Goal: Task Accomplishment & Management: Manage account settings

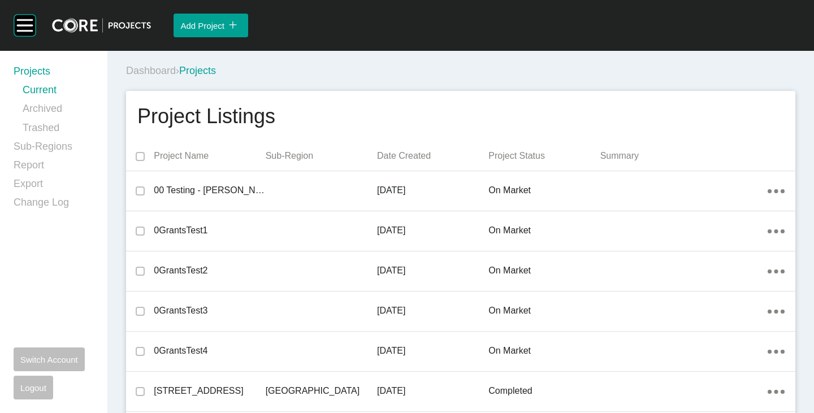
scroll to position [23626, 0]
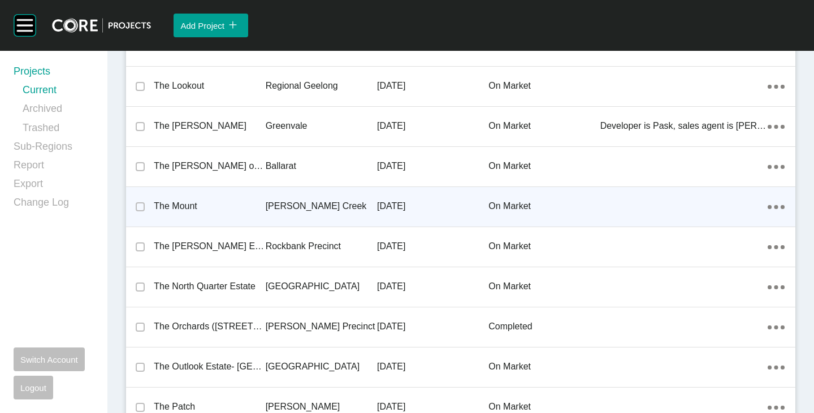
click at [174, 206] on p "The Mount" at bounding box center [209, 206] width 111 height 12
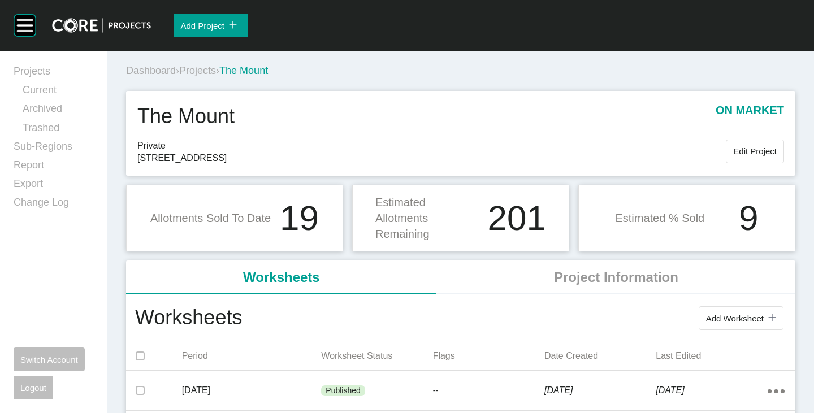
click at [205, 70] on span "Projects" at bounding box center [197, 70] width 37 height 11
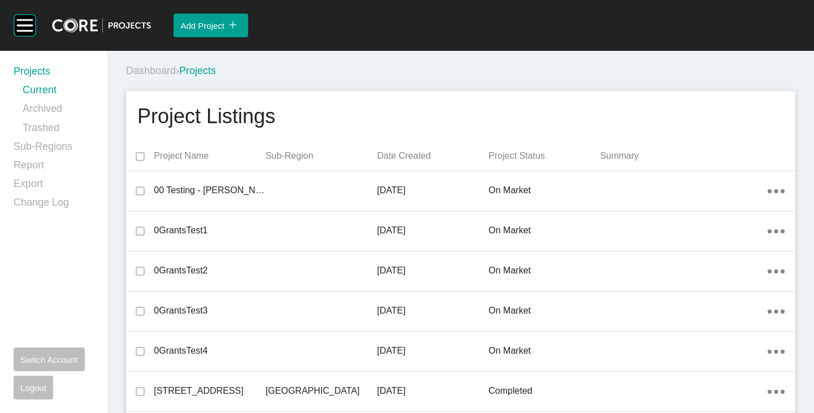
scroll to position [23626, 0]
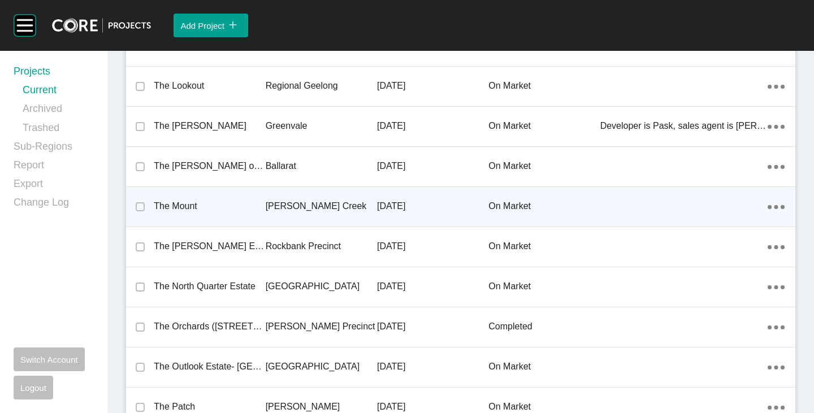
click at [175, 204] on p "The Mount" at bounding box center [209, 206] width 111 height 12
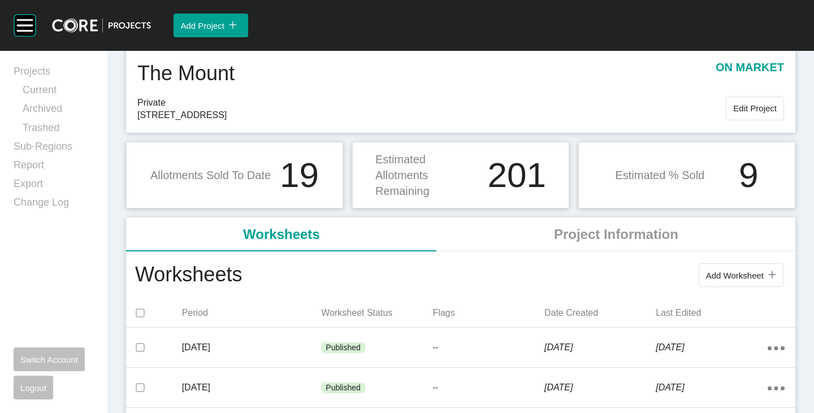
scroll to position [57, 0]
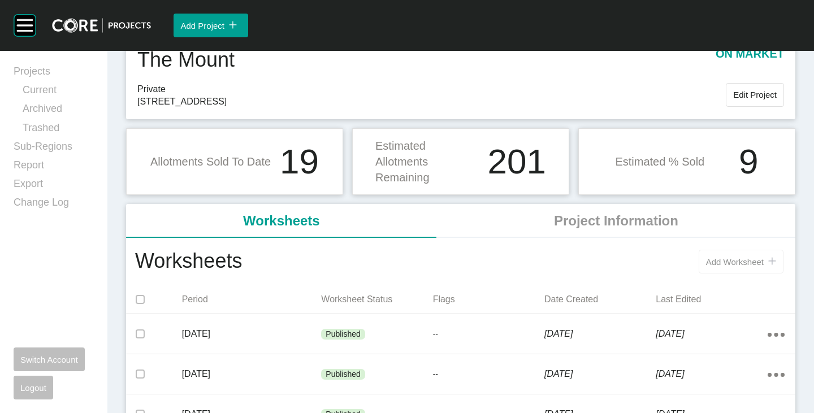
click at [725, 258] on span "Add Worksheet" at bounding box center [735, 262] width 58 height 10
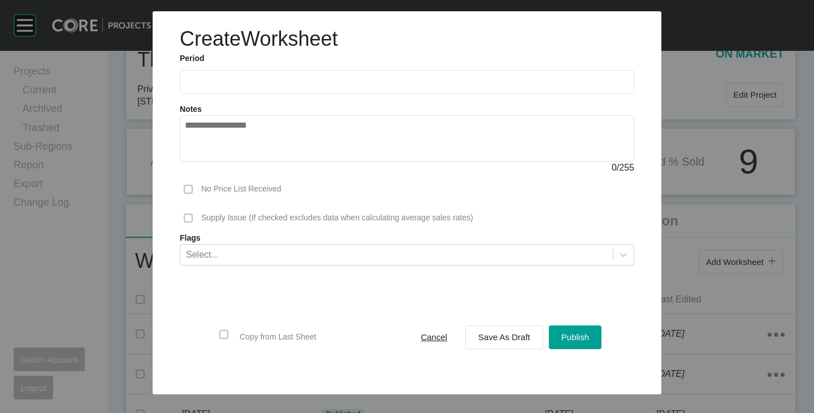
click at [201, 77] on input "text" at bounding box center [407, 82] width 444 height 10
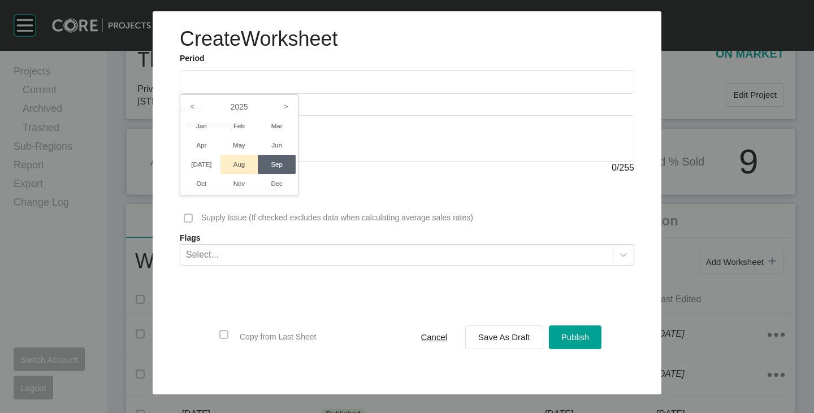
click at [233, 164] on li "Aug" at bounding box center [239, 164] width 38 height 19
type input "**********"
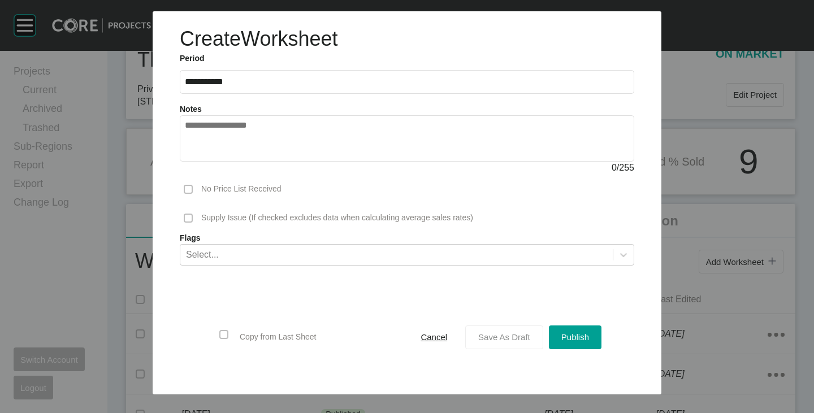
click at [504, 336] on span "Save As Draft" at bounding box center [504, 337] width 52 height 10
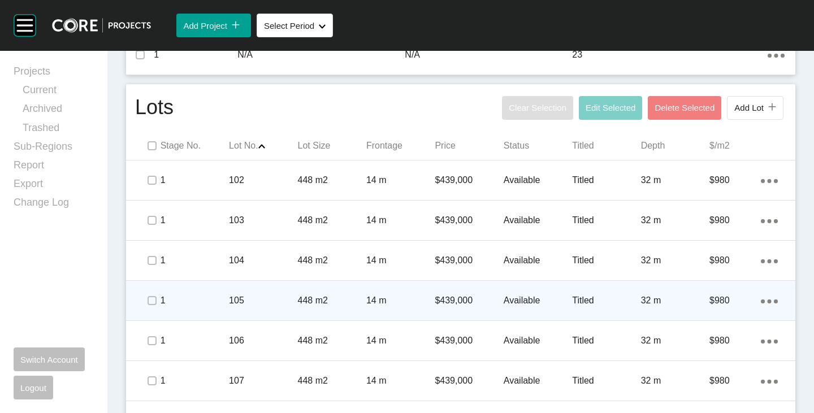
scroll to position [452, 0]
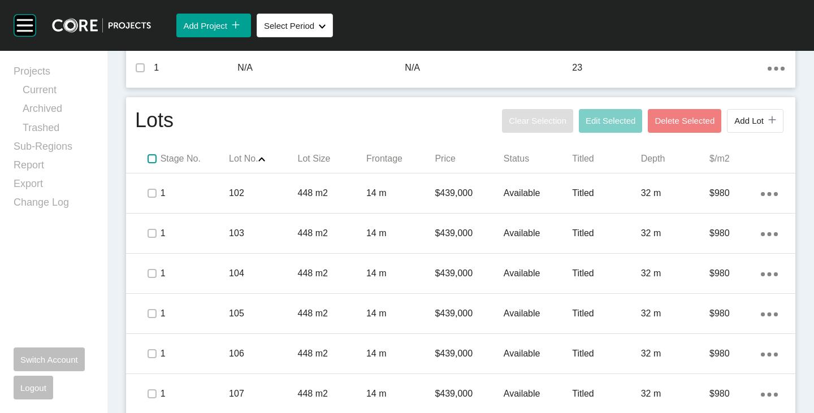
click at [152, 161] on label at bounding box center [152, 158] width 9 height 9
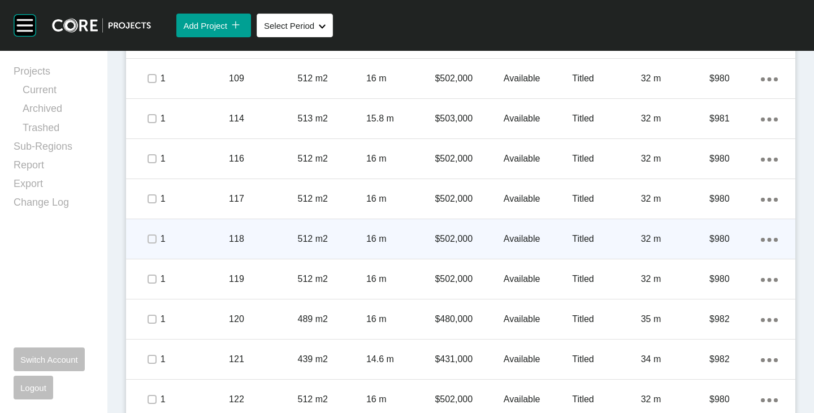
scroll to position [1140, 0]
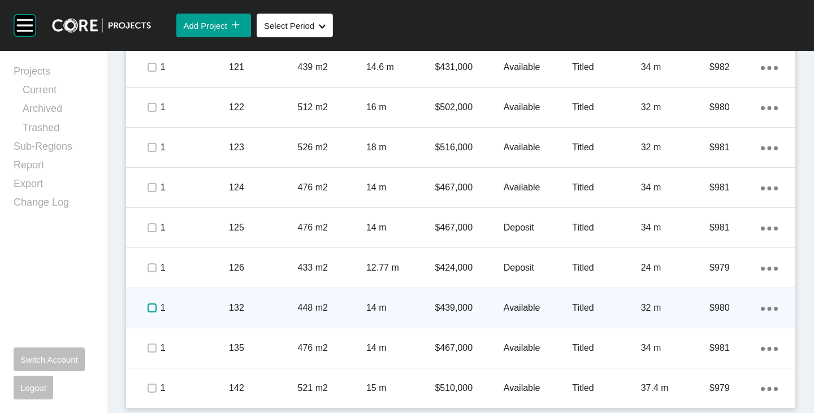
click at [148, 305] on label at bounding box center [152, 308] width 9 height 9
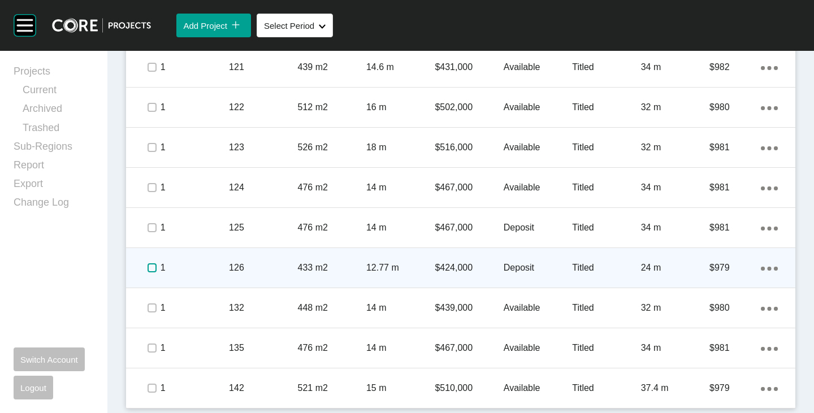
click at [148, 269] on label at bounding box center [152, 267] width 9 height 9
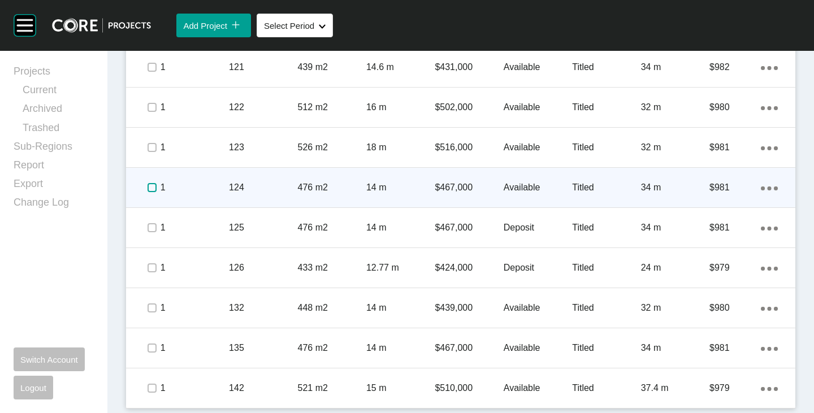
click at [149, 186] on label at bounding box center [152, 187] width 9 height 9
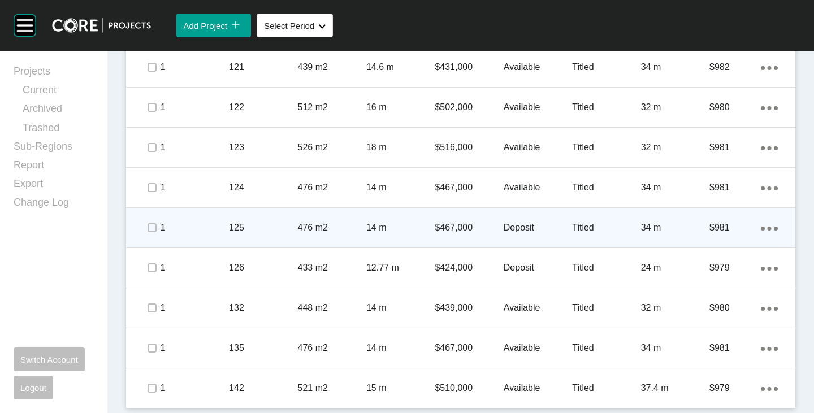
click at [518, 226] on p "Deposit" at bounding box center [538, 228] width 68 height 12
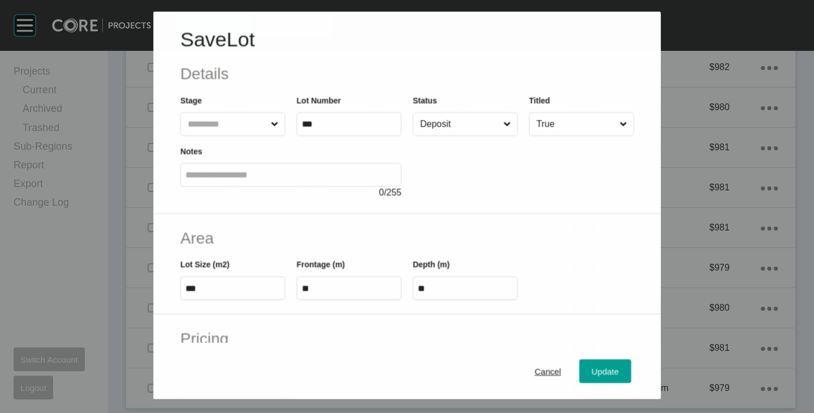
click at [469, 120] on input "Deposit" at bounding box center [459, 124] width 83 height 23
click at [592, 371] on span "Update" at bounding box center [605, 372] width 27 height 10
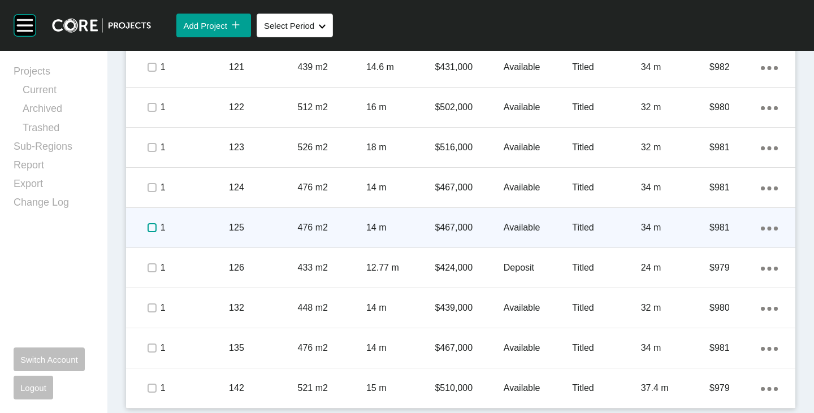
click at [153, 228] on label at bounding box center [152, 227] width 9 height 9
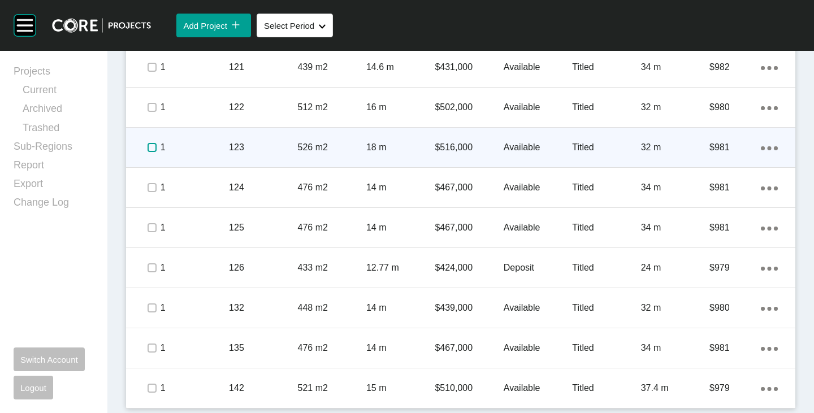
click at [149, 149] on label at bounding box center [152, 147] width 9 height 9
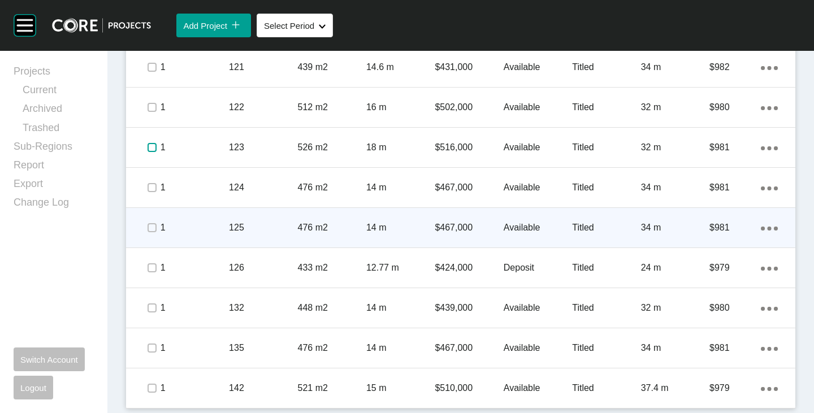
scroll to position [1084, 0]
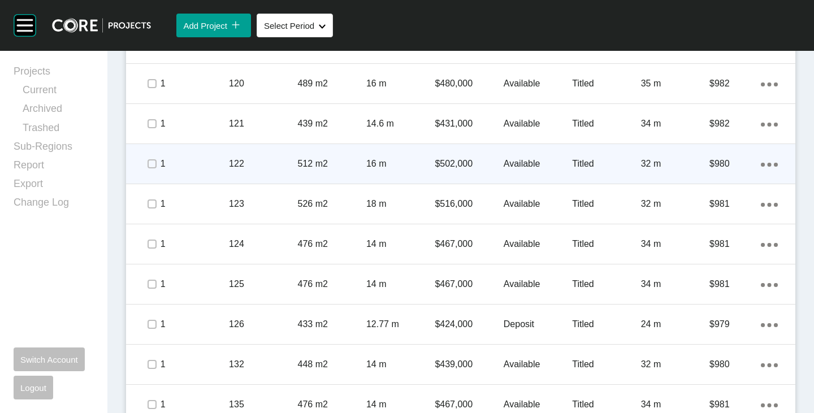
click at [149, 173] on div at bounding box center [151, 164] width 17 height 40
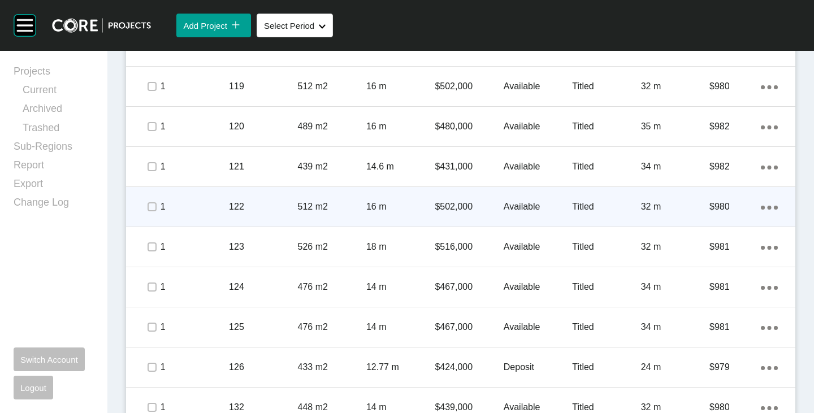
scroll to position [1027, 0]
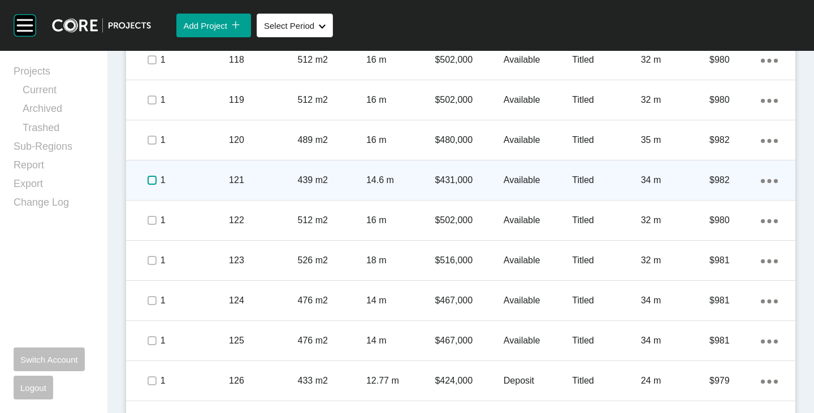
click at [149, 181] on label at bounding box center [152, 180] width 9 height 9
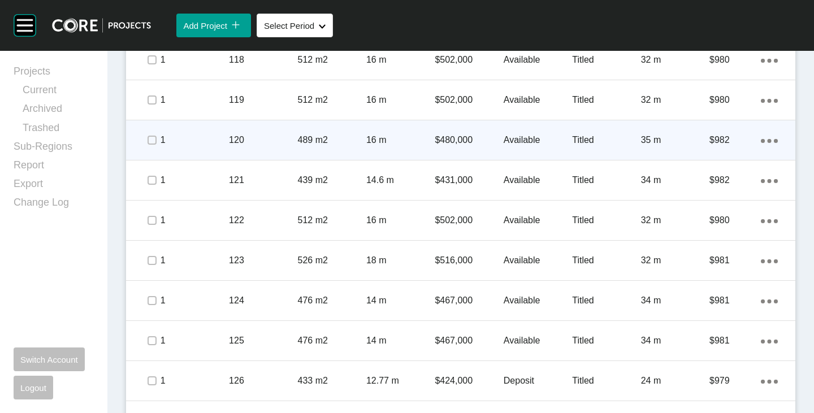
click at [153, 149] on div at bounding box center [151, 140] width 17 height 40
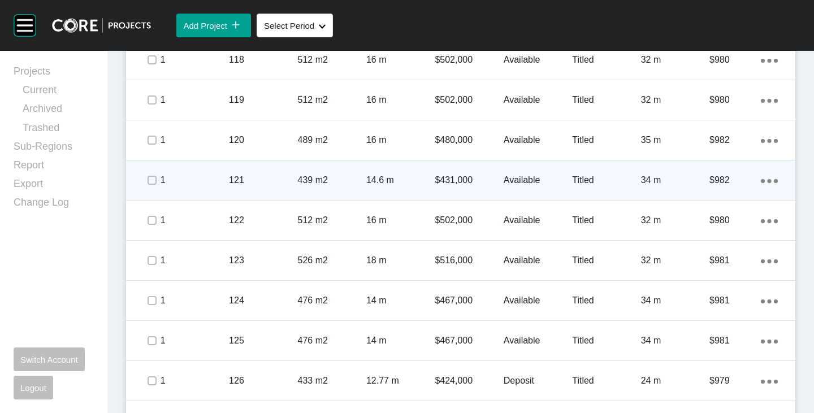
scroll to position [971, 0]
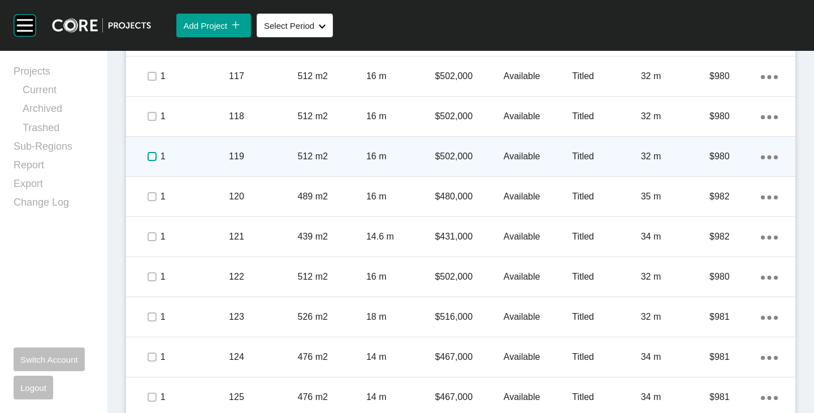
click at [151, 155] on label at bounding box center [152, 156] width 9 height 9
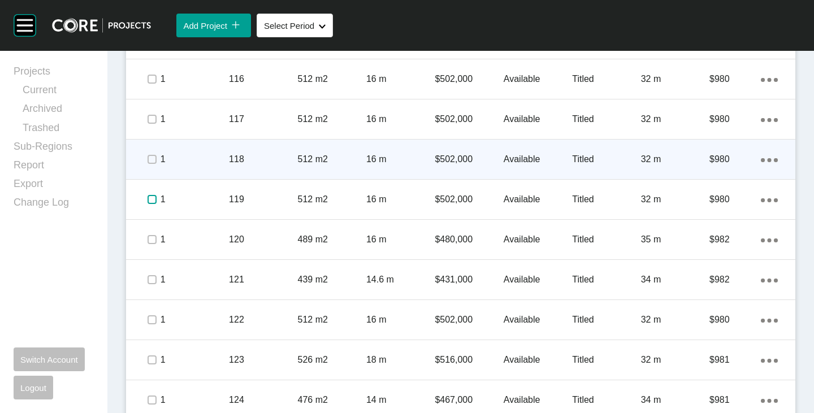
scroll to position [914, 0]
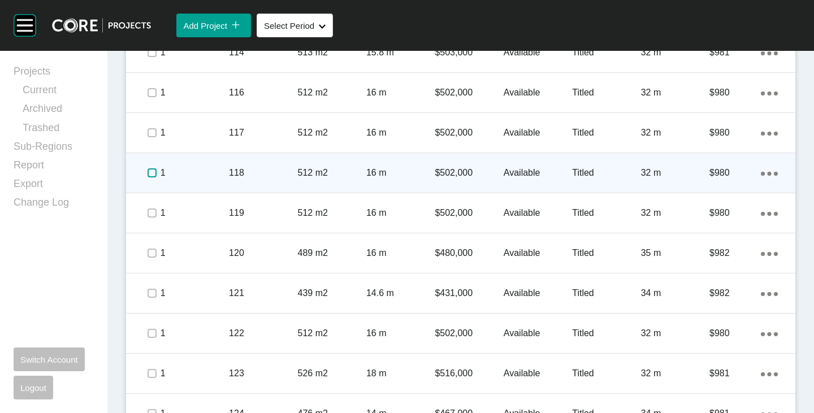
click at [149, 168] on label at bounding box center [152, 172] width 9 height 9
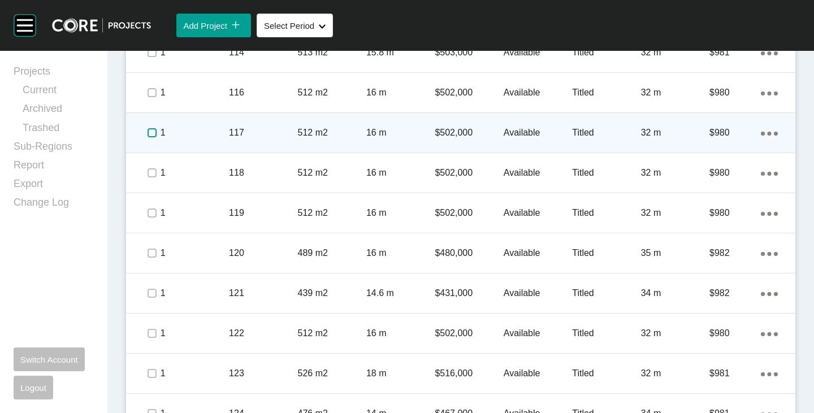
click at [153, 134] on label at bounding box center [152, 132] width 9 height 9
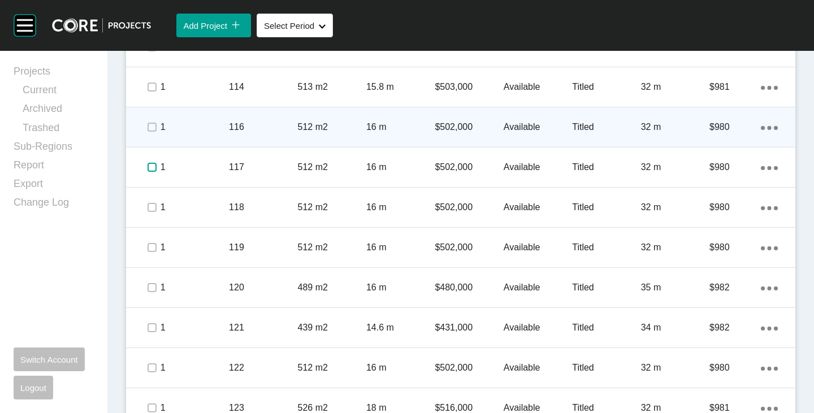
scroll to position [858, 0]
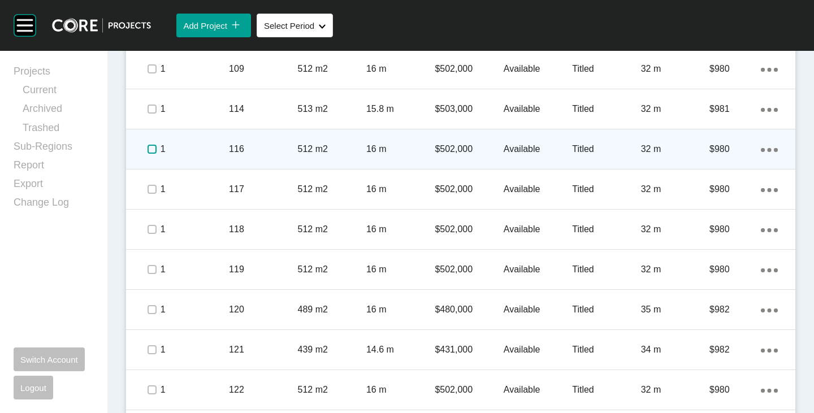
click at [150, 145] on label at bounding box center [152, 149] width 9 height 9
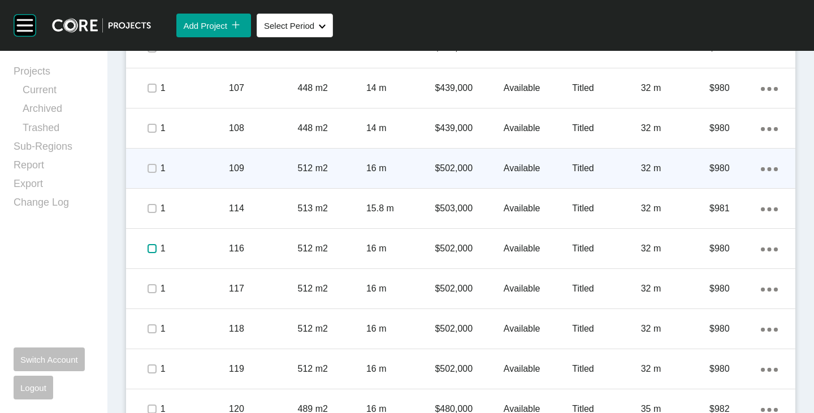
scroll to position [745, 0]
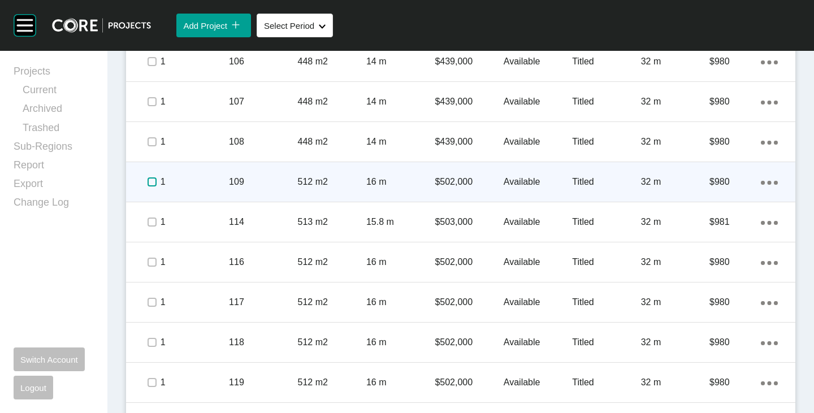
click at [152, 178] on label at bounding box center [152, 182] width 9 height 9
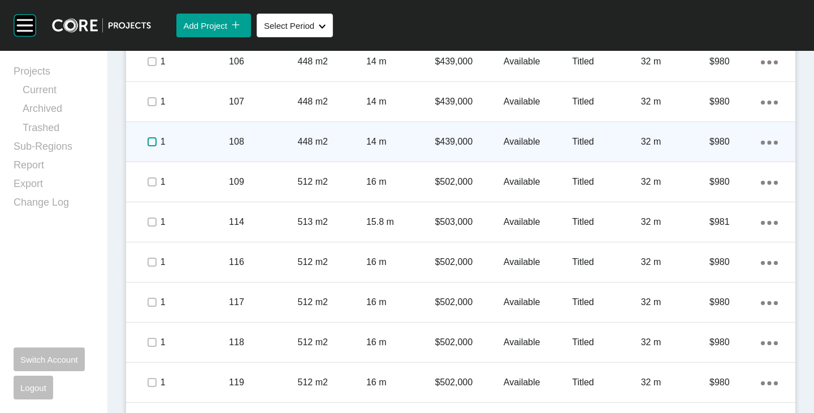
click at [148, 143] on label at bounding box center [152, 141] width 9 height 9
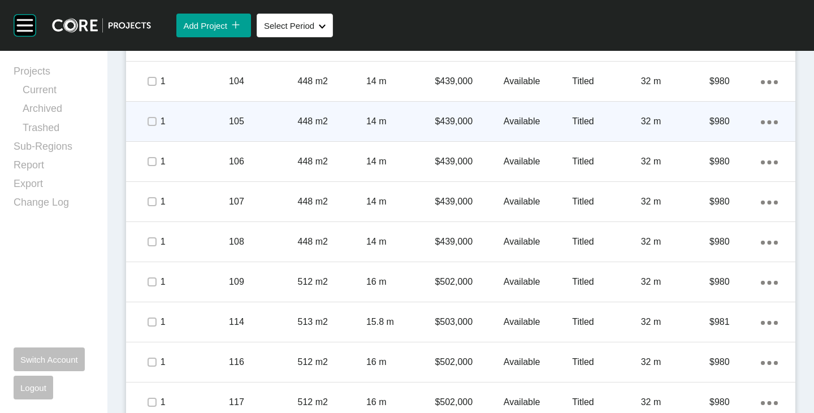
scroll to position [631, 0]
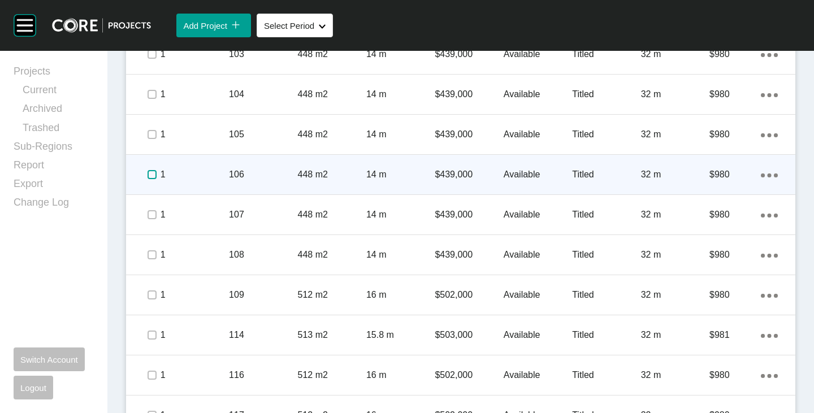
click at [149, 172] on label at bounding box center [152, 174] width 9 height 9
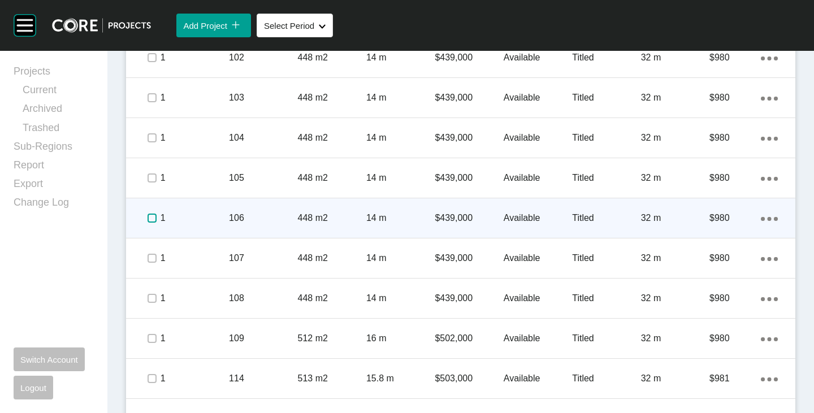
scroll to position [575, 0]
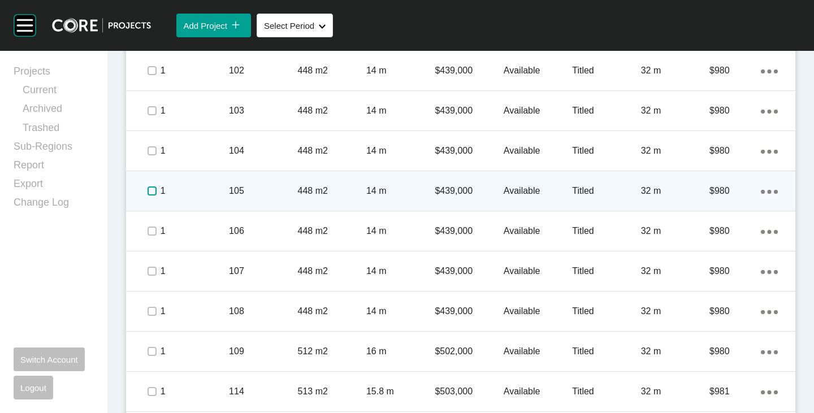
click at [151, 192] on label at bounding box center [152, 191] width 9 height 9
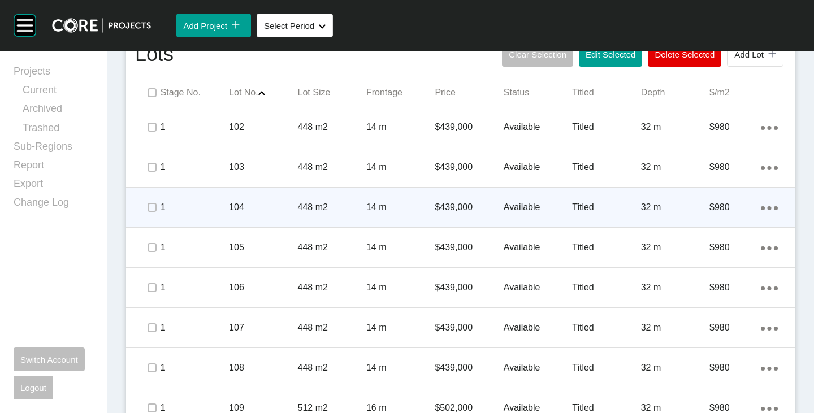
click at [155, 213] on span at bounding box center [151, 207] width 17 height 17
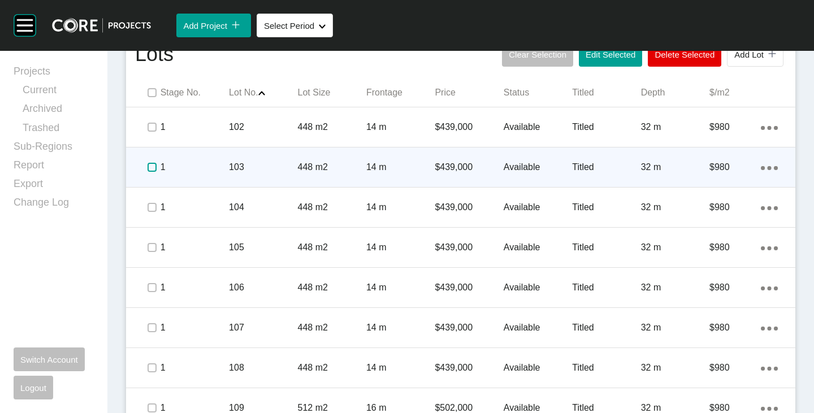
drag, startPoint x: 154, startPoint y: 166, endPoint x: 151, endPoint y: 153, distance: 13.3
click at [154, 165] on label at bounding box center [152, 167] width 9 height 9
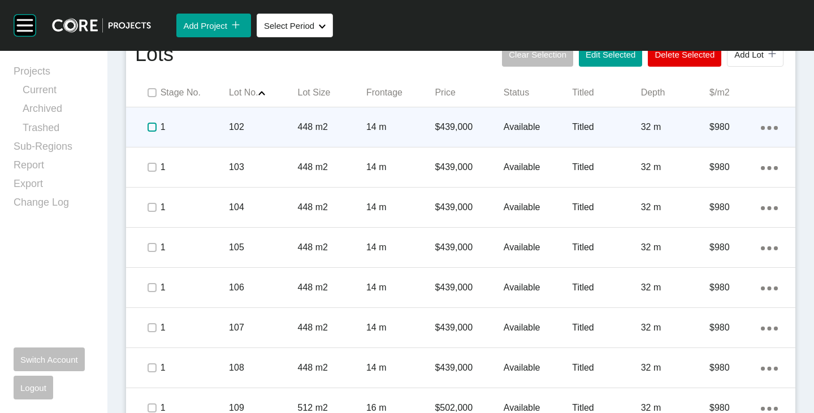
click at [148, 123] on label at bounding box center [152, 127] width 9 height 9
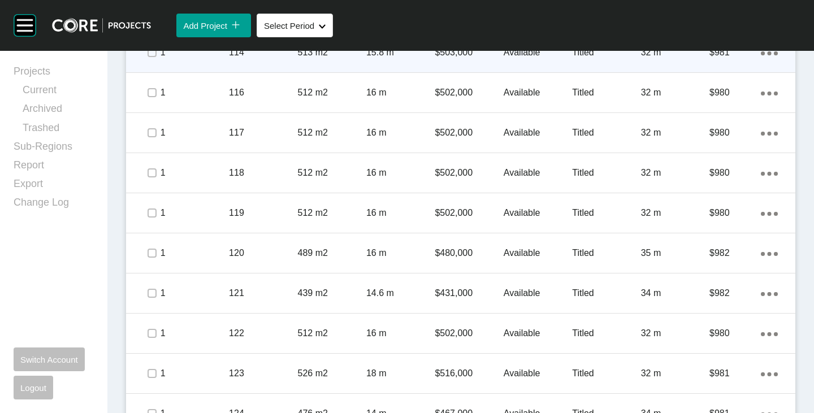
scroll to position [1140, 0]
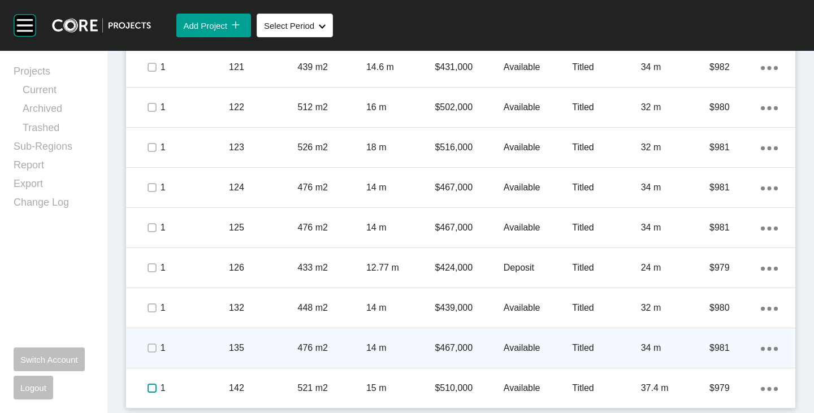
drag, startPoint x: 149, startPoint y: 388, endPoint x: 185, endPoint y: 337, distance: 62.1
click at [149, 388] on label at bounding box center [152, 388] width 9 height 9
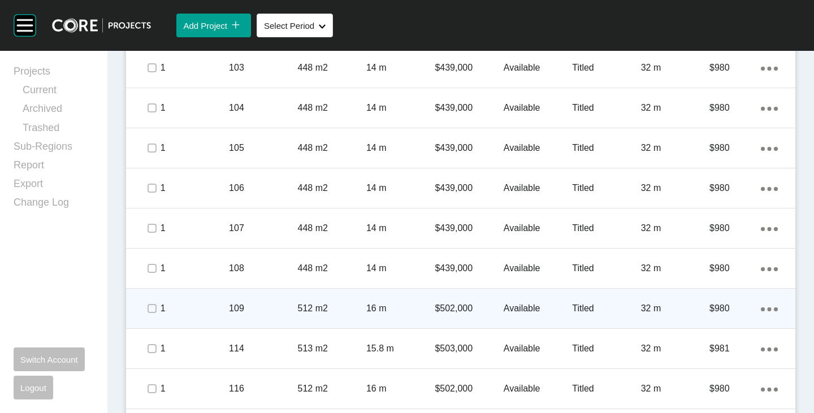
scroll to position [631, 0]
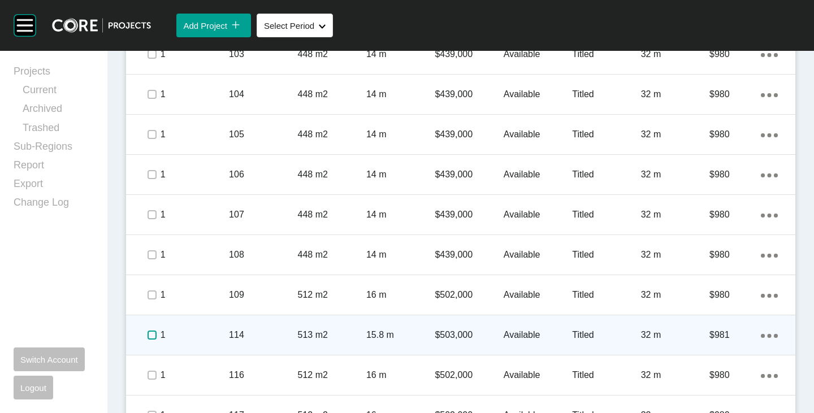
click at [150, 335] on label at bounding box center [152, 335] width 9 height 9
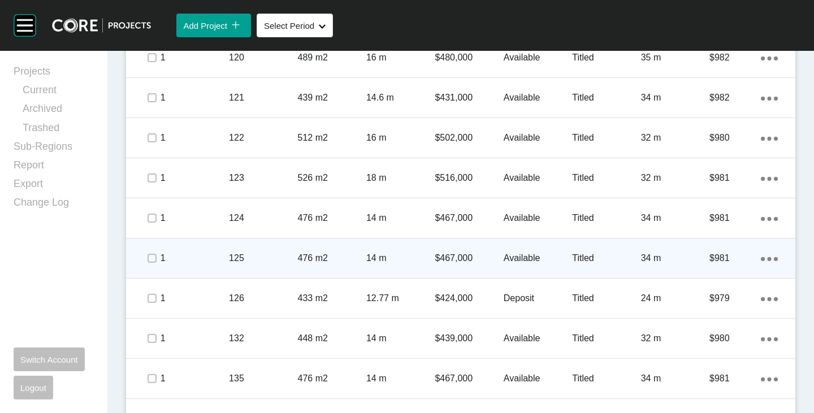
scroll to position [1140, 0]
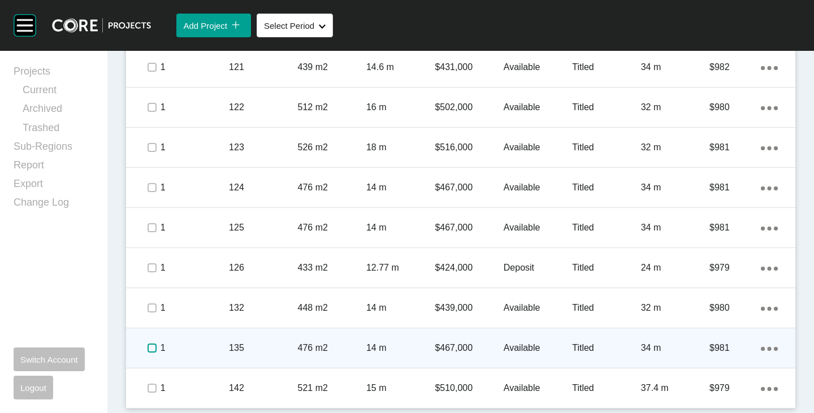
click at [153, 345] on label at bounding box center [152, 348] width 9 height 9
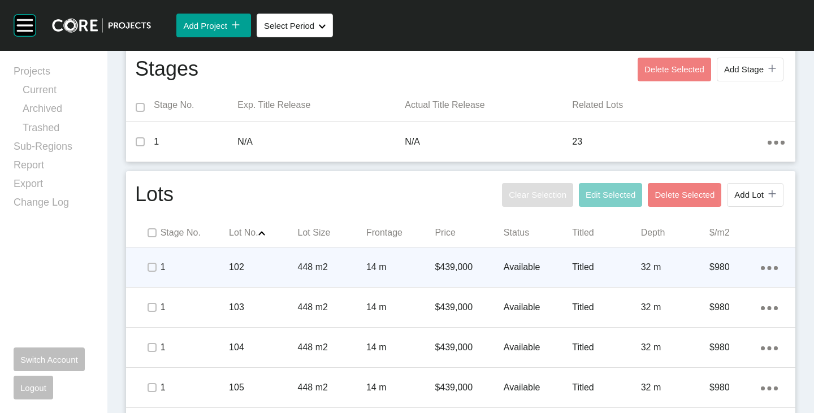
scroll to position [405, 0]
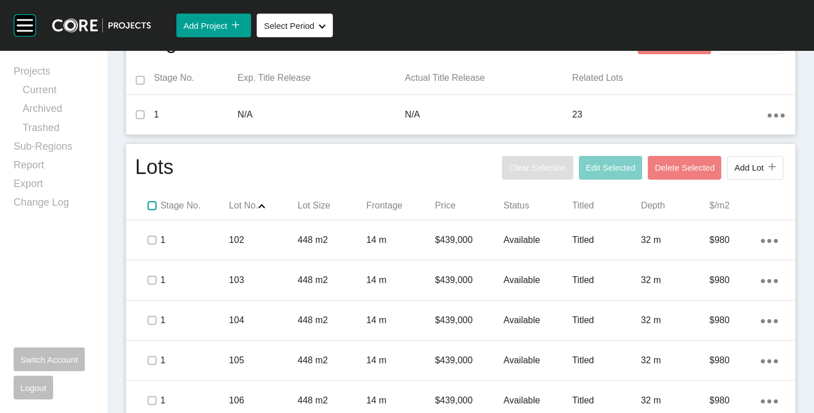
click at [154, 204] on label at bounding box center [152, 205] width 9 height 9
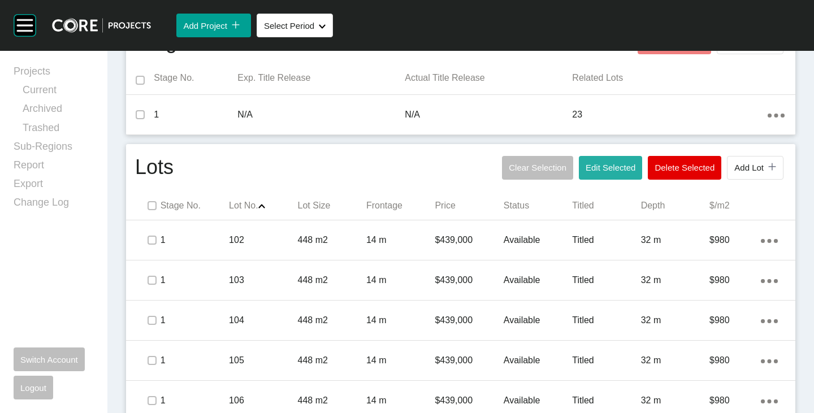
click at [598, 171] on span "Edit Selected" at bounding box center [611, 168] width 50 height 10
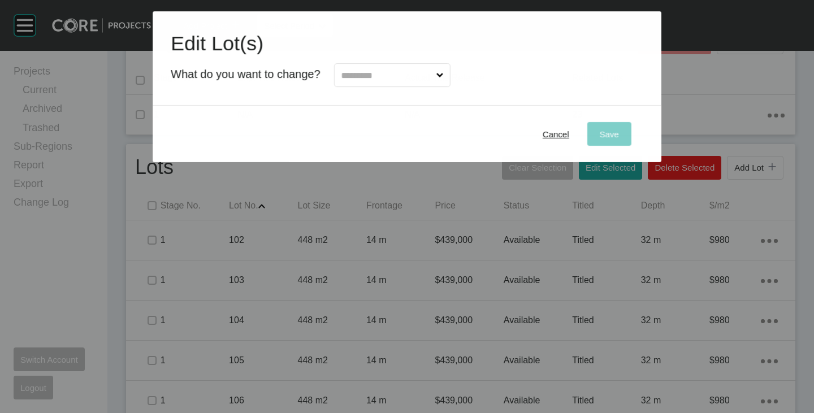
click at [391, 79] on input "text" at bounding box center [386, 75] width 95 height 23
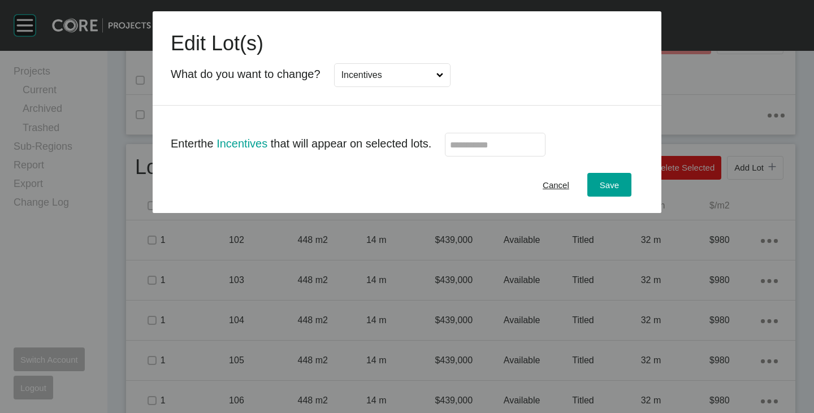
click at [488, 145] on input "text" at bounding box center [495, 145] width 90 height 10
type input "******"
click at [478, 170] on div "Cancel Save" at bounding box center [407, 185] width 509 height 57
click at [606, 178] on div "Save" at bounding box center [609, 185] width 25 height 15
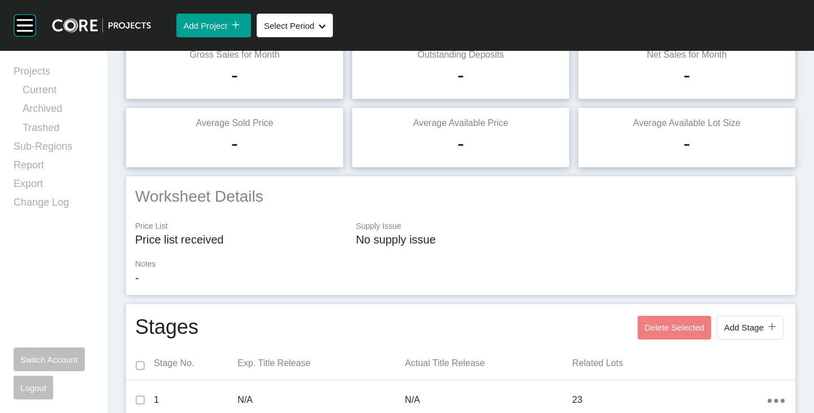
scroll to position [0, 0]
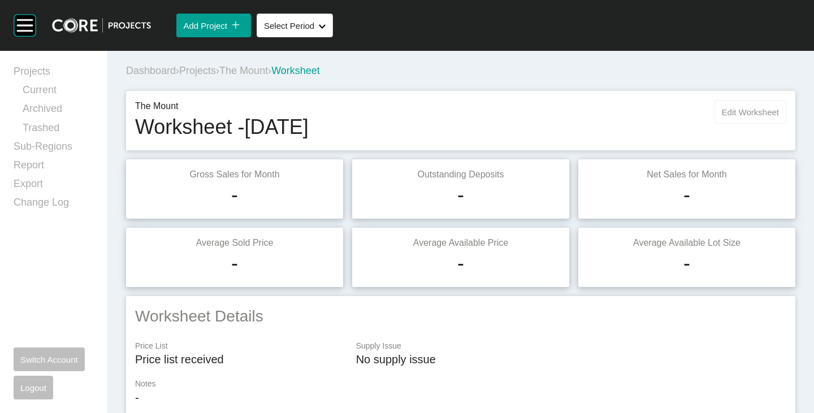
click at [732, 116] on span "Edit Worksheet" at bounding box center [750, 112] width 57 height 10
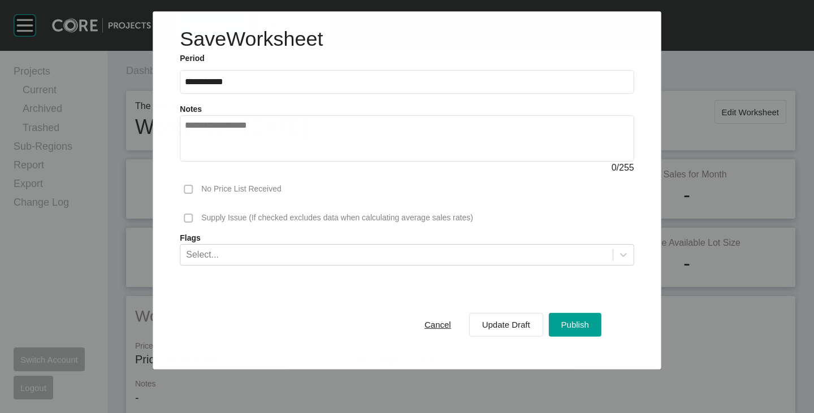
click at [384, 131] on textarea at bounding box center [407, 138] width 444 height 36
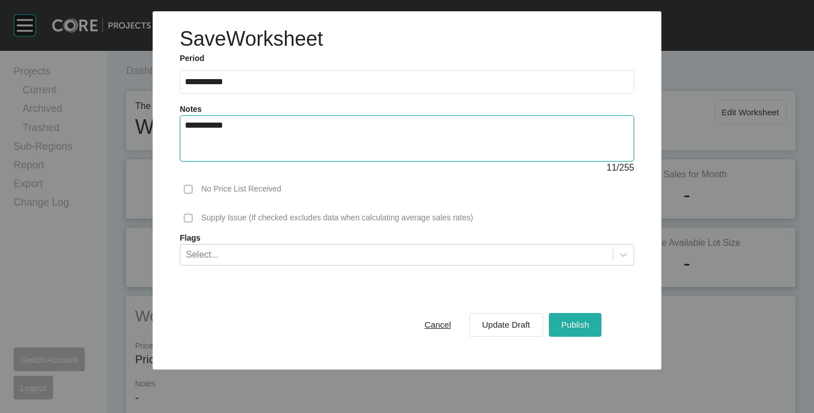
type textarea "**********"
click at [564, 330] on div "Publish" at bounding box center [575, 324] width 33 height 15
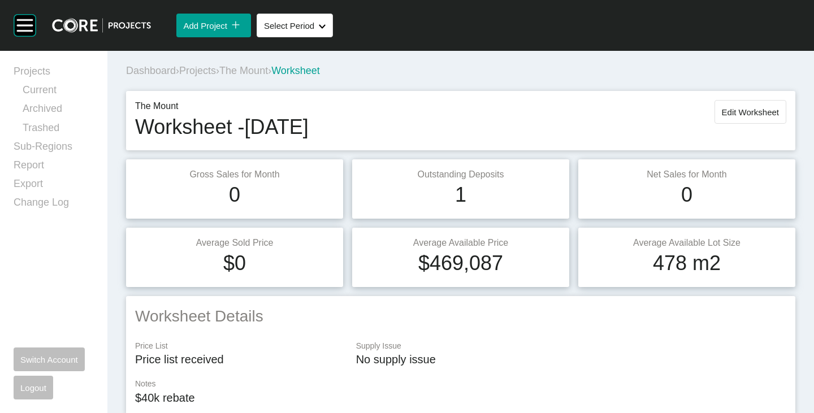
click at [253, 72] on span "The Mount" at bounding box center [243, 70] width 49 height 11
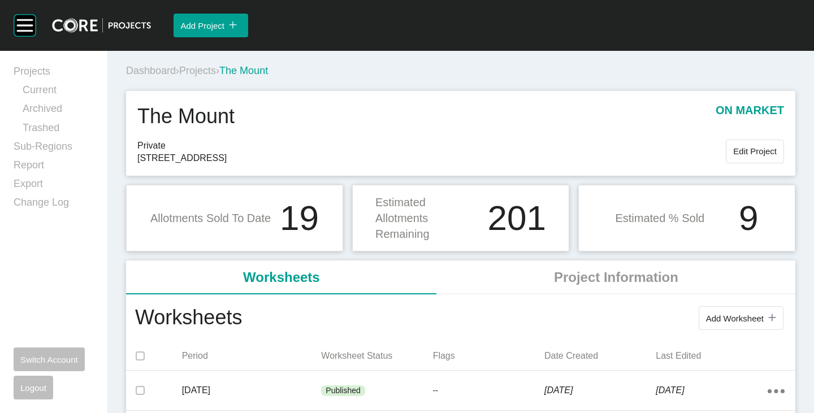
click at [205, 73] on span "Projects" at bounding box center [197, 70] width 37 height 11
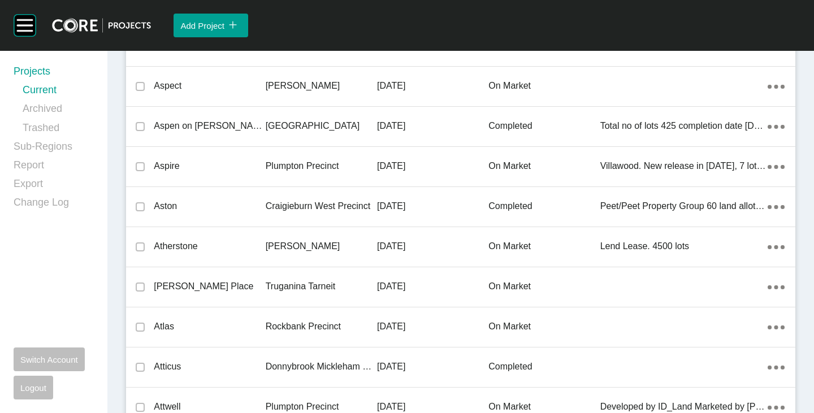
scroll to position [27338, 0]
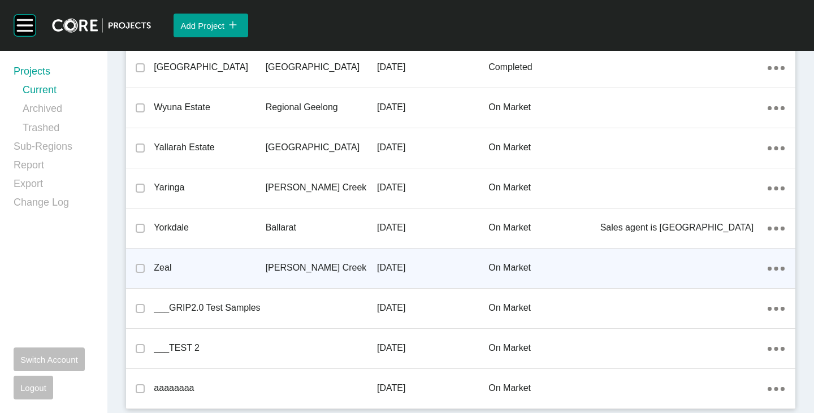
click at [157, 269] on p "Zeal" at bounding box center [209, 268] width 111 height 12
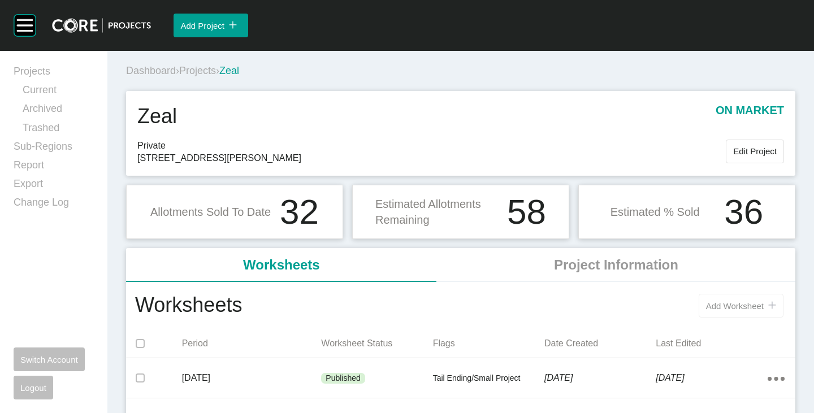
click at [733, 302] on span "Add Worksheet" at bounding box center [735, 306] width 58 height 10
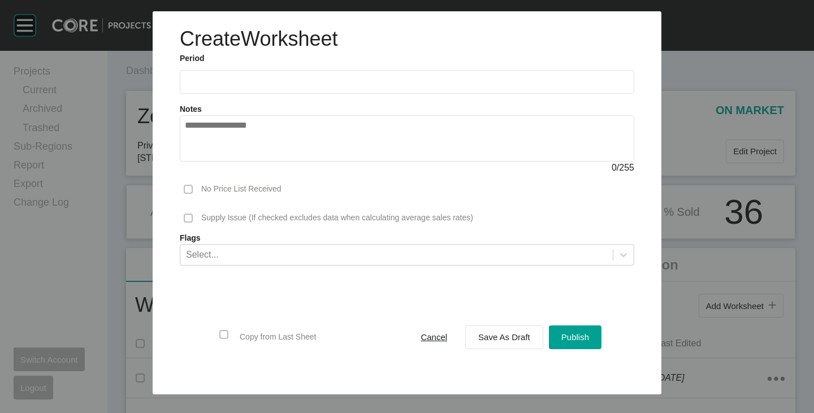
click at [222, 79] on input "text" at bounding box center [407, 82] width 444 height 10
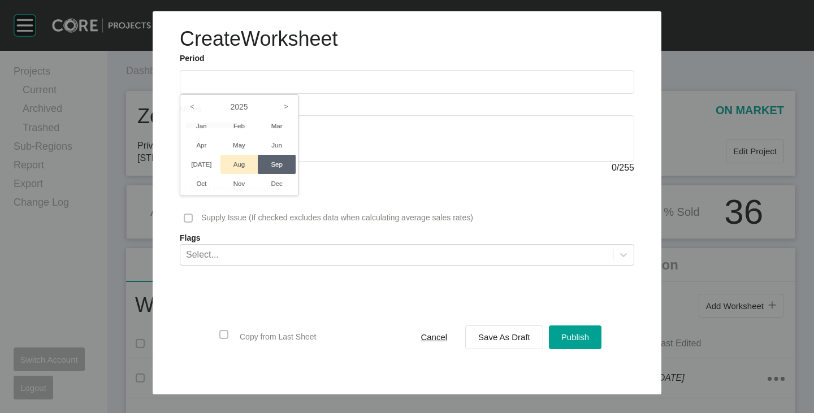
click at [237, 159] on li "Aug" at bounding box center [239, 164] width 38 height 19
type input "**********"
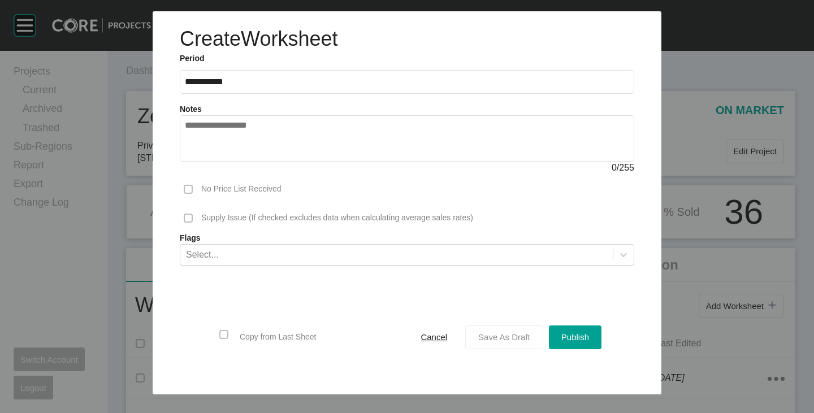
click at [517, 340] on span "Save As Draft" at bounding box center [504, 337] width 52 height 10
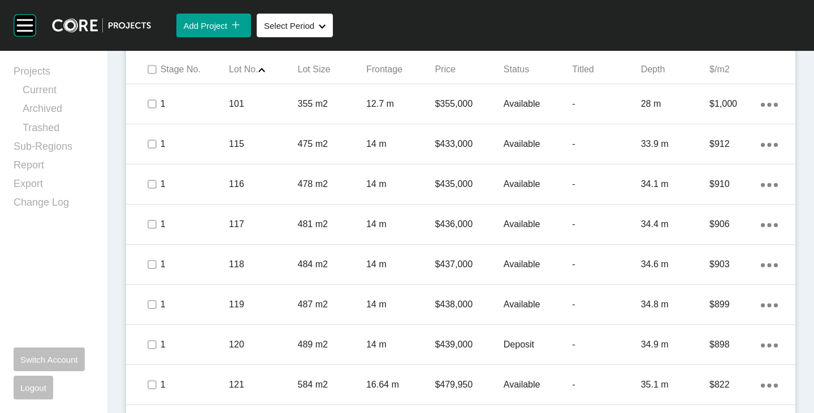
scroll to position [569, 0]
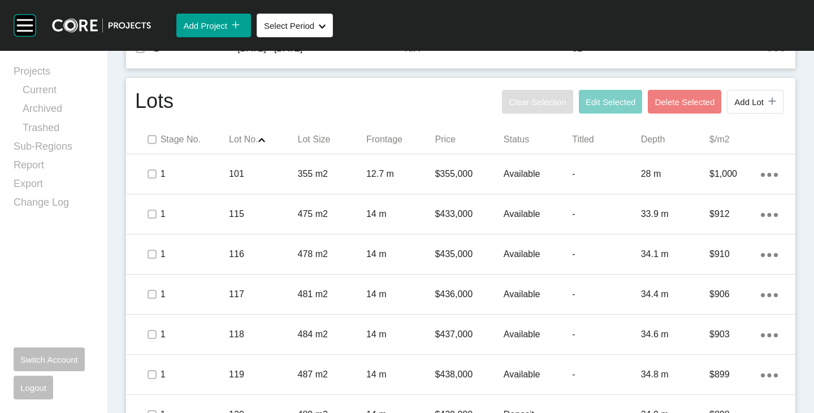
click at [145, 137] on span at bounding box center [151, 139] width 17 height 17
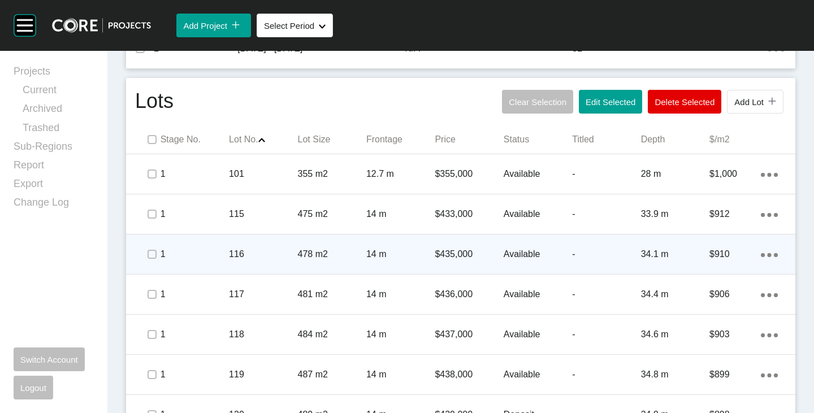
scroll to position [738, 0]
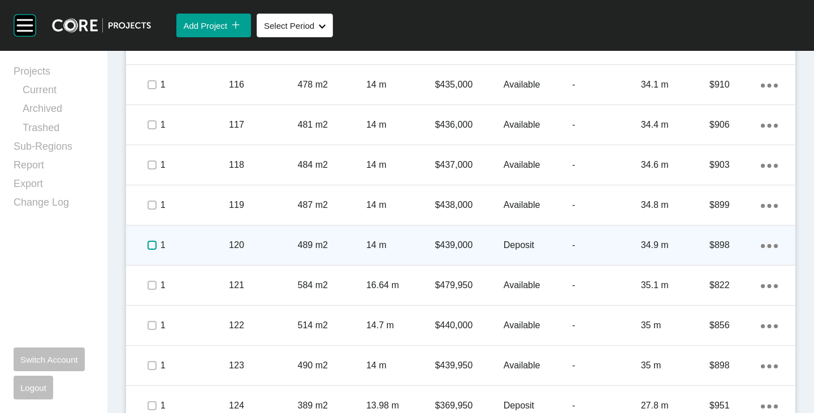
click at [153, 247] on label at bounding box center [152, 245] width 9 height 9
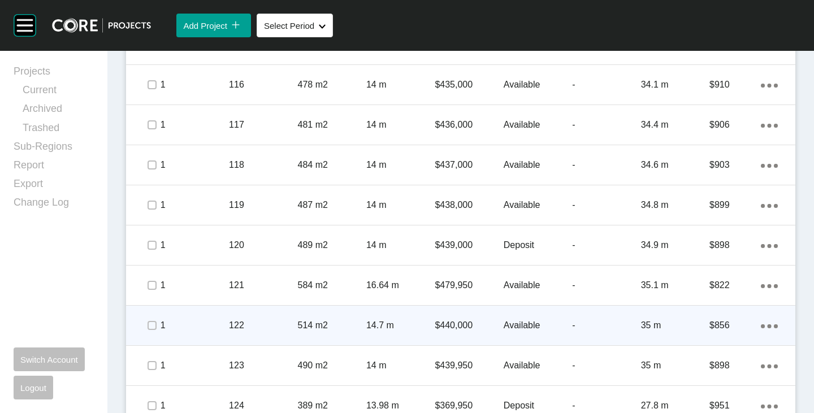
click at [456, 326] on p "$440,000" at bounding box center [469, 325] width 68 height 12
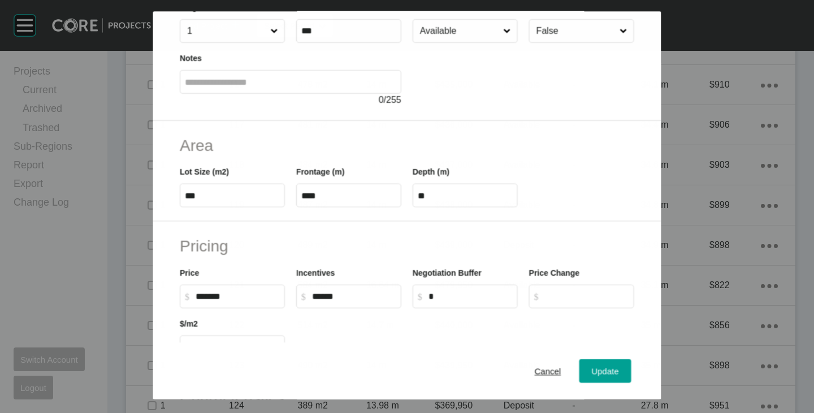
scroll to position [113, 0]
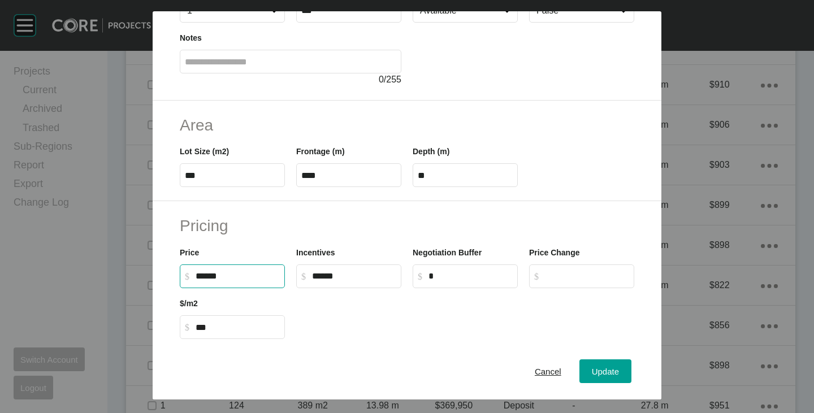
drag, startPoint x: 202, startPoint y: 275, endPoint x: 211, endPoint y: 278, distance: 9.1
click at [211, 278] on input "******" at bounding box center [238, 276] width 84 height 10
type input "*******"
type input "******"
type input "***"
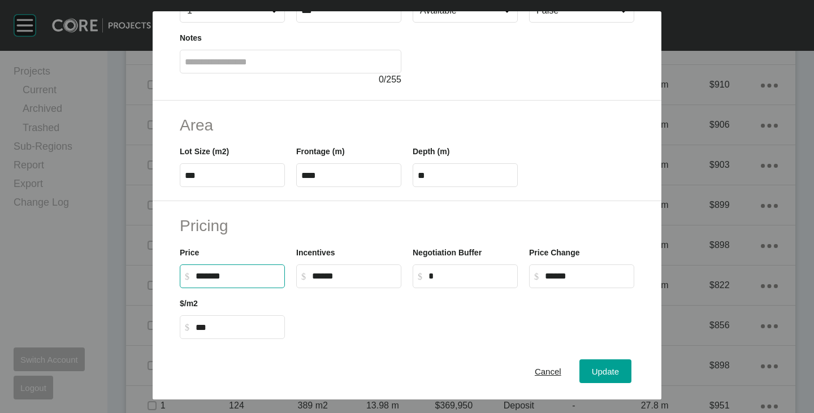
click at [294, 227] on h2 "Pricing" at bounding box center [407, 226] width 455 height 22
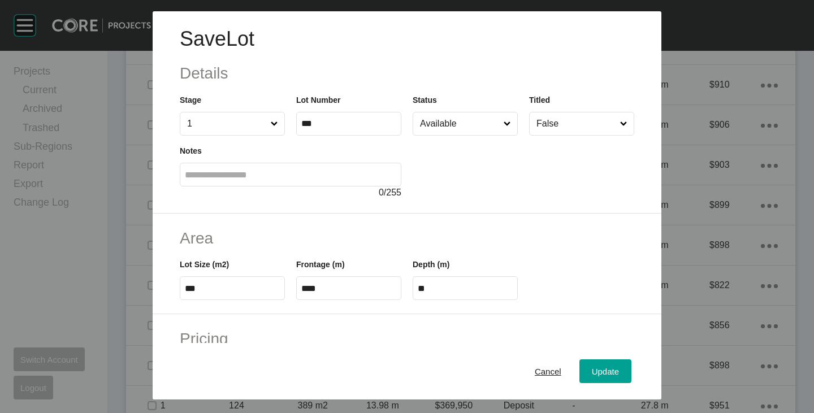
click at [587, 358] on div "Cancel Update" at bounding box center [407, 371] width 509 height 57
click at [589, 366] on div "Update" at bounding box center [605, 371] width 33 height 15
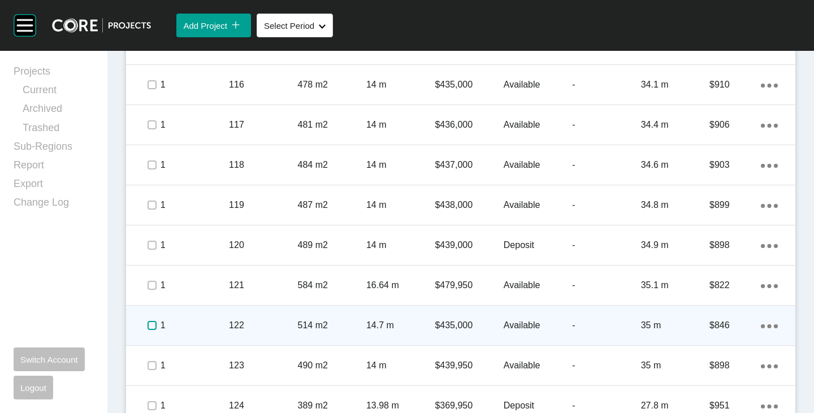
click at [148, 327] on label at bounding box center [152, 325] width 9 height 9
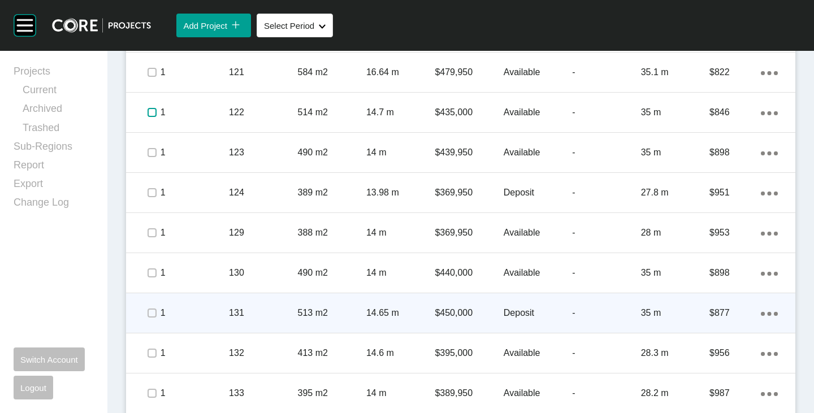
scroll to position [964, 0]
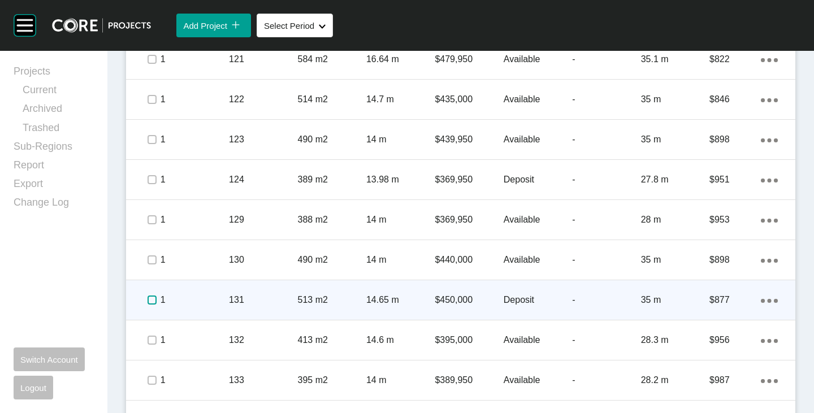
click at [148, 299] on label at bounding box center [152, 300] width 9 height 9
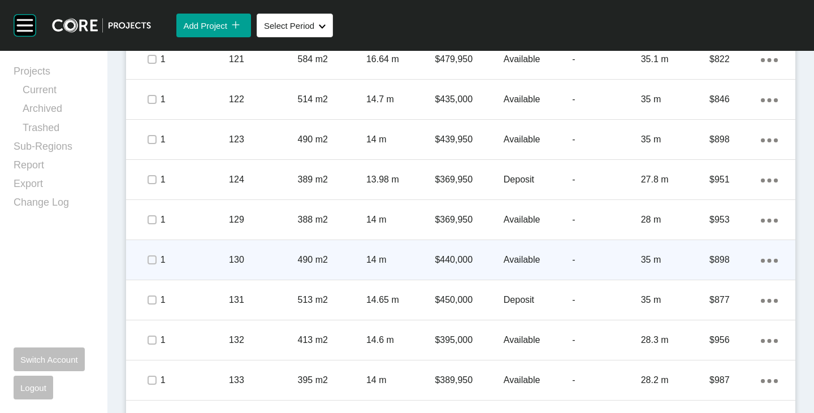
click at [451, 258] on p "$440,000" at bounding box center [469, 260] width 68 height 12
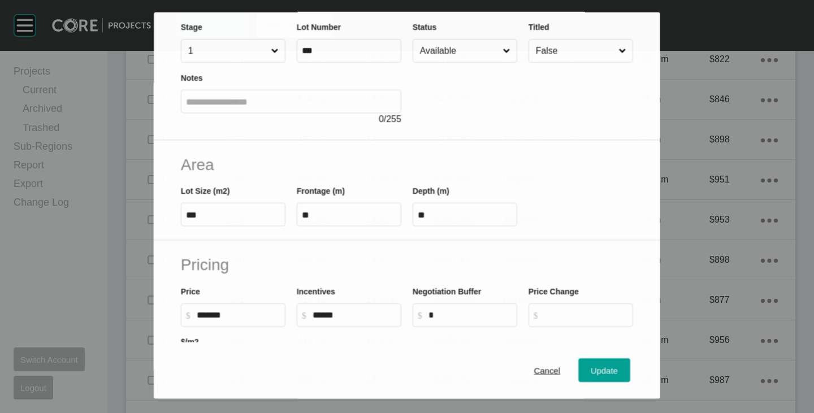
scroll to position [170, 0]
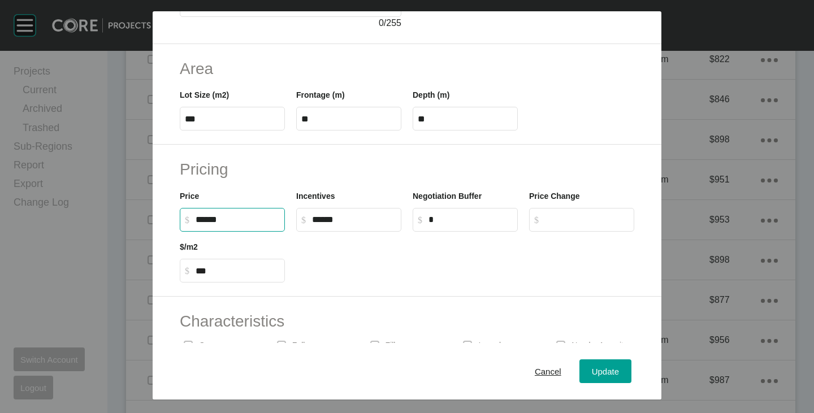
drag, startPoint x: 201, startPoint y: 222, endPoint x: 209, endPoint y: 224, distance: 8.4
click at [209, 224] on input "******" at bounding box center [238, 220] width 84 height 10
type input "*******"
type input "***"
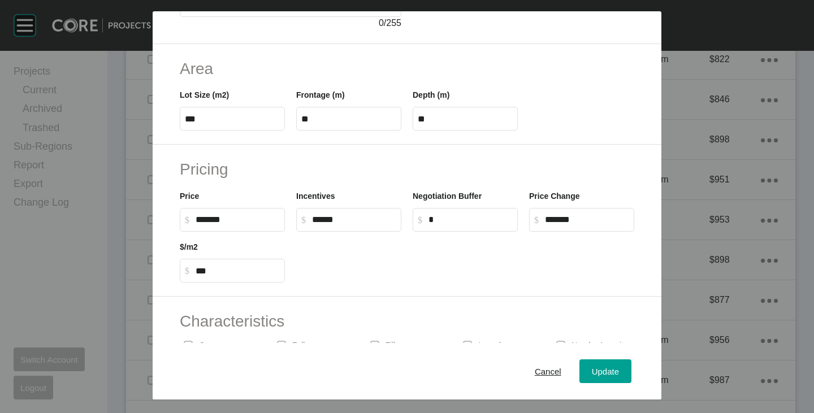
click at [335, 265] on div at bounding box center [465, 257] width 349 height 51
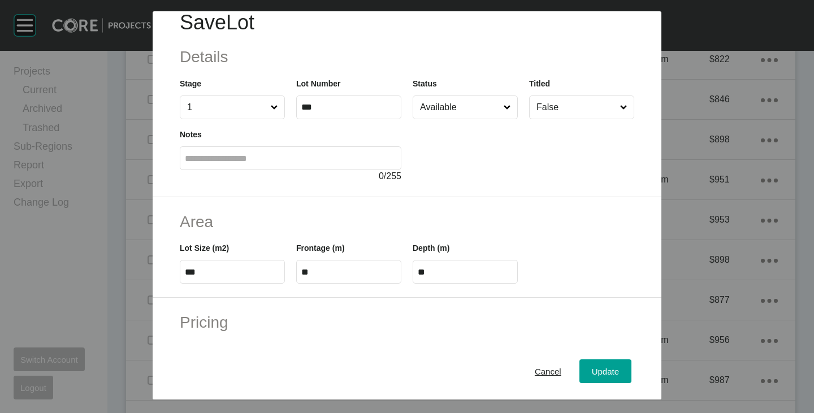
scroll to position [0, 0]
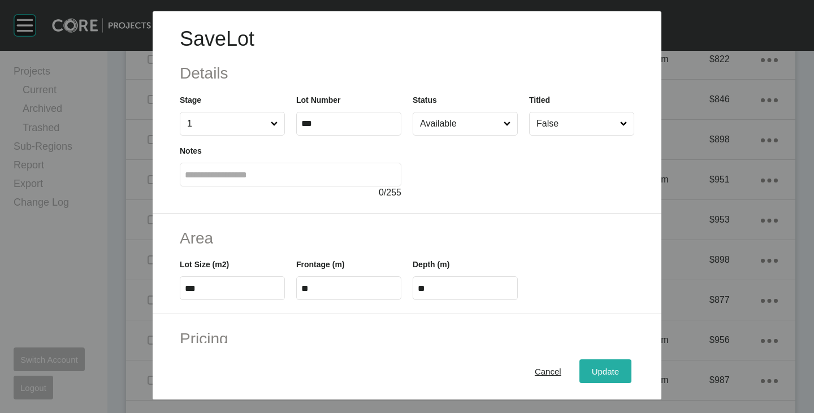
click at [583, 360] on button "Update" at bounding box center [605, 372] width 52 height 24
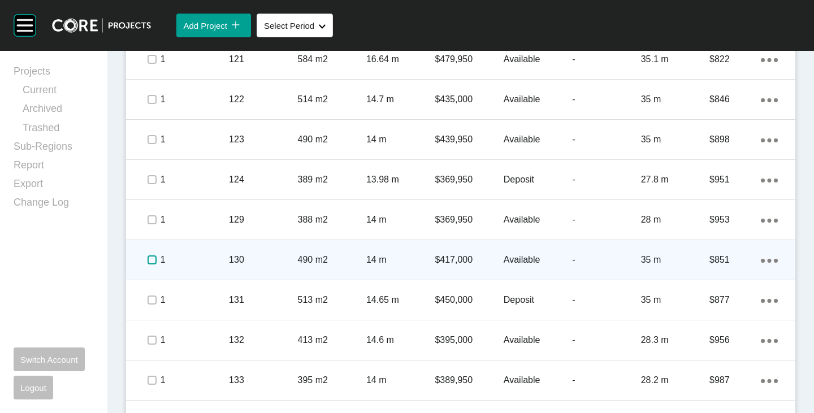
click at [150, 262] on label at bounding box center [152, 260] width 9 height 9
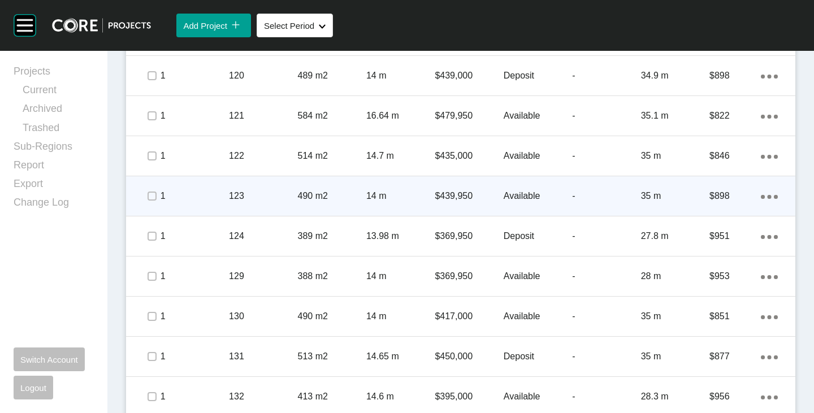
click at [465, 196] on p "$439,950" at bounding box center [469, 196] width 68 height 12
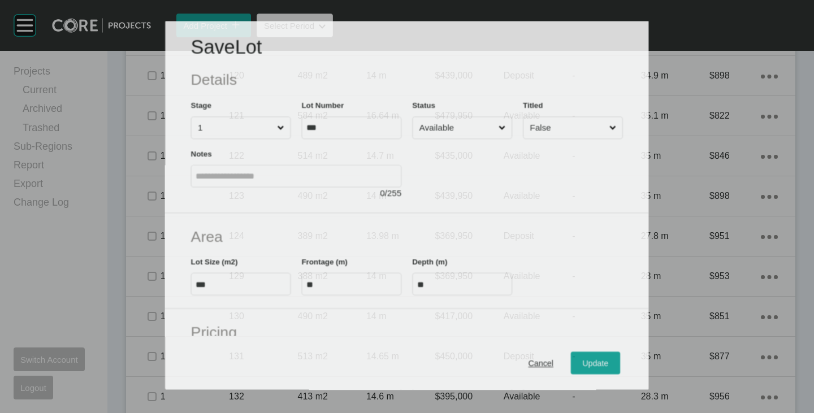
scroll to position [170, 0]
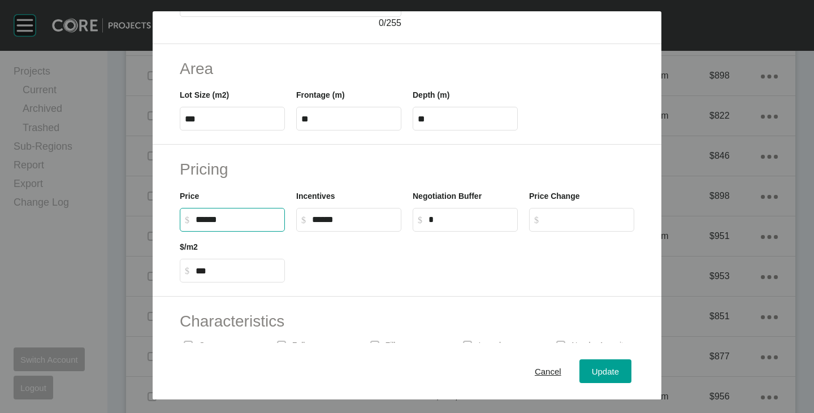
drag, startPoint x: 201, startPoint y: 220, endPoint x: 220, endPoint y: 225, distance: 19.3
click at [220, 225] on label "$ Created with Sketch. $ ******" at bounding box center [232, 220] width 105 height 24
type input "*******"
type input "***"
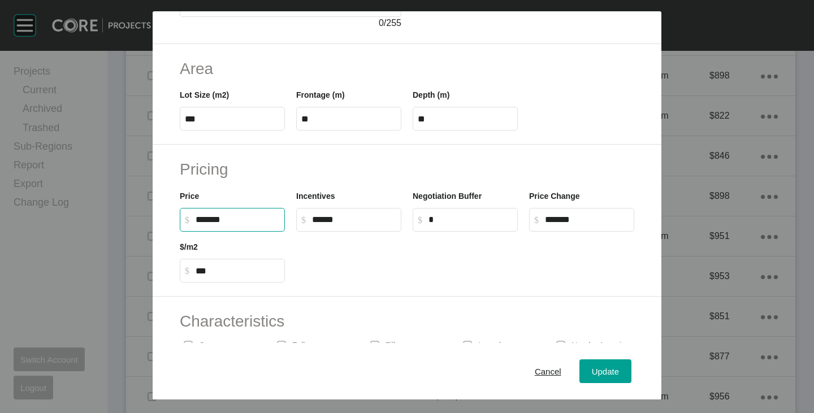
click at [343, 274] on div at bounding box center [465, 257] width 349 height 51
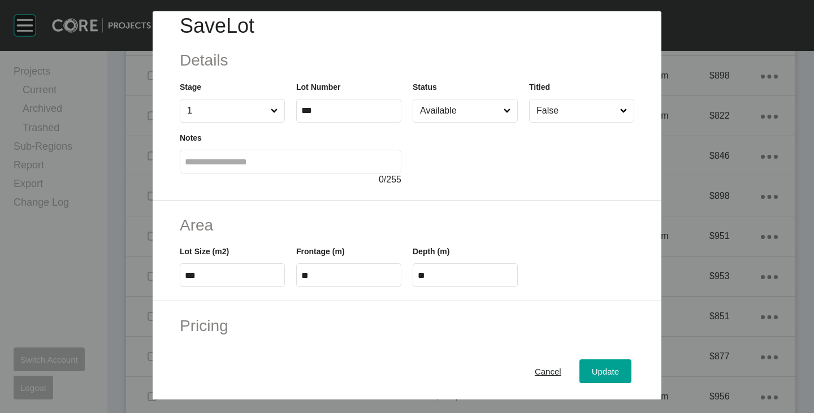
scroll to position [0, 0]
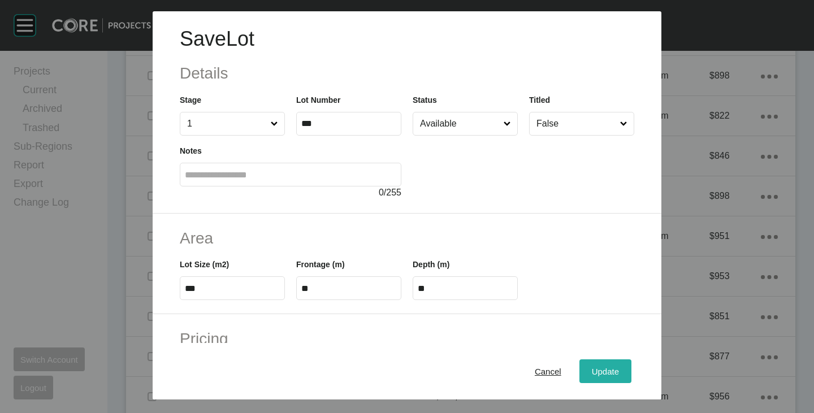
click at [592, 369] on span "Update" at bounding box center [605, 372] width 27 height 10
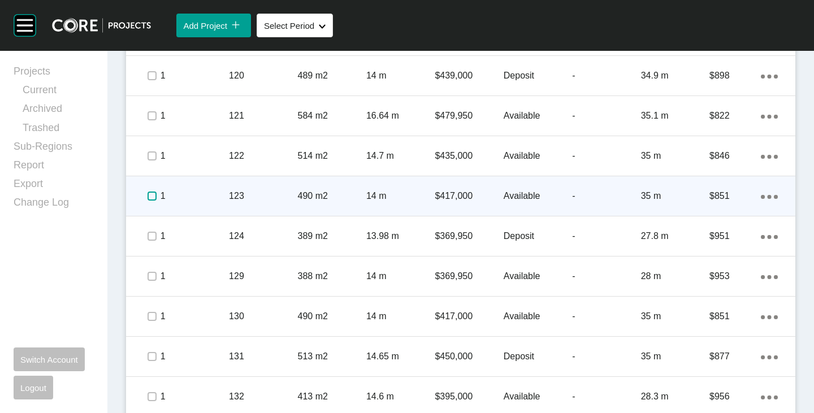
click at [152, 197] on label at bounding box center [152, 196] width 9 height 9
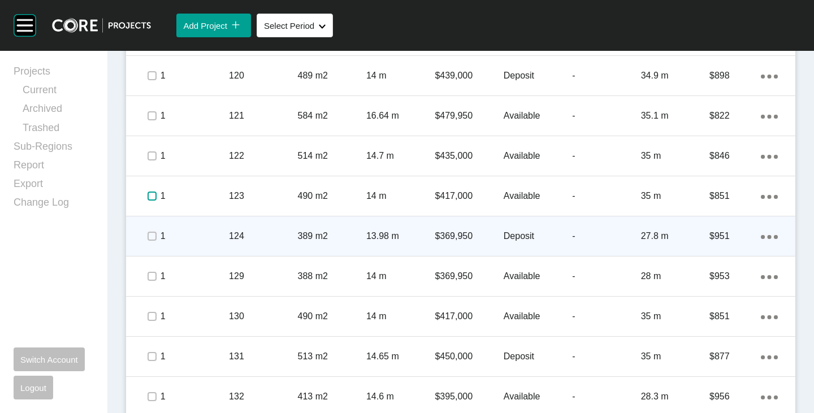
scroll to position [964, 0]
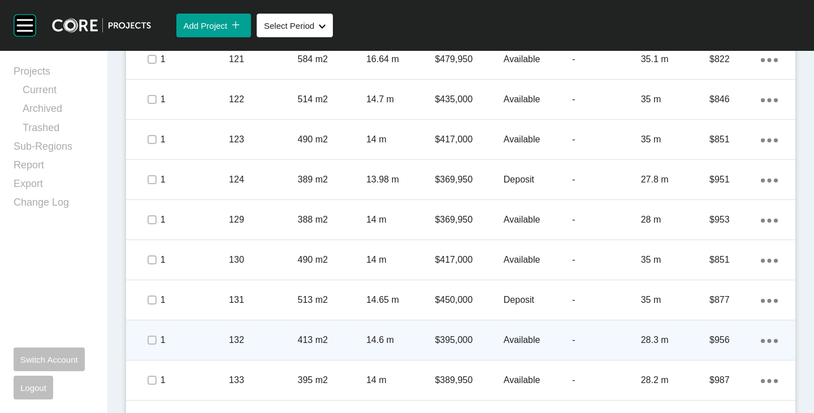
click at [457, 340] on p "$395,000" at bounding box center [469, 340] width 68 height 12
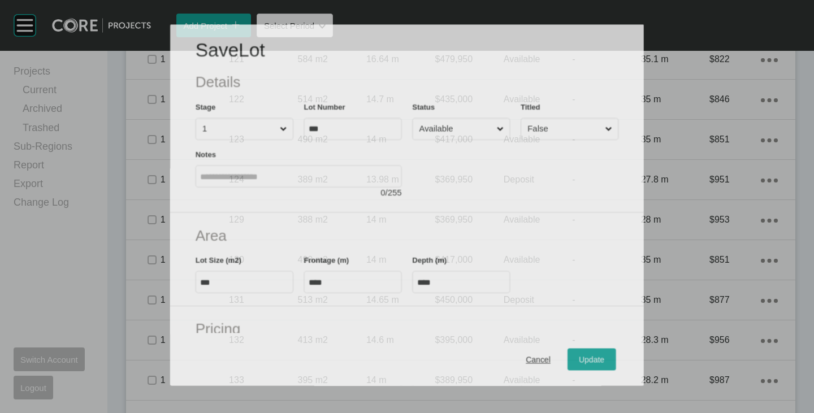
scroll to position [170, 0]
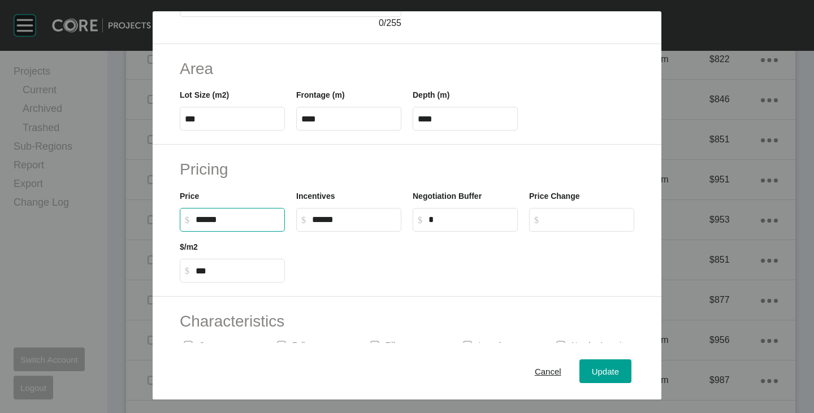
drag, startPoint x: 202, startPoint y: 222, endPoint x: 208, endPoint y: 224, distance: 6.8
click at [208, 224] on input "******" at bounding box center [238, 220] width 84 height 10
type input "*******"
type input "***"
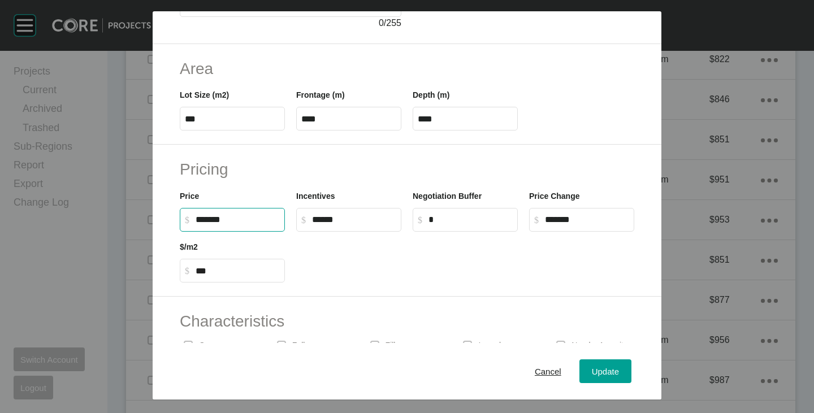
click at [339, 265] on div at bounding box center [465, 257] width 349 height 51
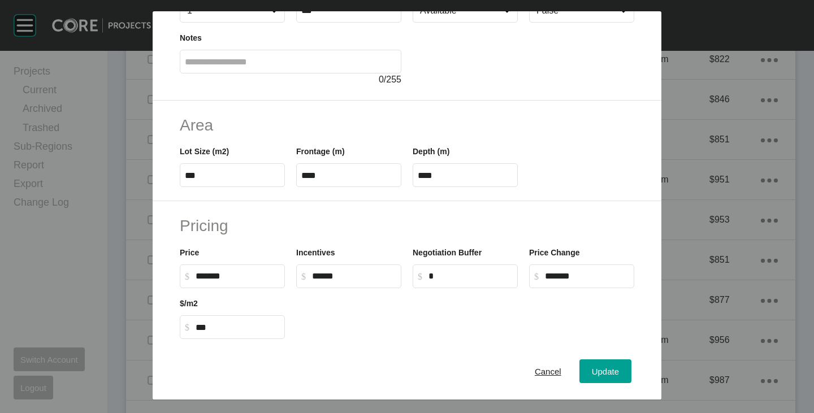
scroll to position [276, 0]
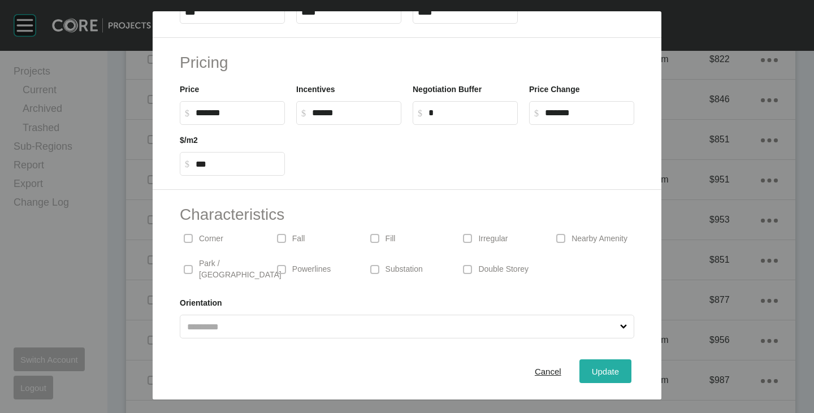
click at [592, 369] on span "Update" at bounding box center [605, 372] width 27 height 10
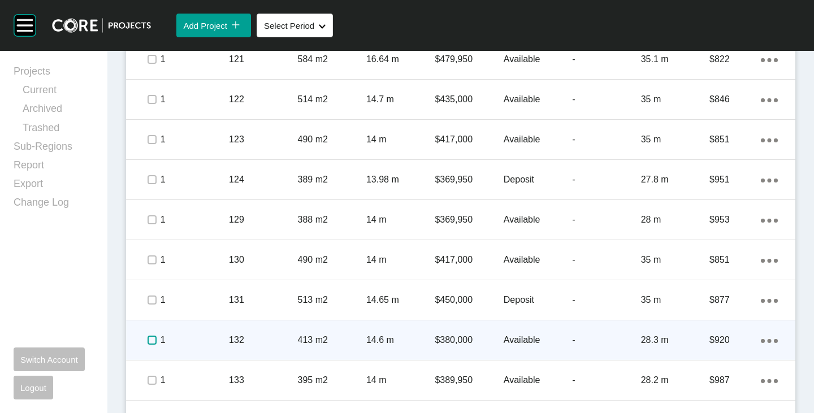
click at [154, 336] on label at bounding box center [152, 340] width 9 height 9
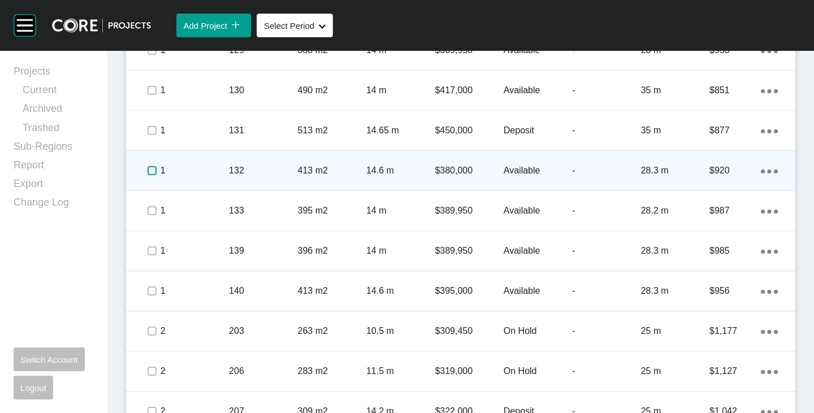
scroll to position [1191, 0]
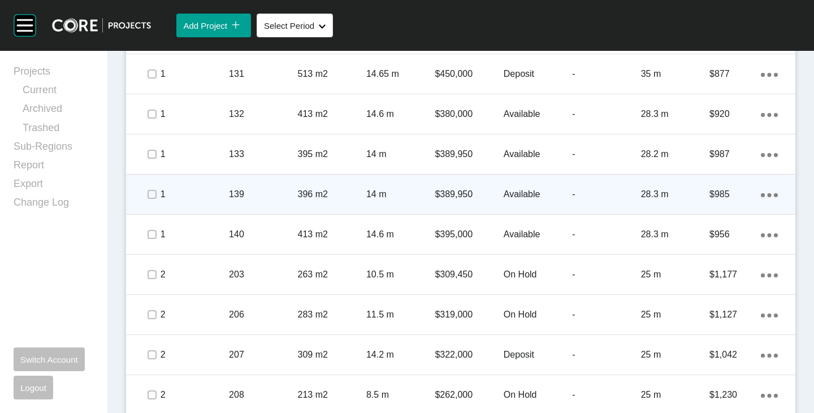
click at [444, 193] on p "$389,950" at bounding box center [469, 194] width 68 height 12
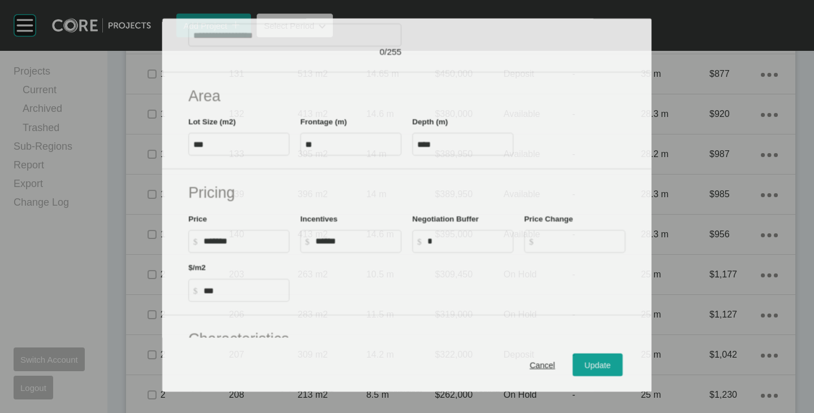
scroll to position [170, 0]
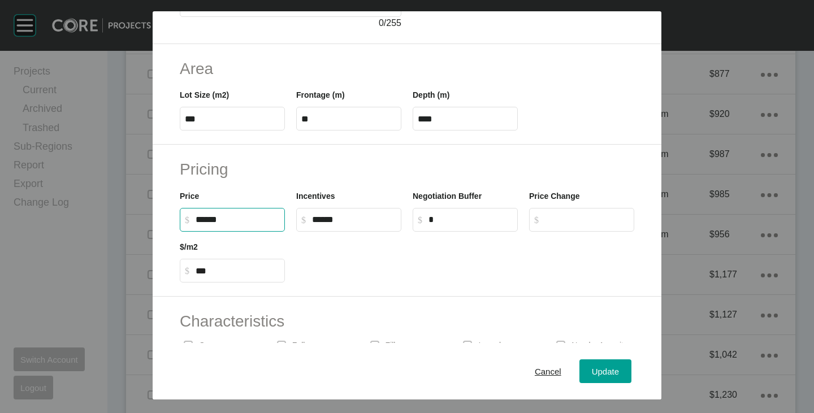
drag, startPoint x: 200, startPoint y: 220, endPoint x: 220, endPoint y: 224, distance: 20.1
click at [220, 224] on input "******" at bounding box center [238, 220] width 84 height 10
type input "*******"
type input "***"
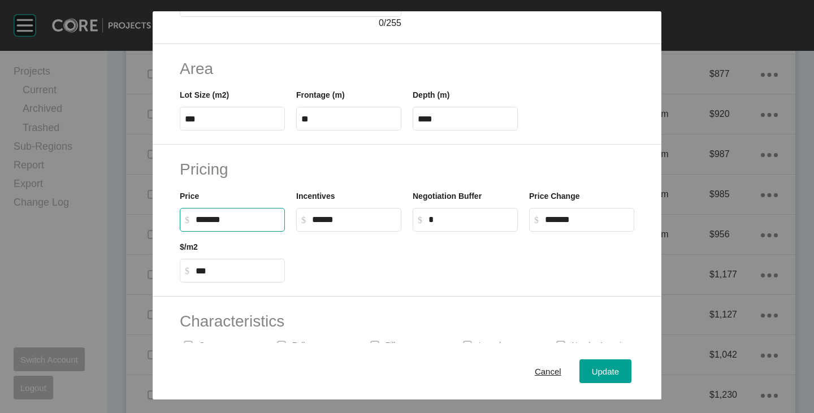
click at [381, 268] on div at bounding box center [465, 257] width 349 height 51
click at [589, 370] on div "Update" at bounding box center [605, 371] width 33 height 15
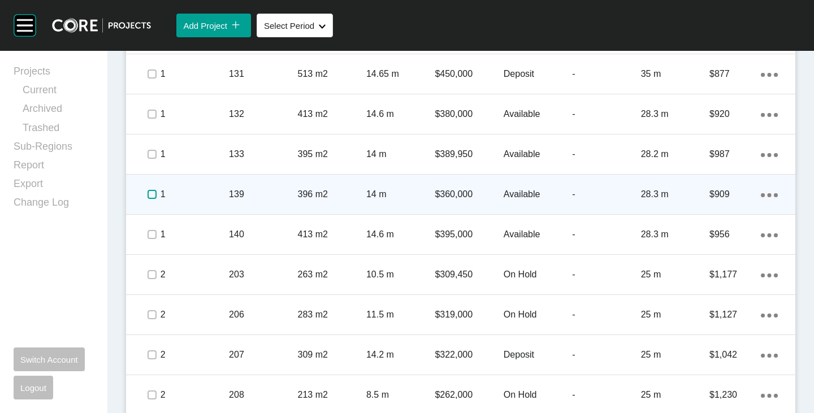
click at [152, 196] on label at bounding box center [152, 194] width 9 height 9
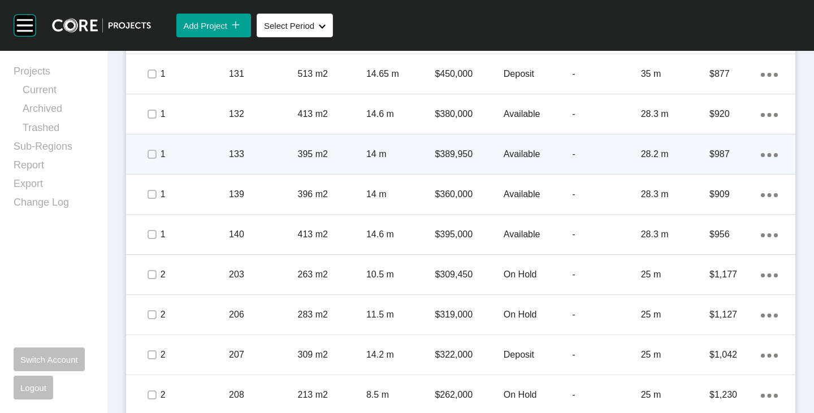
click at [456, 152] on p "$389,950" at bounding box center [469, 154] width 68 height 12
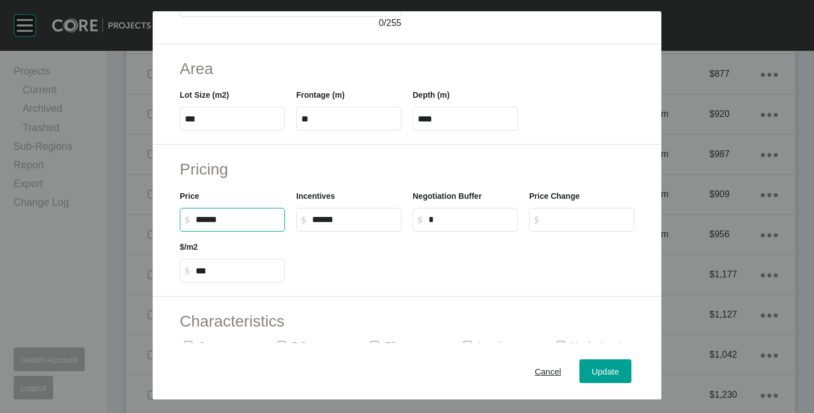
drag, startPoint x: 200, startPoint y: 219, endPoint x: 220, endPoint y: 222, distance: 20.0
click at [220, 222] on input "******" at bounding box center [238, 220] width 84 height 10
type input "*******"
type input "***"
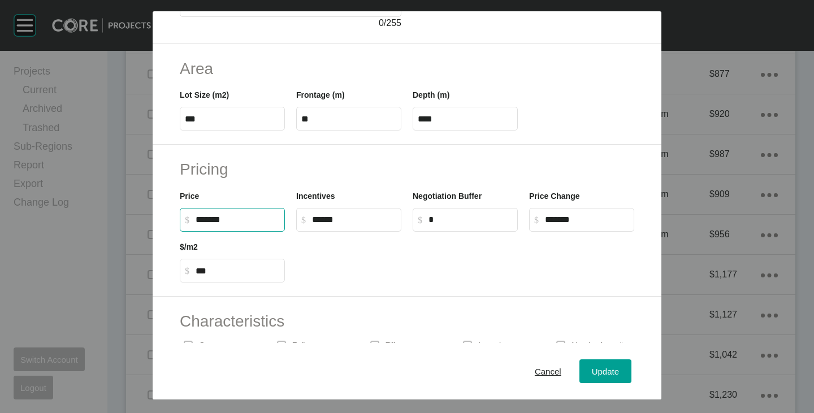
click at [384, 266] on div at bounding box center [465, 257] width 349 height 51
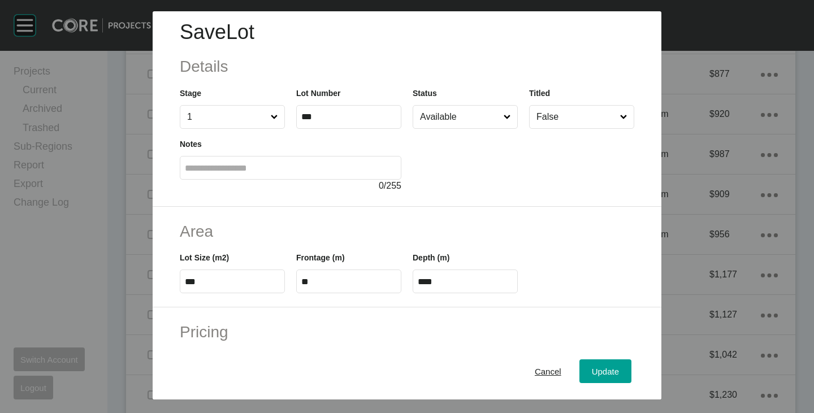
scroll to position [0, 0]
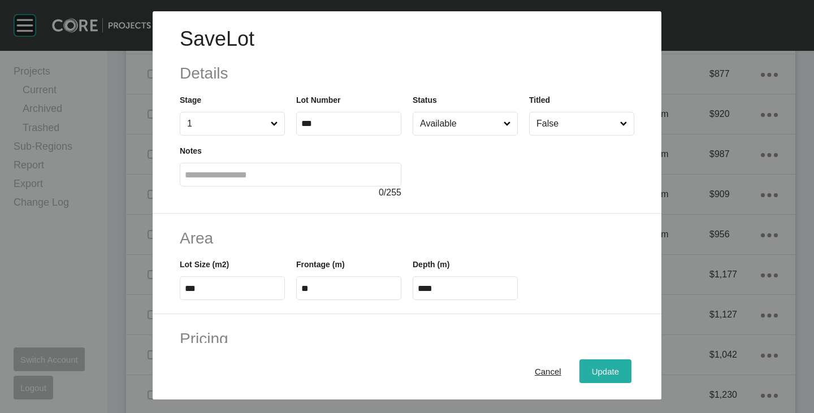
click at [609, 369] on div "Update" at bounding box center [605, 371] width 33 height 15
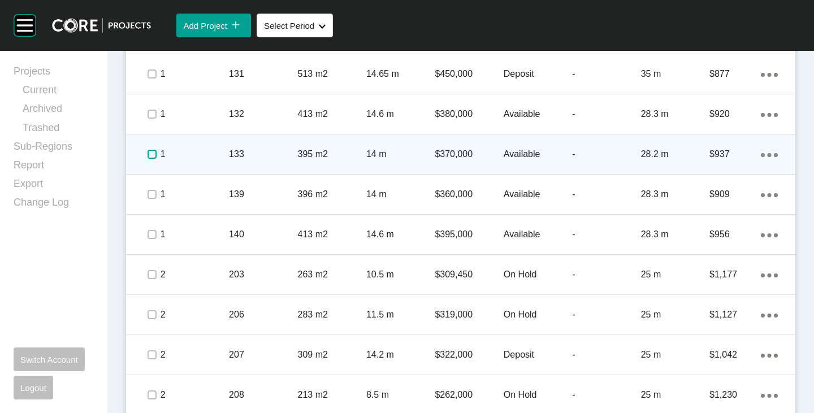
click at [148, 155] on label at bounding box center [152, 154] width 9 height 9
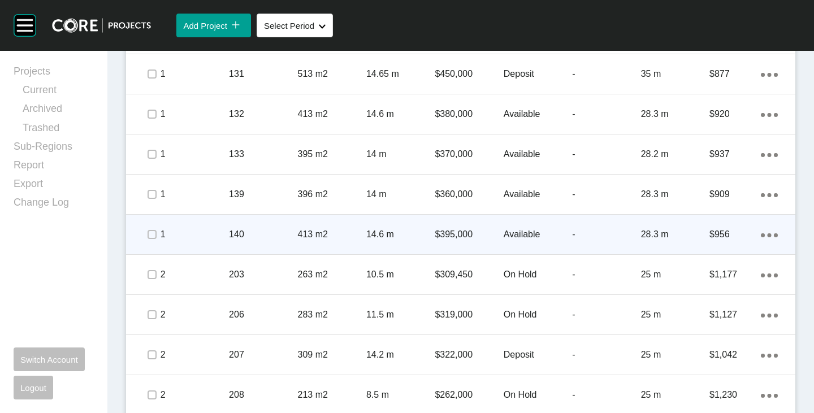
click at [457, 230] on p "$395,000" at bounding box center [469, 234] width 68 height 12
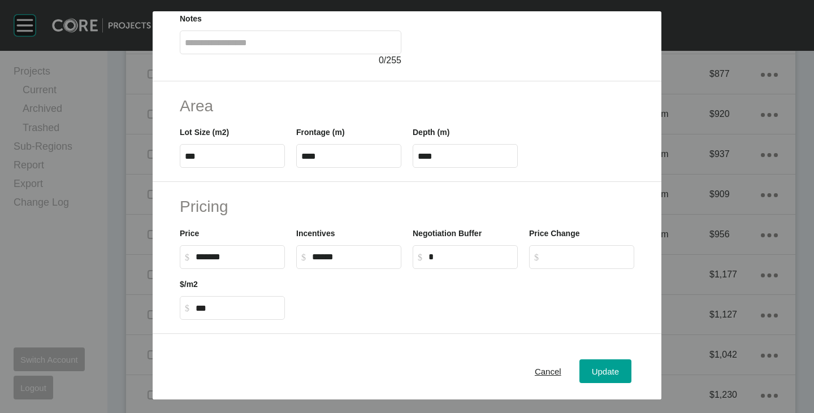
scroll to position [170, 0]
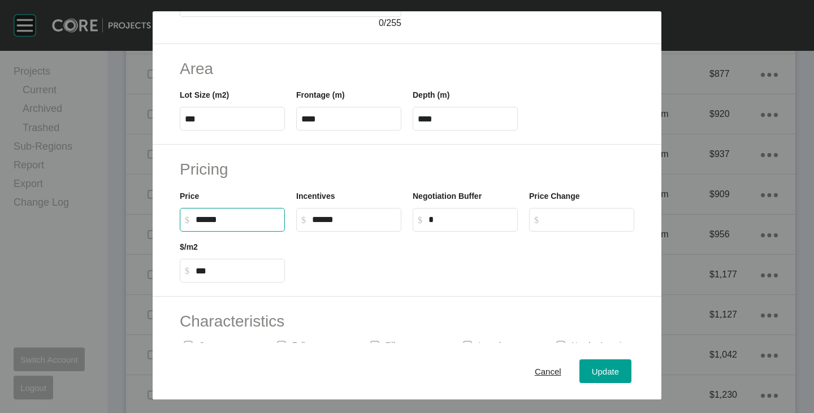
drag, startPoint x: 203, startPoint y: 220, endPoint x: 211, endPoint y: 222, distance: 8.8
click at [211, 222] on input "******" at bounding box center [238, 220] width 84 height 10
type input "*******"
type input "***"
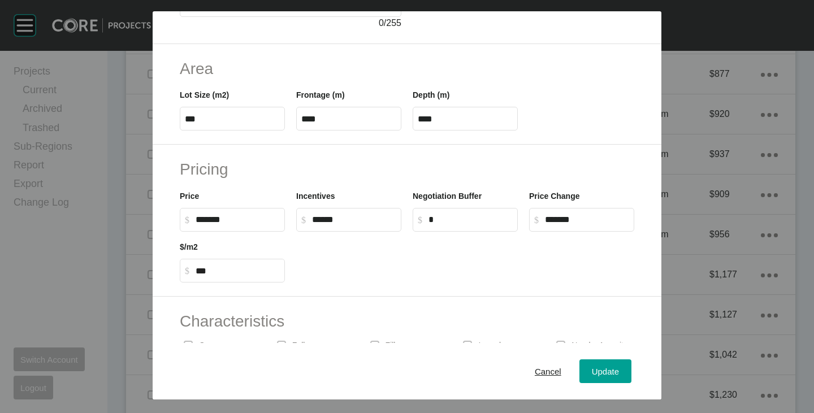
click at [404, 251] on div at bounding box center [465, 257] width 349 height 51
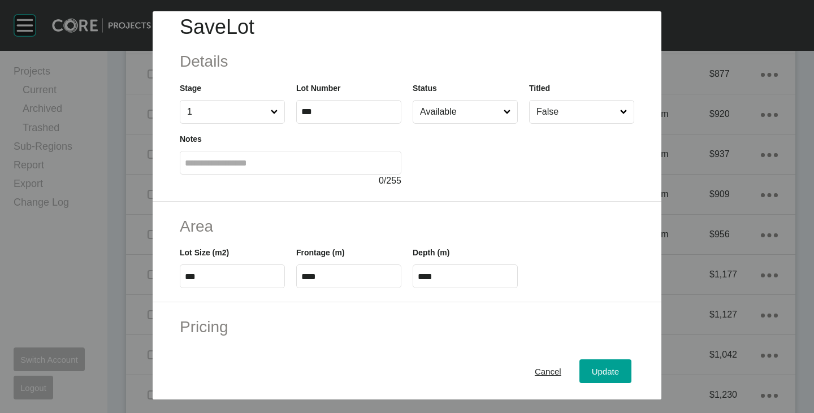
scroll to position [0, 0]
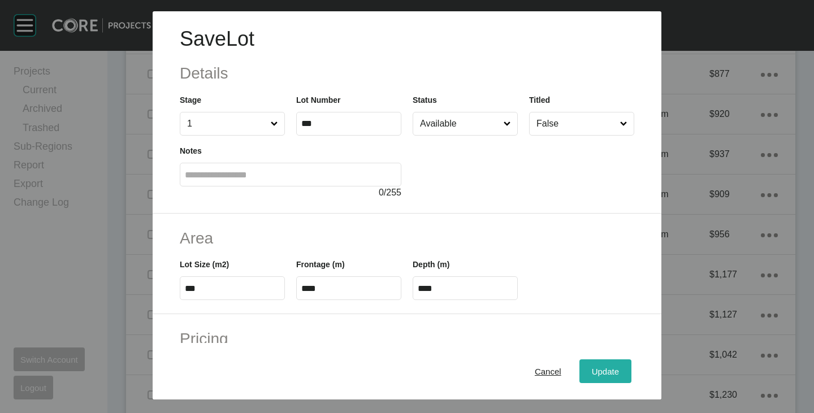
click at [592, 373] on span "Update" at bounding box center [605, 372] width 27 height 10
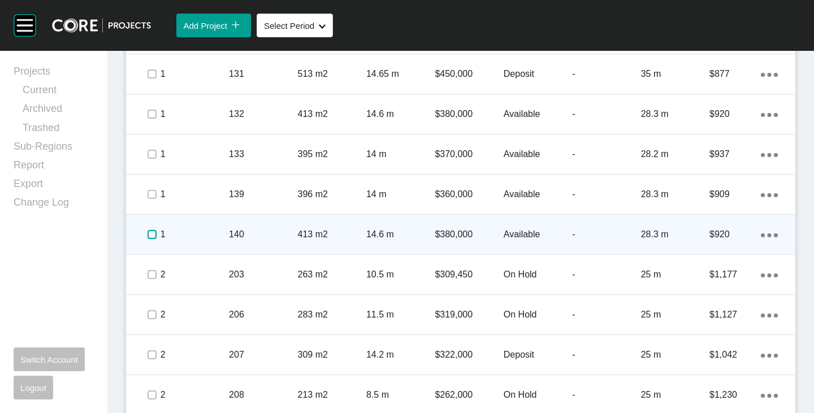
click at [152, 234] on label at bounding box center [152, 234] width 9 height 9
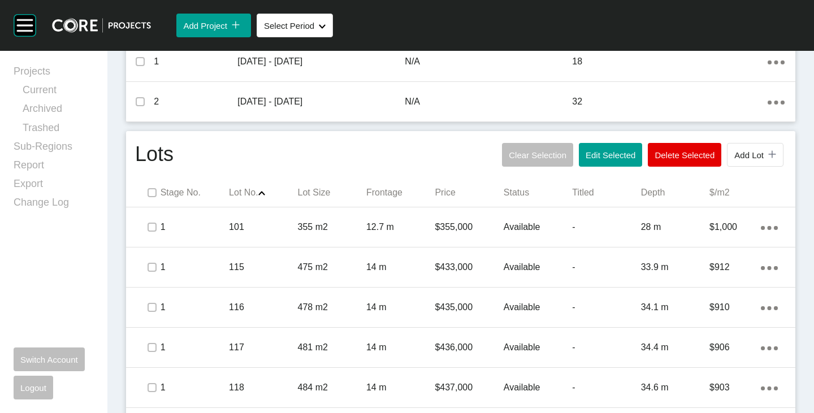
scroll to position [512, 0]
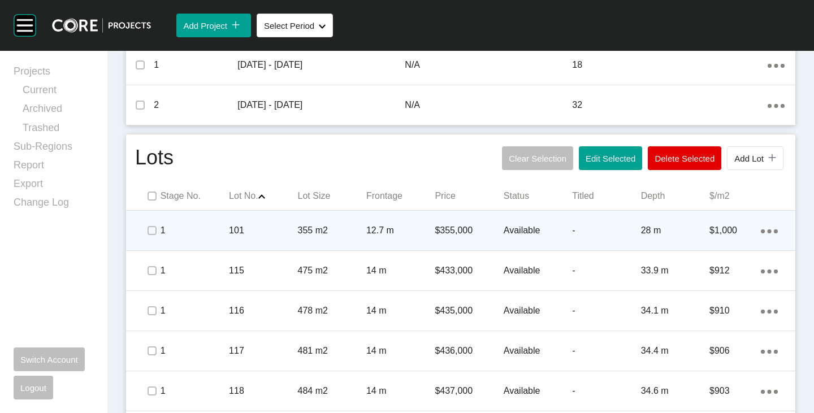
click at [452, 227] on p "$355,000" at bounding box center [469, 230] width 68 height 12
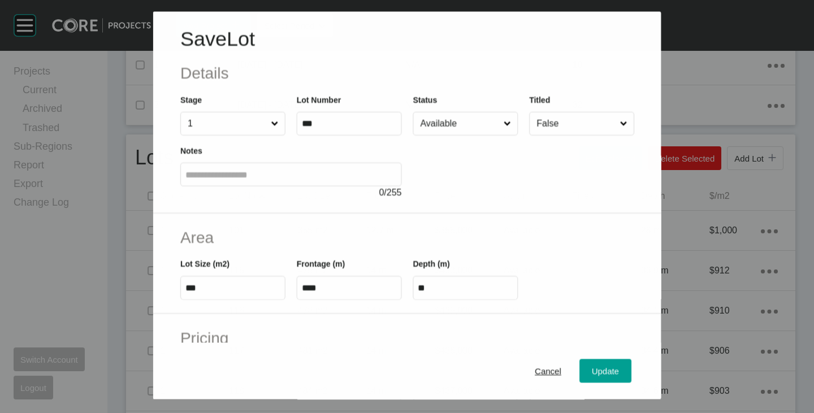
click at [464, 123] on input "Available" at bounding box center [459, 124] width 83 height 23
click at [599, 364] on div "Update" at bounding box center [605, 371] width 33 height 15
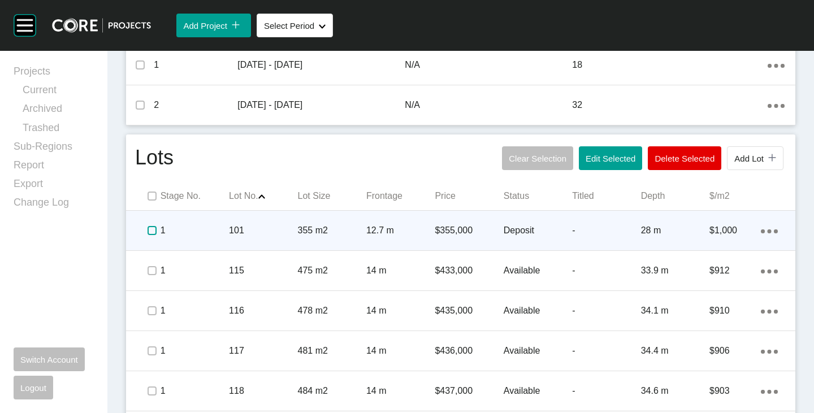
click at [154, 230] on label at bounding box center [152, 230] width 9 height 9
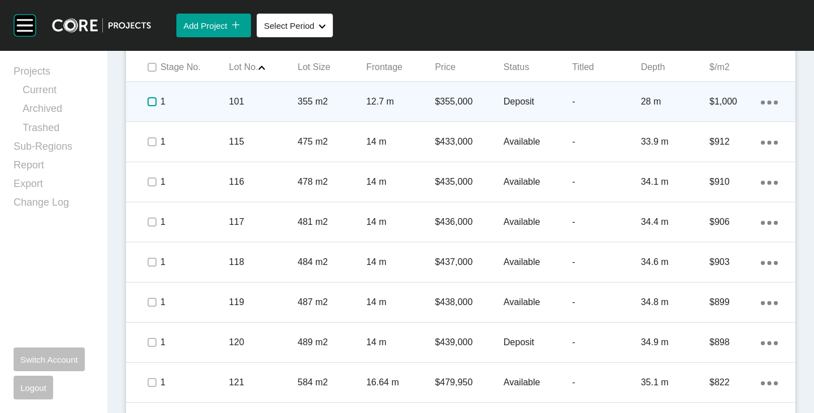
scroll to position [682, 0]
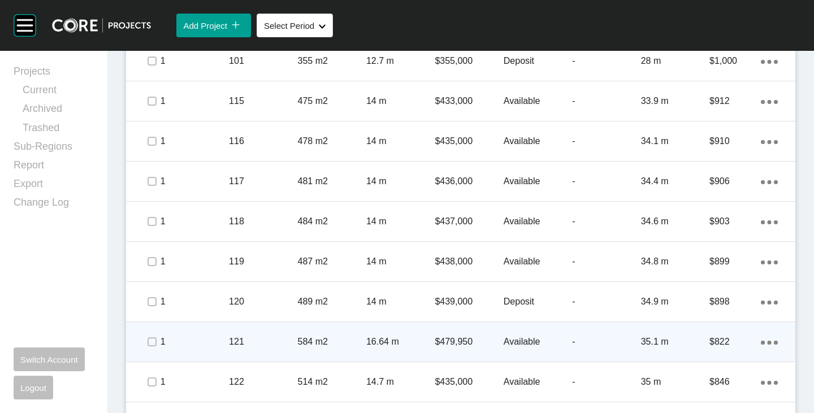
click at [455, 343] on p "$479,950" at bounding box center [469, 342] width 68 height 12
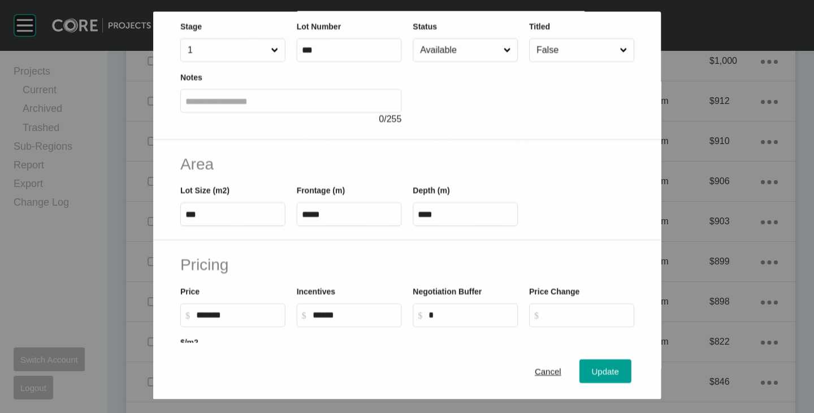
scroll to position [113, 0]
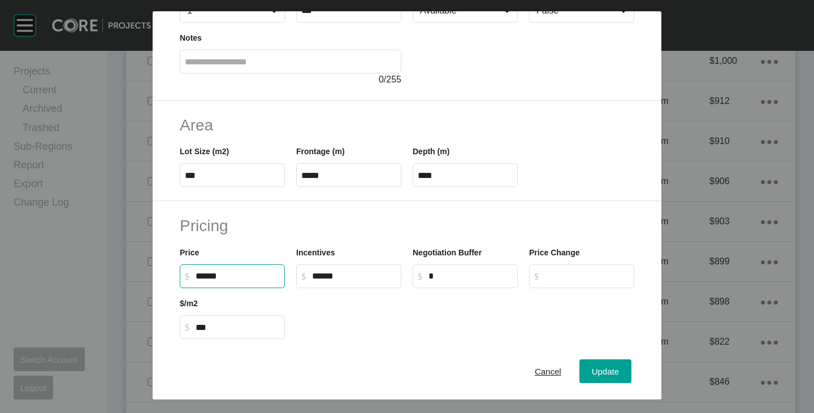
click at [205, 279] on input "******" at bounding box center [238, 276] width 84 height 10
type input "*******"
type input "***"
click at [313, 305] on div at bounding box center [465, 313] width 349 height 51
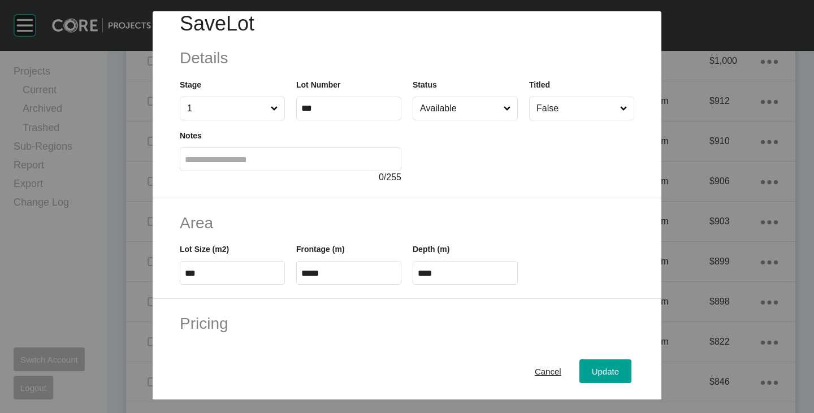
scroll to position [0, 0]
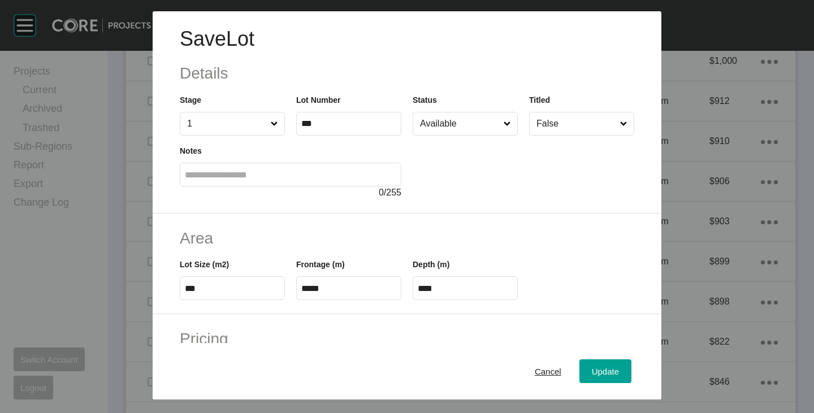
click at [431, 120] on input "Available" at bounding box center [460, 124] width 84 height 23
click at [594, 369] on span "Update" at bounding box center [605, 372] width 27 height 10
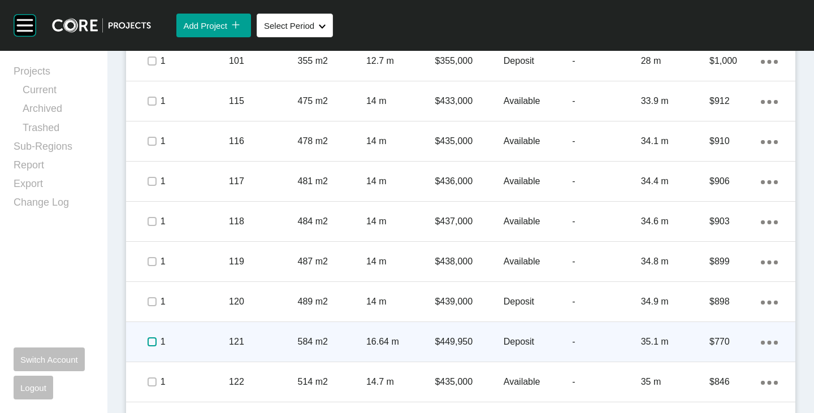
click at [151, 340] on label at bounding box center [152, 342] width 9 height 9
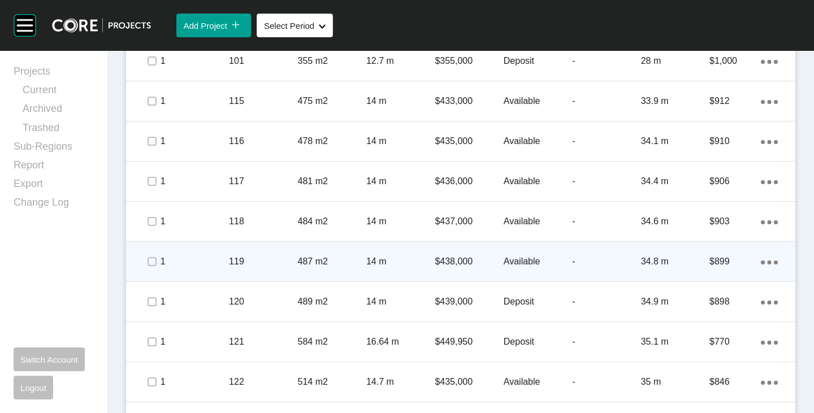
click at [435, 259] on p "$438,000" at bounding box center [469, 262] width 68 height 12
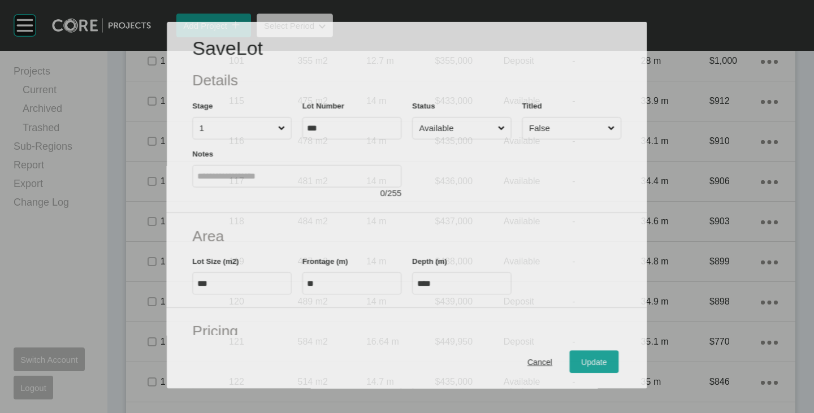
scroll to position [113, 0]
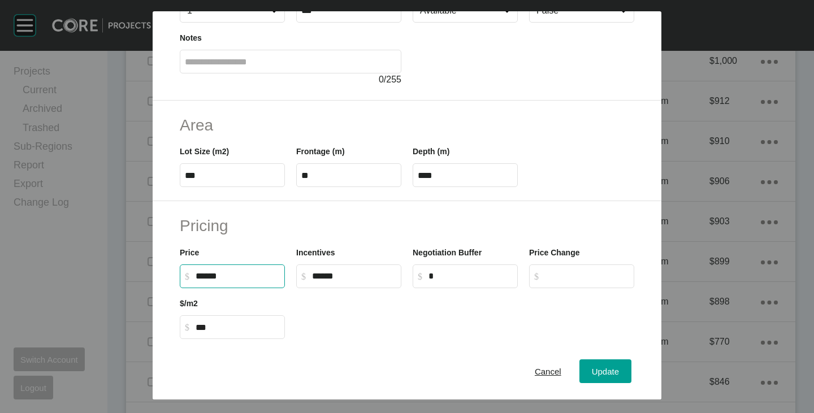
drag, startPoint x: 198, startPoint y: 275, endPoint x: 210, endPoint y: 279, distance: 12.2
click at [210, 279] on input "******" at bounding box center [238, 276] width 84 height 10
type input "*******"
type input "***"
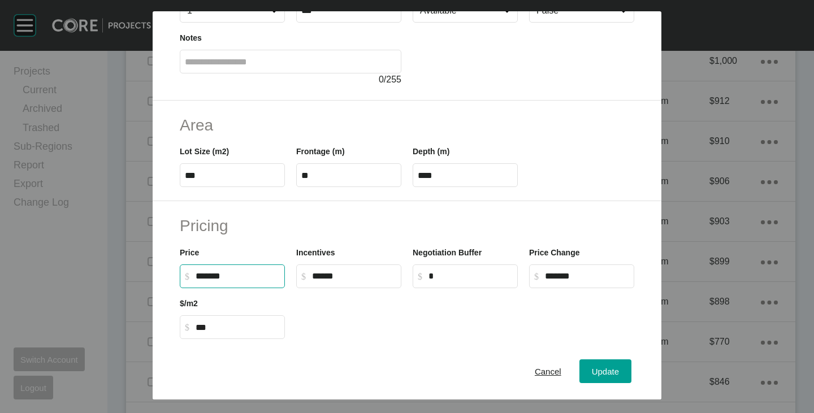
click at [356, 320] on div at bounding box center [465, 313] width 349 height 51
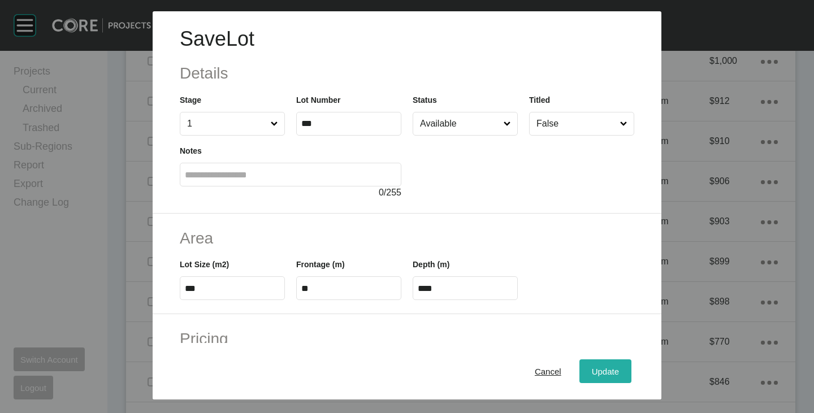
click at [592, 369] on span "Update" at bounding box center [605, 372] width 27 height 10
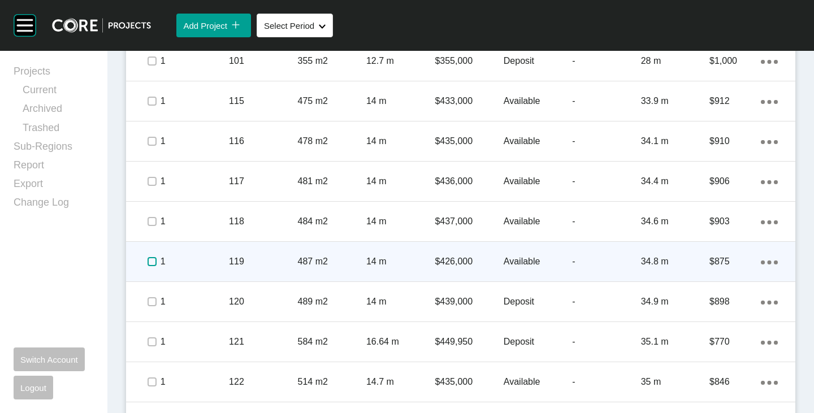
click at [150, 259] on label at bounding box center [152, 261] width 9 height 9
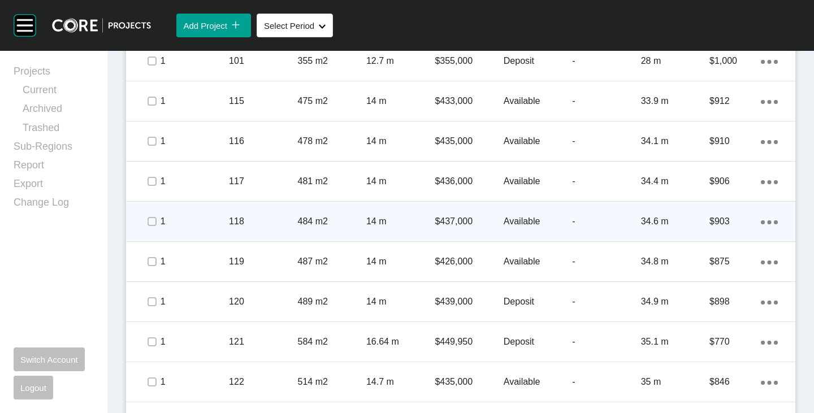
click at [442, 218] on p "$437,000" at bounding box center [469, 221] width 68 height 12
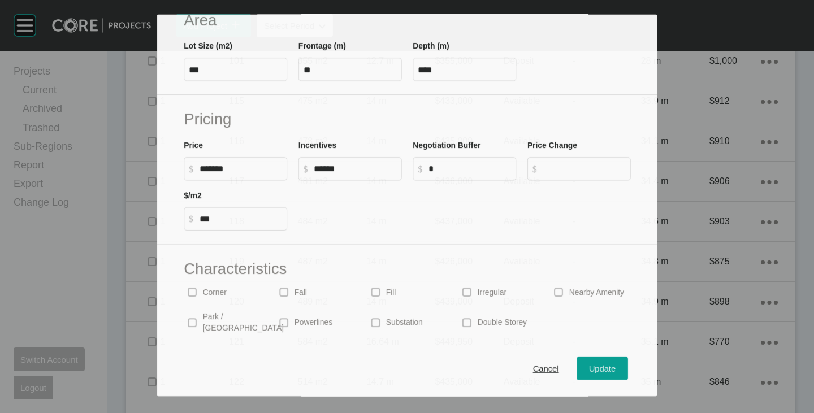
scroll to position [226, 0]
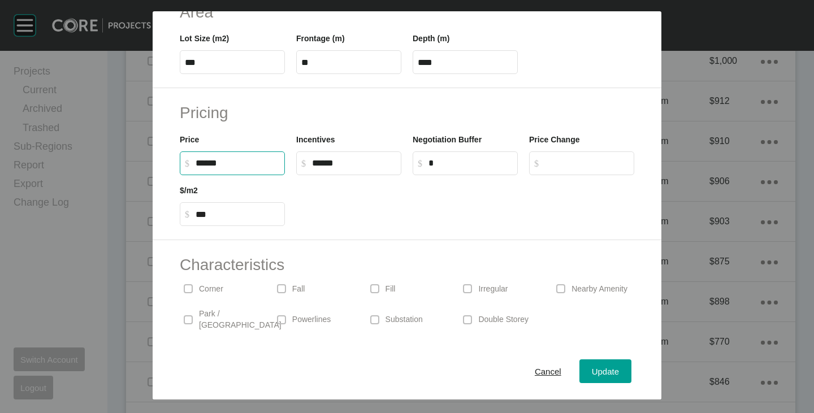
drag, startPoint x: 200, startPoint y: 163, endPoint x: 209, endPoint y: 166, distance: 9.7
click at [209, 166] on input "******" at bounding box center [238, 163] width 84 height 10
type input "*******"
type input "***"
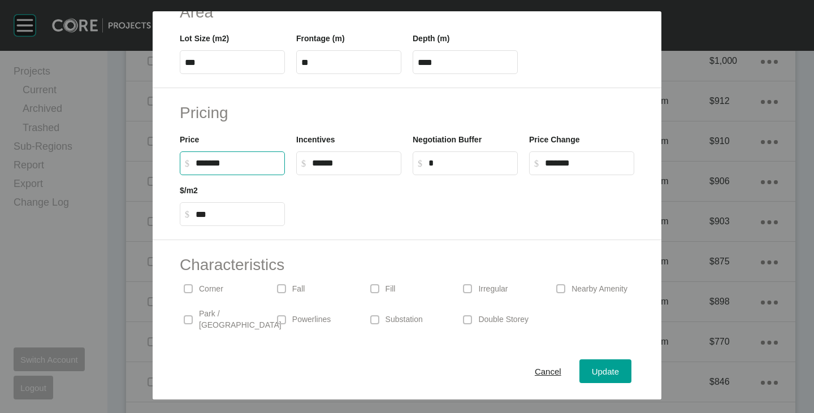
click at [391, 200] on div at bounding box center [465, 200] width 349 height 51
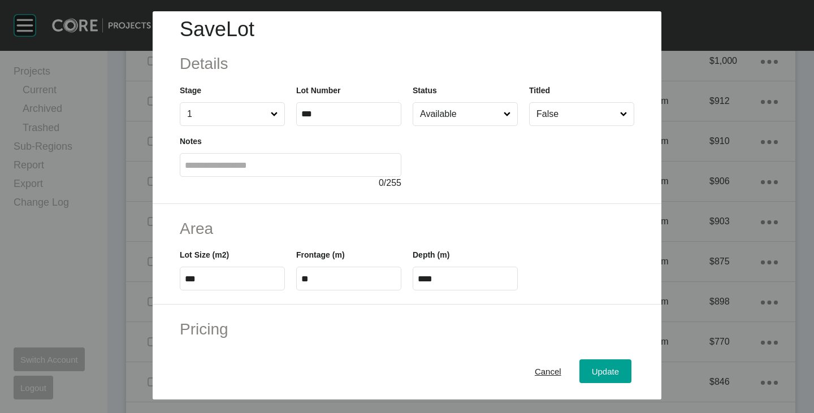
scroll to position [0, 0]
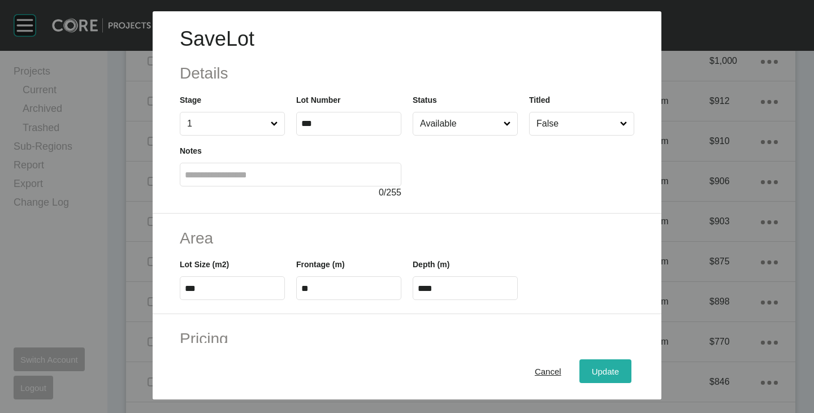
click at [587, 363] on button "Update" at bounding box center [605, 372] width 52 height 24
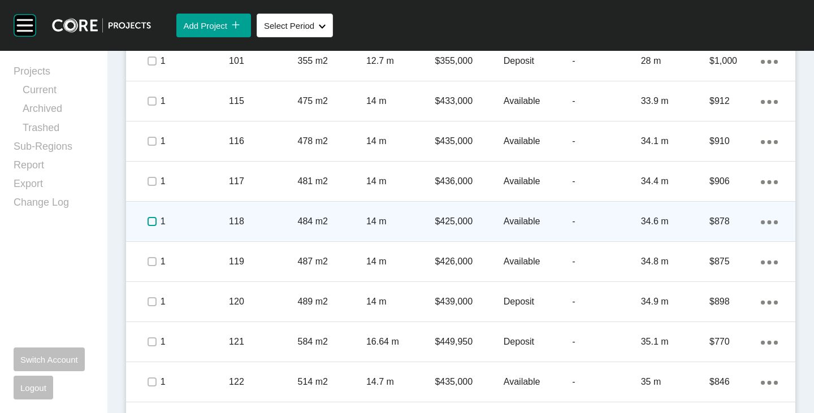
click at [152, 223] on label at bounding box center [152, 221] width 9 height 9
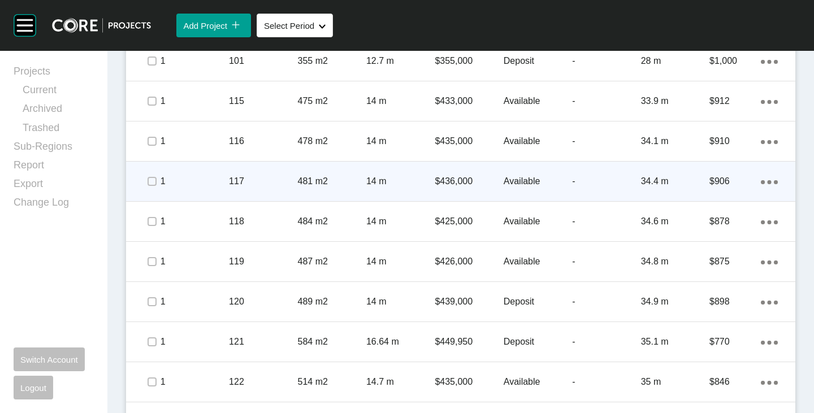
click at [464, 178] on p "$436,000" at bounding box center [469, 181] width 68 height 12
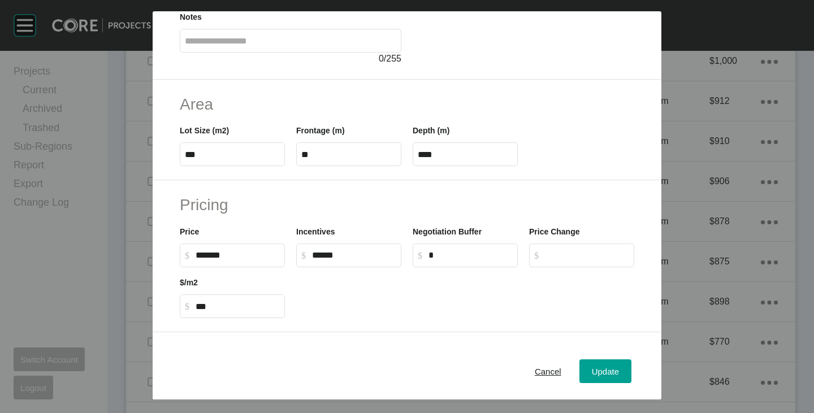
scroll to position [170, 0]
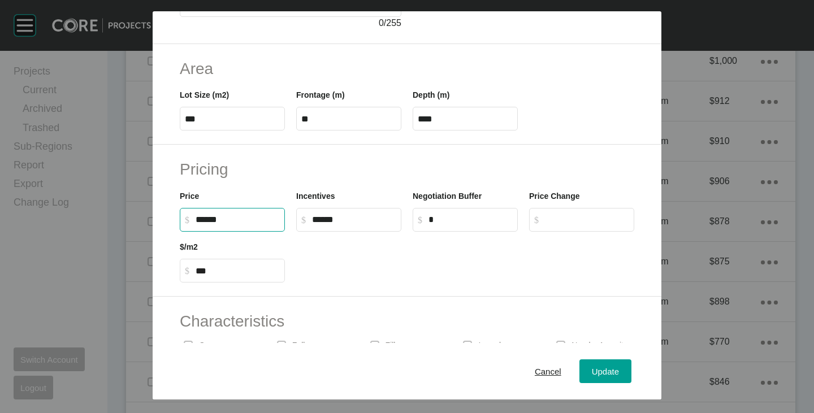
drag, startPoint x: 202, startPoint y: 219, endPoint x: 209, endPoint y: 220, distance: 6.9
click at [209, 220] on input "******" at bounding box center [238, 220] width 84 height 10
type input "*******"
type input "***"
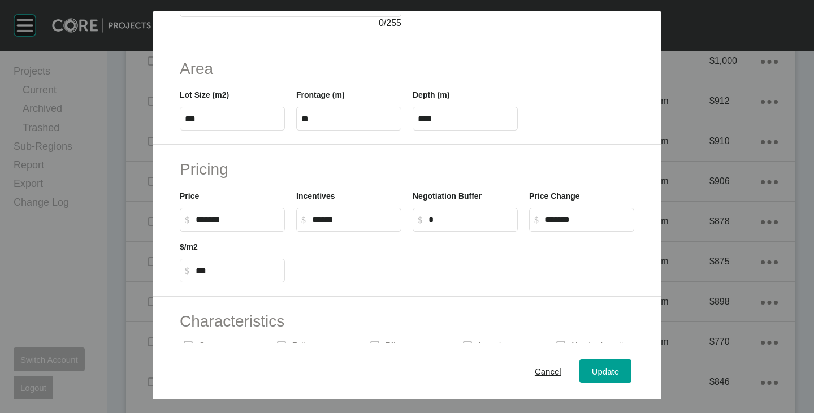
click at [370, 282] on div at bounding box center [465, 257] width 349 height 51
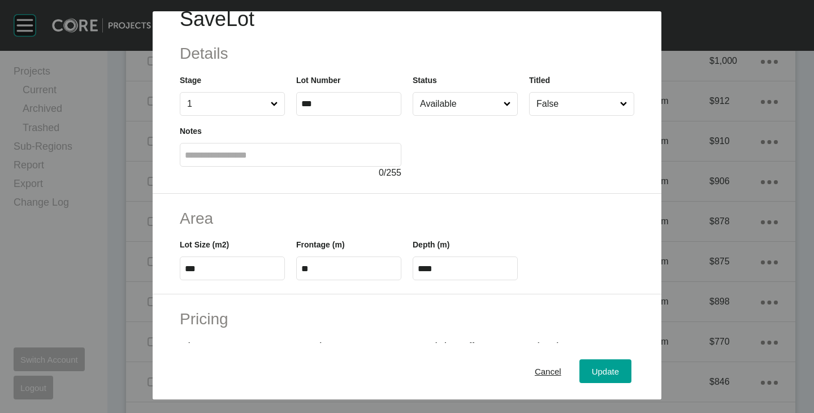
scroll to position [0, 0]
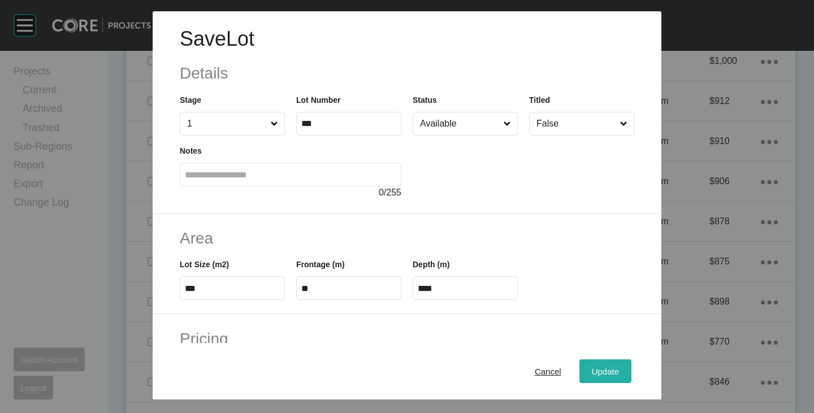
click at [602, 368] on span "Update" at bounding box center [605, 372] width 27 height 10
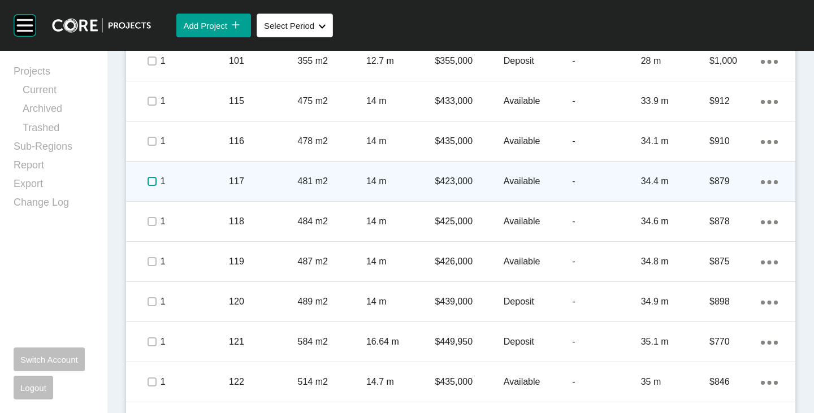
click at [148, 178] on label at bounding box center [152, 181] width 9 height 9
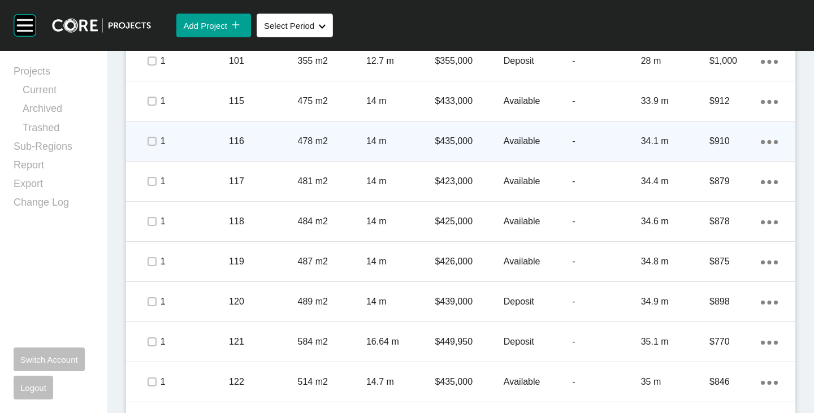
click at [449, 144] on p "$435,000" at bounding box center [469, 141] width 68 height 12
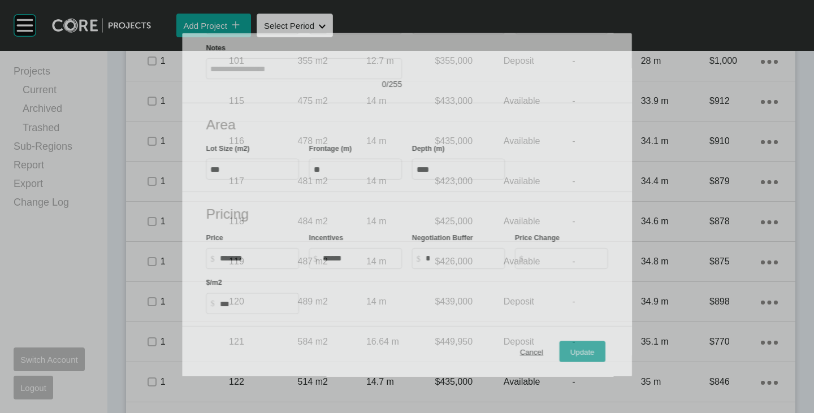
scroll to position [170, 0]
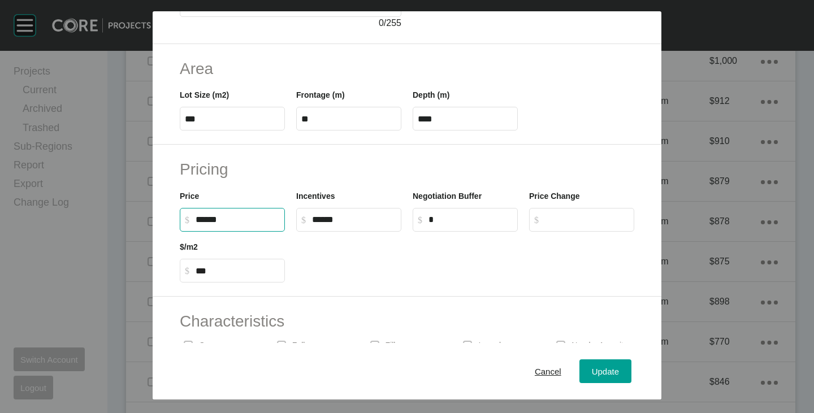
drag, startPoint x: 201, startPoint y: 218, endPoint x: 210, endPoint y: 221, distance: 9.7
click at [210, 221] on input "******" at bounding box center [238, 220] width 84 height 10
type input "*******"
type input "***"
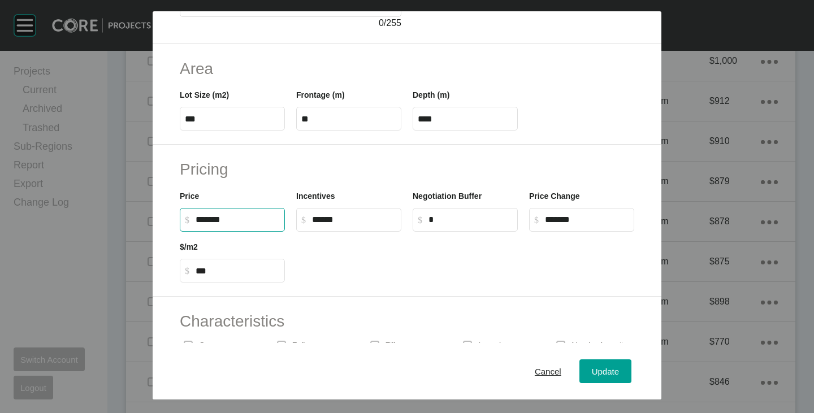
drag, startPoint x: 358, startPoint y: 268, endPoint x: 369, endPoint y: 268, distance: 10.2
click at [358, 268] on div at bounding box center [465, 257] width 349 height 51
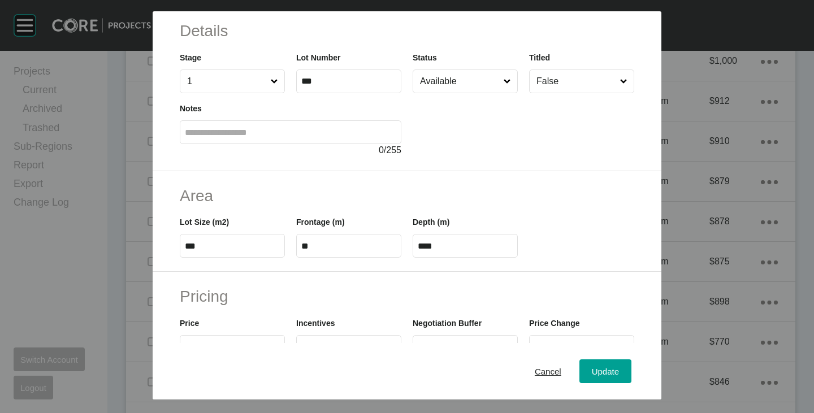
scroll to position [0, 0]
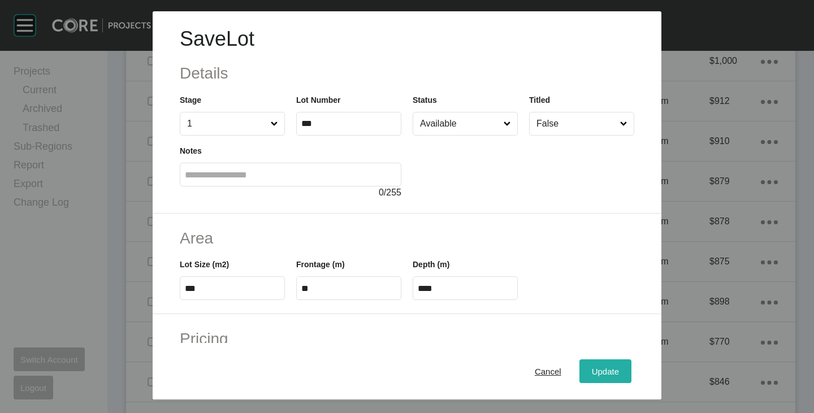
click at [607, 377] on div "Update" at bounding box center [605, 371] width 33 height 15
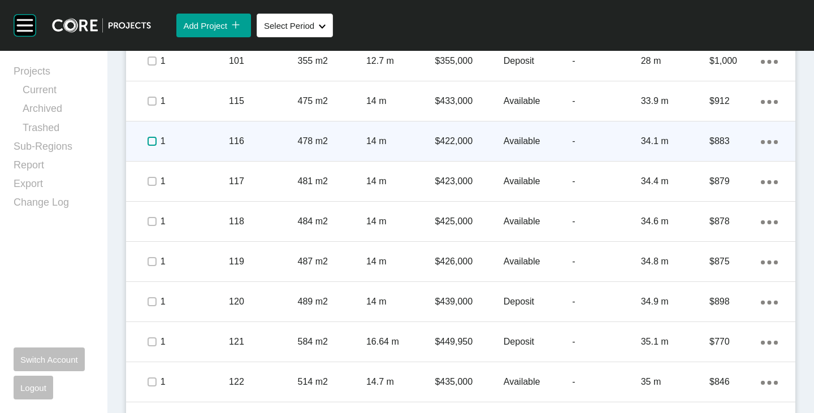
click at [151, 140] on label at bounding box center [152, 141] width 9 height 9
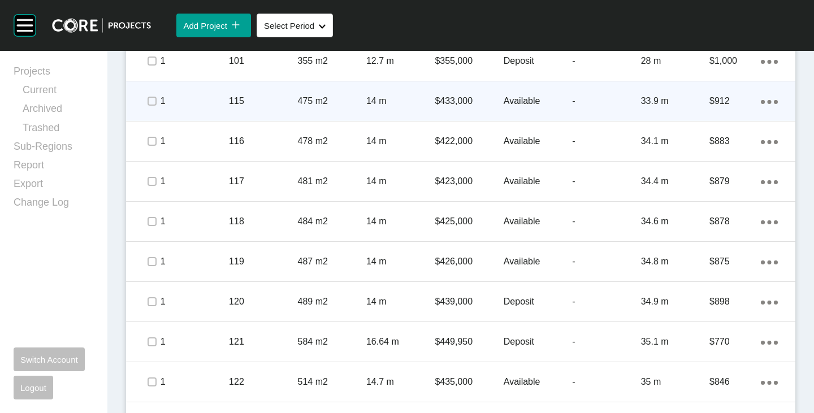
click at [442, 99] on p "$433,000" at bounding box center [469, 101] width 68 height 12
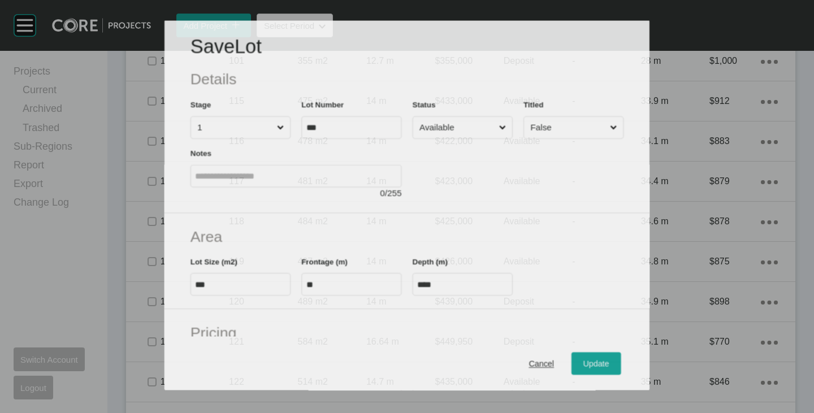
scroll to position [226, 0]
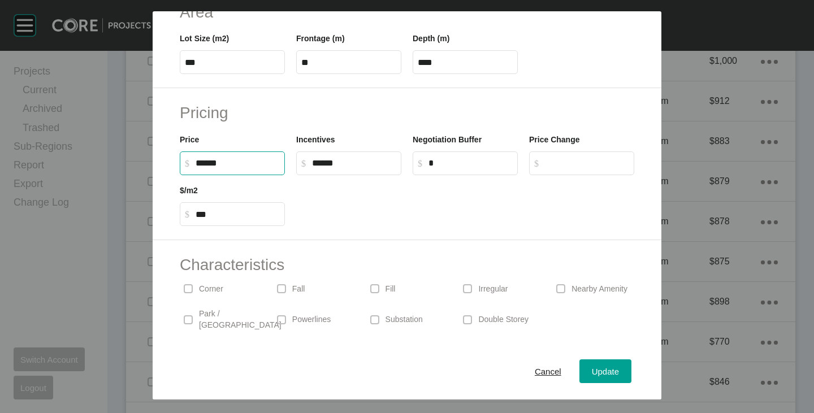
drag, startPoint x: 202, startPoint y: 161, endPoint x: 209, endPoint y: 162, distance: 7.0
click at [209, 162] on input "******" at bounding box center [238, 163] width 84 height 10
type input "*******"
type input "***"
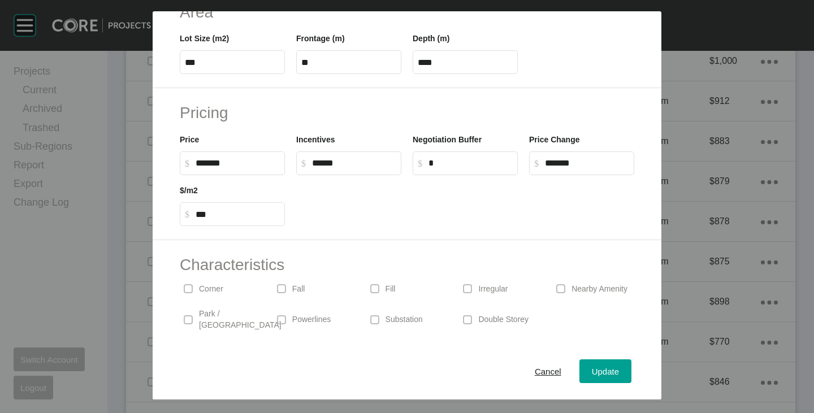
click at [466, 224] on div at bounding box center [465, 200] width 349 height 51
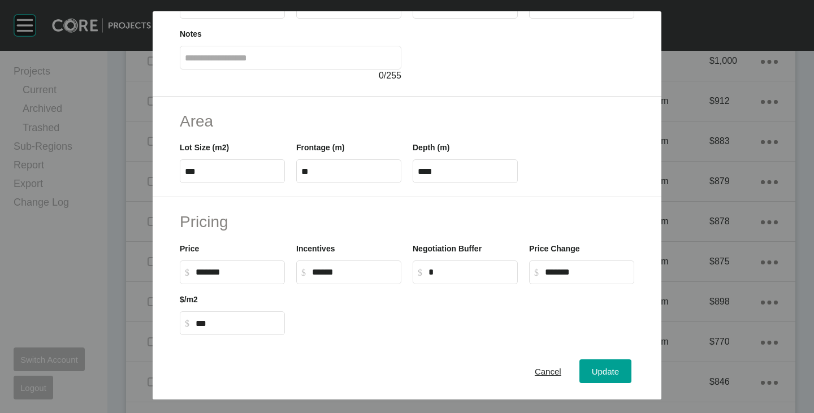
scroll to position [0, 0]
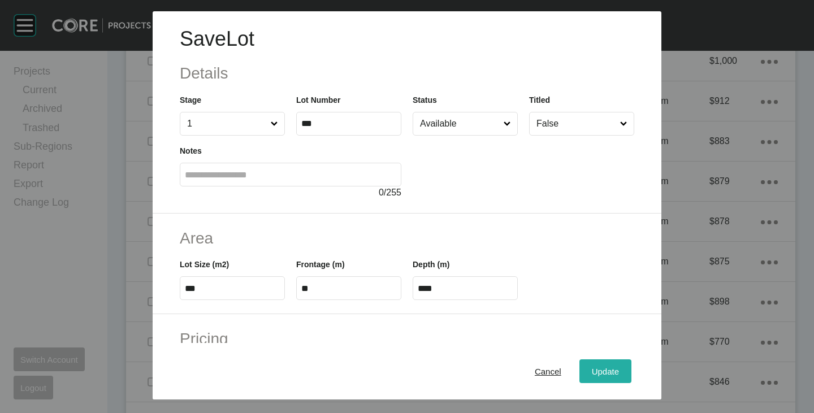
click at [592, 373] on span "Update" at bounding box center [605, 372] width 27 height 10
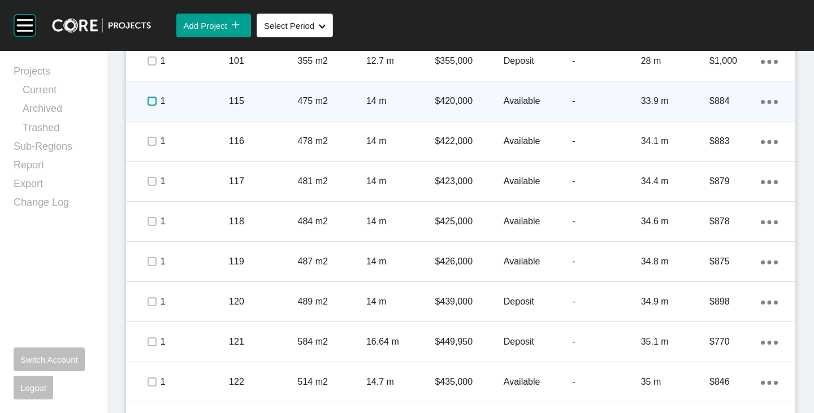
click at [148, 98] on label at bounding box center [152, 101] width 9 height 9
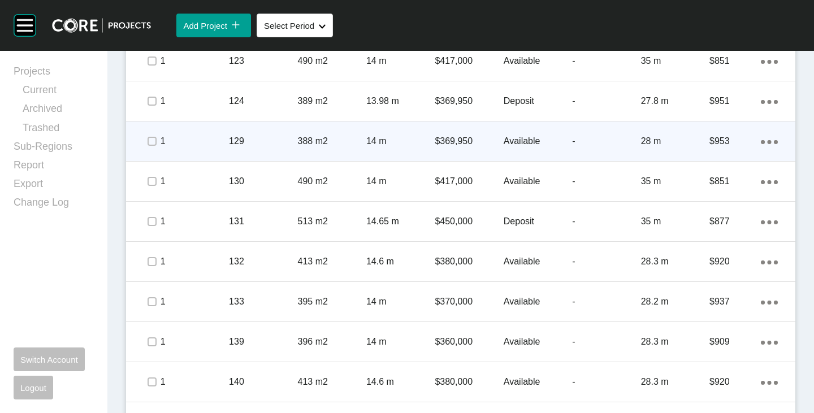
scroll to position [1021, 0]
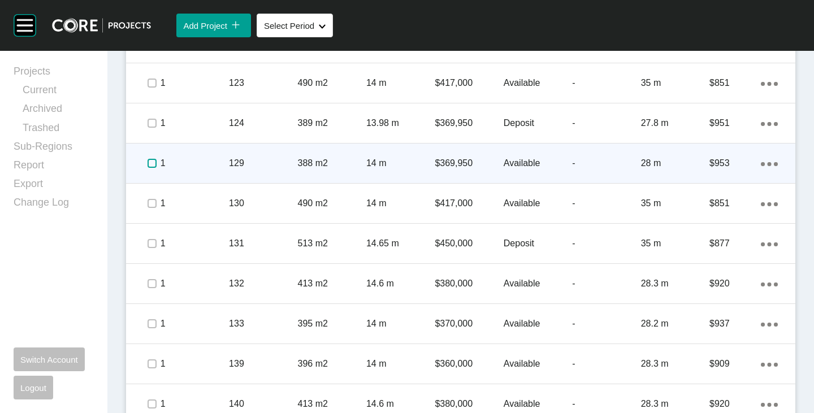
click at [150, 163] on label at bounding box center [152, 163] width 9 height 9
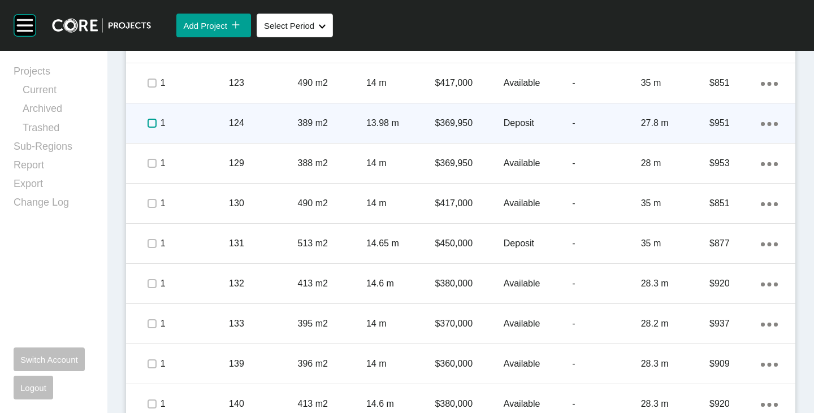
click at [148, 121] on label at bounding box center [152, 123] width 9 height 9
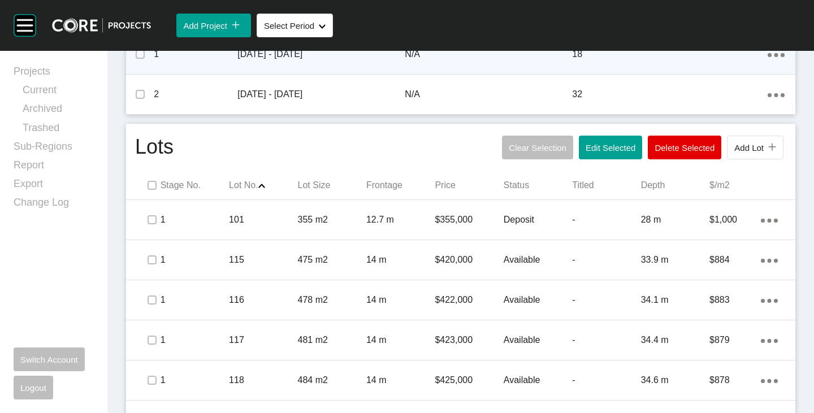
scroll to position [399, 0]
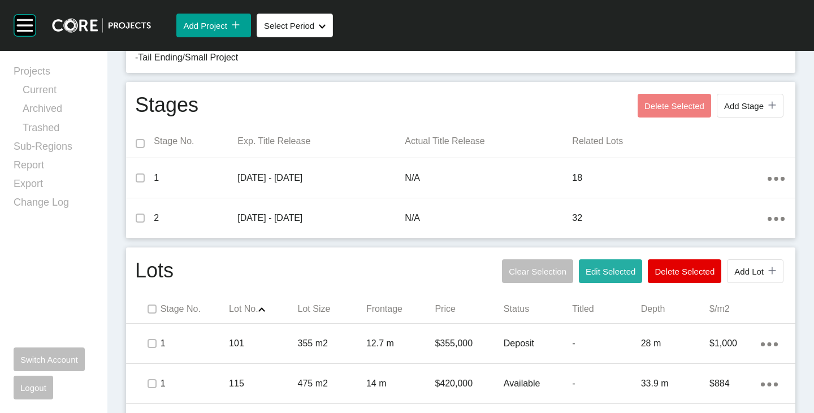
click at [613, 270] on span "Edit Selected" at bounding box center [611, 272] width 50 height 10
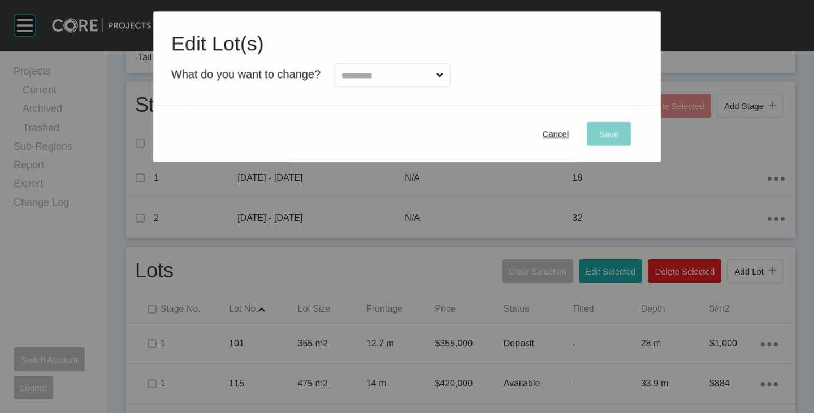
click at [389, 81] on input "text" at bounding box center [386, 75] width 95 height 23
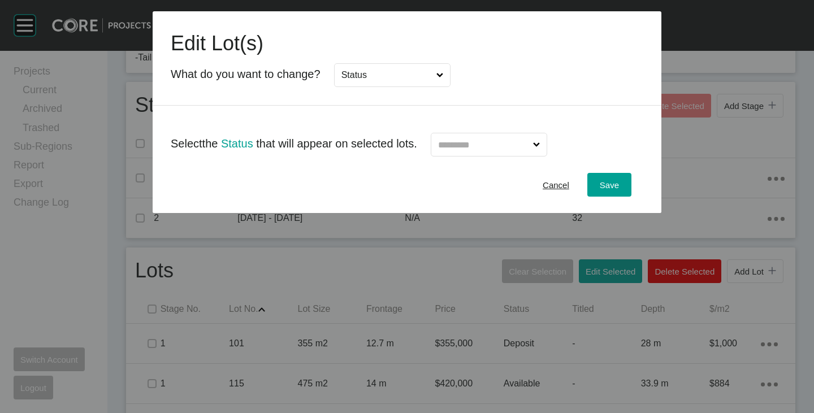
click at [473, 149] on input "text" at bounding box center [483, 144] width 95 height 23
click at [612, 184] on span "Save" at bounding box center [609, 185] width 19 height 10
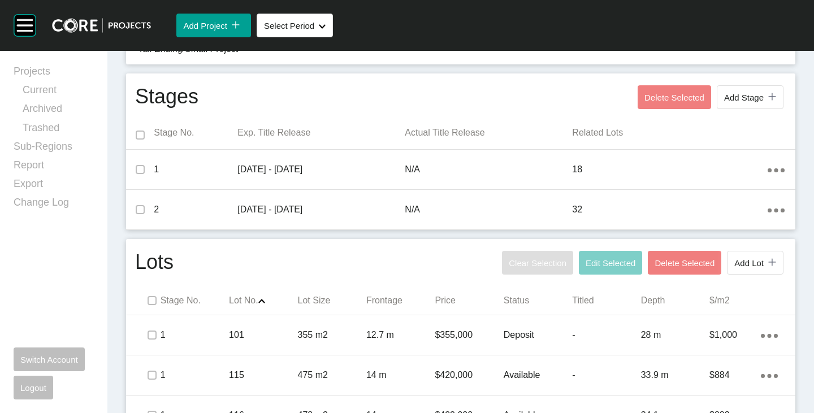
scroll to position [456, 0]
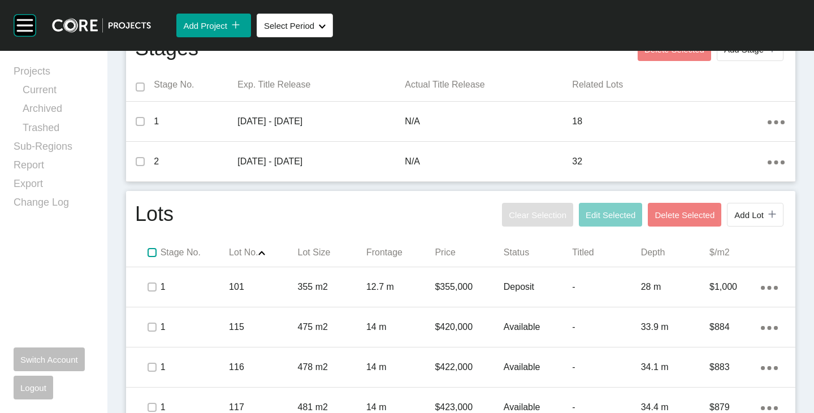
click at [150, 255] on label at bounding box center [152, 252] width 9 height 9
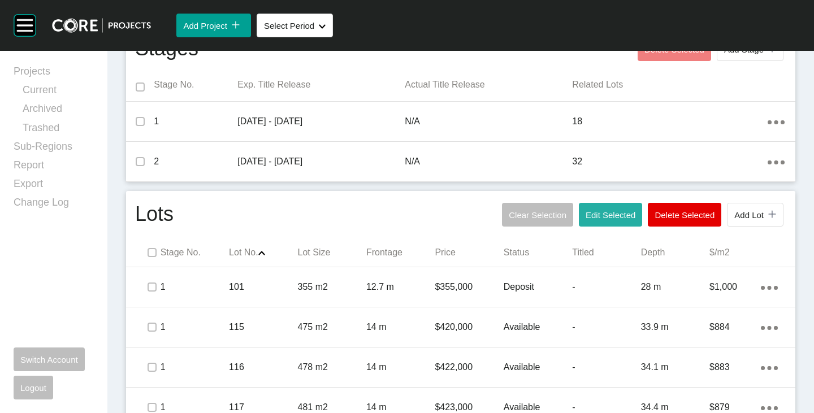
click at [586, 220] on button "Edit Selected" at bounding box center [610, 215] width 63 height 24
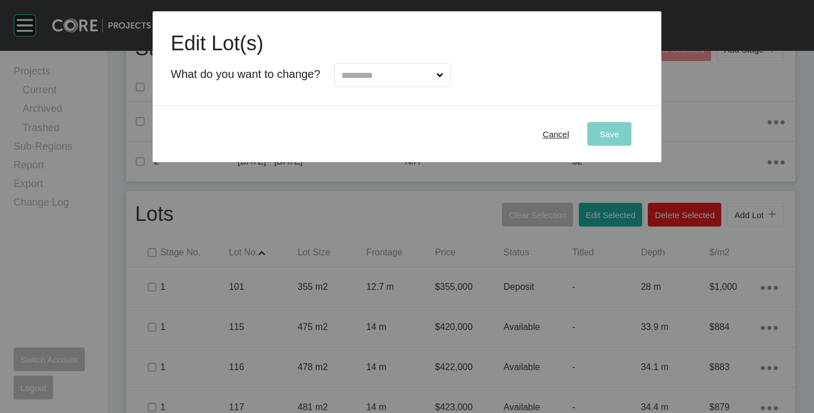
click at [390, 76] on input "text" at bounding box center [386, 75] width 95 height 23
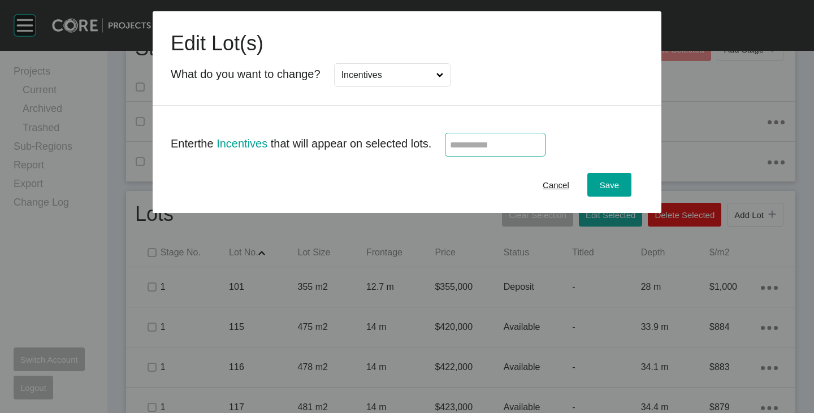
click at [493, 149] on input "text" at bounding box center [495, 145] width 90 height 10
type input "*"
click at [466, 193] on div "Cancel Save" at bounding box center [407, 185] width 509 height 57
click at [608, 193] on button "Save" at bounding box center [609, 185] width 44 height 24
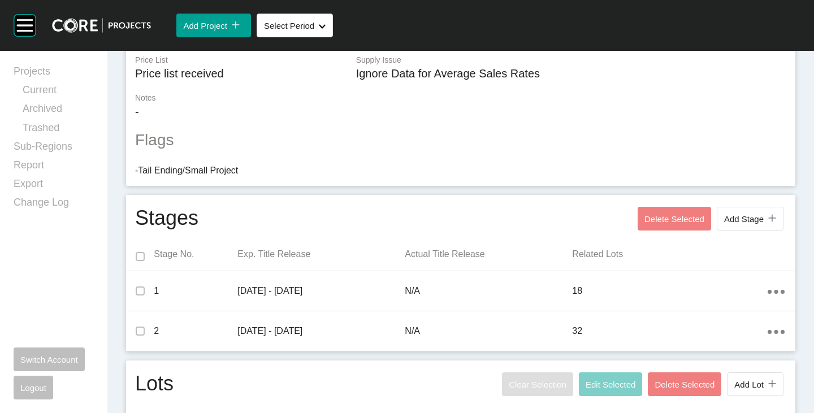
scroll to position [0, 0]
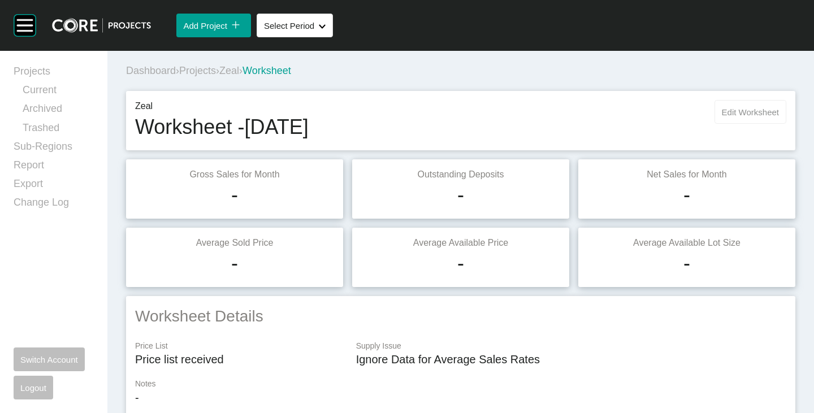
click at [723, 110] on span "Edit Worksheet" at bounding box center [750, 112] width 57 height 10
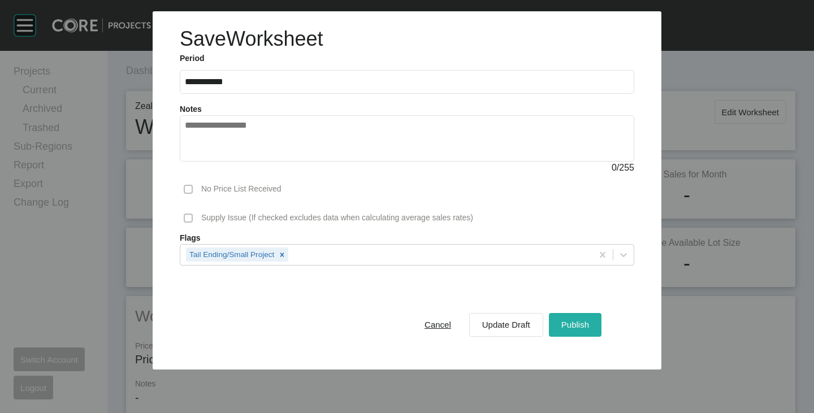
click at [581, 320] on span "Publish" at bounding box center [575, 325] width 28 height 10
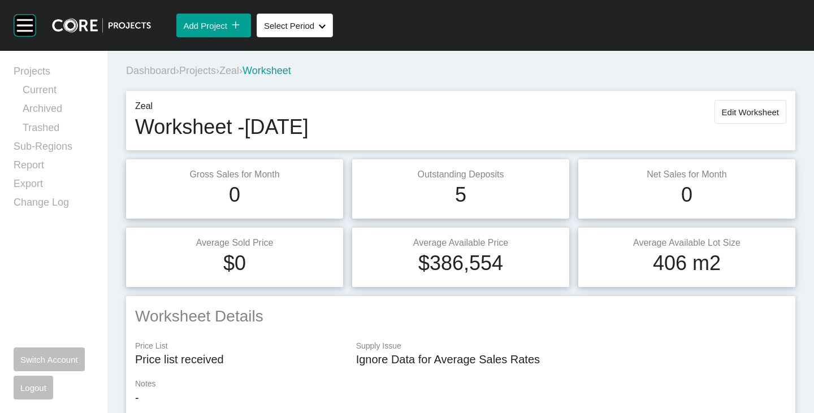
click at [239, 68] on span "Zeal" at bounding box center [229, 70] width 20 height 11
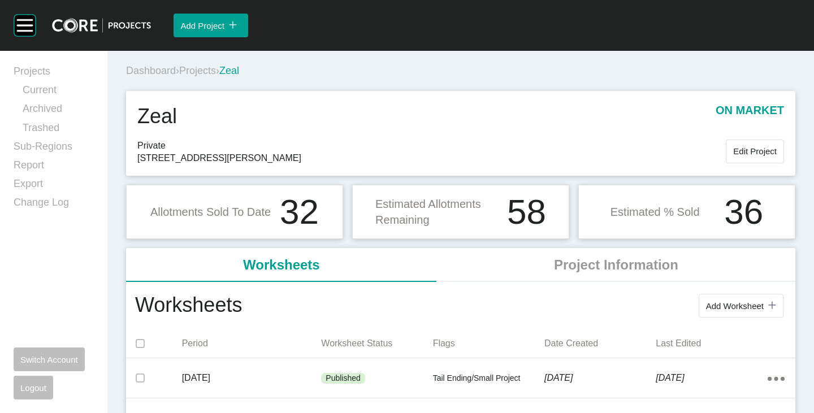
click at [201, 71] on span "Projects" at bounding box center [197, 70] width 37 height 11
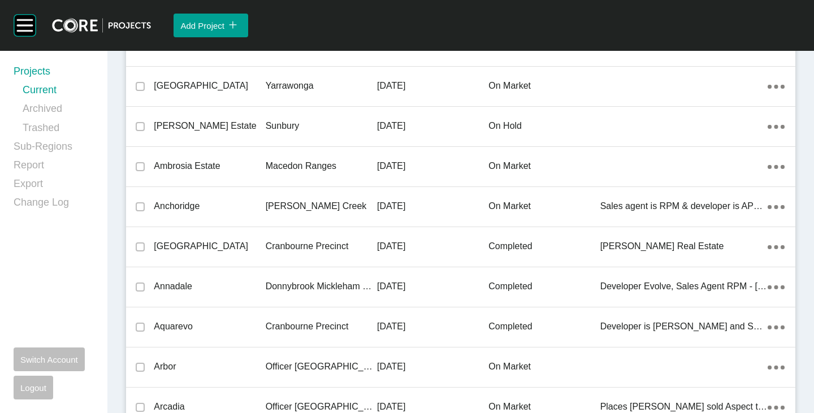
scroll to position [2312, 0]
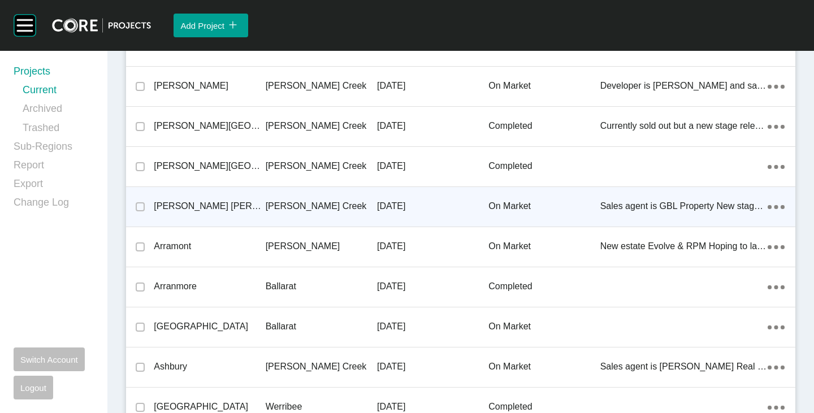
click at [194, 206] on p "[PERSON_NAME] [PERSON_NAME]" at bounding box center [209, 206] width 111 height 12
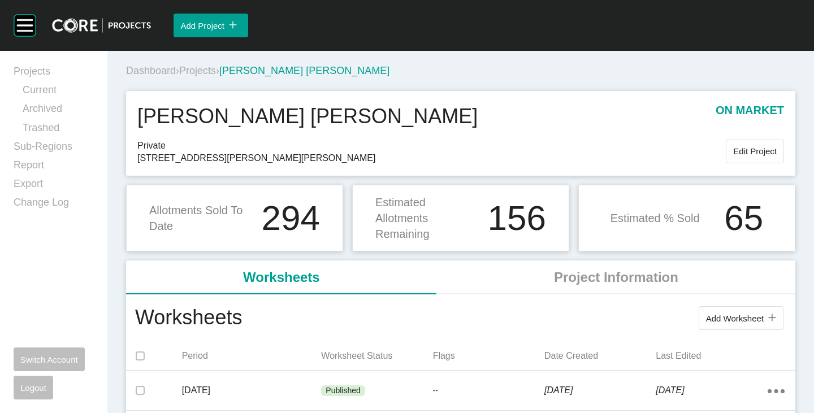
click at [699, 324] on button "Add Worksheet icon/tick copy 11 Created with Sketch." at bounding box center [741, 318] width 85 height 24
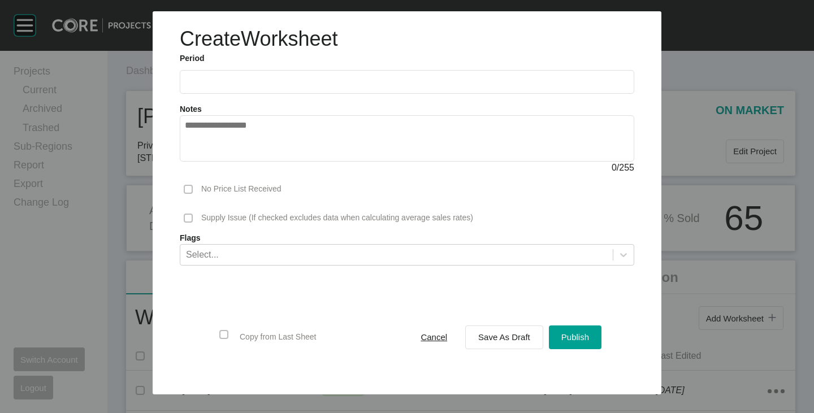
click at [235, 83] on input "text" at bounding box center [407, 82] width 444 height 10
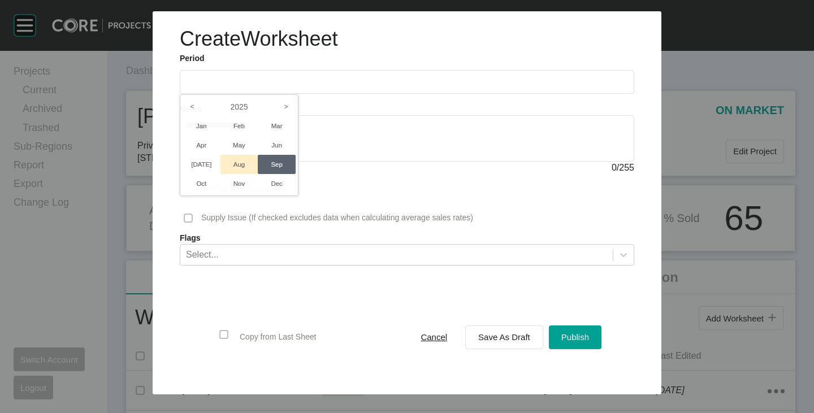
click at [243, 158] on li "Aug" at bounding box center [239, 164] width 38 height 19
type input "**********"
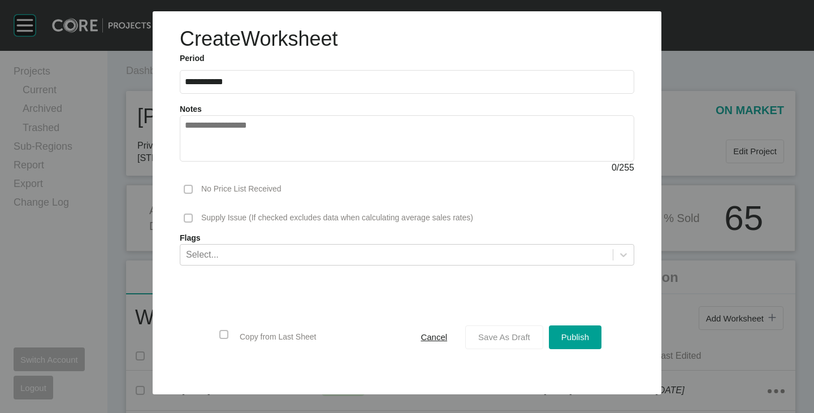
click at [470, 332] on button "Save As Draft" at bounding box center [504, 338] width 78 height 24
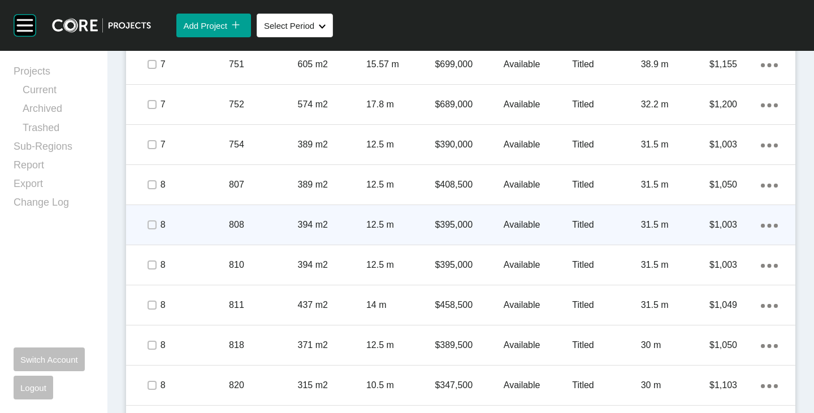
scroll to position [905, 0]
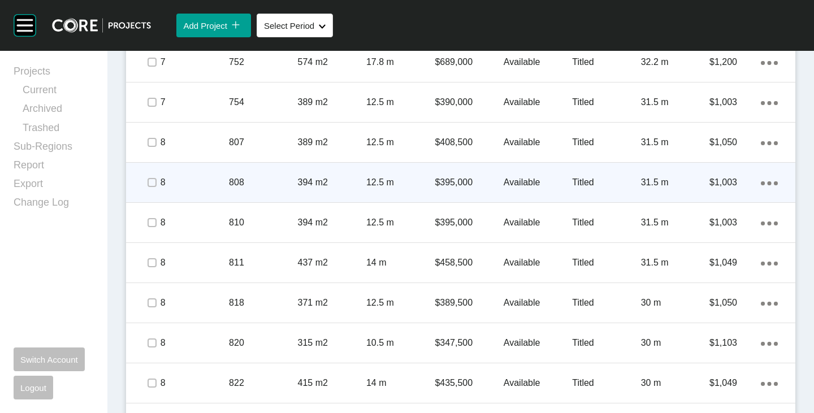
click at [763, 181] on icon "Action Menu Dots Copy 6 Created with Sketch." at bounding box center [769, 183] width 17 height 4
click at [726, 181] on link "Duplicate" at bounding box center [714, 184] width 42 height 17
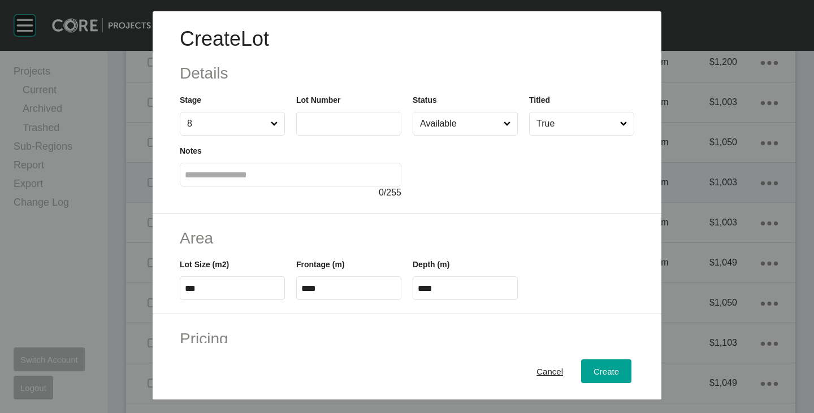
click at [332, 127] on input "text" at bounding box center [348, 124] width 95 height 10
type input "***"
click at [514, 180] on div at bounding box center [524, 168] width 222 height 64
type input "******"
click at [471, 118] on input "Available" at bounding box center [460, 124] width 84 height 23
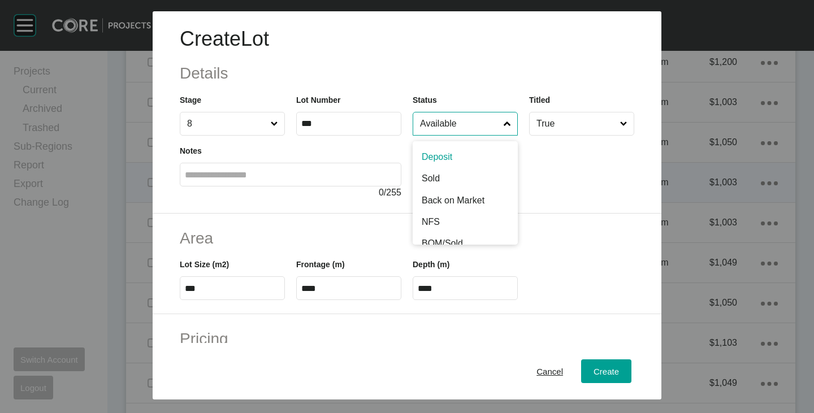
scroll to position [57, 0]
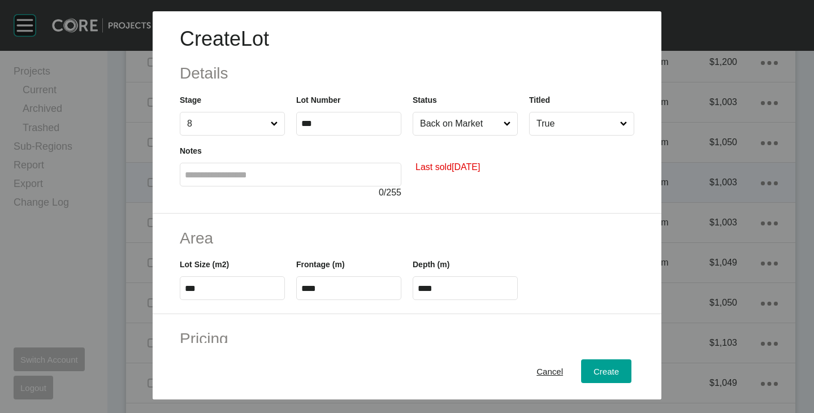
drag, startPoint x: 494, startPoint y: 201, endPoint x: 452, endPoint y: 215, distance: 44.3
click at [494, 201] on div "Create Lot Details Stage 8 Lot Number *** Status Back on Market Titled True Not…" at bounding box center [407, 112] width 509 height 202
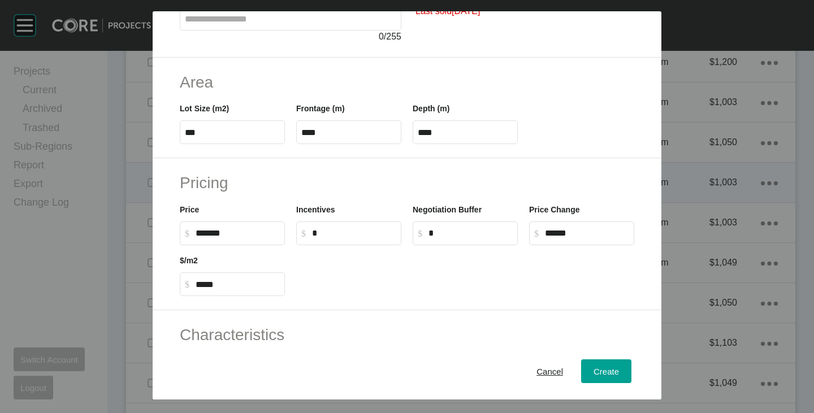
scroll to position [170, 0]
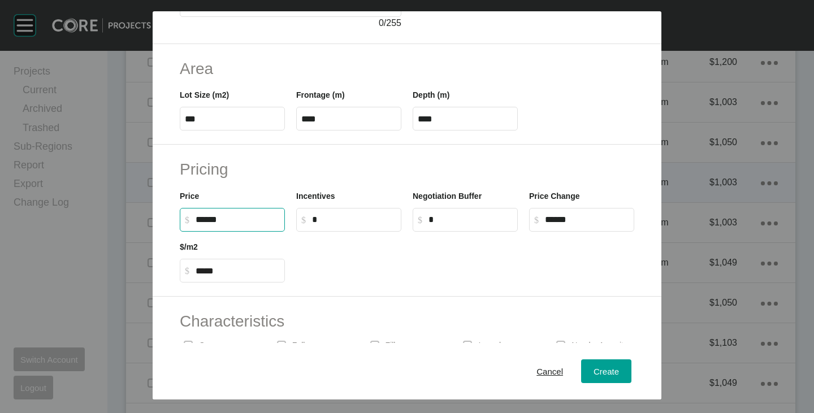
drag, startPoint x: 201, startPoint y: 217, endPoint x: 214, endPoint y: 222, distance: 14.0
click at [214, 222] on input "******" at bounding box center [238, 220] width 84 height 10
type input "*******"
type input "*"
type input "***"
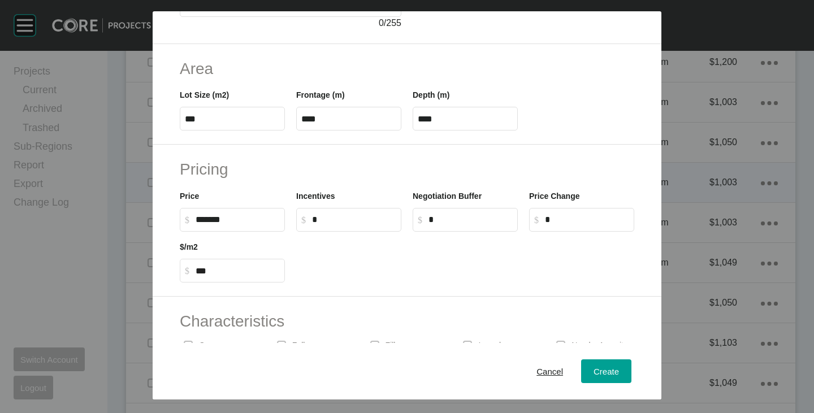
click at [358, 277] on div at bounding box center [465, 257] width 349 height 51
drag, startPoint x: 192, startPoint y: 116, endPoint x: 198, endPoint y: 118, distance: 6.3
click at [198, 118] on input "***" at bounding box center [232, 119] width 95 height 10
type input "***"
type input "****"
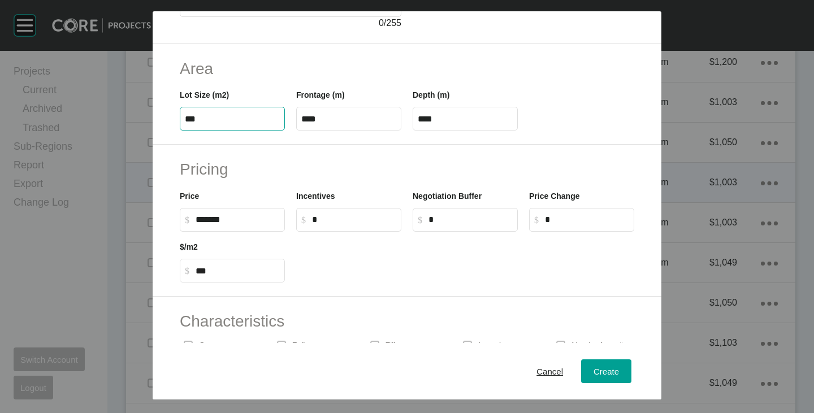
type input "*****"
click at [308, 119] on input "****" at bounding box center [348, 119] width 95 height 10
type input "****"
click at [332, 64] on h2 "Area" at bounding box center [407, 69] width 455 height 22
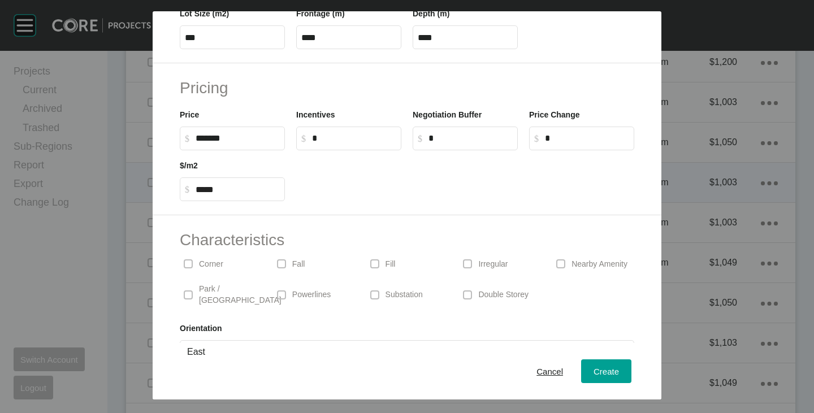
scroll to position [276, 0]
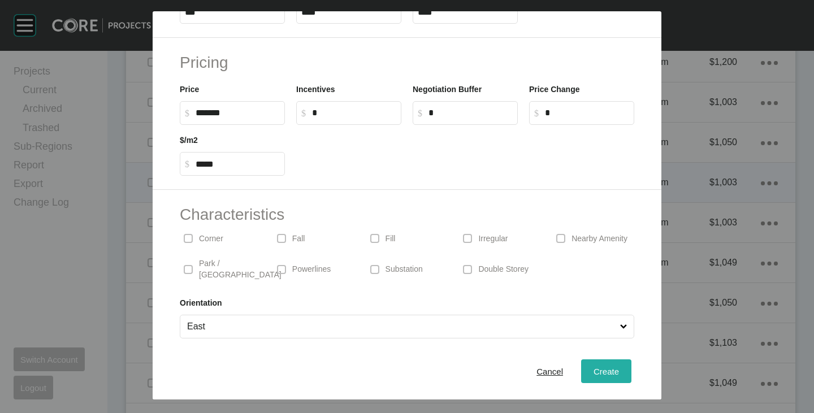
click at [586, 379] on button "Create" at bounding box center [606, 372] width 50 height 24
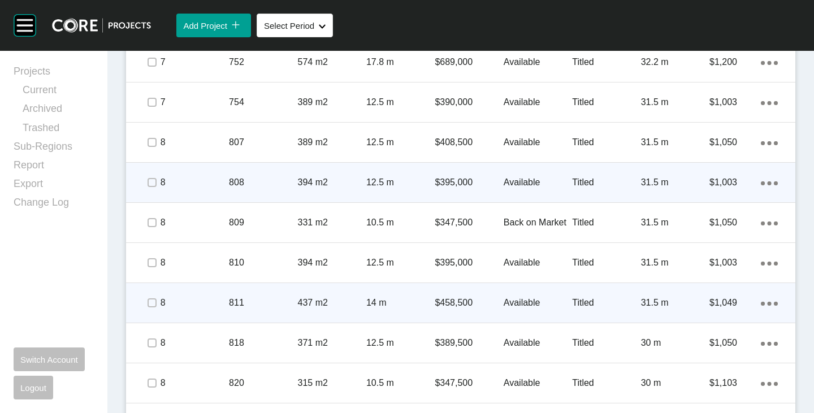
scroll to position [961, 0]
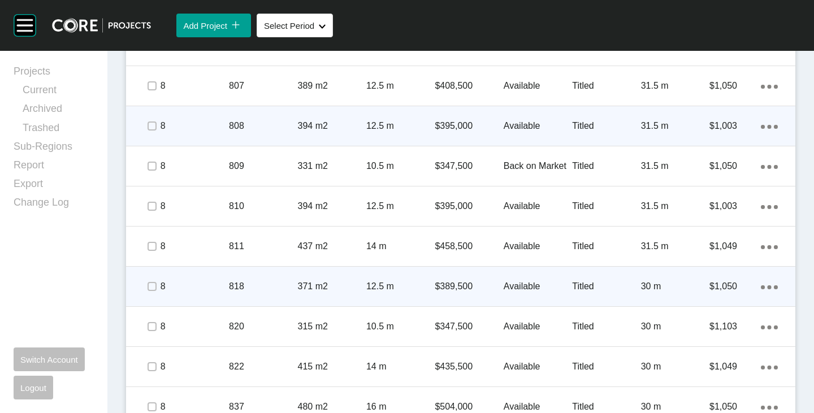
click at [453, 288] on p "$389,500" at bounding box center [469, 286] width 68 height 12
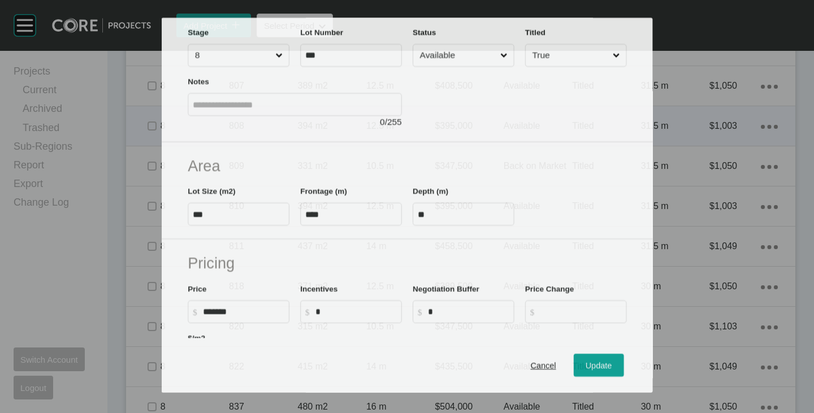
scroll to position [113, 0]
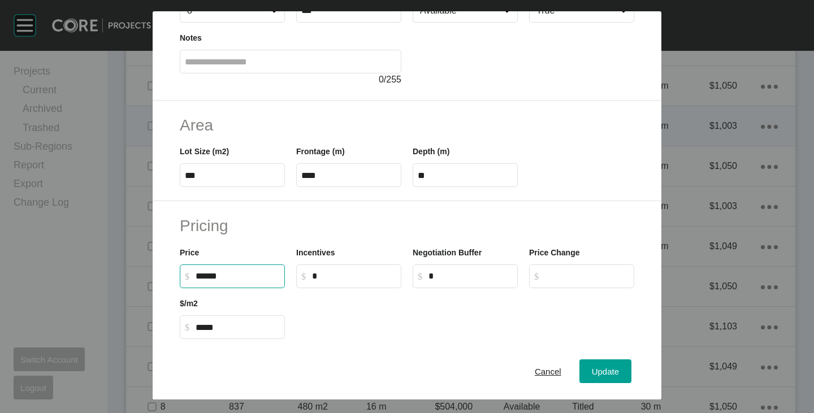
drag, startPoint x: 201, startPoint y: 275, endPoint x: 216, endPoint y: 279, distance: 15.1
click at [216, 279] on input "******" at bounding box center [238, 276] width 84 height 10
type input "*******"
type input "***"
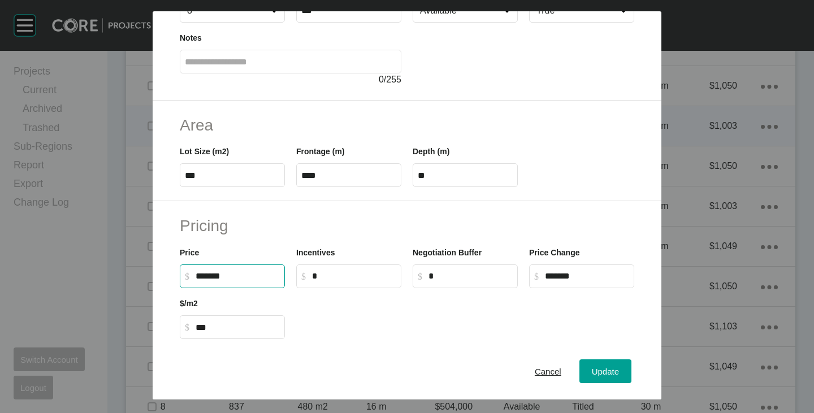
click at [358, 305] on div at bounding box center [465, 313] width 349 height 51
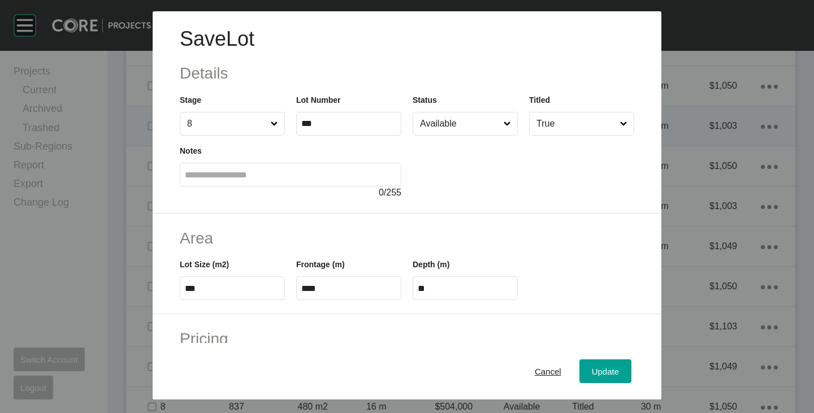
scroll to position [276, 0]
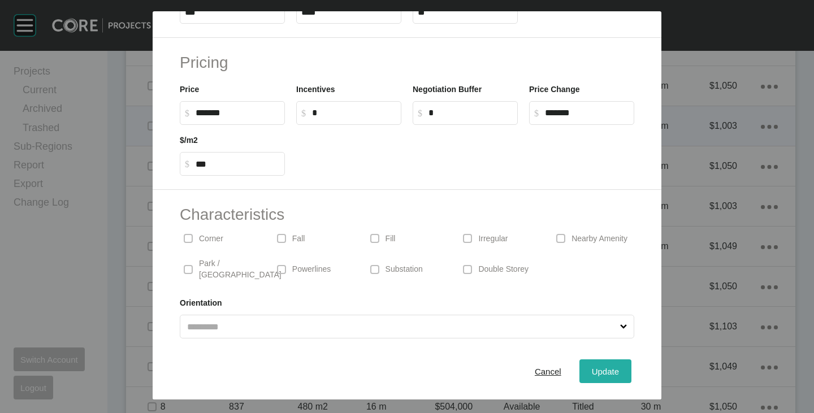
click at [595, 369] on span "Update" at bounding box center [605, 372] width 27 height 10
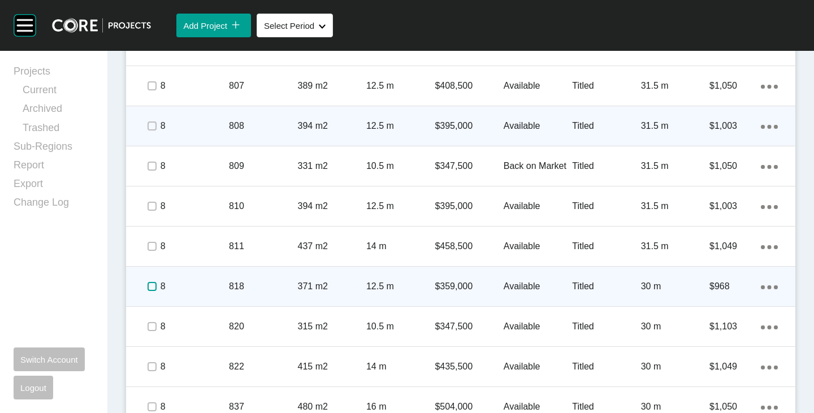
click at [154, 287] on label at bounding box center [152, 286] width 9 height 9
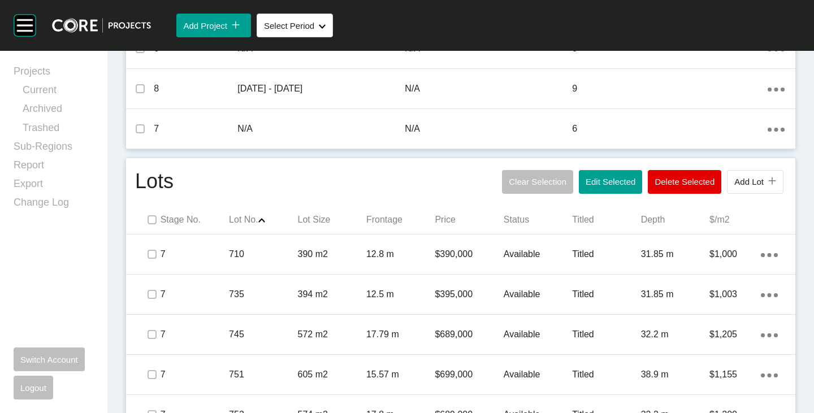
scroll to position [565, 0]
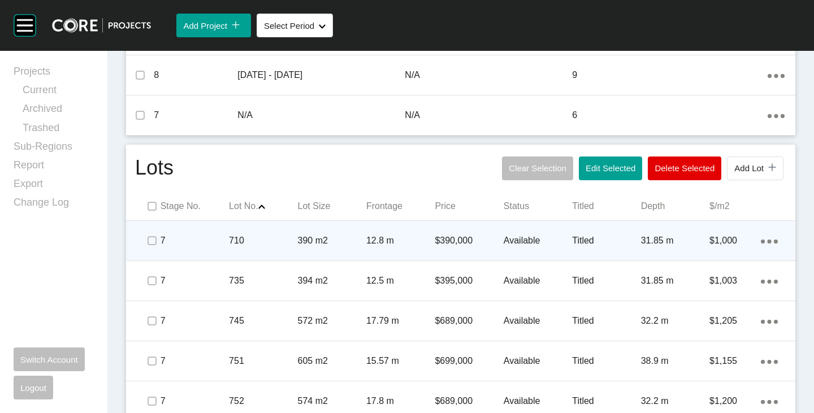
click at [457, 242] on p "$390,000" at bounding box center [469, 241] width 68 height 12
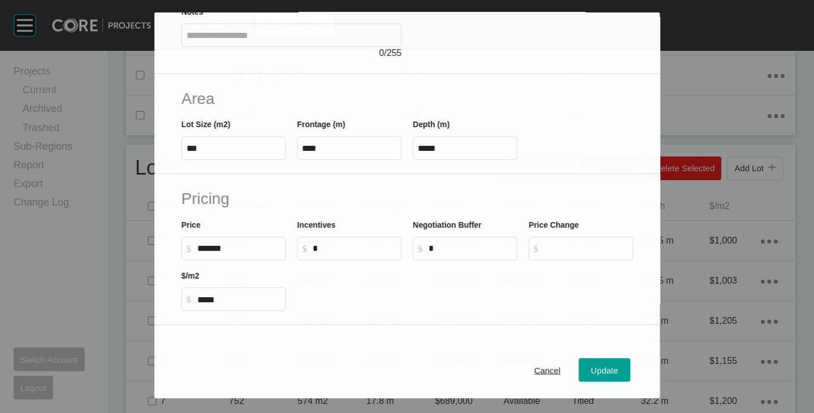
scroll to position [170, 0]
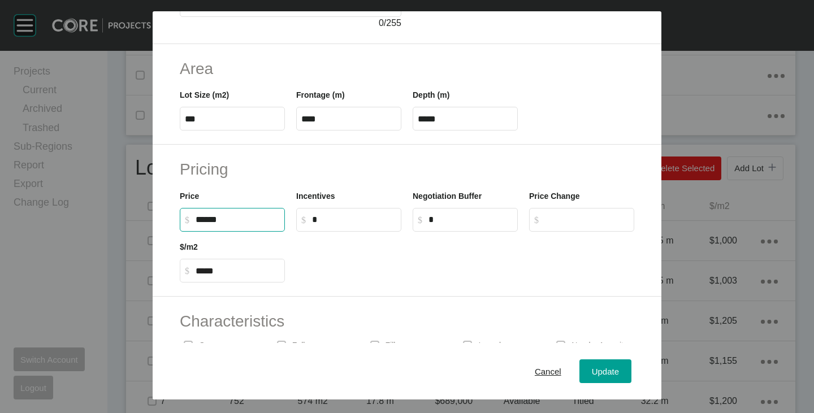
drag, startPoint x: 202, startPoint y: 222, endPoint x: 209, endPoint y: 223, distance: 6.9
click at [209, 223] on input "******" at bounding box center [238, 220] width 84 height 10
click at [324, 262] on div at bounding box center [465, 257] width 349 height 51
type input "*******"
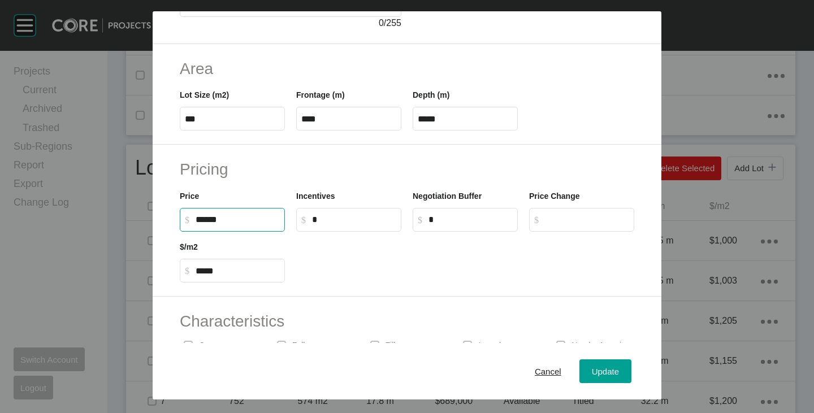
type input "***"
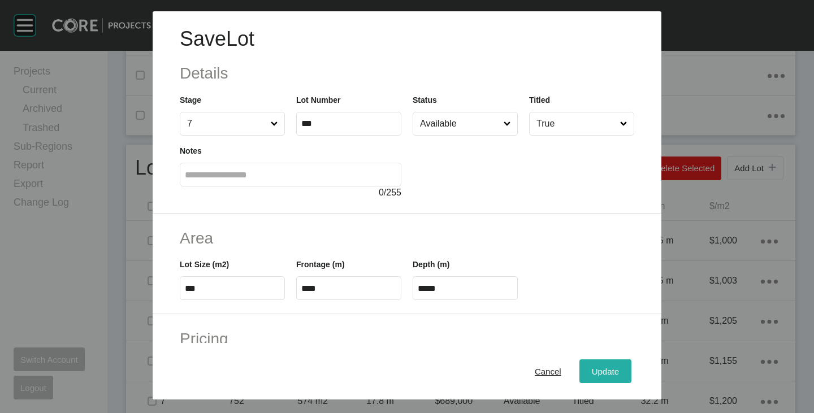
click at [599, 368] on span "Update" at bounding box center [605, 372] width 27 height 10
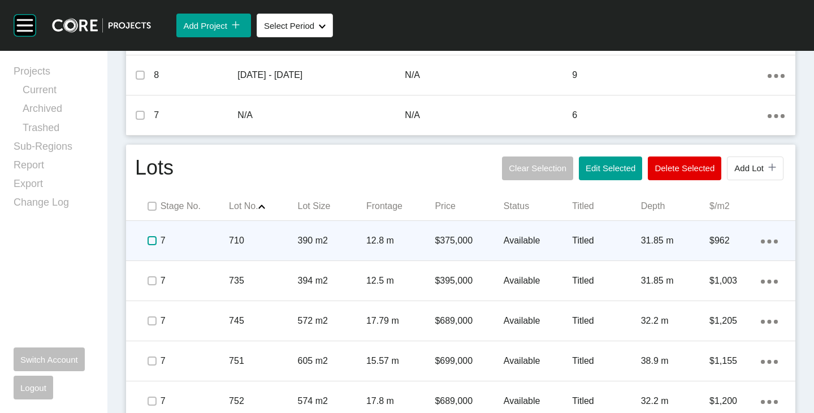
click at [149, 241] on label at bounding box center [152, 240] width 9 height 9
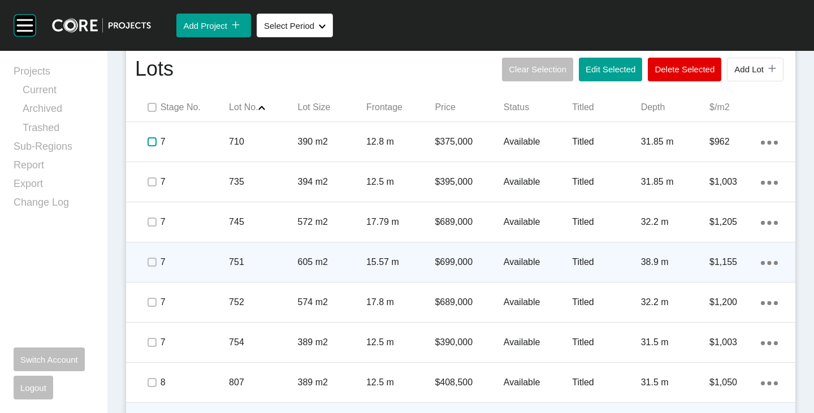
scroll to position [678, 0]
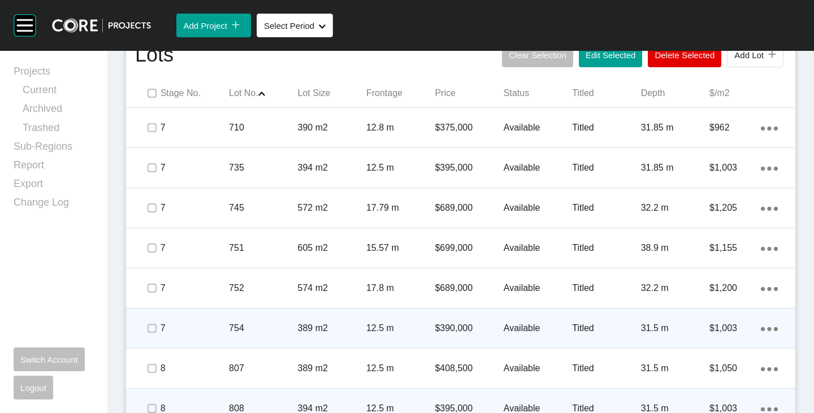
click at [445, 326] on p "$390,000" at bounding box center [469, 328] width 68 height 12
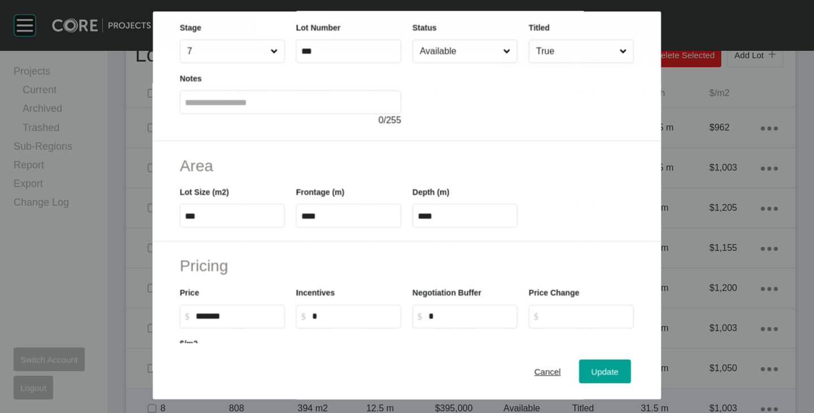
scroll to position [113, 0]
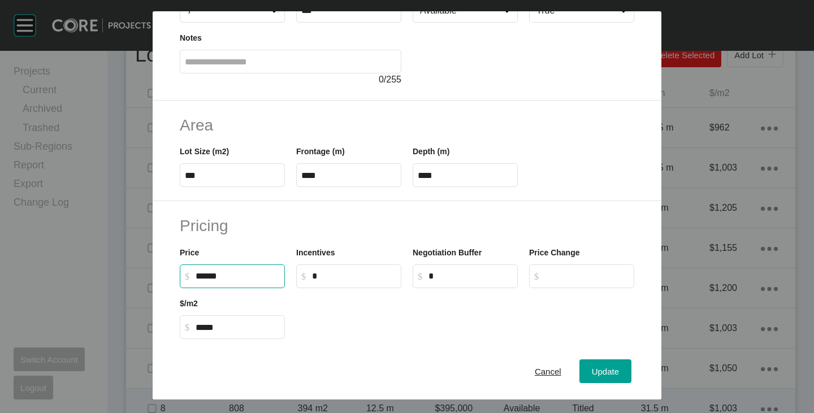
drag, startPoint x: 200, startPoint y: 277, endPoint x: 209, endPoint y: 282, distance: 9.6
click at [209, 281] on input "******" at bounding box center [238, 276] width 84 height 10
type input "*******"
type input "***"
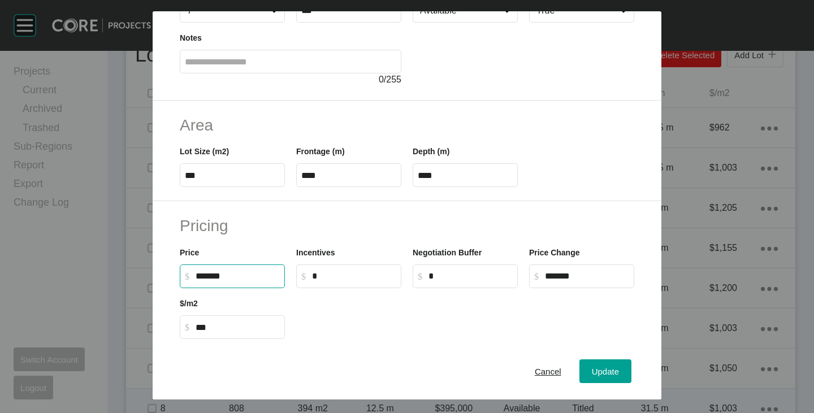
click at [340, 307] on div at bounding box center [465, 313] width 349 height 51
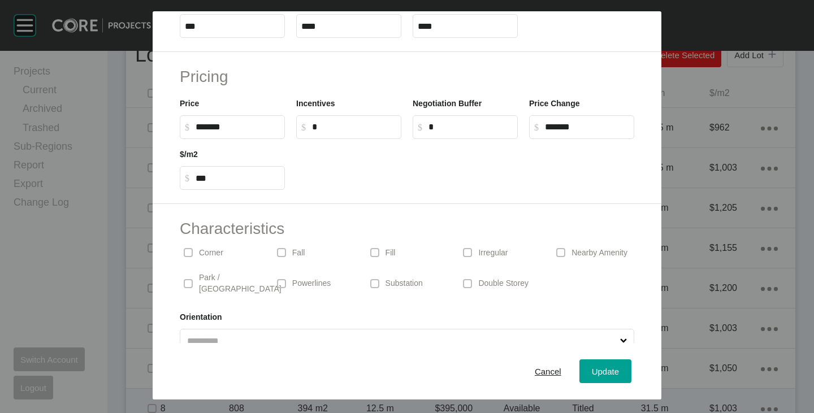
scroll to position [276, 0]
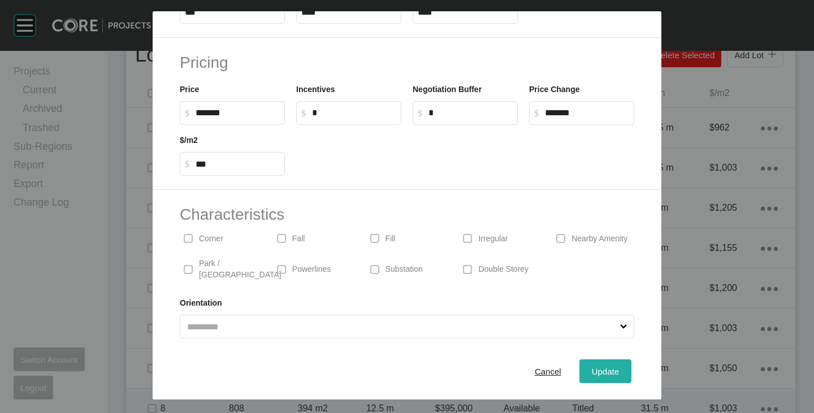
click at [589, 364] on div "Update" at bounding box center [605, 371] width 33 height 15
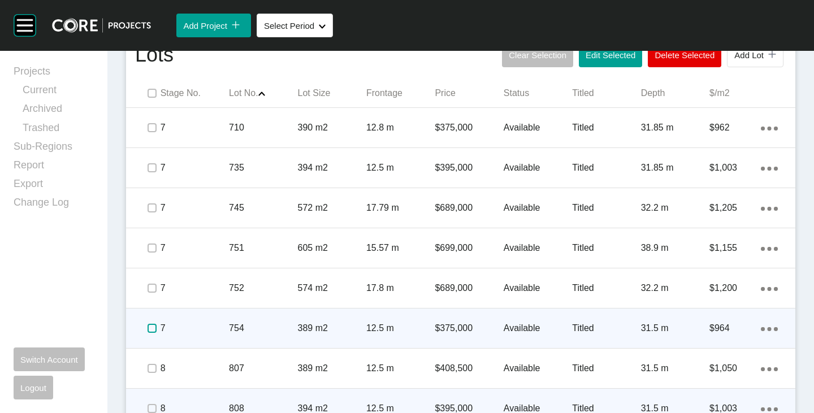
click at [152, 329] on label at bounding box center [152, 328] width 9 height 9
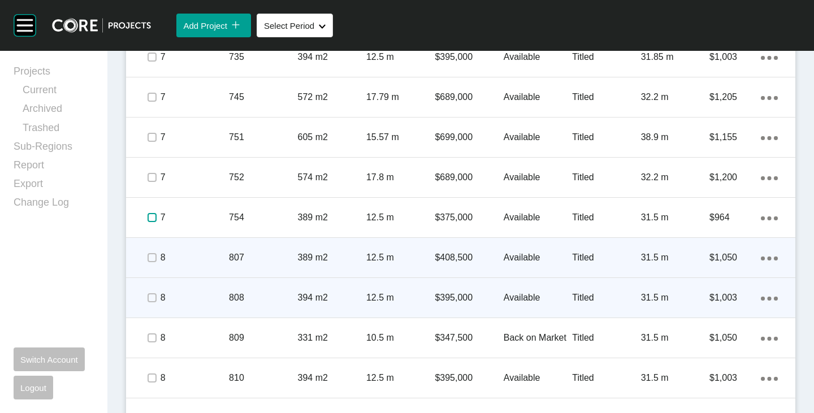
scroll to position [791, 0]
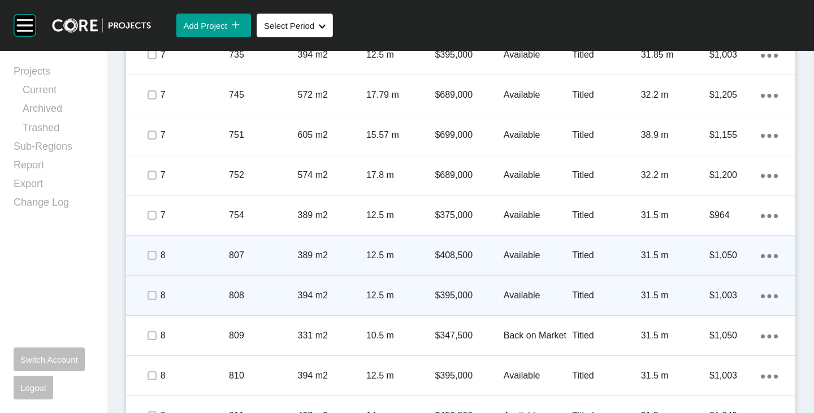
click at [449, 254] on p "$408,500" at bounding box center [469, 255] width 68 height 12
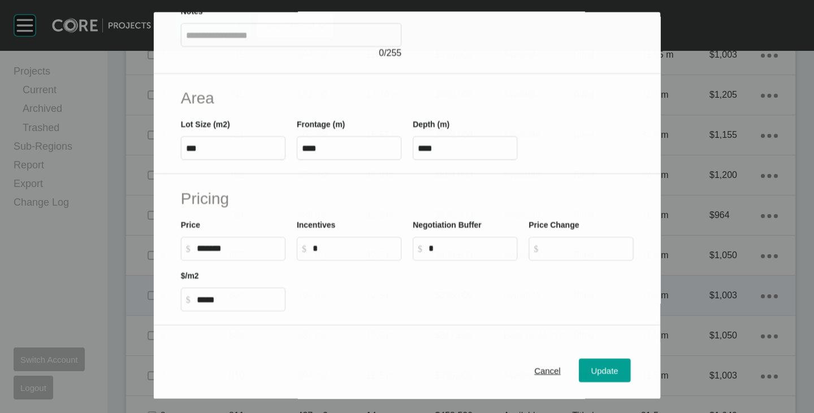
scroll to position [170, 0]
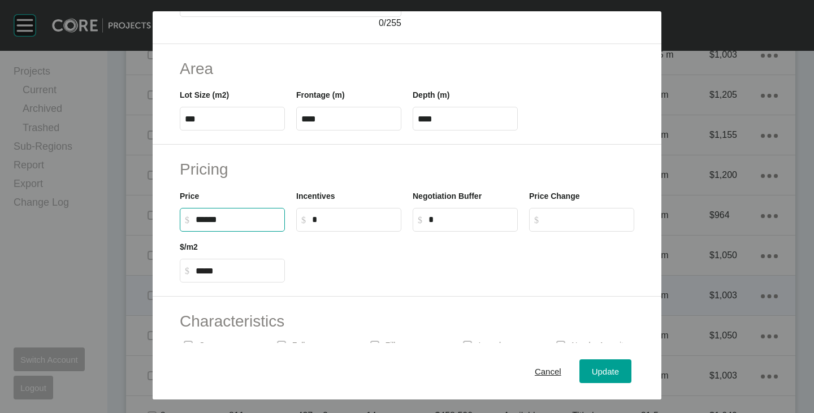
drag, startPoint x: 197, startPoint y: 220, endPoint x: 216, endPoint y: 227, distance: 19.7
click at [216, 227] on label "$ Created with Sketch. $ ******" at bounding box center [232, 220] width 105 height 24
type input "*******"
type input "***"
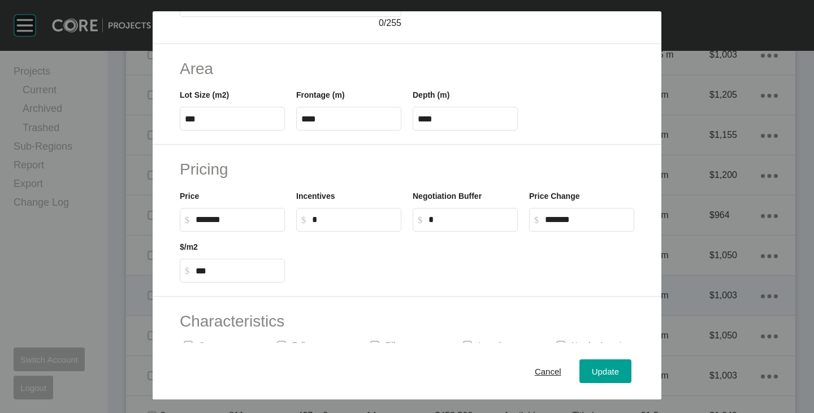
click at [351, 272] on div at bounding box center [465, 257] width 349 height 51
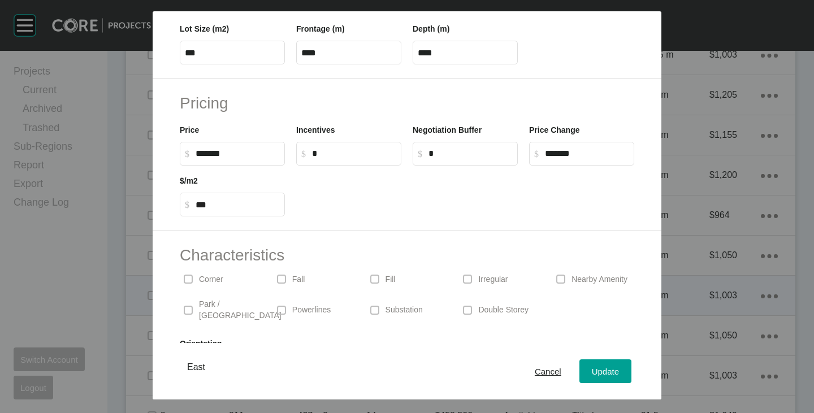
scroll to position [276, 0]
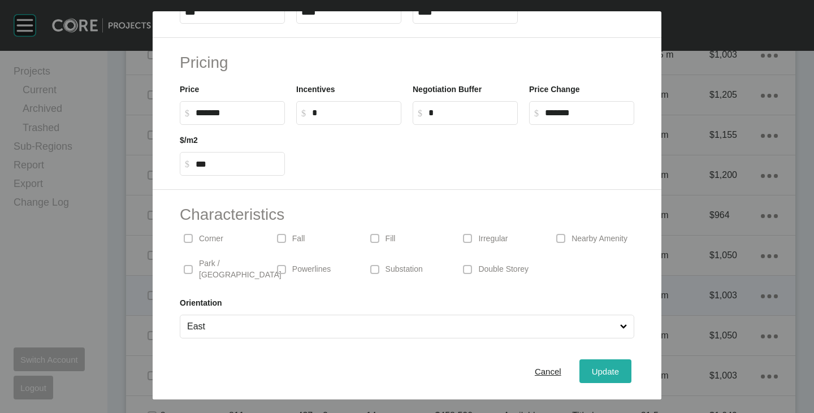
click at [589, 361] on button "Update" at bounding box center [605, 372] width 52 height 24
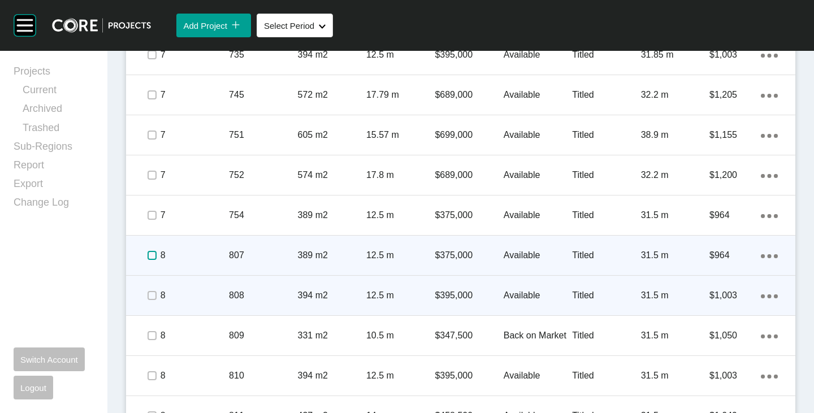
click at [153, 256] on label at bounding box center [152, 255] width 9 height 9
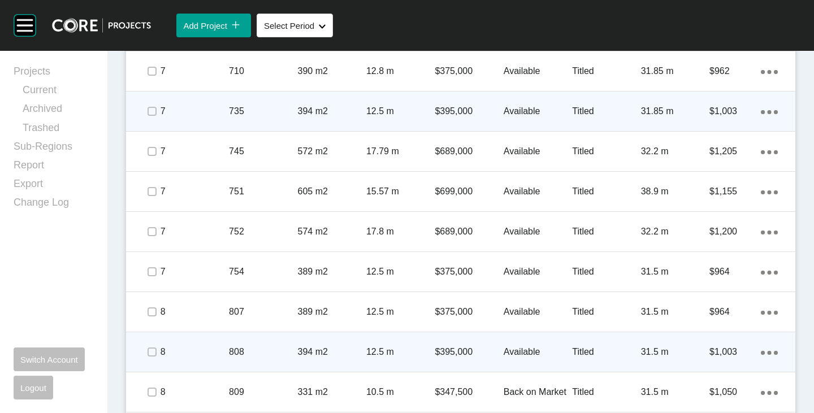
click at [457, 114] on p "$395,000" at bounding box center [469, 111] width 68 height 12
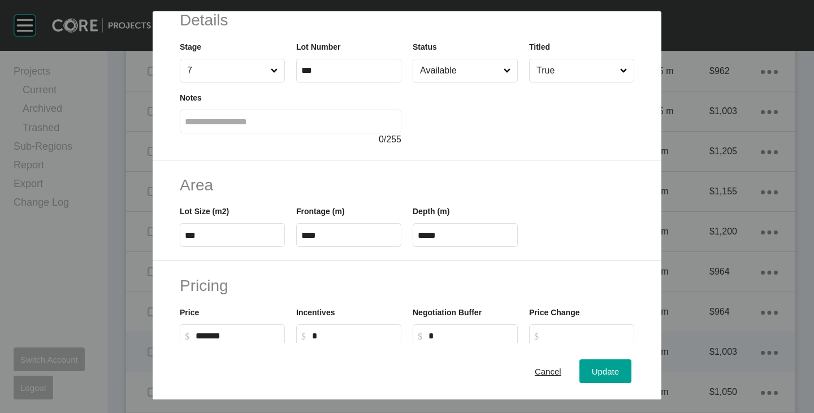
scroll to position [113, 0]
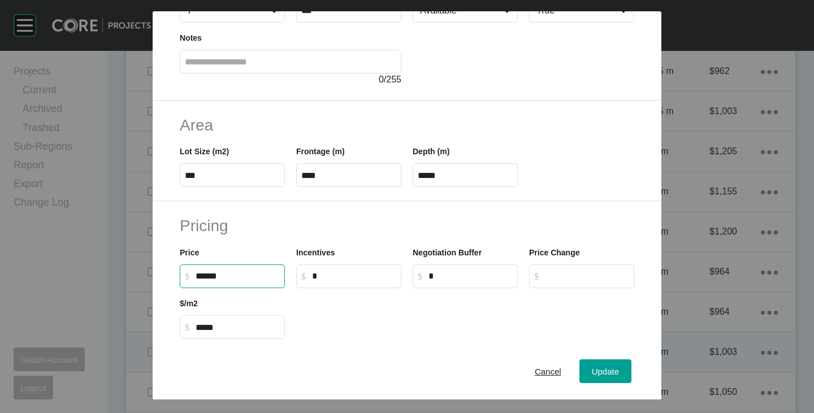
drag, startPoint x: 201, startPoint y: 279, endPoint x: 209, endPoint y: 282, distance: 7.9
click at [209, 281] on input "******" at bounding box center [238, 276] width 84 height 10
type input "*******"
type input "***"
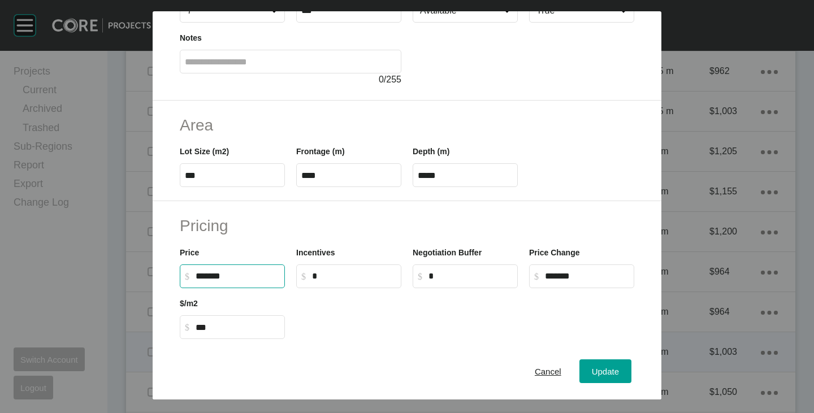
click at [357, 219] on h2 "Pricing" at bounding box center [407, 226] width 455 height 22
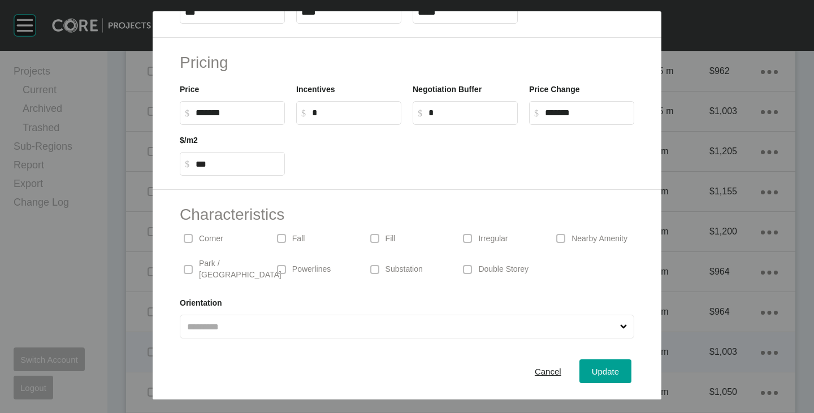
scroll to position [0, 0]
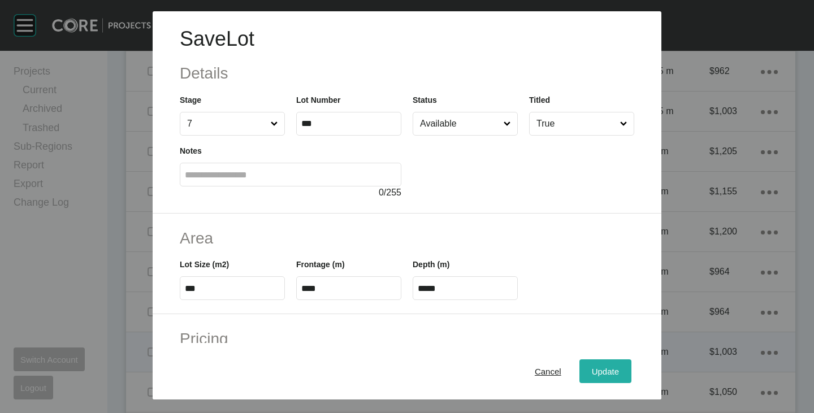
click at [598, 368] on span "Update" at bounding box center [605, 372] width 27 height 10
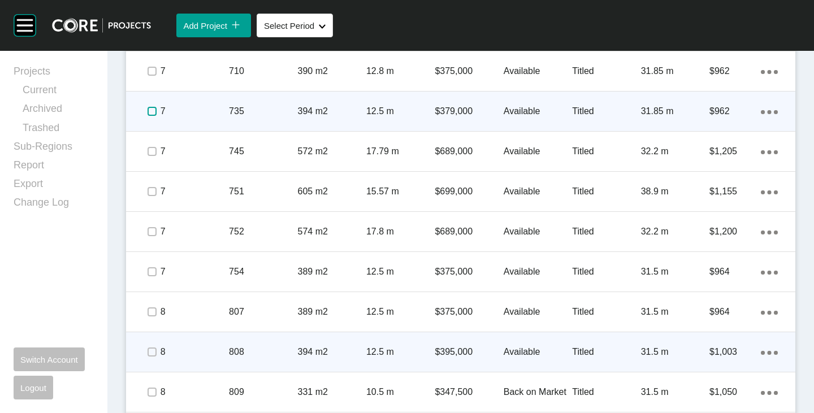
click at [152, 112] on label at bounding box center [152, 111] width 9 height 9
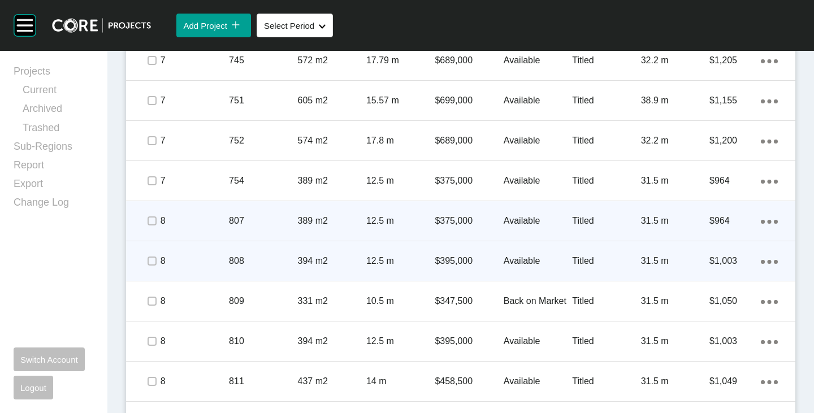
scroll to position [848, 0]
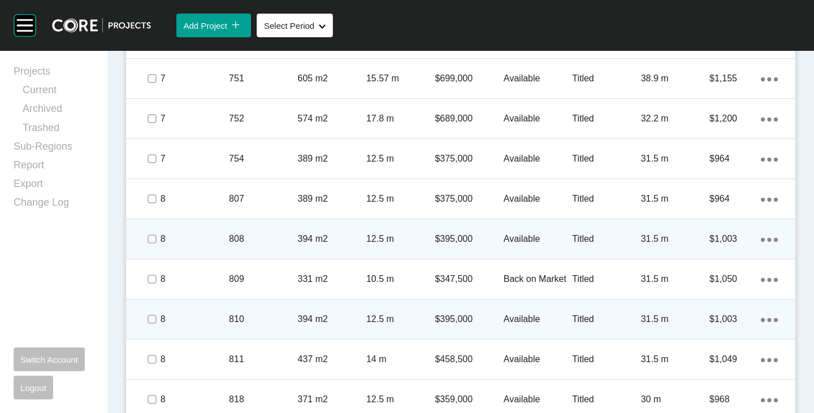
click at [458, 318] on p "$395,000" at bounding box center [469, 319] width 68 height 12
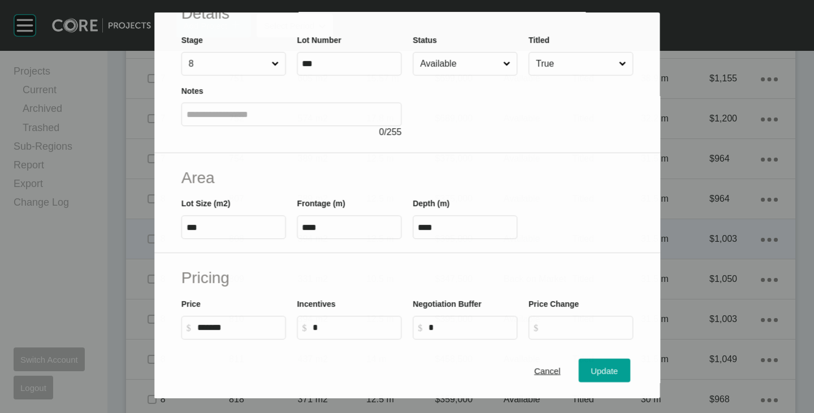
scroll to position [113, 0]
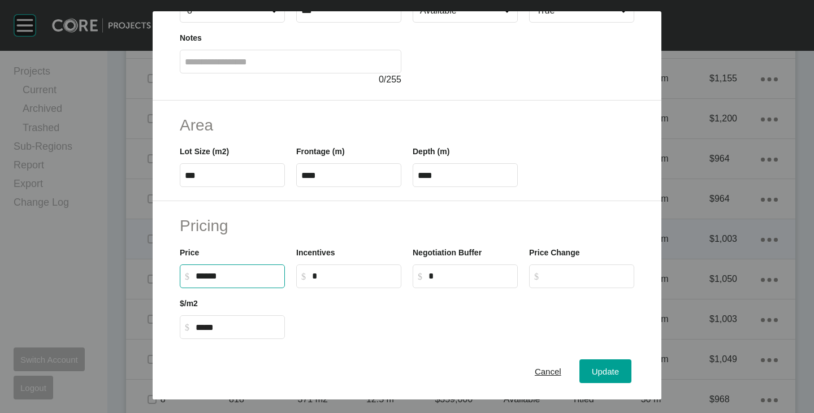
drag, startPoint x: 202, startPoint y: 277, endPoint x: 209, endPoint y: 278, distance: 6.9
click at [209, 278] on input "******" at bounding box center [238, 276] width 84 height 10
type input "*******"
type input "***"
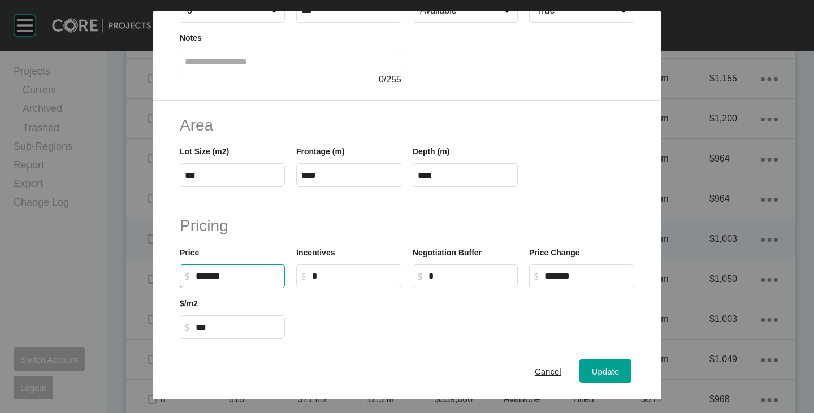
click at [348, 306] on div at bounding box center [465, 313] width 349 height 51
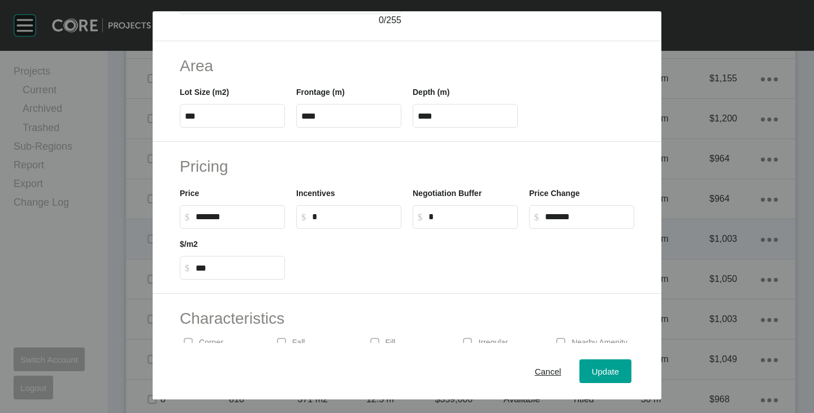
scroll to position [276, 0]
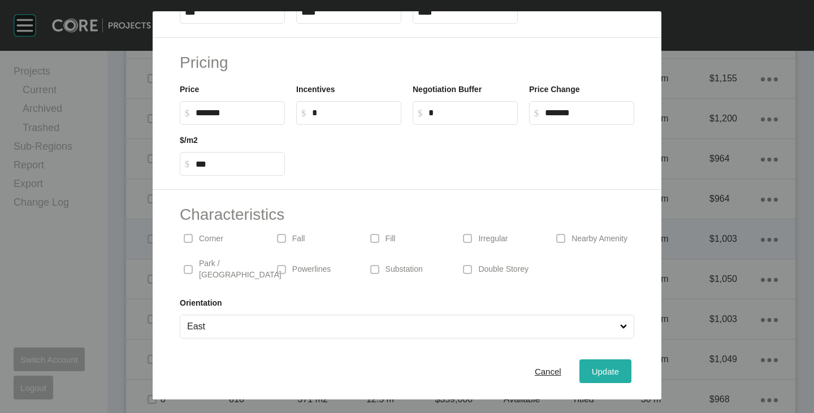
click at [592, 371] on span "Update" at bounding box center [605, 372] width 27 height 10
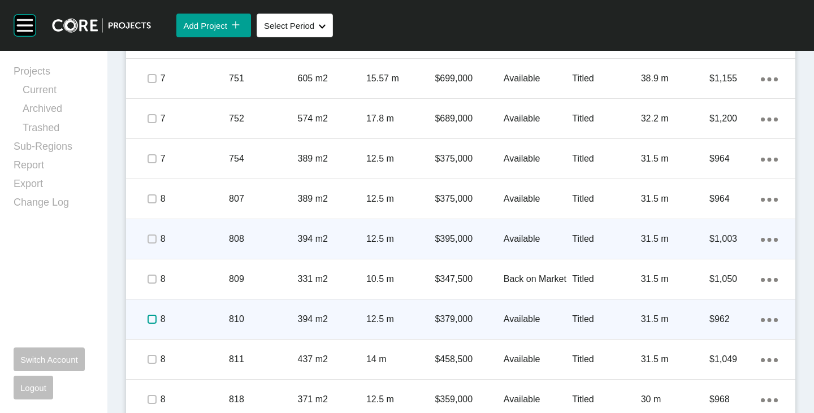
click at [150, 318] on label at bounding box center [152, 319] width 9 height 9
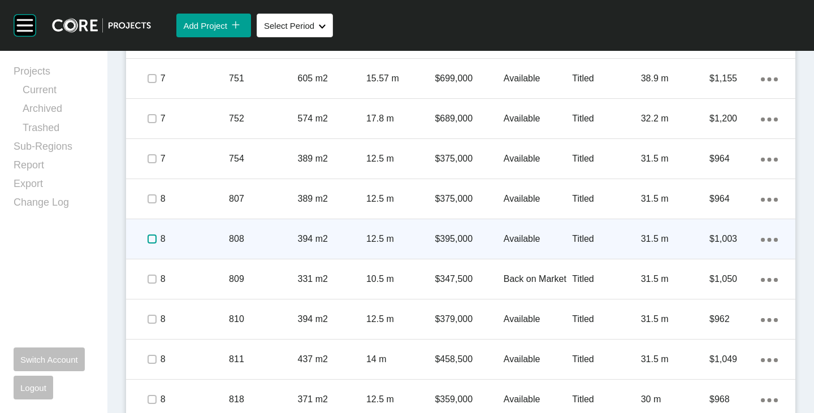
click at [150, 238] on label at bounding box center [152, 239] width 9 height 9
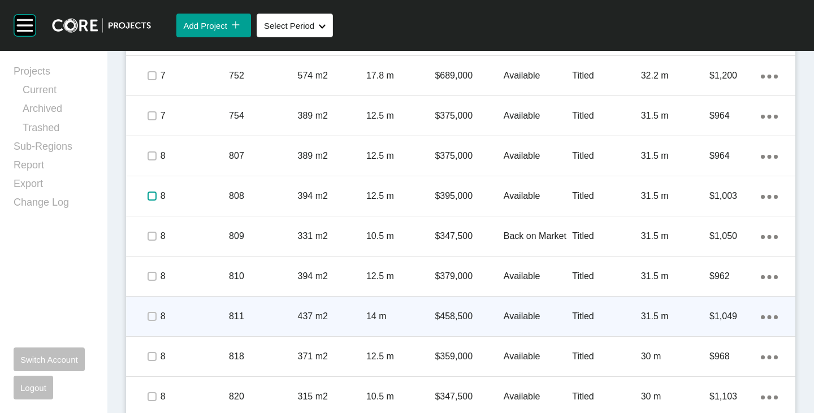
scroll to position [905, 0]
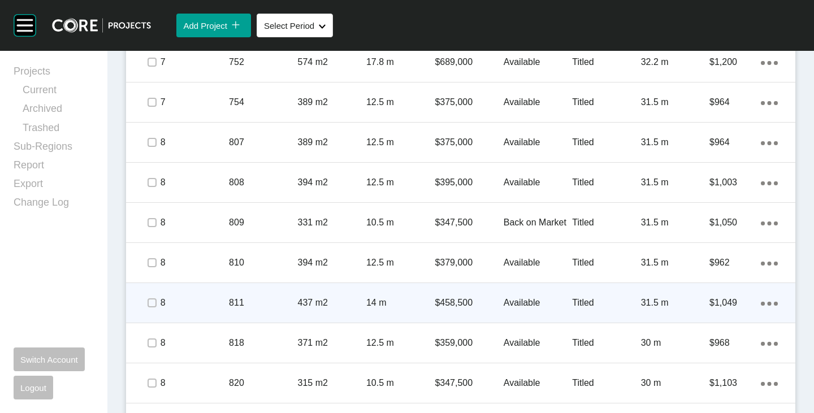
click at [456, 301] on p "$458,500" at bounding box center [469, 303] width 68 height 12
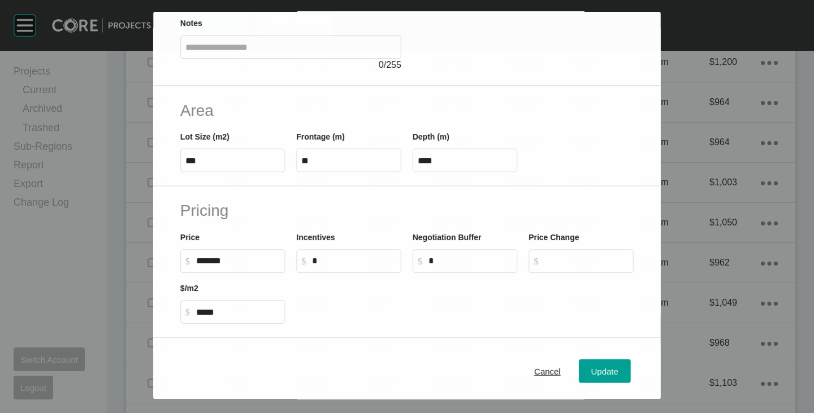
scroll to position [170, 0]
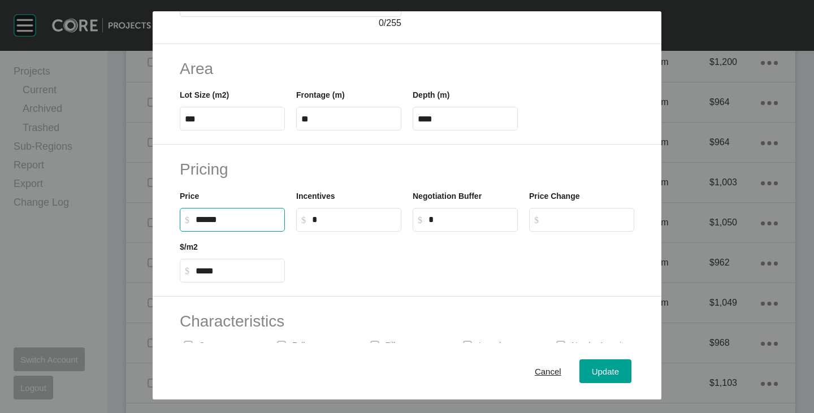
drag, startPoint x: 202, startPoint y: 221, endPoint x: 209, endPoint y: 222, distance: 7.4
click at [209, 222] on input "******" at bounding box center [238, 220] width 84 height 10
type input "*******"
type input "***"
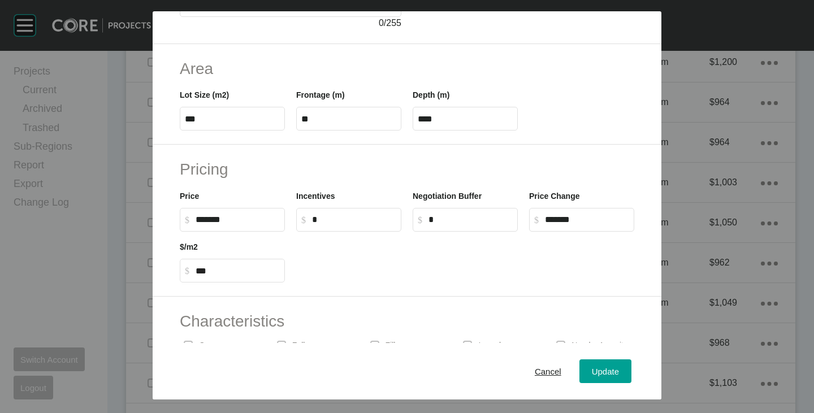
click at [346, 259] on div at bounding box center [465, 257] width 349 height 51
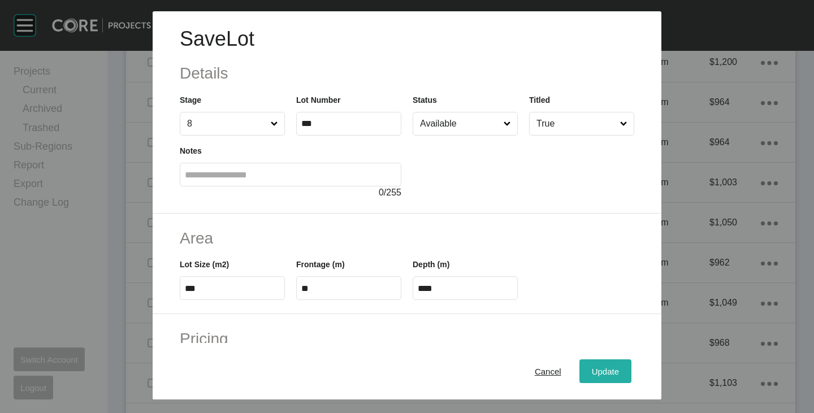
click at [592, 368] on span "Update" at bounding box center [605, 372] width 27 height 10
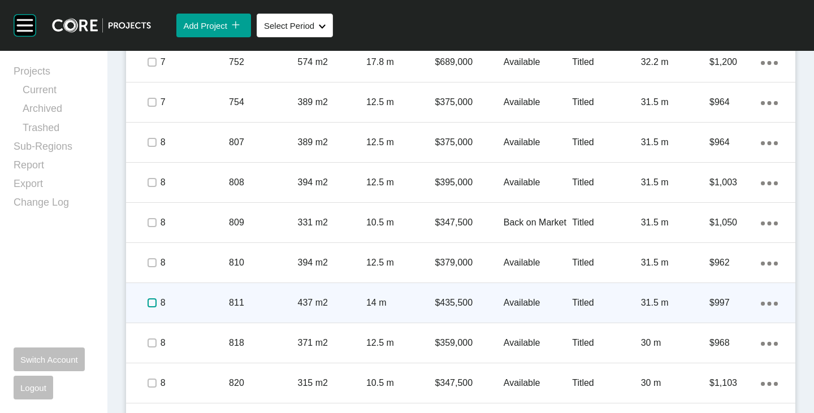
click at [154, 306] on label at bounding box center [152, 302] width 9 height 9
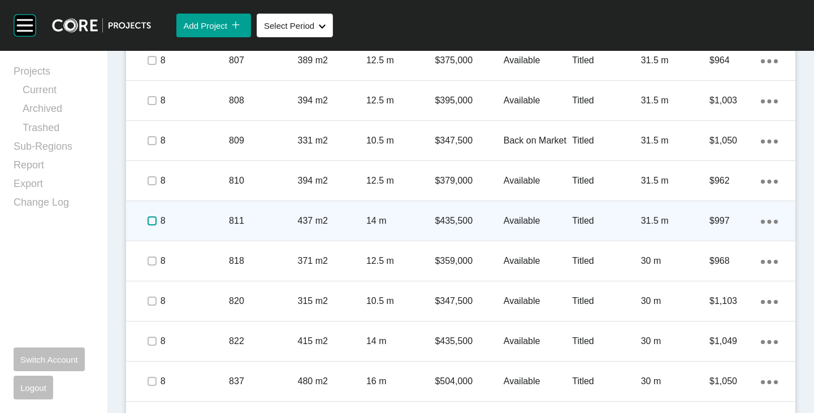
scroll to position [1018, 0]
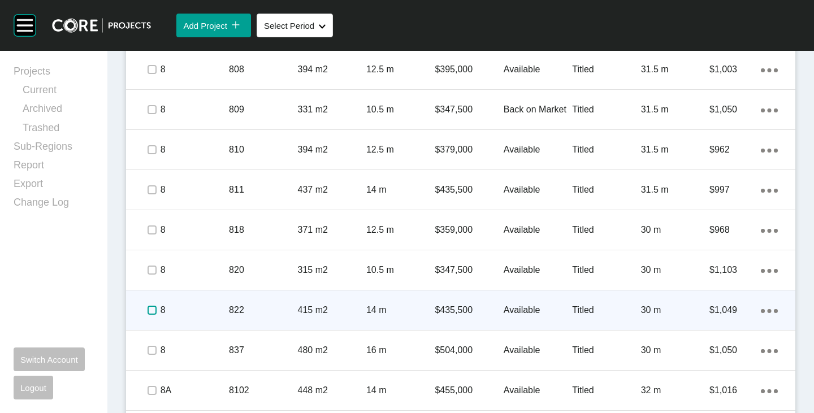
click at [154, 308] on label at bounding box center [152, 310] width 9 height 9
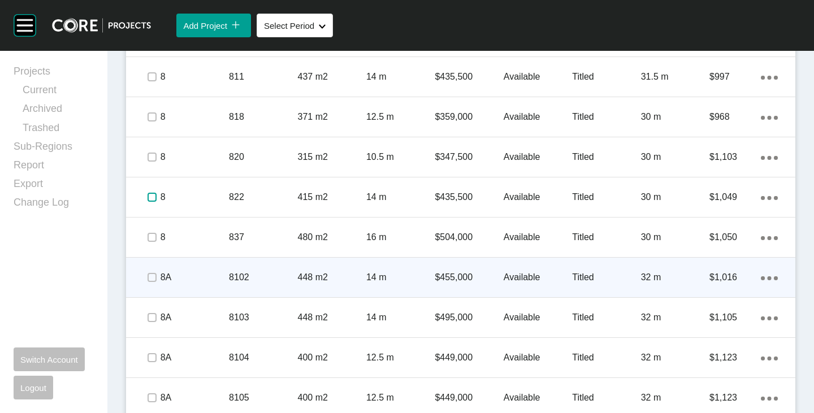
scroll to position [1187, 0]
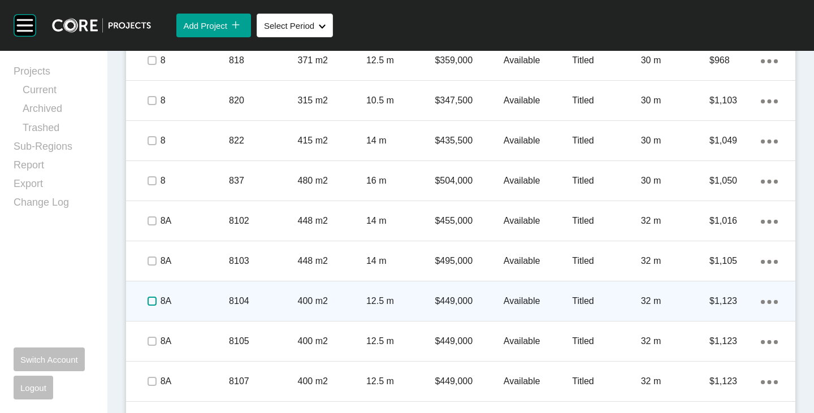
click at [151, 298] on label at bounding box center [152, 301] width 9 height 9
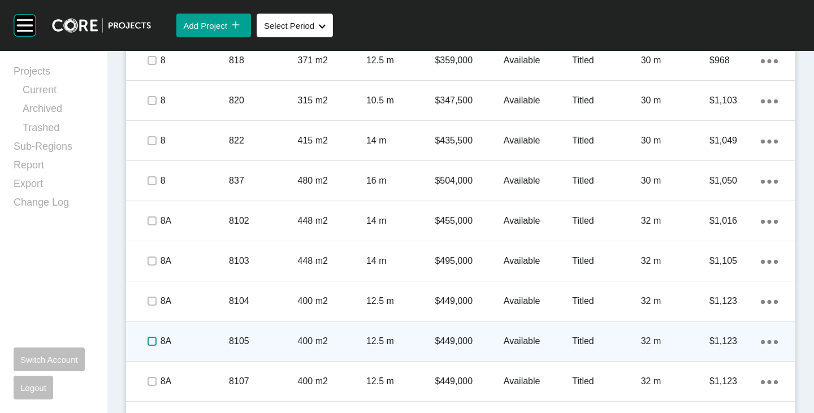
click at [150, 340] on label at bounding box center [152, 341] width 9 height 9
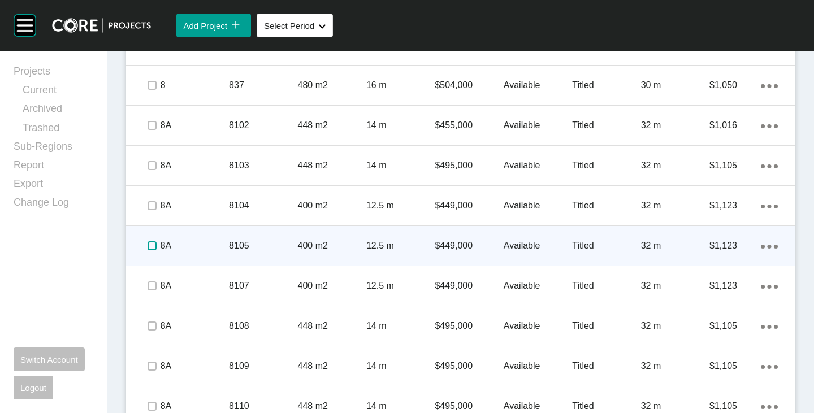
scroll to position [1300, 0]
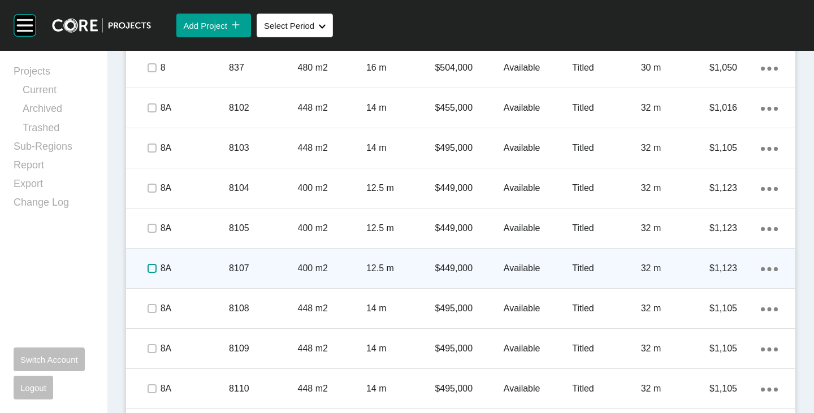
click at [152, 269] on label at bounding box center [152, 268] width 9 height 9
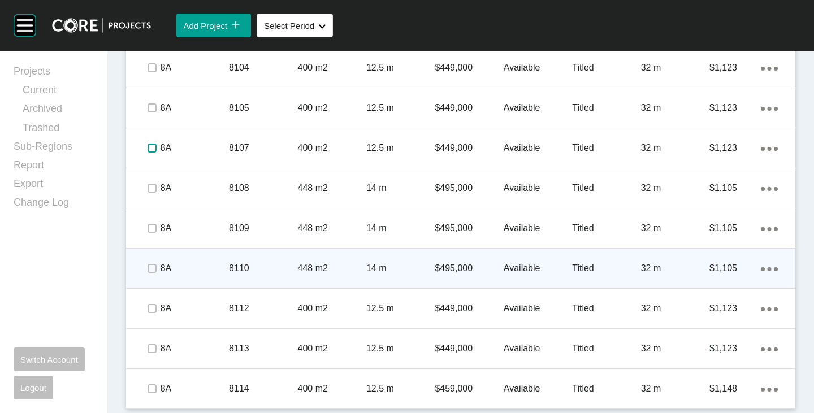
scroll to position [1421, 0]
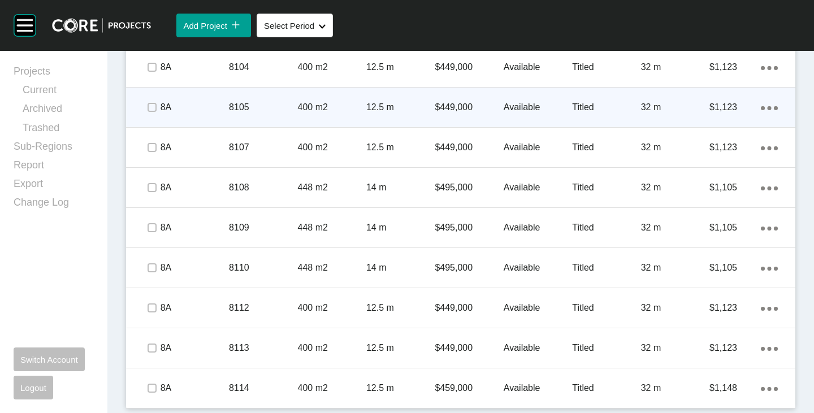
click at [761, 105] on div "Action Menu Dots Copy 6 Created with Sketch." at bounding box center [769, 107] width 17 height 12
click at [707, 112] on link "Duplicate" at bounding box center [714, 109] width 42 height 17
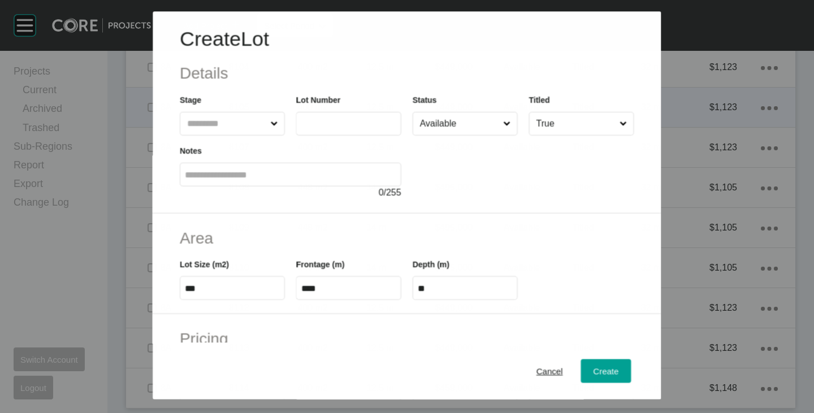
click at [323, 119] on input "text" at bounding box center [338, 124] width 75 height 10
type input "****"
click at [535, 227] on div "Area Lot Size (m2) *** Frontage (m) **** Depth (m) **" at bounding box center [407, 264] width 509 height 101
type input "*"
click at [449, 127] on input "Available" at bounding box center [460, 124] width 84 height 23
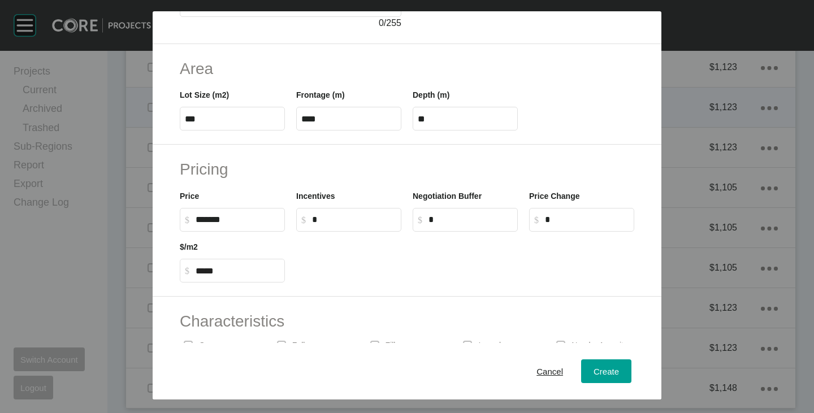
scroll to position [276, 0]
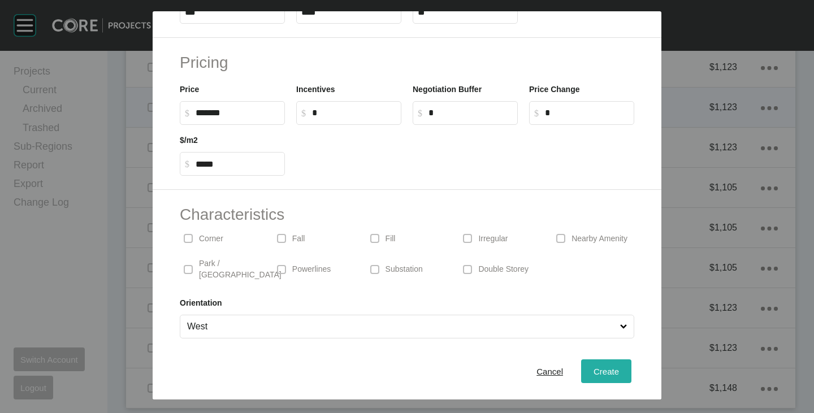
click at [599, 374] on span "Create" at bounding box center [606, 372] width 25 height 10
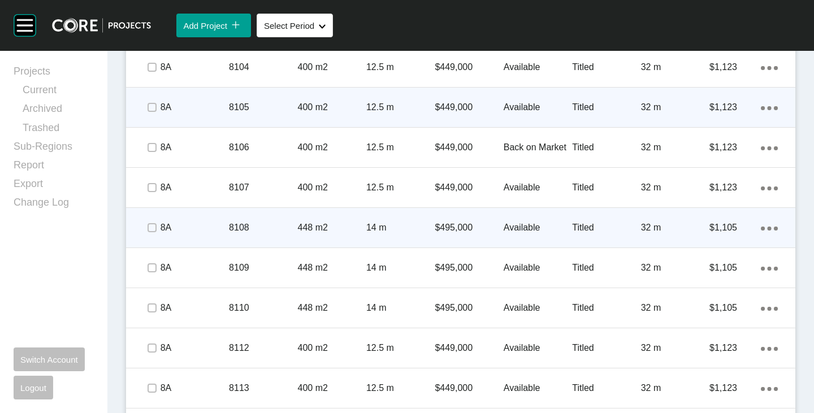
scroll to position [1461, 0]
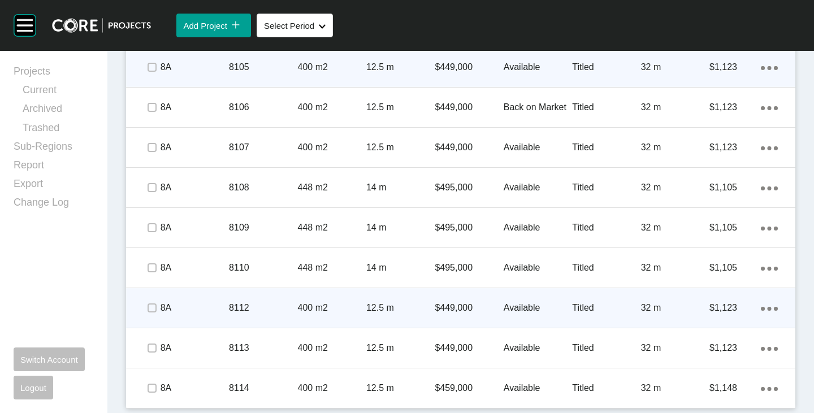
click at [761, 306] on div "Action Menu Dots Copy 6 Created with Sketch." at bounding box center [769, 308] width 17 height 12
click at [724, 307] on link "Duplicate" at bounding box center [714, 310] width 42 height 17
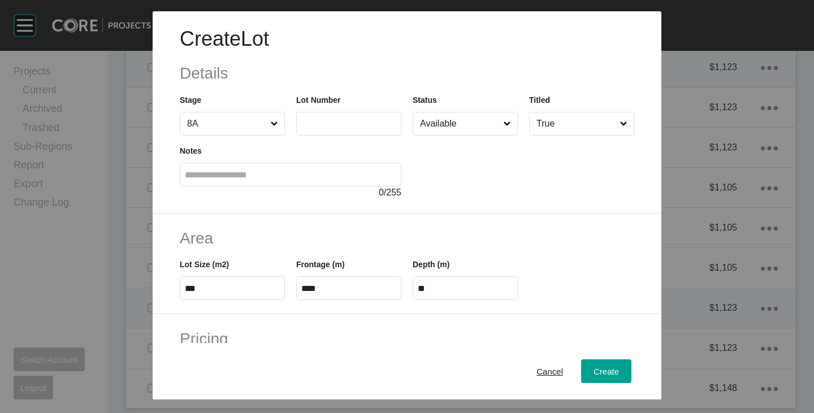
click at [314, 123] on input "text" at bounding box center [348, 124] width 95 height 10
type input "****"
click at [488, 184] on div at bounding box center [524, 168] width 222 height 64
type input "*"
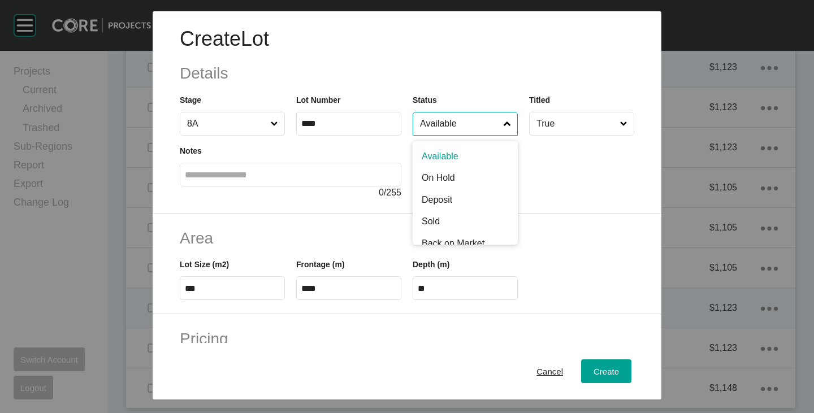
click at [453, 119] on input "Available" at bounding box center [460, 124] width 84 height 23
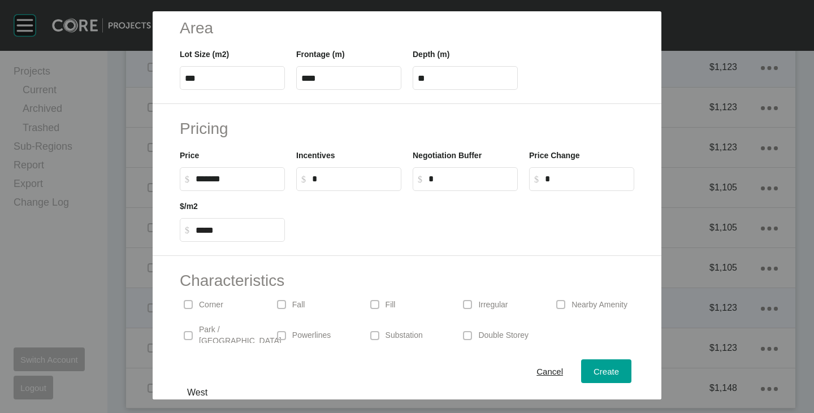
scroll to position [276, 0]
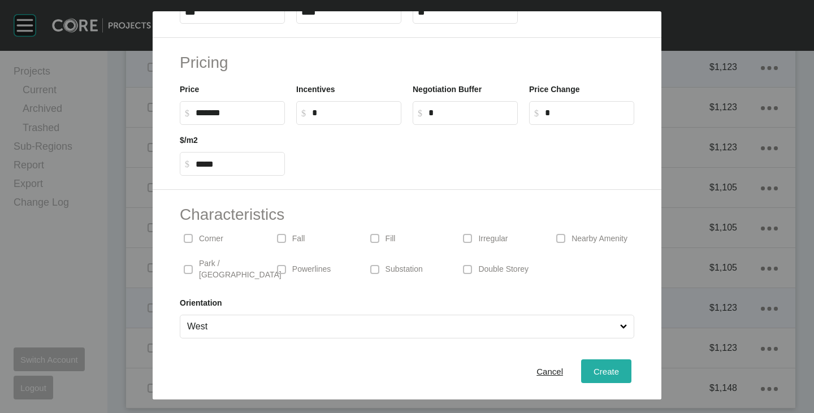
click at [594, 375] on span "Create" at bounding box center [606, 372] width 25 height 10
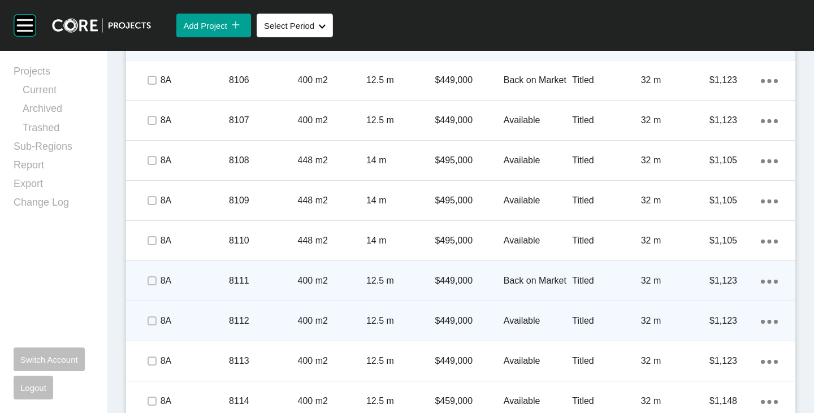
scroll to position [1502, 0]
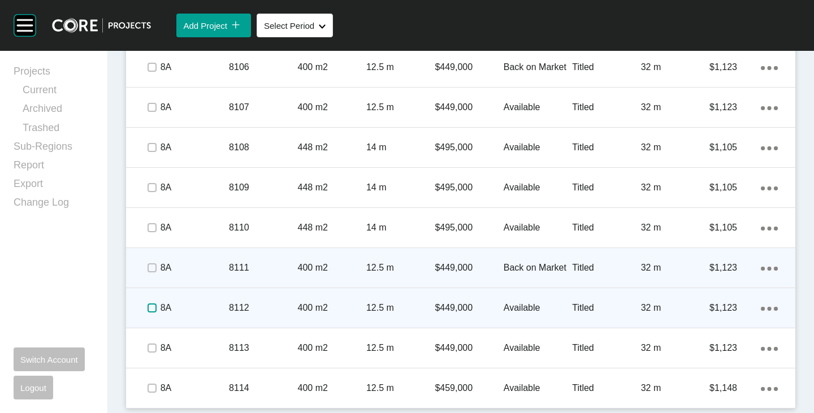
click at [152, 309] on label at bounding box center [152, 308] width 9 height 9
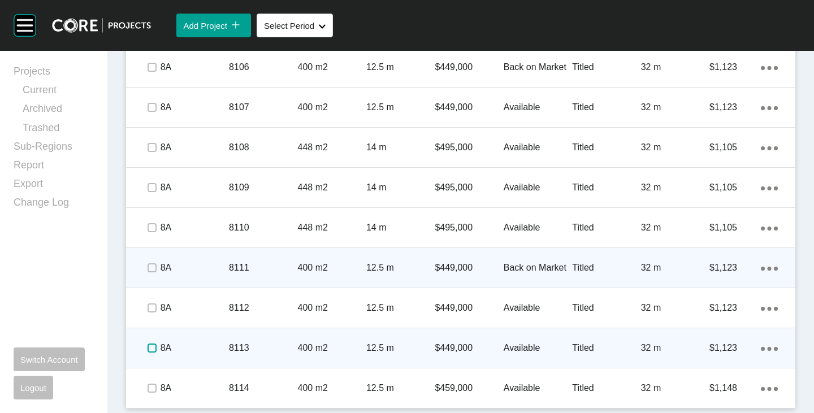
click at [152, 347] on label at bounding box center [152, 348] width 9 height 9
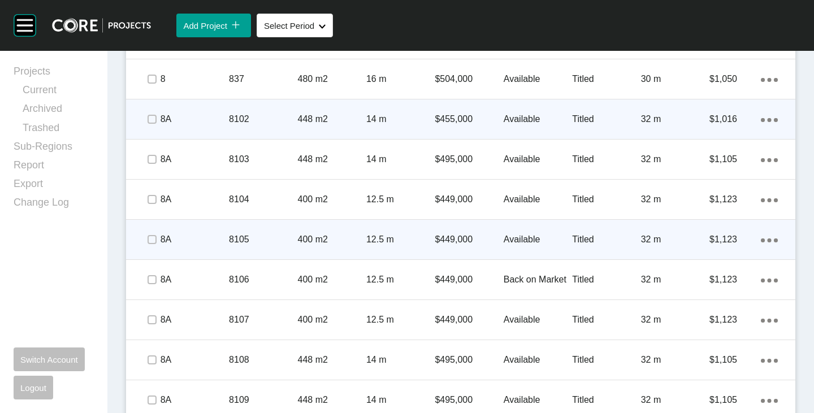
scroll to position [1275, 0]
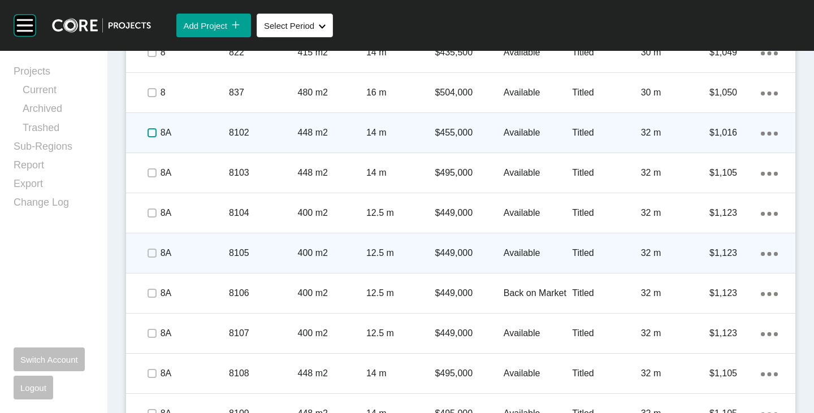
click at [151, 133] on label at bounding box center [152, 132] width 9 height 9
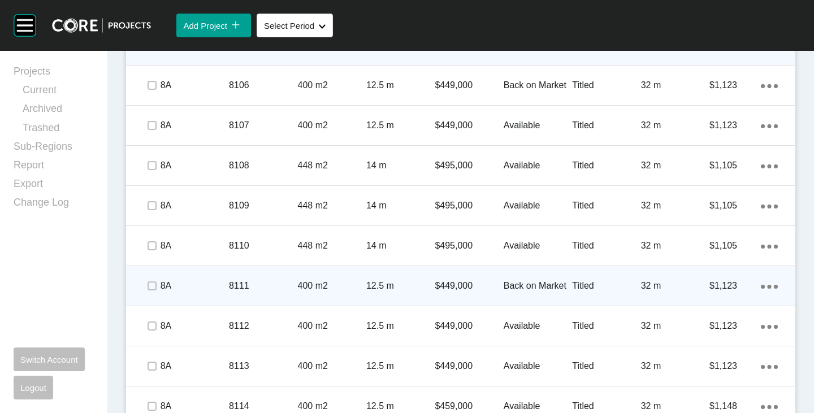
scroll to position [1502, 0]
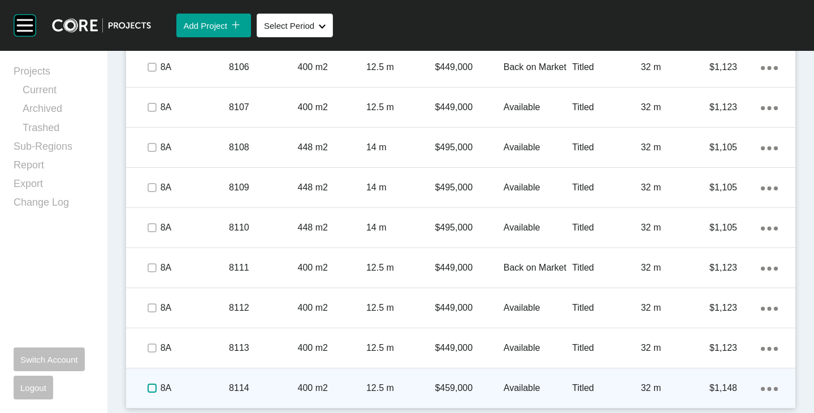
click at [150, 392] on label at bounding box center [152, 388] width 9 height 9
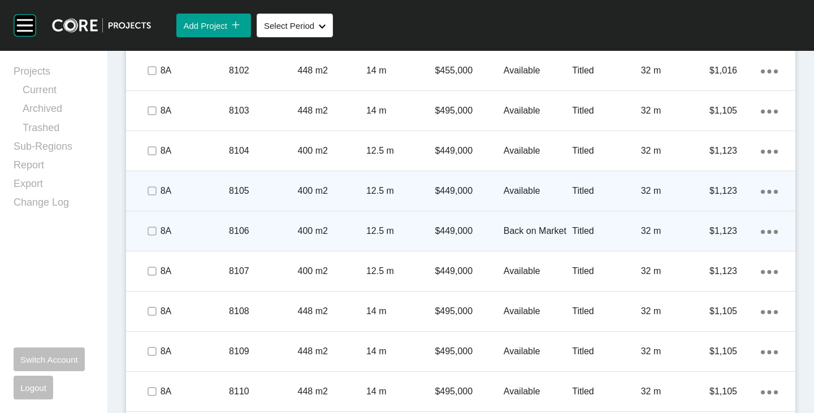
scroll to position [1275, 0]
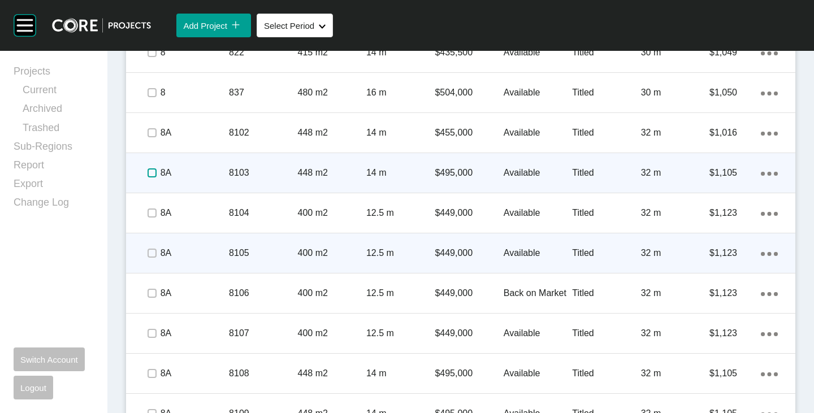
click at [151, 172] on label at bounding box center [152, 172] width 9 height 9
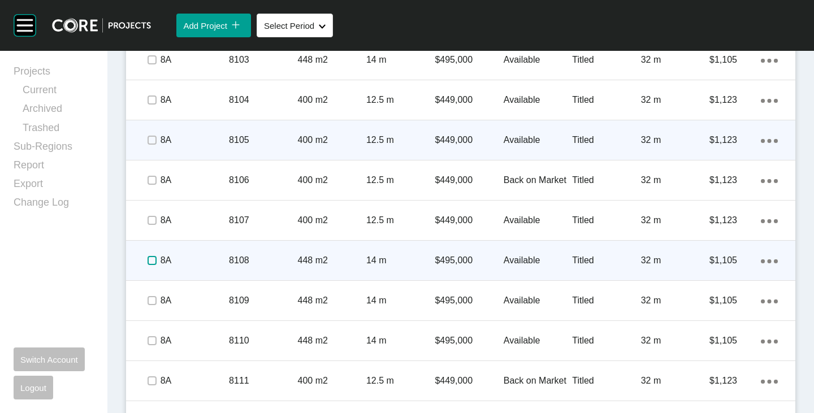
click at [154, 261] on label at bounding box center [152, 260] width 9 height 9
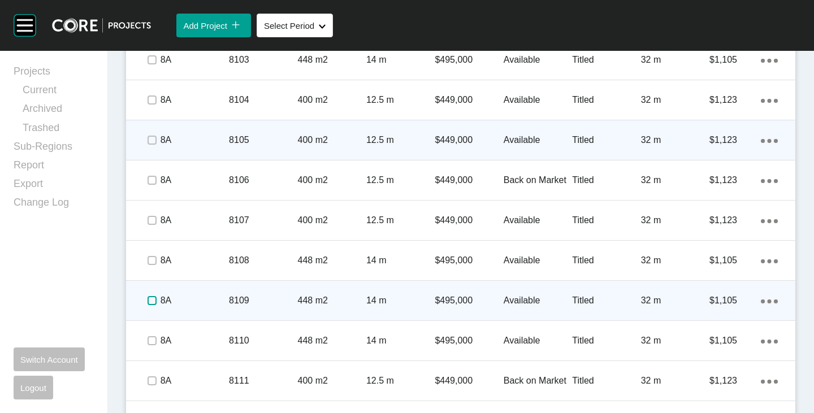
click at [149, 296] on label at bounding box center [152, 300] width 9 height 9
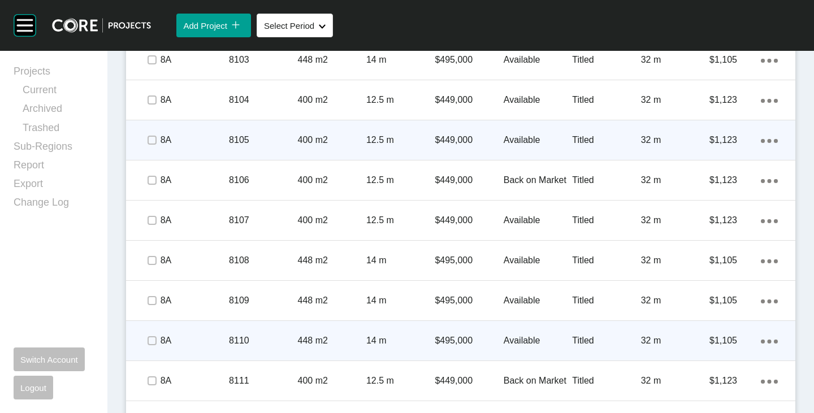
click at [149, 334] on span at bounding box center [151, 340] width 17 height 17
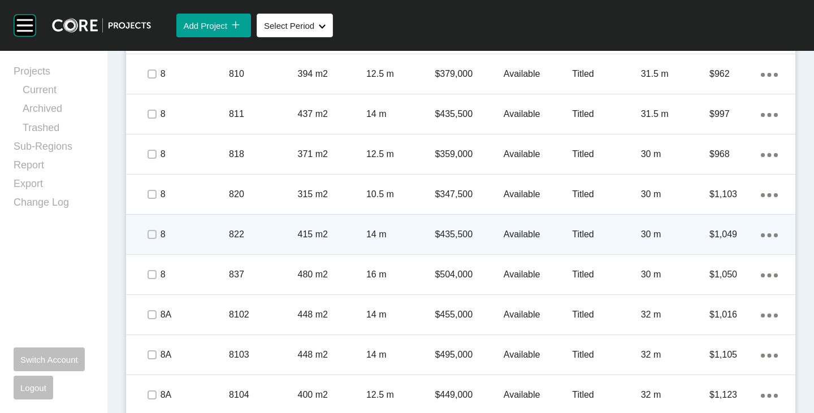
scroll to position [1106, 0]
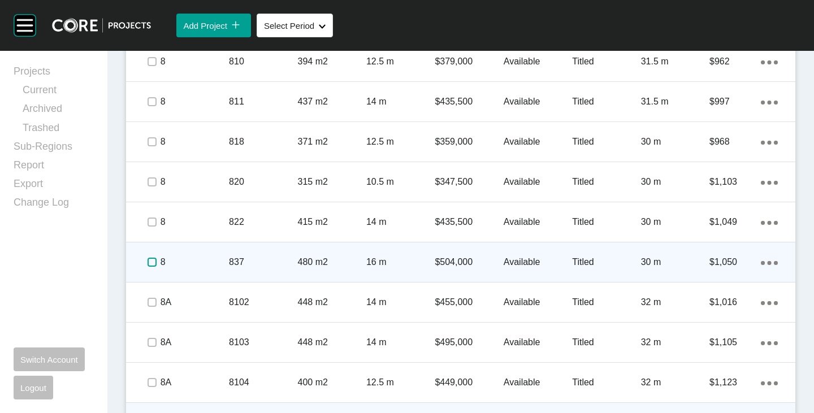
click at [150, 260] on label at bounding box center [152, 262] width 9 height 9
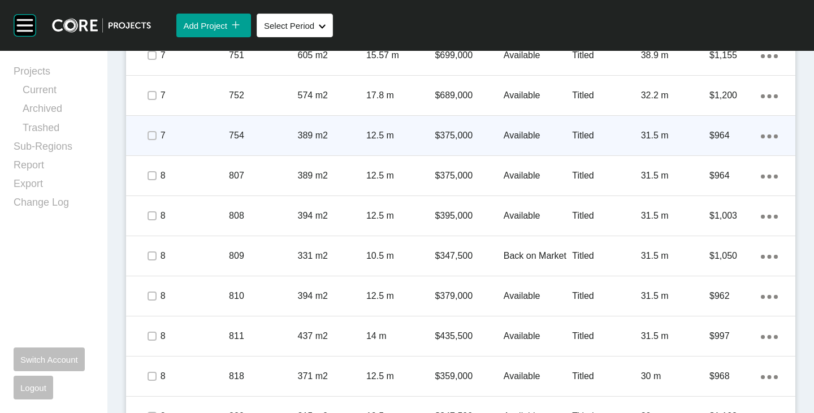
scroll to position [767, 0]
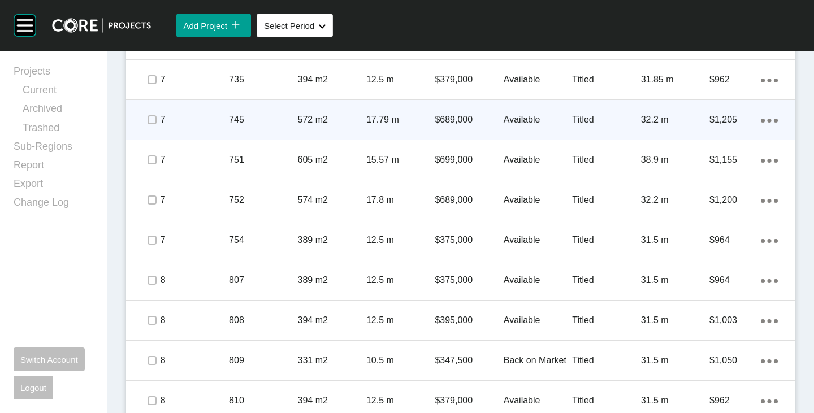
click at [163, 120] on p "7" at bounding box center [195, 120] width 68 height 12
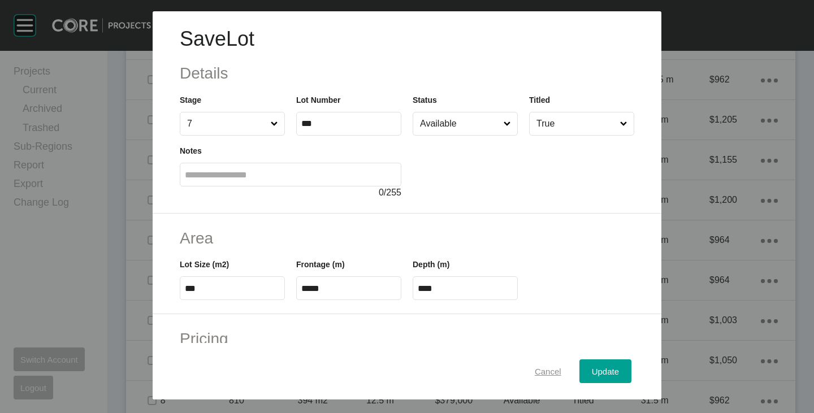
click at [539, 375] on span "Cancel" at bounding box center [548, 372] width 27 height 10
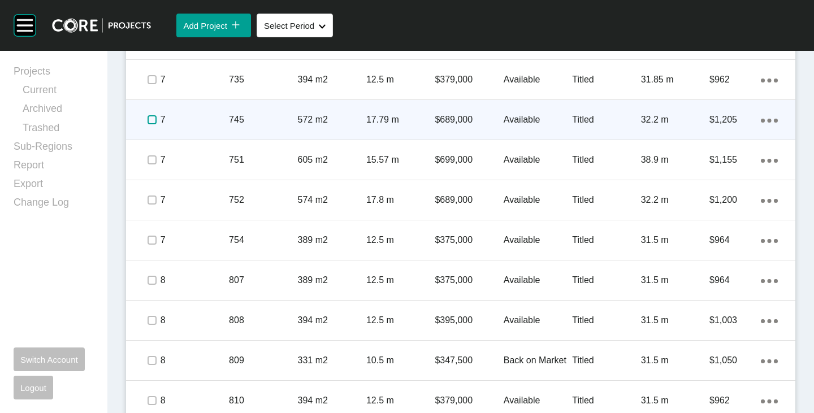
click at [150, 122] on label at bounding box center [152, 119] width 9 height 9
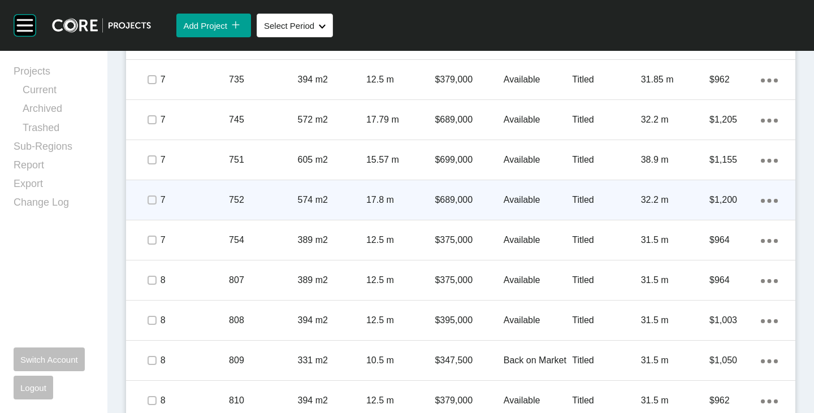
click at [150, 191] on div at bounding box center [151, 200] width 17 height 40
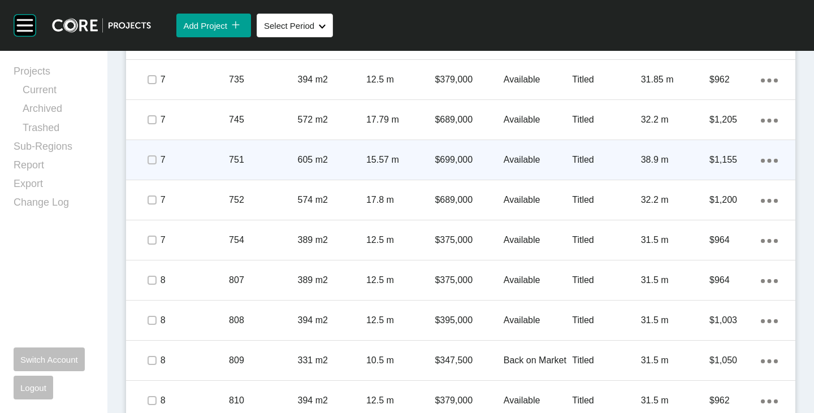
click at [157, 161] on span at bounding box center [151, 160] width 17 height 17
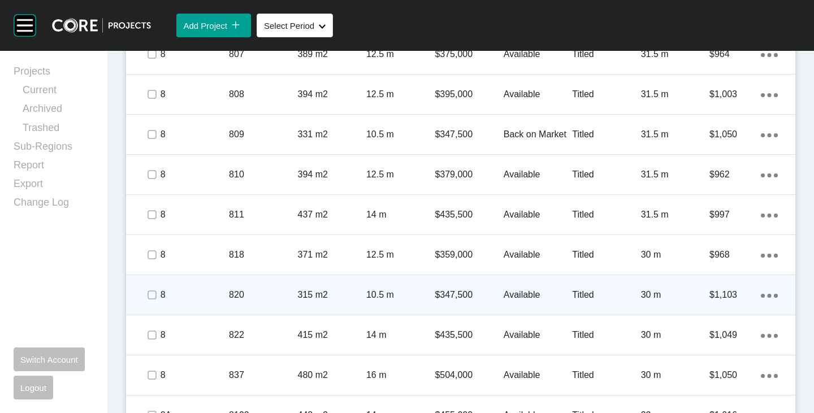
scroll to position [1049, 0]
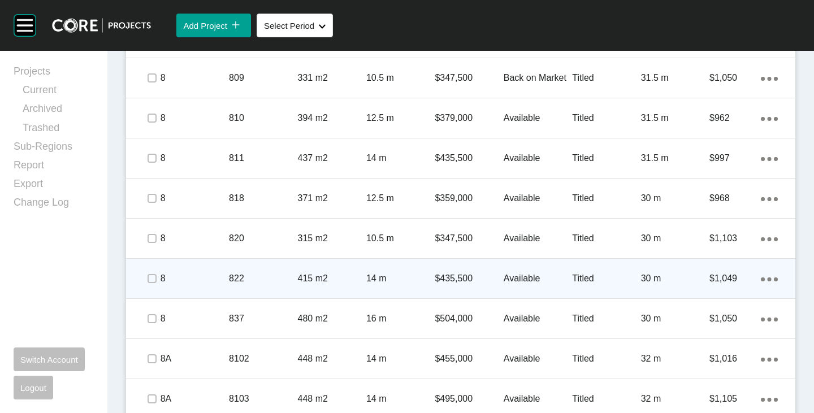
click at [761, 276] on div "Action Menu Dots Copy 6 Created with Sketch." at bounding box center [769, 278] width 17 height 12
click at [722, 282] on link "Duplicate" at bounding box center [714, 280] width 42 height 17
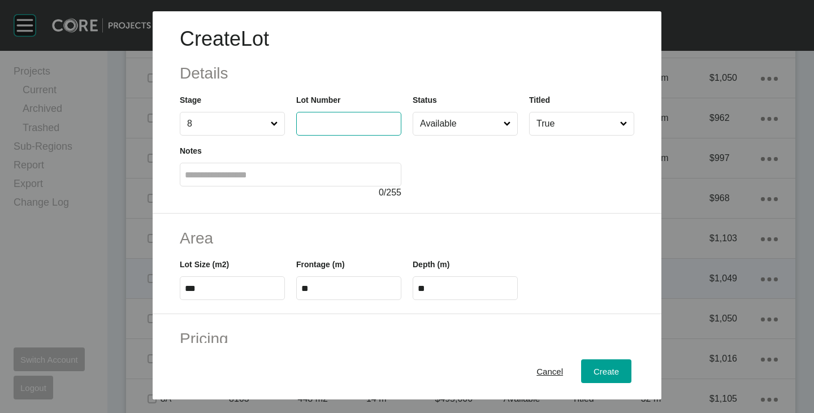
click at [335, 128] on input "text" at bounding box center [348, 124] width 95 height 10
type input "***"
click at [474, 190] on div at bounding box center [524, 168] width 222 height 64
click at [211, 285] on input "***" at bounding box center [232, 289] width 95 height 10
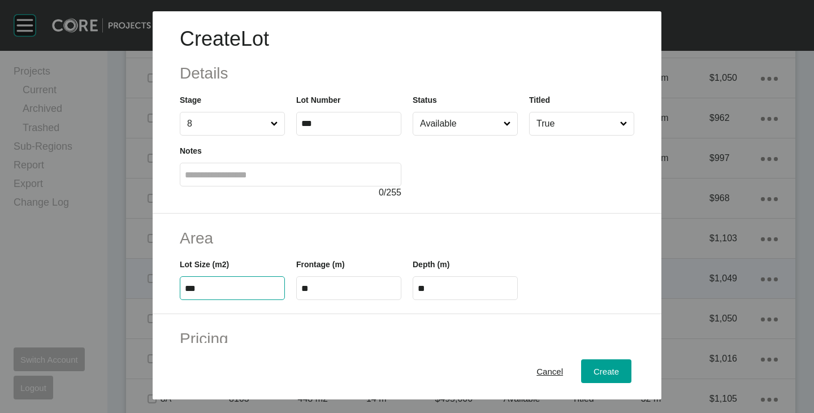
type input "***"
type input "****"
type input "***"
drag, startPoint x: 278, startPoint y: 235, endPoint x: 302, endPoint y: 261, distance: 35.6
click at [278, 235] on h2 "Area" at bounding box center [407, 238] width 455 height 22
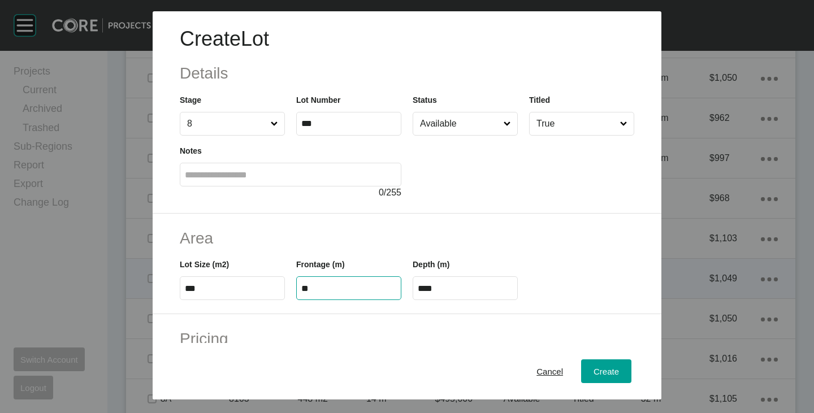
click at [321, 288] on input "**" at bounding box center [348, 289] width 95 height 10
type input "**"
click at [339, 243] on h2 "Area" at bounding box center [407, 238] width 455 height 22
click at [452, 289] on input "****" at bounding box center [465, 289] width 95 height 10
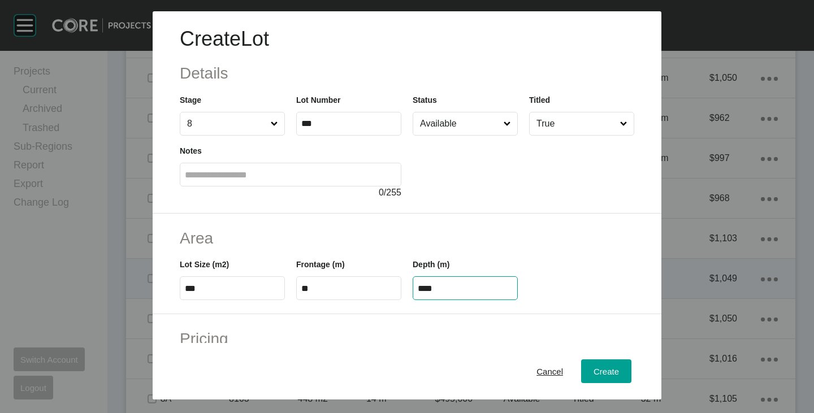
click at [452, 289] on input "****" at bounding box center [465, 289] width 95 height 10
type input "**"
click at [462, 239] on div "Create Lot Details Stage 8 Lot Number *** Status Available Titled True Notes 0 …" at bounding box center [407, 206] width 814 height 413
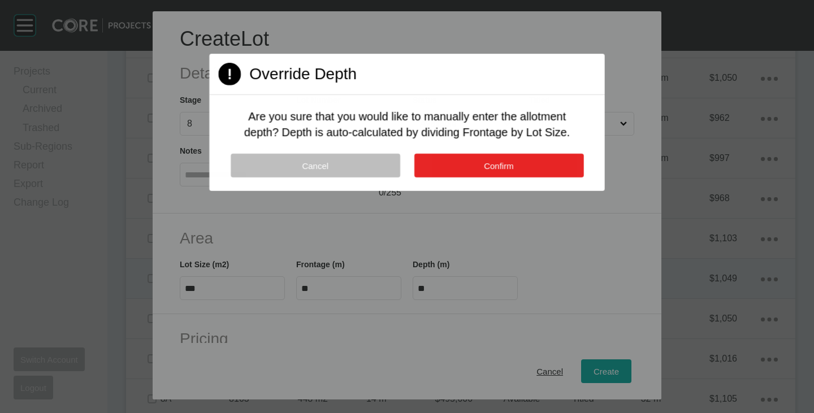
click at [493, 163] on span "Confirm" at bounding box center [498, 166] width 29 height 10
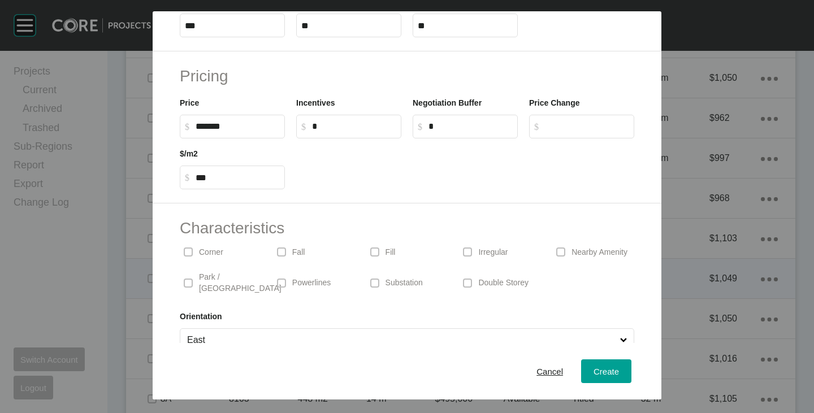
scroll to position [276, 0]
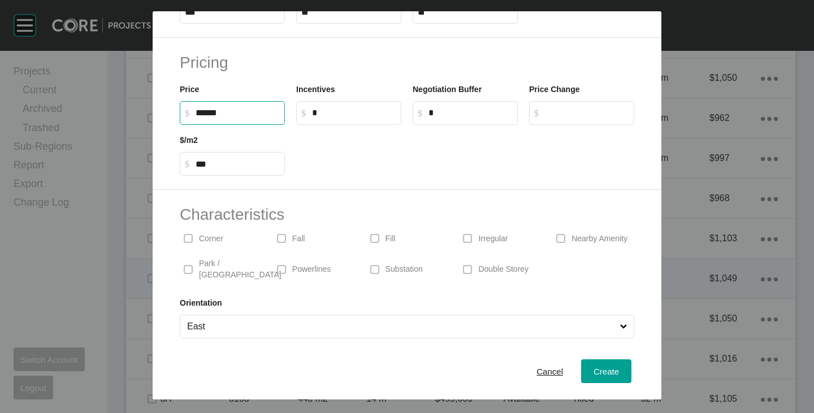
drag, startPoint x: 200, startPoint y: 110, endPoint x: 214, endPoint y: 118, distance: 15.9
click at [214, 118] on input "******" at bounding box center [238, 113] width 84 height 10
type input "*******"
type input "***"
click at [369, 174] on div at bounding box center [465, 150] width 349 height 51
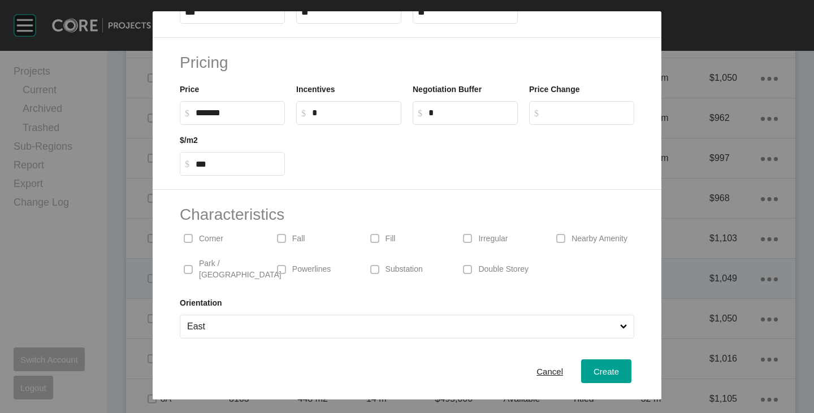
click at [248, 317] on input "East" at bounding box center [401, 326] width 433 height 23
click at [581, 370] on button "Create" at bounding box center [606, 372] width 50 height 24
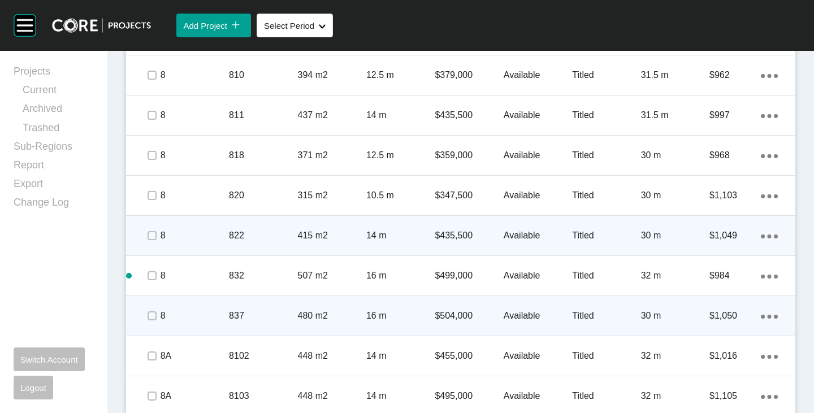
scroll to position [1106, 0]
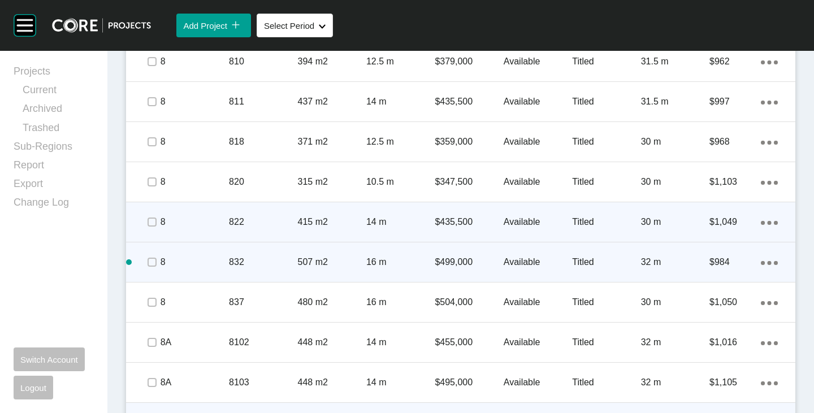
click at [730, 261] on link "Duplicate" at bounding box center [714, 264] width 42 height 17
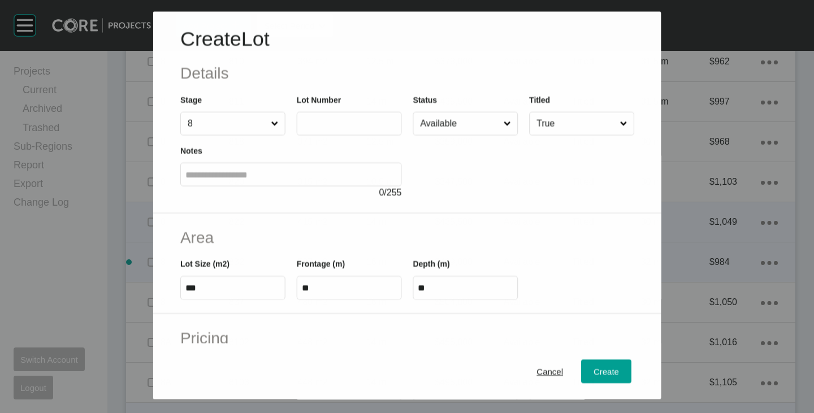
click at [344, 135] on label at bounding box center [348, 124] width 105 height 24
click at [344, 129] on input "text" at bounding box center [348, 124] width 95 height 10
type input "***"
click at [431, 140] on div at bounding box center [524, 168] width 222 height 64
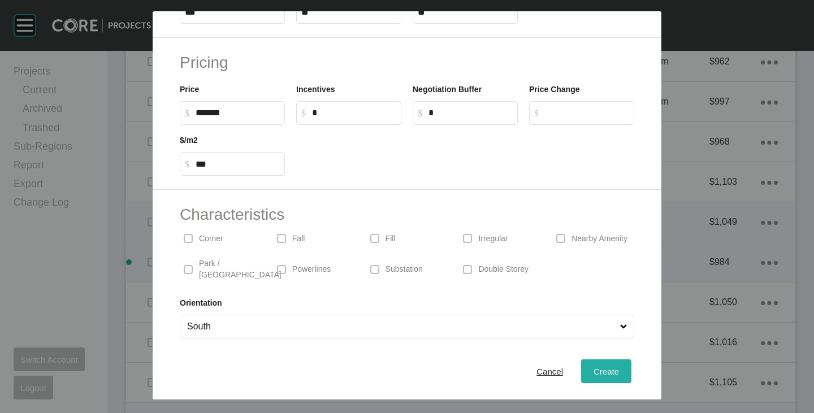
click at [594, 370] on span "Create" at bounding box center [606, 372] width 25 height 10
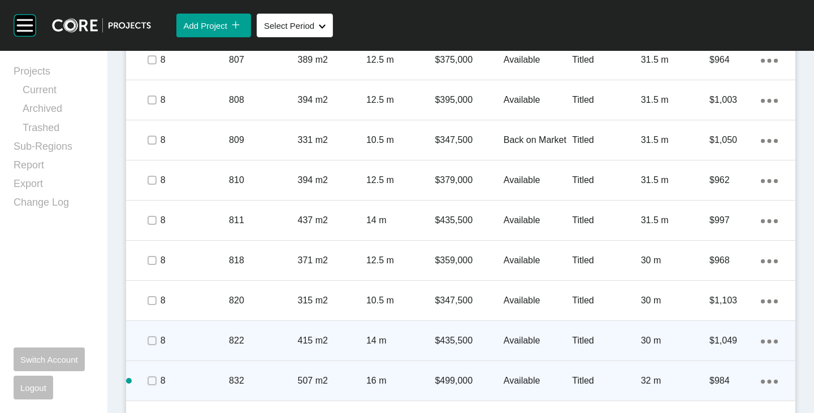
scroll to position [1016, 0]
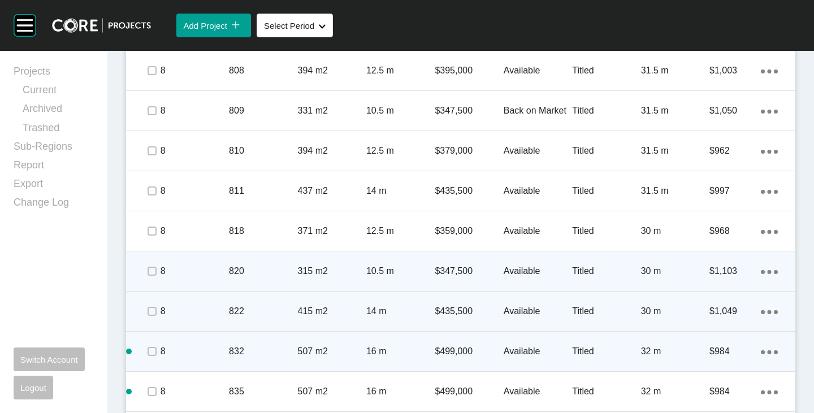
click at [509, 267] on p "Available" at bounding box center [538, 271] width 68 height 12
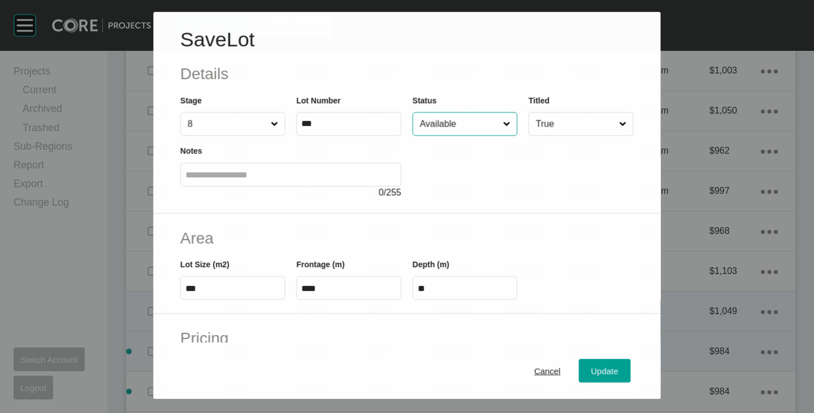
click at [439, 118] on input "Available" at bounding box center [459, 124] width 83 height 23
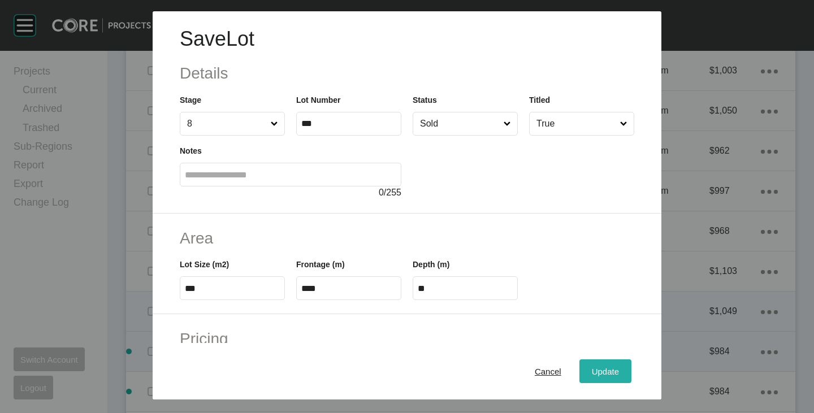
click at [594, 367] on span "Update" at bounding box center [605, 372] width 27 height 10
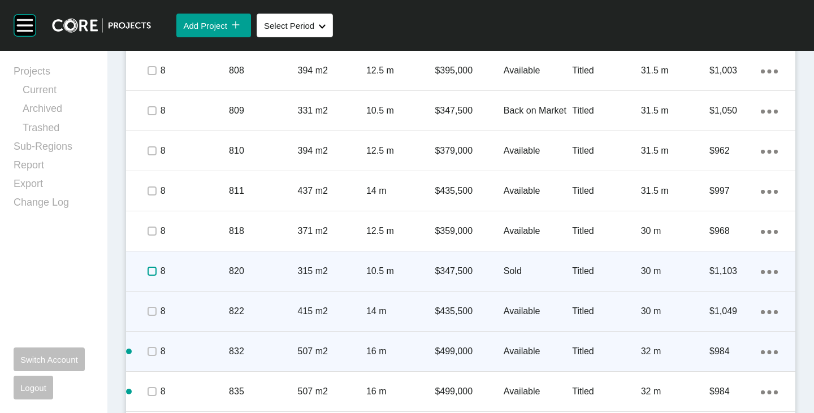
click at [150, 271] on label at bounding box center [152, 271] width 9 height 9
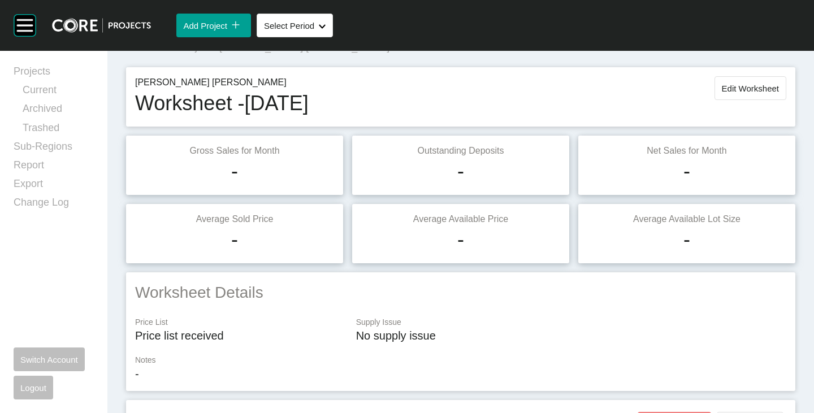
scroll to position [0, 0]
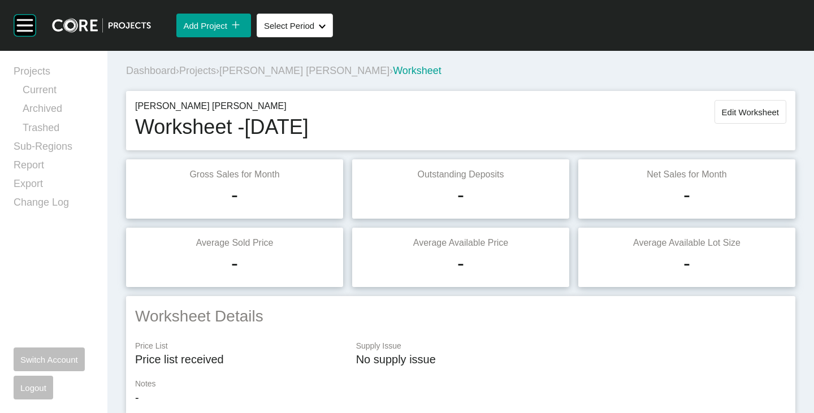
click at [726, 109] on span "Edit Worksheet" at bounding box center [750, 112] width 57 height 10
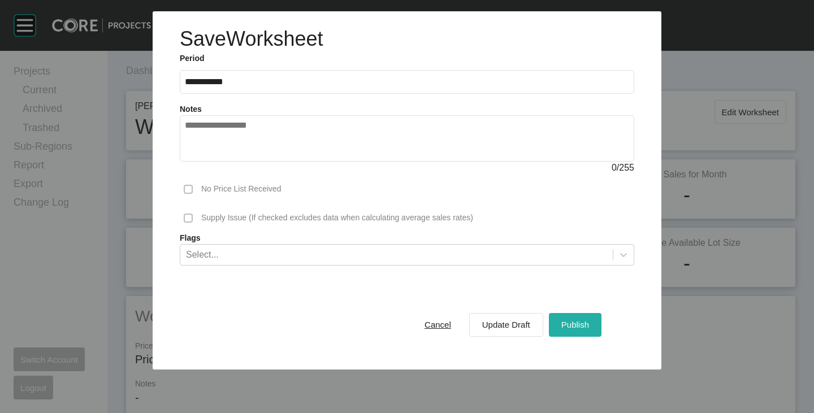
click at [573, 322] on span "Publish" at bounding box center [575, 325] width 28 height 10
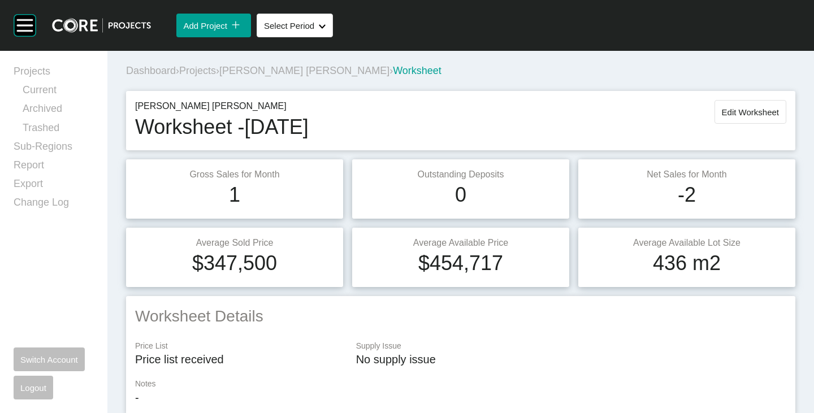
click at [250, 66] on span "[PERSON_NAME] [PERSON_NAME]" at bounding box center [304, 70] width 170 height 11
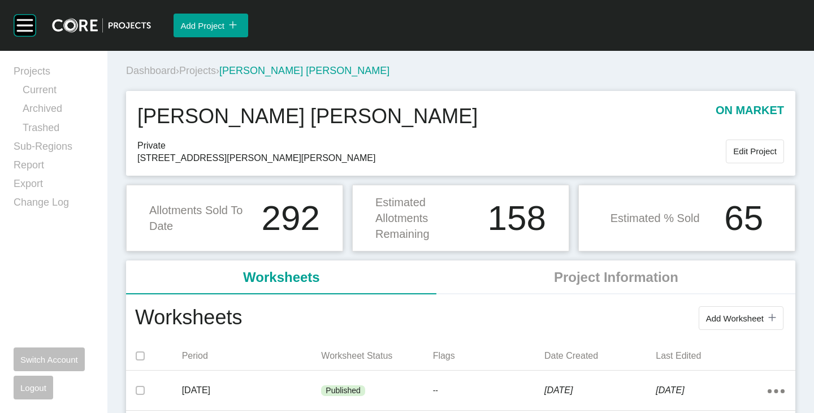
click at [213, 66] on span "Projects" at bounding box center [197, 70] width 37 height 11
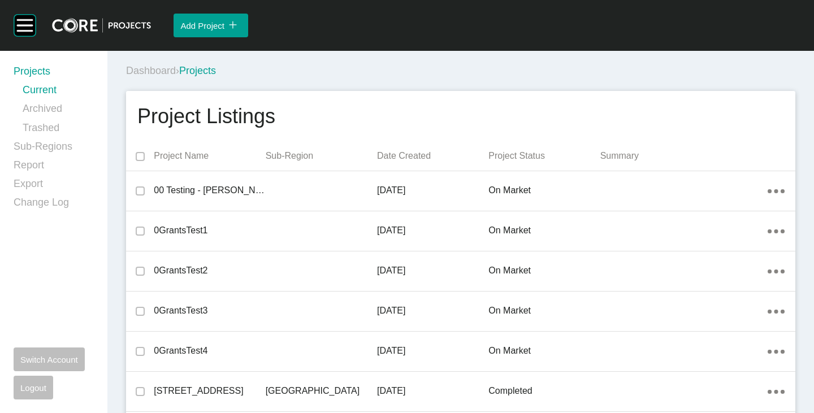
scroll to position [26596, 0]
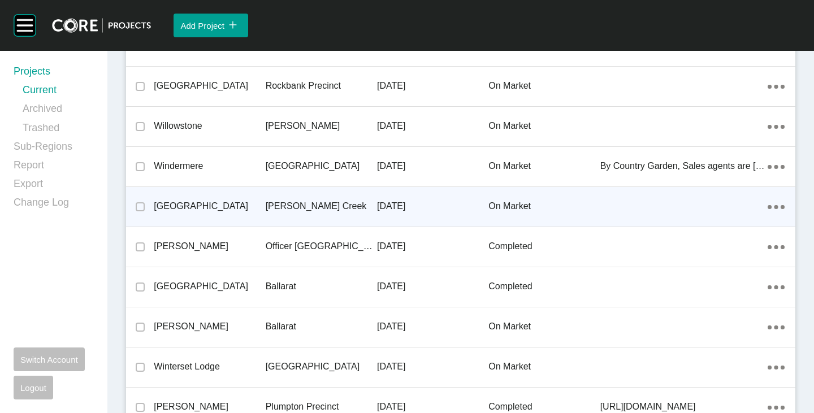
click at [200, 202] on p "[GEOGRAPHIC_DATA]" at bounding box center [209, 206] width 111 height 12
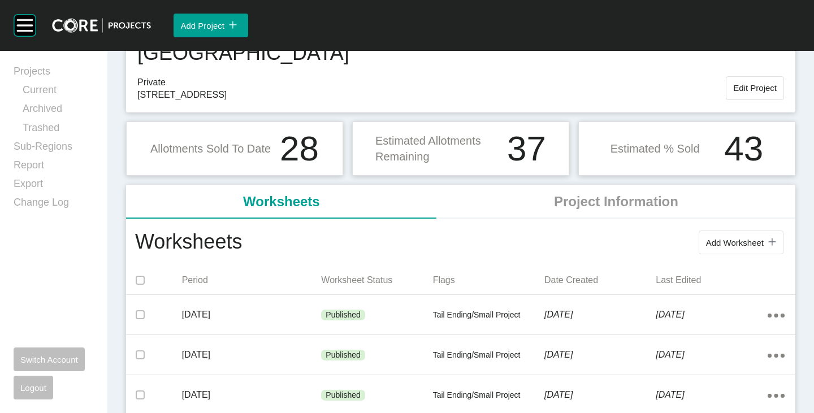
scroll to position [113, 0]
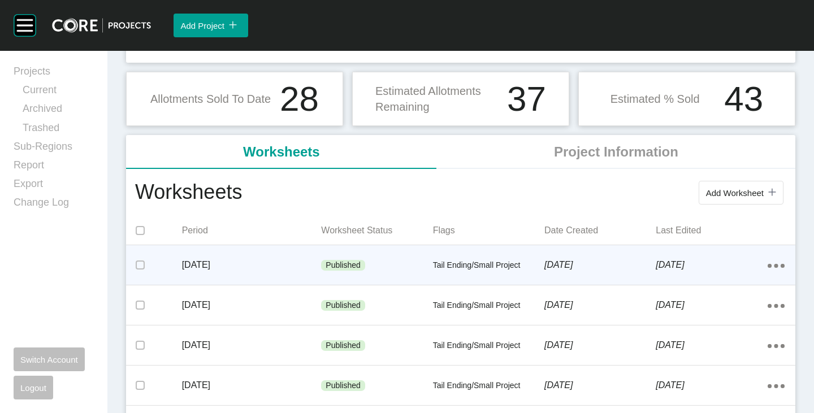
click at [459, 267] on p "Tail Ending/Small Project" at bounding box center [488, 265] width 111 height 11
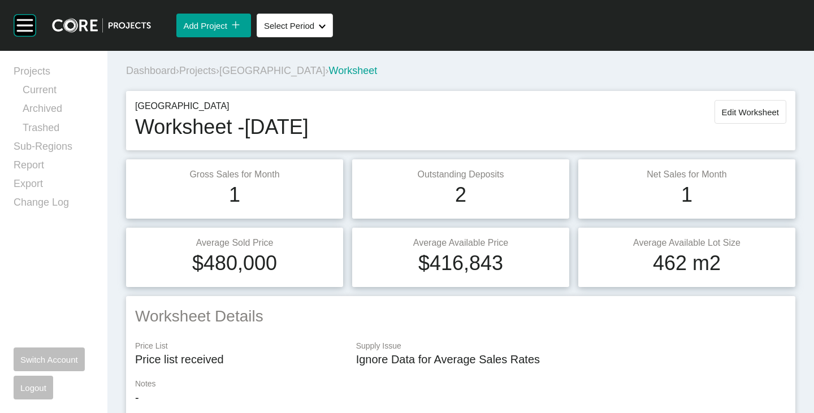
click at [286, 70] on span "[GEOGRAPHIC_DATA]" at bounding box center [272, 70] width 106 height 11
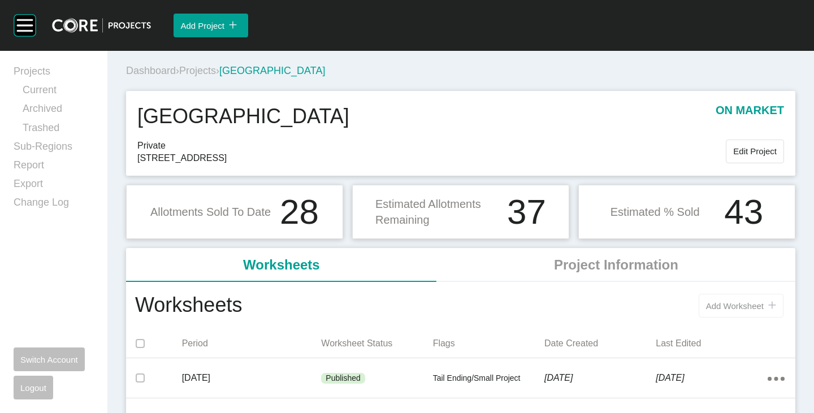
click at [705, 297] on button "Add Worksheet icon/tick copy 11 Created with Sketch." at bounding box center [741, 306] width 85 height 24
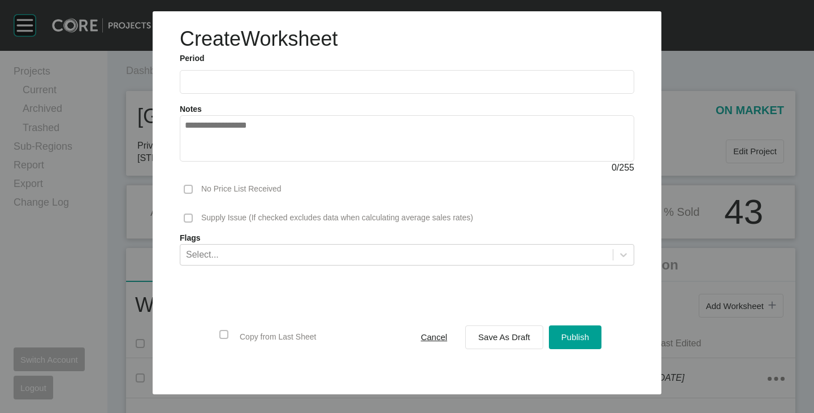
click at [244, 84] on input "text" at bounding box center [407, 82] width 444 height 10
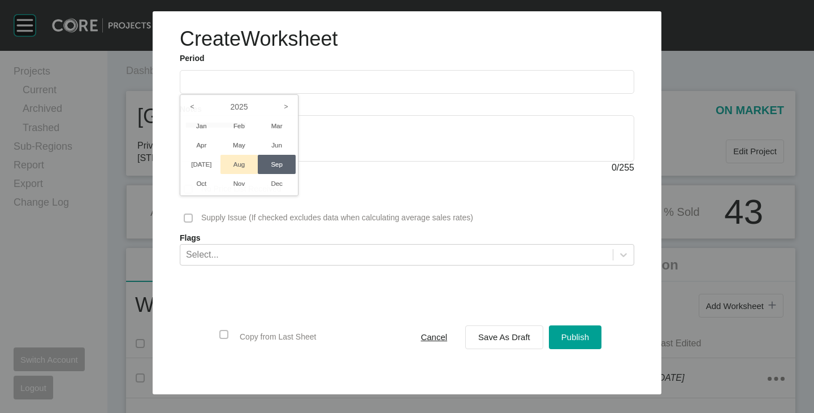
click at [239, 167] on li "Aug" at bounding box center [239, 164] width 38 height 19
type input "**********"
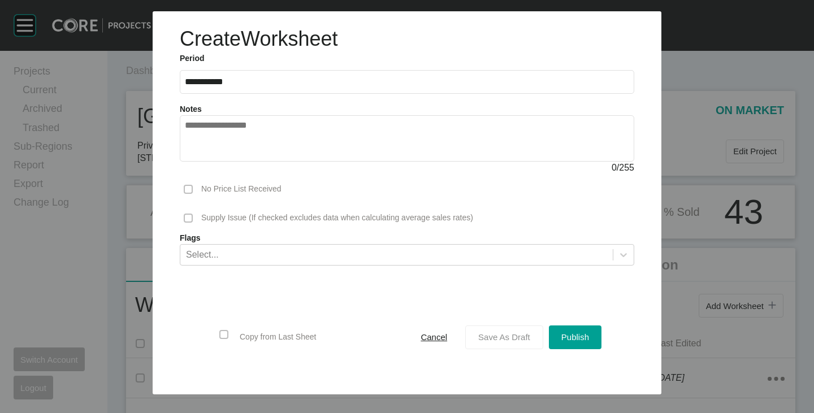
click at [488, 340] on span "Save As Draft" at bounding box center [504, 337] width 52 height 10
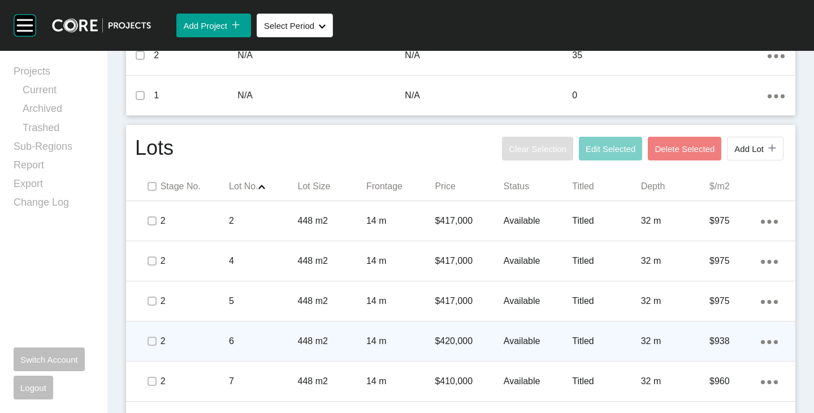
scroll to position [452, 0]
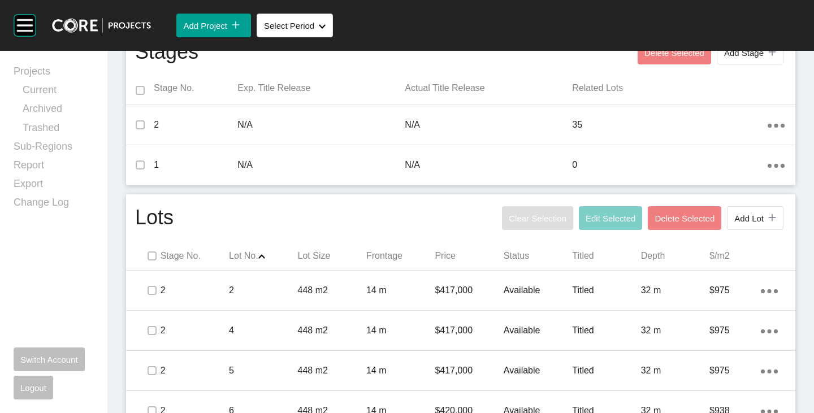
click at [152, 262] on span at bounding box center [151, 256] width 17 height 17
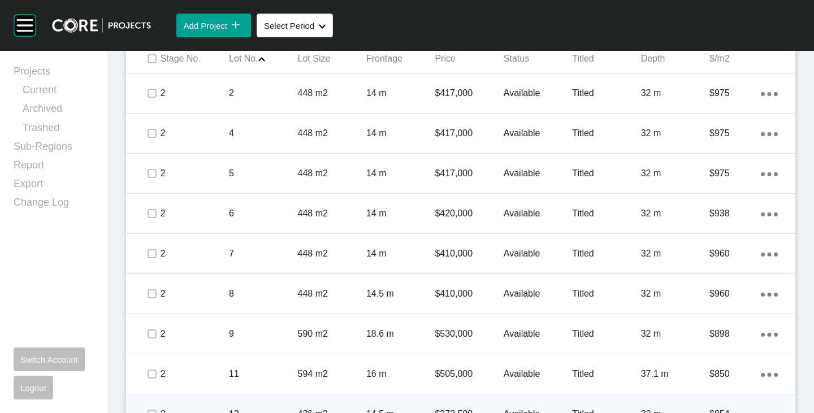
scroll to position [791, 0]
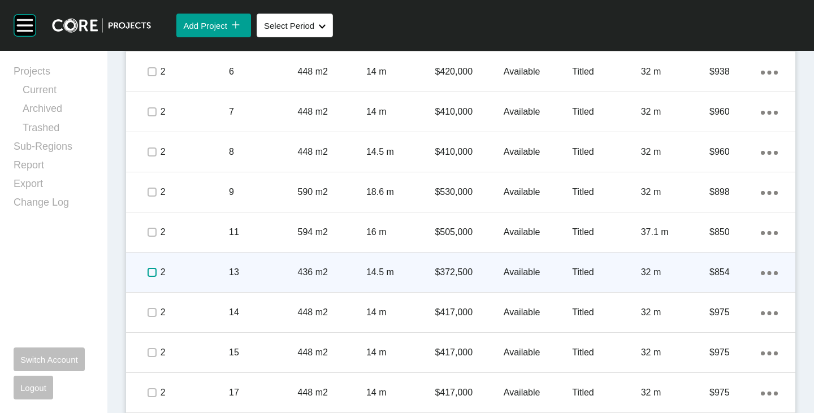
click at [152, 269] on label at bounding box center [152, 272] width 9 height 9
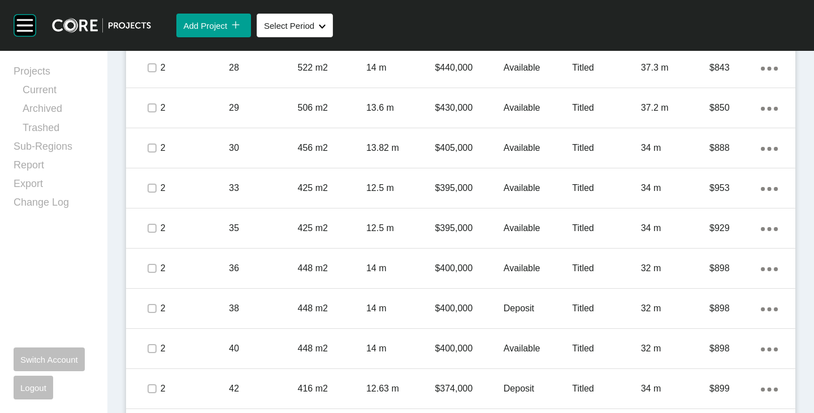
scroll to position [1413, 0]
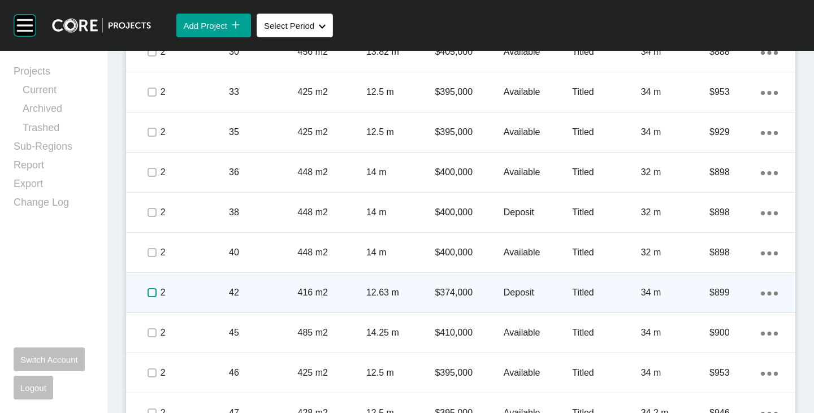
click at [148, 293] on label at bounding box center [152, 292] width 9 height 9
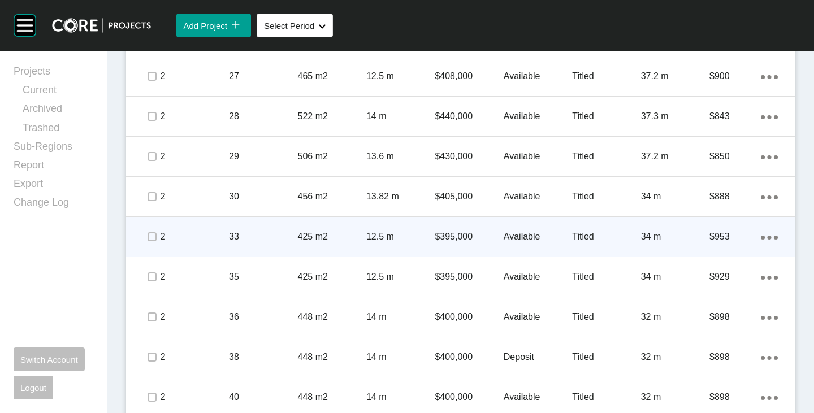
scroll to position [1244, 0]
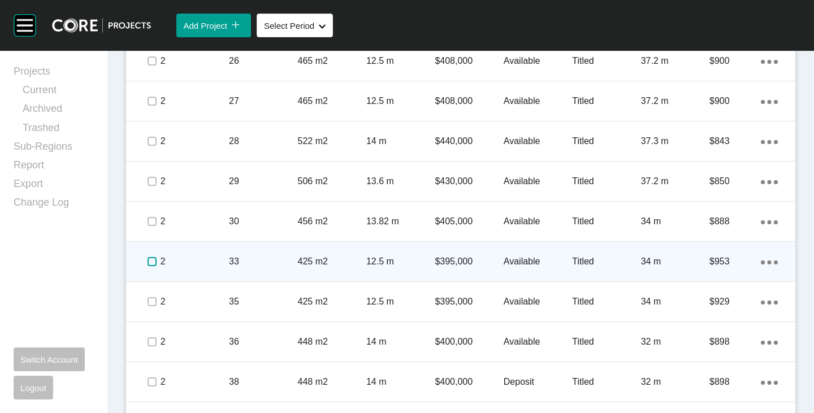
click at [151, 261] on label at bounding box center [152, 261] width 9 height 9
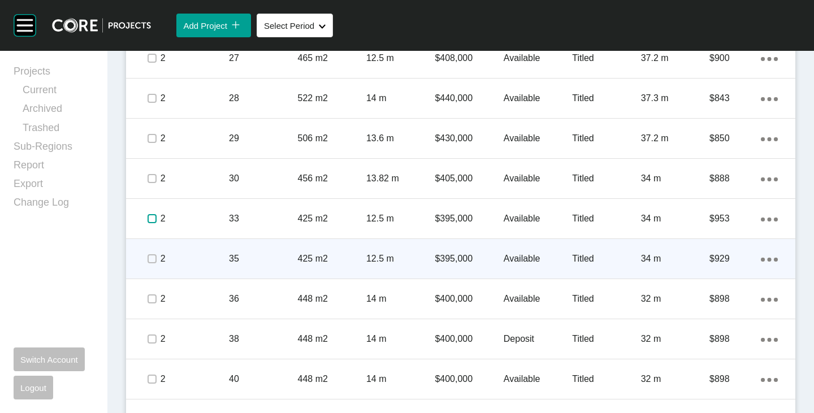
scroll to position [1300, 0]
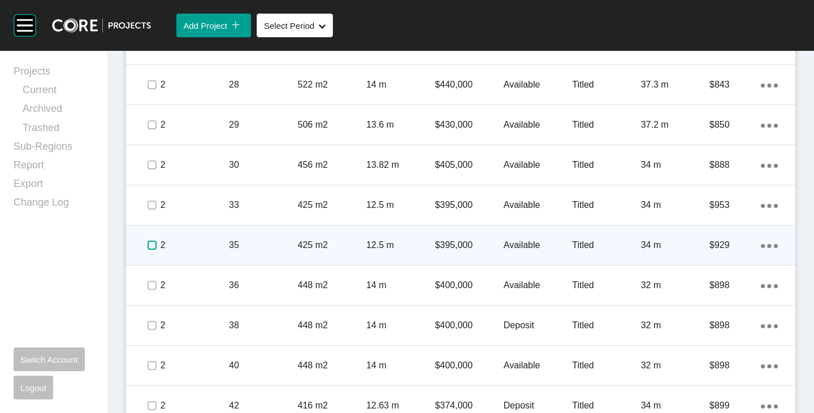
click at [151, 246] on label at bounding box center [152, 245] width 9 height 9
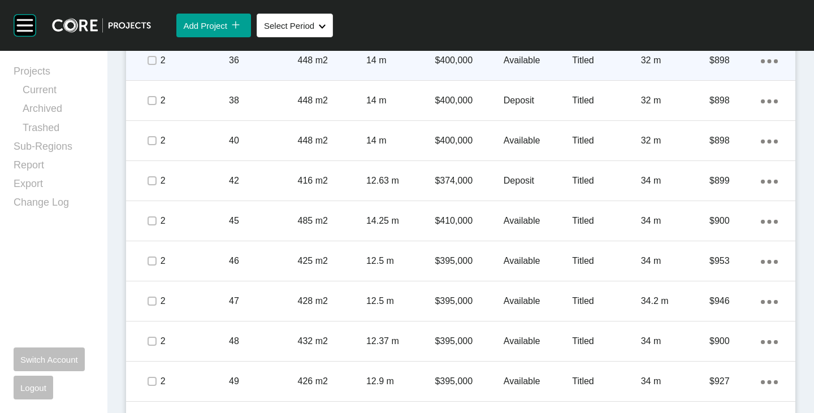
scroll to position [1526, 0]
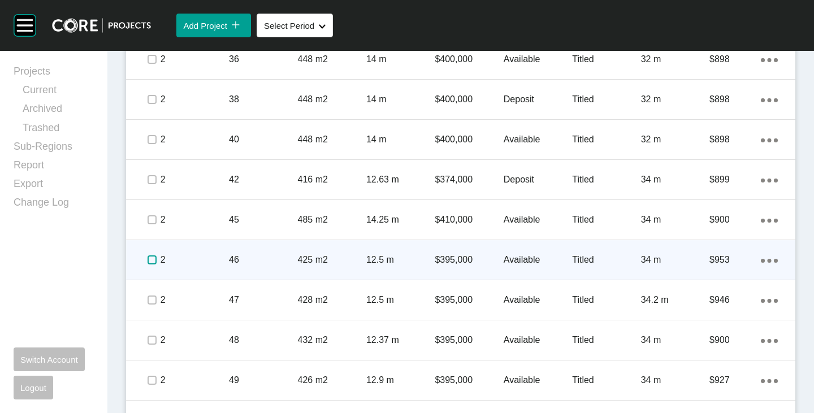
click at [151, 262] on label at bounding box center [152, 260] width 9 height 9
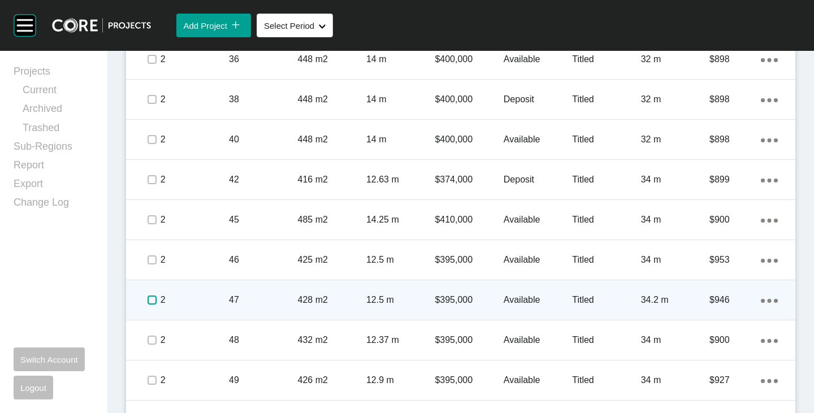
click at [149, 300] on label at bounding box center [152, 300] width 9 height 9
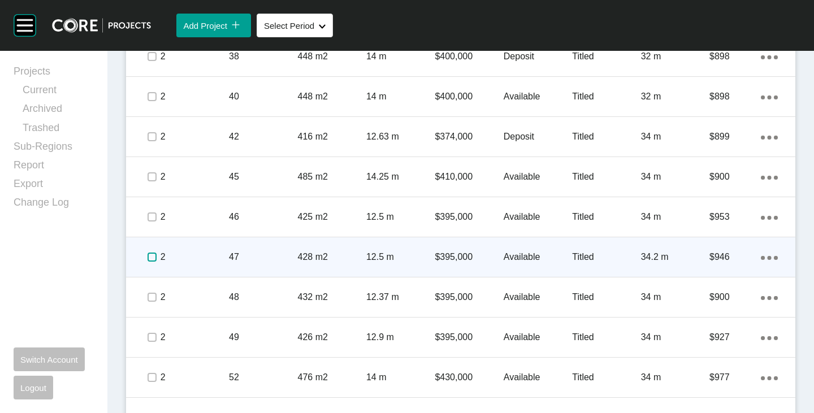
scroll to position [1583, 0]
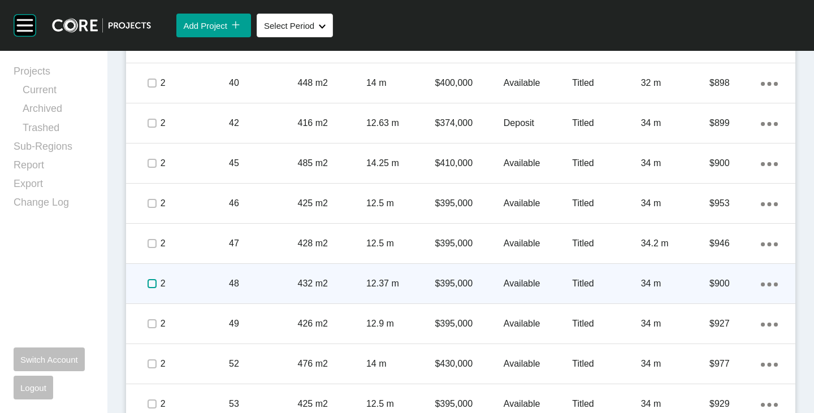
click at [151, 288] on label at bounding box center [152, 283] width 9 height 9
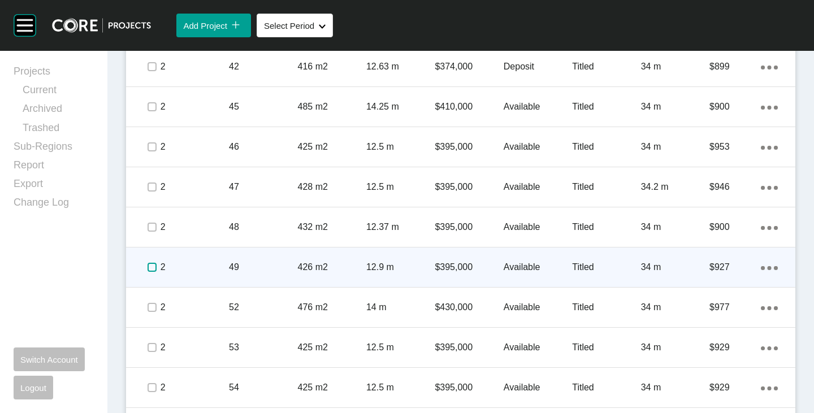
click at [153, 265] on label at bounding box center [152, 267] width 9 height 9
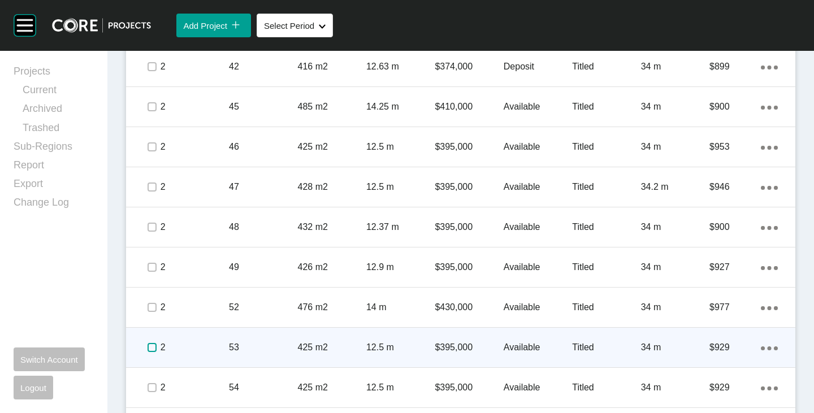
click at [153, 343] on label at bounding box center [152, 347] width 9 height 9
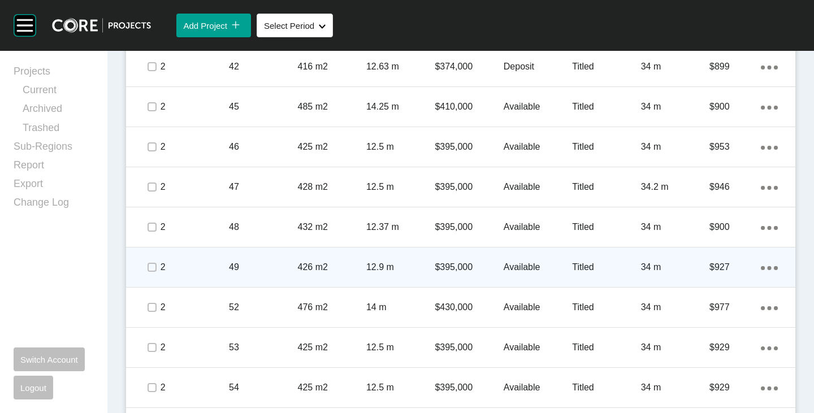
click at [706, 34] on div "Add Project icon/tick copy 11 Created with Sketch. Select Period Shape Created …" at bounding box center [482, 25] width 663 height 51
click at [716, 270] on link "Duplicate" at bounding box center [714, 269] width 42 height 17
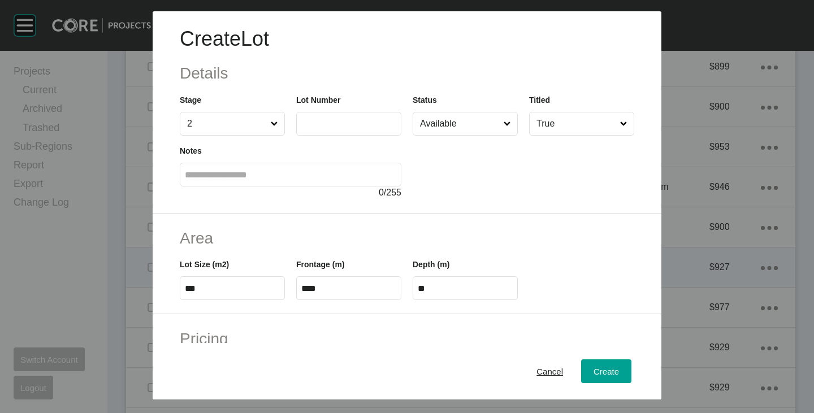
click at [314, 111] on div "Lot Number" at bounding box center [348, 115] width 105 height 42
click at [315, 114] on label at bounding box center [348, 124] width 105 height 24
click at [315, 119] on input "text" at bounding box center [348, 124] width 95 height 10
type input "**"
click at [449, 150] on div at bounding box center [524, 168] width 222 height 64
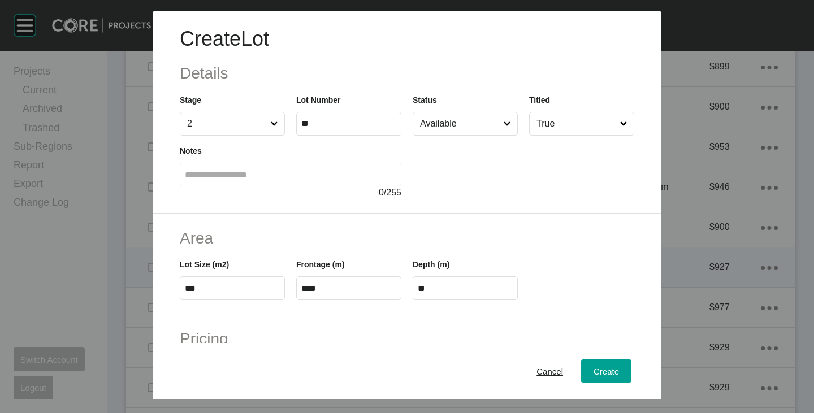
type input "*******"
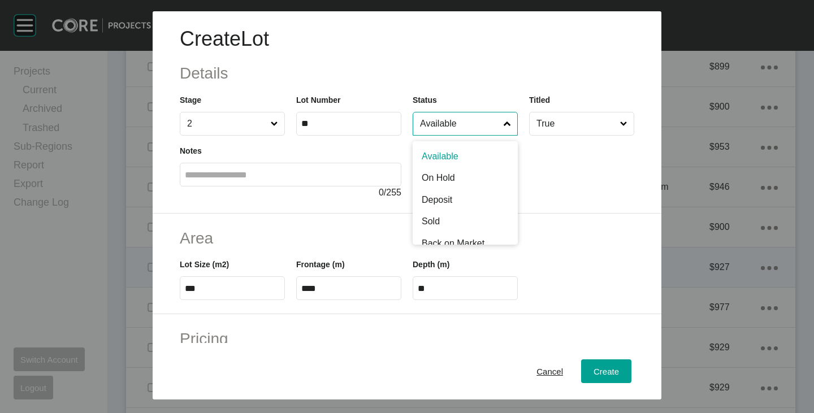
click at [452, 130] on input "Available" at bounding box center [460, 124] width 84 height 23
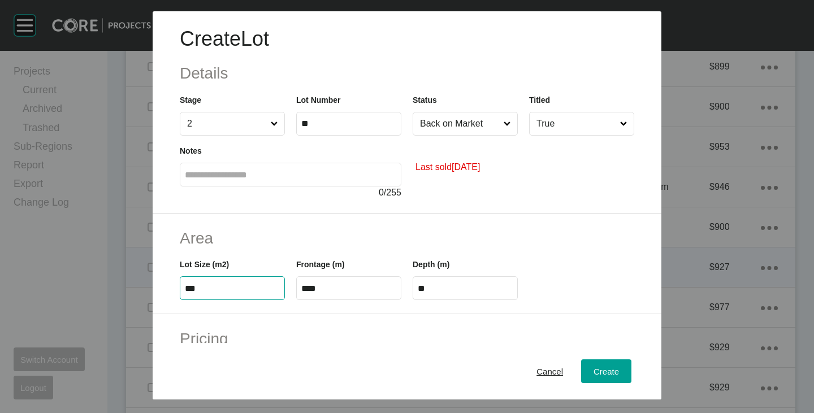
click at [218, 287] on input "***" at bounding box center [232, 289] width 95 height 10
type input "***"
type input "****"
type input "***"
drag, startPoint x: 256, startPoint y: 230, endPoint x: 265, endPoint y: 248, distance: 20.2
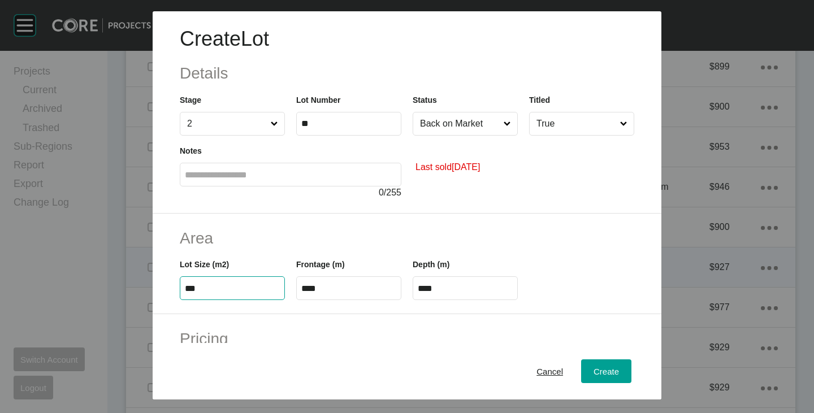
click at [256, 229] on h2 "Area" at bounding box center [407, 238] width 455 height 22
click at [331, 293] on input "****" at bounding box center [348, 289] width 95 height 10
type input "****"
type input "**"
click at [348, 246] on h2 "Area" at bounding box center [407, 238] width 455 height 22
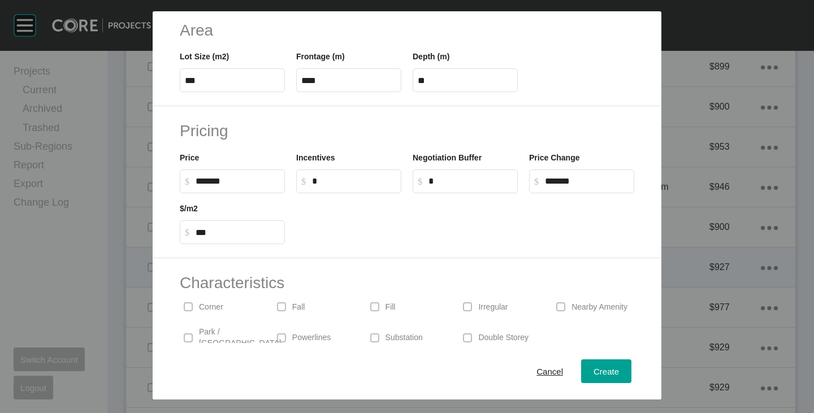
scroll to position [276, 0]
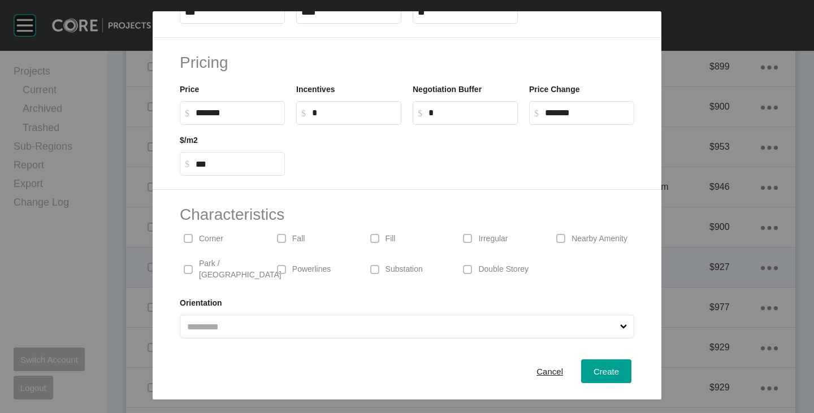
click at [469, 238] on span at bounding box center [467, 238] width 17 height 17
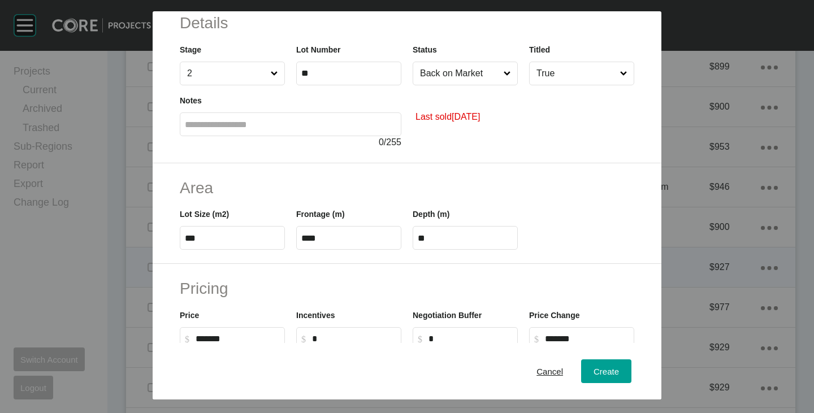
scroll to position [0, 0]
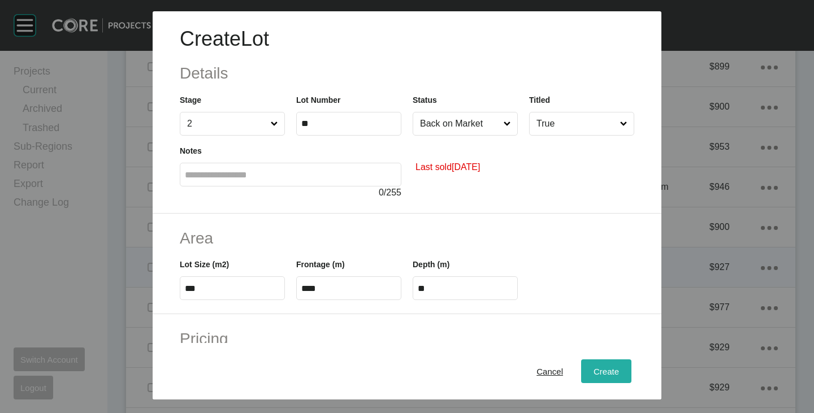
click at [600, 373] on span "Create" at bounding box center [606, 372] width 25 height 10
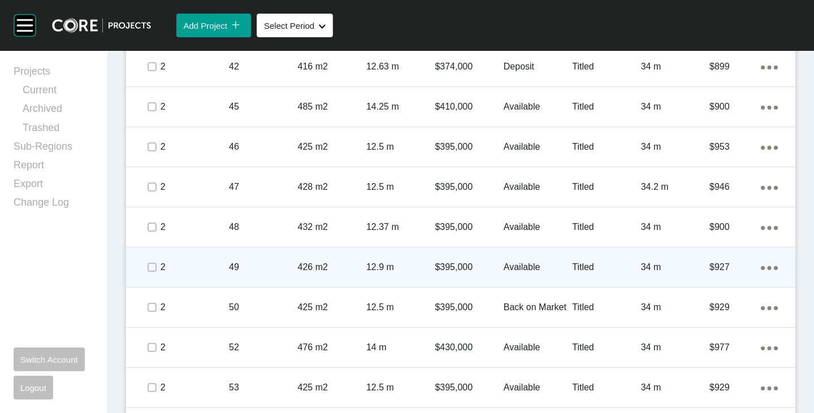
scroll to position [1696, 0]
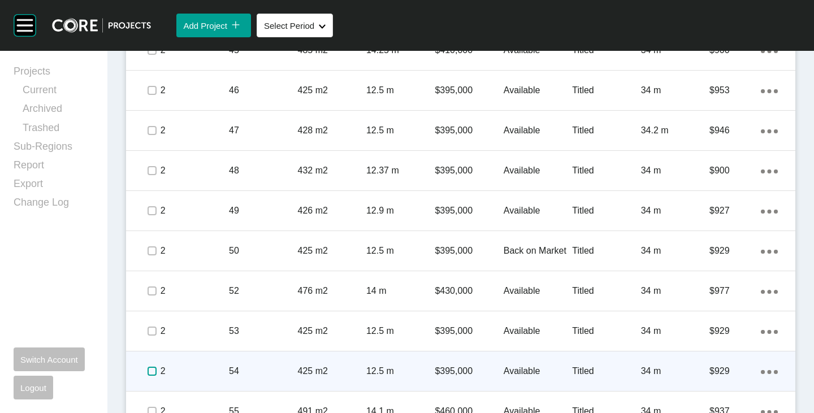
click at [153, 370] on label at bounding box center [152, 371] width 9 height 9
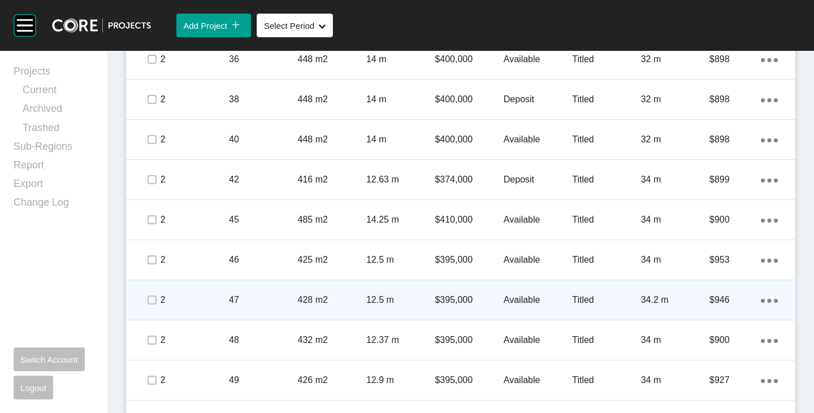
scroll to position [1470, 0]
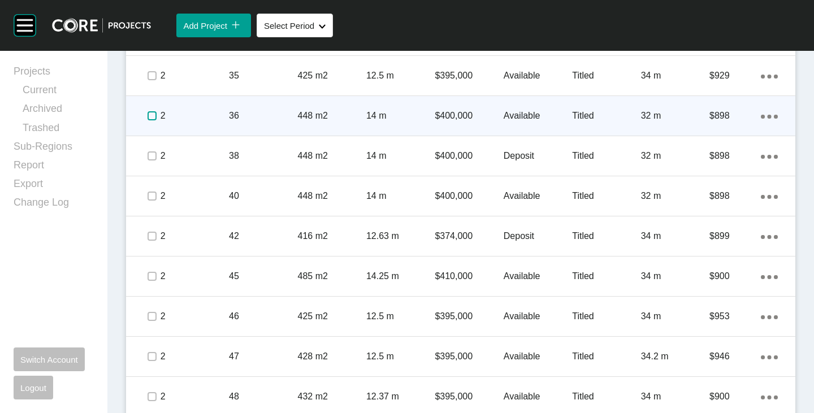
click at [148, 115] on label at bounding box center [152, 115] width 9 height 9
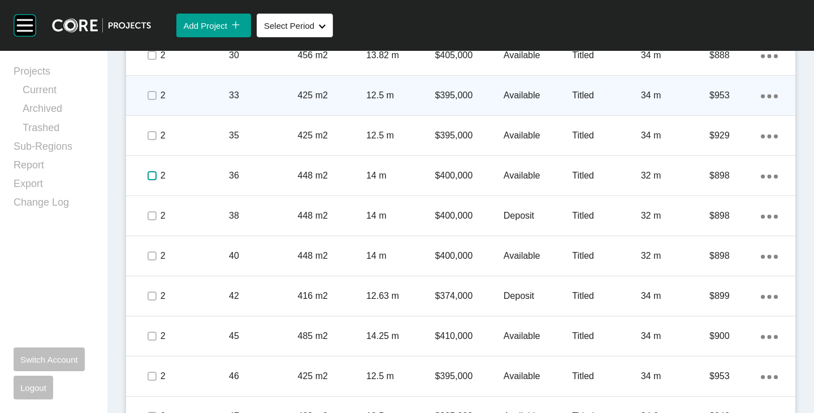
scroll to position [1357, 0]
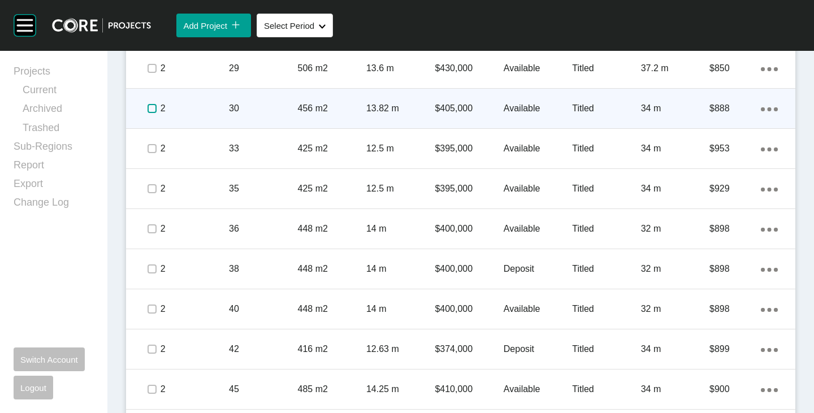
click at [154, 112] on label at bounding box center [152, 108] width 9 height 9
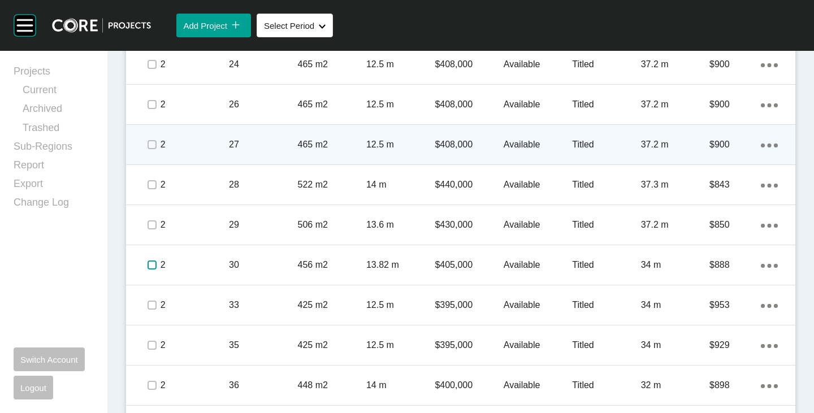
scroll to position [1187, 0]
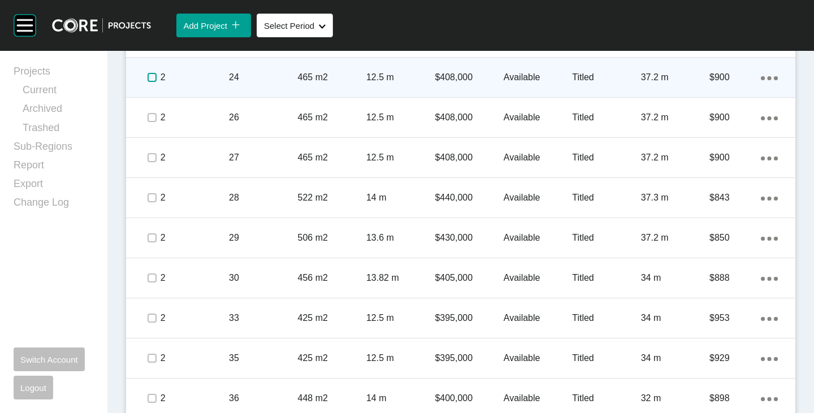
click at [154, 80] on label at bounding box center [152, 77] width 9 height 9
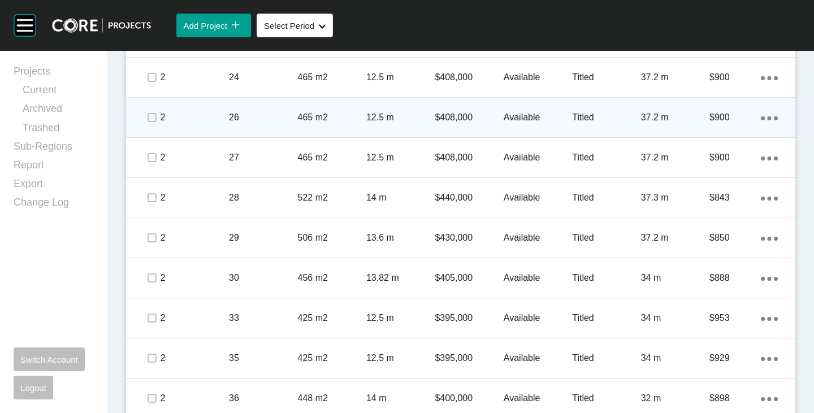
click at [155, 111] on span at bounding box center [151, 117] width 17 height 17
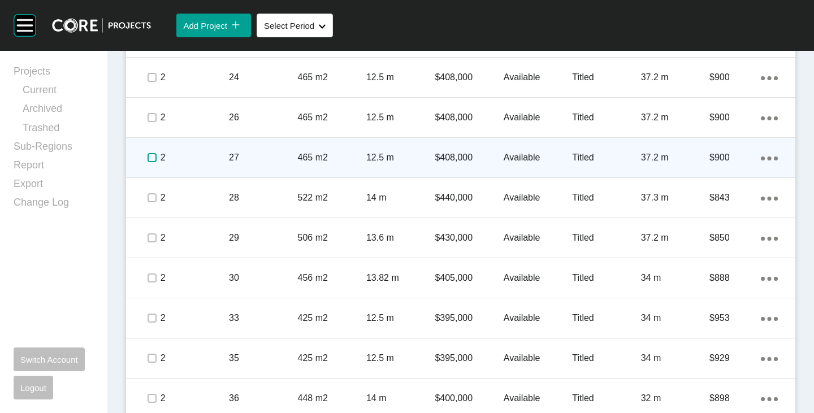
click at [153, 156] on label at bounding box center [152, 157] width 9 height 9
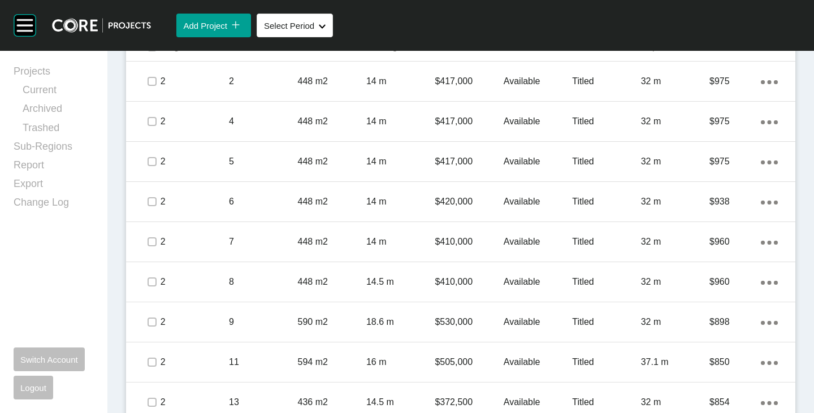
scroll to position [565, 0]
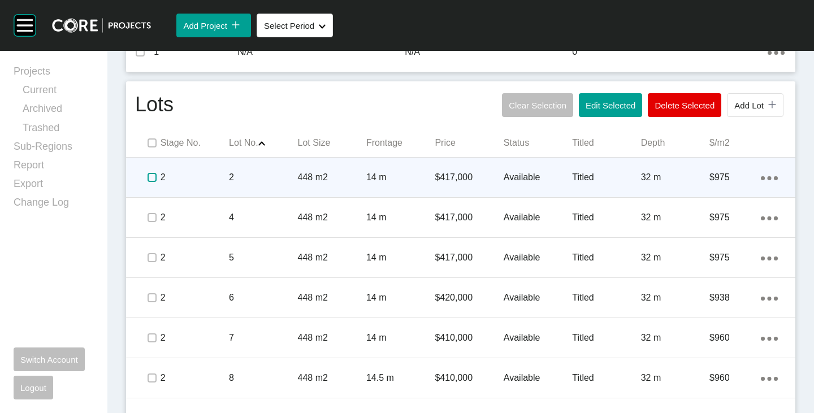
click at [149, 178] on label at bounding box center [152, 177] width 9 height 9
click at [458, 176] on p "$417,000" at bounding box center [469, 177] width 68 height 12
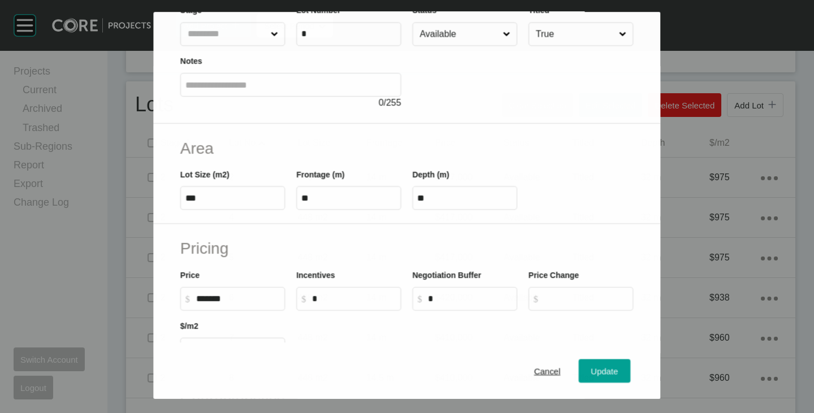
scroll to position [113, 0]
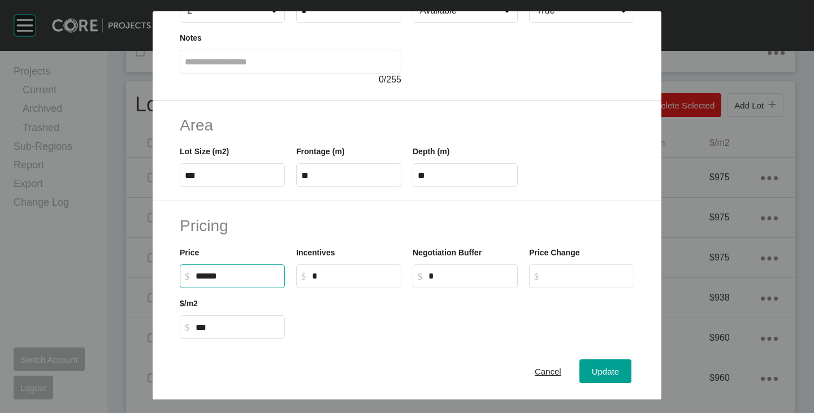
click at [209, 280] on input "******" at bounding box center [238, 276] width 84 height 10
type input "*******"
type input "******"
type input "***"
click at [323, 324] on div at bounding box center [465, 313] width 349 height 51
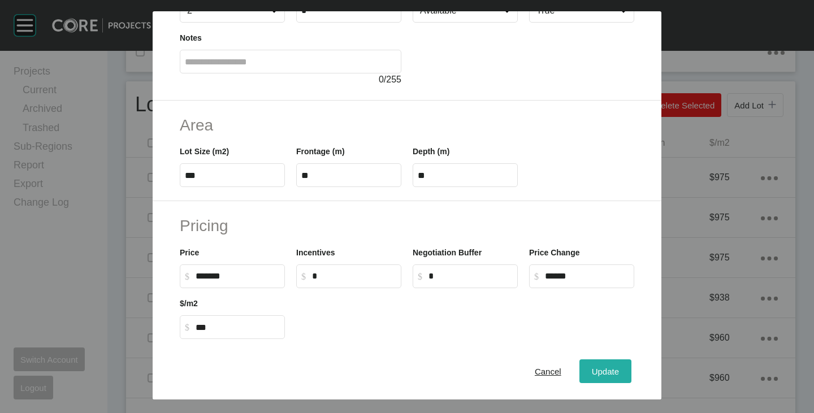
click at [605, 371] on span "Update" at bounding box center [605, 372] width 27 height 10
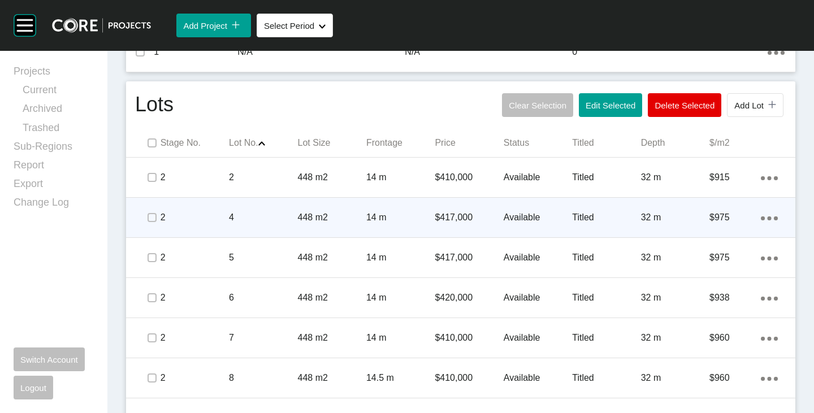
click at [449, 216] on p "$417,000" at bounding box center [469, 217] width 68 height 12
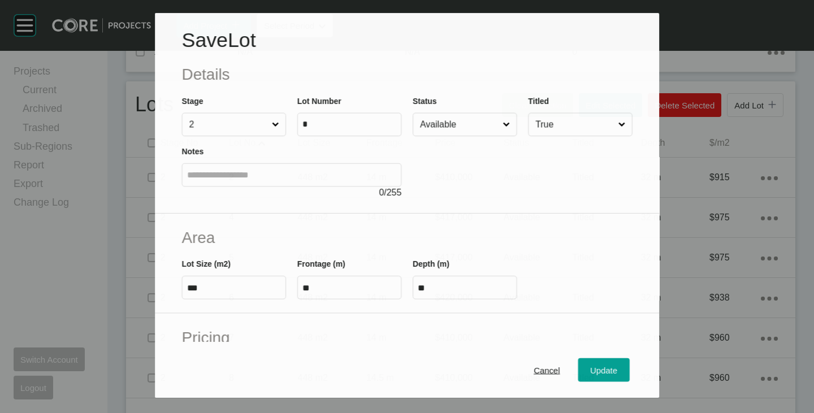
scroll to position [170, 0]
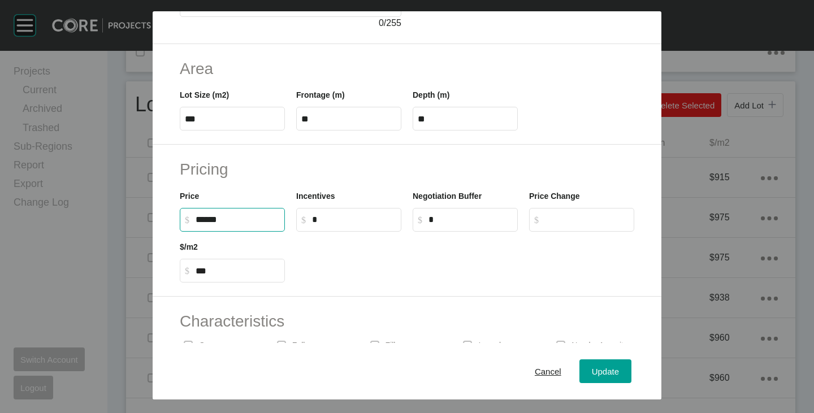
click at [209, 219] on input "******" at bounding box center [238, 220] width 84 height 10
type input "*******"
type input "******"
type input "***"
click at [317, 267] on div at bounding box center [465, 257] width 349 height 51
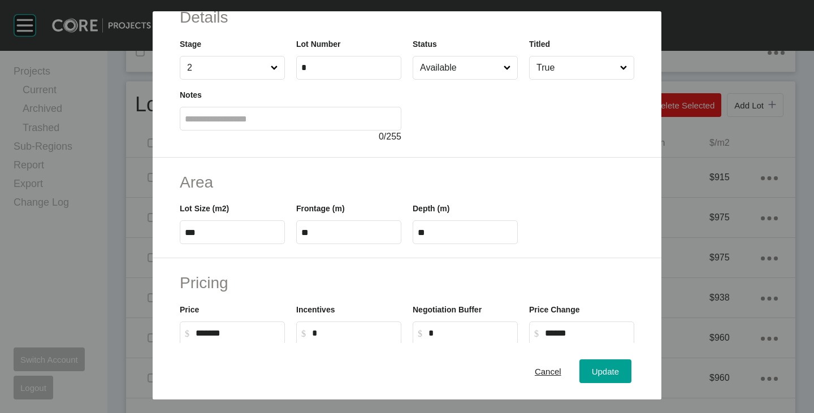
scroll to position [0, 0]
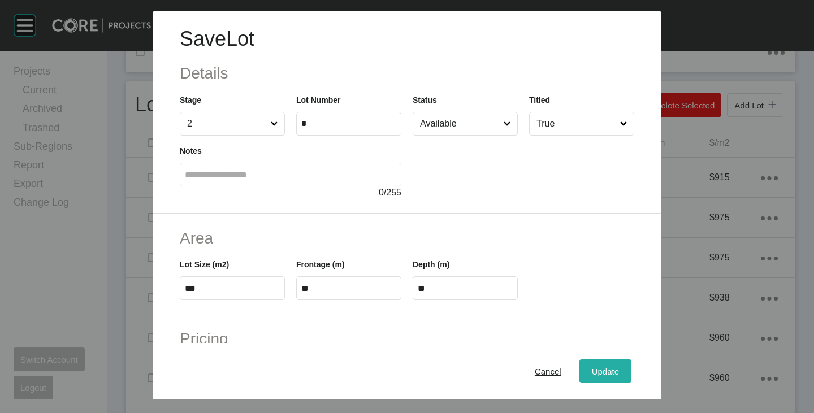
click at [602, 367] on span "Update" at bounding box center [605, 372] width 27 height 10
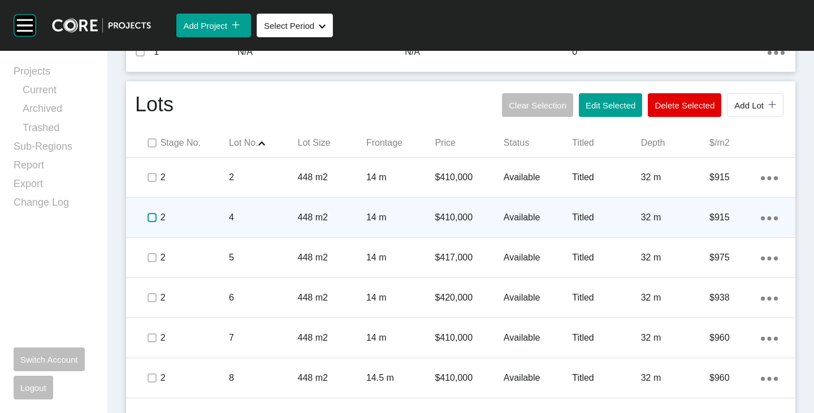
click at [153, 214] on label at bounding box center [152, 217] width 9 height 9
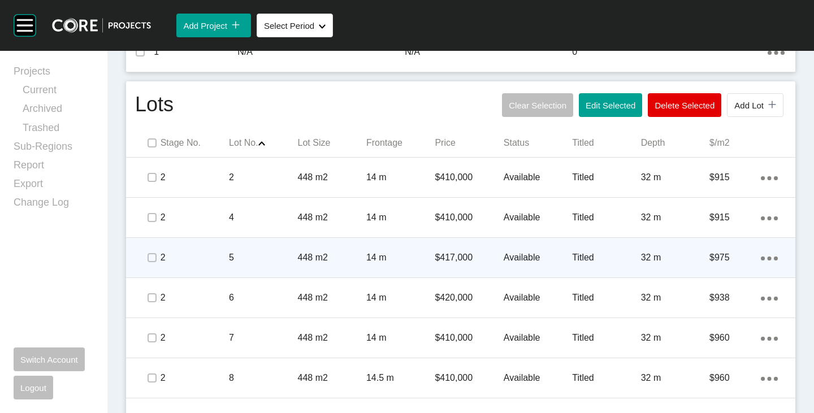
click at [449, 259] on p "$417,000" at bounding box center [469, 258] width 68 height 12
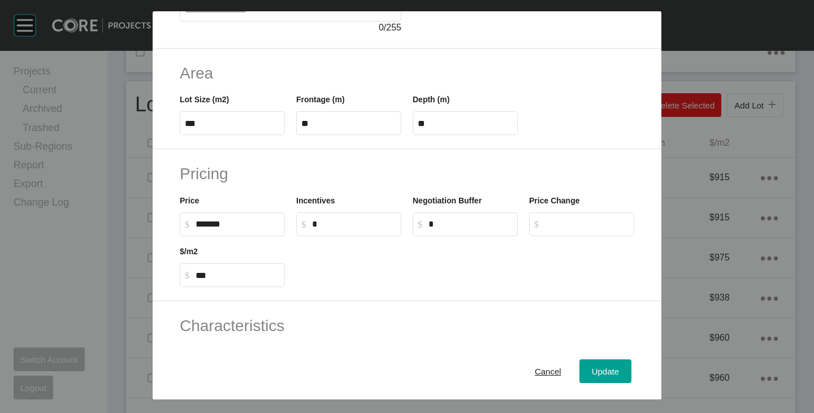
scroll to position [170, 0]
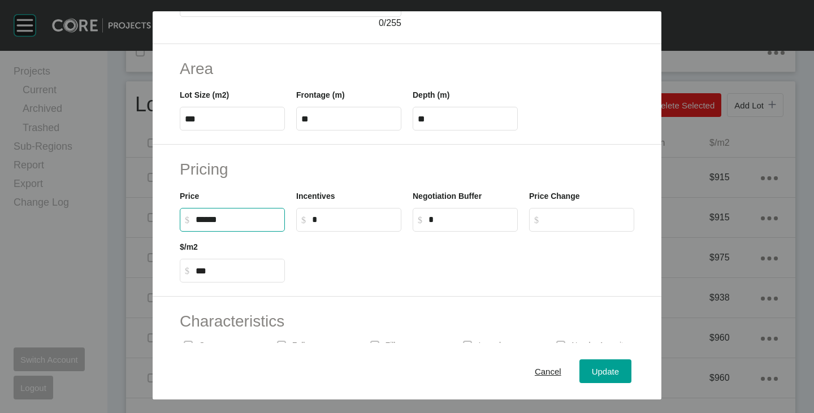
click at [208, 217] on input "******" at bounding box center [238, 220] width 84 height 10
type input "*******"
type input "******"
type input "***"
click at [373, 293] on div "Pricing Price $ Created with Sketch. $ ******* Incentives $ Created with Sketch…" at bounding box center [407, 221] width 509 height 152
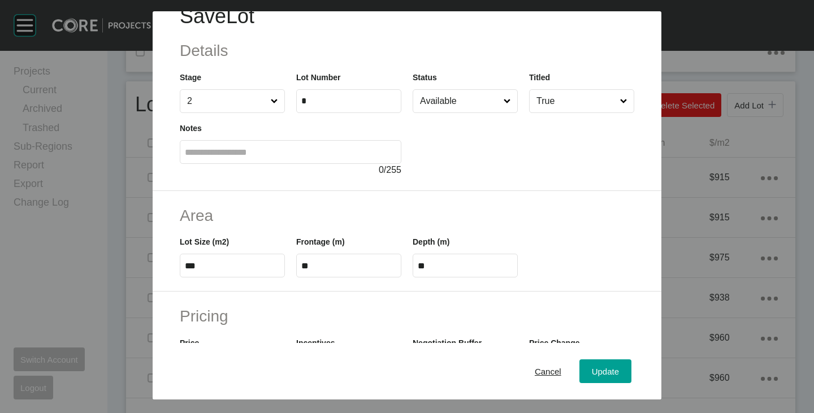
scroll to position [0, 0]
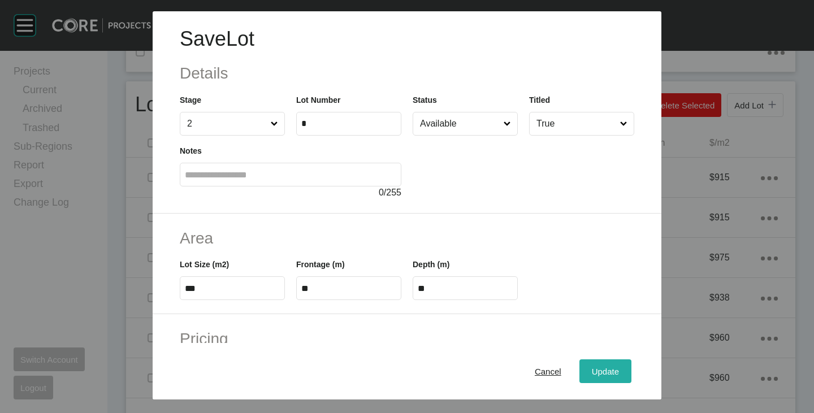
click at [592, 367] on span "Update" at bounding box center [605, 372] width 27 height 10
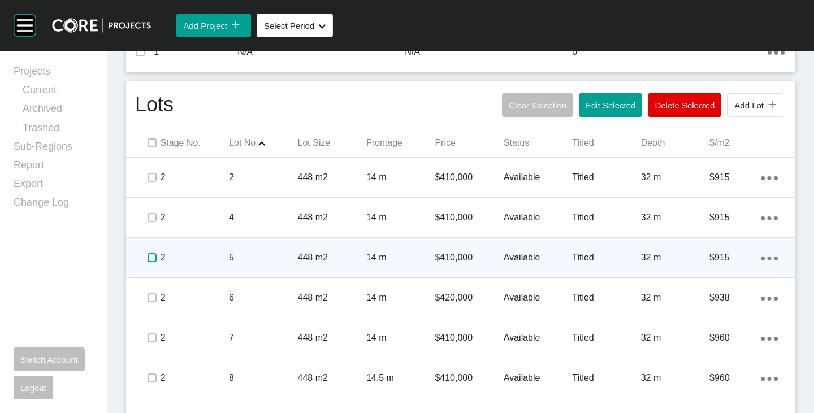
click at [155, 256] on label at bounding box center [152, 257] width 9 height 9
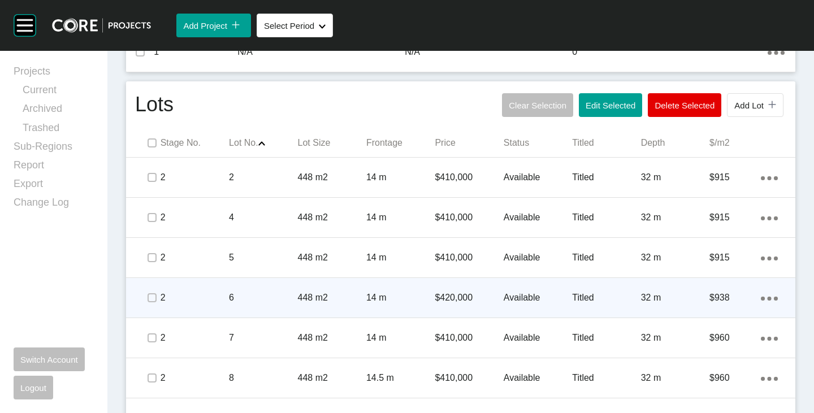
click at [448, 300] on p "$420,000" at bounding box center [469, 298] width 68 height 12
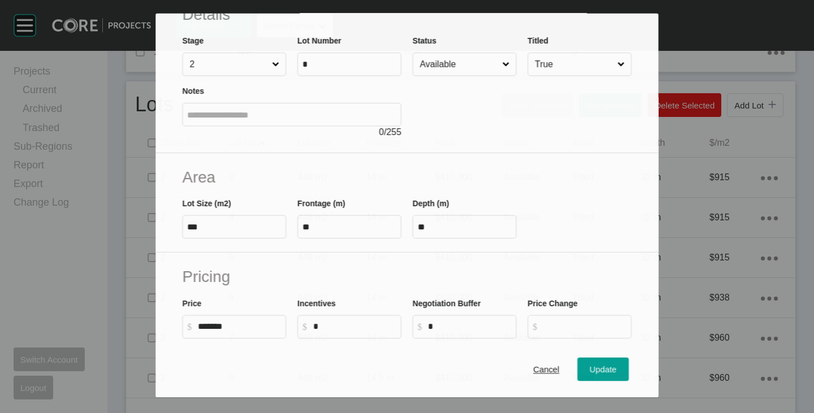
scroll to position [113, 0]
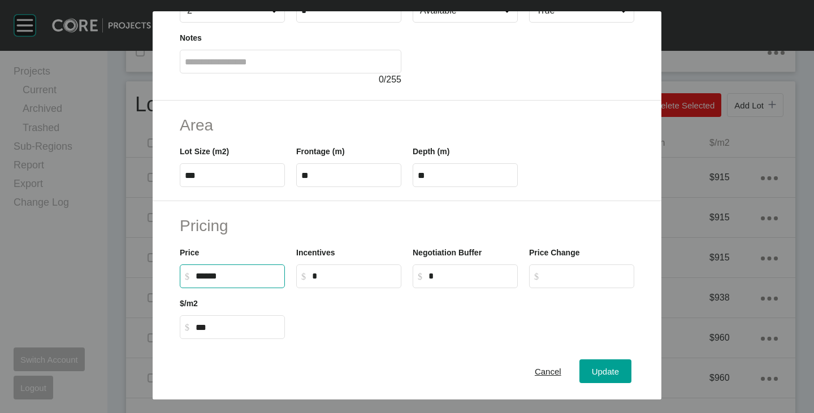
click at [204, 275] on input "******" at bounding box center [238, 276] width 84 height 10
type input "*******"
type input "***"
click at [379, 321] on div at bounding box center [465, 313] width 349 height 51
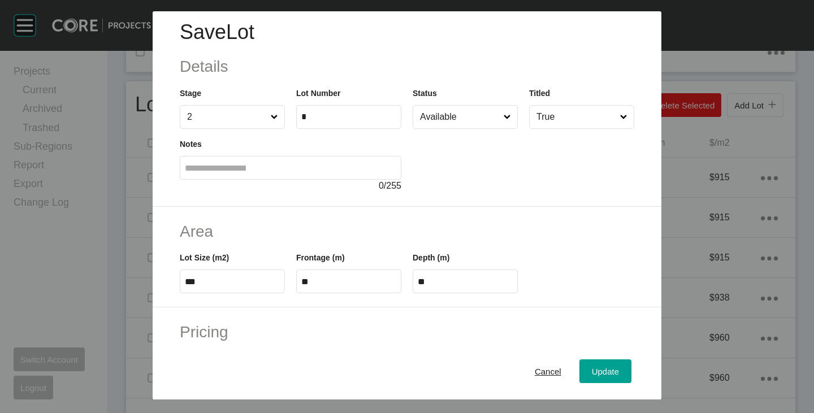
scroll to position [0, 0]
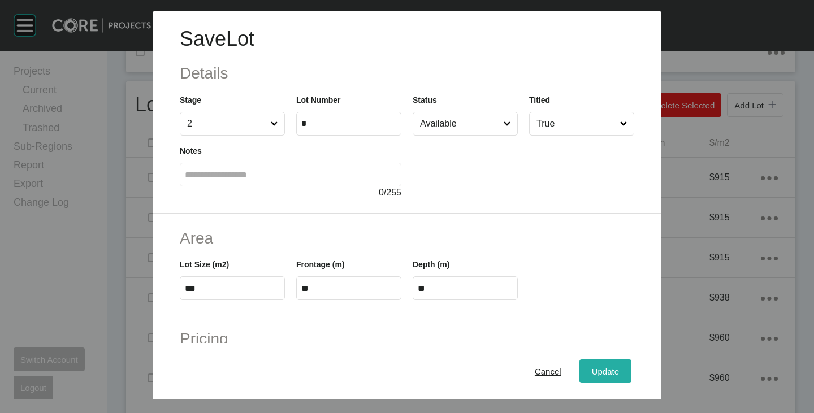
click at [600, 366] on div "Update" at bounding box center [605, 371] width 33 height 15
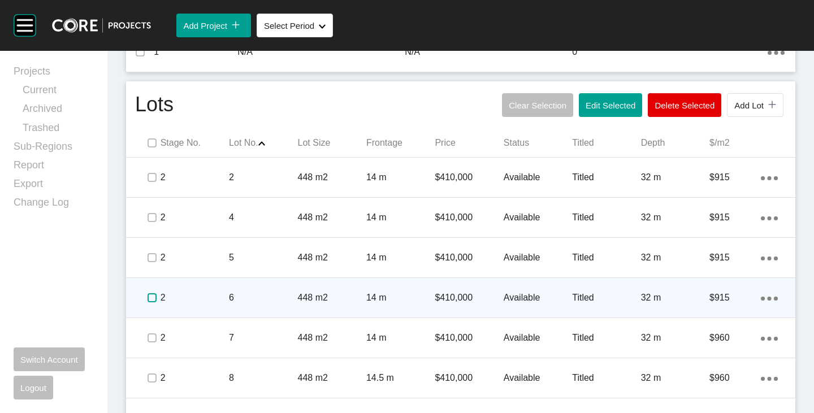
click at [149, 300] on label at bounding box center [152, 297] width 9 height 9
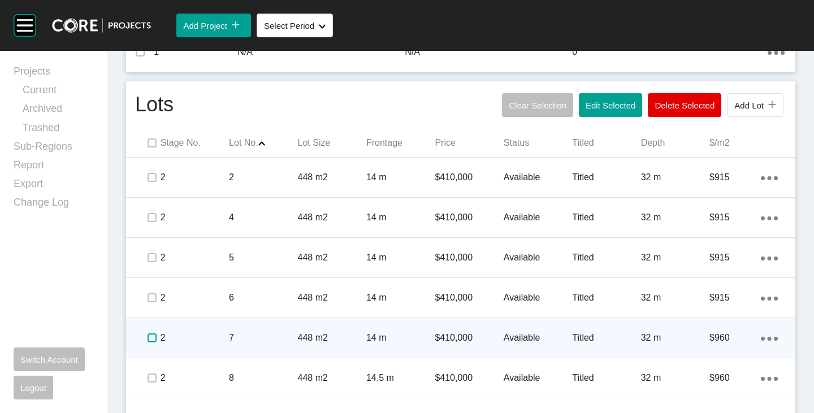
click at [154, 334] on label at bounding box center [152, 338] width 9 height 9
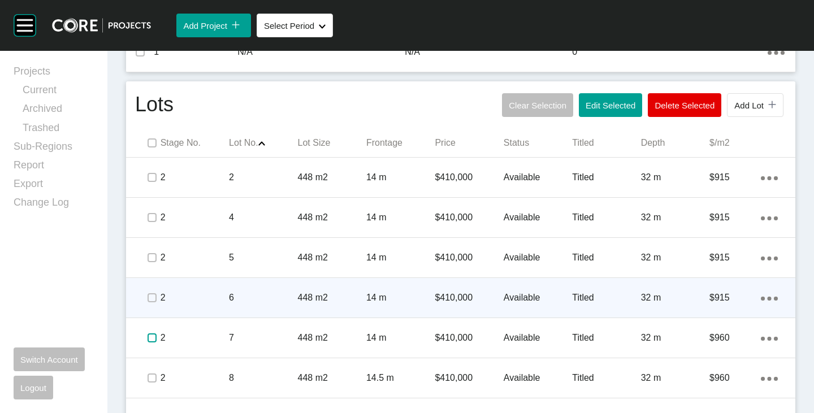
scroll to position [622, 0]
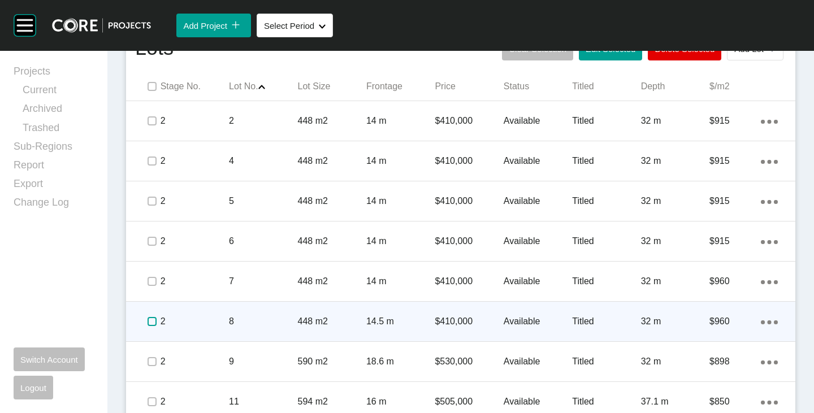
click at [153, 318] on label at bounding box center [152, 321] width 9 height 9
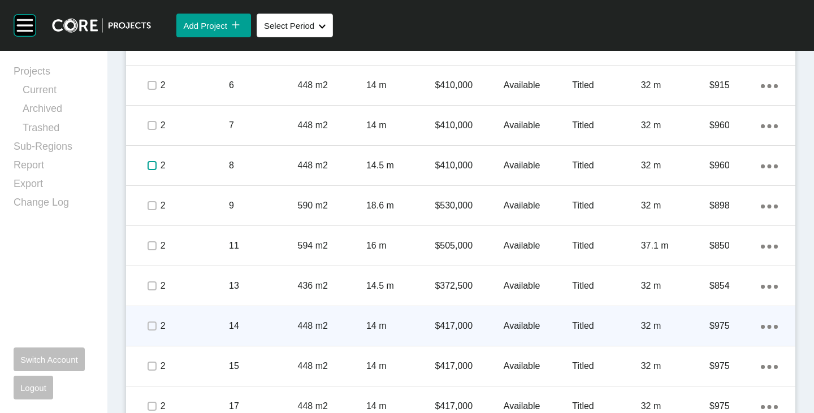
scroll to position [791, 0]
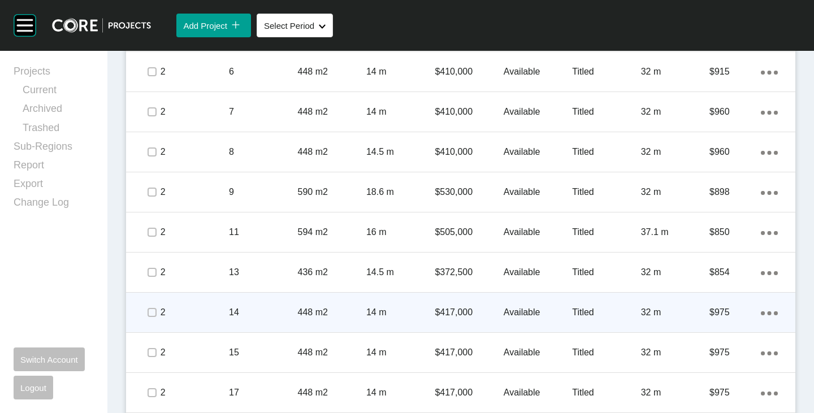
click at [456, 309] on p "$417,000" at bounding box center [469, 312] width 68 height 12
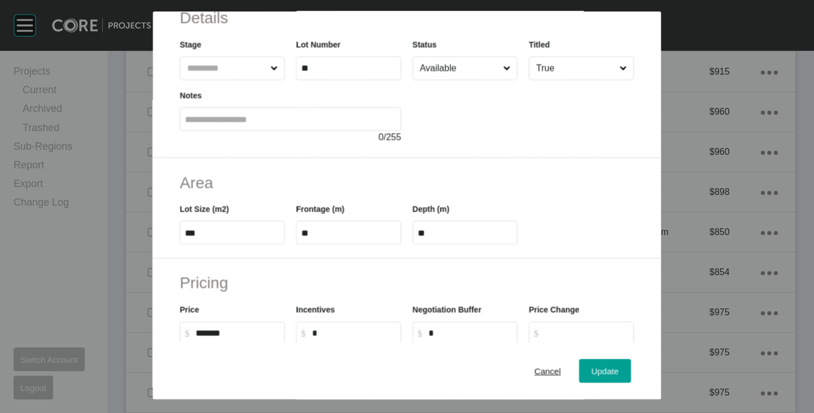
scroll to position [113, 0]
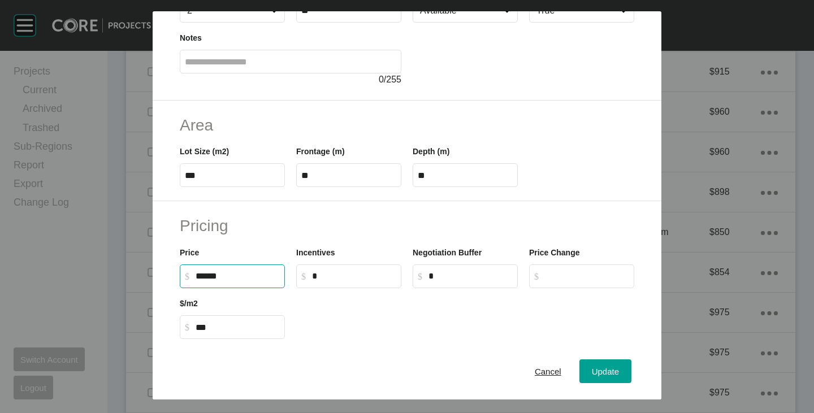
click at [208, 279] on input "******" at bounding box center [238, 276] width 84 height 10
type input "*******"
type input "******"
type input "***"
click at [377, 305] on div at bounding box center [465, 313] width 349 height 51
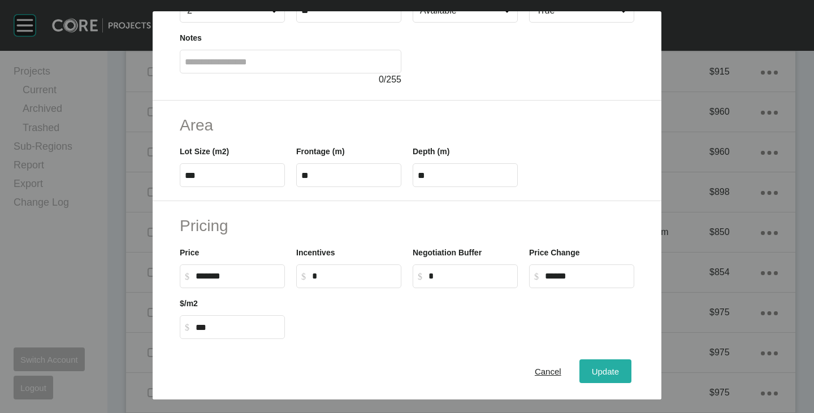
click at [592, 374] on span "Update" at bounding box center [605, 372] width 27 height 10
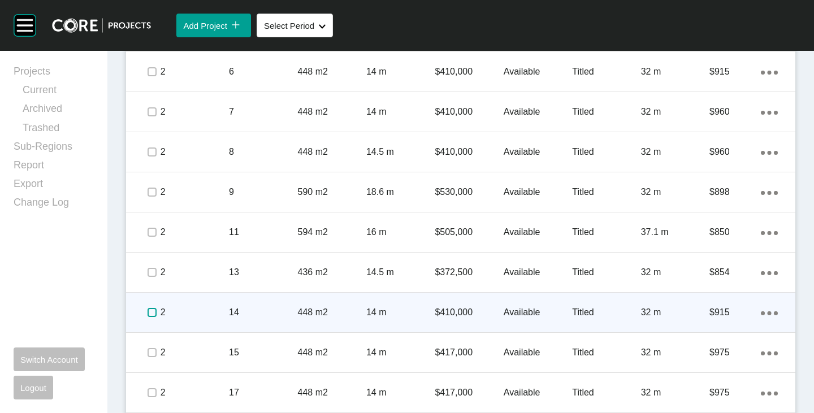
click at [148, 313] on label at bounding box center [152, 312] width 9 height 9
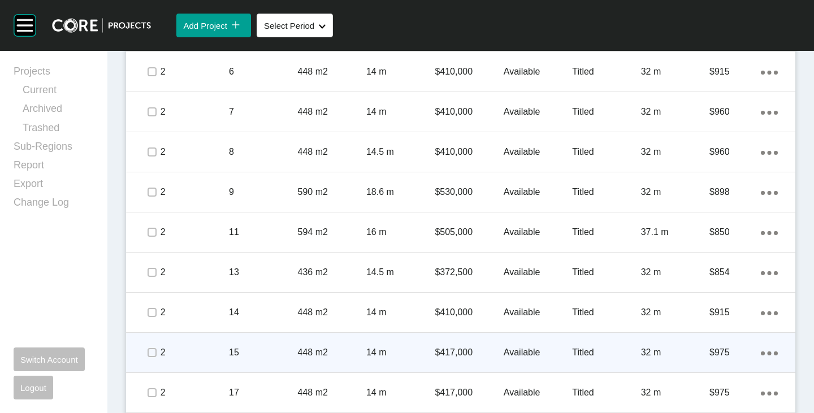
click at [454, 352] on p "$417,000" at bounding box center [469, 353] width 68 height 12
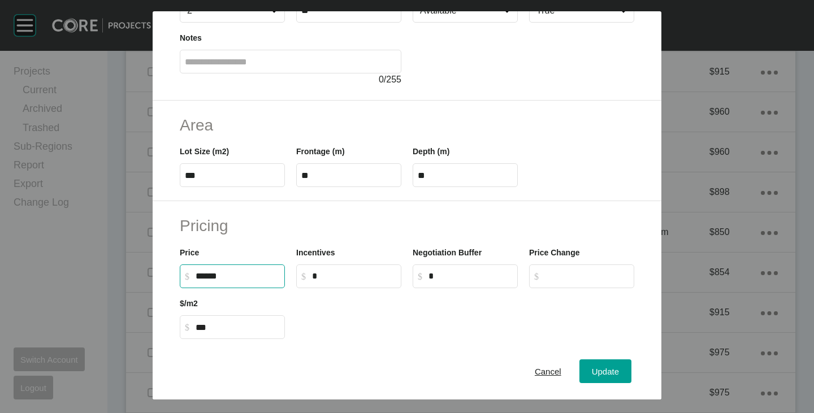
click at [210, 275] on input "******" at bounding box center [238, 276] width 84 height 10
type input "*******"
type input "******"
type input "***"
click at [370, 318] on div at bounding box center [465, 313] width 349 height 51
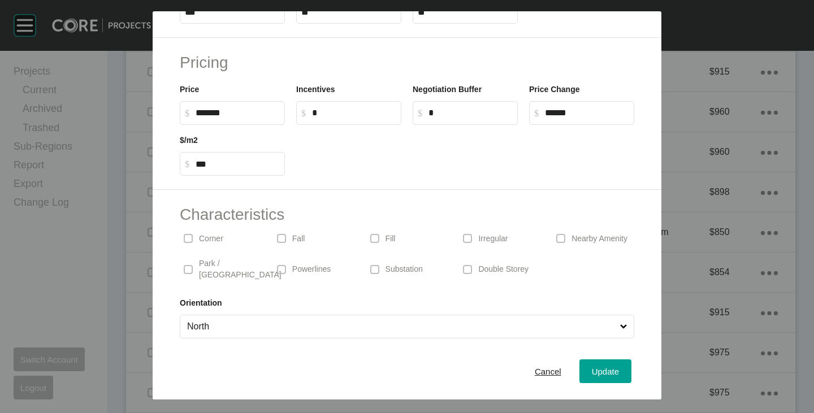
scroll to position [0, 0]
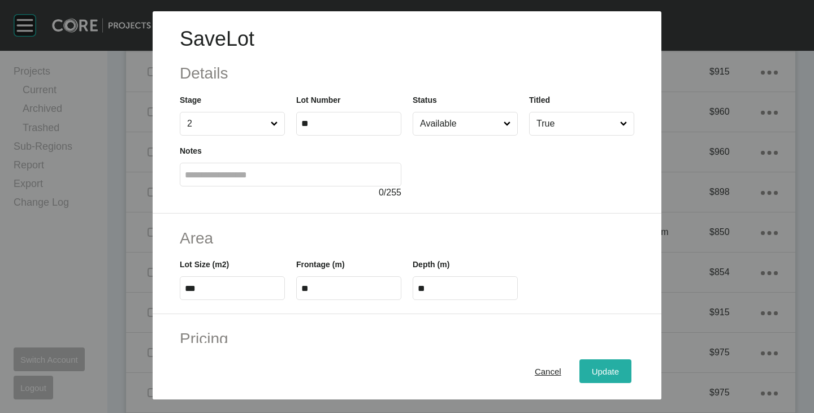
click at [599, 367] on span "Update" at bounding box center [605, 372] width 27 height 10
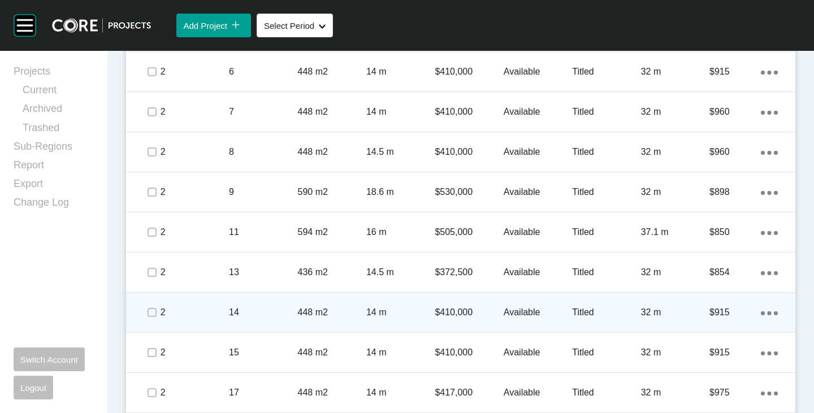
scroll to position [848, 0]
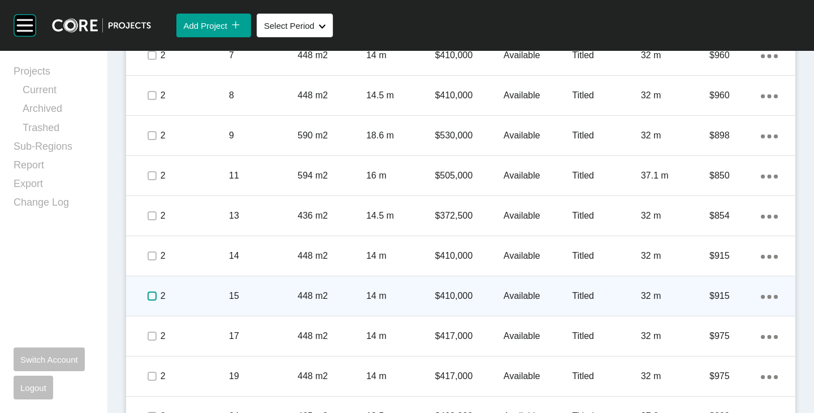
click at [150, 297] on label at bounding box center [152, 296] width 9 height 9
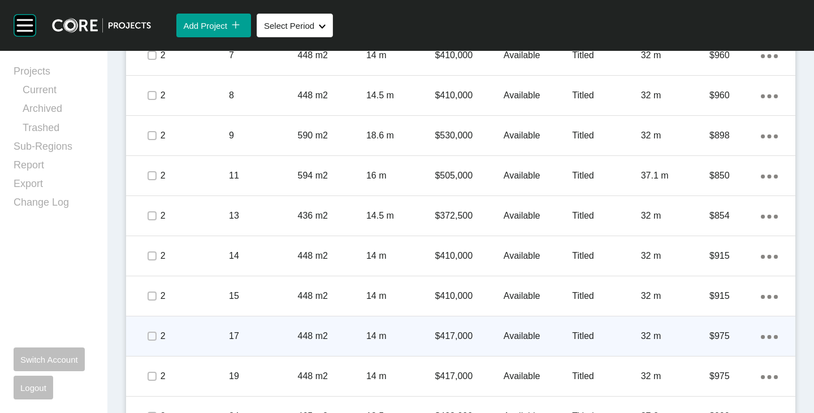
click at [445, 336] on p "$417,000" at bounding box center [469, 336] width 68 height 12
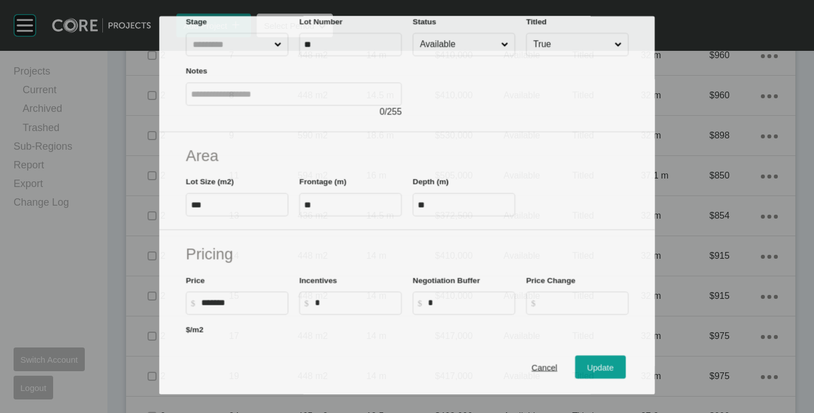
scroll to position [113, 0]
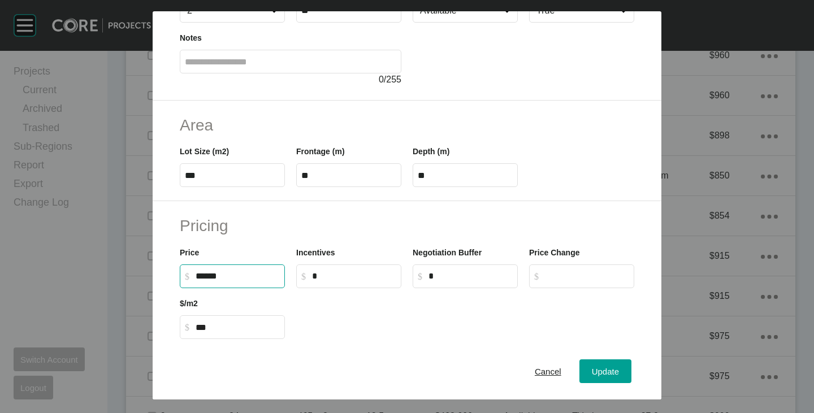
click at [209, 275] on input "******" at bounding box center [238, 276] width 84 height 10
type input "*******"
type input "******"
type input "***"
click at [390, 306] on div at bounding box center [465, 313] width 349 height 51
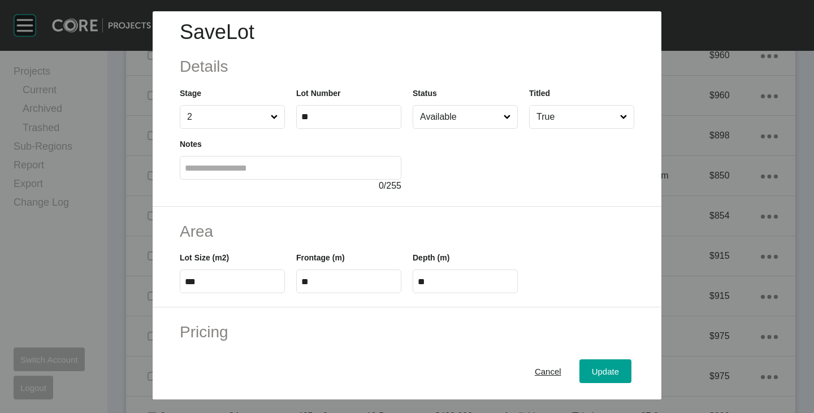
scroll to position [0, 0]
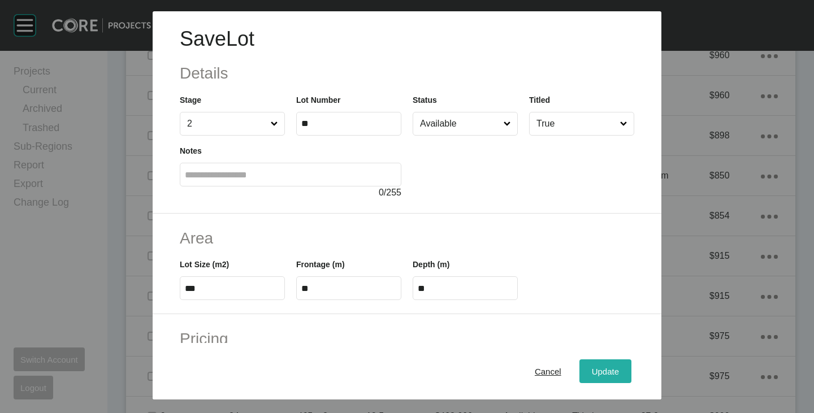
click at [605, 375] on span "Update" at bounding box center [605, 372] width 27 height 10
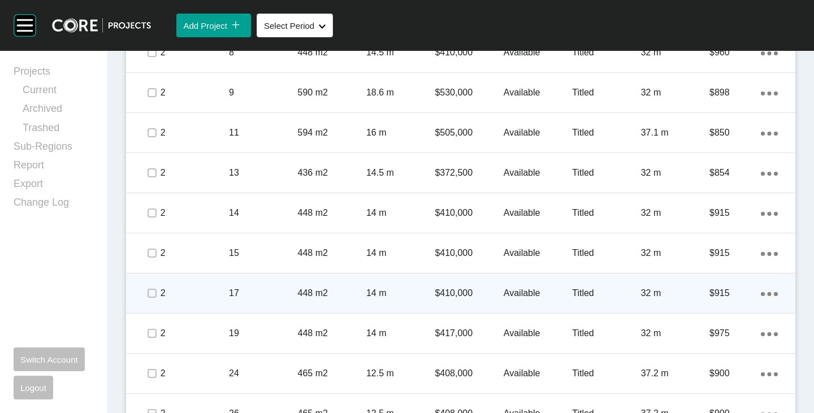
scroll to position [905, 0]
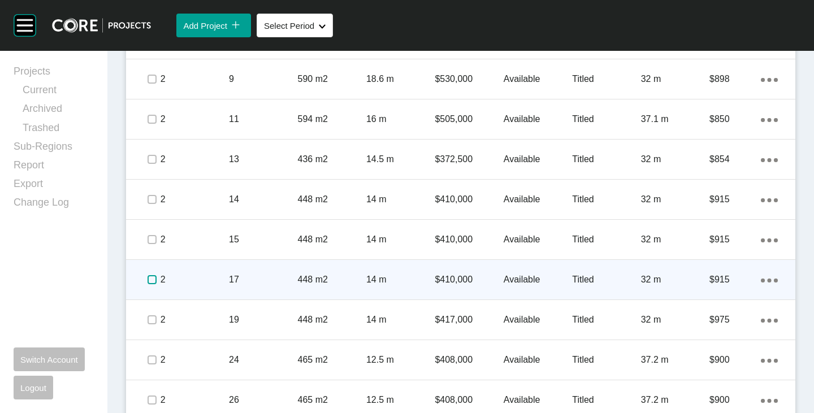
click at [153, 284] on label at bounding box center [152, 279] width 9 height 9
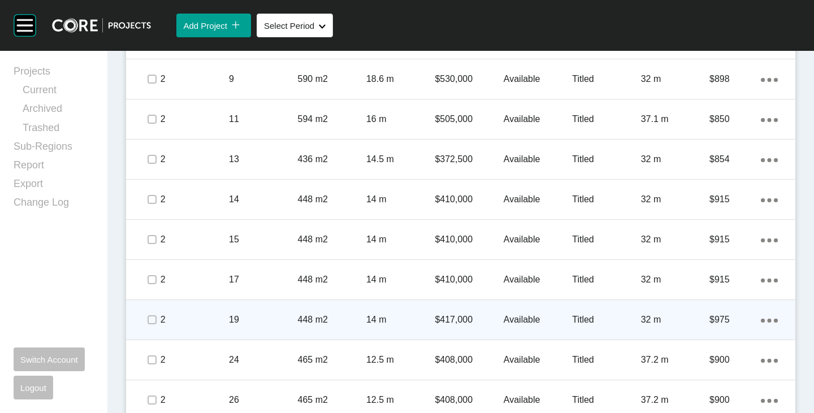
click at [445, 323] on p "$417,000" at bounding box center [469, 320] width 68 height 12
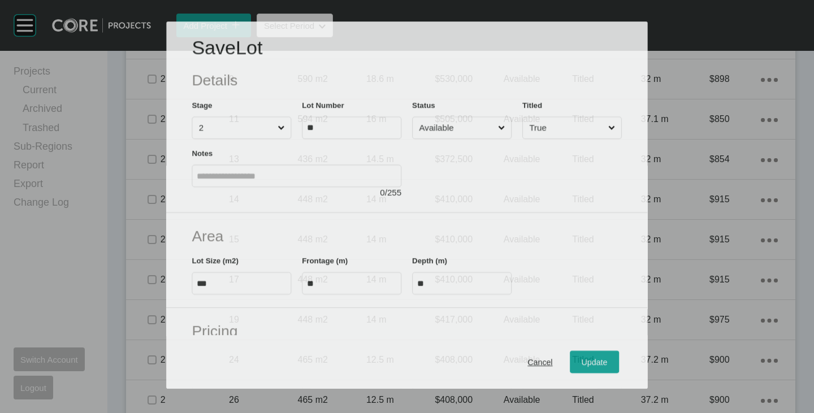
scroll to position [113, 0]
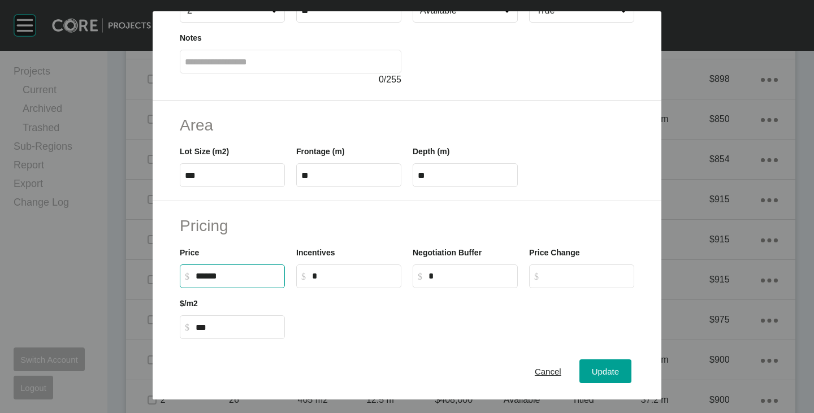
click at [209, 277] on input "******" at bounding box center [238, 276] width 84 height 10
type input "*******"
type input "******"
type input "***"
click at [367, 321] on div at bounding box center [465, 313] width 349 height 51
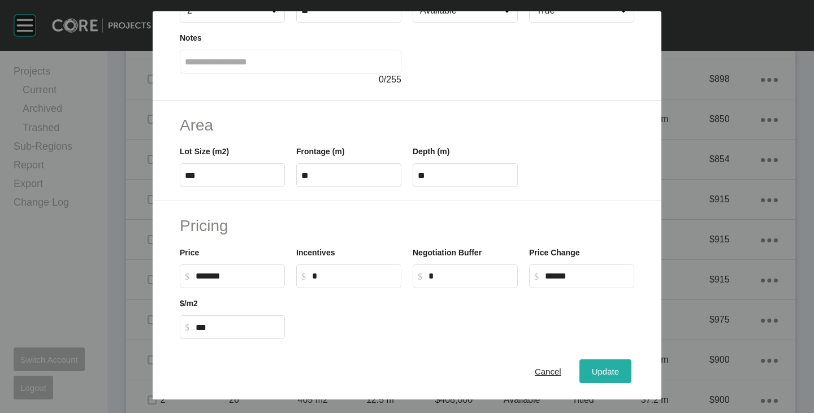
click at [594, 364] on div "Update" at bounding box center [605, 371] width 33 height 15
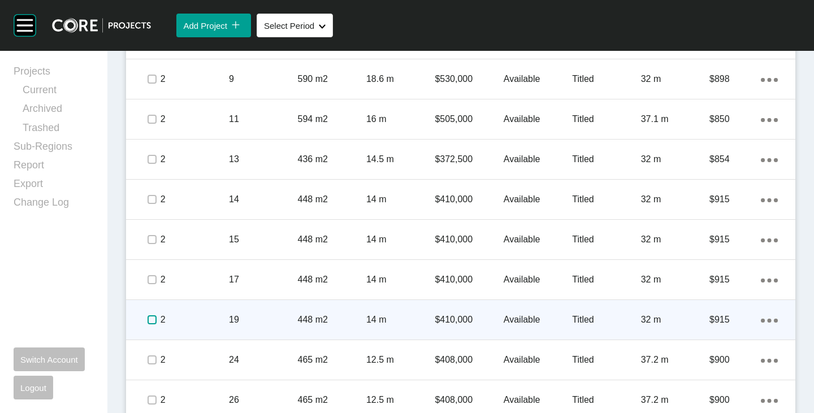
click at [150, 319] on label at bounding box center [152, 319] width 9 height 9
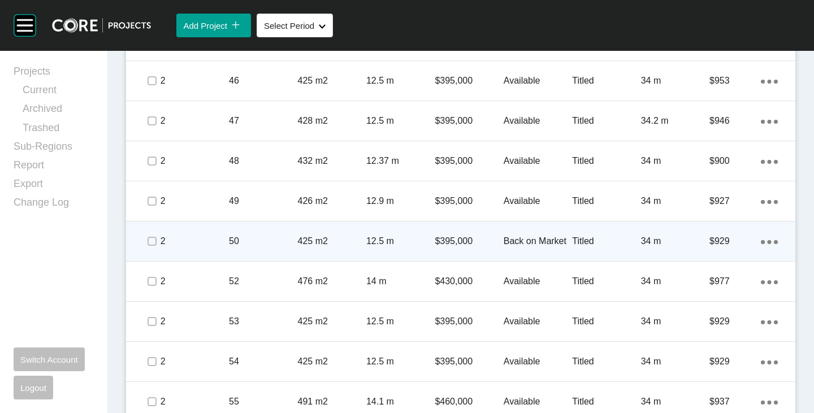
scroll to position [1759, 0]
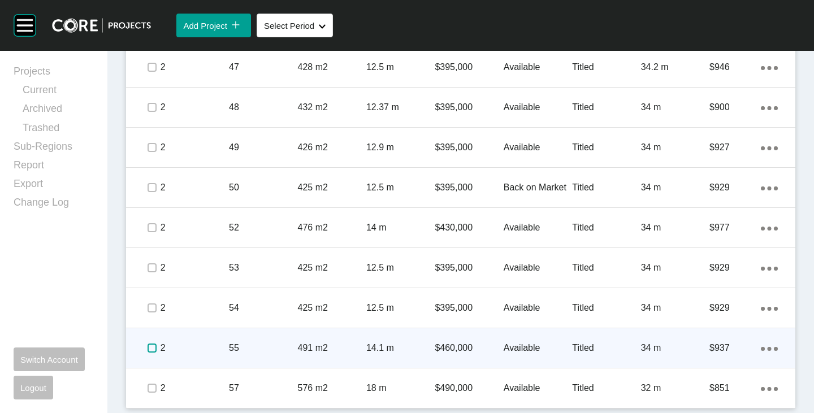
click at [148, 344] on label at bounding box center [152, 348] width 9 height 9
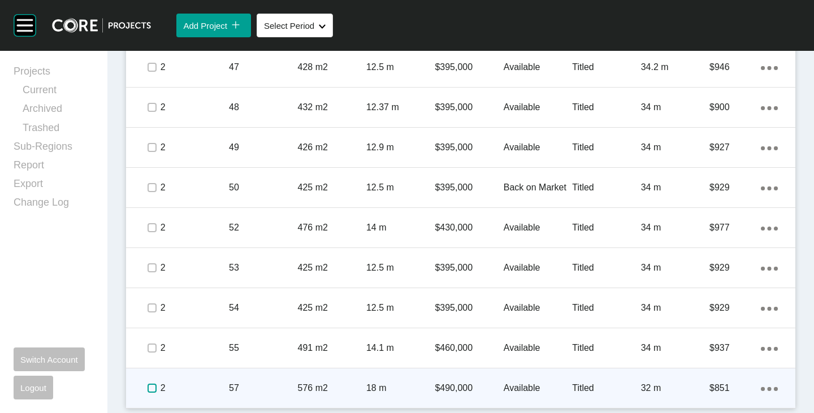
click at [150, 385] on label at bounding box center [152, 388] width 9 height 9
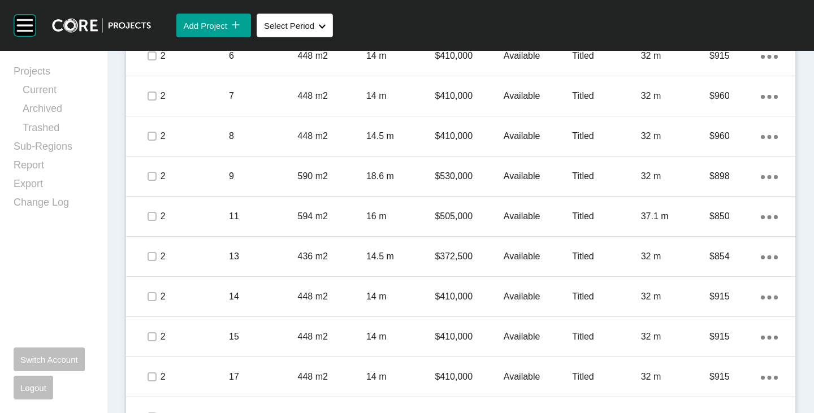
scroll to position [742, 0]
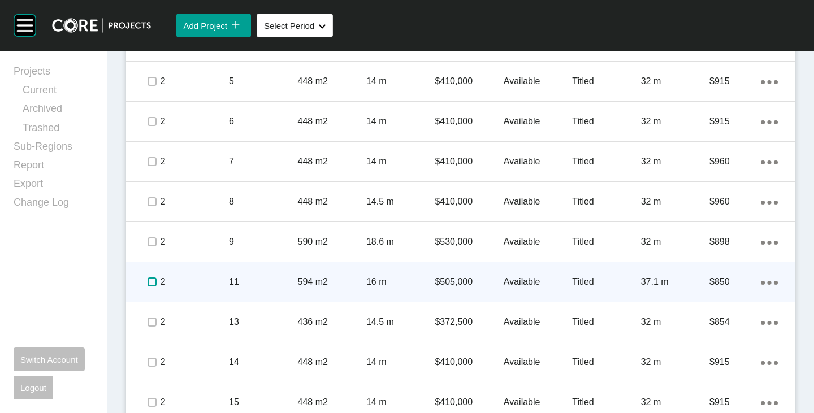
click at [153, 280] on label at bounding box center [152, 282] width 9 height 9
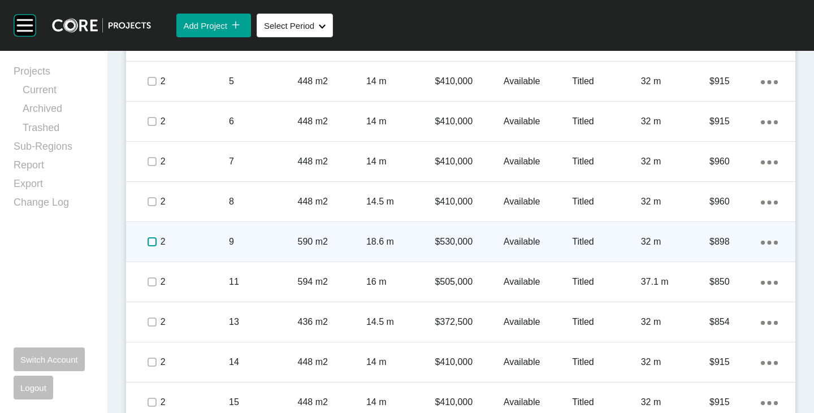
click at [152, 246] on label at bounding box center [152, 241] width 9 height 9
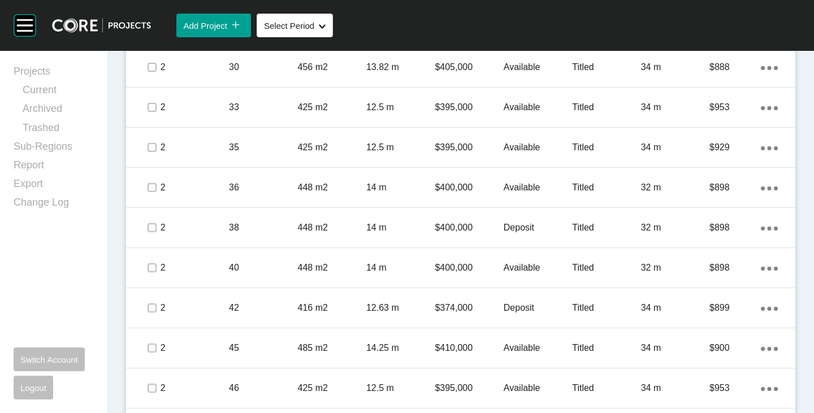
scroll to position [1583, 0]
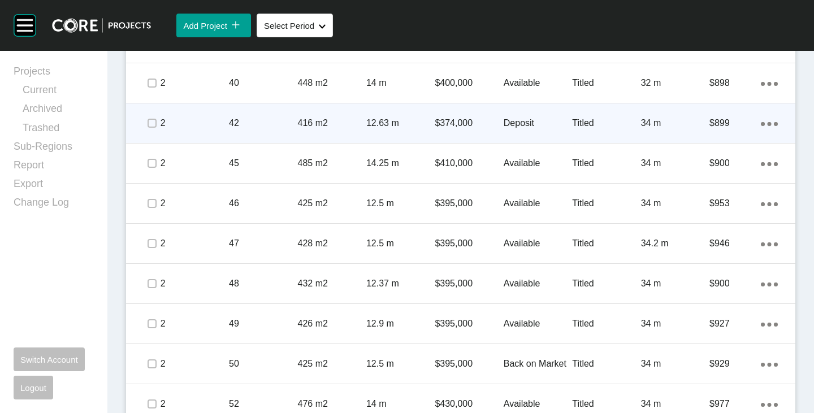
click at [512, 118] on p "Deposit" at bounding box center [538, 123] width 68 height 12
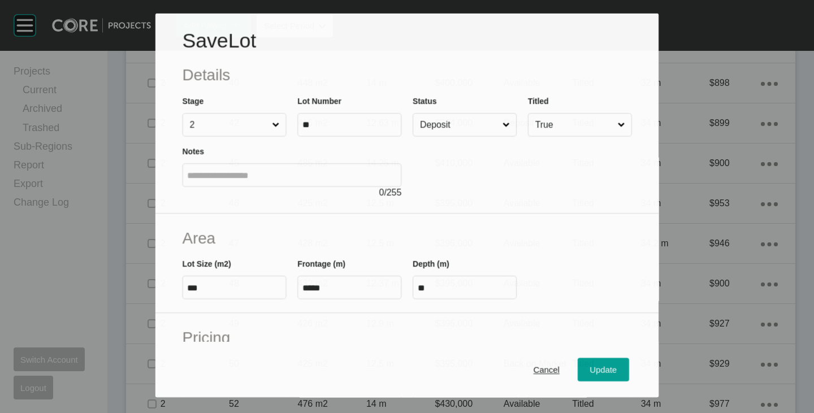
click at [458, 122] on input "Deposit" at bounding box center [459, 125] width 83 height 23
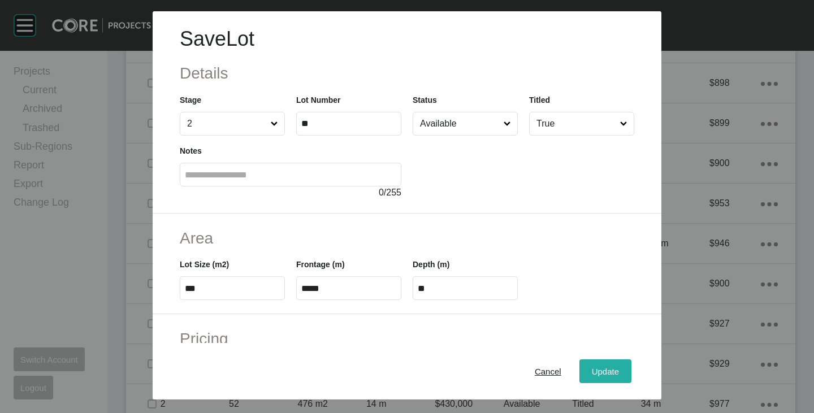
click at [611, 374] on div "Update" at bounding box center [605, 371] width 33 height 15
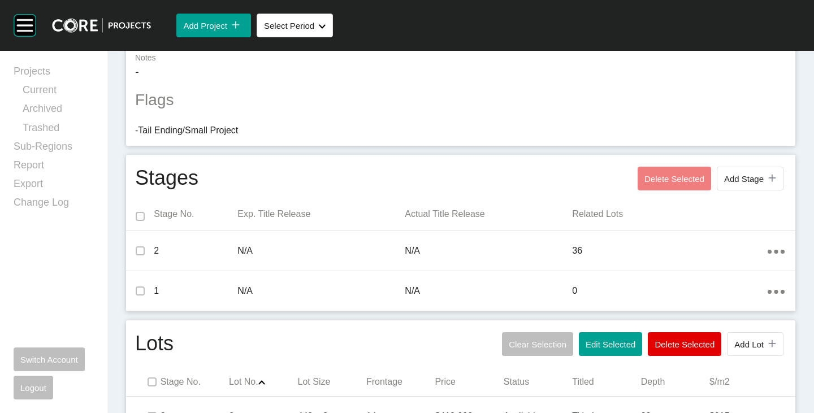
scroll to position [289, 0]
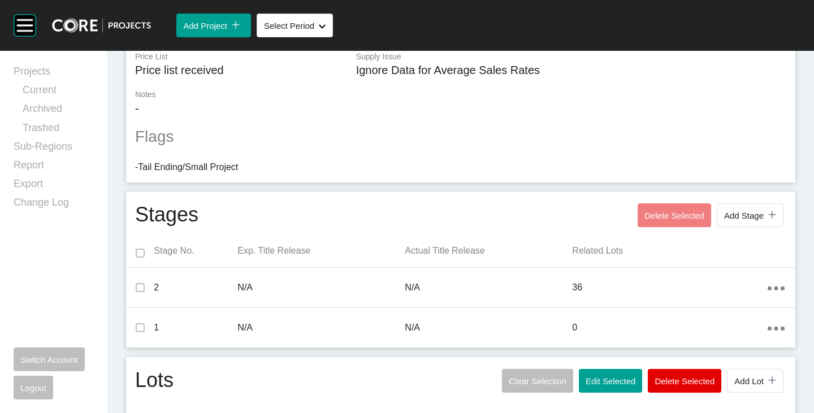
click at [586, 374] on button "Edit Selected" at bounding box center [610, 381] width 63 height 24
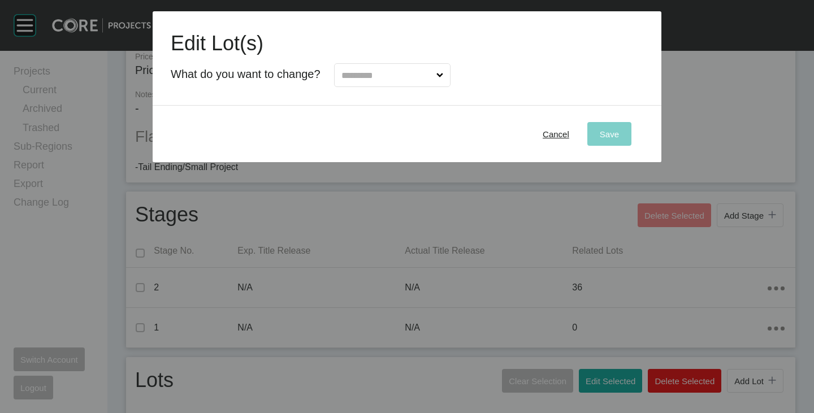
click at [378, 77] on input "text" at bounding box center [386, 75] width 95 height 23
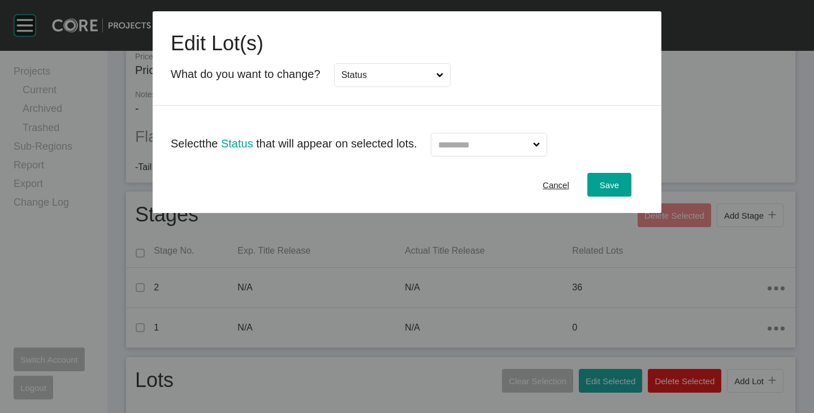
click at [472, 149] on input "text" at bounding box center [483, 144] width 95 height 23
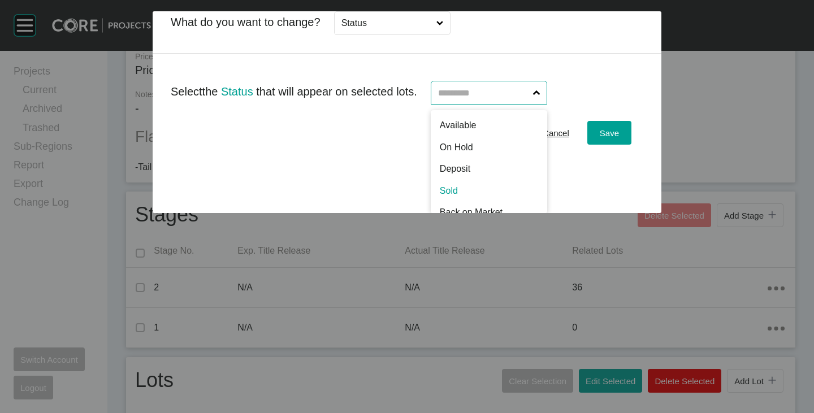
scroll to position [0, 0]
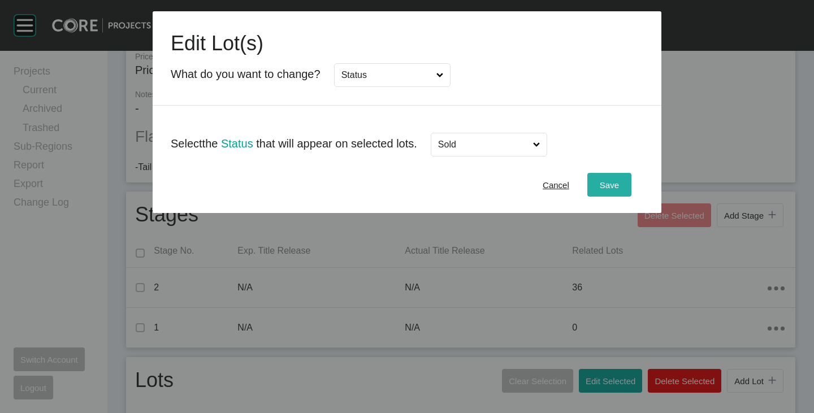
click at [618, 180] on span "Save" at bounding box center [609, 185] width 19 height 10
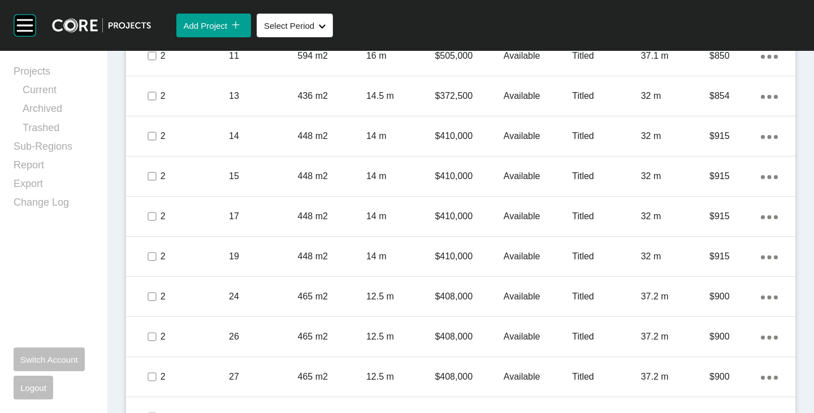
scroll to position [629, 0]
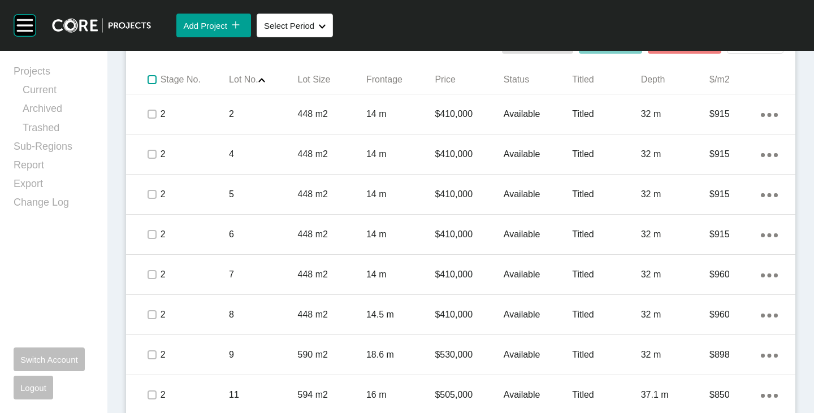
click at [153, 77] on label at bounding box center [152, 79] width 9 height 9
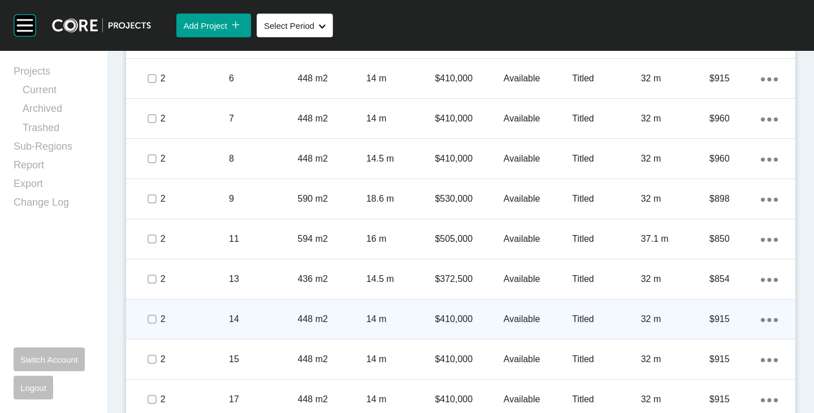
scroll to position [798, 0]
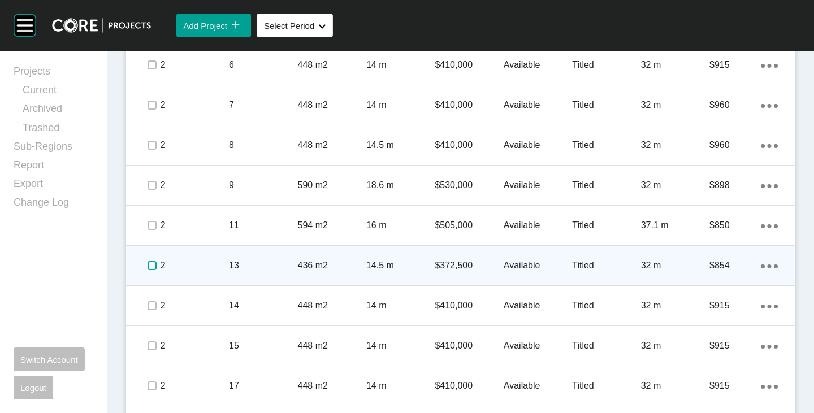
click at [152, 267] on label at bounding box center [152, 265] width 9 height 9
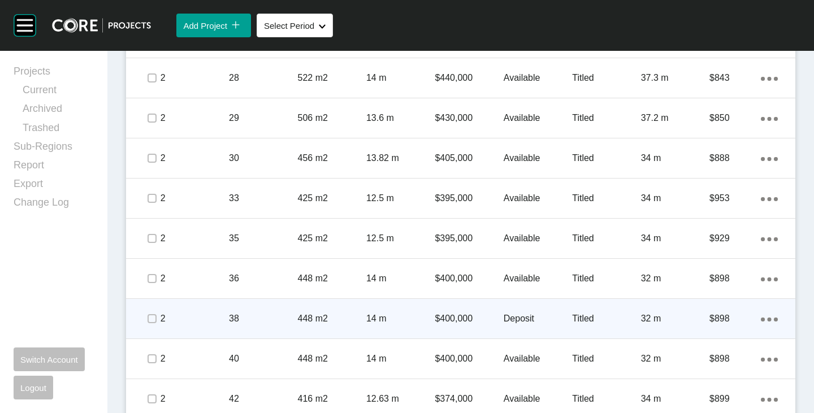
scroll to position [1364, 0]
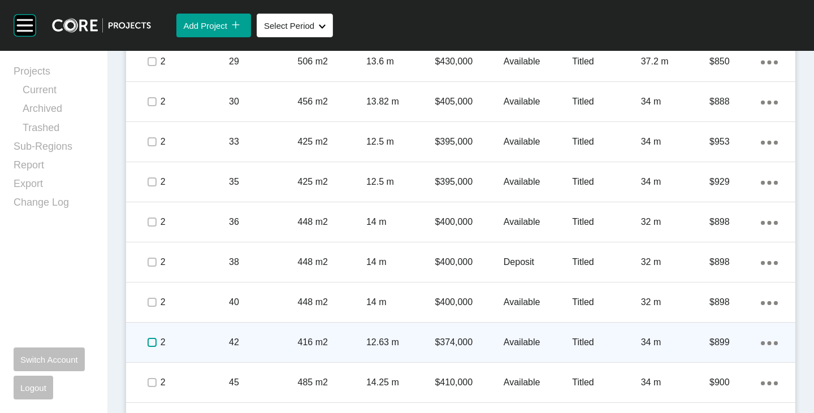
click at [148, 338] on label at bounding box center [152, 342] width 9 height 9
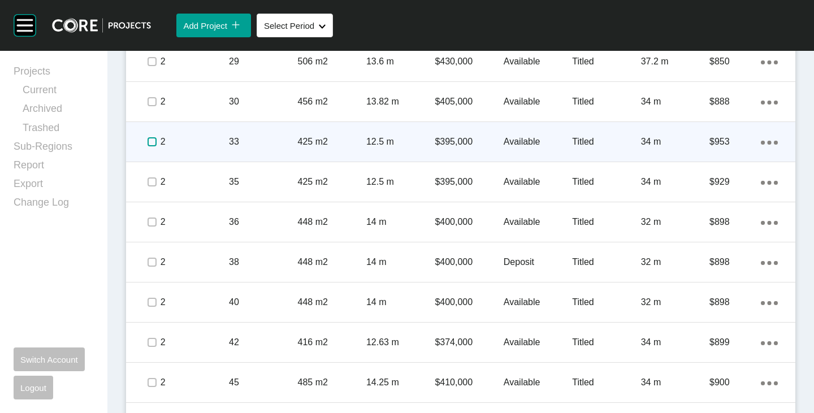
click at [153, 144] on label at bounding box center [152, 141] width 9 height 9
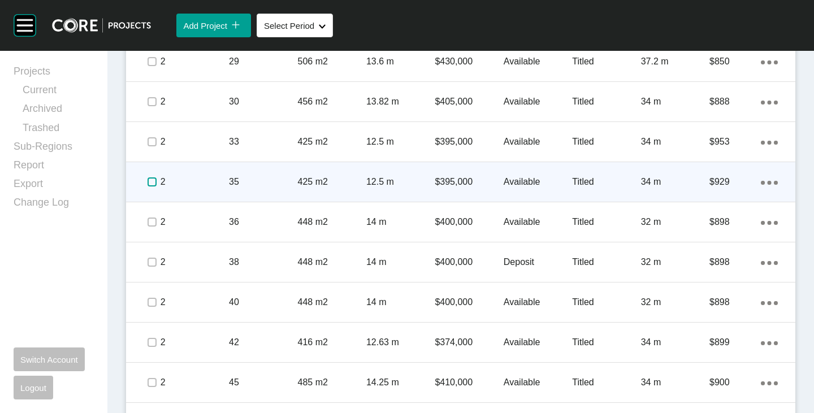
click at [151, 178] on label at bounding box center [152, 182] width 9 height 9
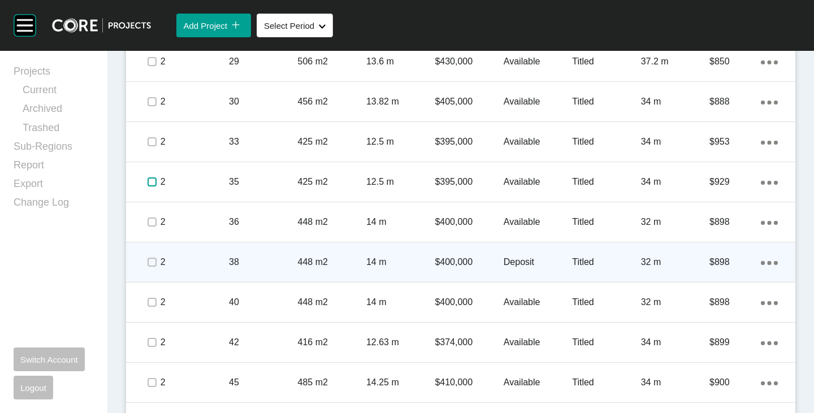
scroll to position [1477, 0]
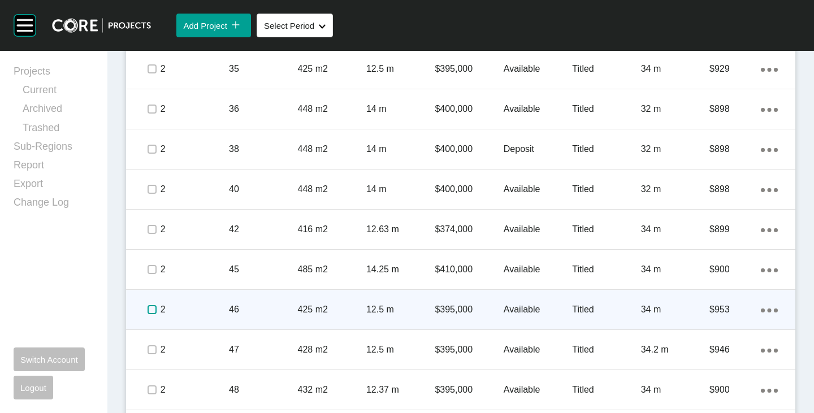
click at [151, 307] on label at bounding box center [152, 309] width 9 height 9
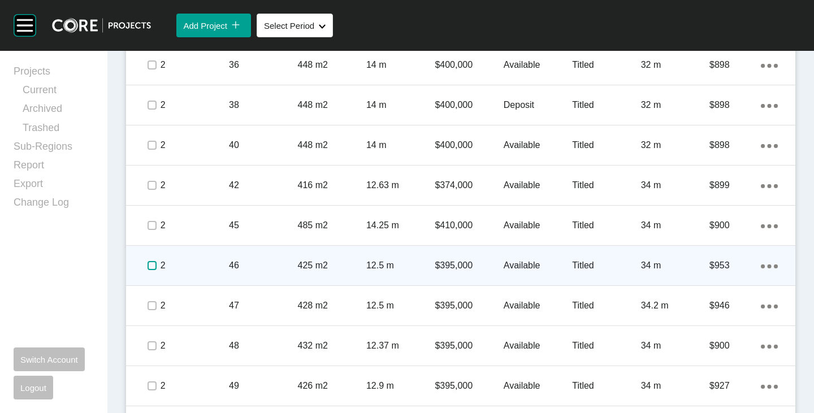
scroll to position [1533, 0]
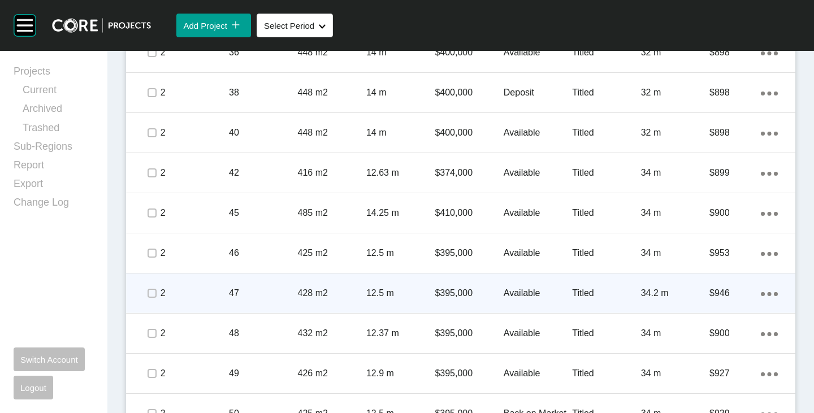
click at [155, 285] on span at bounding box center [151, 293] width 17 height 17
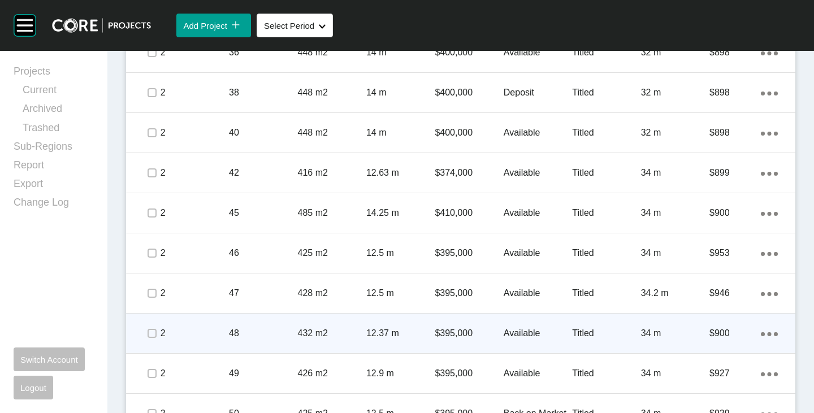
drag, startPoint x: 152, startPoint y: 325, endPoint x: 156, endPoint y: 368, distance: 43.1
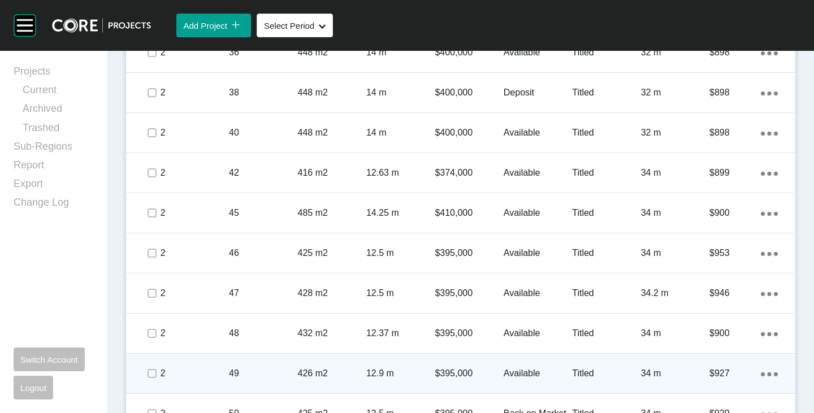
click at [152, 325] on span at bounding box center [151, 333] width 17 height 17
click at [156, 370] on span at bounding box center [151, 373] width 17 height 17
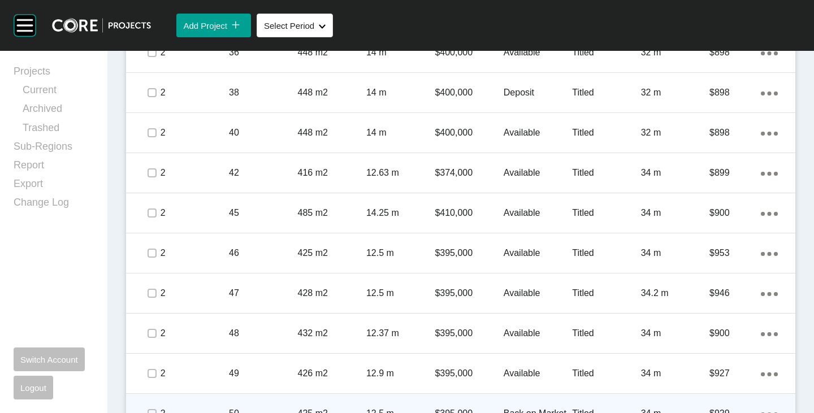
scroll to position [1590, 0]
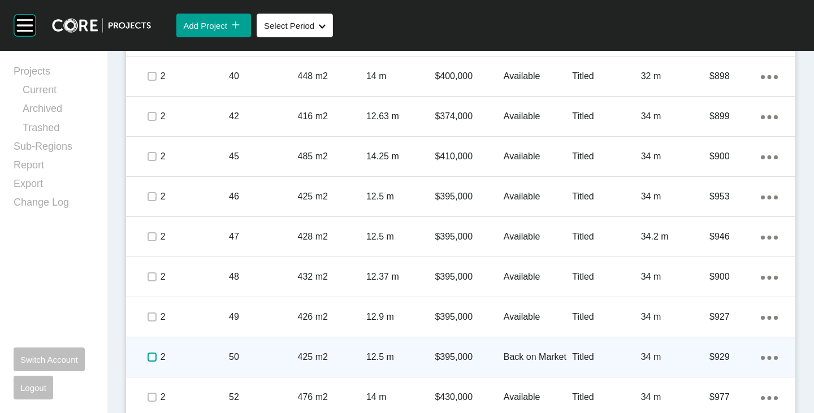
click at [149, 359] on label at bounding box center [152, 357] width 9 height 9
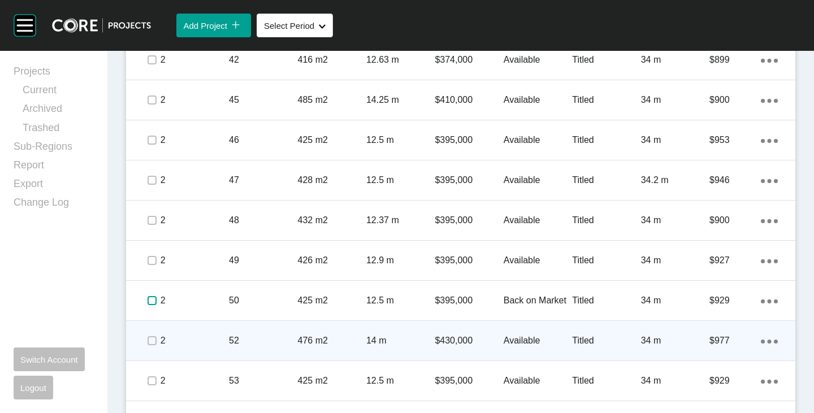
scroll to position [1703, 0]
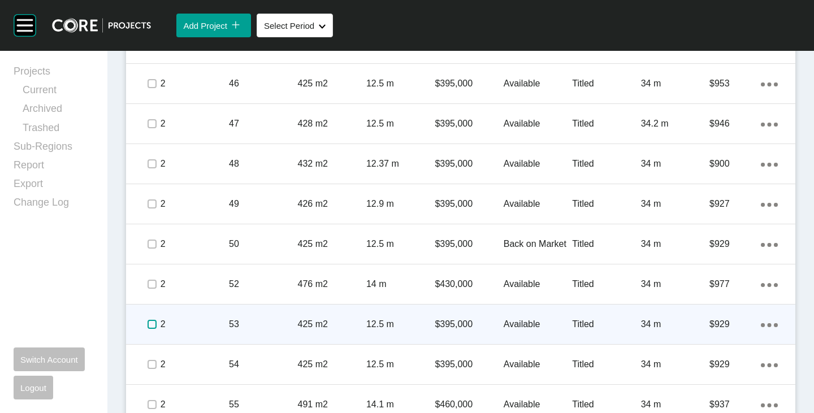
click at [155, 326] on label at bounding box center [152, 324] width 9 height 9
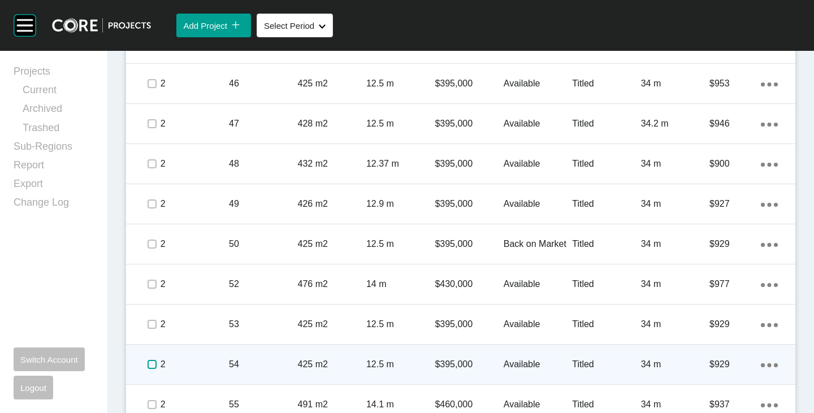
click at [153, 367] on label at bounding box center [152, 364] width 9 height 9
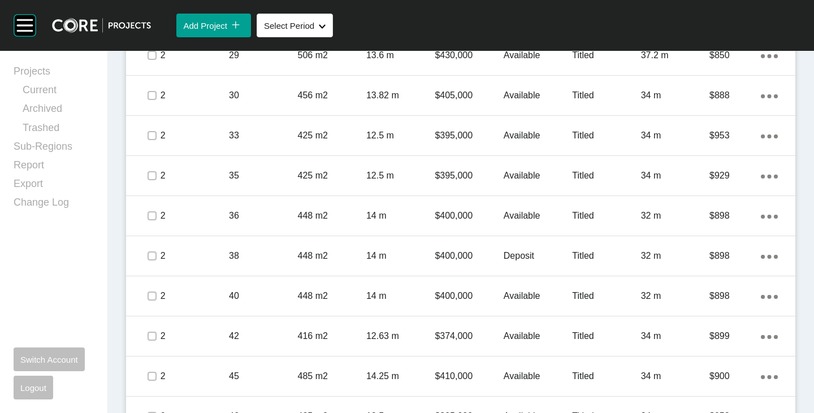
scroll to position [1364, 0]
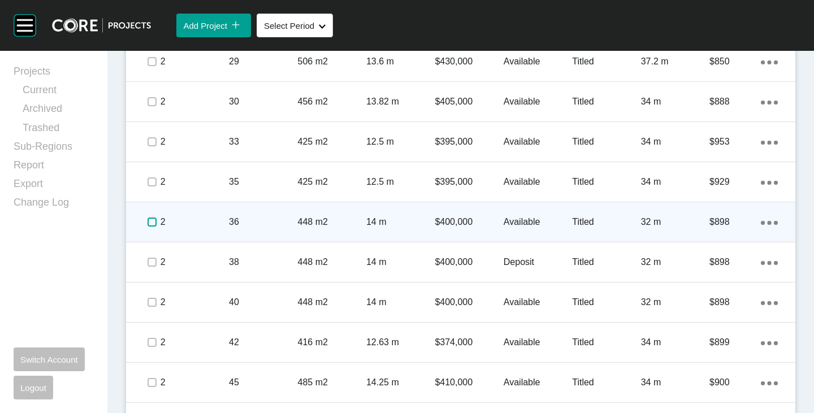
click at [155, 225] on label at bounding box center [152, 222] width 9 height 9
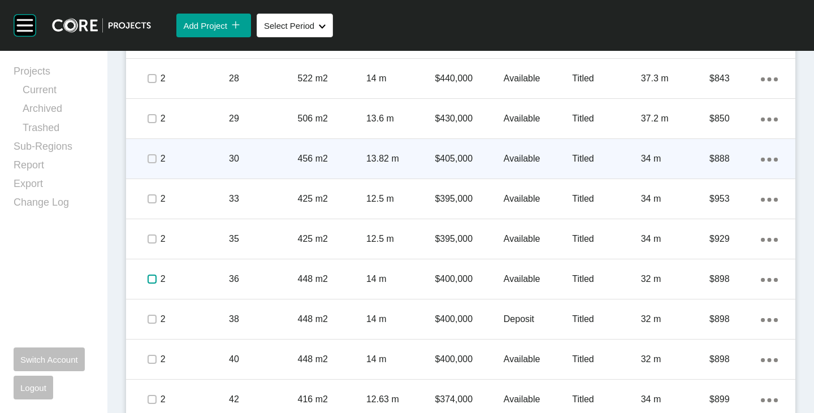
scroll to position [1251, 0]
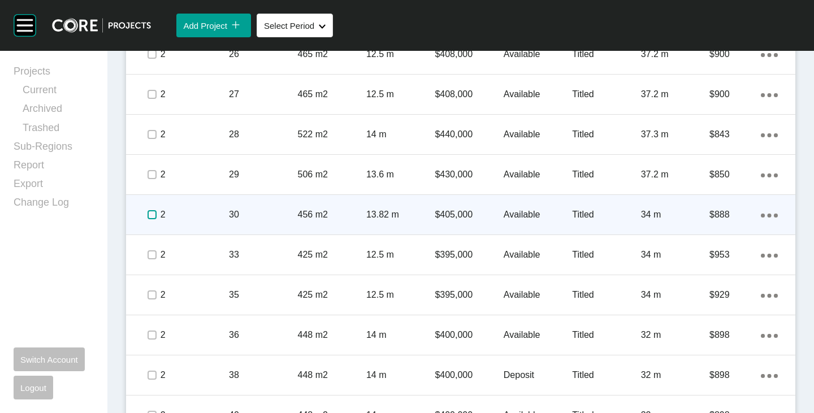
click at [150, 214] on label at bounding box center [152, 214] width 9 height 9
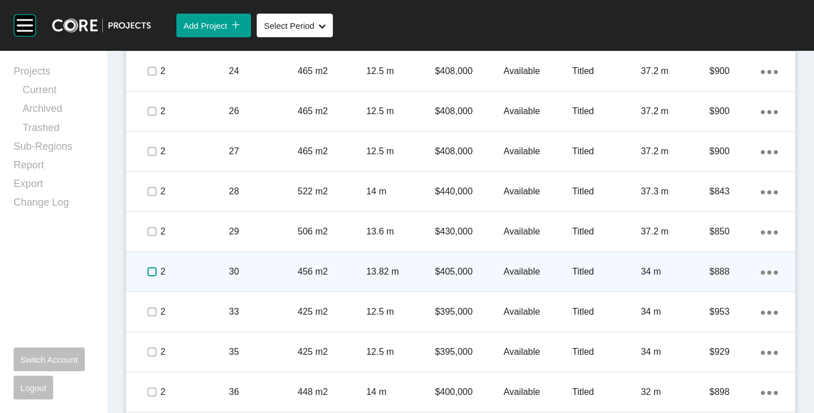
scroll to position [1137, 0]
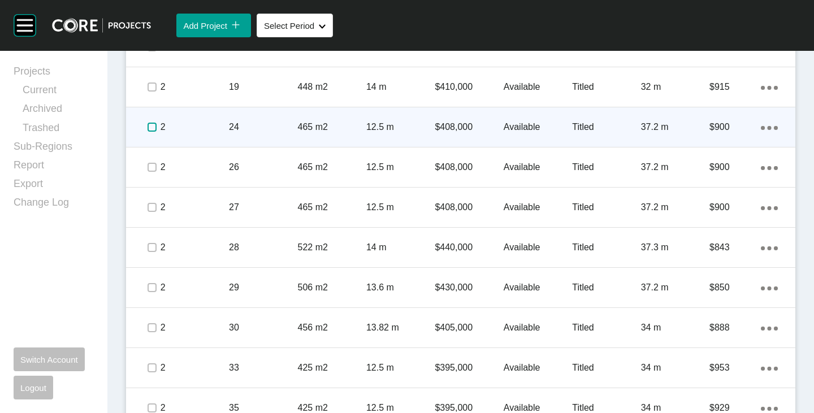
click at [148, 126] on label at bounding box center [152, 127] width 9 height 9
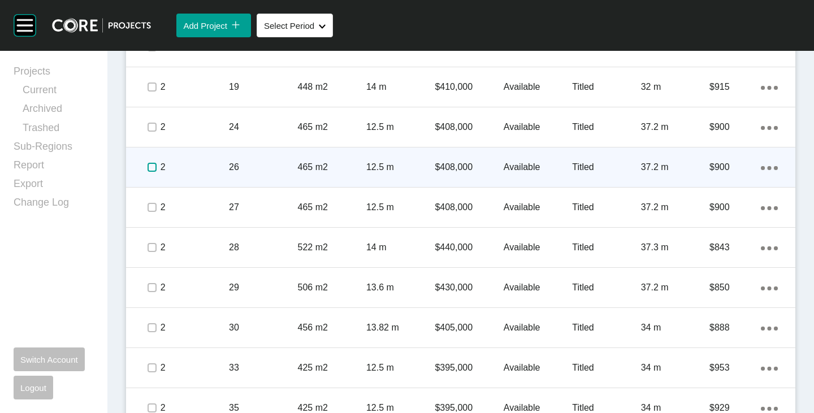
click at [153, 167] on label at bounding box center [152, 167] width 9 height 9
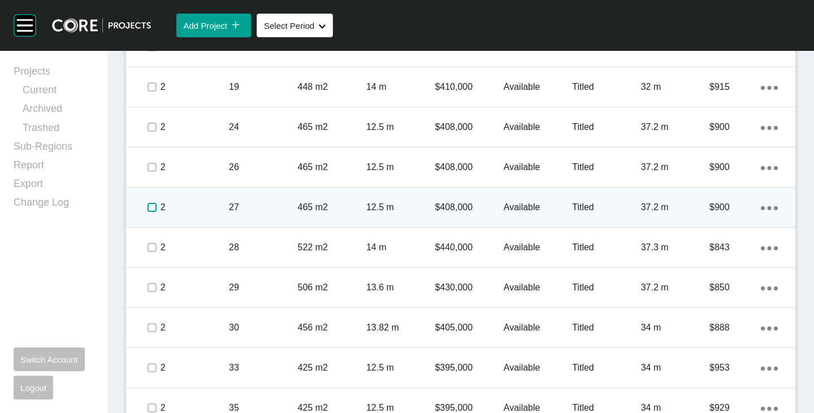
click at [149, 212] on label at bounding box center [152, 207] width 9 height 9
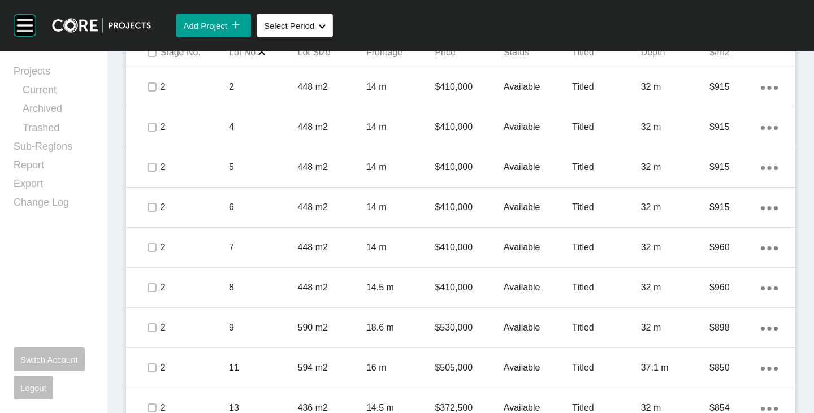
scroll to position [629, 0]
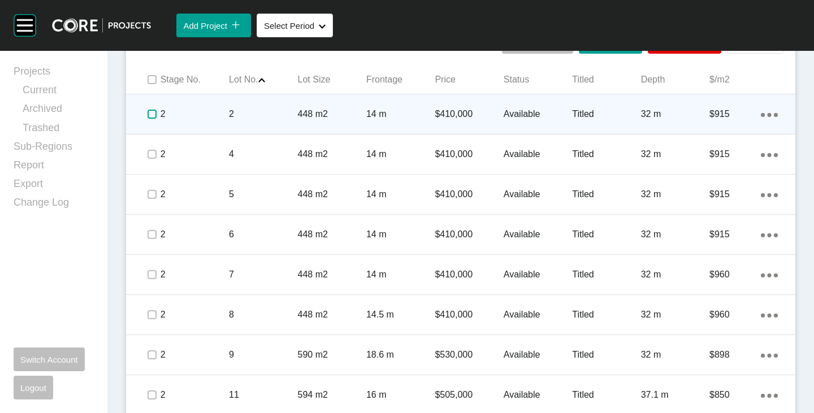
click at [149, 112] on label at bounding box center [152, 114] width 9 height 9
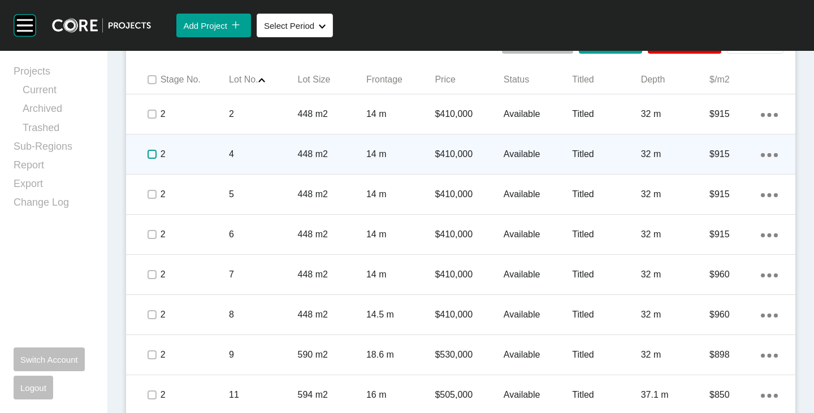
click at [149, 153] on label at bounding box center [152, 154] width 9 height 9
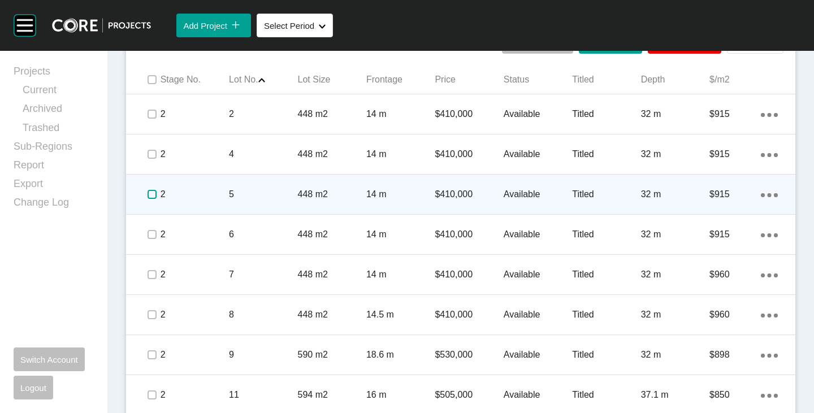
click at [151, 196] on label at bounding box center [152, 194] width 9 height 9
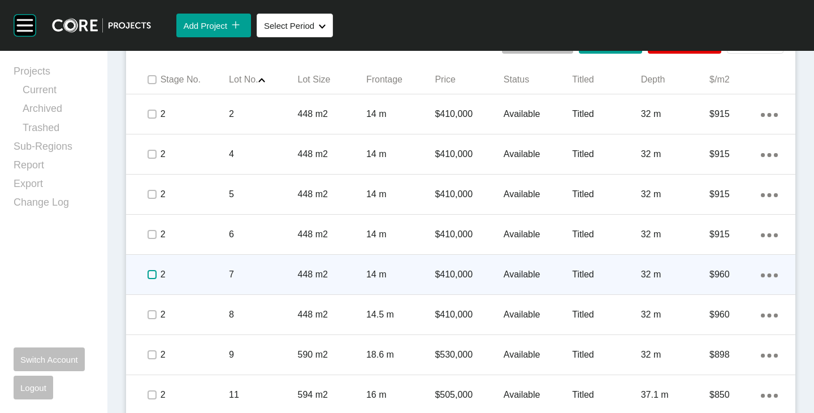
click at [151, 276] on label at bounding box center [152, 274] width 9 height 9
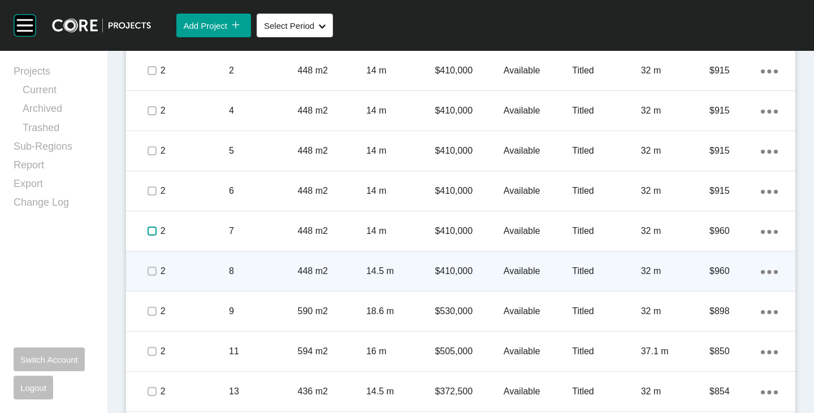
scroll to position [685, 0]
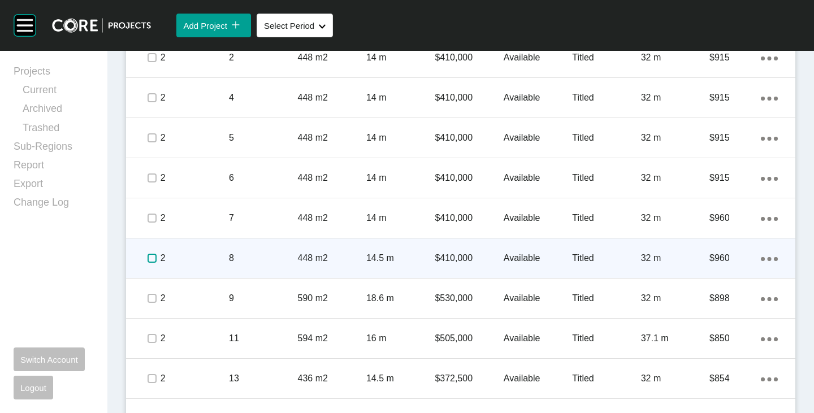
click at [149, 257] on label at bounding box center [152, 258] width 9 height 9
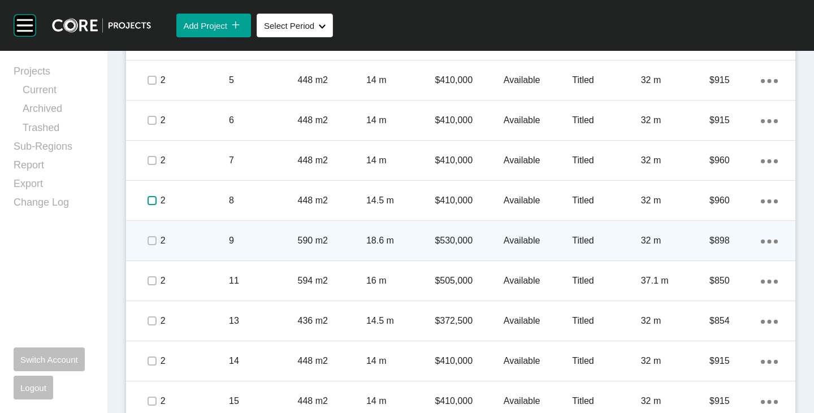
scroll to position [798, 0]
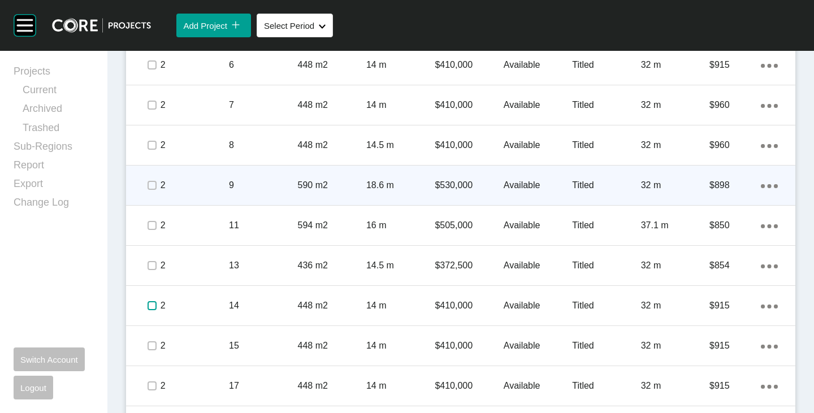
click at [150, 309] on label at bounding box center [152, 305] width 9 height 9
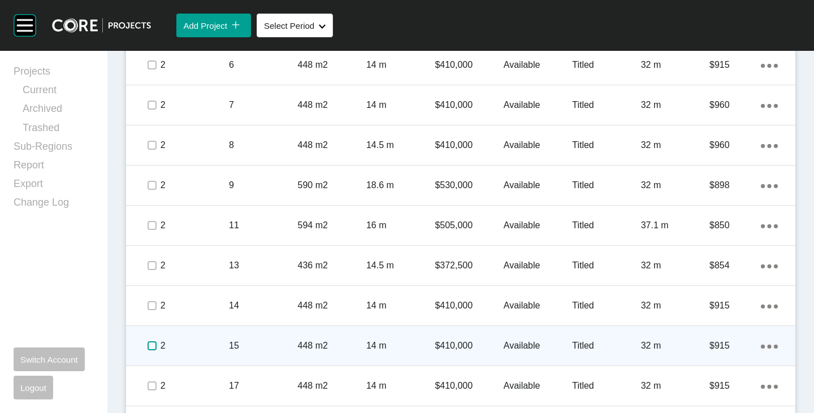
click at [150, 345] on label at bounding box center [152, 345] width 9 height 9
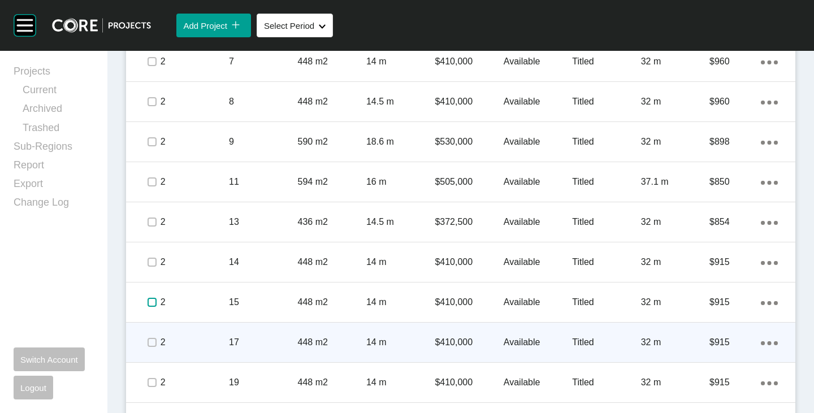
scroll to position [855, 0]
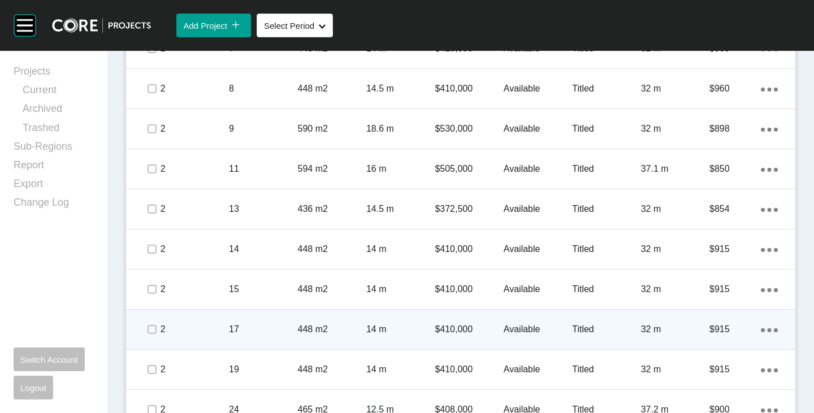
click at [149, 342] on div at bounding box center [151, 330] width 17 height 40
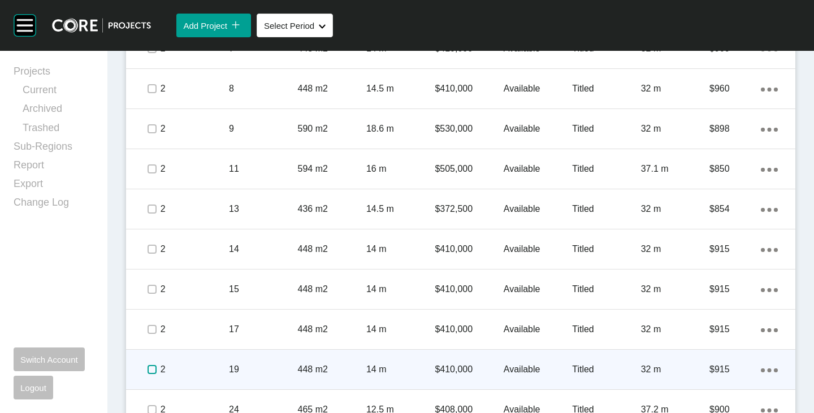
click at [148, 366] on label at bounding box center [152, 369] width 9 height 9
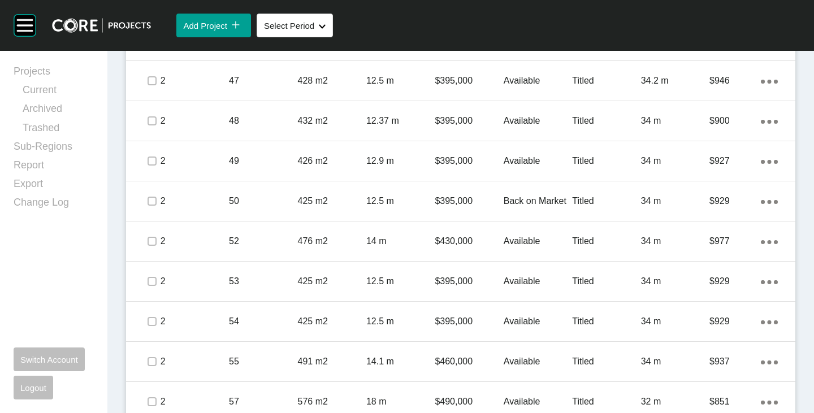
scroll to position [1759, 0]
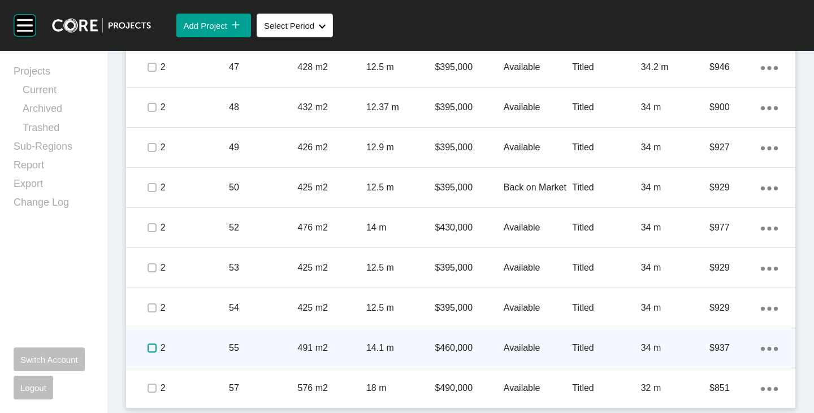
click at [151, 348] on label at bounding box center [152, 348] width 9 height 9
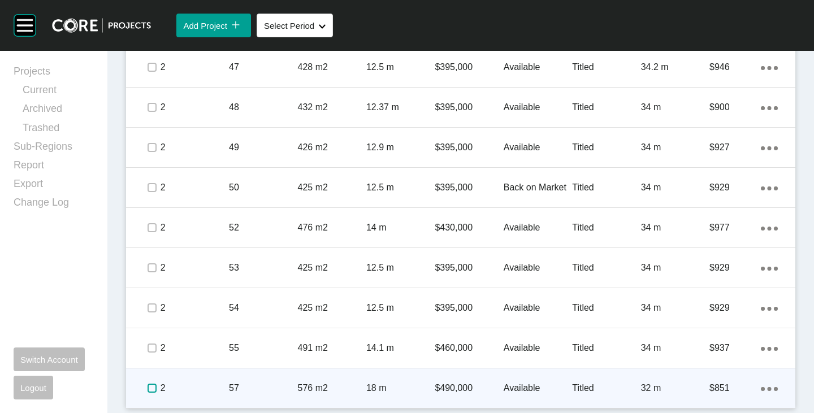
click at [148, 387] on label at bounding box center [152, 388] width 9 height 9
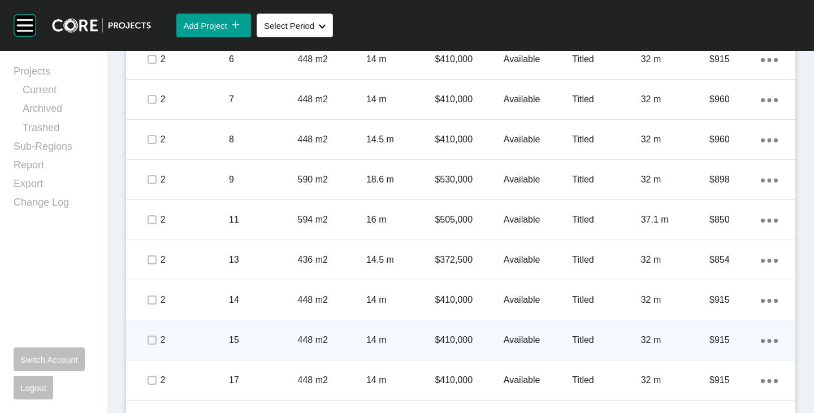
scroll to position [798, 0]
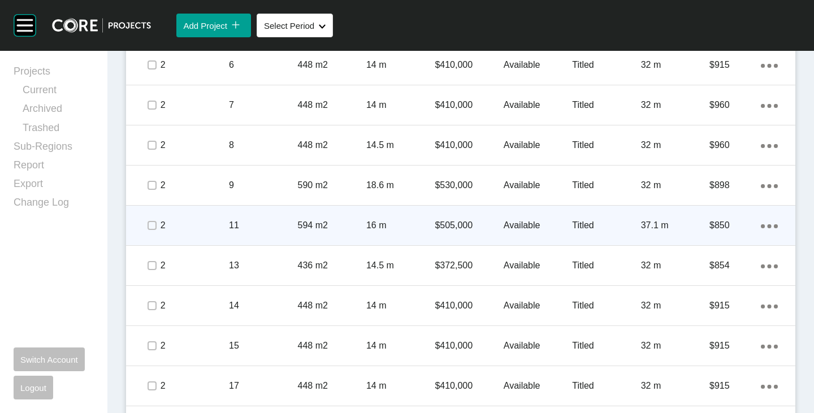
click at [157, 220] on span at bounding box center [151, 225] width 17 height 17
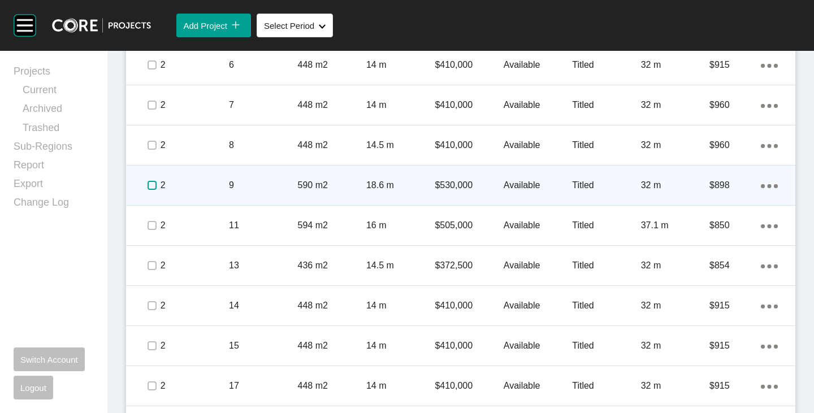
click at [153, 184] on label at bounding box center [152, 185] width 9 height 9
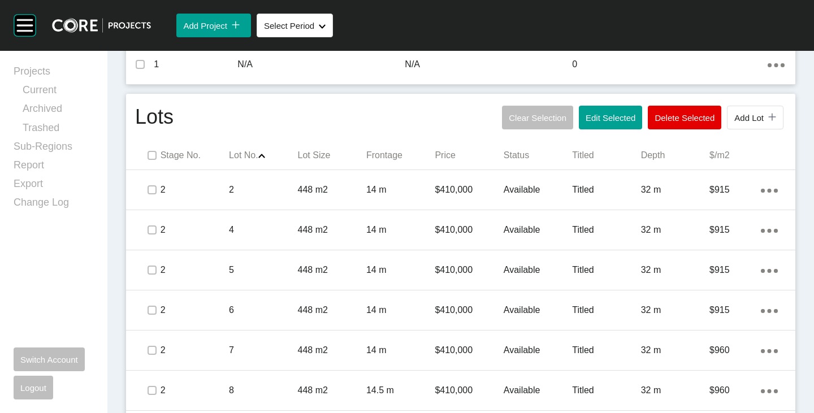
scroll to position [403, 0]
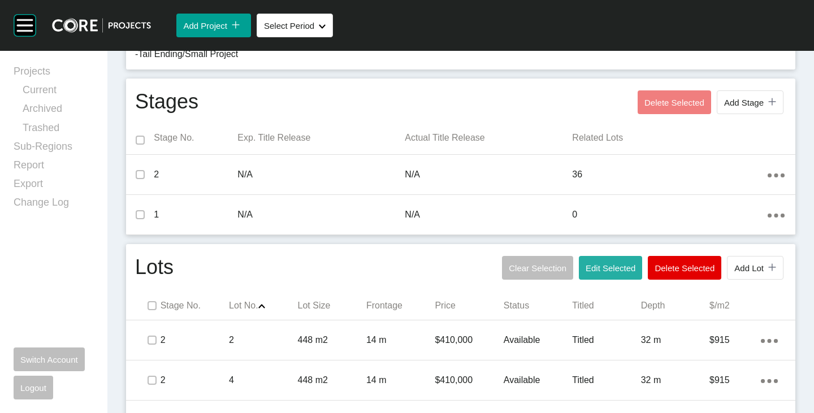
click at [588, 265] on span "Edit Selected" at bounding box center [611, 268] width 50 height 10
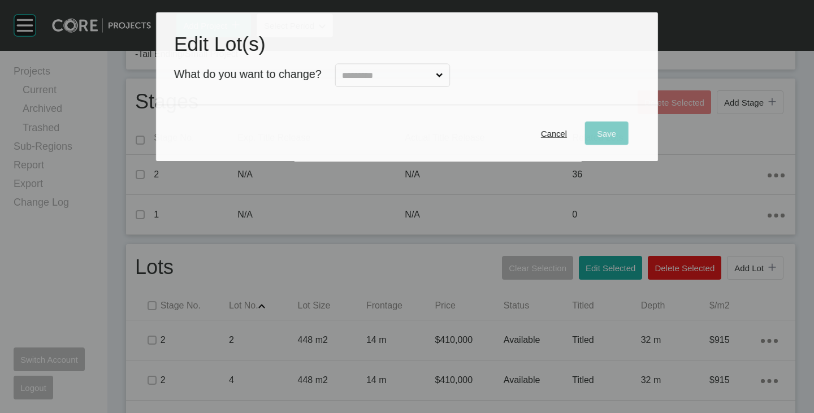
click at [396, 77] on input "text" at bounding box center [387, 75] width 94 height 22
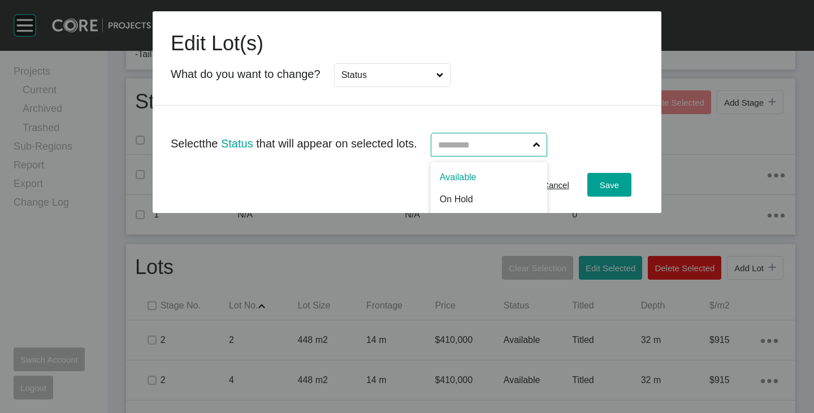
click at [494, 142] on input "text" at bounding box center [483, 144] width 95 height 23
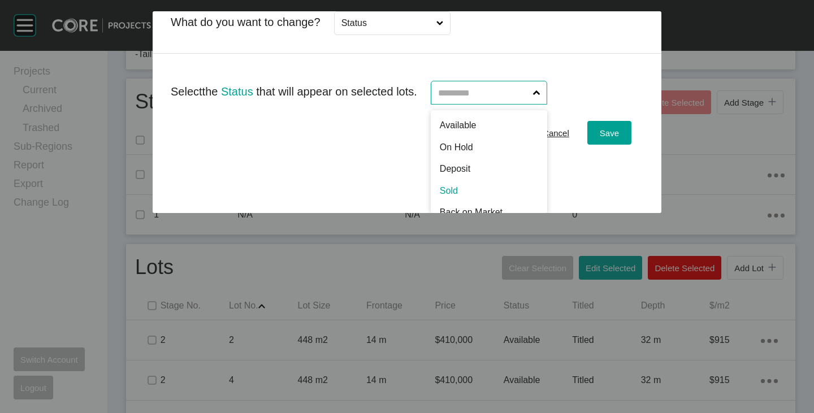
scroll to position [0, 0]
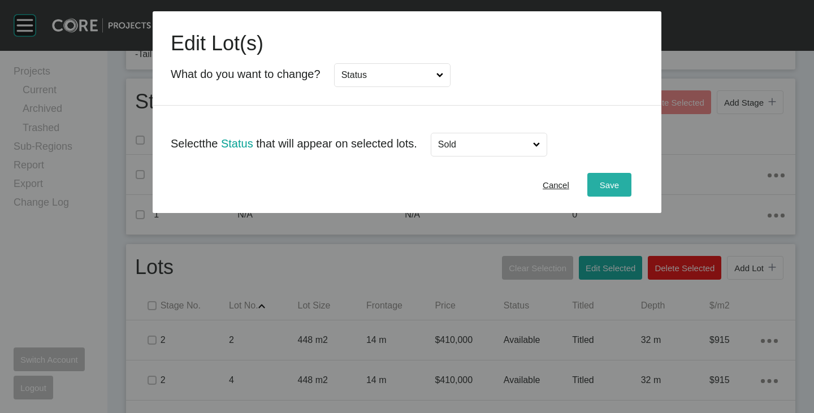
click at [599, 180] on div "Save" at bounding box center [609, 185] width 25 height 15
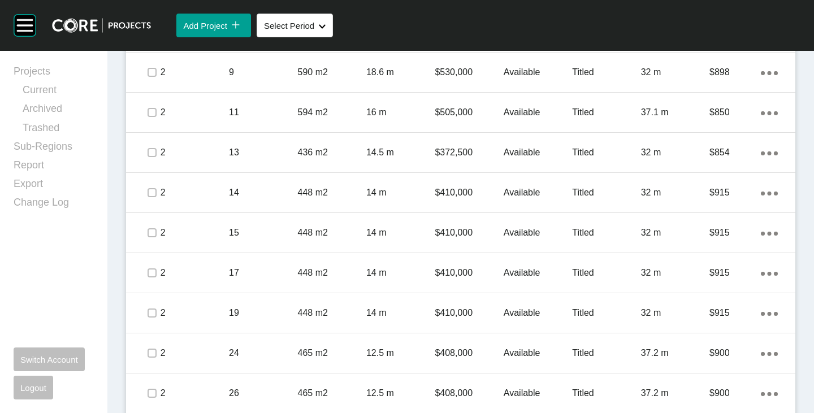
scroll to position [572, 0]
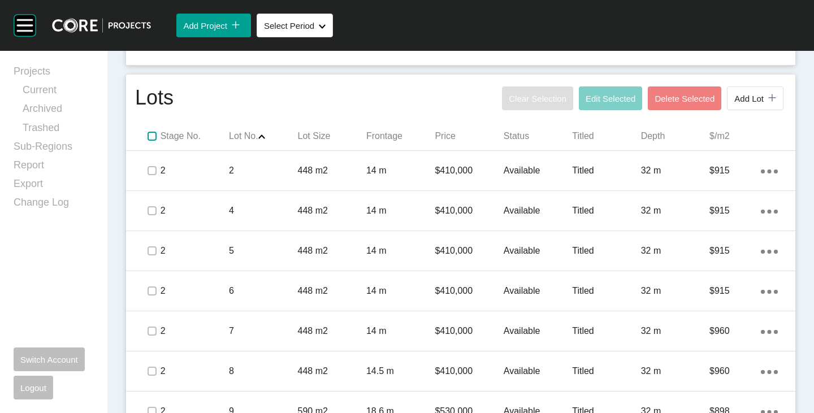
click at [152, 137] on label at bounding box center [152, 136] width 9 height 9
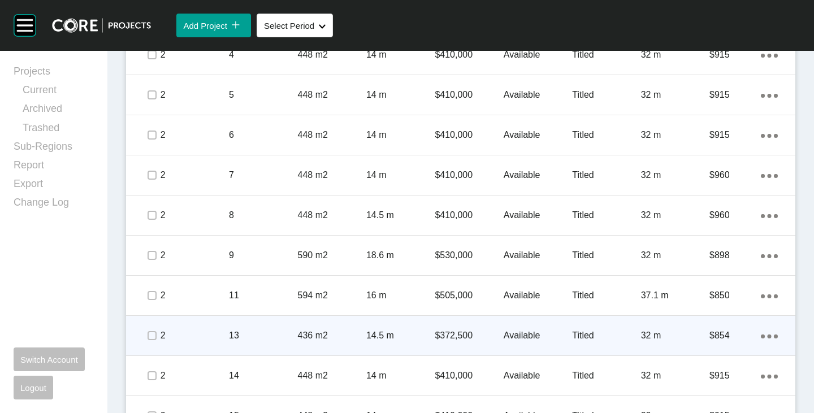
scroll to position [742, 0]
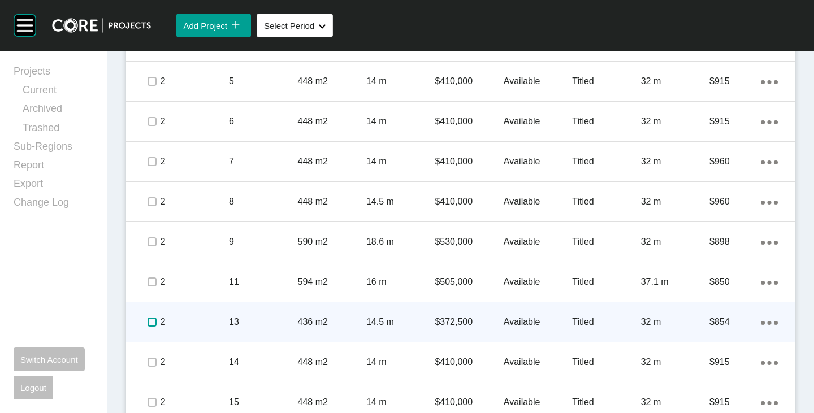
click at [155, 323] on label at bounding box center [152, 322] width 9 height 9
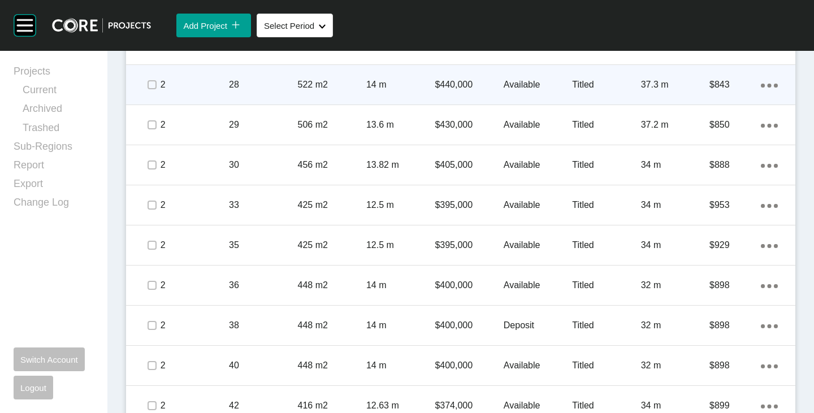
scroll to position [1364, 0]
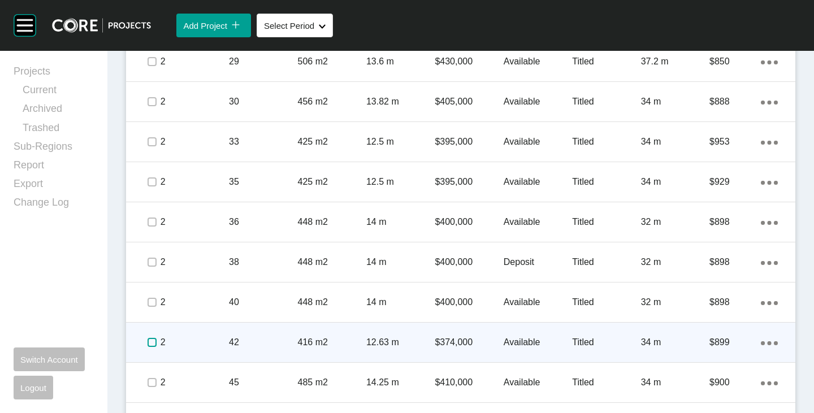
click at [149, 343] on label at bounding box center [152, 342] width 9 height 9
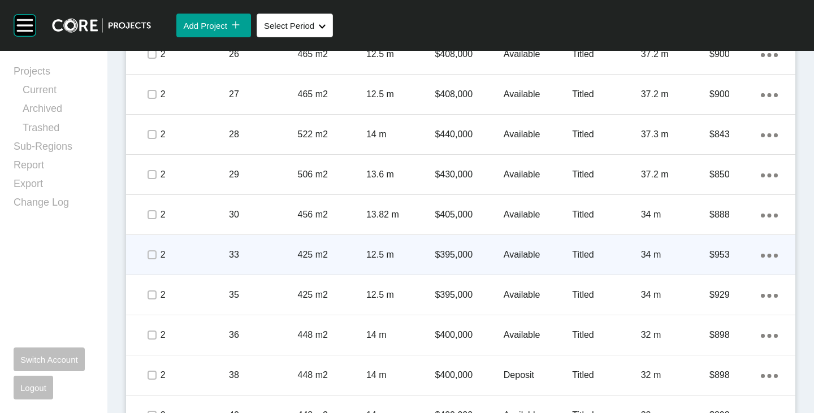
click at [149, 261] on span at bounding box center [151, 254] width 17 height 17
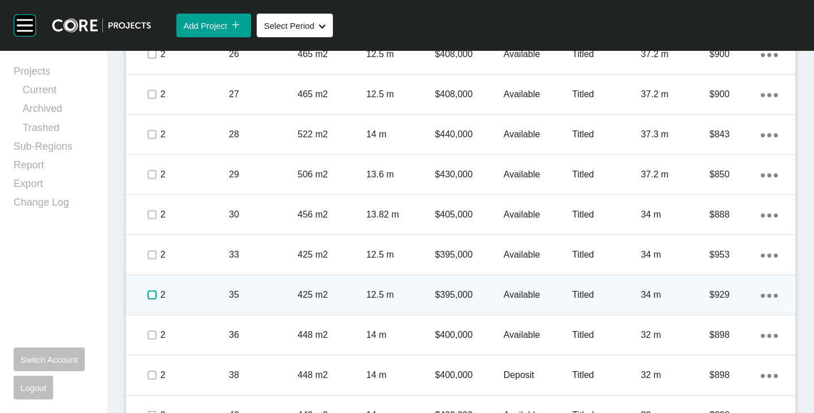
click at [148, 300] on label at bounding box center [152, 295] width 9 height 9
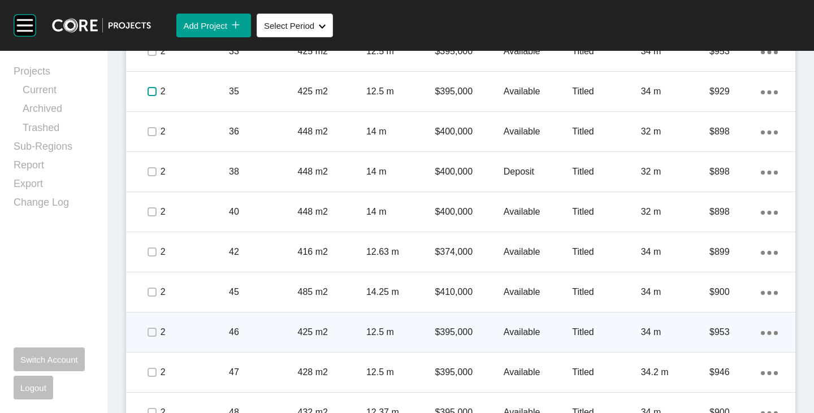
scroll to position [1477, 0]
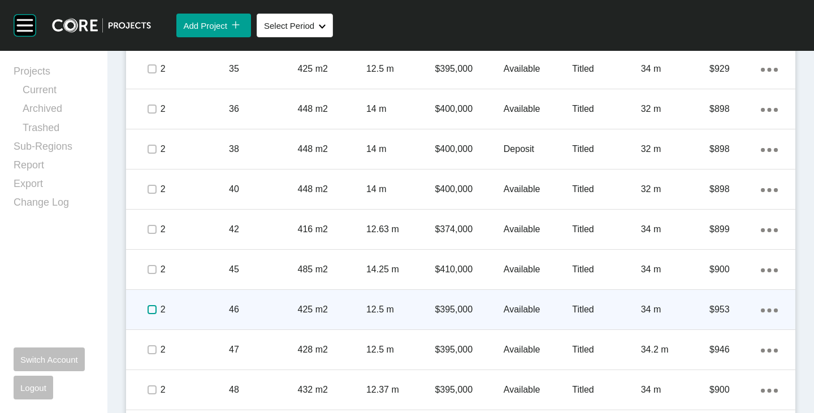
click at [148, 312] on label at bounding box center [152, 309] width 9 height 9
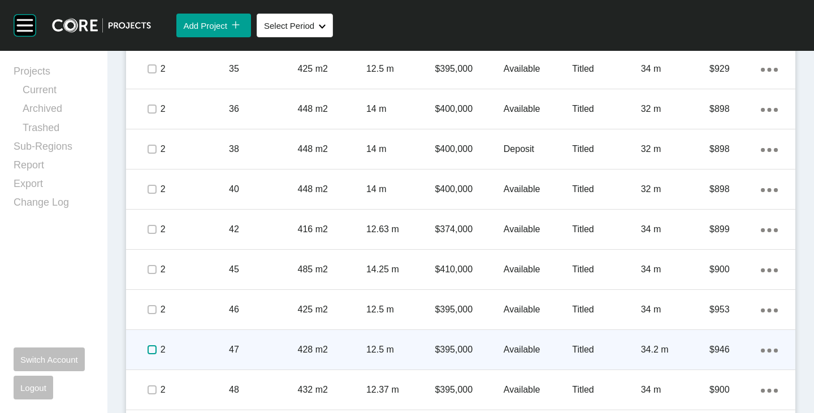
click at [148, 349] on label at bounding box center [152, 349] width 9 height 9
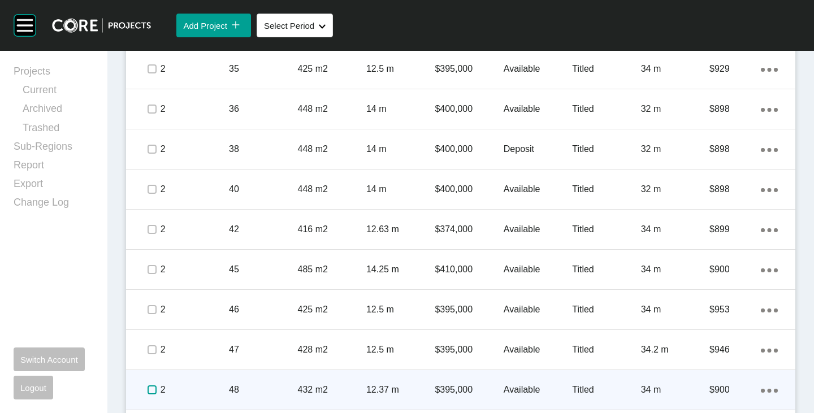
click at [150, 388] on label at bounding box center [152, 390] width 9 height 9
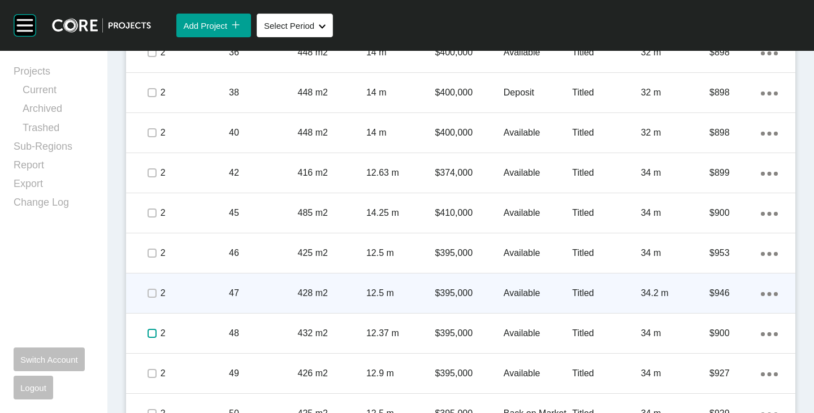
scroll to position [1590, 0]
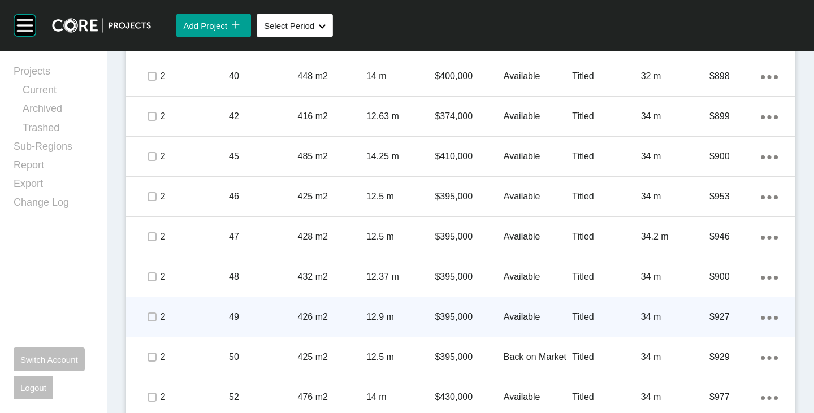
click at [150, 326] on div at bounding box center [151, 317] width 17 height 40
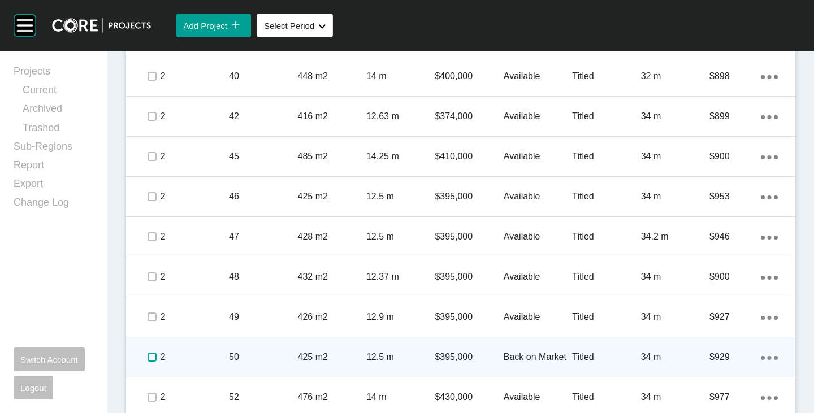
click at [148, 358] on label at bounding box center [152, 357] width 9 height 9
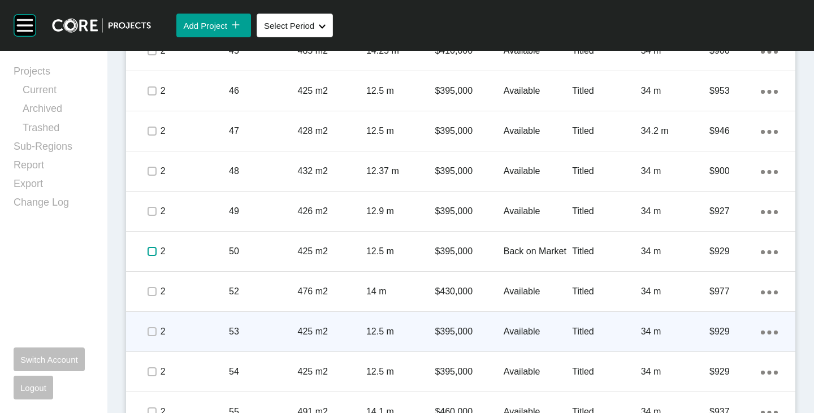
scroll to position [1703, 0]
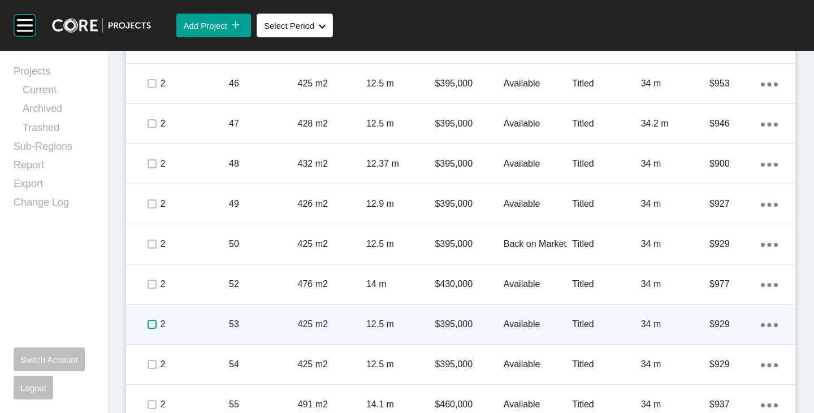
click at [148, 325] on label at bounding box center [152, 324] width 9 height 9
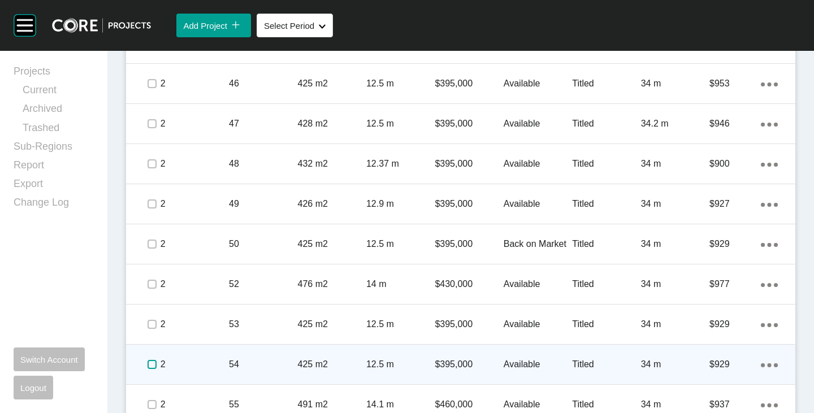
click at [149, 362] on label at bounding box center [152, 364] width 9 height 9
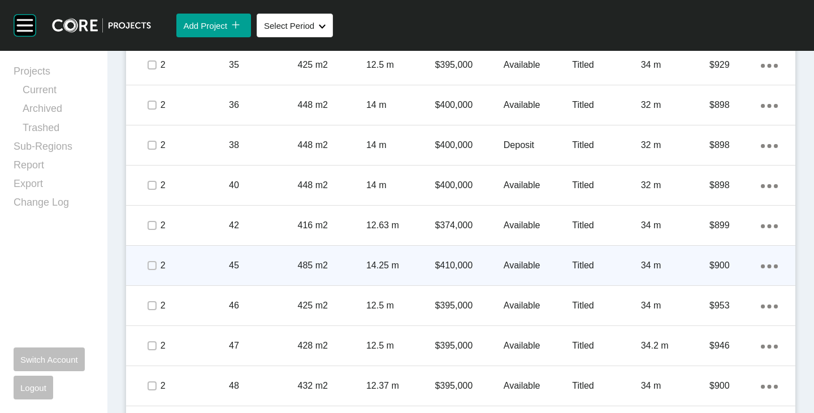
scroll to position [1420, 0]
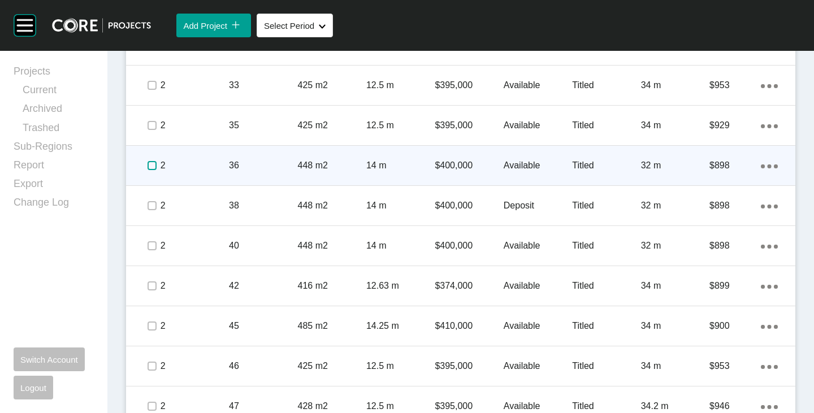
click at [152, 161] on label at bounding box center [152, 165] width 9 height 9
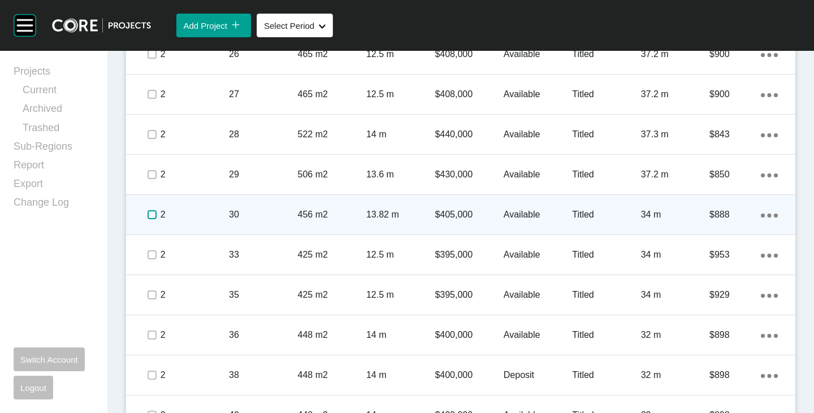
click at [151, 216] on label at bounding box center [152, 214] width 9 height 9
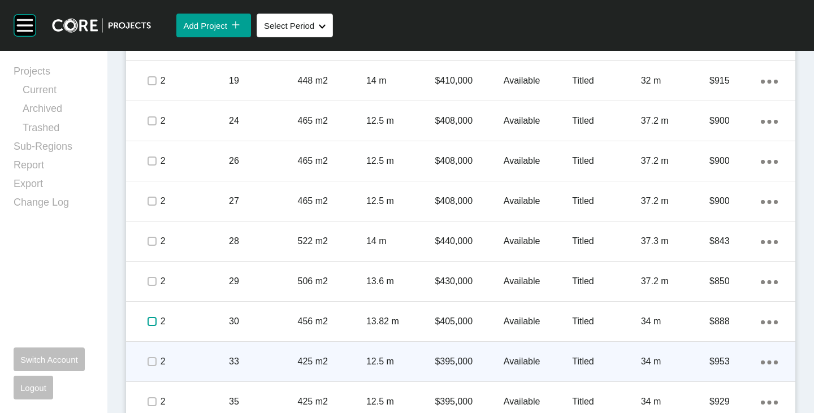
scroll to position [1081, 0]
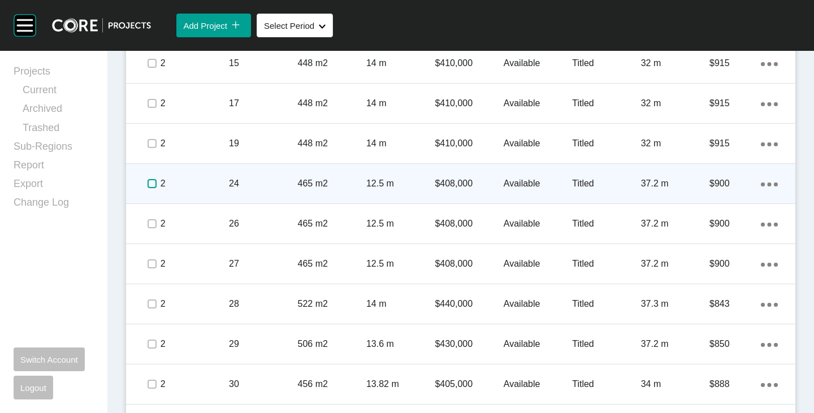
click at [149, 183] on label at bounding box center [152, 183] width 9 height 9
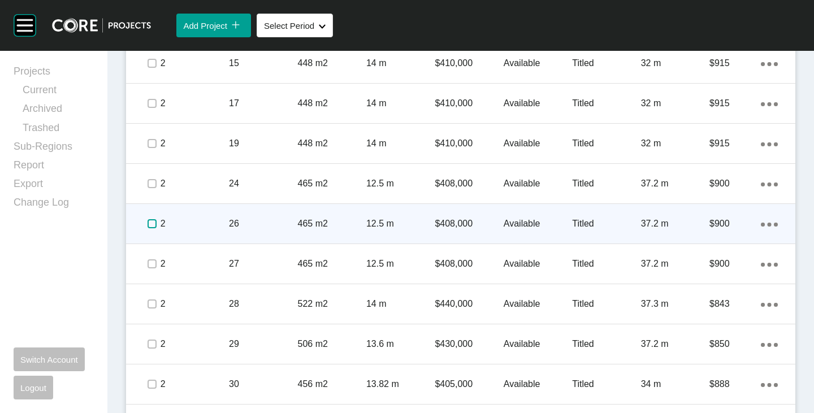
click at [153, 222] on label at bounding box center [152, 223] width 9 height 9
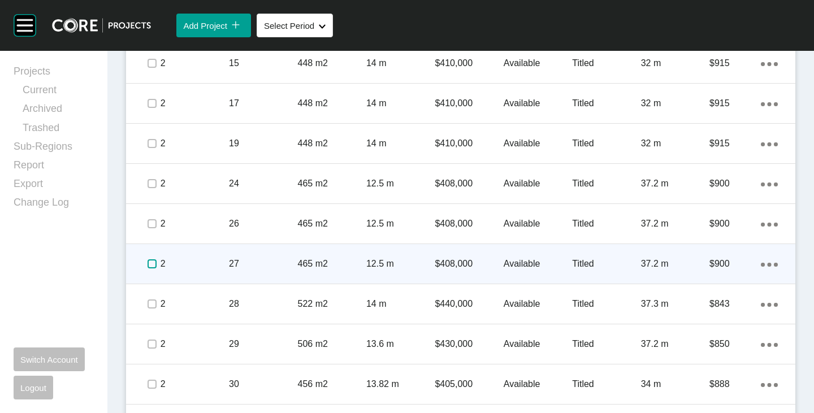
click at [154, 261] on label at bounding box center [152, 263] width 9 height 9
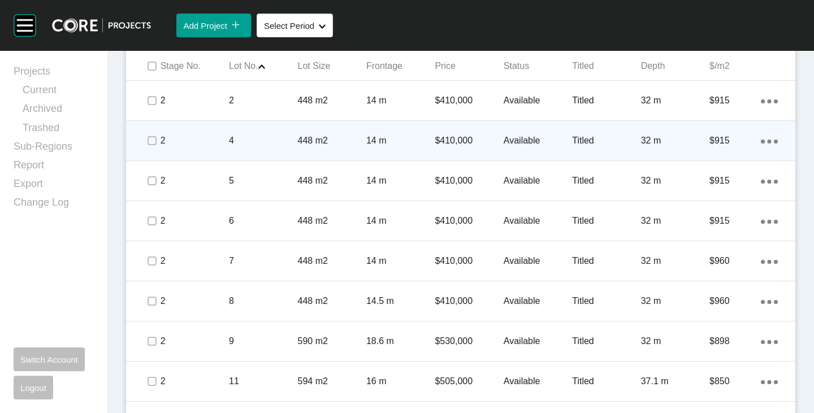
scroll to position [629, 0]
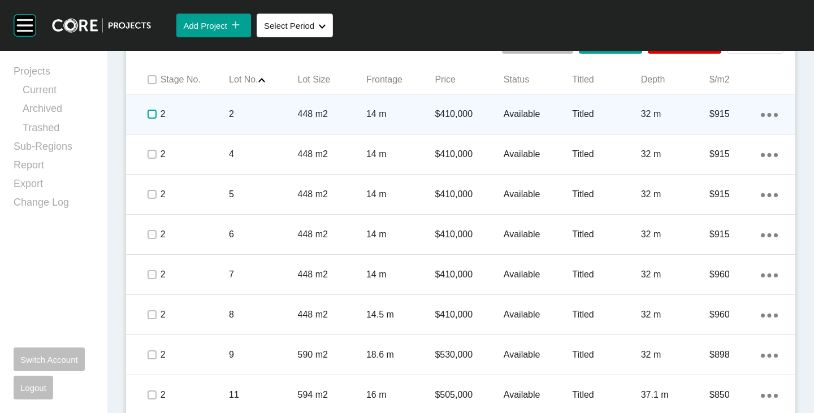
click at [153, 111] on label at bounding box center [152, 114] width 9 height 9
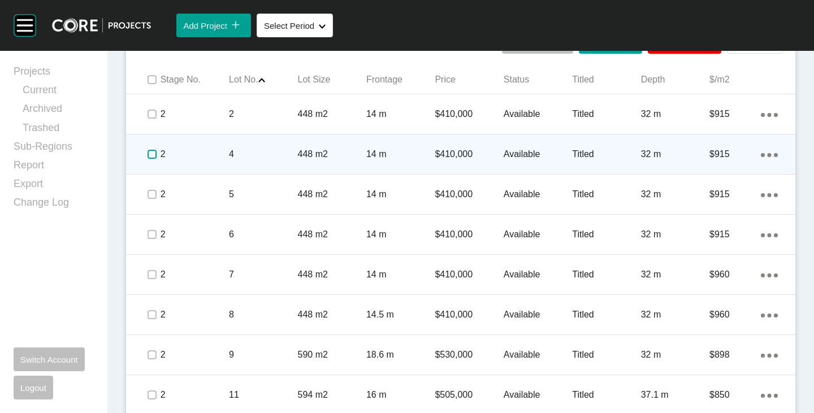
click at [150, 158] on label at bounding box center [152, 154] width 9 height 9
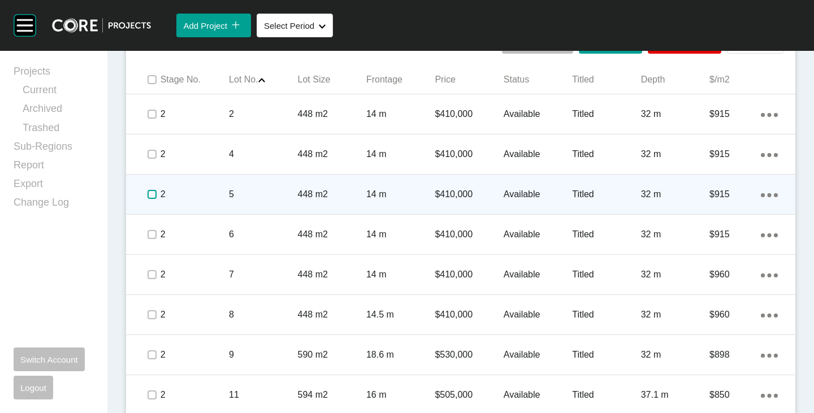
click at [152, 192] on label at bounding box center [152, 194] width 9 height 9
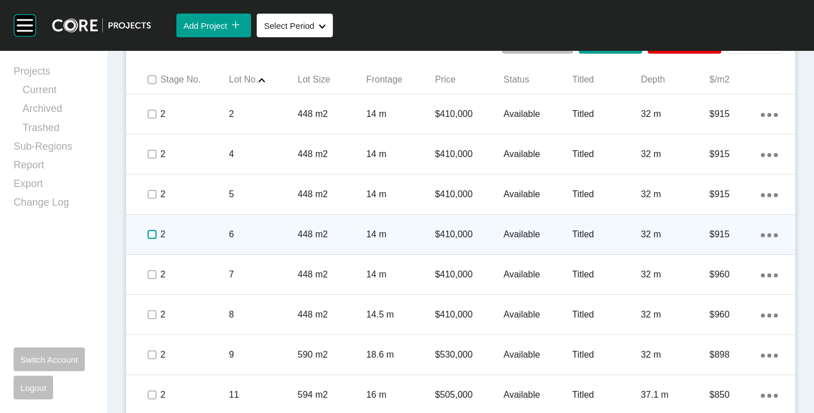
click at [150, 231] on label at bounding box center [152, 234] width 9 height 9
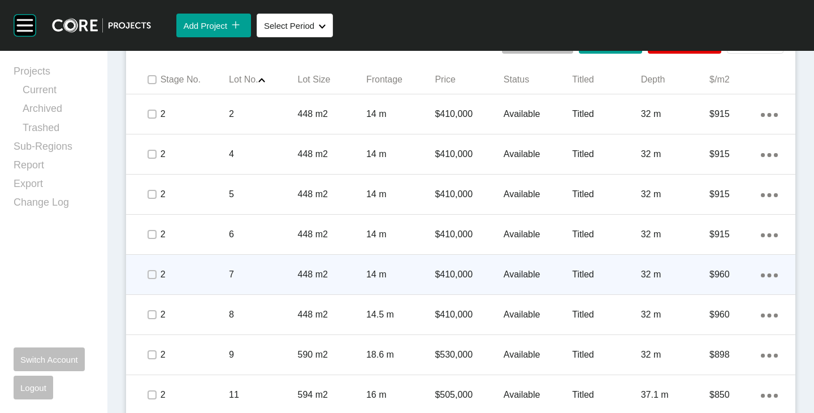
click at [146, 282] on span at bounding box center [151, 274] width 17 height 17
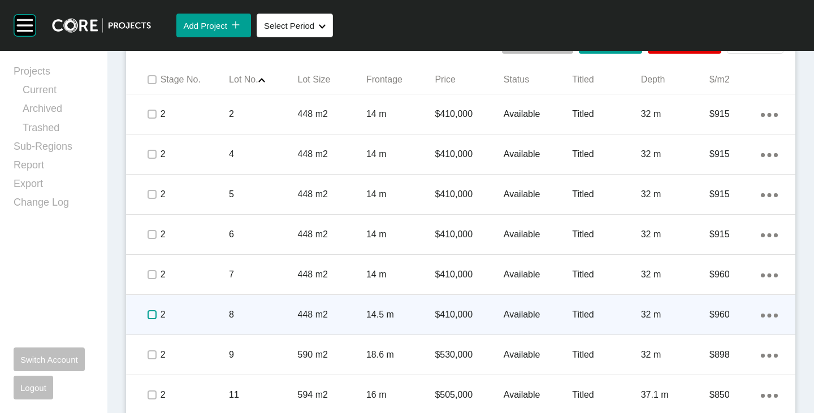
click at [153, 316] on label at bounding box center [152, 314] width 9 height 9
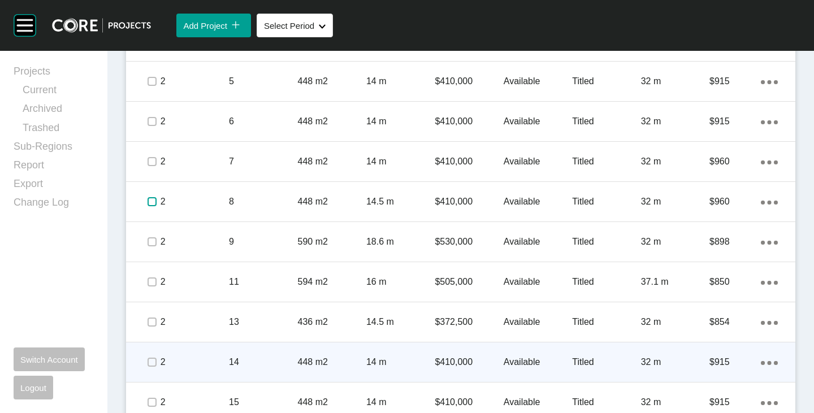
scroll to position [798, 0]
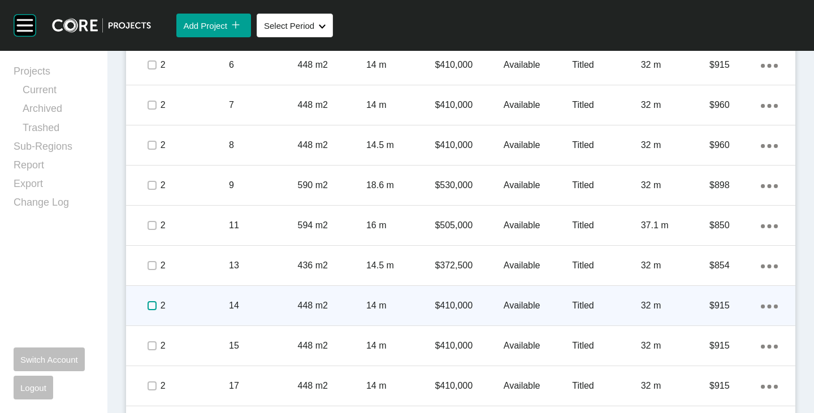
click at [150, 302] on label at bounding box center [152, 305] width 9 height 9
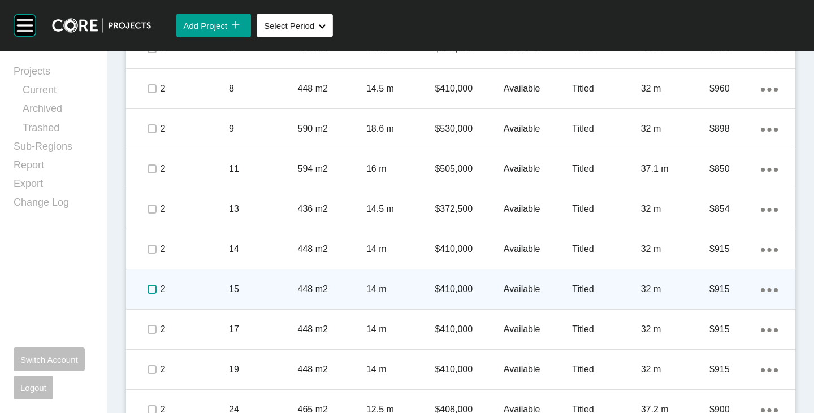
click at [150, 285] on label at bounding box center [152, 289] width 9 height 9
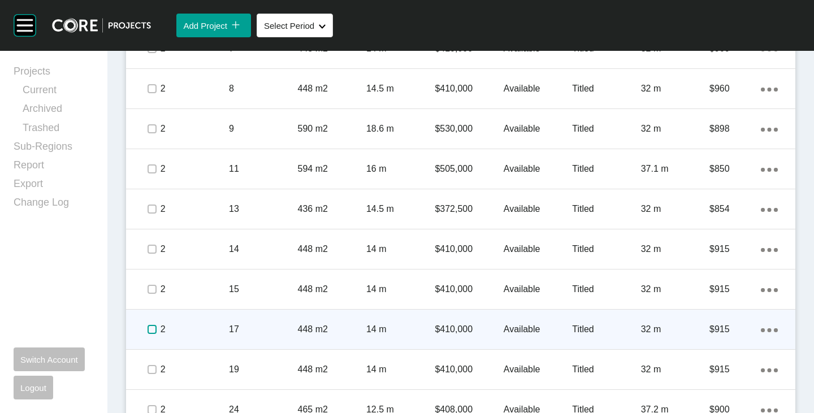
click at [149, 331] on label at bounding box center [152, 329] width 9 height 9
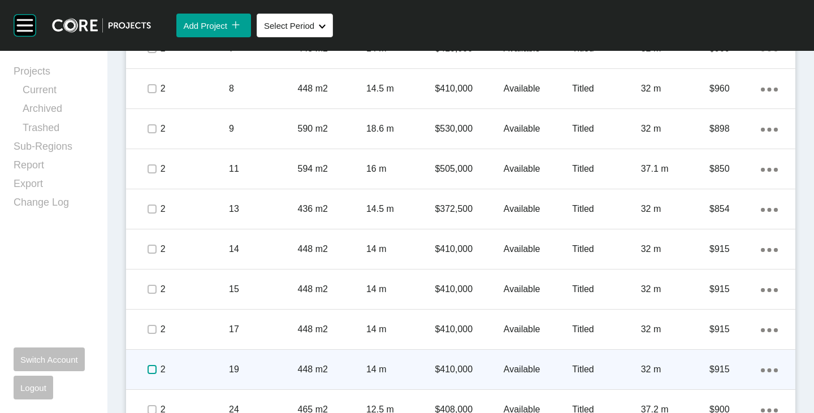
click at [148, 367] on label at bounding box center [152, 369] width 9 height 9
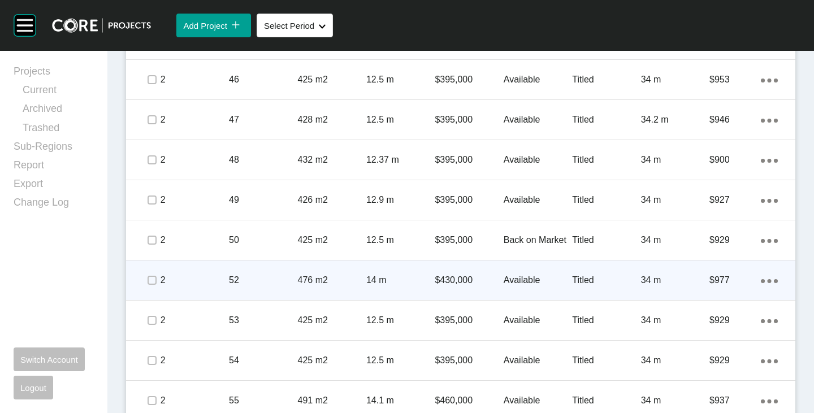
scroll to position [1759, 0]
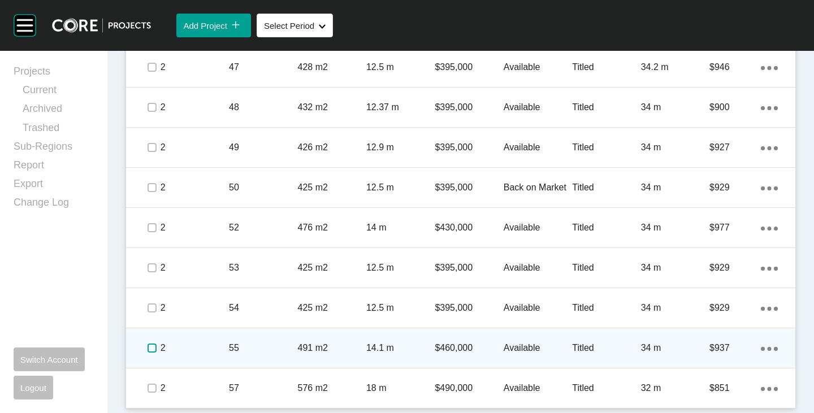
click at [151, 349] on label at bounding box center [152, 348] width 9 height 9
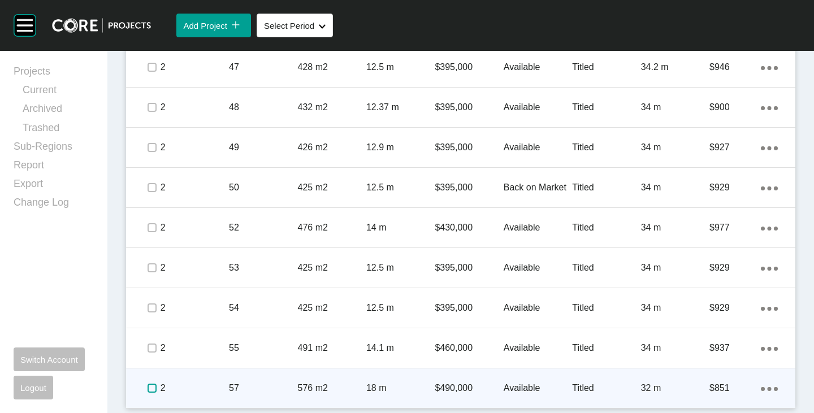
click at [148, 389] on label at bounding box center [152, 388] width 9 height 9
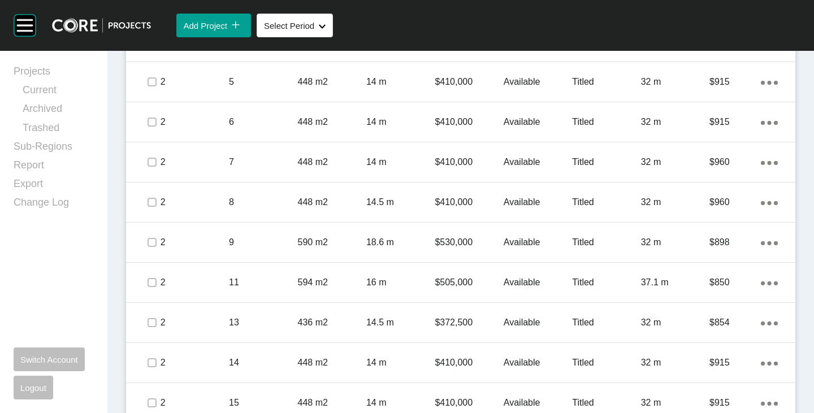
scroll to position [685, 0]
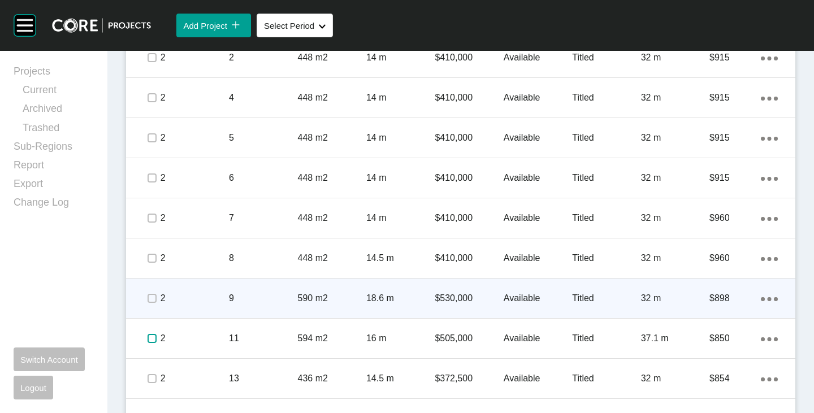
drag, startPoint x: 150, startPoint y: 338, endPoint x: 158, endPoint y: 310, distance: 28.8
click at [150, 338] on label at bounding box center [152, 338] width 9 height 9
click at [149, 297] on label at bounding box center [152, 298] width 9 height 9
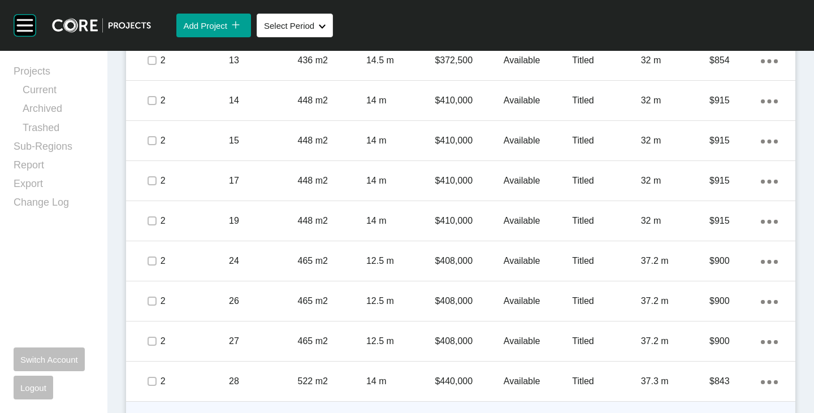
scroll to position [1081, 0]
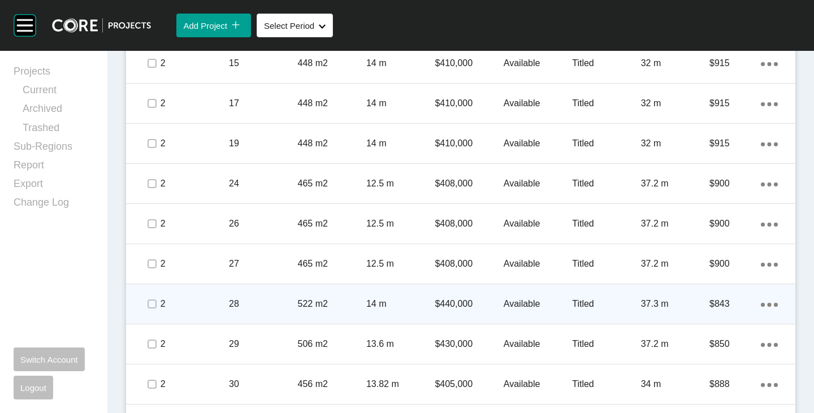
click at [509, 301] on p "Available" at bounding box center [538, 304] width 68 height 12
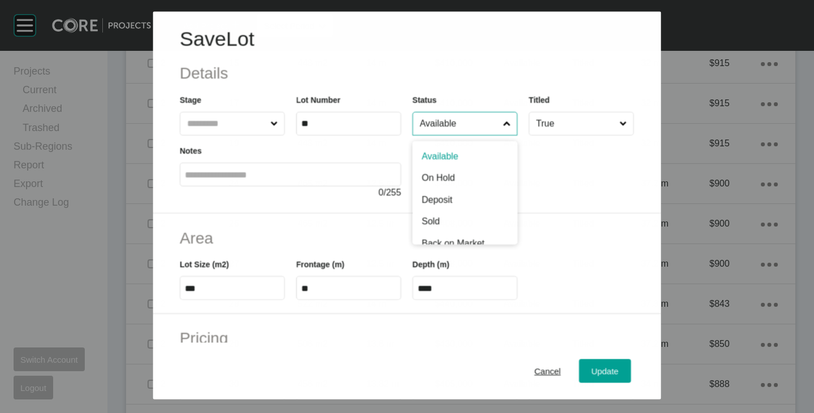
click at [447, 122] on input "Available" at bounding box center [459, 124] width 83 height 23
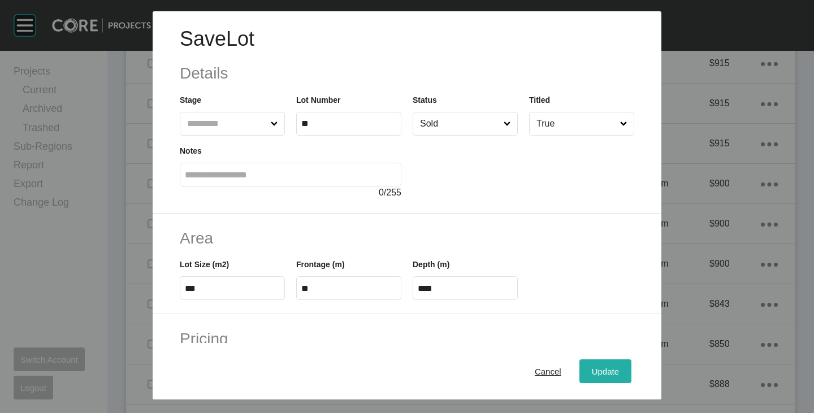
drag, startPoint x: 575, startPoint y: 374, endPoint x: 578, endPoint y: 379, distance: 5.8
click at [579, 379] on button "Update" at bounding box center [605, 372] width 52 height 24
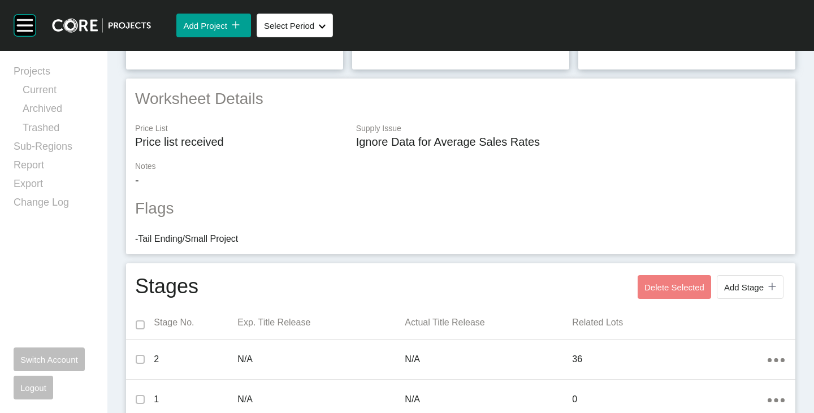
scroll to position [120, 0]
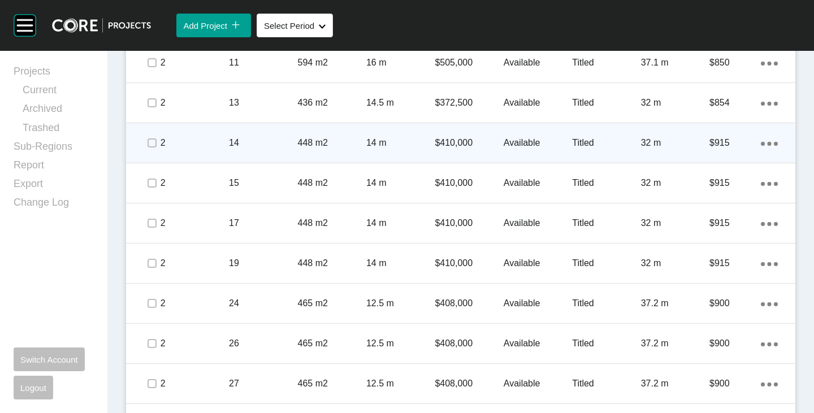
scroll to position [622, 0]
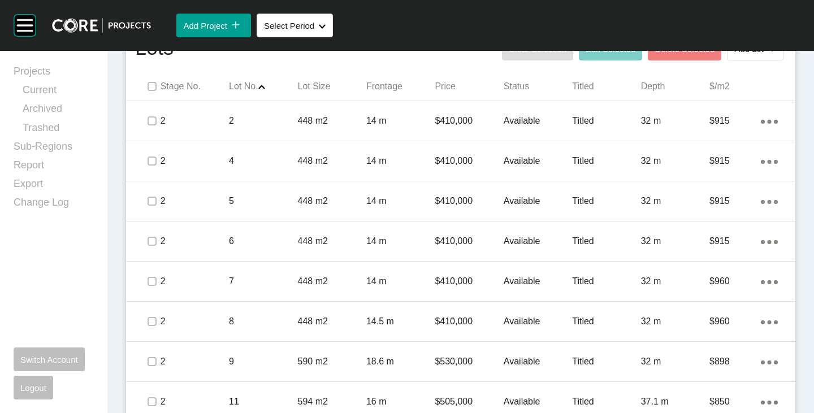
click at [156, 84] on span at bounding box center [151, 86] width 17 height 17
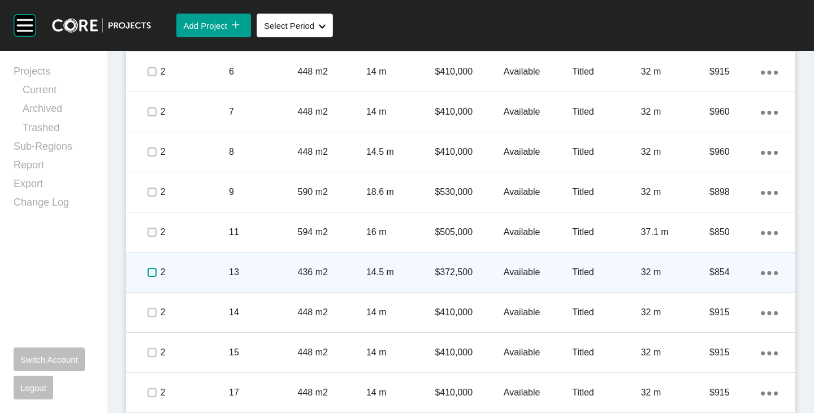
click at [149, 270] on label at bounding box center [152, 272] width 9 height 9
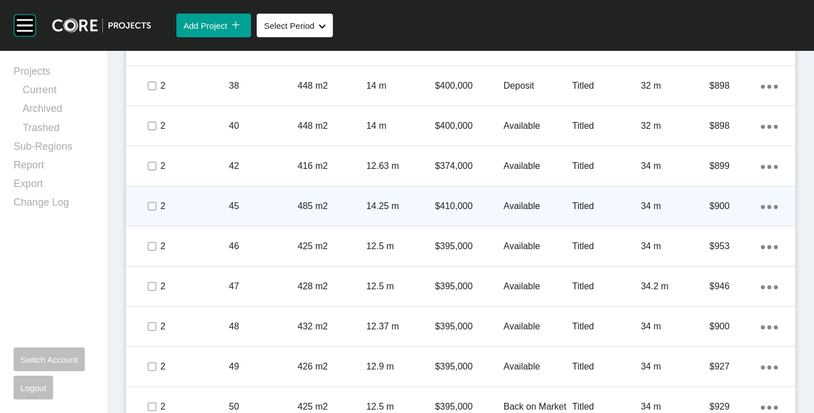
scroll to position [1526, 0]
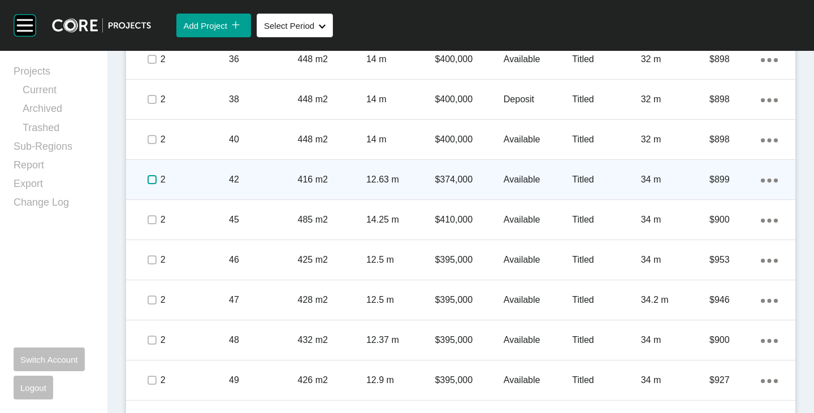
click at [150, 184] on label at bounding box center [152, 179] width 9 height 9
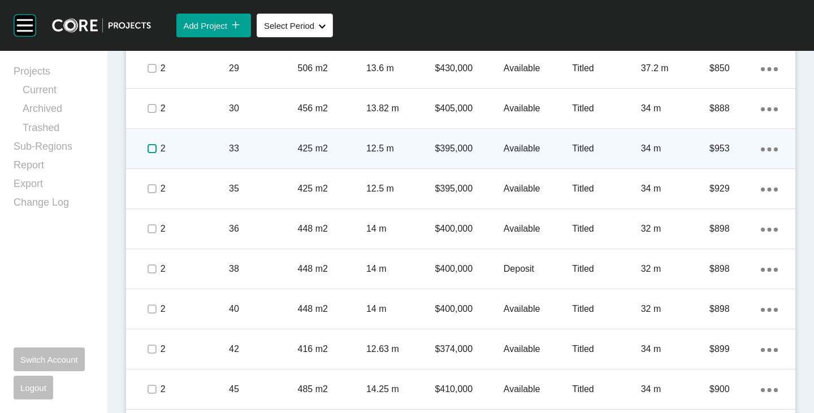
click at [151, 148] on label at bounding box center [152, 148] width 9 height 9
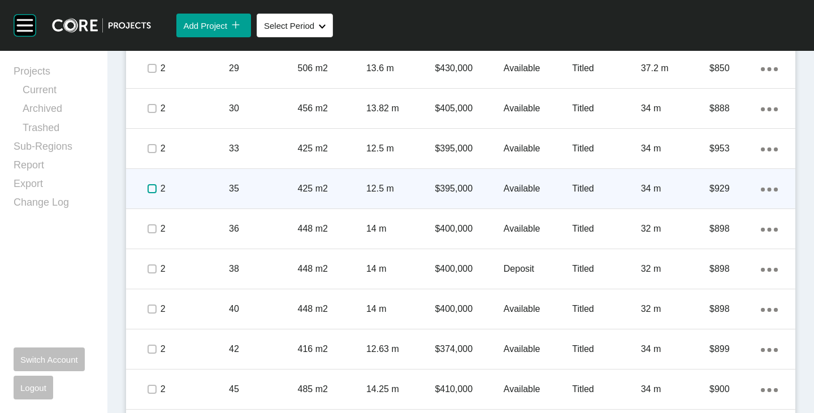
click at [148, 192] on label at bounding box center [152, 188] width 9 height 9
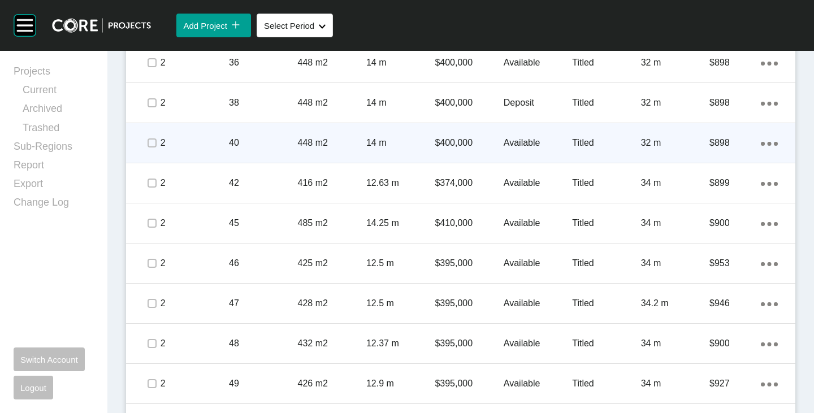
scroll to position [1583, 0]
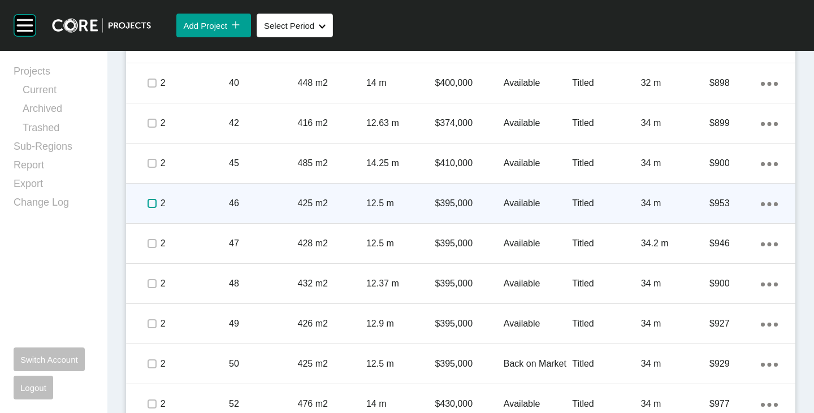
click at [150, 204] on label at bounding box center [152, 203] width 9 height 9
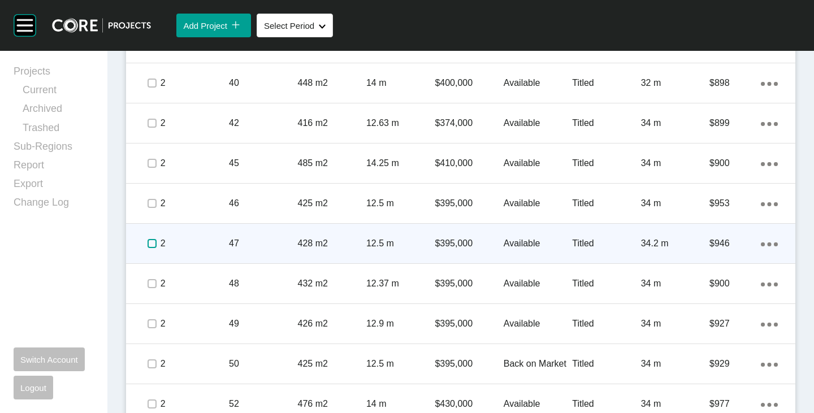
click at [149, 240] on label at bounding box center [152, 243] width 9 height 9
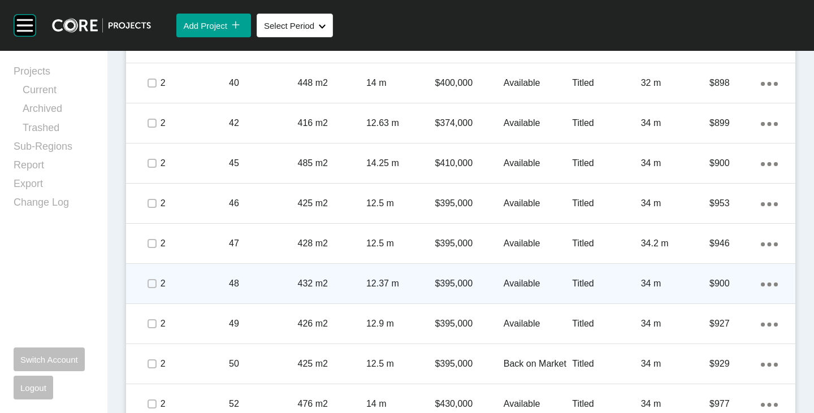
click at [145, 287] on span at bounding box center [151, 283] width 17 height 17
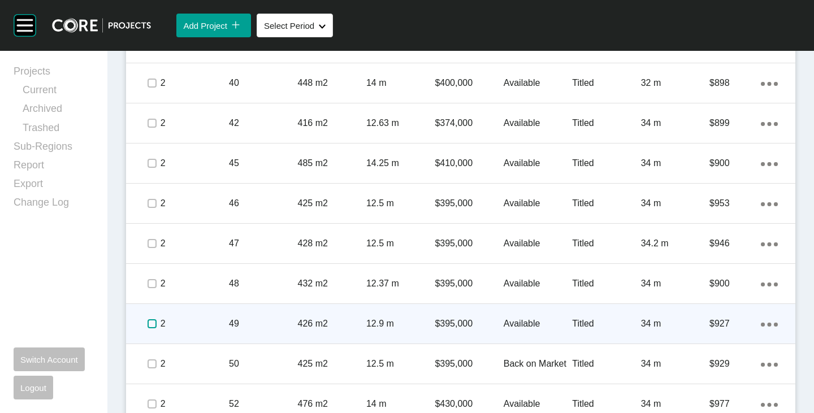
click at [152, 322] on label at bounding box center [152, 323] width 9 height 9
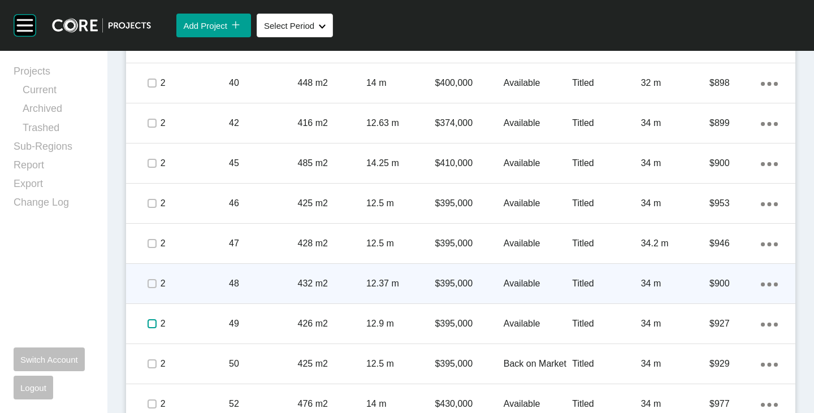
scroll to position [1639, 0]
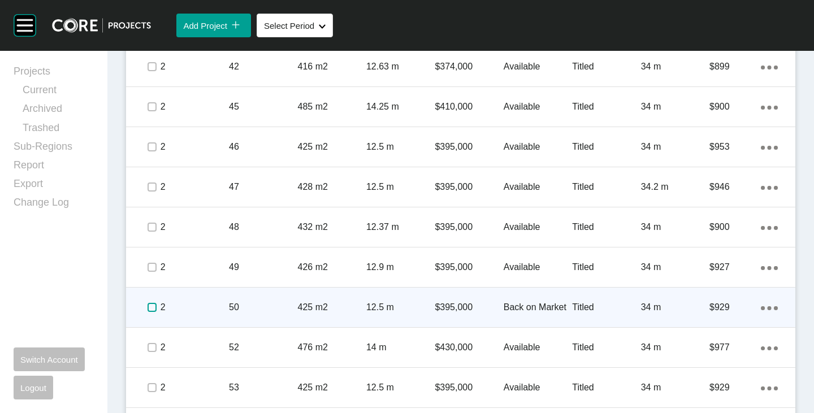
click at [152, 306] on label at bounding box center [152, 307] width 9 height 9
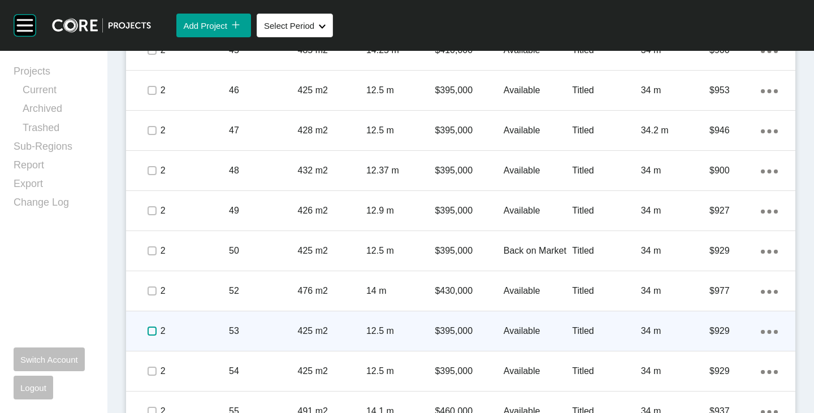
click at [148, 327] on label at bounding box center [152, 331] width 9 height 9
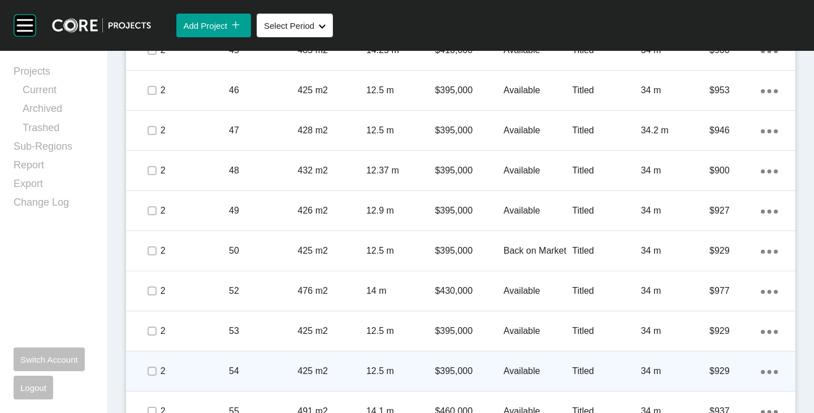
click at [149, 378] on span at bounding box center [151, 371] width 17 height 17
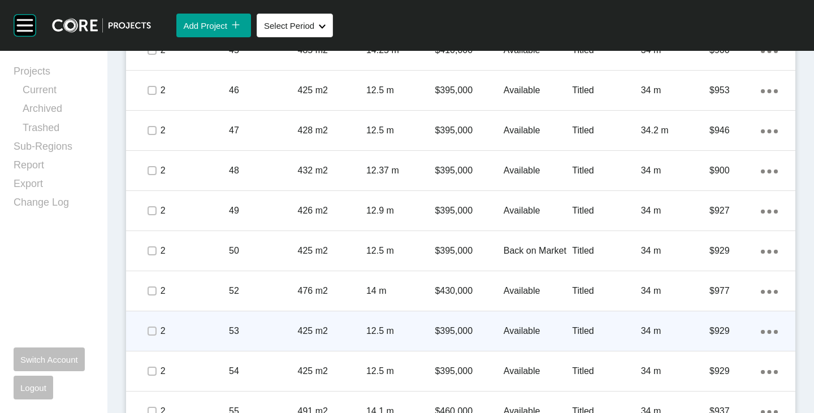
scroll to position [1413, 0]
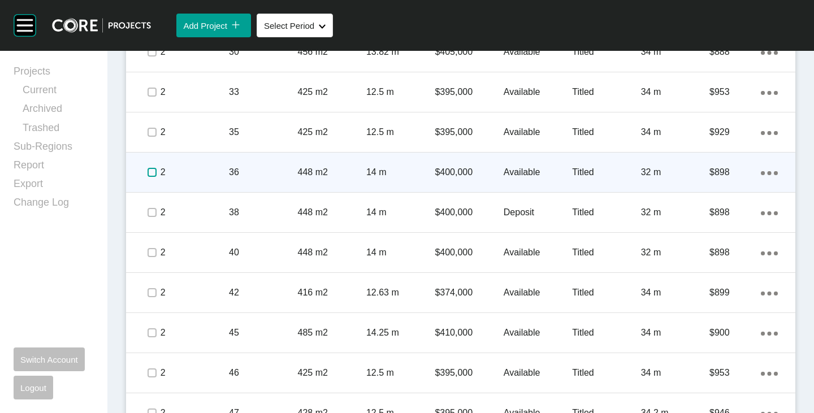
click at [151, 172] on label at bounding box center [152, 172] width 9 height 9
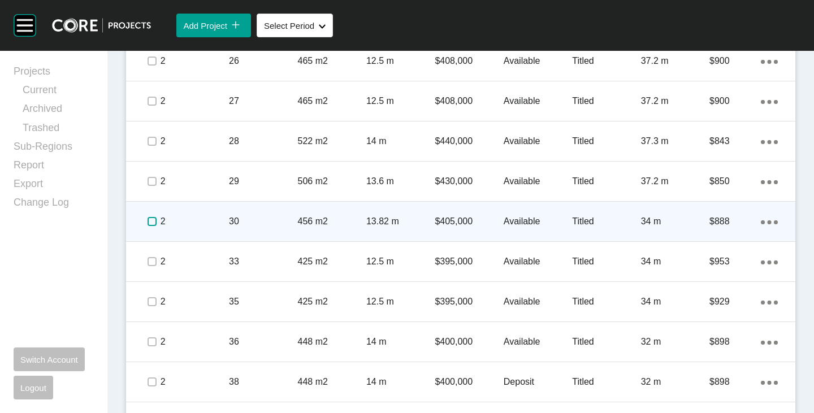
click at [150, 220] on label at bounding box center [152, 221] width 9 height 9
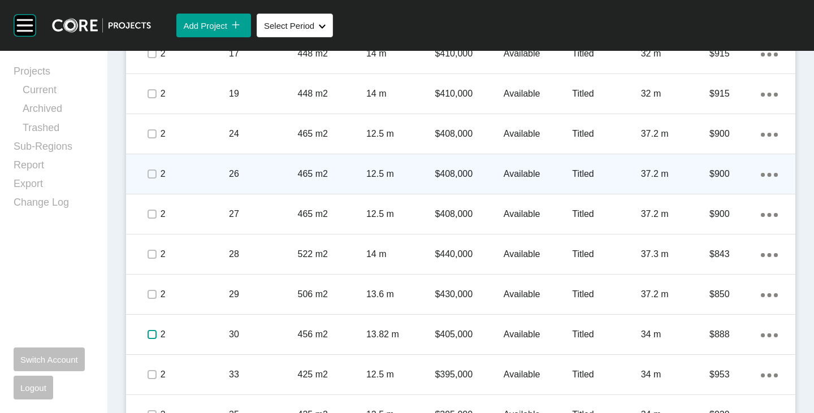
scroll to position [1131, 0]
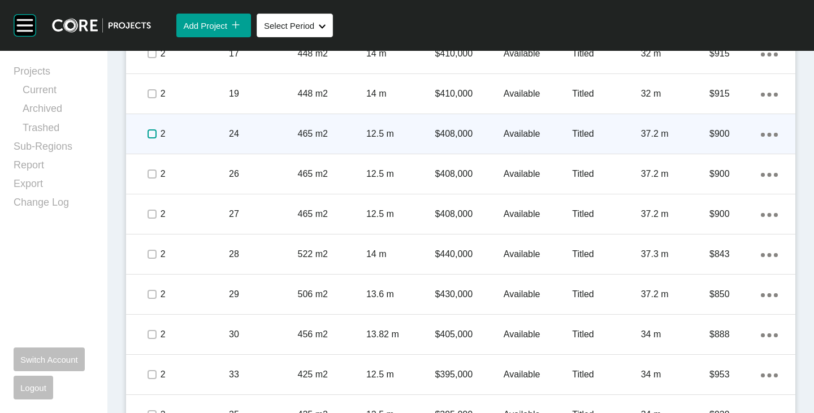
click at [154, 134] on label at bounding box center [152, 133] width 9 height 9
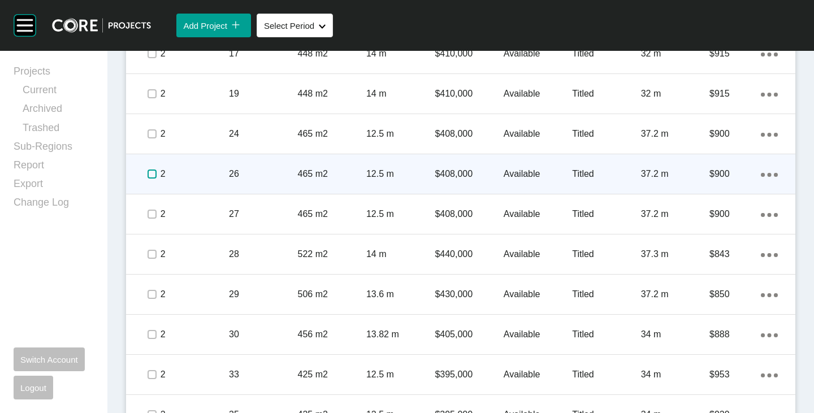
click at [149, 176] on label at bounding box center [152, 174] width 9 height 9
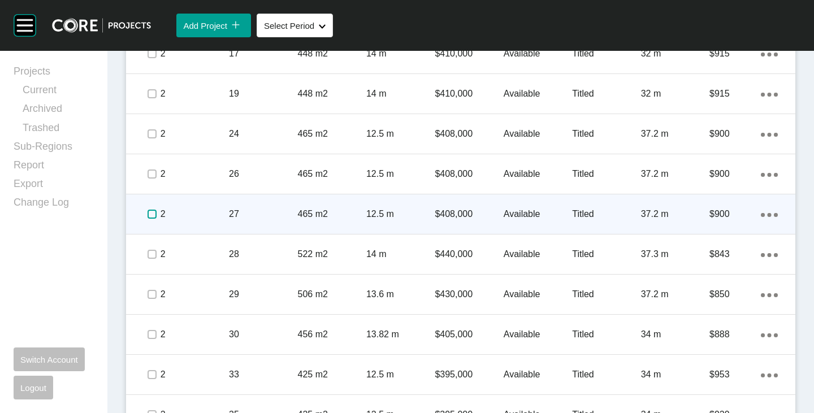
click at [152, 218] on label at bounding box center [152, 214] width 9 height 9
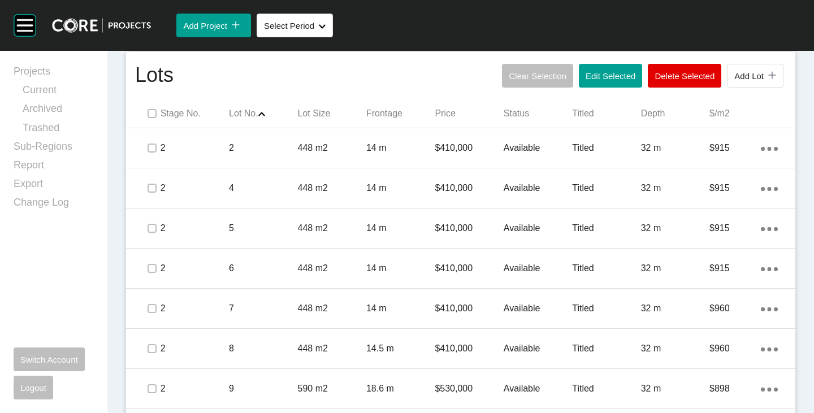
scroll to position [509, 0]
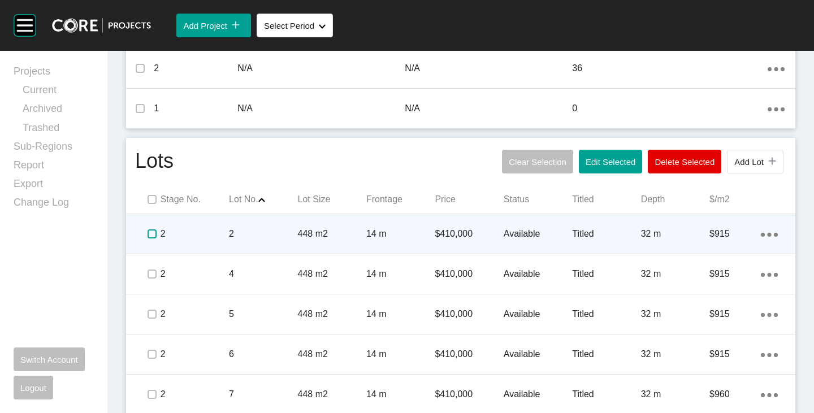
click at [153, 232] on label at bounding box center [152, 234] width 9 height 9
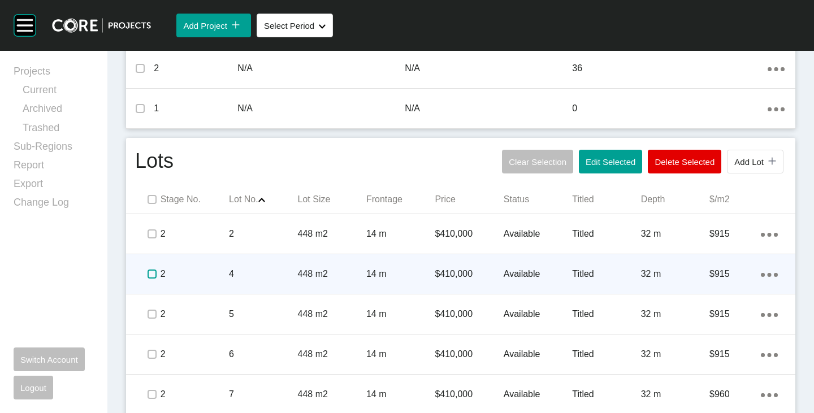
click at [151, 272] on label at bounding box center [152, 274] width 9 height 9
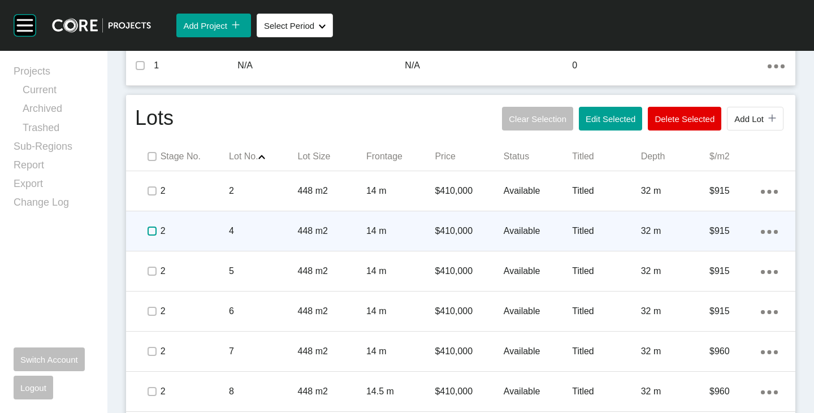
scroll to position [565, 0]
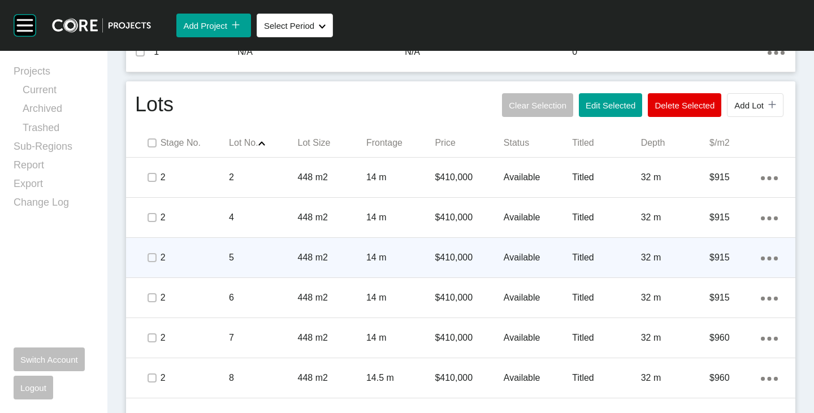
click at [151, 269] on div at bounding box center [151, 258] width 17 height 40
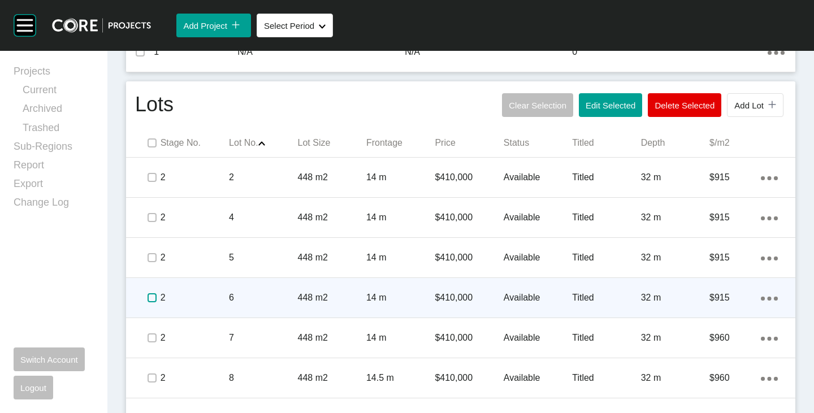
click at [155, 300] on label at bounding box center [152, 297] width 9 height 9
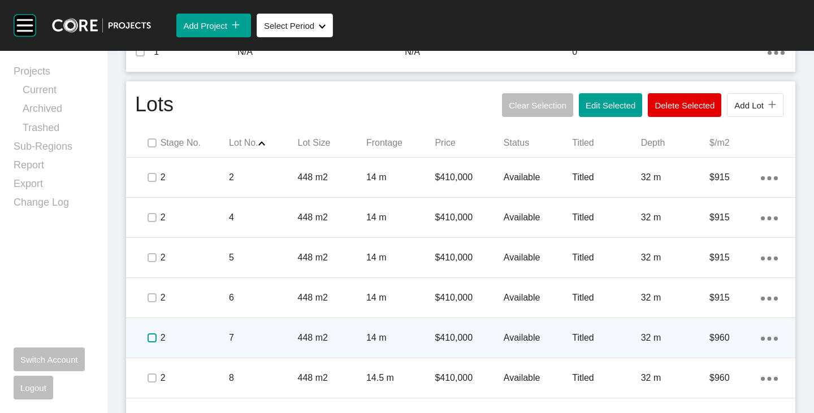
click at [152, 339] on label at bounding box center [152, 338] width 9 height 9
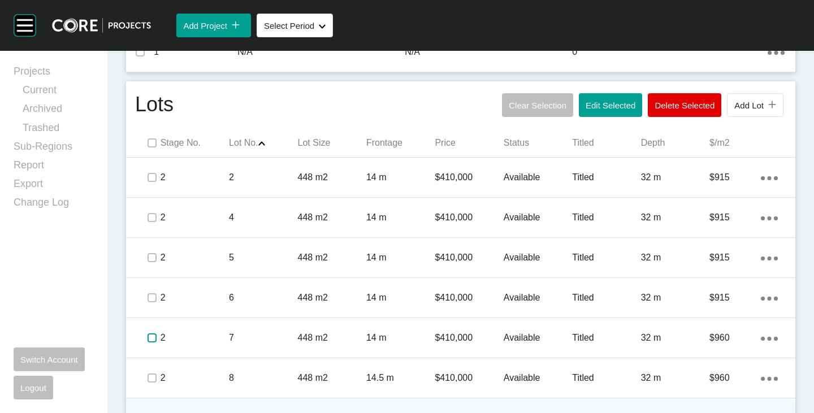
scroll to position [678, 0]
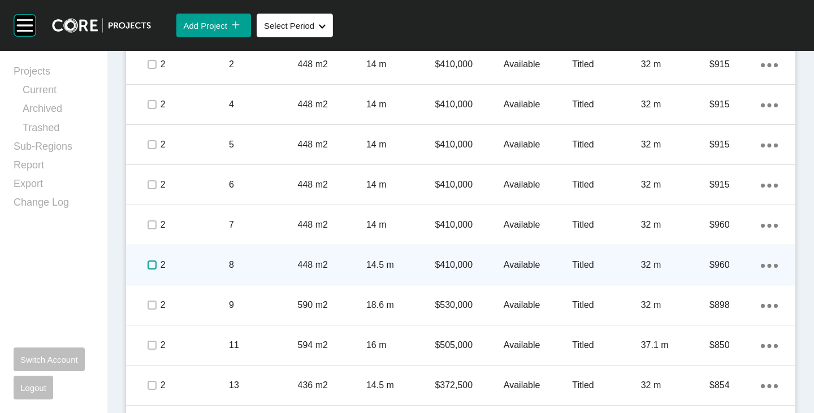
click at [150, 262] on label at bounding box center [152, 265] width 9 height 9
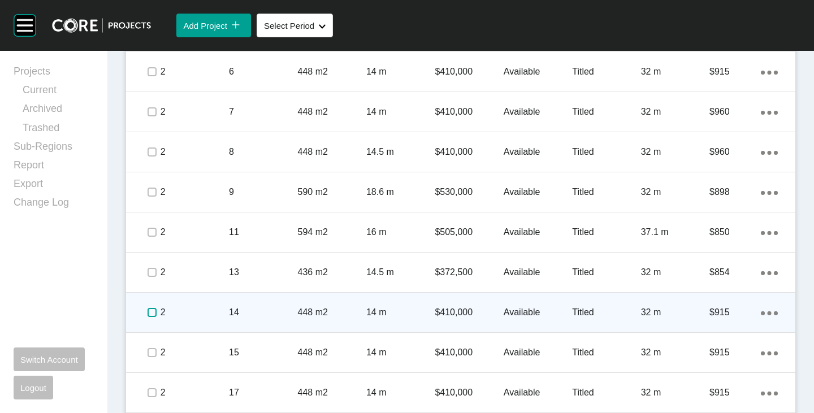
click at [150, 315] on label at bounding box center [152, 312] width 9 height 9
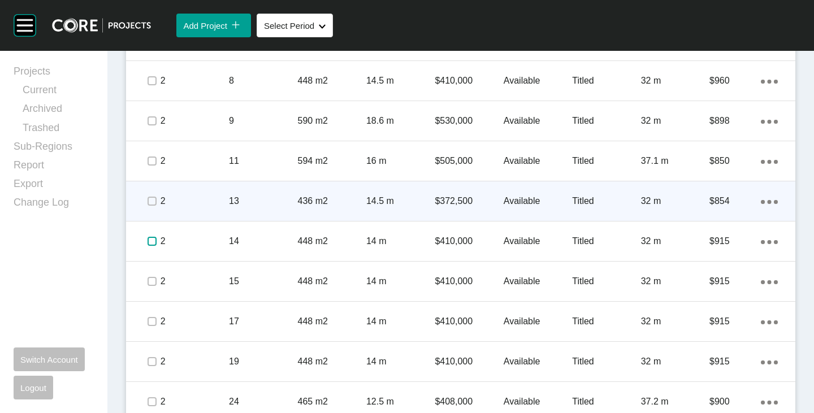
scroll to position [905, 0]
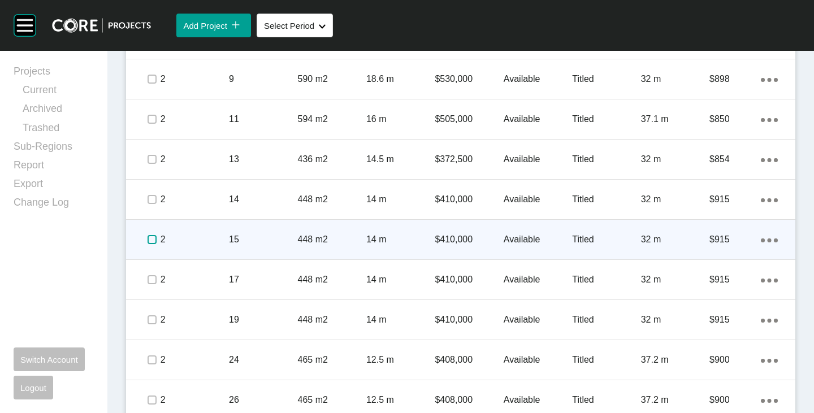
click at [148, 244] on label at bounding box center [152, 239] width 9 height 9
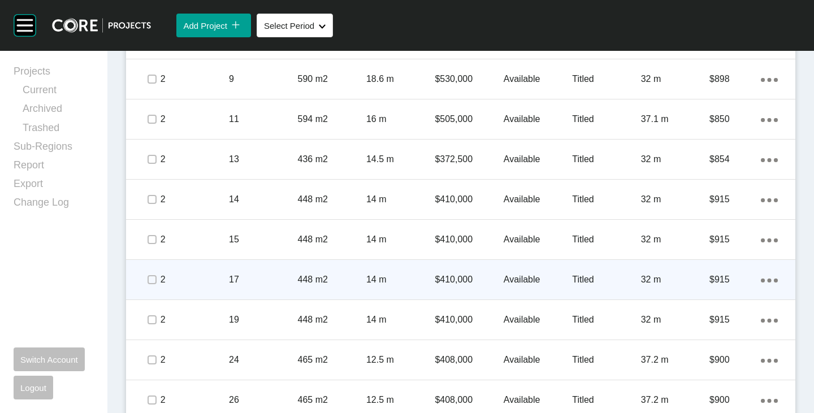
click at [143, 288] on span at bounding box center [151, 279] width 17 height 17
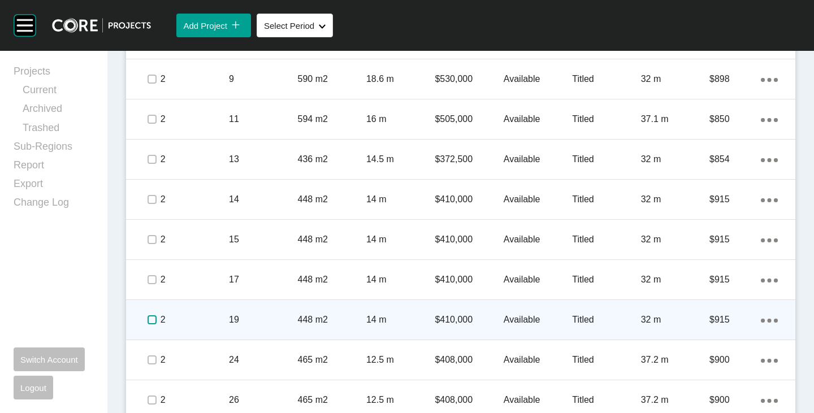
click at [148, 315] on label at bounding box center [152, 319] width 9 height 9
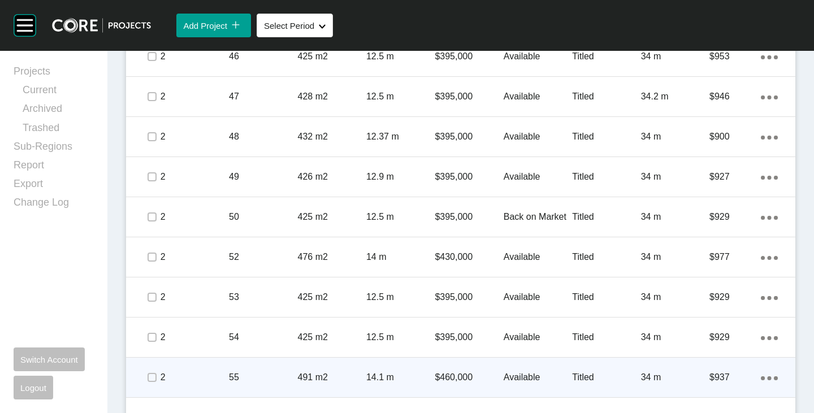
scroll to position [1759, 0]
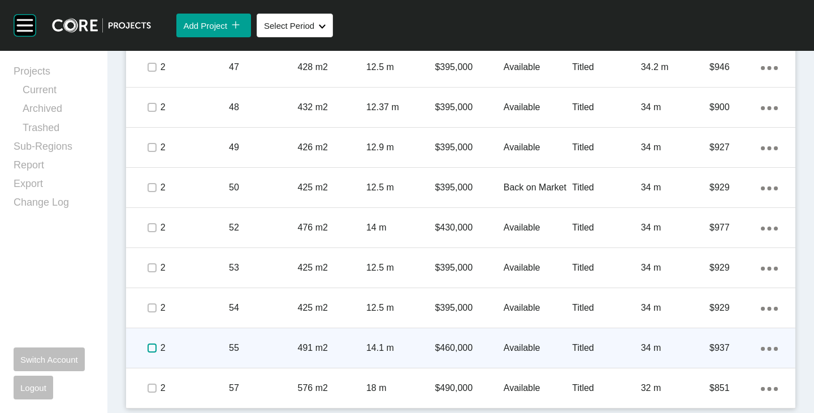
click at [150, 346] on label at bounding box center [152, 348] width 9 height 9
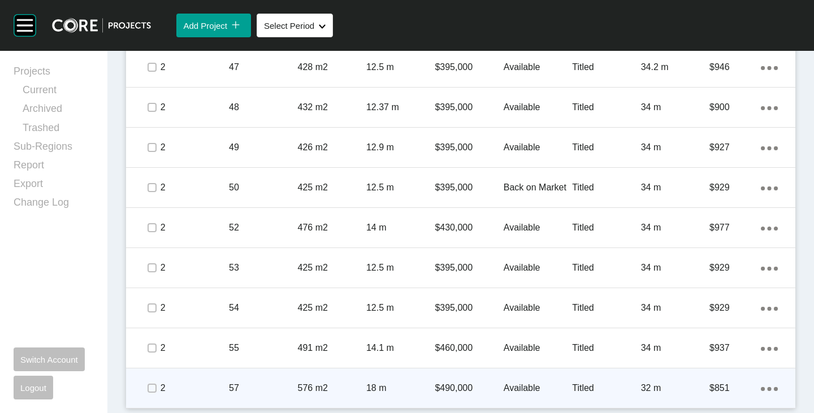
click at [143, 396] on span at bounding box center [151, 388] width 17 height 17
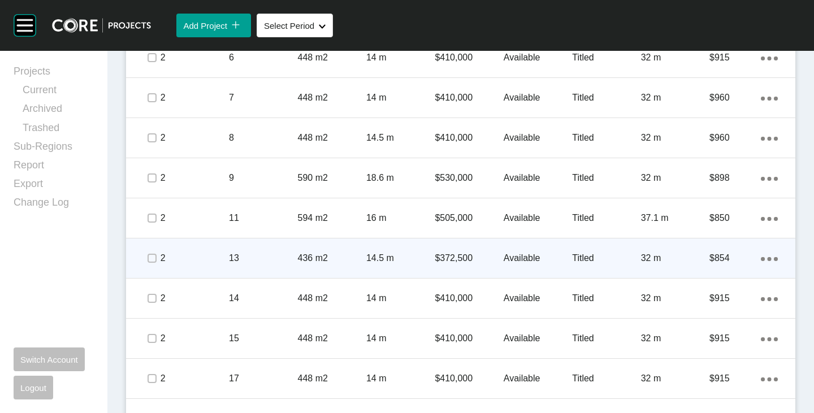
scroll to position [798, 0]
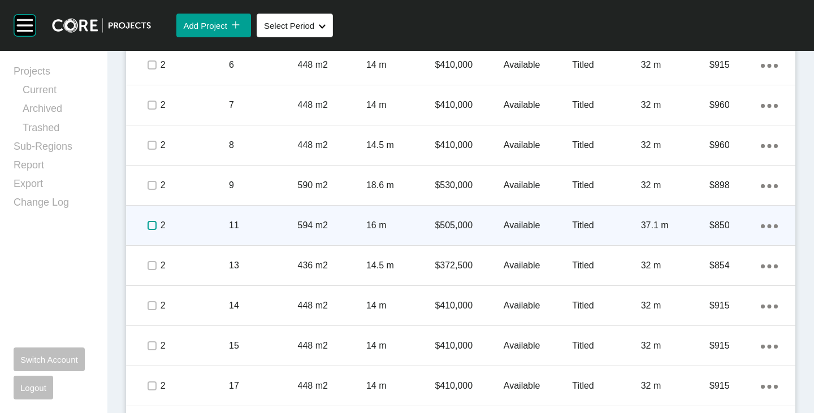
click at [152, 230] on label at bounding box center [152, 225] width 9 height 9
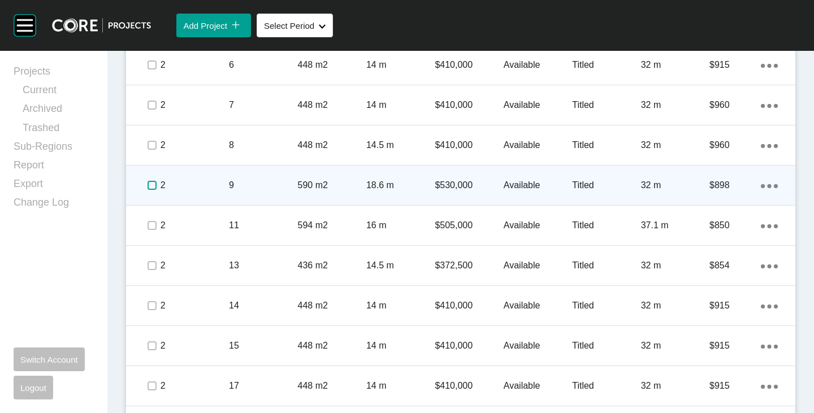
click at [152, 184] on label at bounding box center [152, 185] width 9 height 9
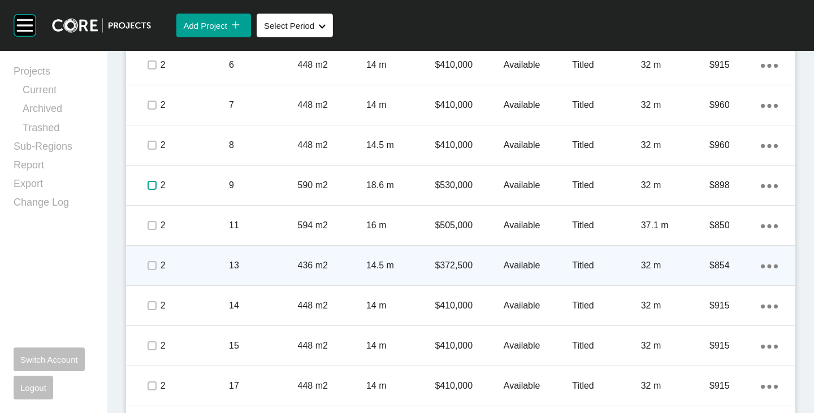
scroll to position [516, 0]
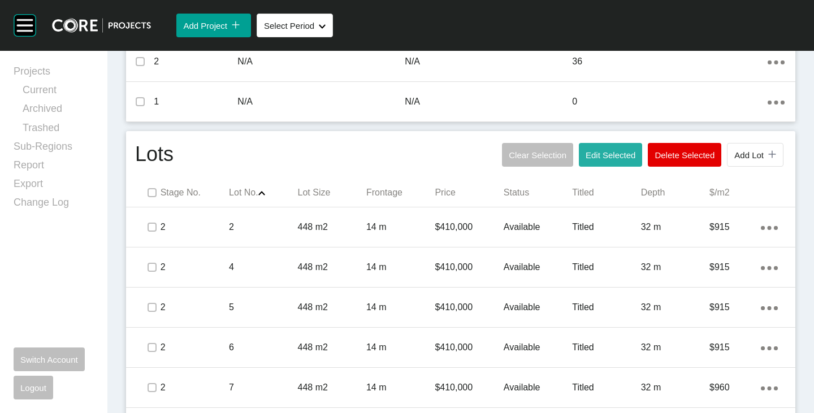
click at [603, 158] on span "Edit Selected" at bounding box center [611, 155] width 50 height 10
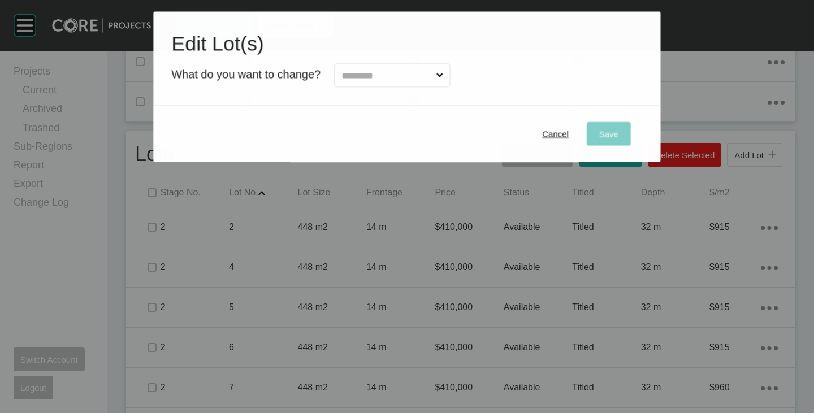
drag, startPoint x: 404, startPoint y: 71, endPoint x: 399, endPoint y: 85, distance: 15.0
click at [404, 71] on input "text" at bounding box center [386, 75] width 94 height 23
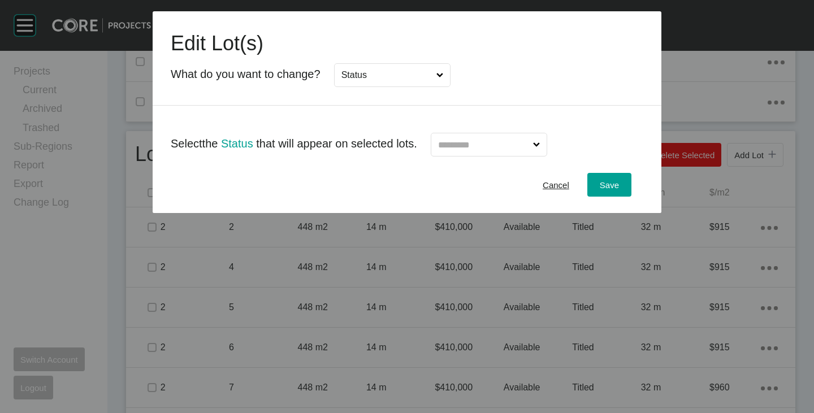
click at [475, 153] on input "text" at bounding box center [483, 144] width 95 height 23
click at [606, 188] on span "Save" at bounding box center [609, 185] width 19 height 10
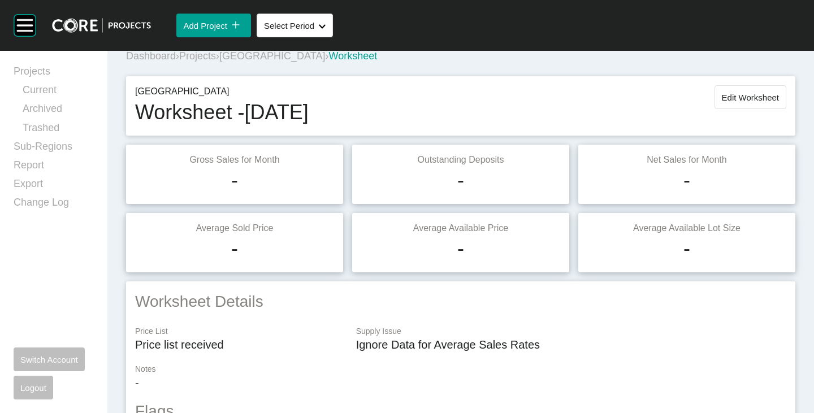
scroll to position [0, 0]
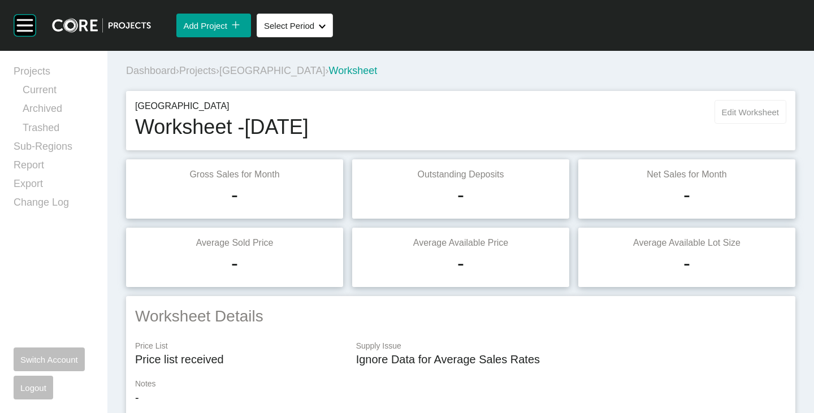
click at [715, 107] on button "Edit Worksheet" at bounding box center [751, 112] width 72 height 24
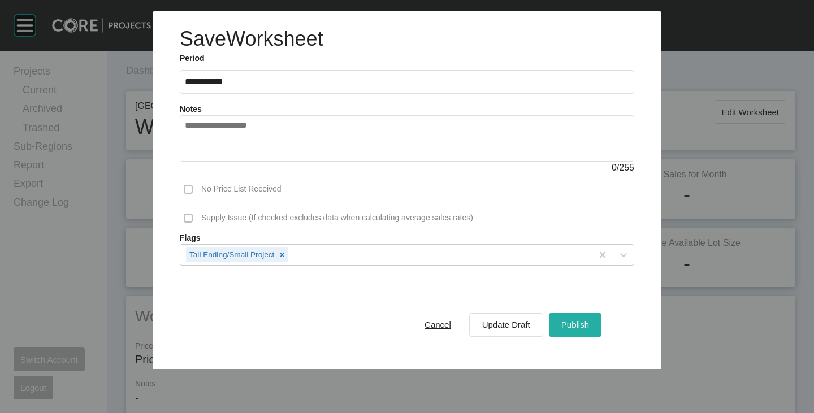
click at [575, 314] on button "Publish" at bounding box center [575, 325] width 53 height 24
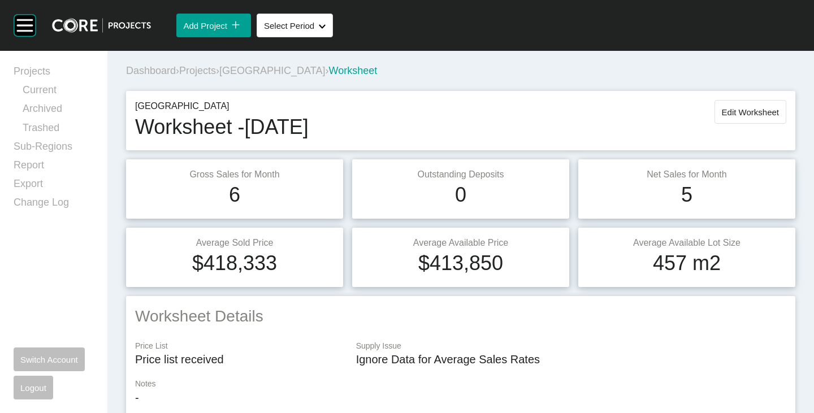
click at [266, 74] on span "[GEOGRAPHIC_DATA]" at bounding box center [272, 70] width 106 height 11
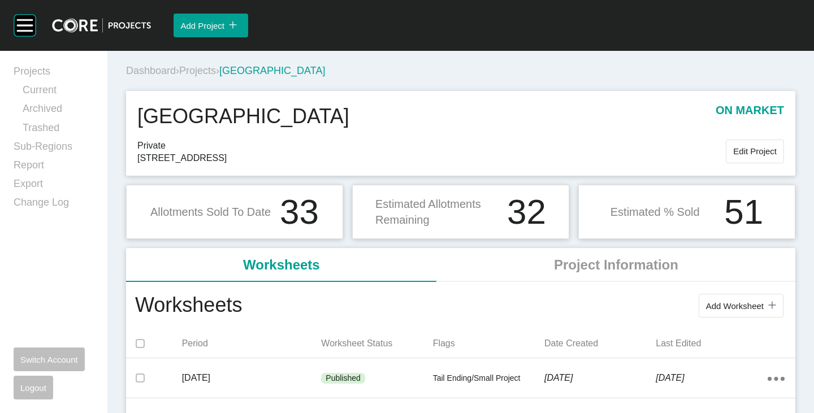
click at [210, 66] on span "Projects" at bounding box center [197, 70] width 37 height 11
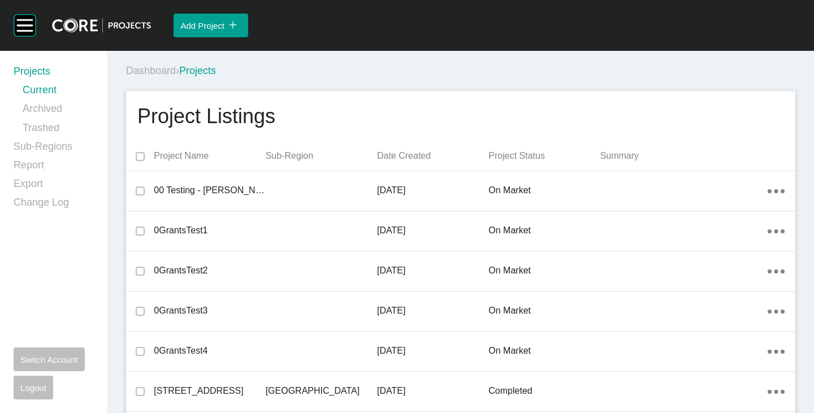
click at [409, 59] on div "Dashboard › Projects" at bounding box center [463, 70] width 674 height 31
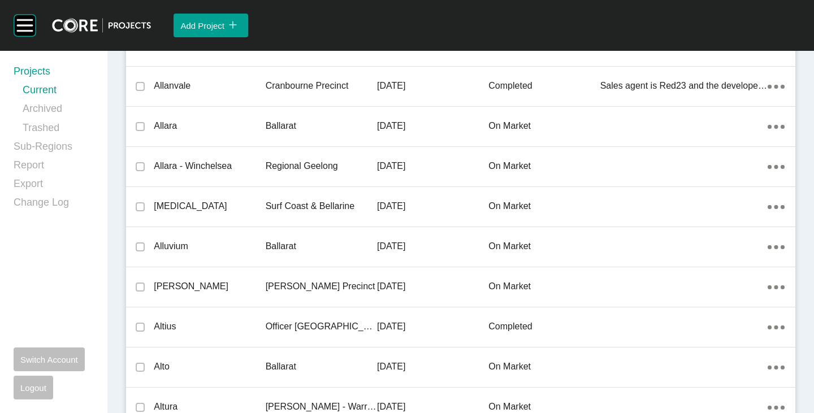
scroll to position [5844, 0]
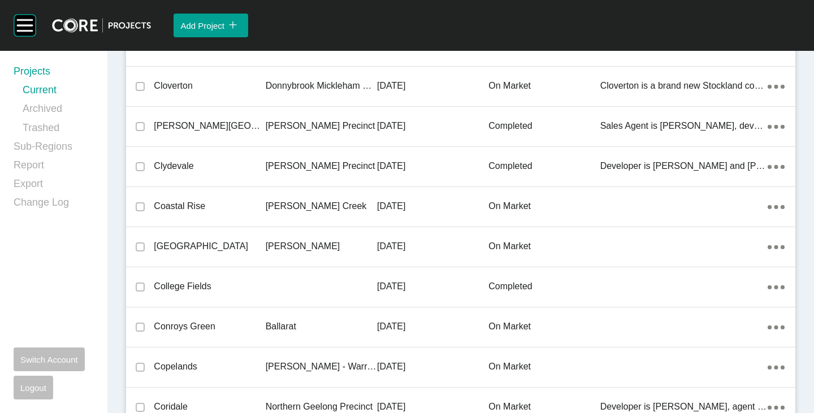
click at [163, 203] on p "Coastal Rise" at bounding box center [209, 206] width 111 height 12
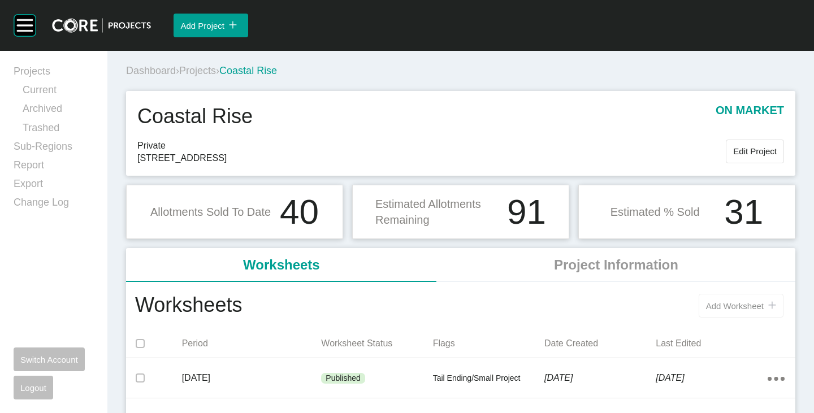
click at [720, 300] on button "Add Worksheet icon/tick copy 11 Created with Sketch." at bounding box center [741, 306] width 85 height 24
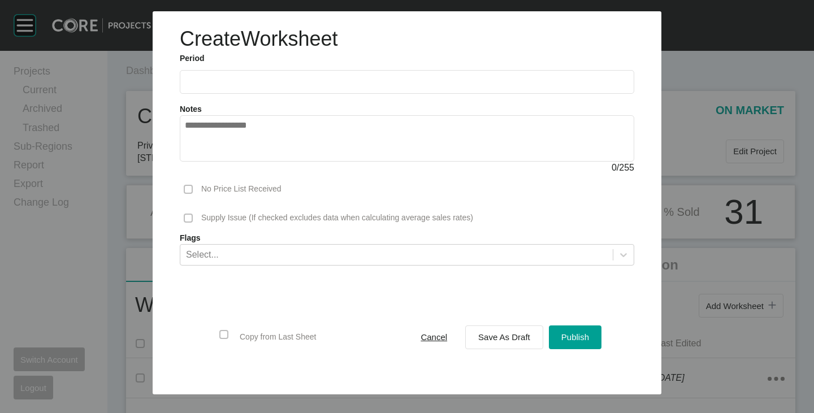
click at [237, 74] on label at bounding box center [407, 82] width 455 height 24
click at [237, 77] on input "text" at bounding box center [407, 82] width 444 height 10
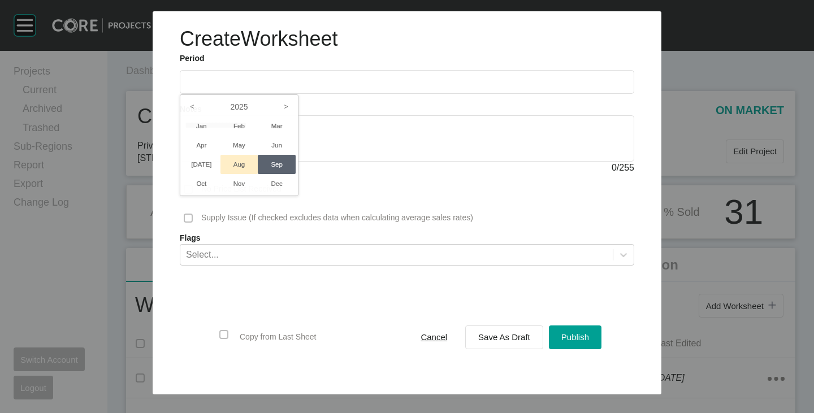
click at [233, 155] on li "Aug" at bounding box center [239, 164] width 38 height 19
type input "**********"
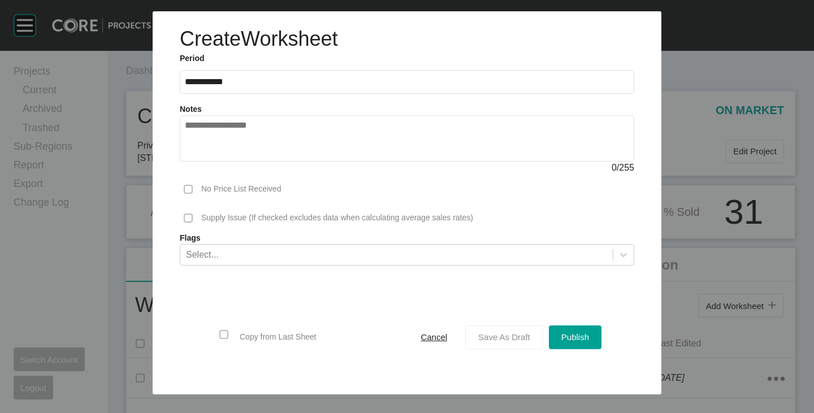
click at [510, 326] on button "Save As Draft" at bounding box center [504, 338] width 78 height 24
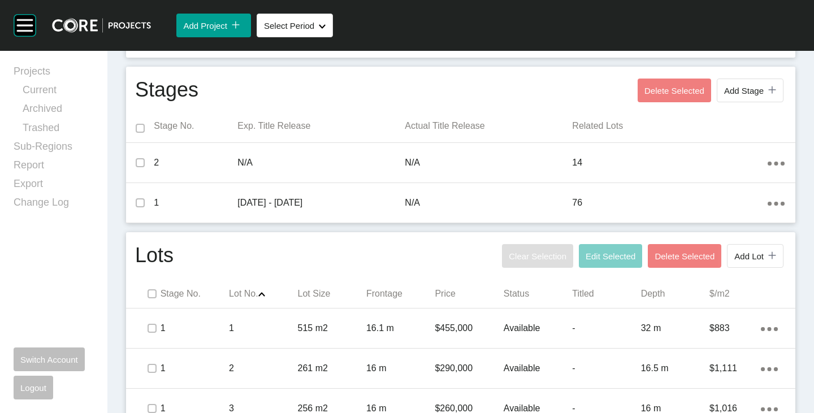
scroll to position [452, 0]
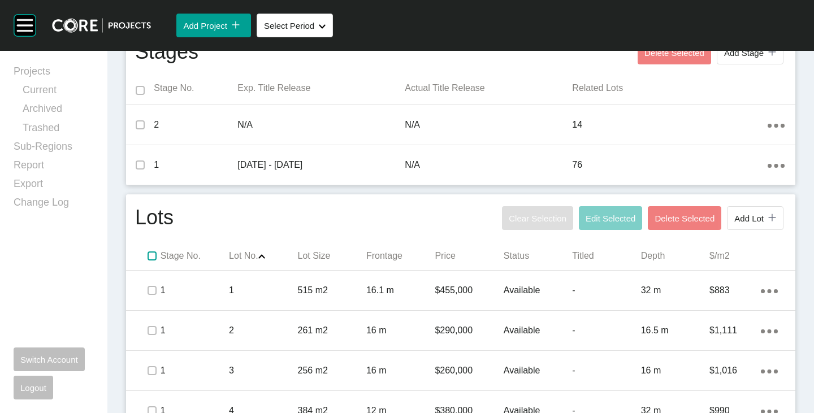
click at [150, 255] on label at bounding box center [152, 256] width 9 height 9
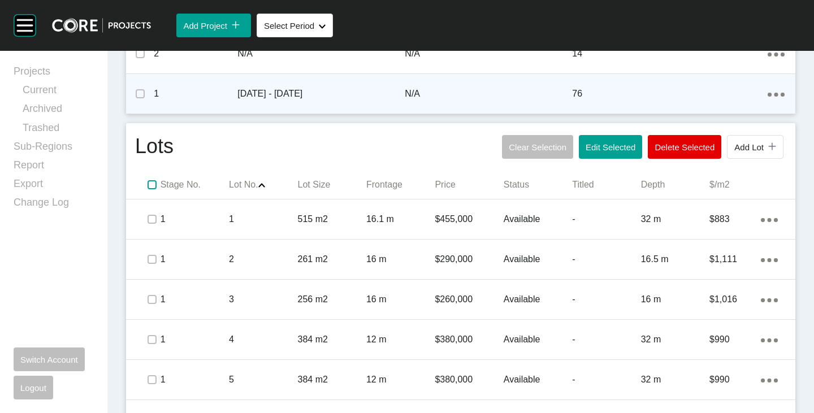
scroll to position [565, 0]
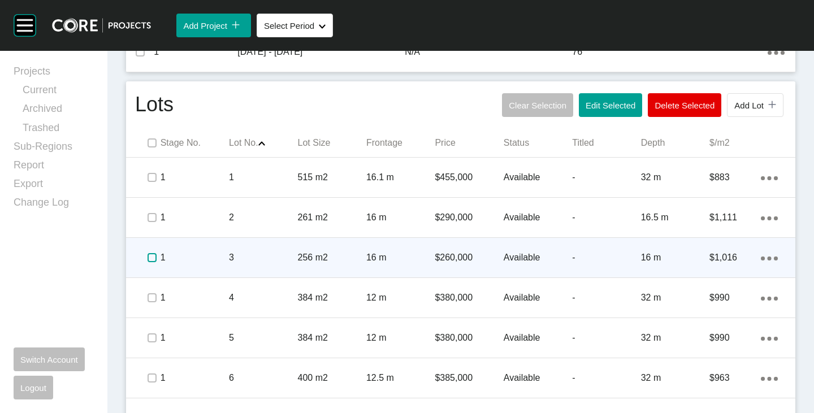
click at [152, 257] on label at bounding box center [152, 257] width 9 height 9
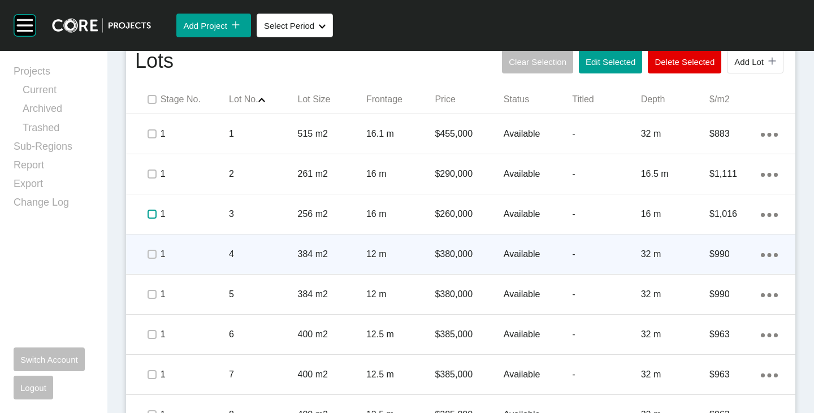
scroll to position [622, 0]
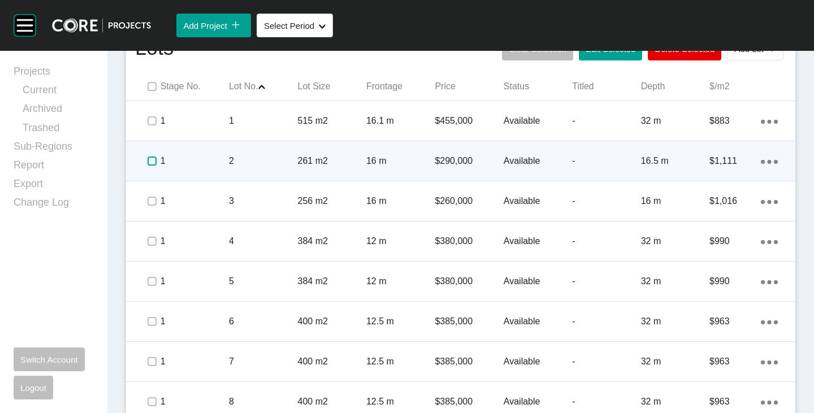
click at [148, 163] on label at bounding box center [152, 161] width 9 height 9
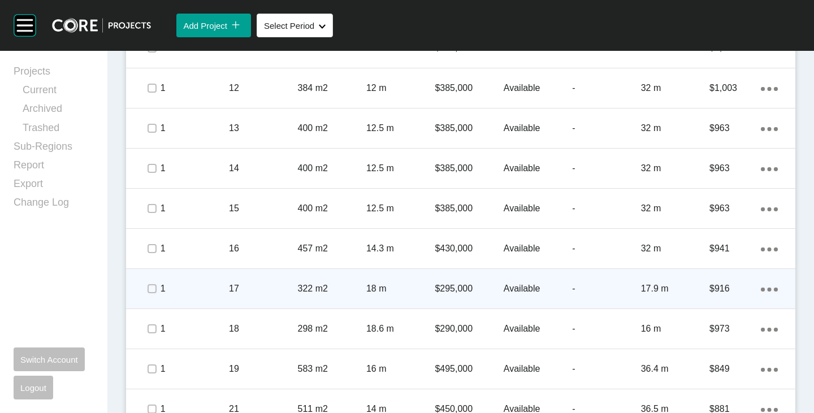
scroll to position [1131, 0]
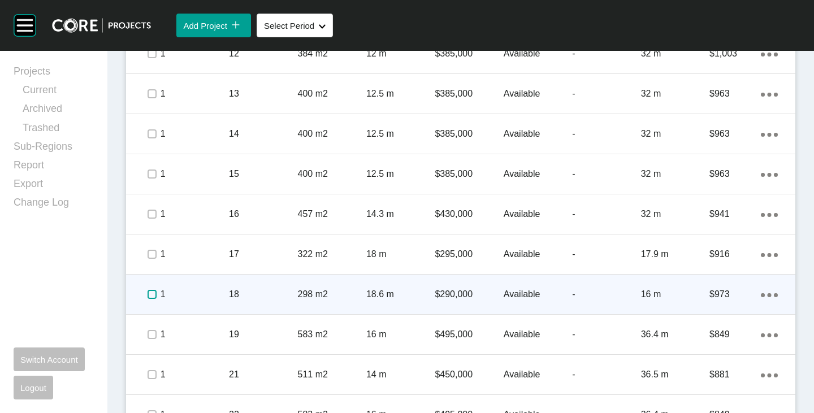
click at [150, 291] on label at bounding box center [152, 294] width 9 height 9
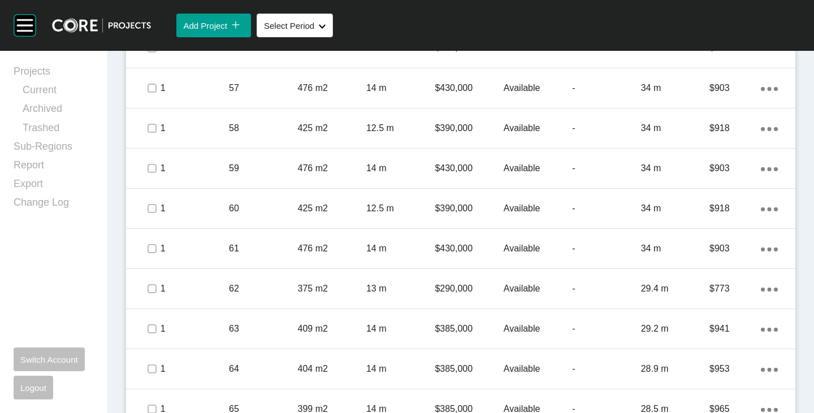
scroll to position [2827, 0]
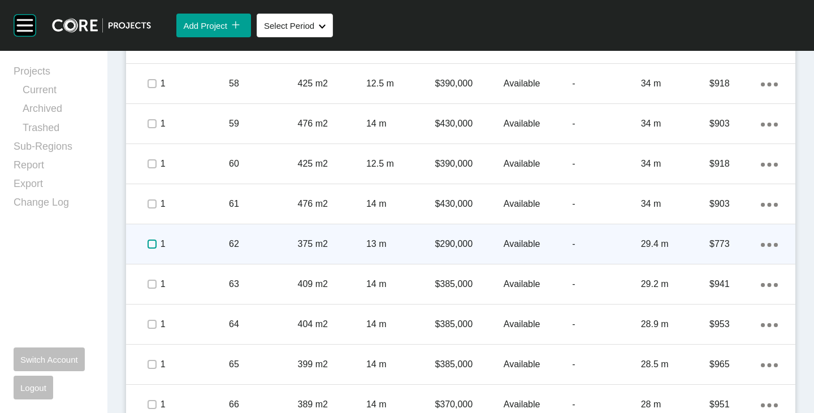
click at [149, 248] on label at bounding box center [152, 244] width 9 height 9
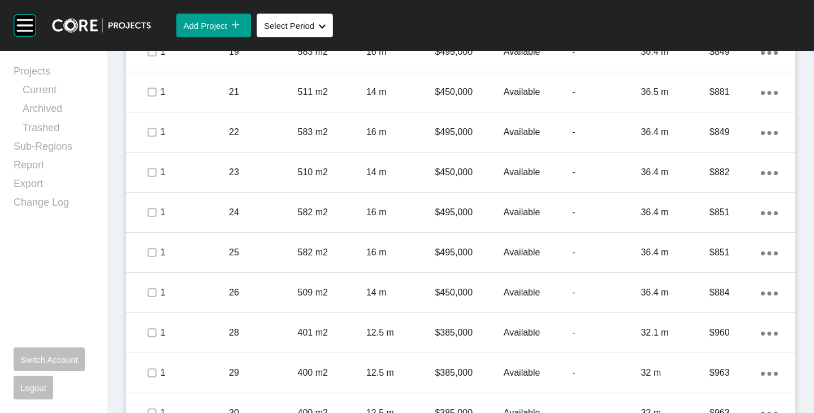
scroll to position [1131, 0]
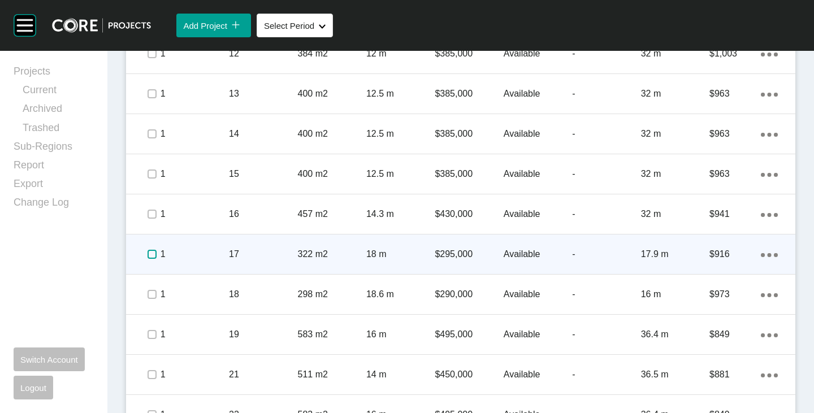
click at [152, 253] on label at bounding box center [152, 254] width 9 height 9
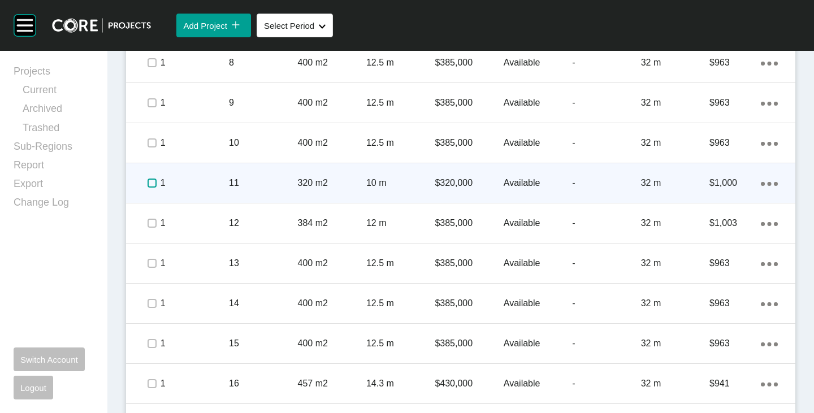
click at [148, 188] on label at bounding box center [152, 183] width 9 height 9
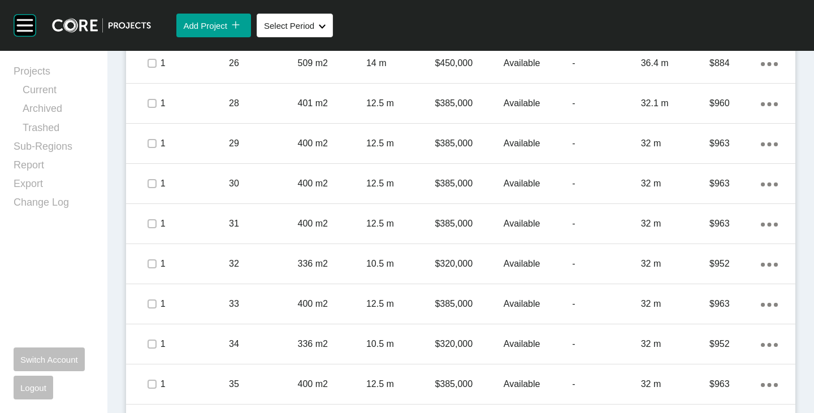
scroll to position [1696, 0]
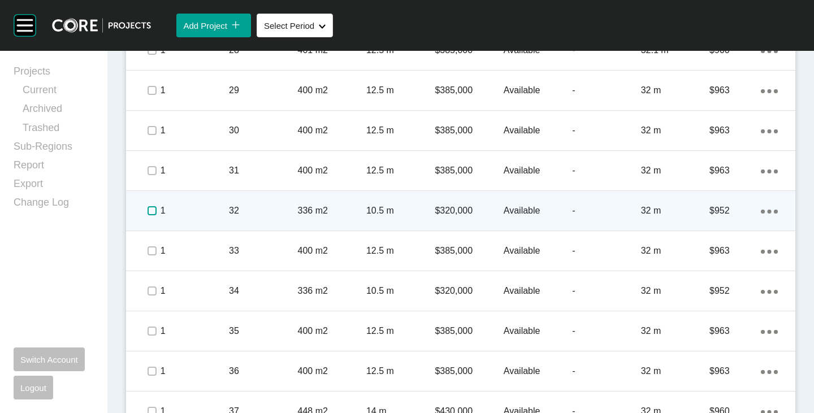
click at [151, 214] on label at bounding box center [152, 210] width 9 height 9
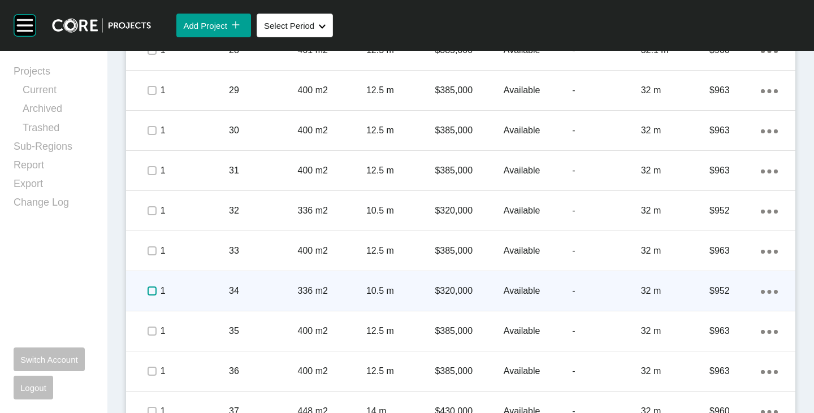
click at [153, 292] on label at bounding box center [152, 291] width 9 height 9
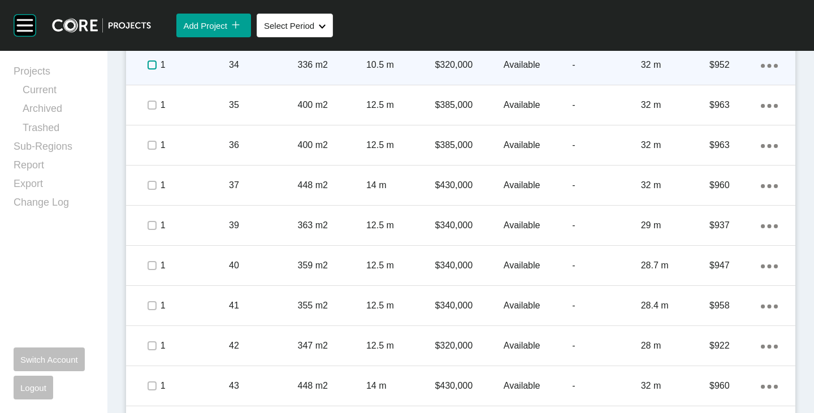
scroll to position [1979, 0]
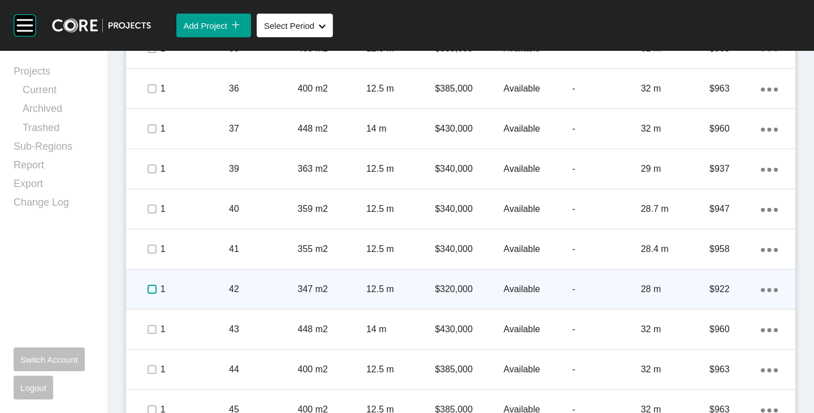
click at [152, 289] on label at bounding box center [152, 289] width 9 height 9
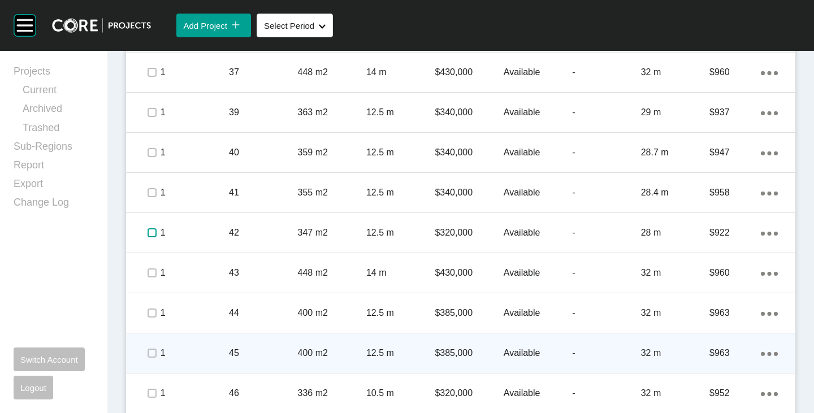
scroll to position [2148, 0]
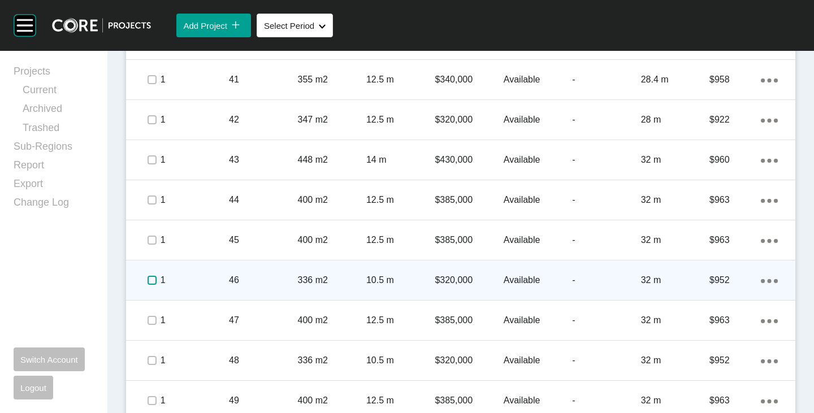
click at [149, 281] on label at bounding box center [152, 280] width 9 height 9
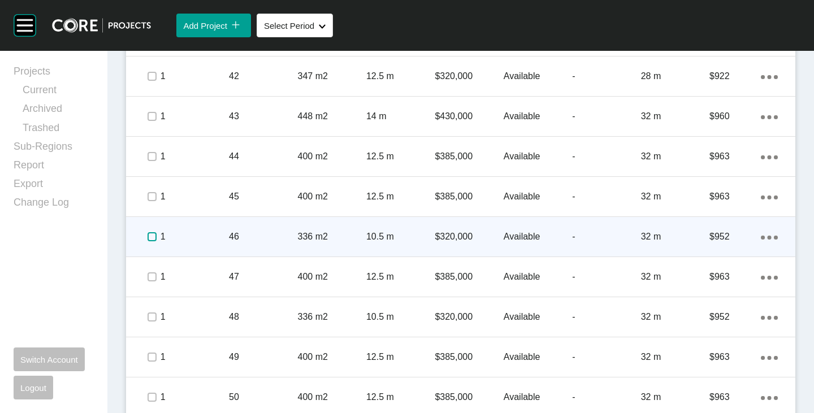
scroll to position [2205, 0]
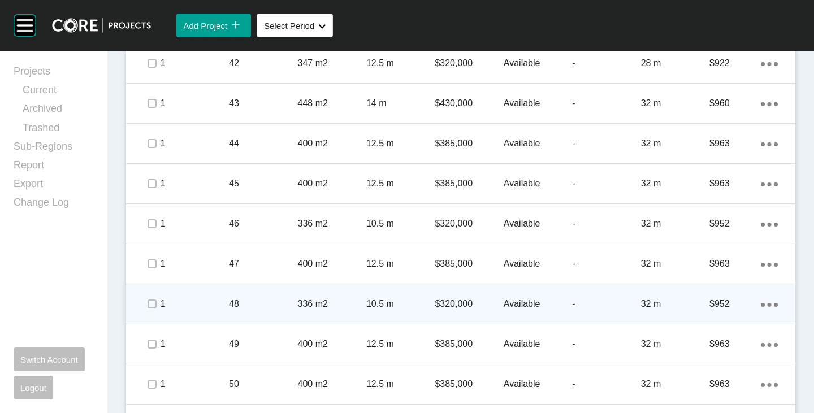
click at [152, 311] on span at bounding box center [151, 304] width 17 height 17
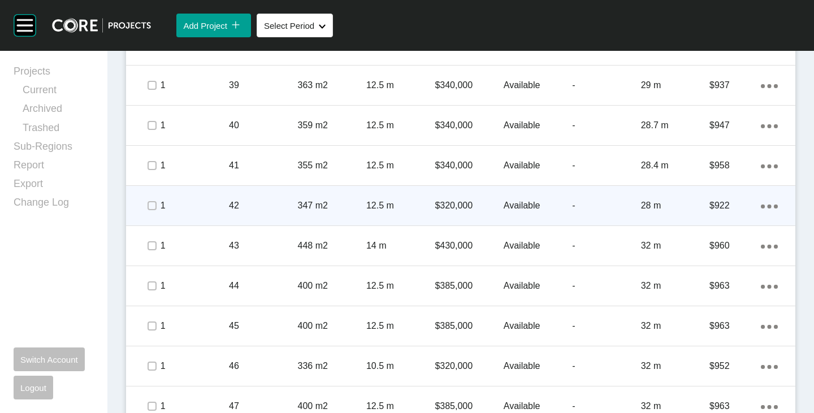
scroll to position [1979, 0]
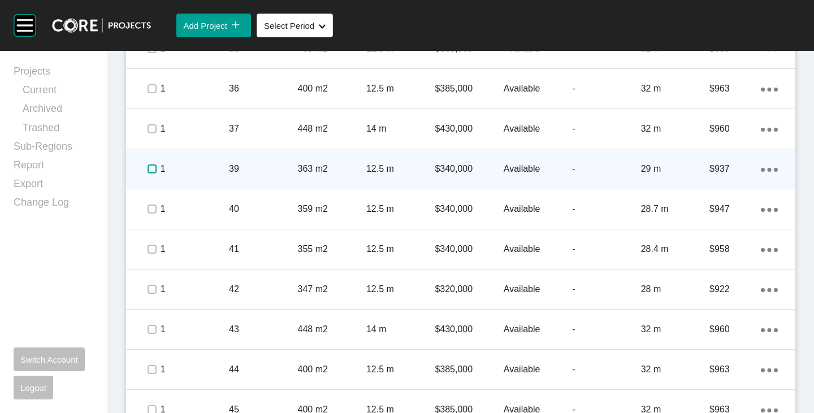
click at [148, 172] on label at bounding box center [152, 169] width 9 height 9
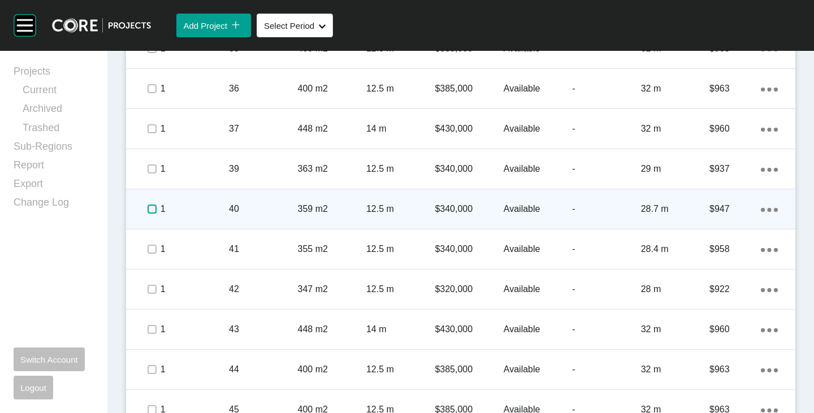
click at [150, 209] on label at bounding box center [152, 209] width 9 height 9
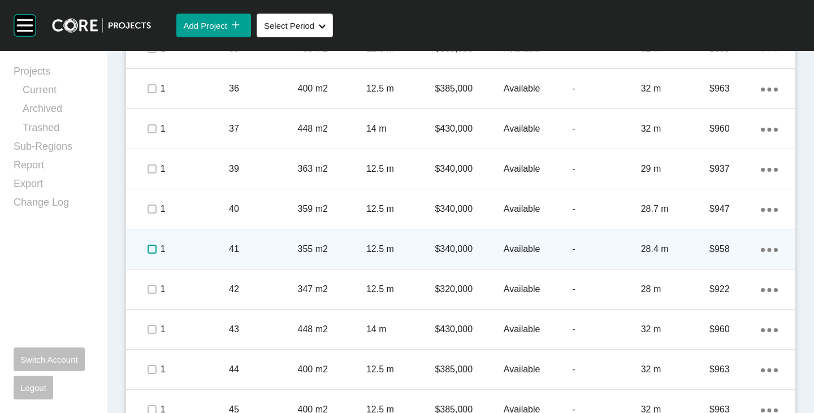
click at [154, 251] on label at bounding box center [152, 249] width 9 height 9
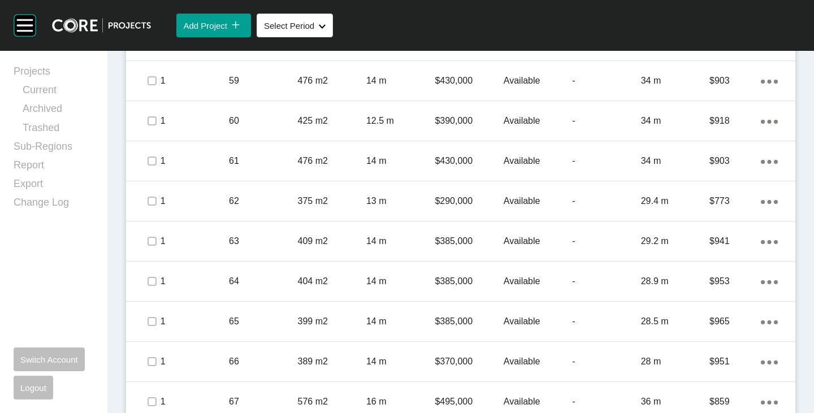
scroll to position [2883, 0]
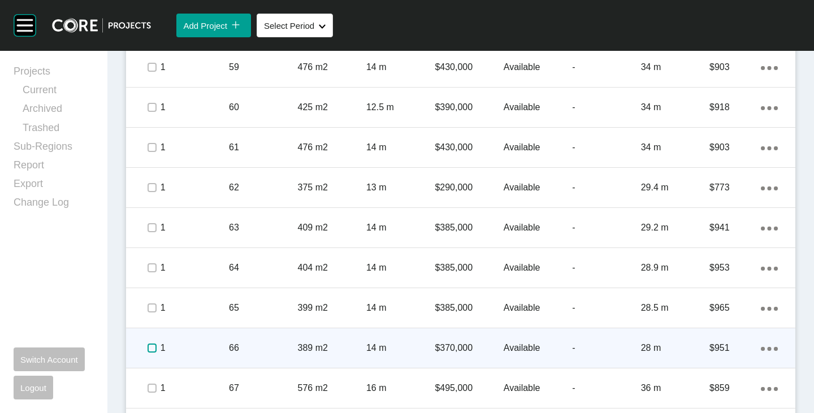
click at [151, 344] on label at bounding box center [152, 348] width 9 height 9
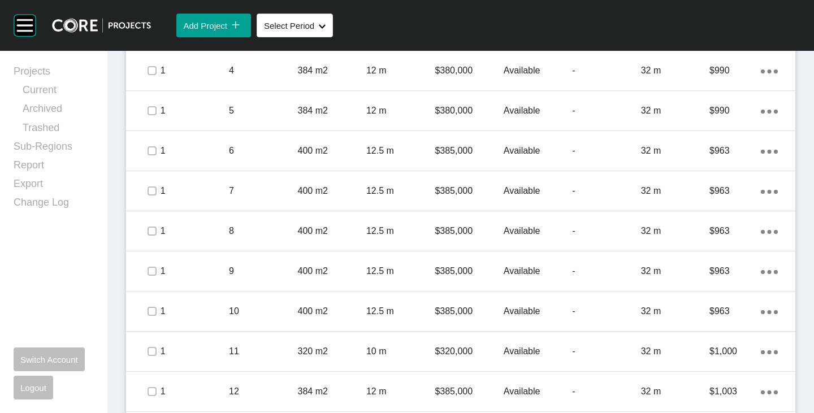
scroll to position [735, 0]
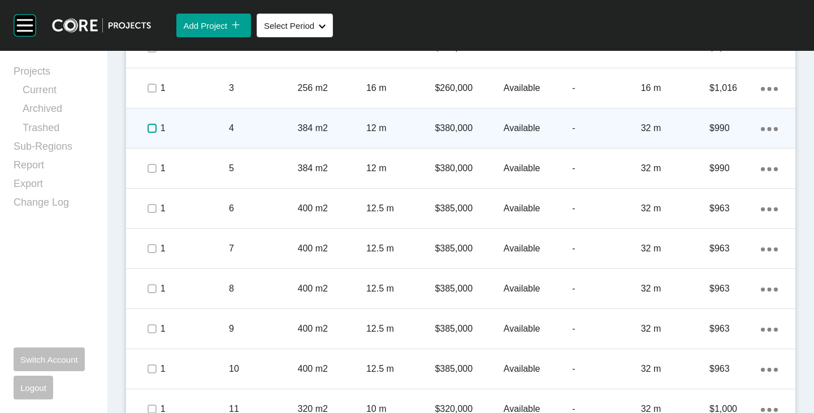
click at [149, 132] on label at bounding box center [152, 128] width 9 height 9
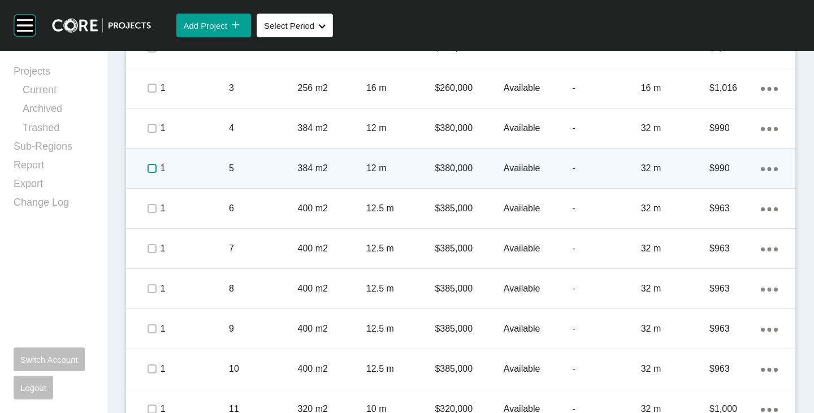
click at [150, 173] on label at bounding box center [152, 168] width 9 height 9
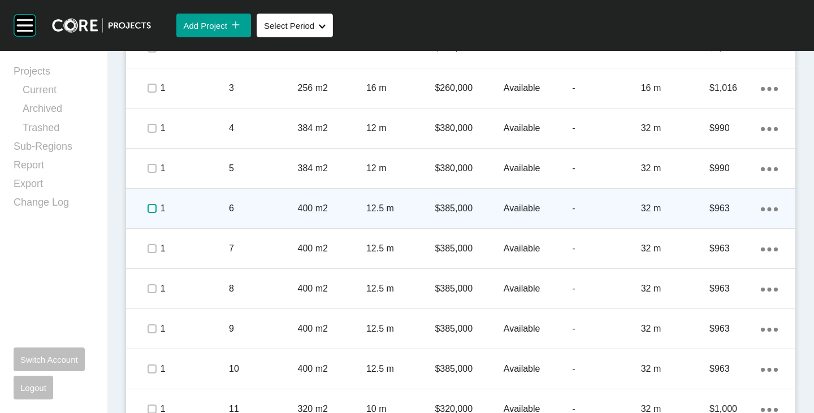
click at [154, 208] on label at bounding box center [152, 208] width 9 height 9
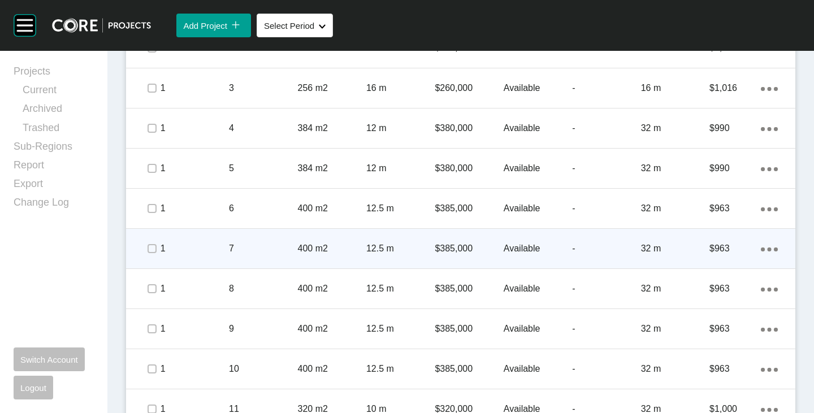
click at [156, 246] on span at bounding box center [151, 248] width 17 height 17
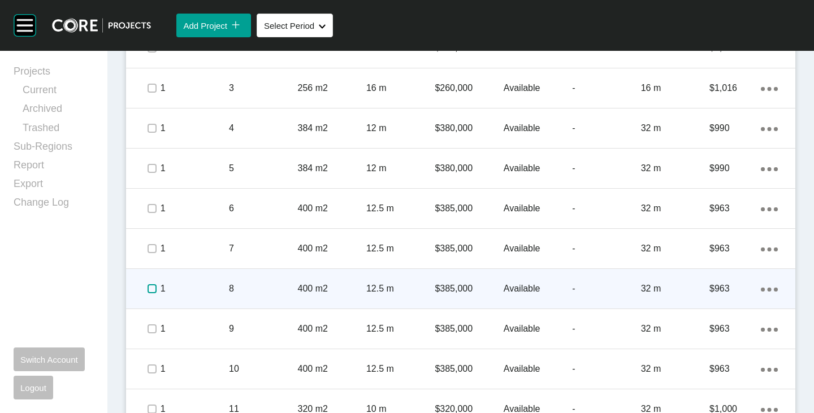
click at [152, 285] on label at bounding box center [152, 288] width 9 height 9
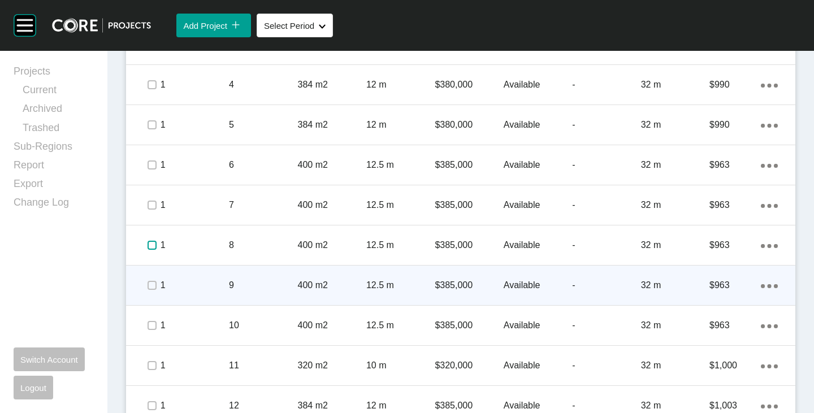
scroll to position [791, 0]
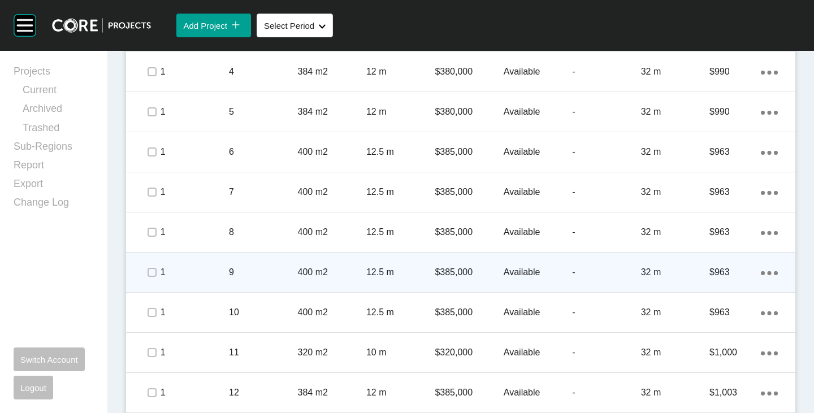
click at [153, 264] on span at bounding box center [151, 272] width 17 height 17
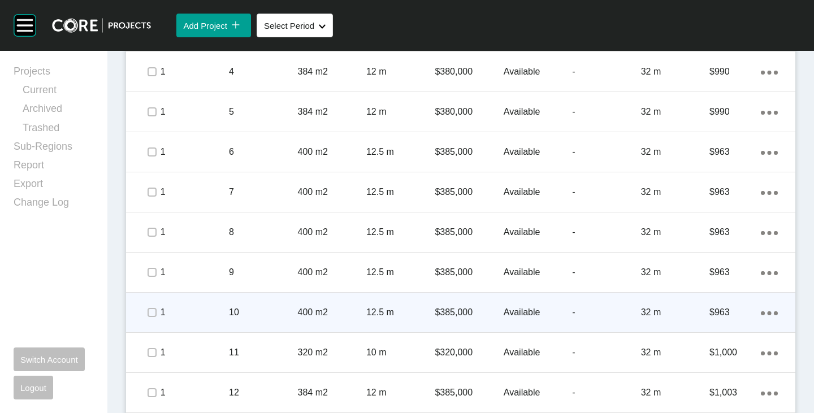
click at [150, 304] on div at bounding box center [151, 313] width 17 height 40
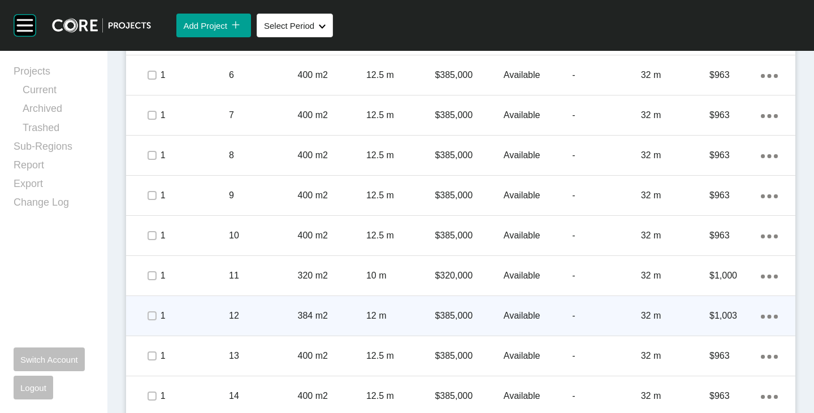
scroll to position [905, 0]
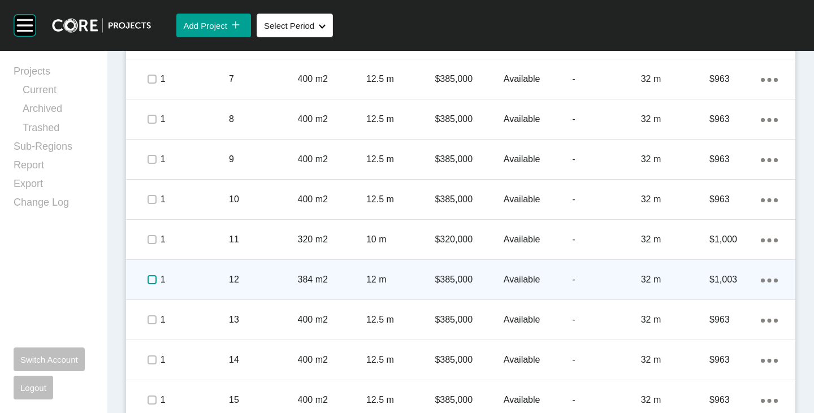
click at [148, 279] on label at bounding box center [152, 279] width 9 height 9
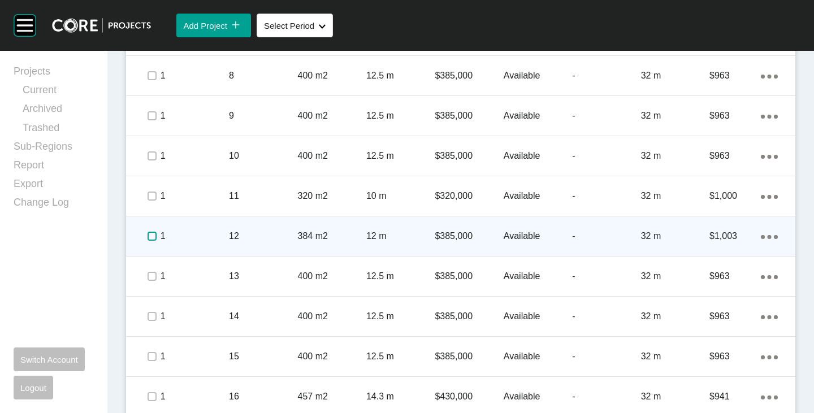
scroll to position [961, 0]
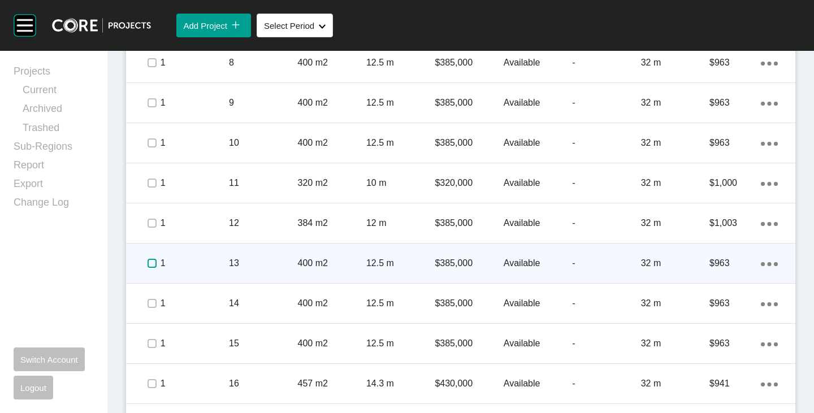
click at [150, 260] on label at bounding box center [152, 263] width 9 height 9
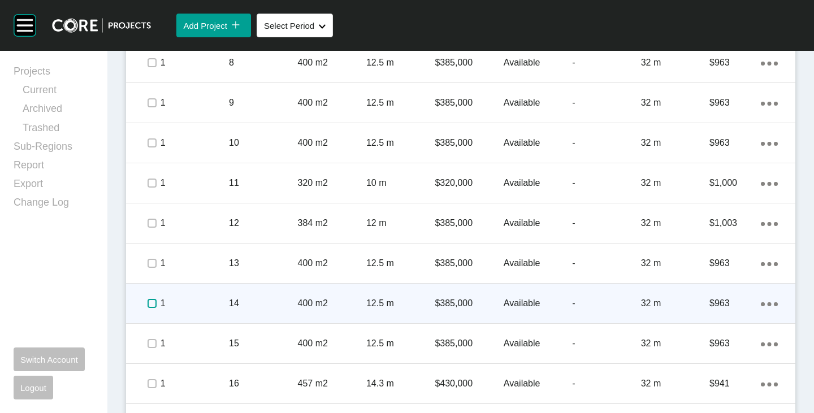
click at [148, 302] on label at bounding box center [152, 303] width 9 height 9
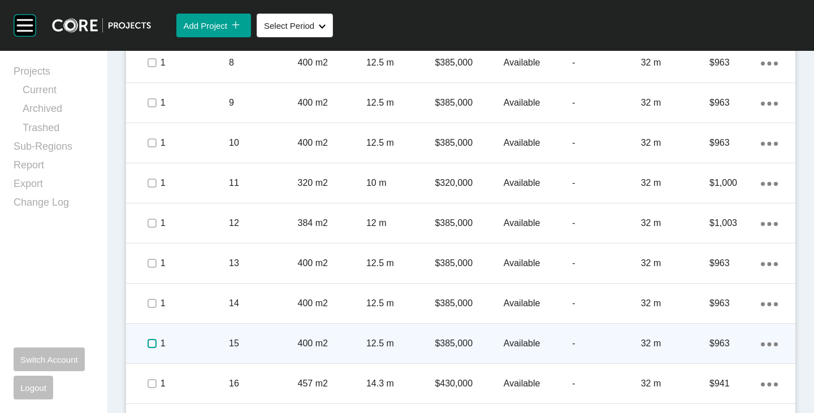
click at [150, 343] on label at bounding box center [152, 343] width 9 height 9
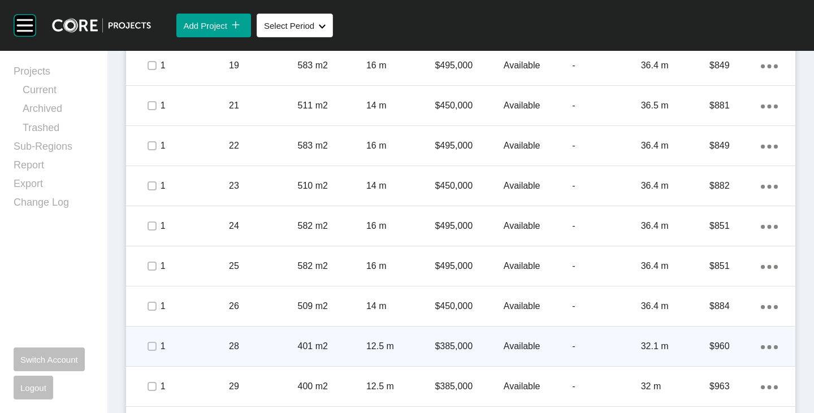
scroll to position [1413, 0]
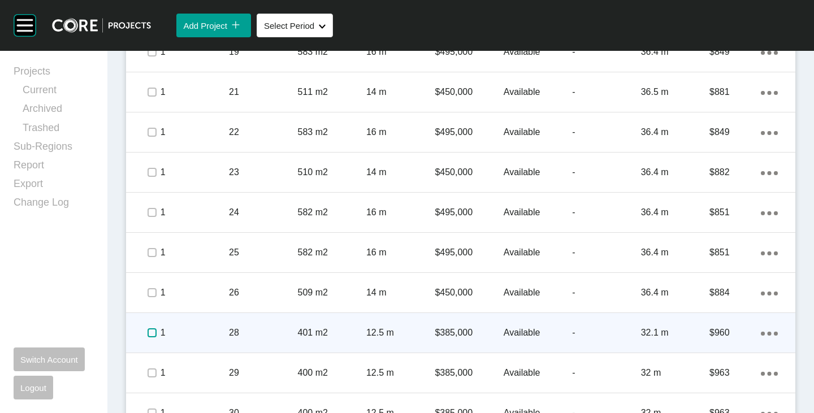
click at [150, 330] on label at bounding box center [152, 332] width 9 height 9
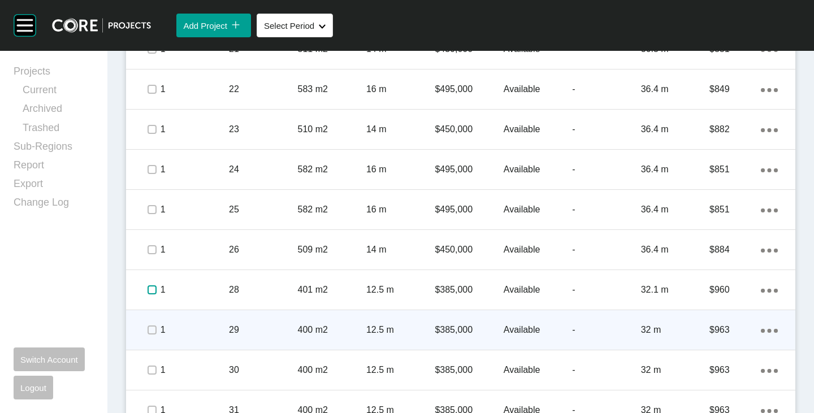
scroll to position [1470, 0]
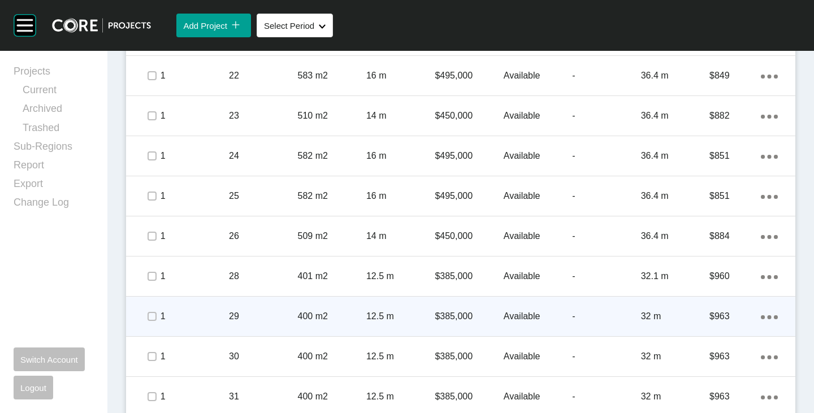
click at [148, 307] on div at bounding box center [151, 317] width 17 height 40
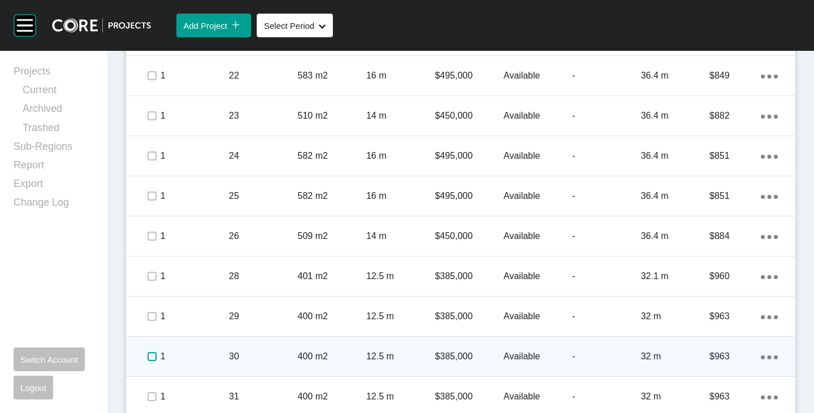
click at [149, 357] on label at bounding box center [152, 356] width 9 height 9
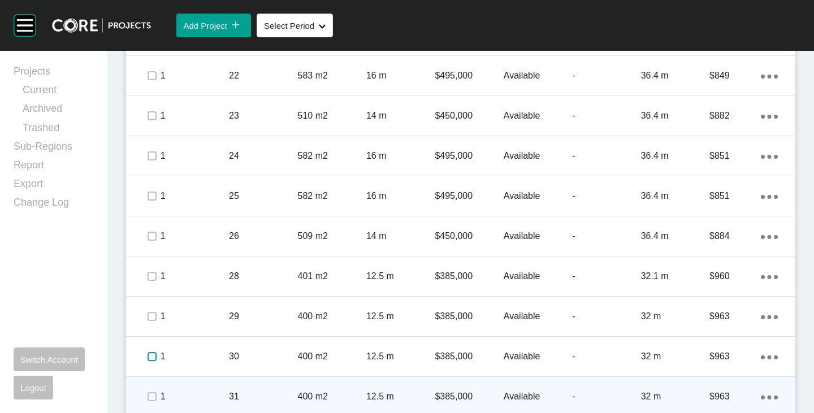
scroll to position [1526, 0]
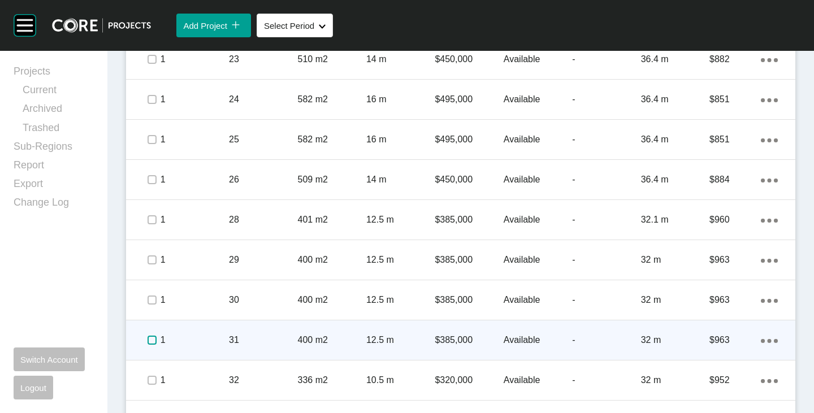
click at [149, 336] on label at bounding box center [152, 340] width 9 height 9
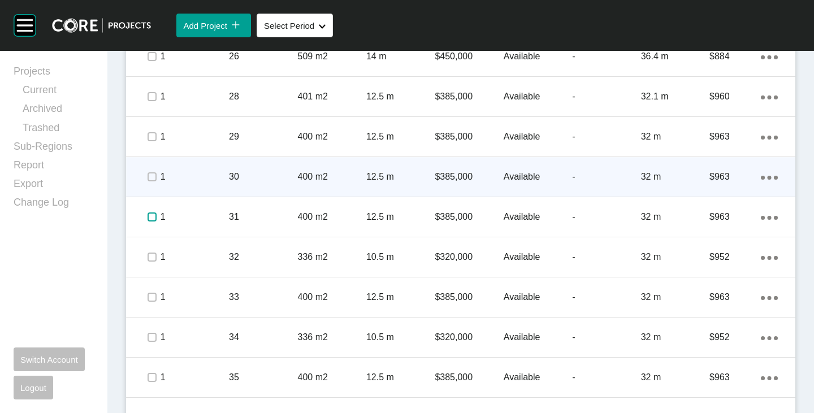
scroll to position [1696, 0]
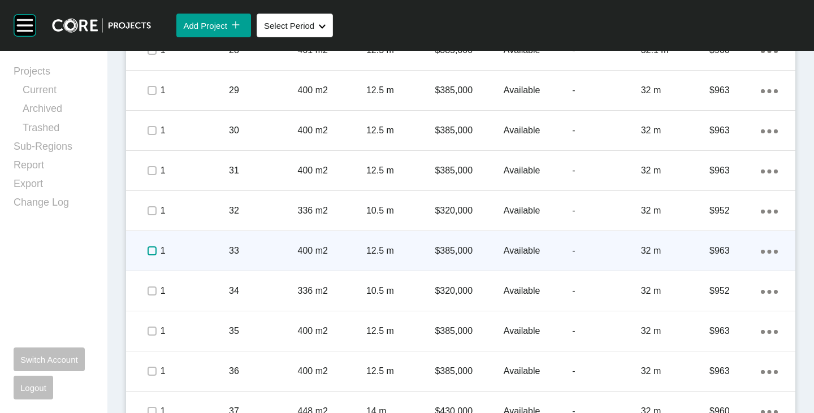
click at [150, 250] on label at bounding box center [152, 250] width 9 height 9
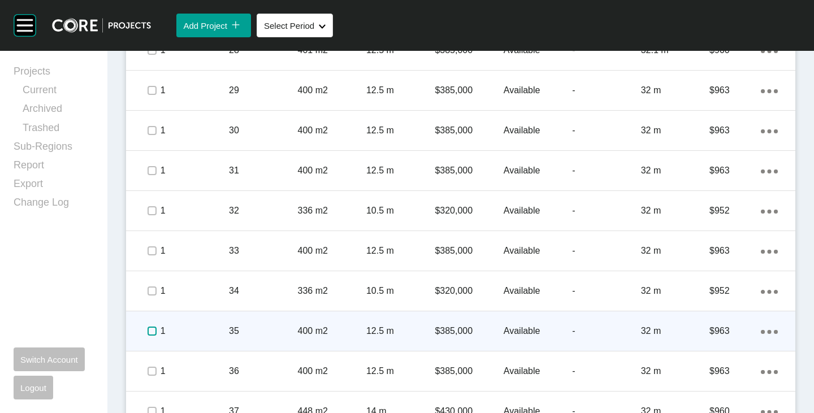
click at [150, 334] on label at bounding box center [152, 331] width 9 height 9
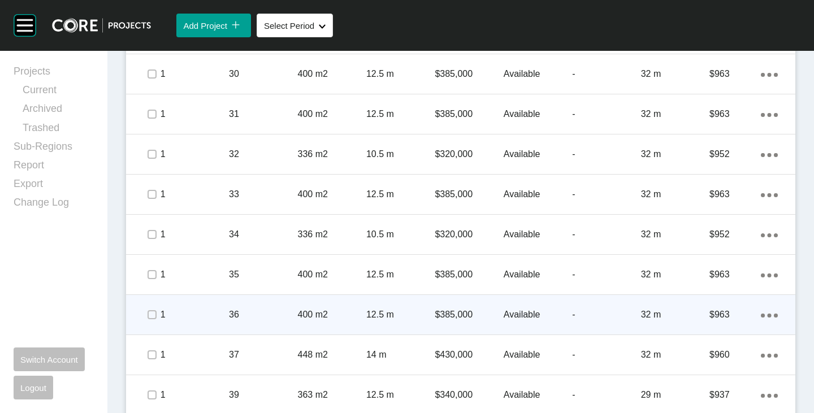
click at [150, 322] on span at bounding box center [151, 314] width 17 height 17
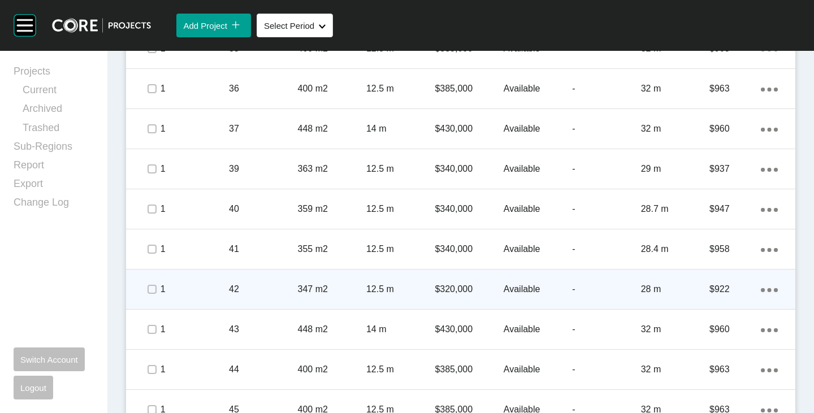
scroll to position [2035, 0]
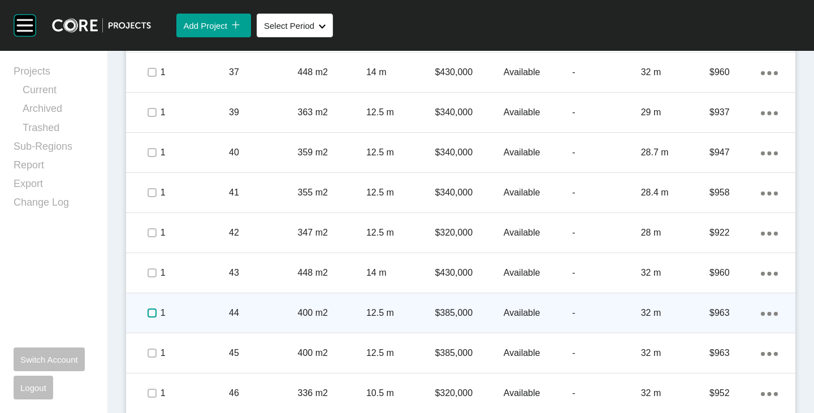
click at [153, 317] on label at bounding box center [152, 313] width 9 height 9
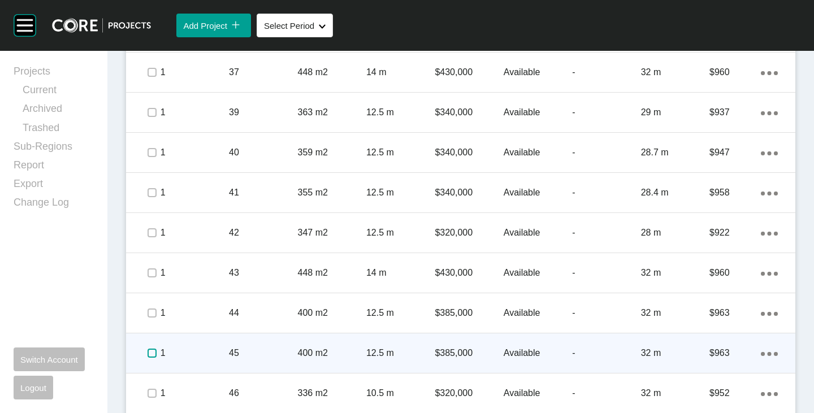
click at [149, 353] on label at bounding box center [152, 353] width 9 height 9
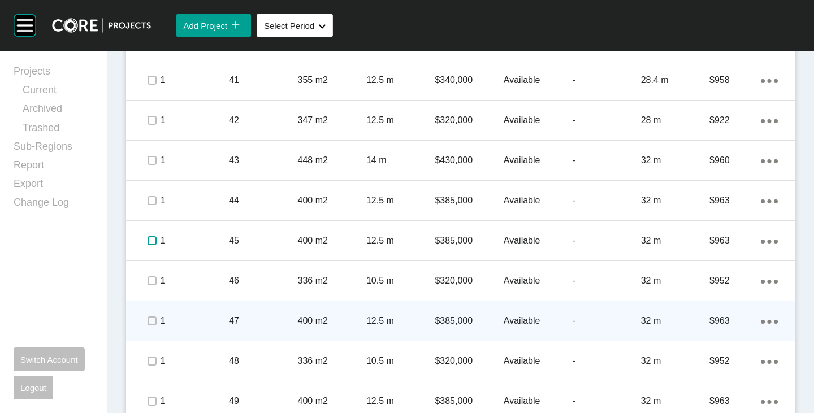
scroll to position [2148, 0]
click at [152, 320] on label at bounding box center [152, 320] width 9 height 9
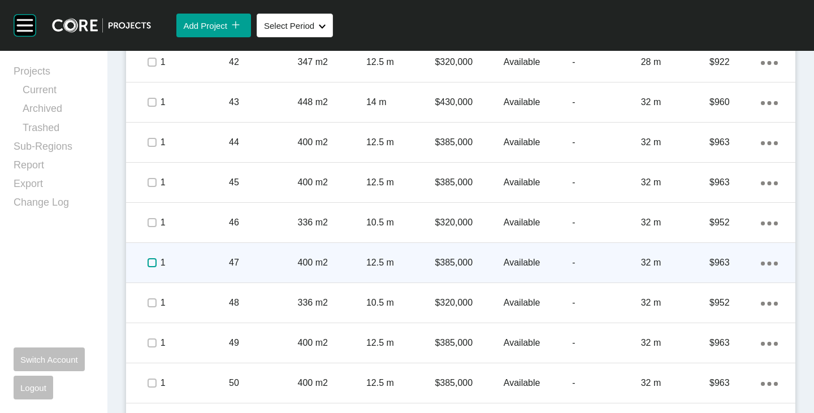
scroll to position [2318, 0]
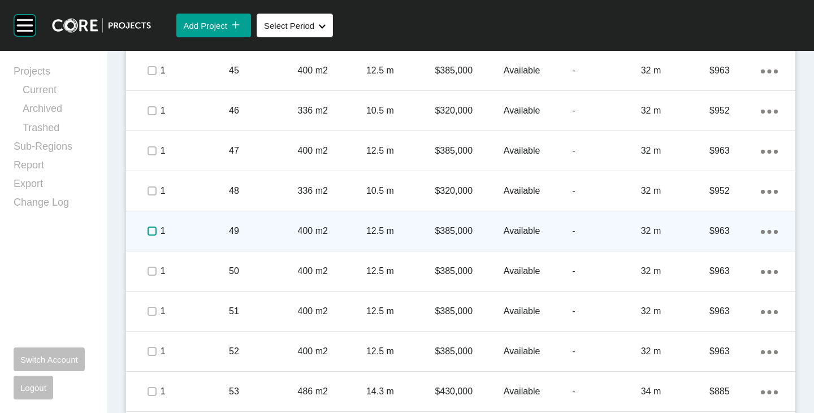
click at [148, 229] on label at bounding box center [152, 231] width 9 height 9
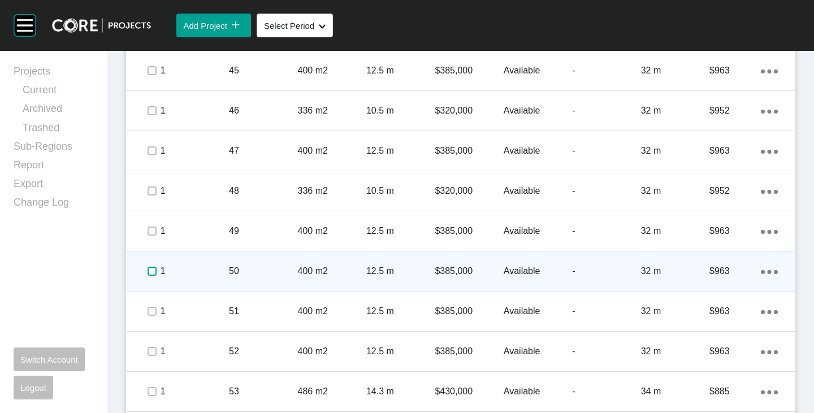
click at [152, 275] on label at bounding box center [152, 271] width 9 height 9
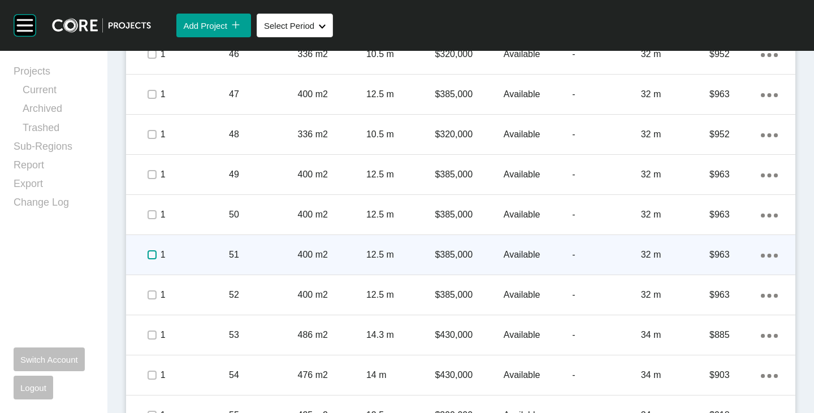
click at [151, 259] on label at bounding box center [152, 254] width 9 height 9
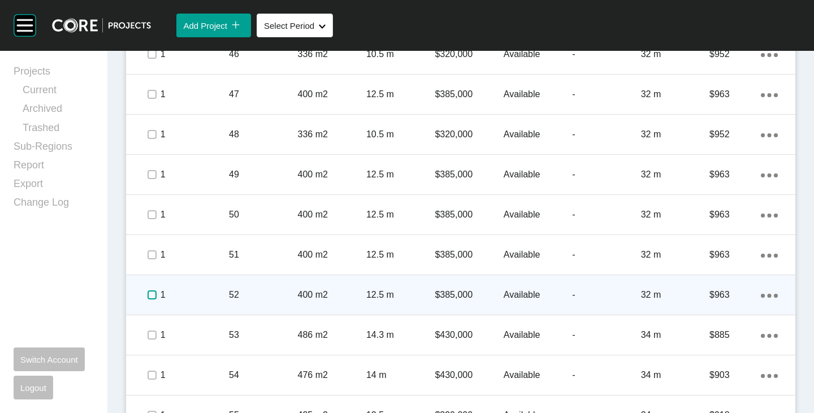
click at [154, 297] on label at bounding box center [152, 295] width 9 height 9
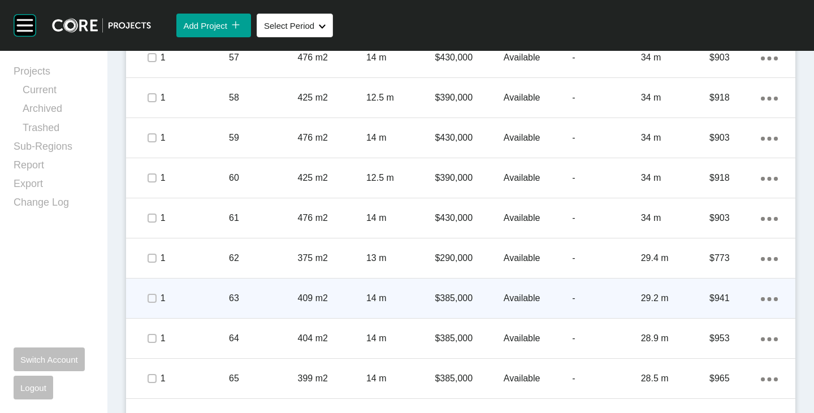
scroll to position [2827, 0]
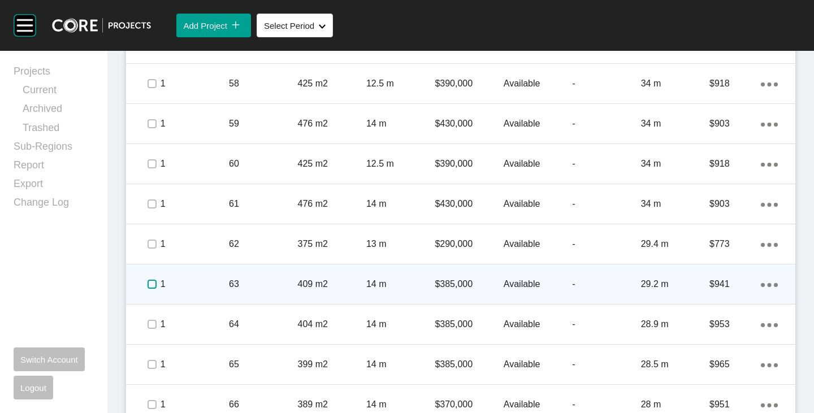
click at [150, 285] on label at bounding box center [152, 284] width 9 height 9
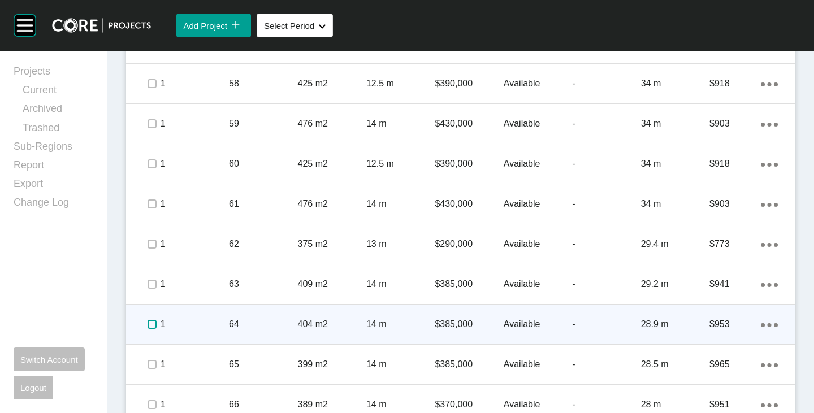
click at [151, 328] on label at bounding box center [152, 324] width 9 height 9
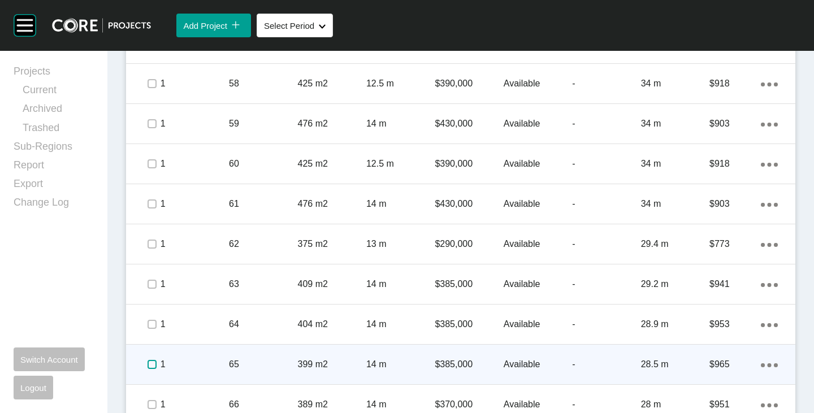
click at [151, 362] on label at bounding box center [152, 364] width 9 height 9
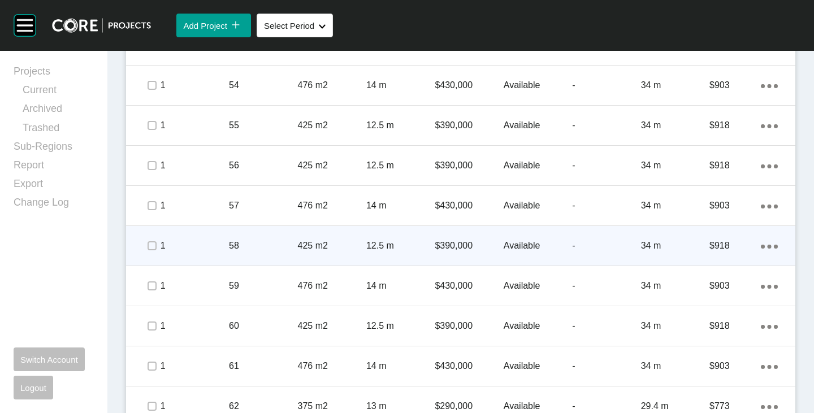
scroll to position [2601, 0]
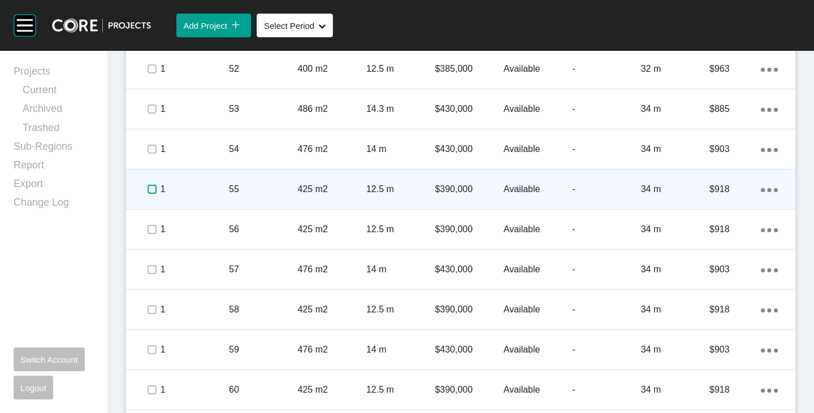
click at [149, 189] on label at bounding box center [152, 189] width 9 height 9
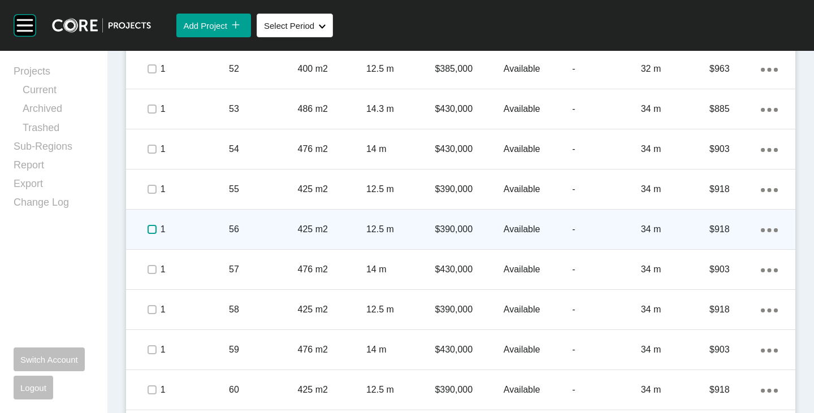
click at [150, 229] on label at bounding box center [152, 229] width 9 height 9
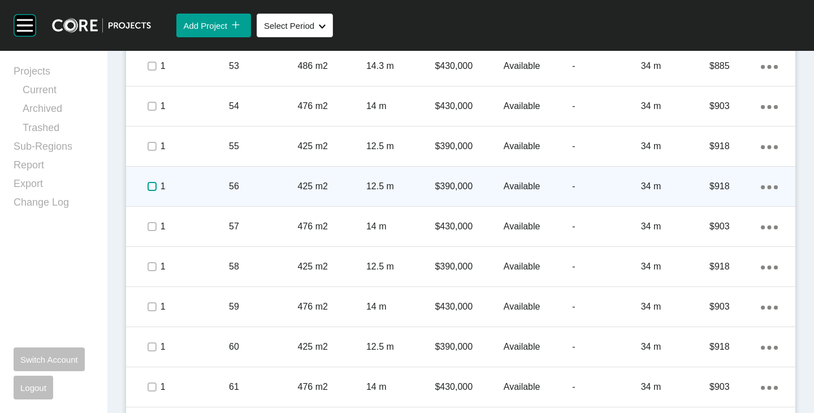
scroll to position [2657, 0]
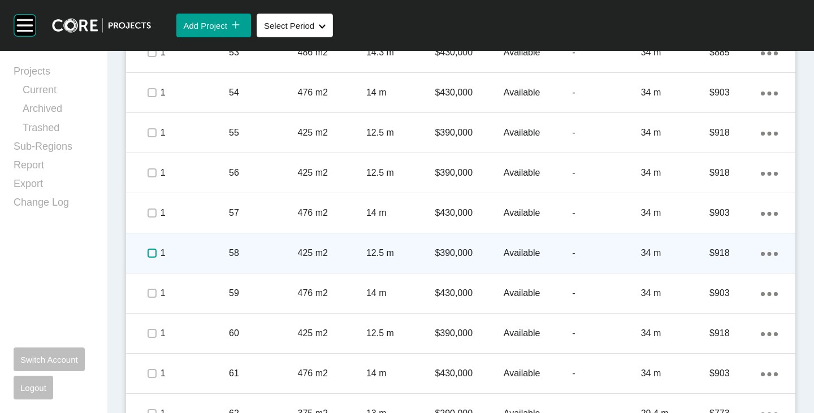
click at [154, 252] on label at bounding box center [152, 253] width 9 height 9
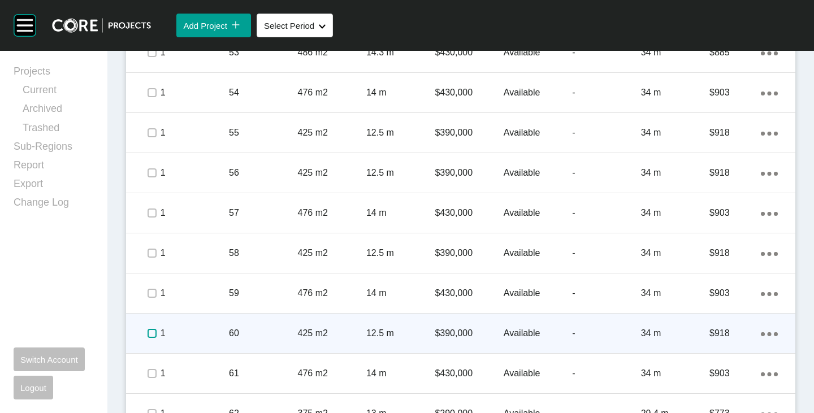
click at [150, 333] on label at bounding box center [152, 333] width 9 height 9
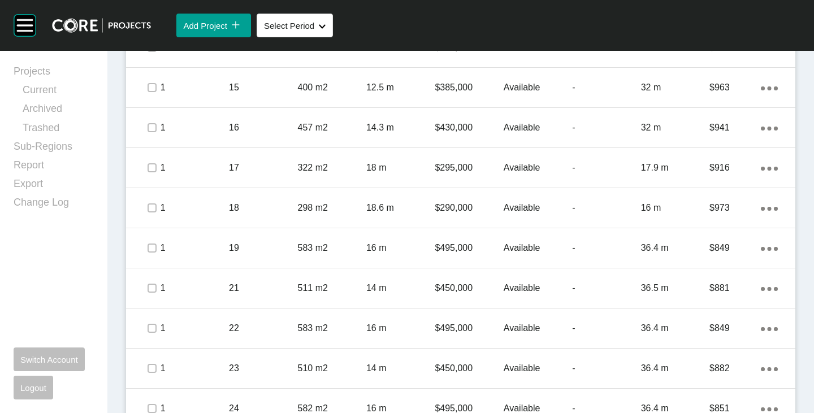
scroll to position [1187, 0]
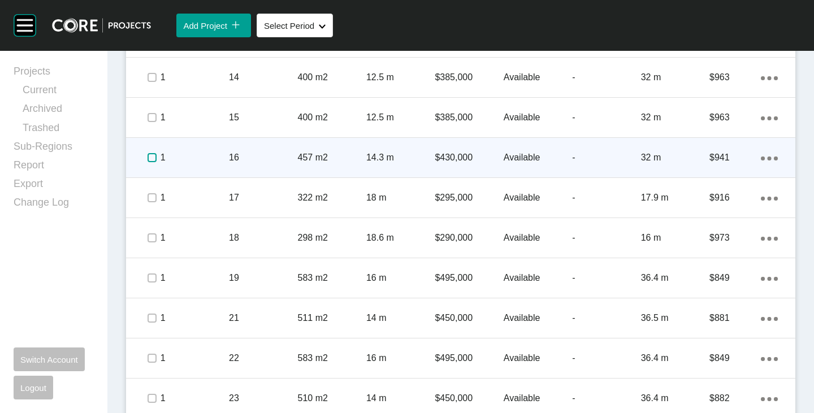
click at [149, 160] on label at bounding box center [152, 157] width 9 height 9
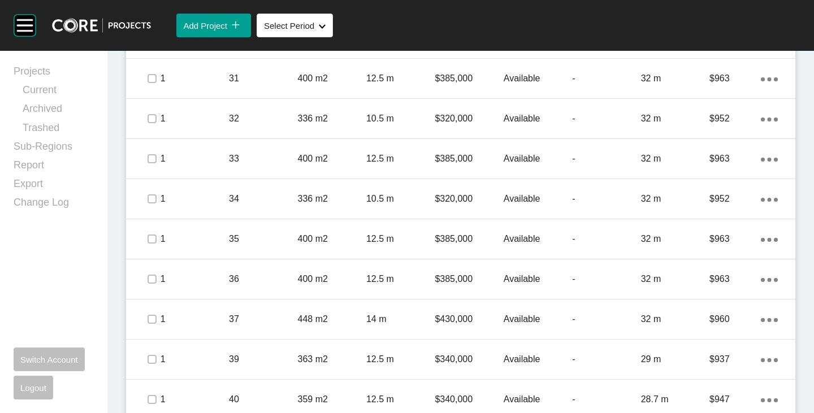
scroll to position [1866, 0]
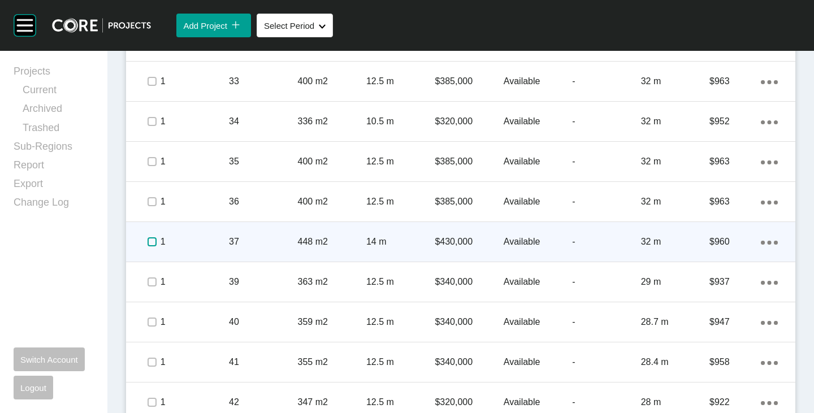
click at [150, 245] on label at bounding box center [152, 241] width 9 height 9
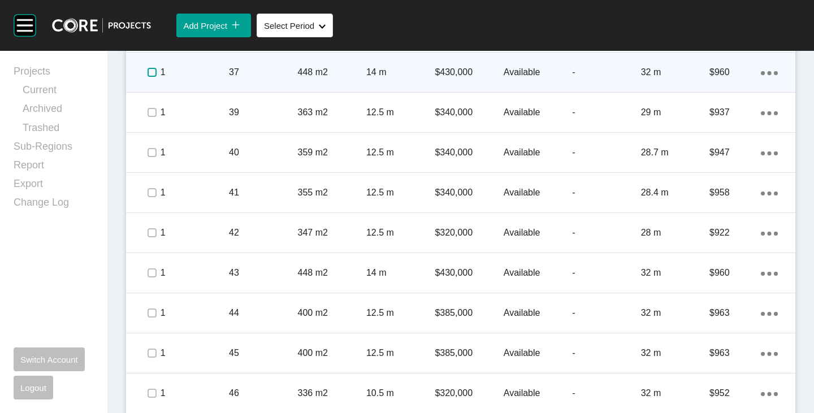
scroll to position [2092, 0]
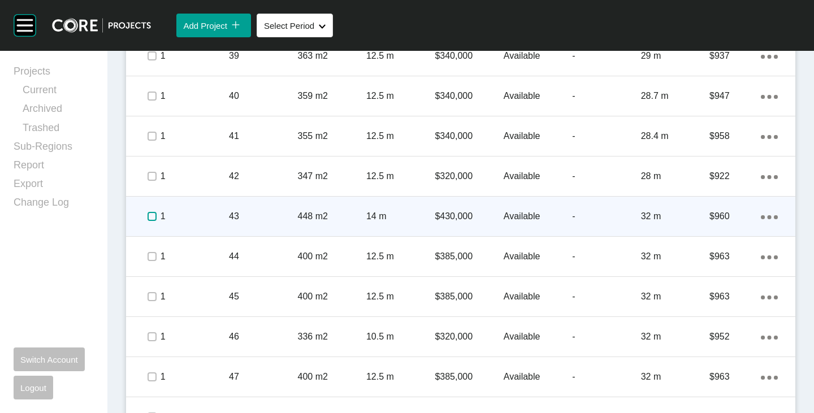
click at [148, 219] on label at bounding box center [152, 216] width 9 height 9
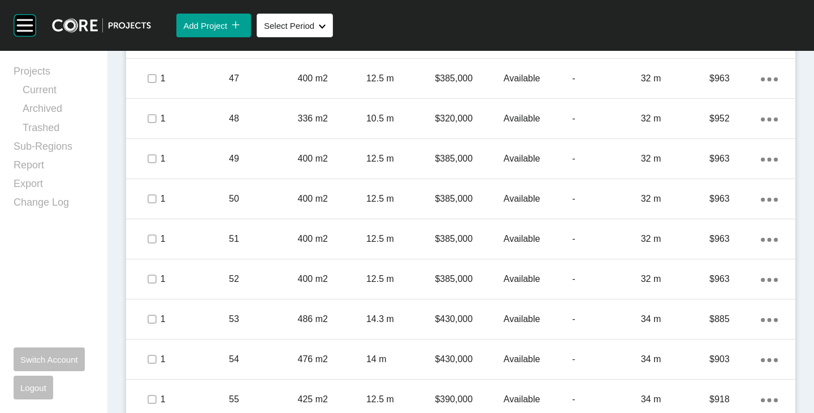
scroll to position [2431, 0]
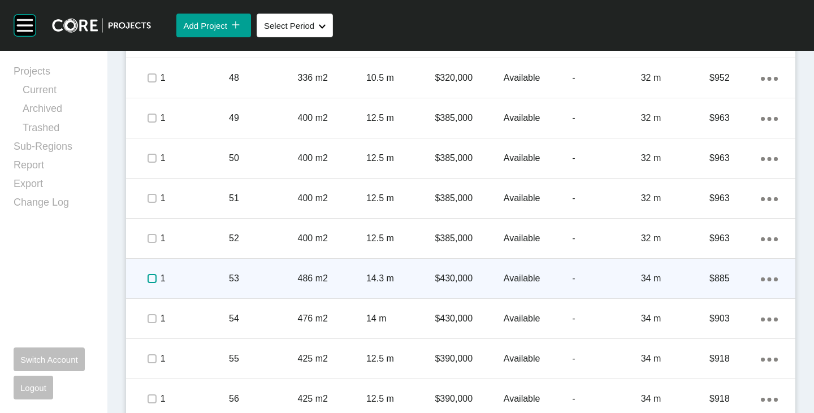
click at [148, 279] on label at bounding box center [152, 278] width 9 height 9
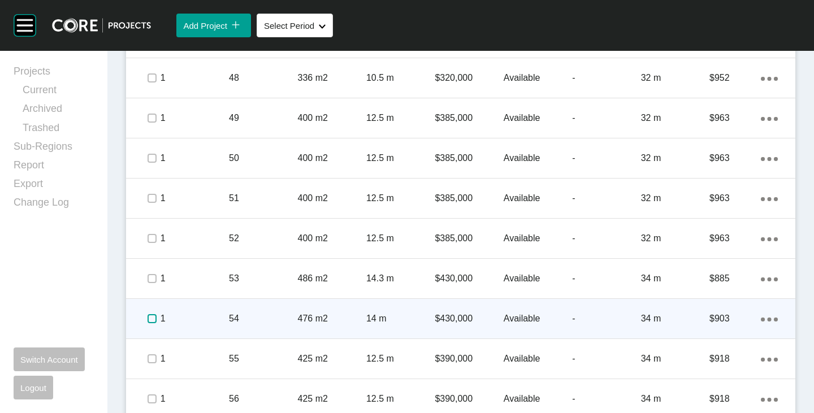
click at [152, 317] on label at bounding box center [152, 318] width 9 height 9
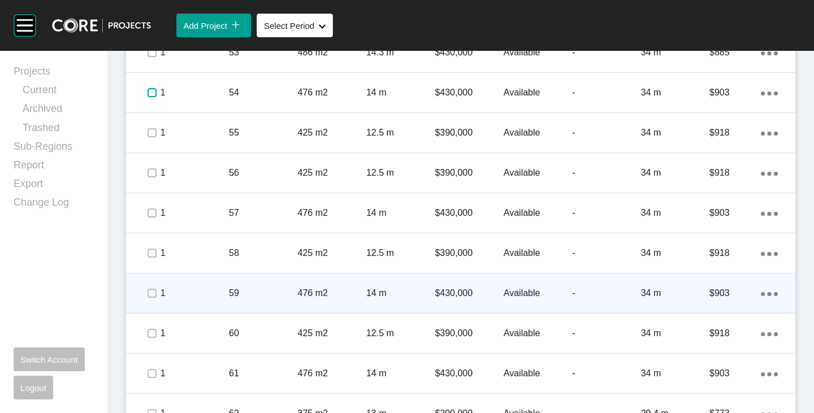
scroll to position [2714, 0]
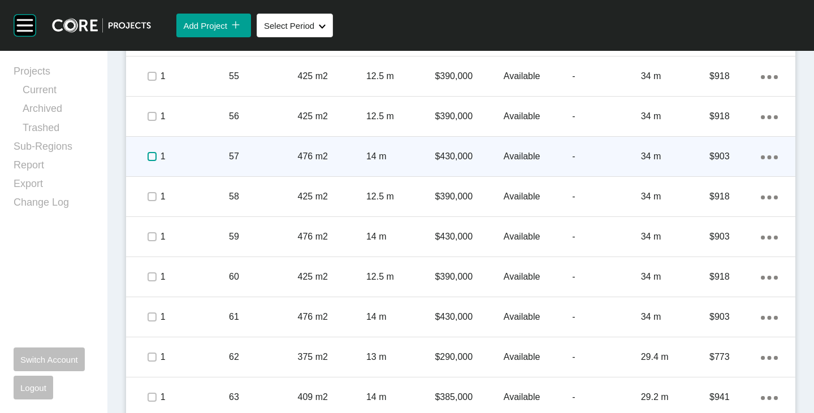
click at [155, 156] on label at bounding box center [152, 156] width 9 height 9
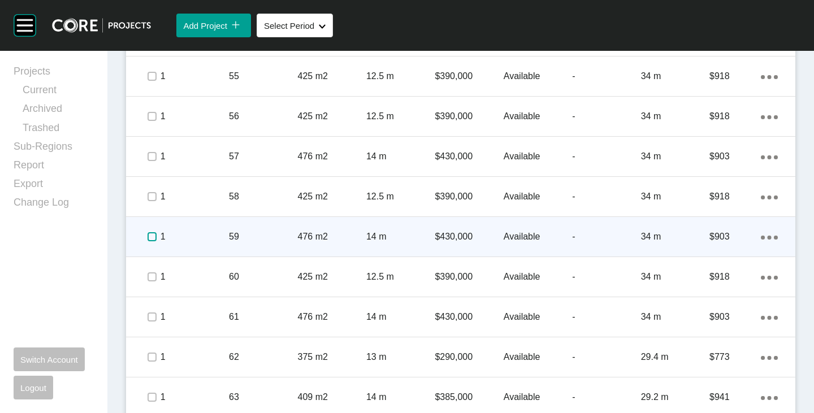
click at [151, 239] on label at bounding box center [152, 236] width 9 height 9
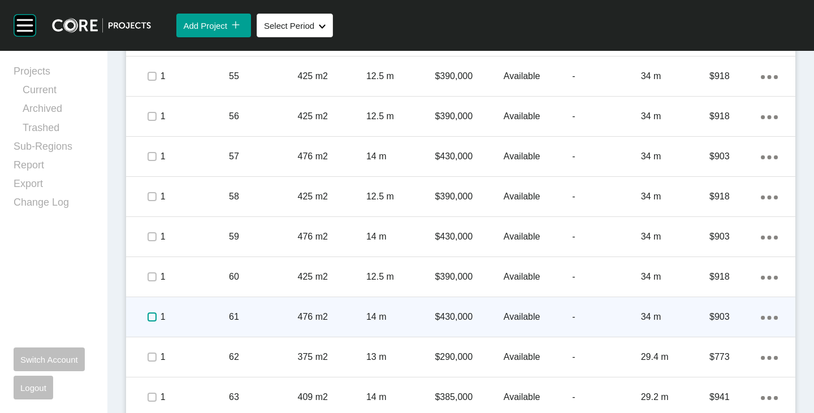
click at [154, 317] on label at bounding box center [152, 317] width 9 height 9
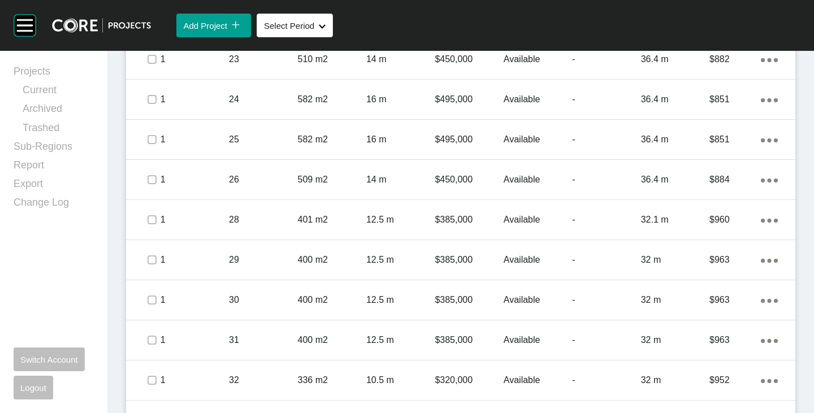
scroll to position [1187, 0]
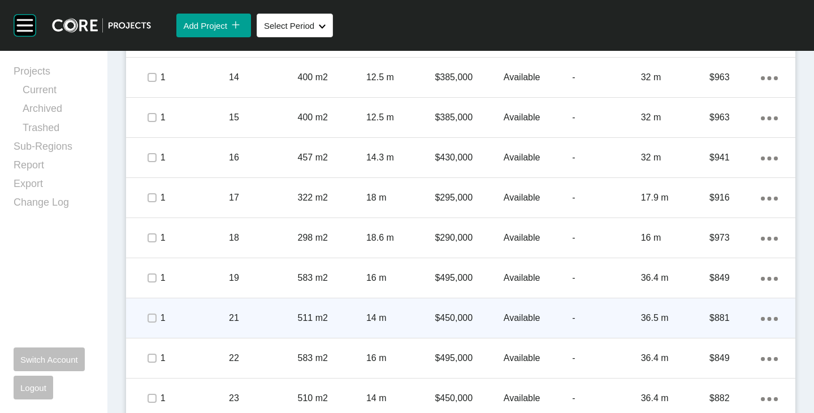
click at [145, 315] on span at bounding box center [151, 318] width 17 height 17
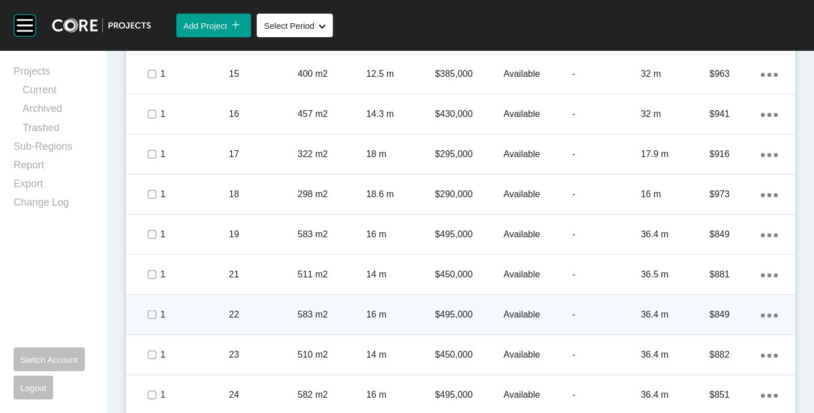
scroll to position [1244, 0]
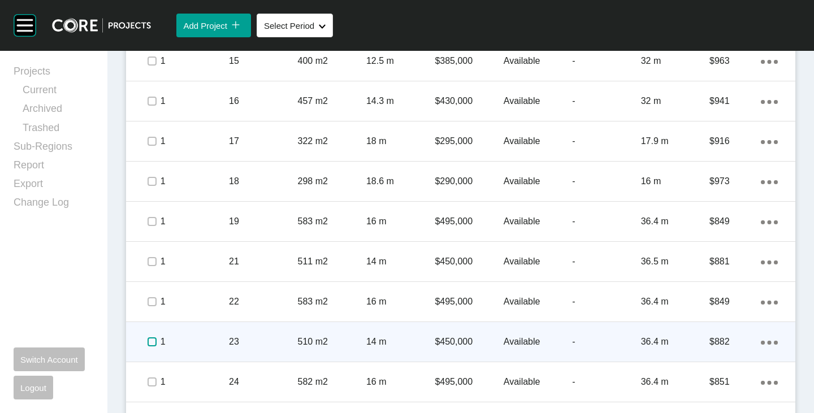
click at [153, 339] on label at bounding box center [152, 342] width 9 height 9
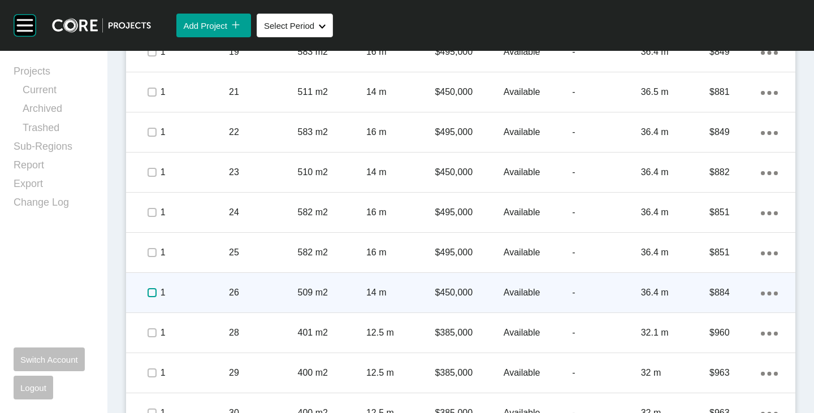
drag, startPoint x: 154, startPoint y: 290, endPoint x: 161, endPoint y: 309, distance: 20.4
click at [154, 290] on label at bounding box center [152, 292] width 9 height 9
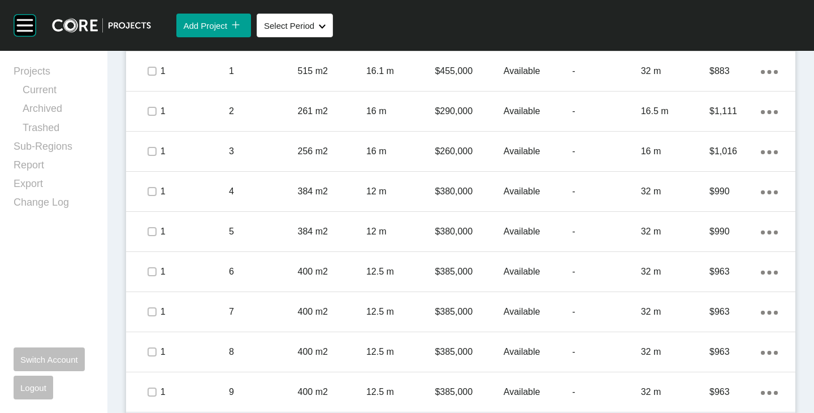
scroll to position [565, 0]
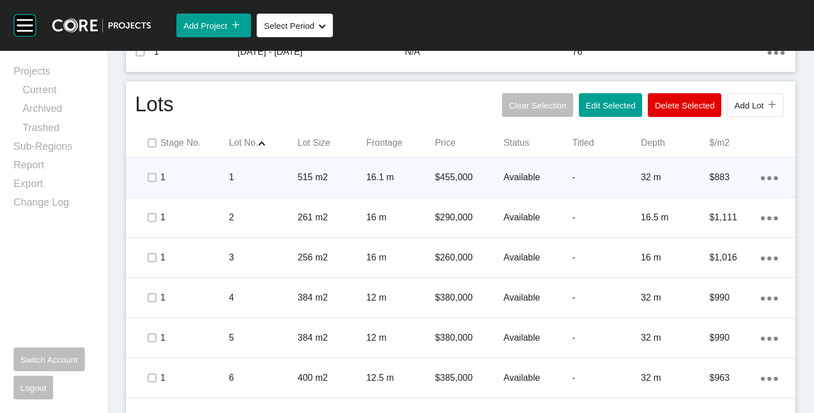
click at [149, 183] on span at bounding box center [151, 177] width 17 height 17
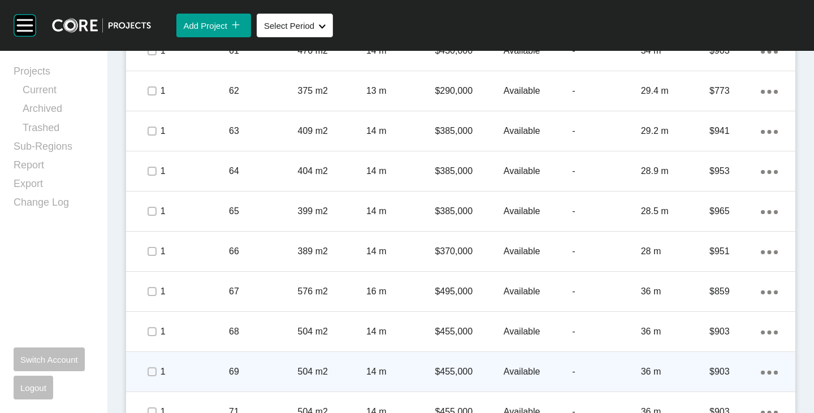
scroll to position [3053, 0]
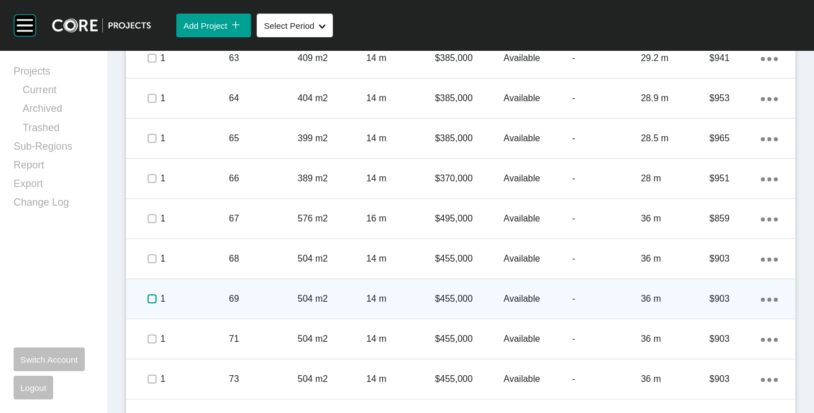
click at [150, 301] on label at bounding box center [152, 299] width 9 height 9
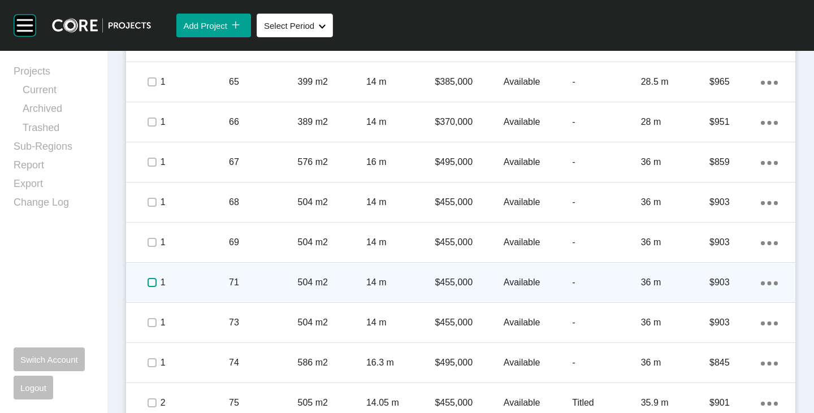
click at [153, 285] on label at bounding box center [152, 282] width 9 height 9
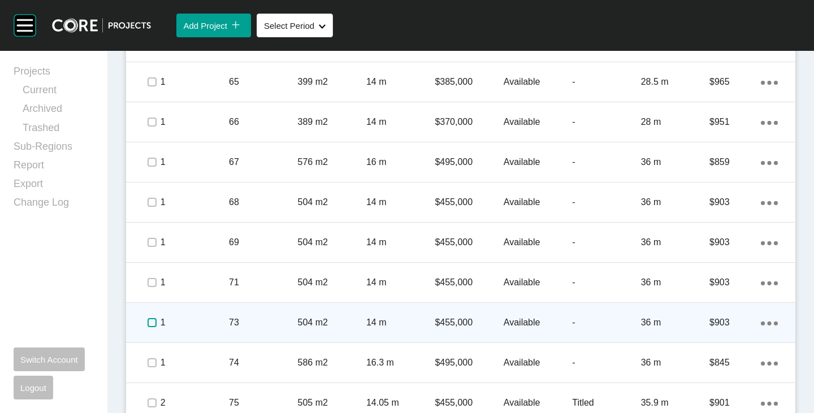
click at [152, 320] on label at bounding box center [152, 322] width 9 height 9
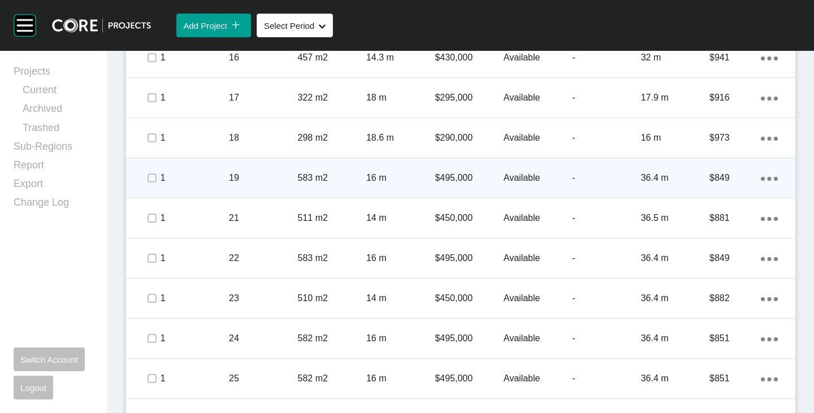
scroll to position [1244, 0]
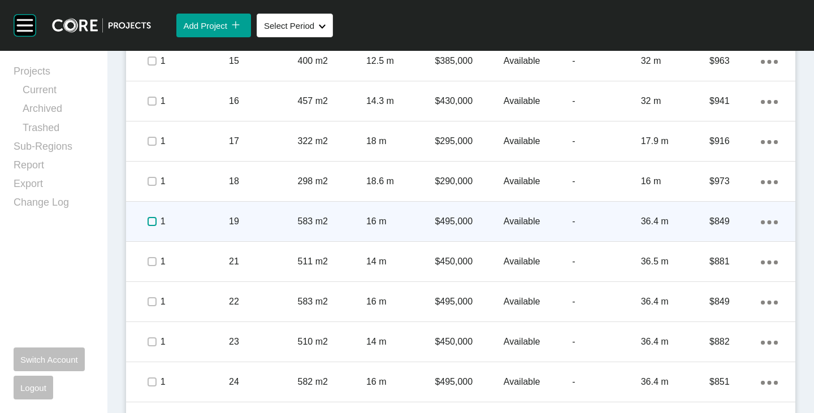
click at [148, 219] on label at bounding box center [152, 221] width 9 height 9
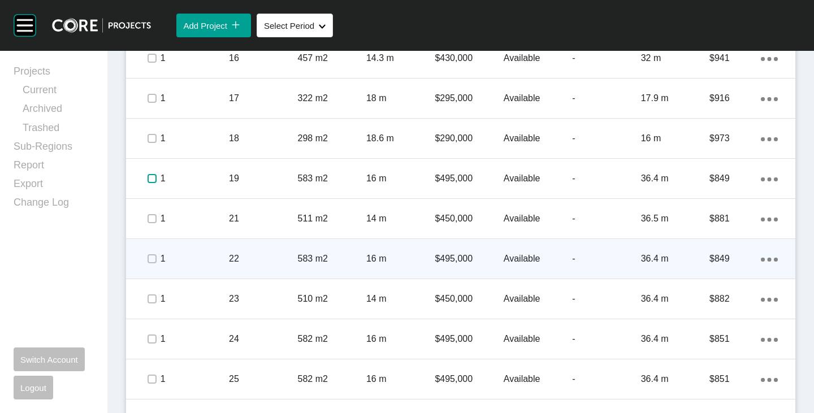
scroll to position [1300, 0]
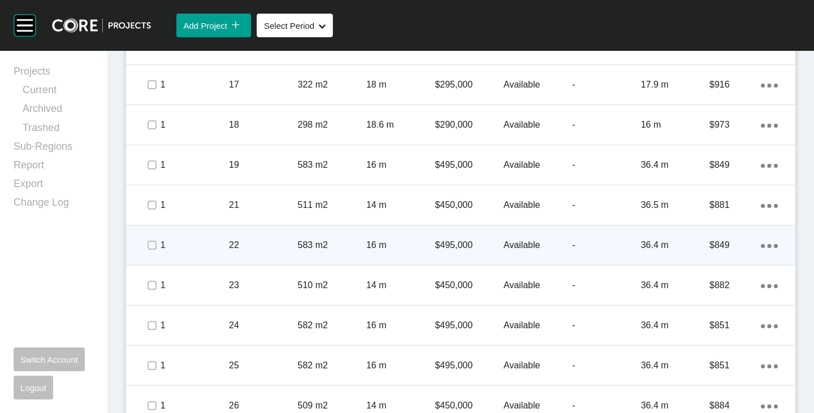
click at [153, 252] on span at bounding box center [151, 245] width 17 height 17
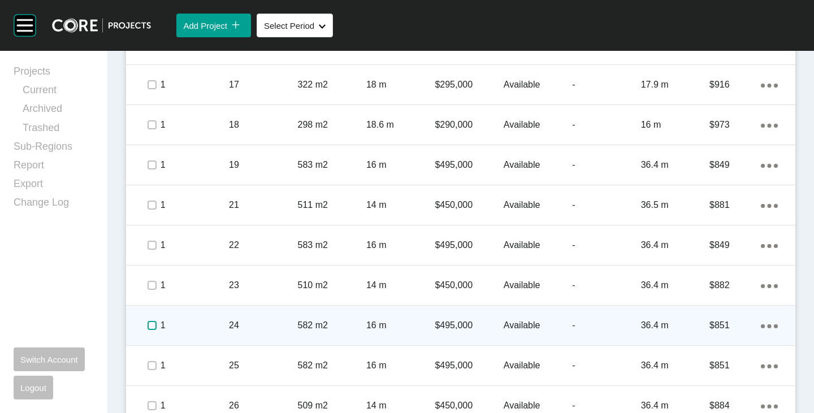
click at [152, 321] on label at bounding box center [152, 325] width 9 height 9
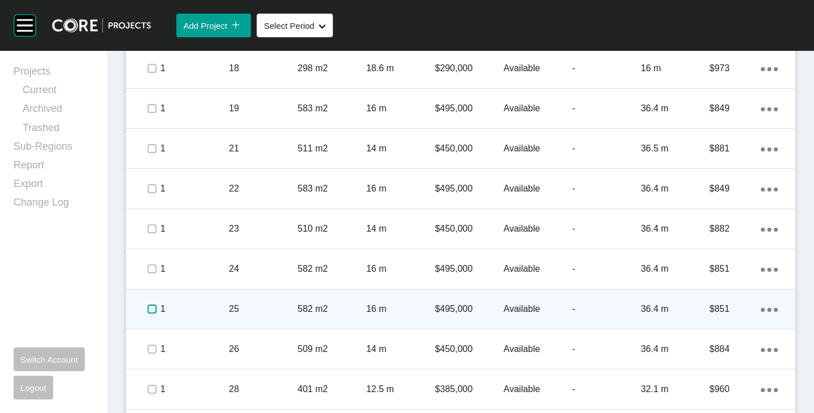
click at [151, 309] on label at bounding box center [152, 309] width 9 height 9
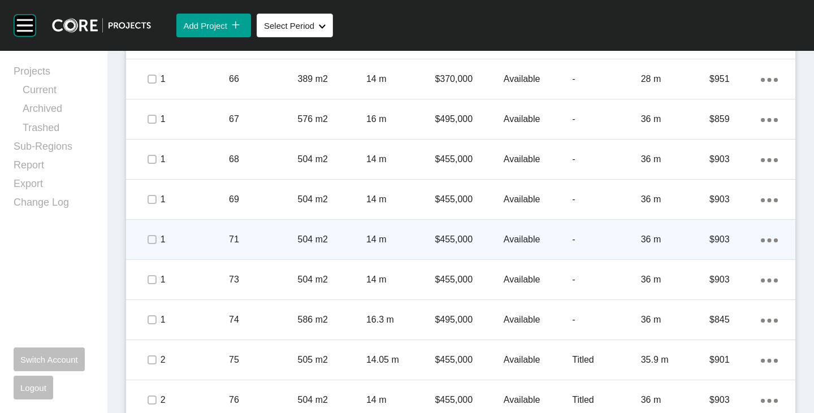
scroll to position [3166, 0]
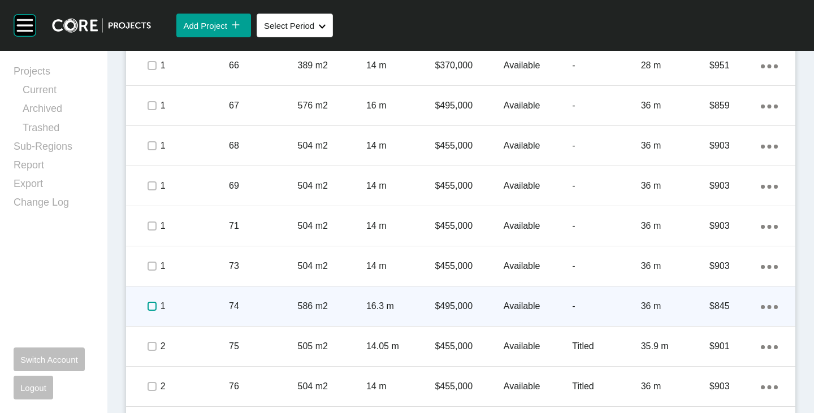
click at [150, 306] on label at bounding box center [152, 306] width 9 height 9
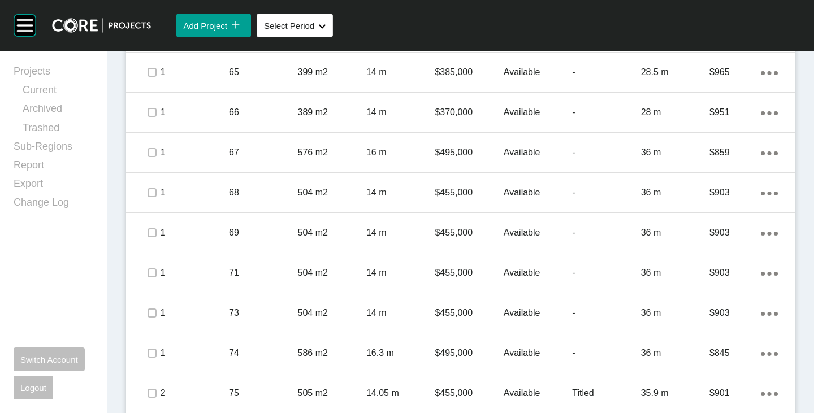
scroll to position [3248, 0]
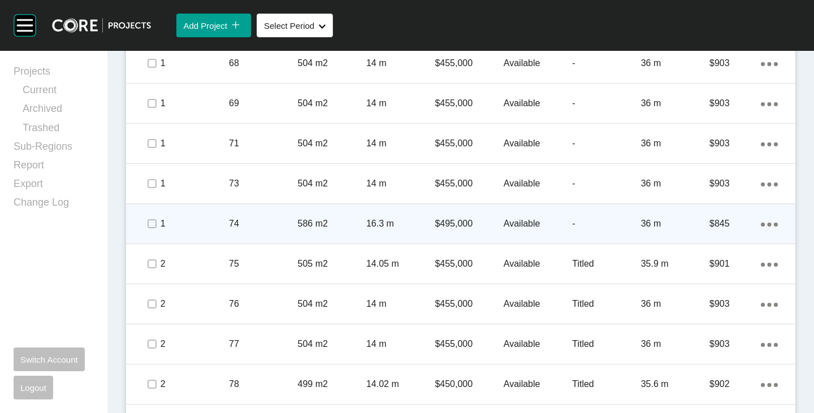
click at [761, 222] on div "Action Menu Dots Copy 6 Created with Sketch." at bounding box center [769, 224] width 17 height 12
click at [733, 223] on link "Duplicate" at bounding box center [714, 226] width 42 height 17
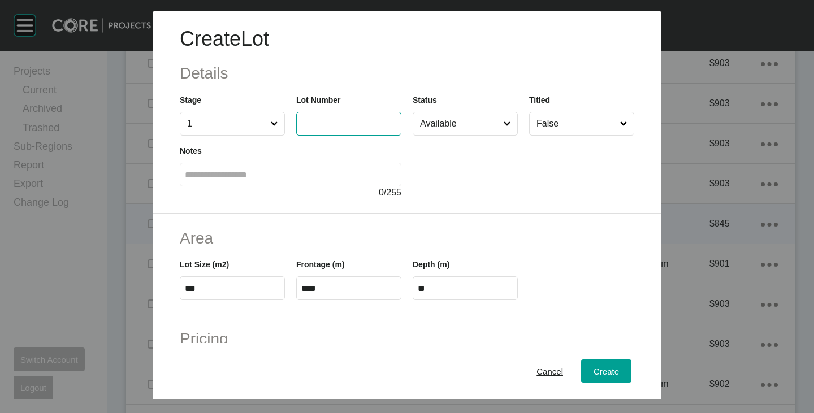
click at [343, 120] on input "text" at bounding box center [348, 124] width 95 height 10
type input "**"
click at [463, 202] on div "Create Lot Details Stage 1 Lot Number ** Status Available Titled False Notes 0 …" at bounding box center [407, 112] width 509 height 202
type input "*"
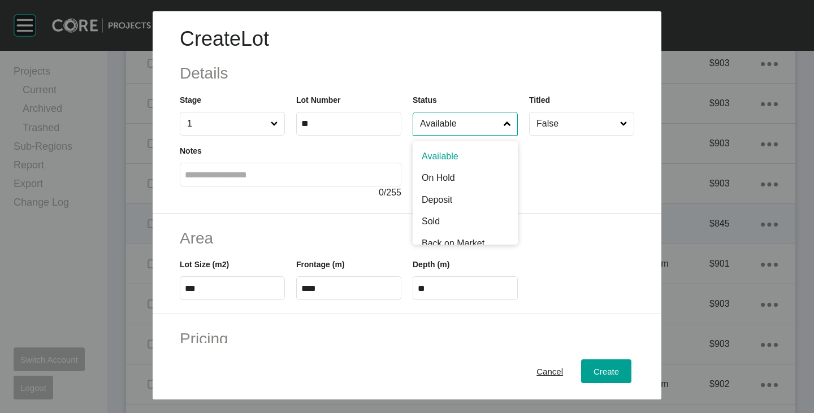
click at [456, 129] on input "Available" at bounding box center [460, 124] width 84 height 23
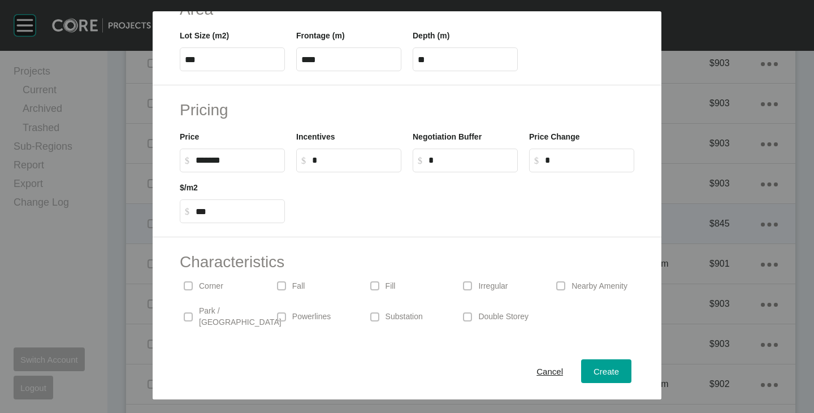
scroll to position [276, 0]
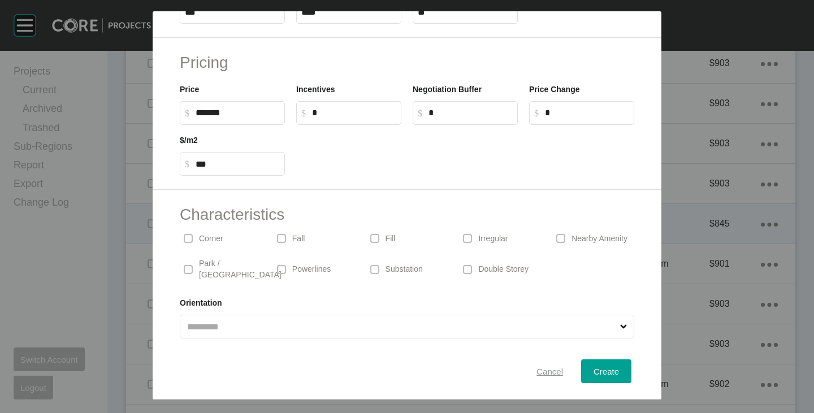
click at [537, 373] on span "Cancel" at bounding box center [550, 372] width 27 height 10
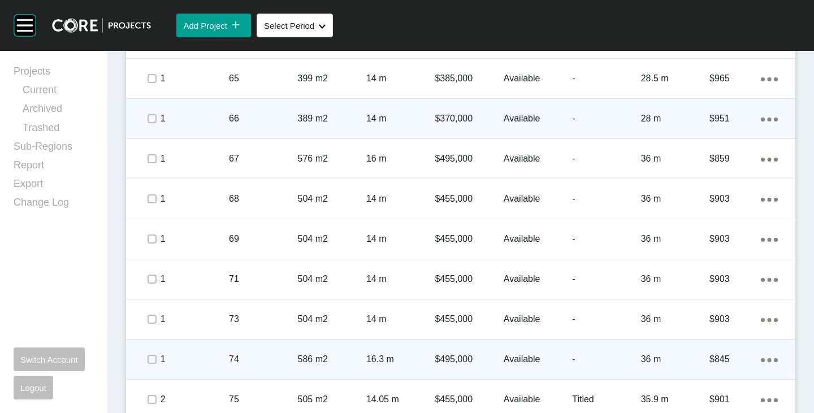
scroll to position [3079, 0]
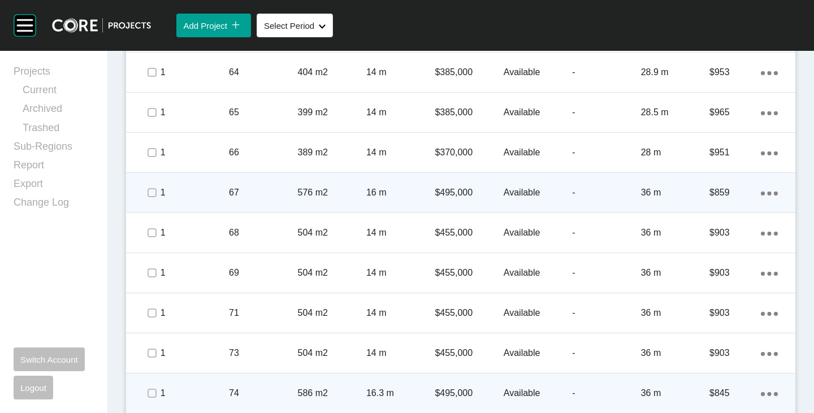
click at [460, 191] on p "$495,000" at bounding box center [469, 193] width 68 height 12
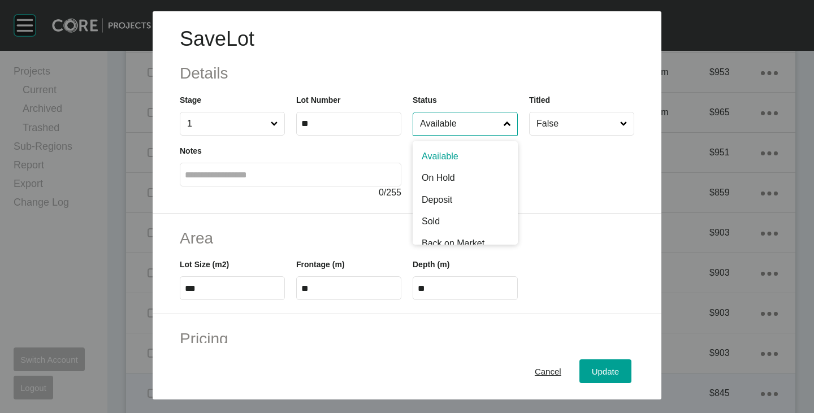
click at [448, 127] on input "Available" at bounding box center [460, 124] width 84 height 23
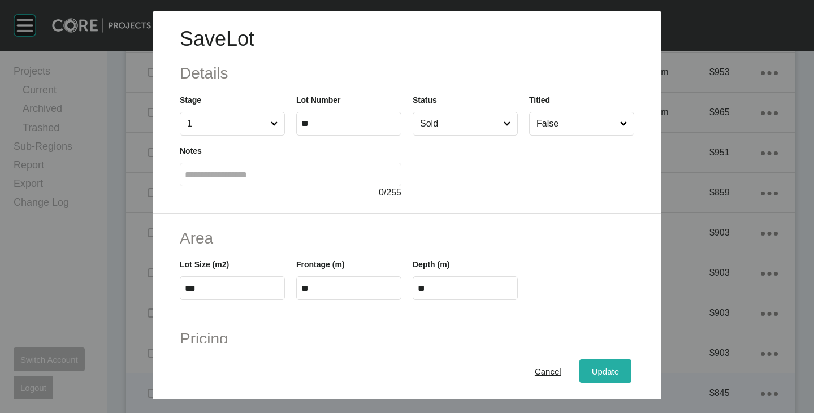
click at [592, 370] on span "Update" at bounding box center [605, 372] width 27 height 10
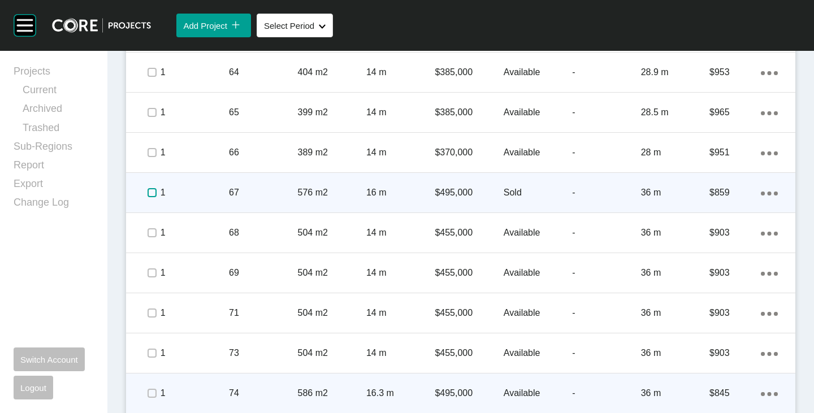
click at [151, 191] on label at bounding box center [152, 192] width 9 height 9
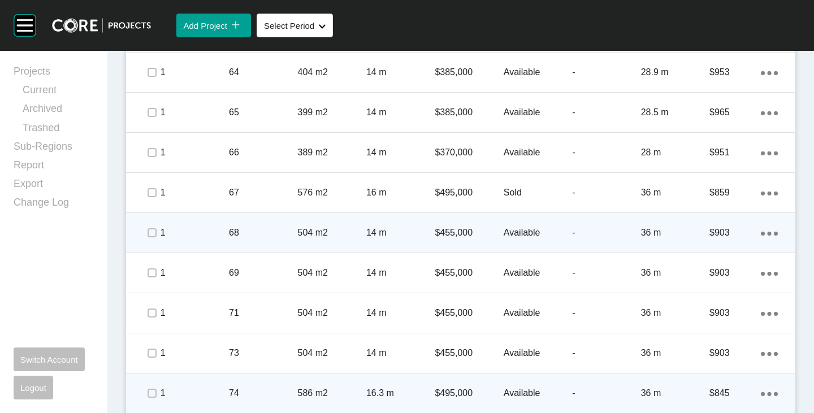
click at [456, 232] on p "$455,000" at bounding box center [469, 233] width 68 height 12
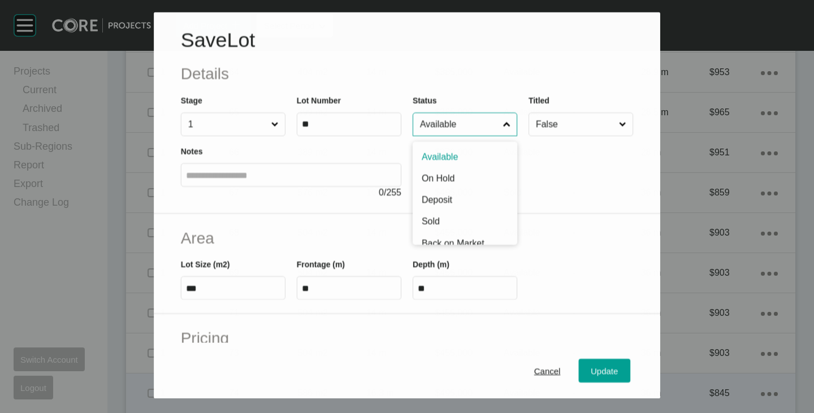
click at [441, 121] on input "Available" at bounding box center [459, 124] width 83 height 23
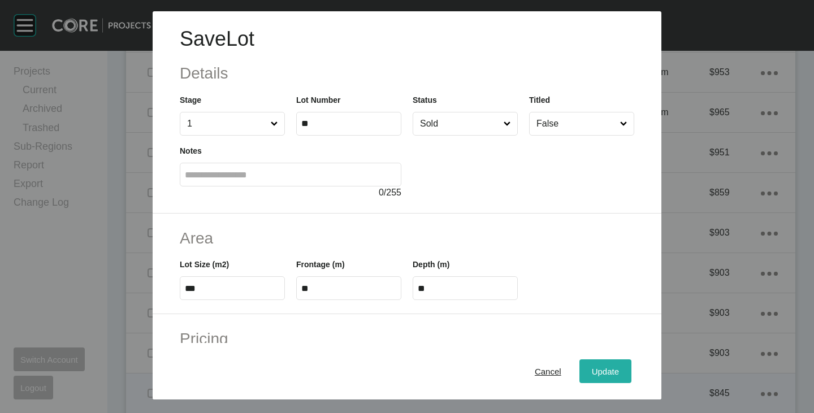
click at [599, 367] on span "Update" at bounding box center [605, 372] width 27 height 10
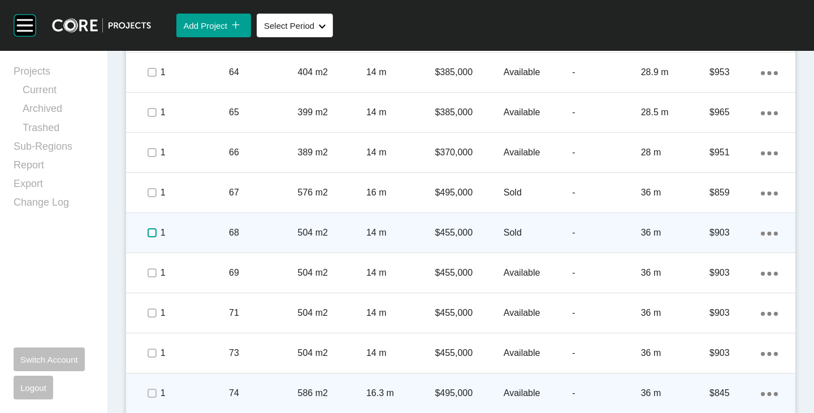
click at [149, 231] on label at bounding box center [152, 232] width 9 height 9
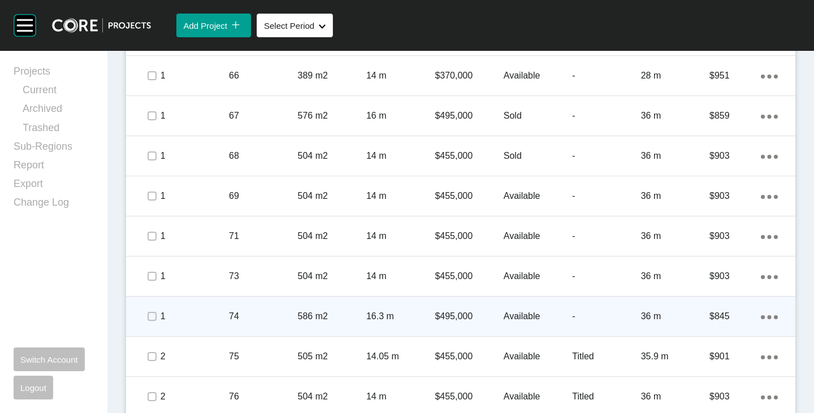
scroll to position [3248, 0]
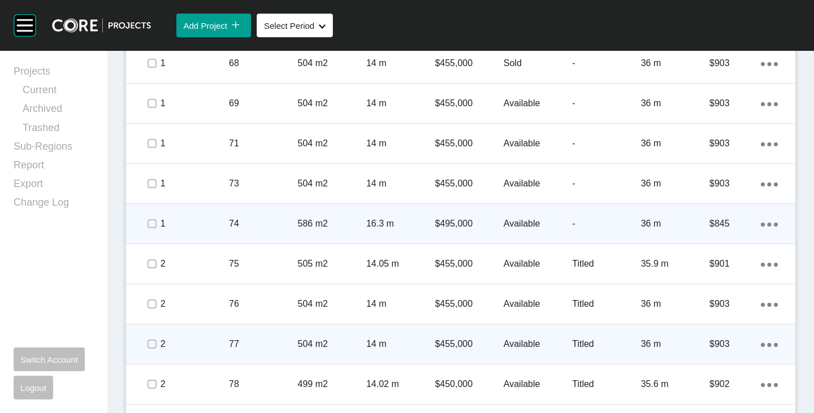
click at [537, 341] on p "Available" at bounding box center [538, 344] width 68 height 12
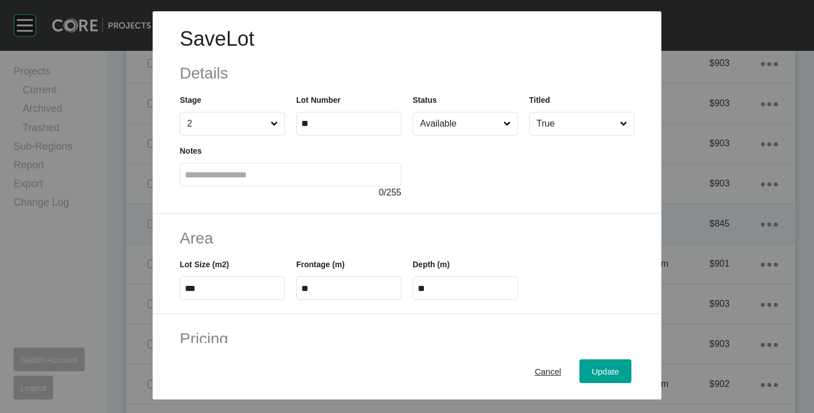
click at [483, 123] on input "Available" at bounding box center [460, 124] width 84 height 23
click at [592, 369] on span "Update" at bounding box center [605, 372] width 27 height 10
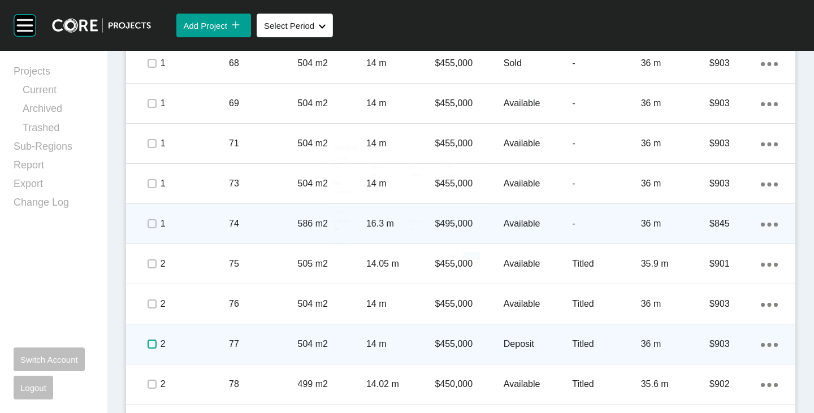
click at [150, 342] on label at bounding box center [152, 344] width 9 height 9
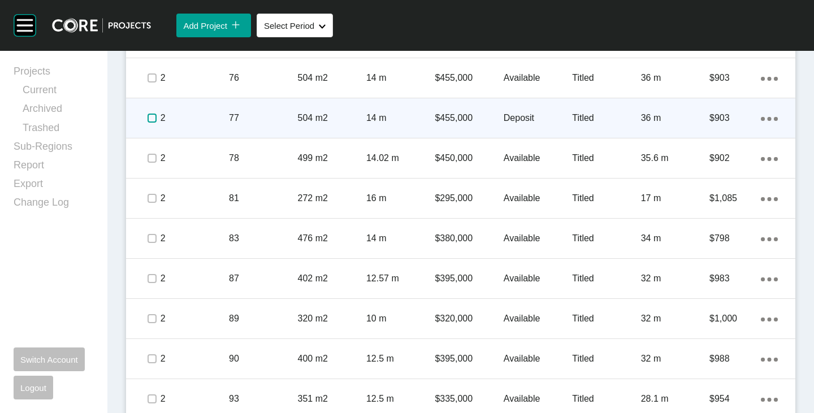
scroll to position [3305, 0]
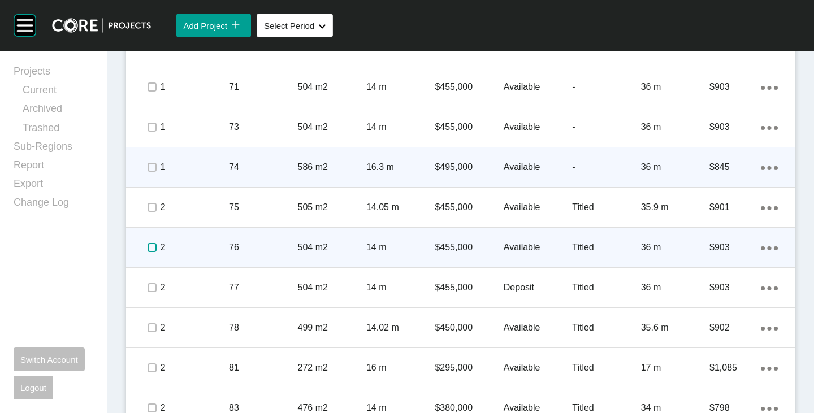
click at [153, 247] on label at bounding box center [152, 247] width 9 height 9
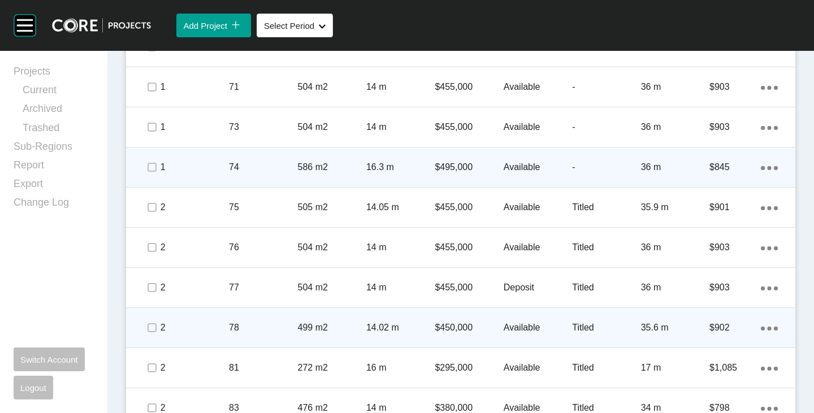
click at [154, 334] on span at bounding box center [151, 327] width 17 height 17
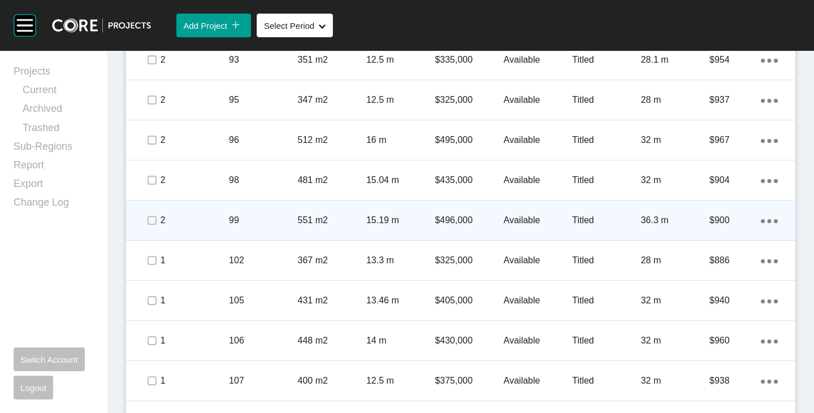
scroll to position [3701, 0]
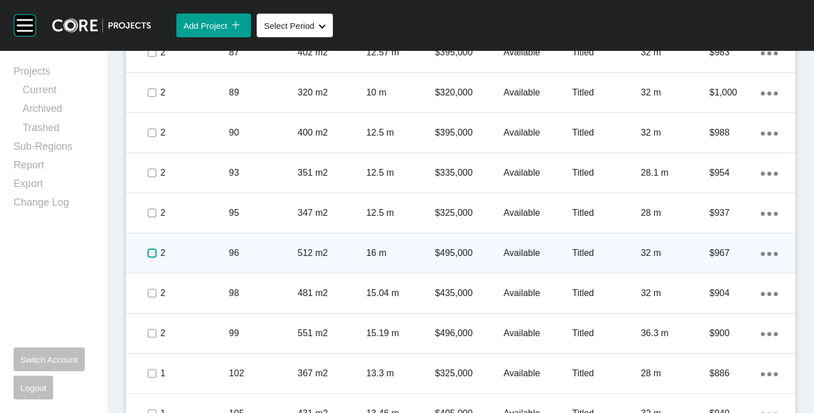
click at [148, 250] on label at bounding box center [152, 253] width 9 height 9
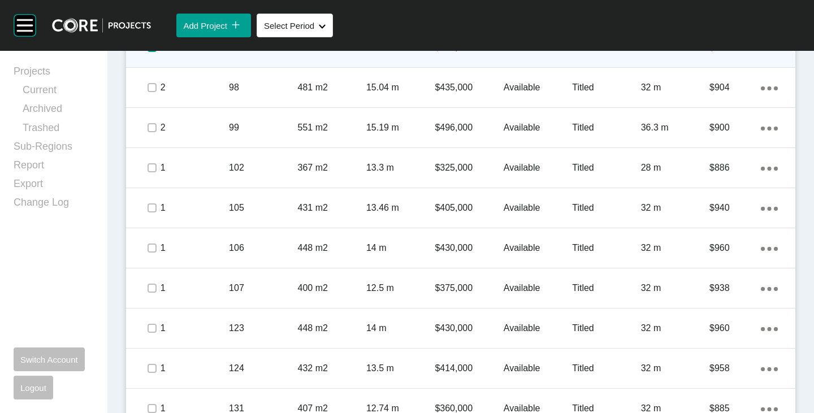
scroll to position [3927, 0]
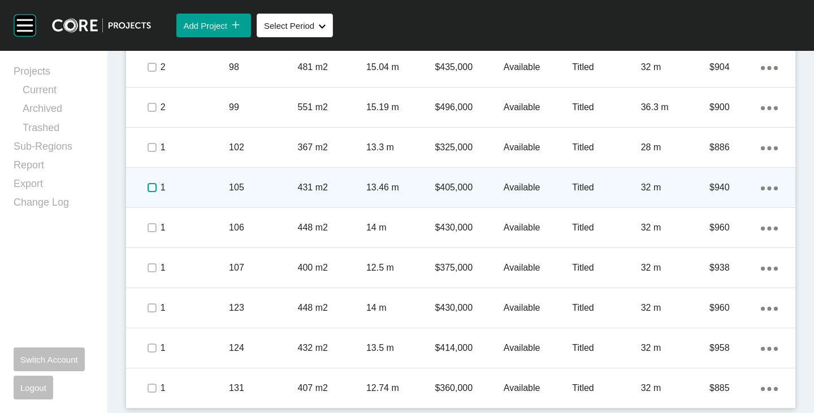
click at [151, 189] on label at bounding box center [152, 187] width 9 height 9
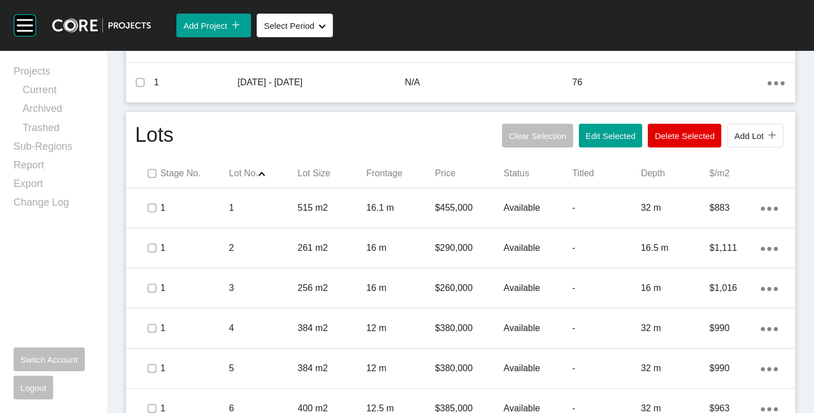
scroll to position [365, 0]
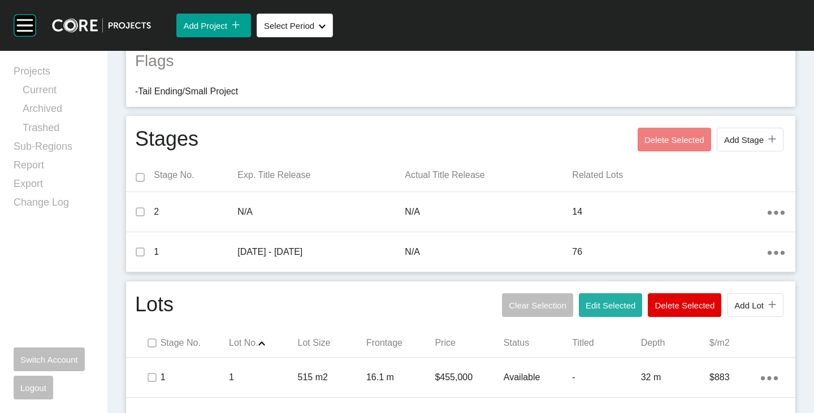
click at [596, 296] on button "Edit Selected" at bounding box center [610, 305] width 63 height 24
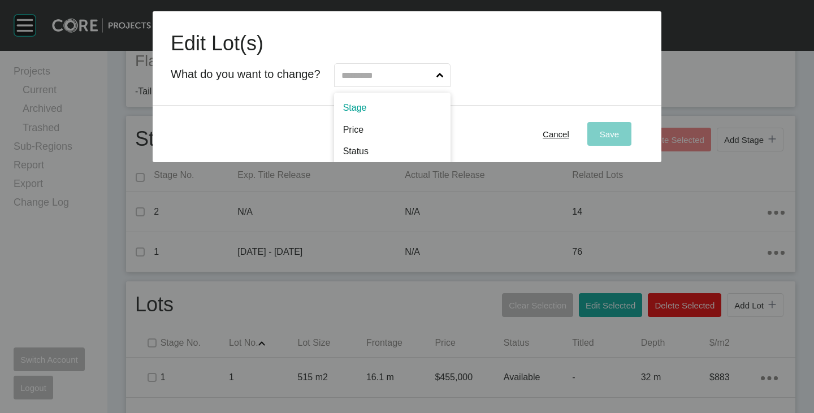
click at [347, 71] on input "text" at bounding box center [386, 75] width 95 height 23
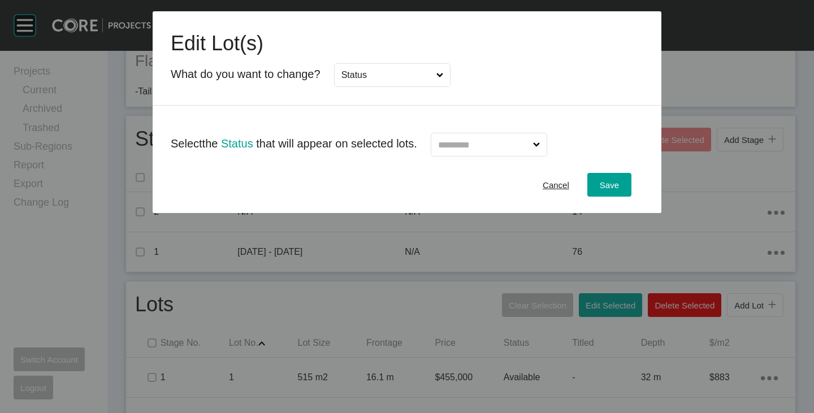
click at [463, 137] on input "text" at bounding box center [483, 144] width 95 height 23
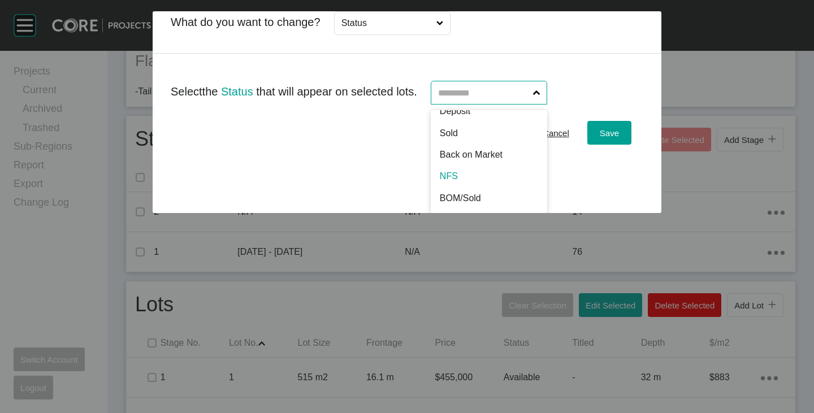
scroll to position [0, 0]
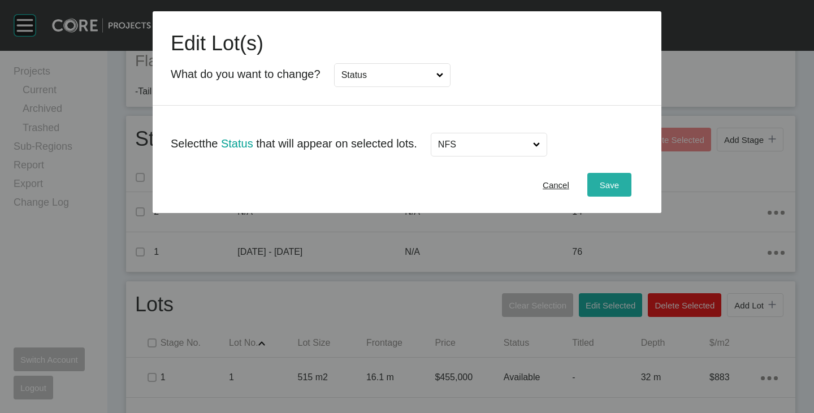
click at [612, 180] on span "Save" at bounding box center [609, 185] width 19 height 10
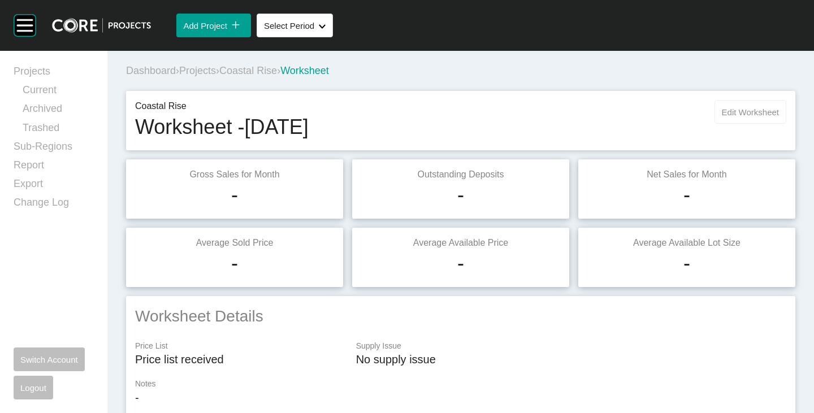
click at [722, 116] on span "Edit Worksheet" at bounding box center [750, 112] width 57 height 10
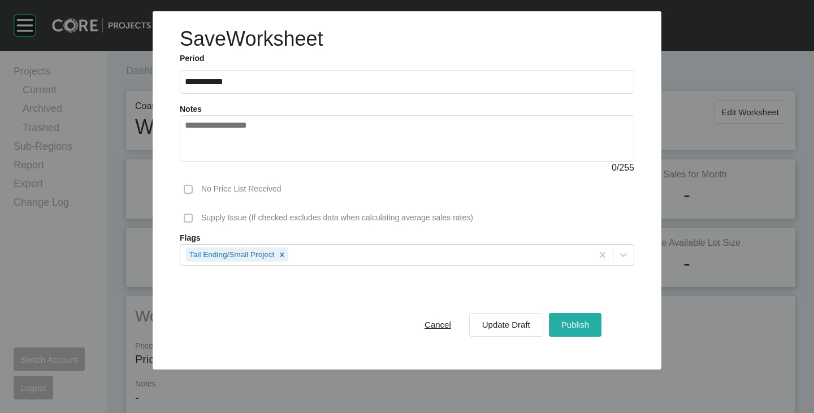
click at [568, 325] on span "Publish" at bounding box center [575, 325] width 28 height 10
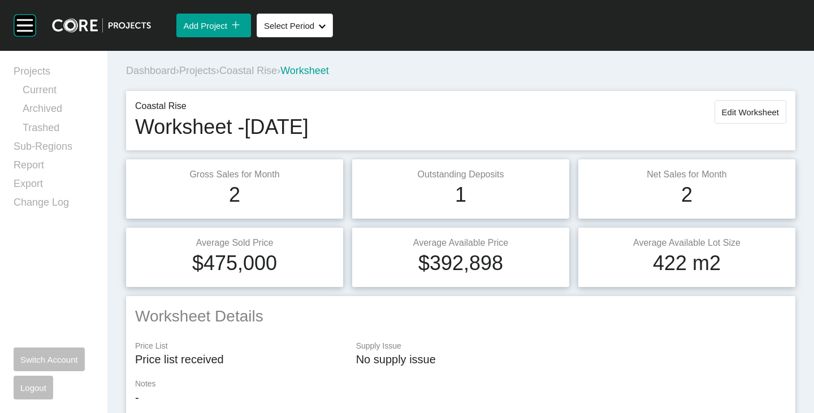
click at [264, 72] on span "Coastal Rise" at bounding box center [248, 70] width 58 height 11
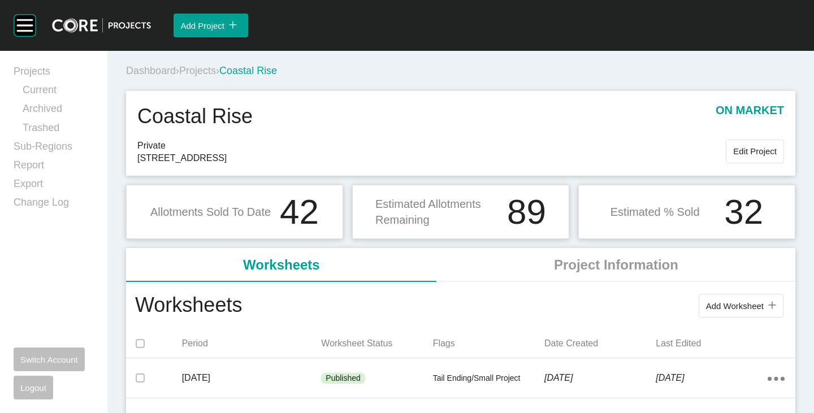
click at [198, 71] on span "Projects" at bounding box center [197, 70] width 37 height 11
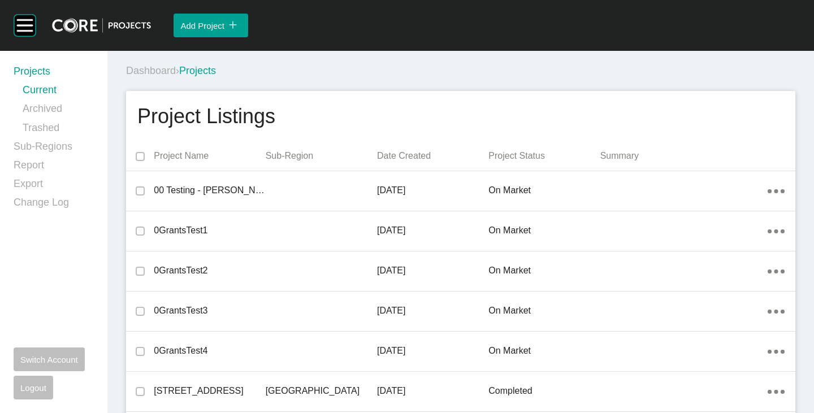
scroll to position [5242, 0]
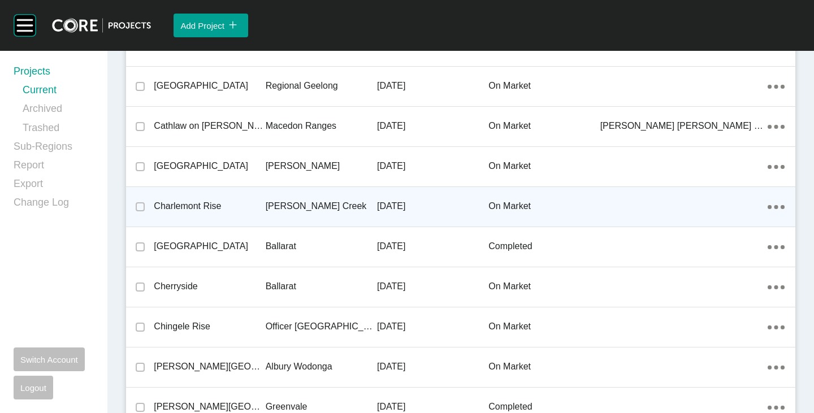
click at [193, 201] on p "Charlemont Rise" at bounding box center [209, 206] width 111 height 12
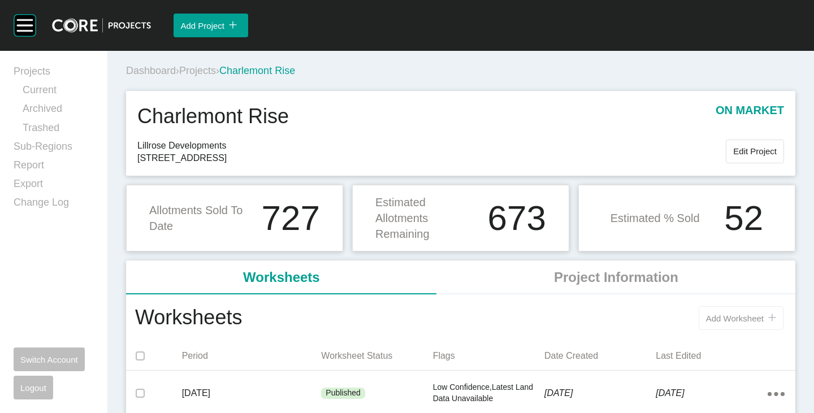
click at [732, 312] on button "Add Worksheet icon/tick copy 11 Created with Sketch." at bounding box center [741, 318] width 85 height 24
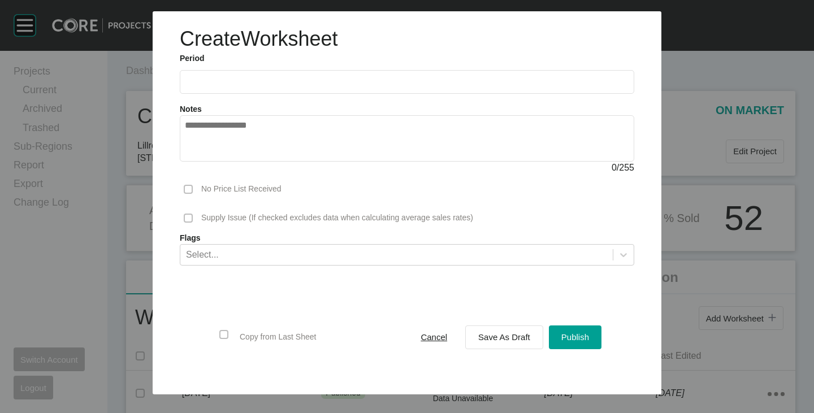
click at [258, 77] on input "text" at bounding box center [407, 82] width 444 height 10
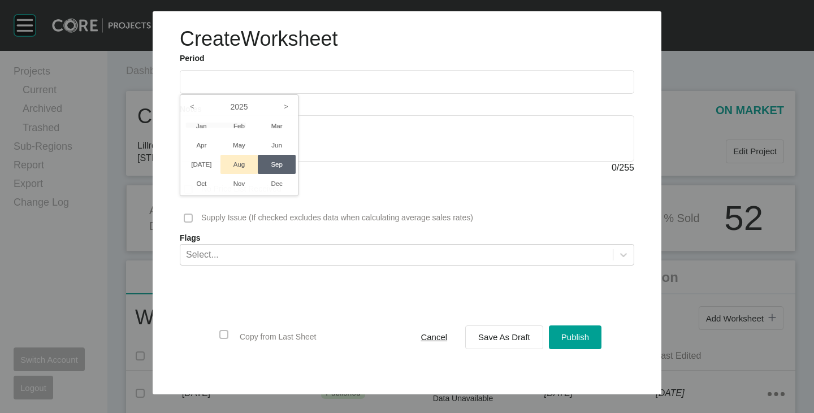
click at [239, 164] on li "Aug" at bounding box center [239, 164] width 38 height 19
type input "**********"
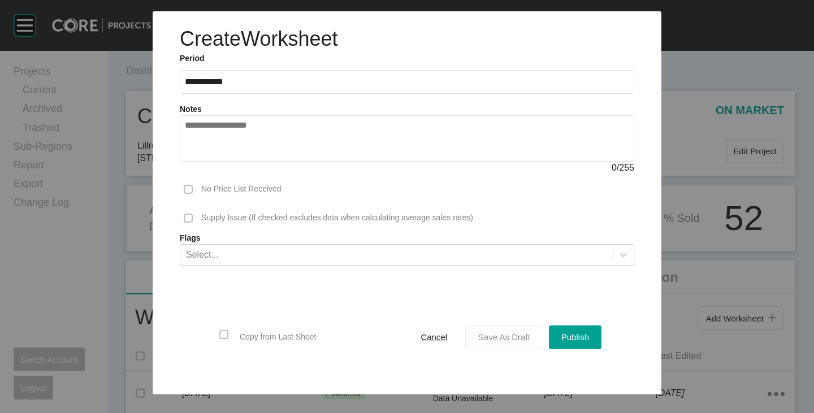
click at [478, 333] on div "Save As Draft" at bounding box center [504, 337] width 58 height 15
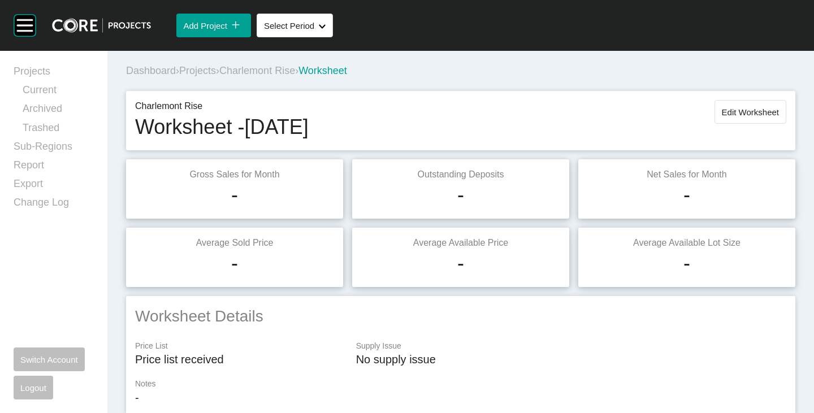
drag, startPoint x: 738, startPoint y: 118, endPoint x: 743, endPoint y: 113, distance: 7.6
click at [738, 118] on button "Edit Worksheet" at bounding box center [751, 112] width 72 height 24
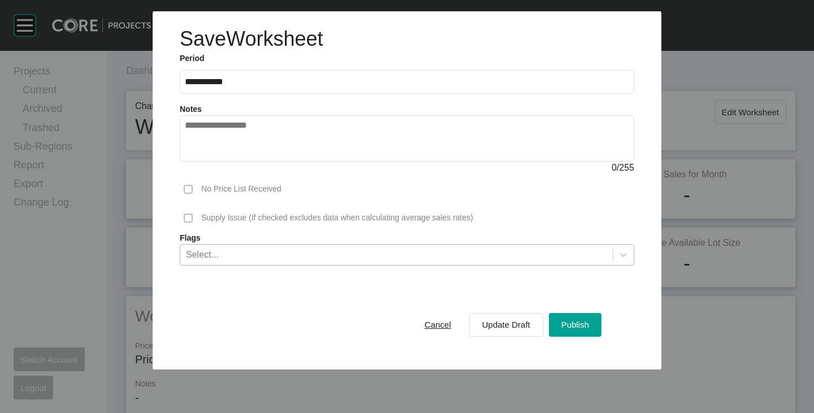
click at [292, 245] on div "Select..." at bounding box center [396, 254] width 432 height 19
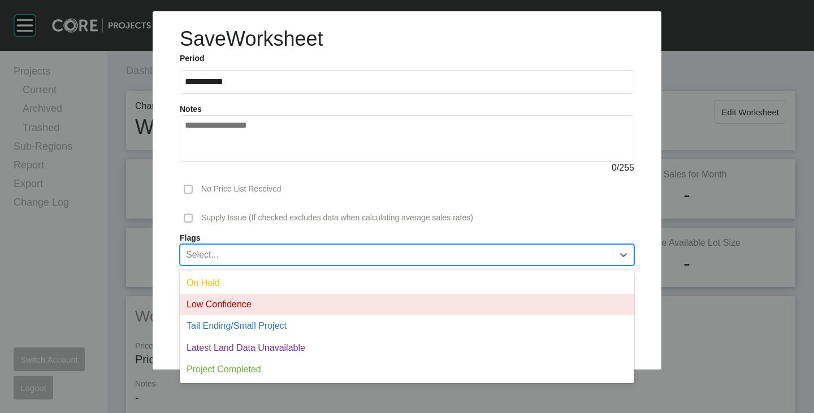
click at [241, 304] on div "Low Confidence" at bounding box center [407, 304] width 455 height 21
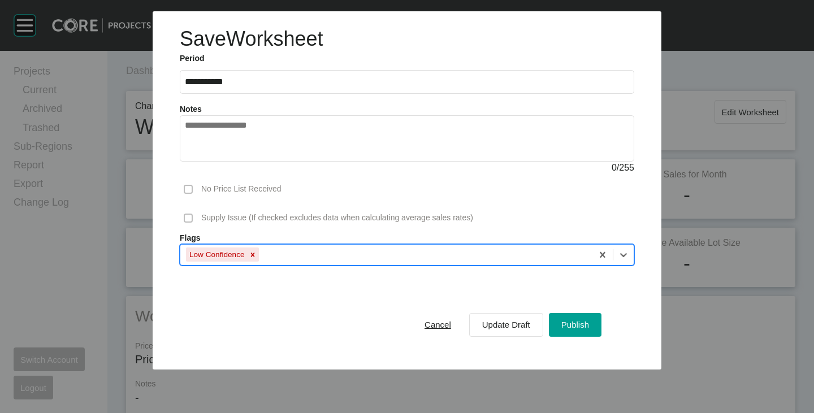
click at [275, 252] on div "Low Confidence" at bounding box center [386, 254] width 412 height 19
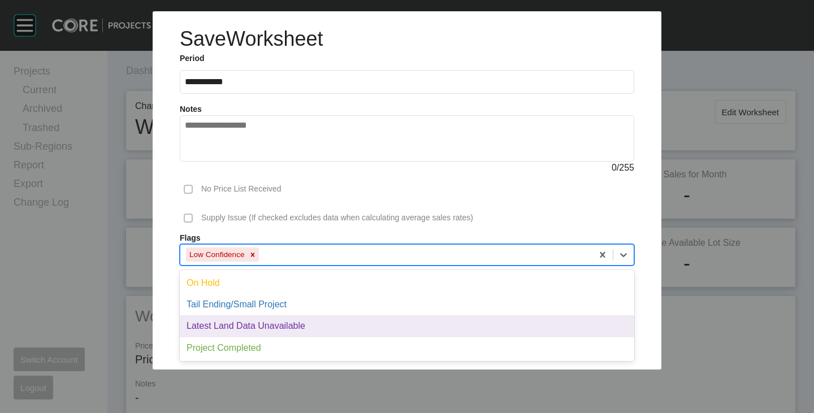
click at [261, 323] on div "Latest Land Data Unavailable" at bounding box center [407, 325] width 455 height 21
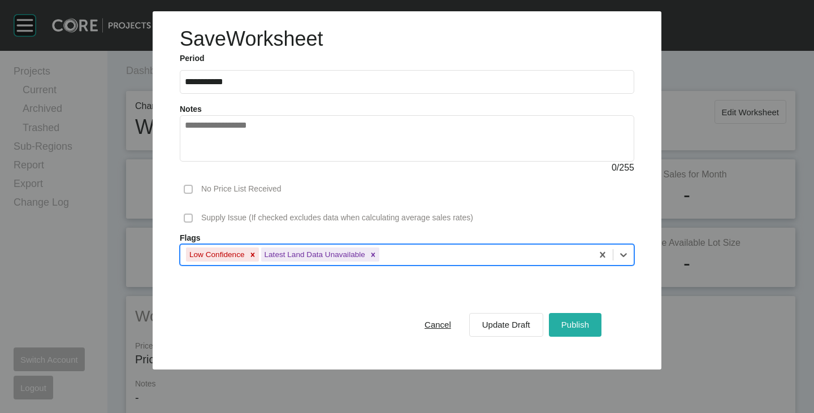
click at [583, 319] on div "Publish" at bounding box center [575, 324] width 33 height 15
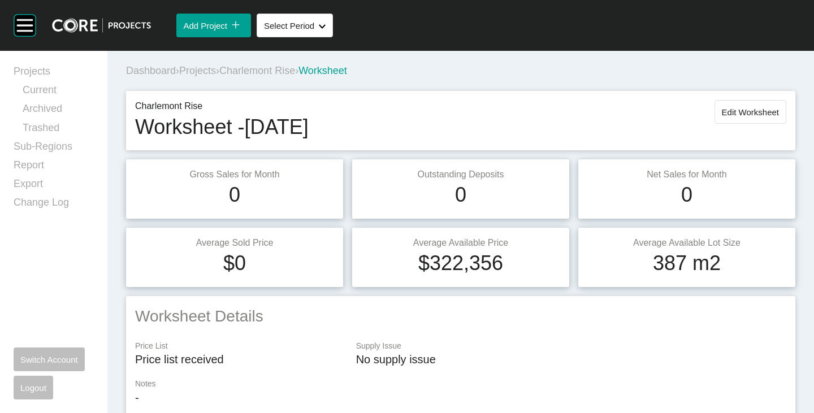
click at [270, 71] on span "Charlemont Rise" at bounding box center [257, 70] width 76 height 11
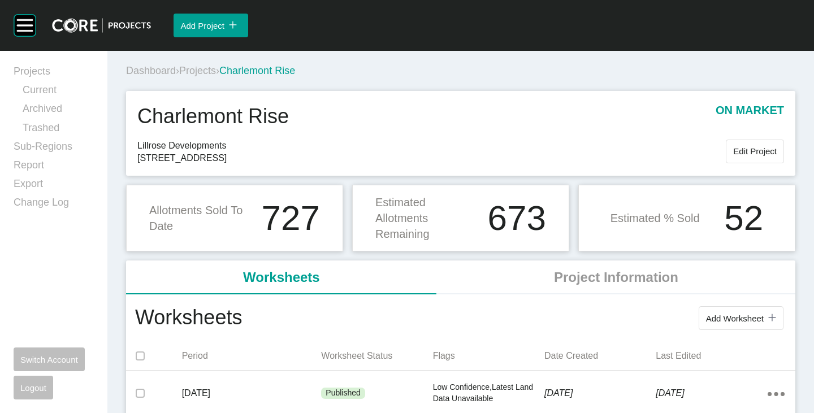
click at [213, 71] on span "Projects" at bounding box center [197, 70] width 37 height 11
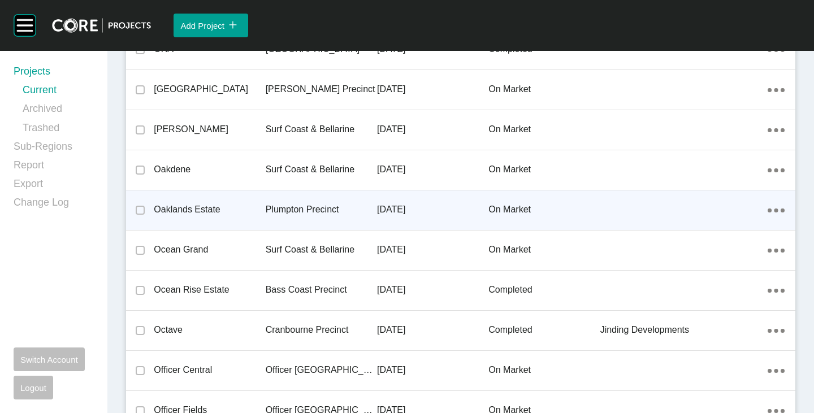
scroll to position [16666, 0]
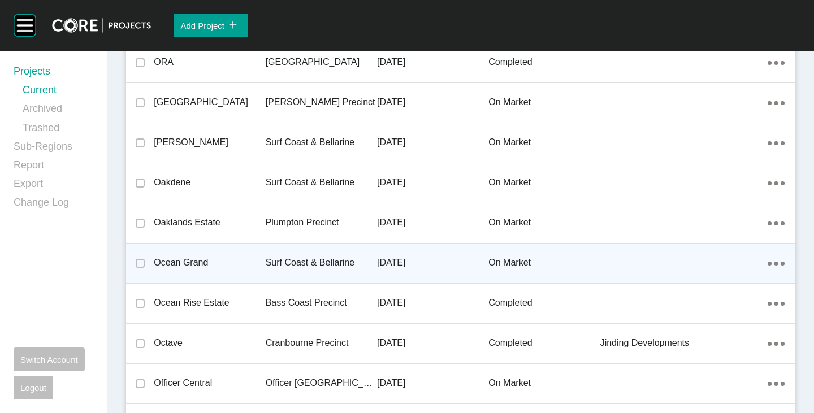
click at [398, 261] on p "2 September 2025" at bounding box center [432, 263] width 111 height 12
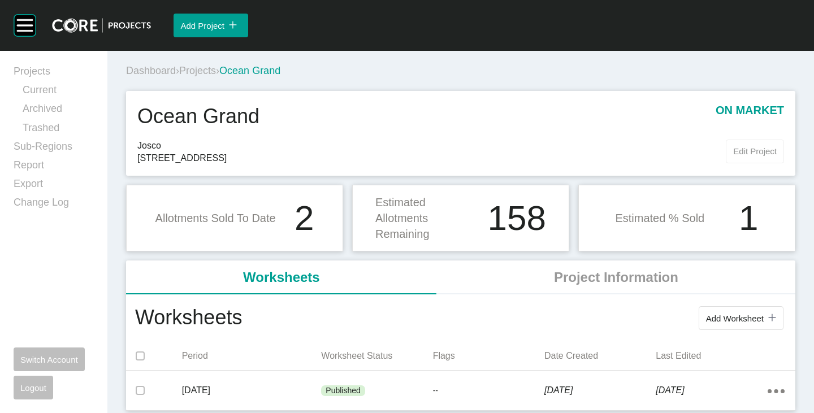
click at [733, 153] on span "Edit Project" at bounding box center [755, 151] width 44 height 10
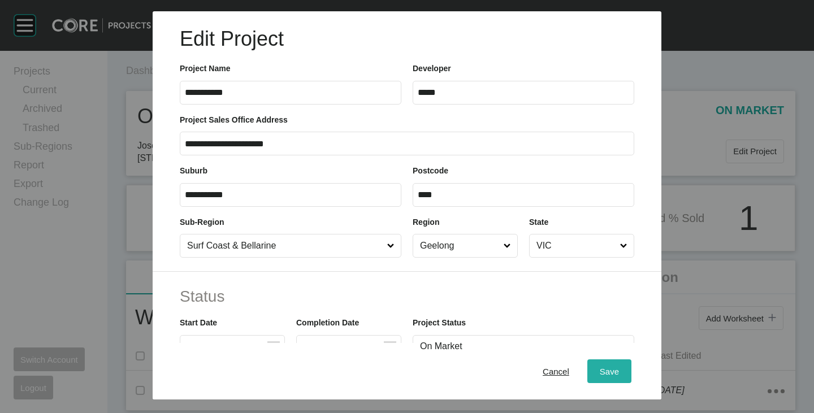
click at [607, 371] on span "Save" at bounding box center [609, 372] width 19 height 10
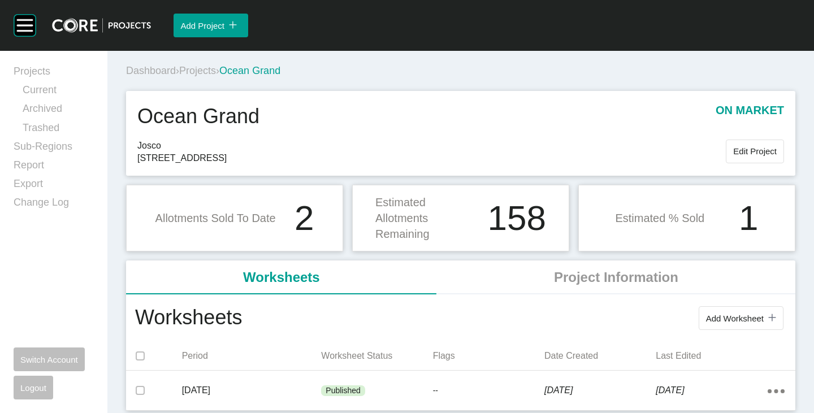
scroll to position [2, 0]
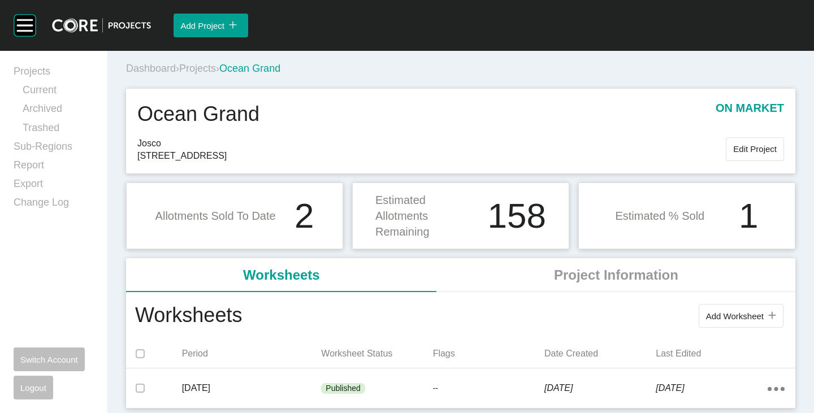
click at [209, 68] on span "Projects" at bounding box center [197, 68] width 37 height 11
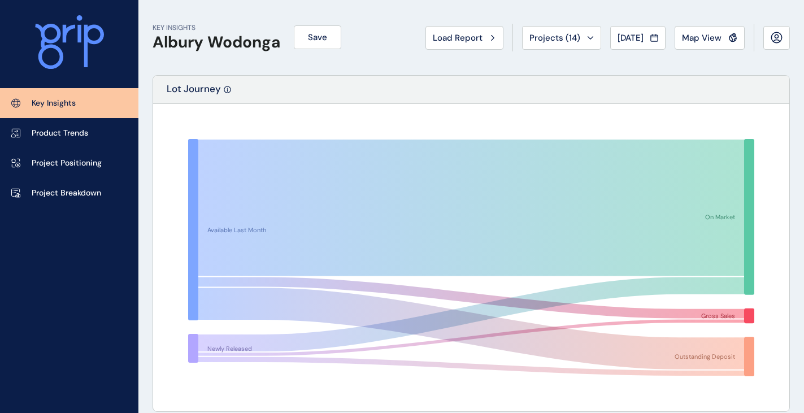
click at [471, 36] on span "Load Report" at bounding box center [458, 37] width 50 height 11
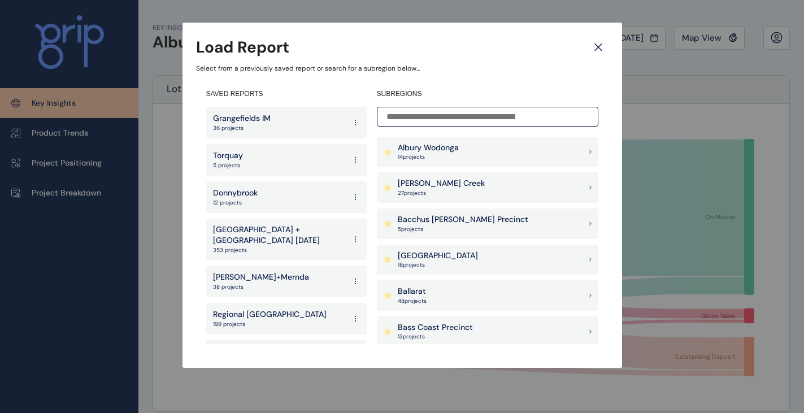
click at [448, 187] on p "[PERSON_NAME] Creek" at bounding box center [441, 183] width 87 height 11
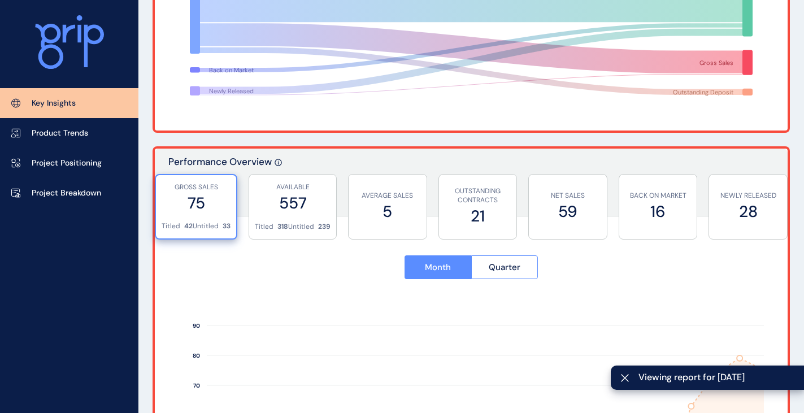
scroll to position [509, 0]
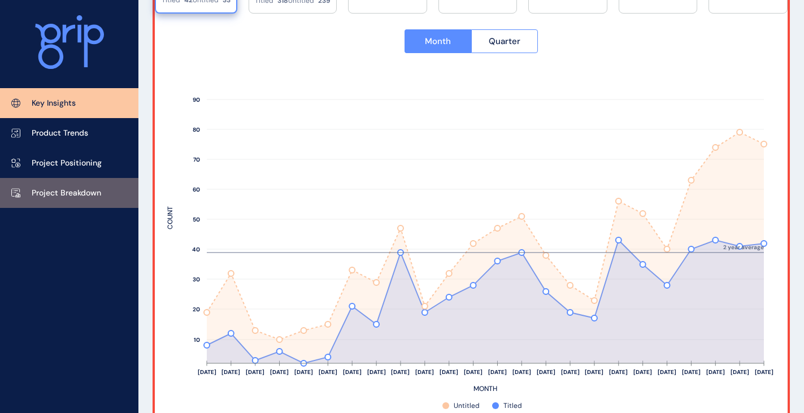
click at [34, 193] on p "Project Breakdown" at bounding box center [67, 193] width 70 height 11
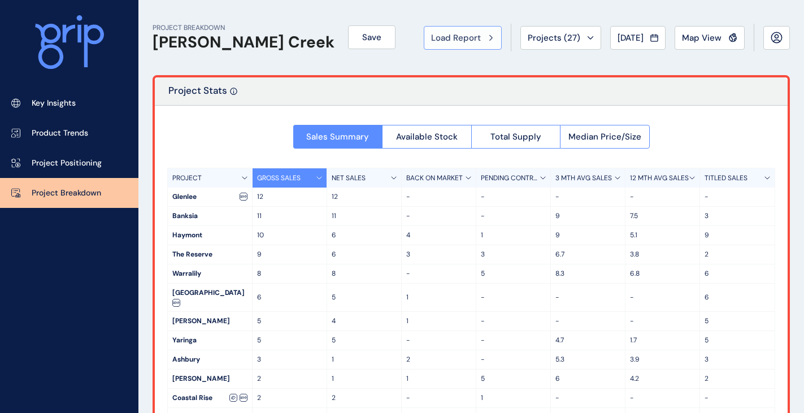
click at [451, 40] on span "Load Report" at bounding box center [456, 37] width 50 height 11
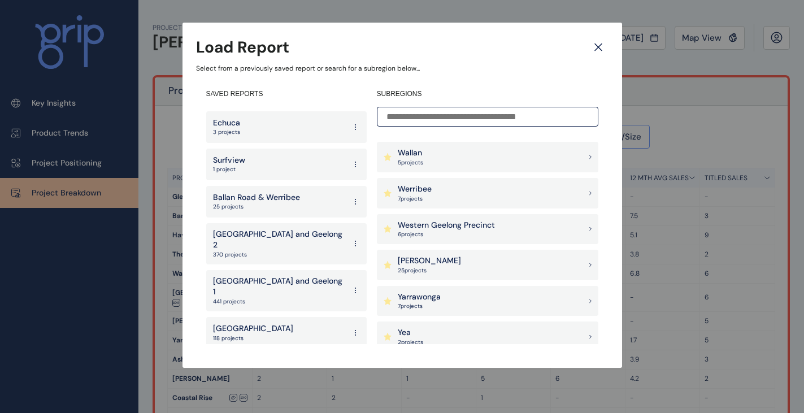
scroll to position [1168, 0]
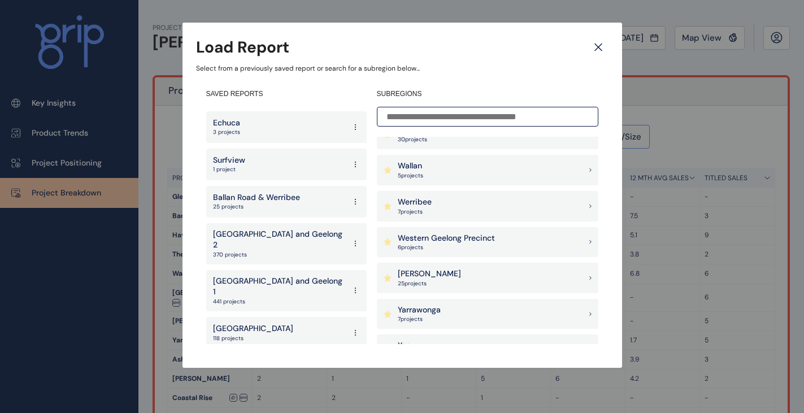
click at [461, 239] on p "Western Geelong Precinct" at bounding box center [446, 238] width 97 height 11
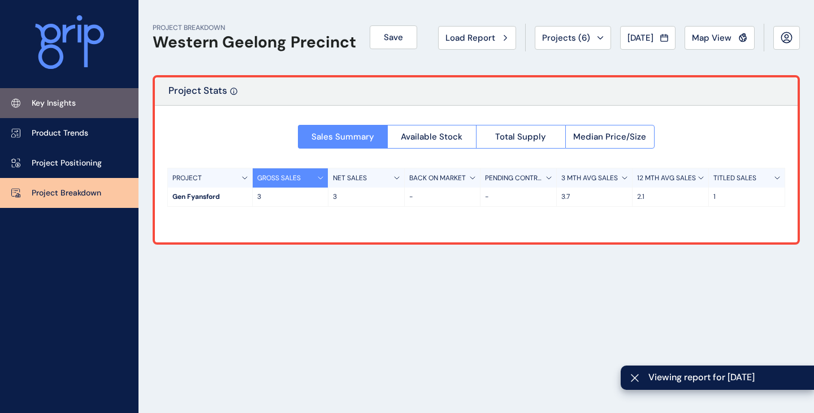
click at [96, 102] on link "Key Insights" at bounding box center [69, 103] width 139 height 30
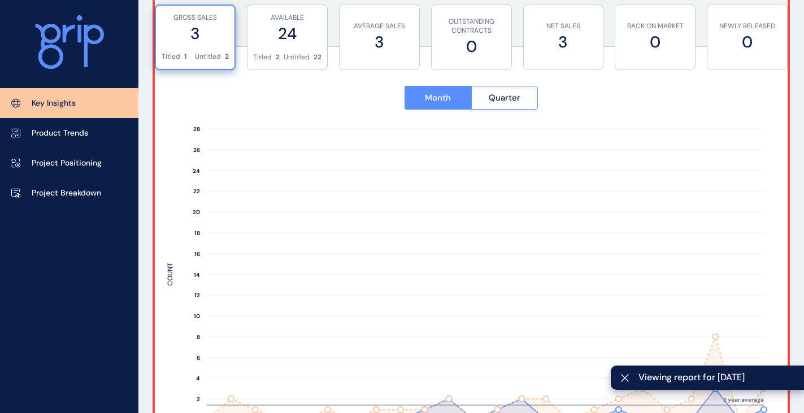
scroll to position [565, 0]
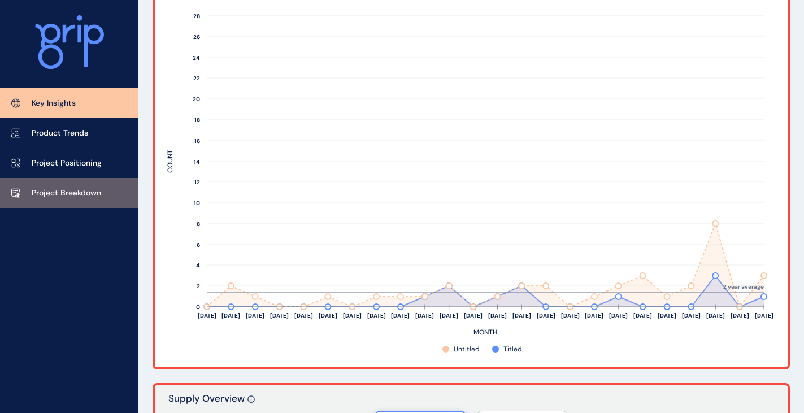
click at [72, 197] on p "Project Breakdown" at bounding box center [67, 193] width 70 height 11
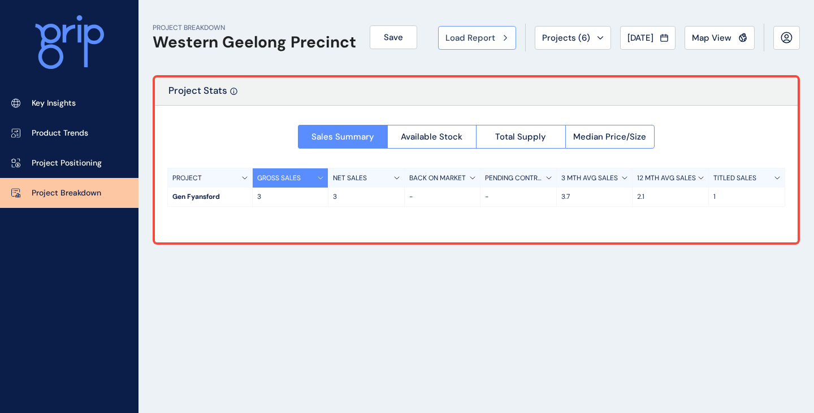
click at [470, 39] on span "Load Report" at bounding box center [470, 37] width 50 height 11
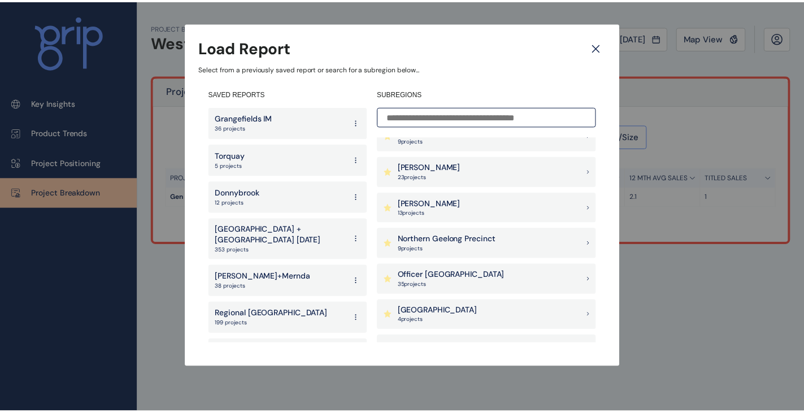
scroll to position [791, 0]
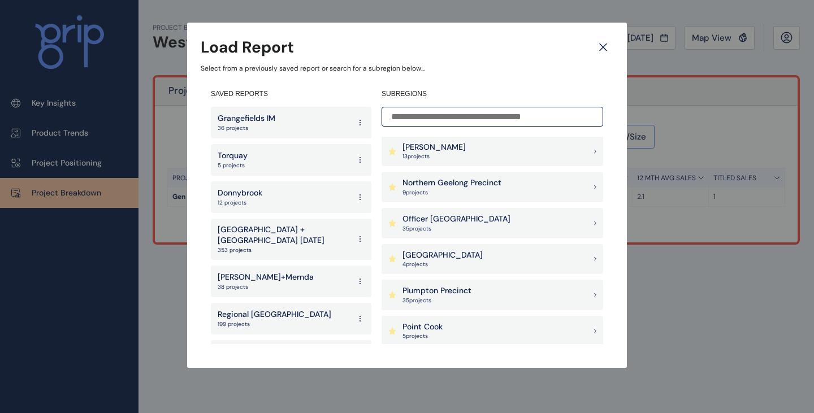
click at [465, 184] on p "Northern Geelong Precinct" at bounding box center [452, 183] width 99 height 11
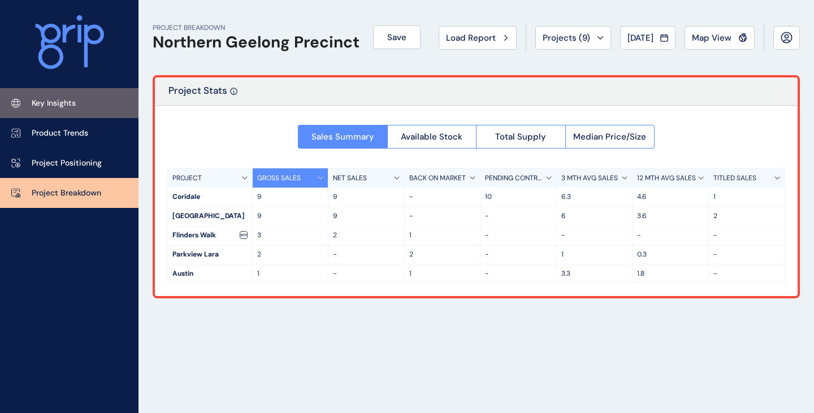
click at [88, 110] on link "Key Insights" at bounding box center [69, 103] width 139 height 30
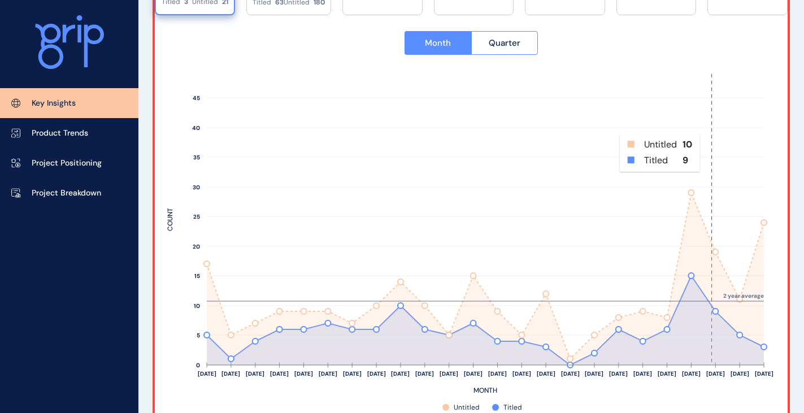
scroll to position [509, 0]
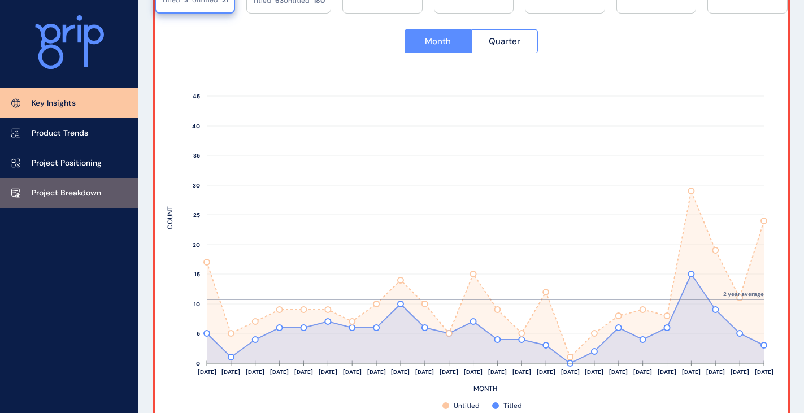
click at [65, 193] on p "Project Breakdown" at bounding box center [67, 193] width 70 height 11
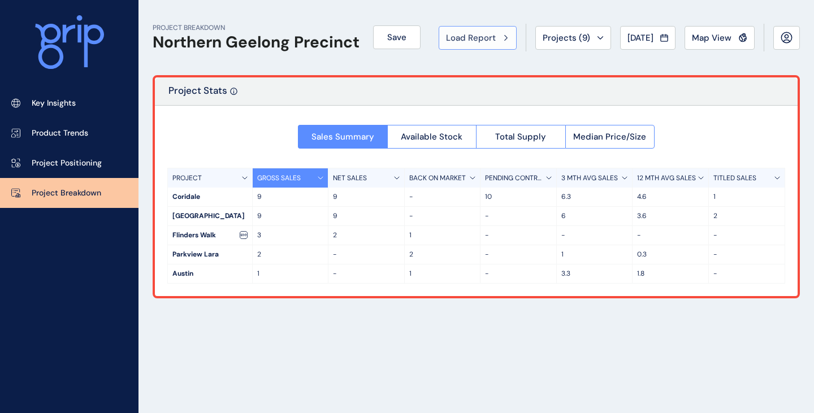
click at [452, 37] on span "Load Report" at bounding box center [471, 37] width 50 height 11
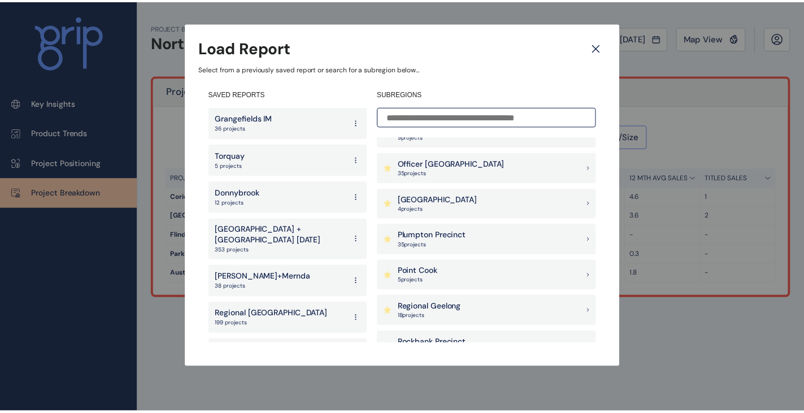
scroll to position [961, 0]
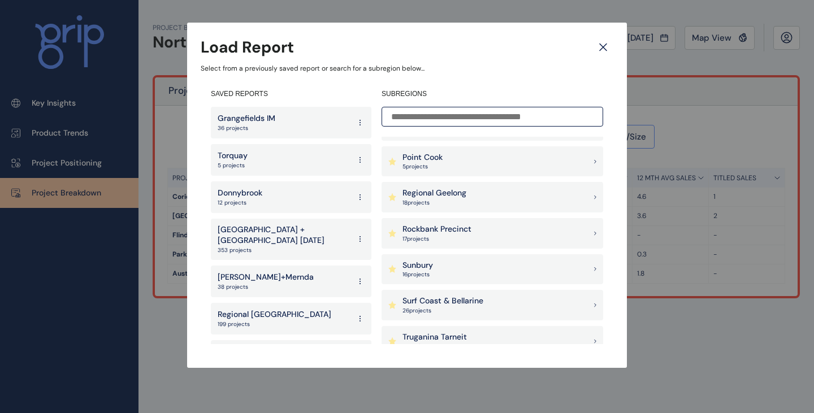
click at [457, 296] on p "Surf Coast & Bellarine" at bounding box center [443, 301] width 81 height 11
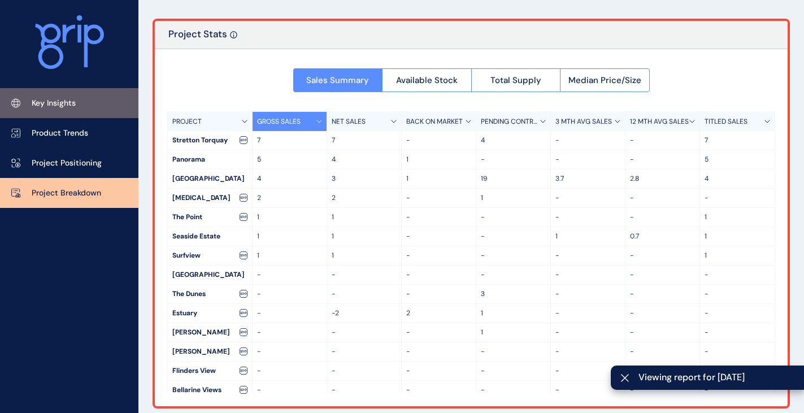
click at [96, 108] on link "Key Insights" at bounding box center [69, 103] width 139 height 30
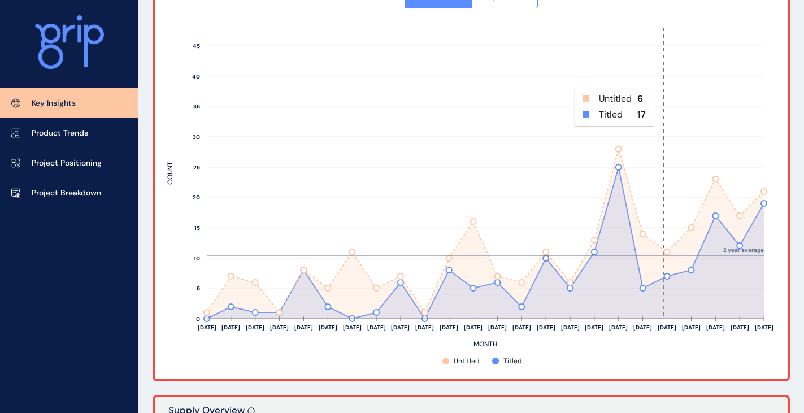
scroll to position [565, 0]
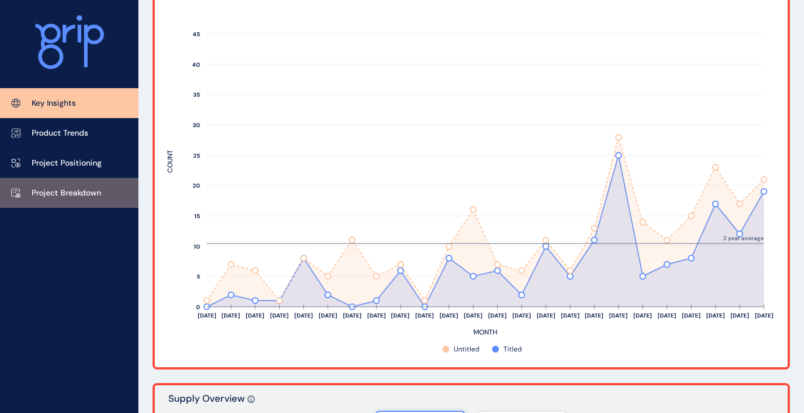
click at [34, 193] on p "Project Breakdown" at bounding box center [67, 193] width 70 height 11
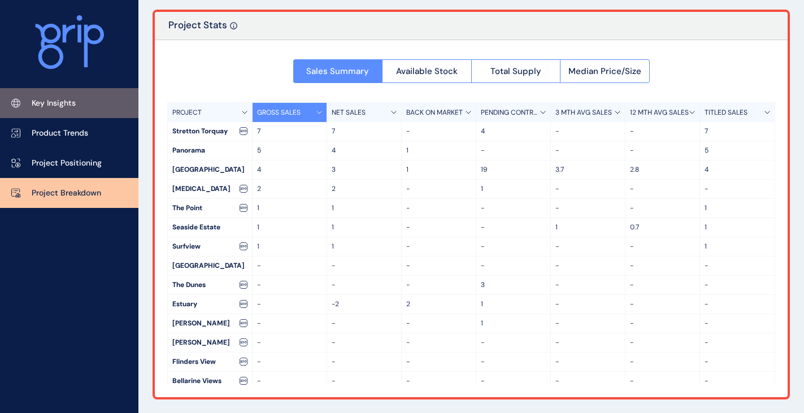
click at [94, 116] on link "Key Insights" at bounding box center [69, 103] width 139 height 30
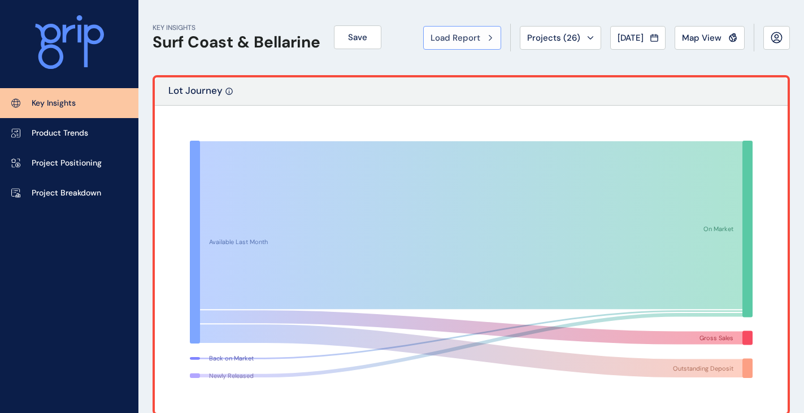
click at [435, 39] on span "Load Report" at bounding box center [456, 37] width 50 height 11
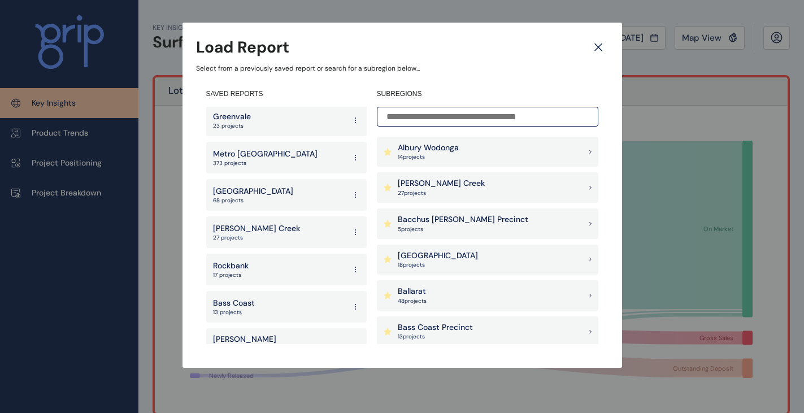
scroll to position [1796, 0]
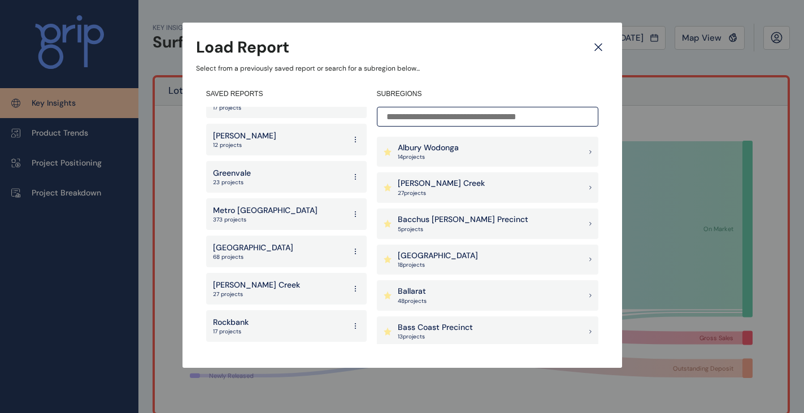
click at [258, 243] on p "[GEOGRAPHIC_DATA]" at bounding box center [253, 248] width 80 height 11
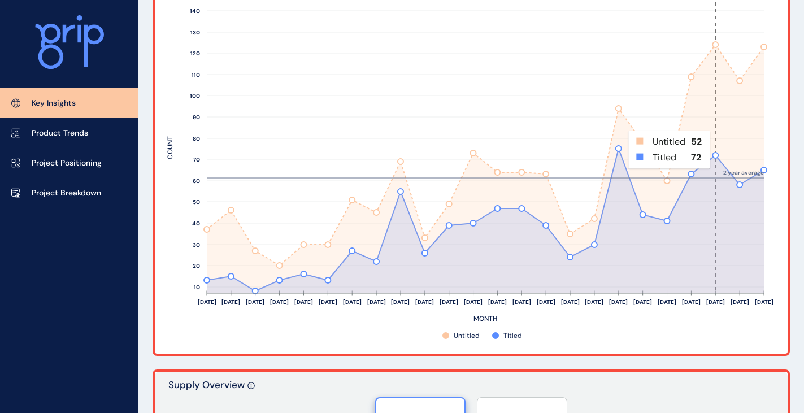
scroll to position [565, 0]
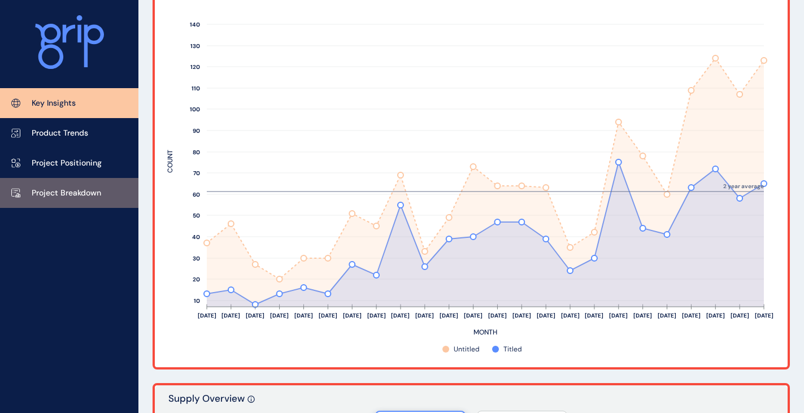
click at [49, 205] on link "Project Breakdown" at bounding box center [69, 193] width 139 height 30
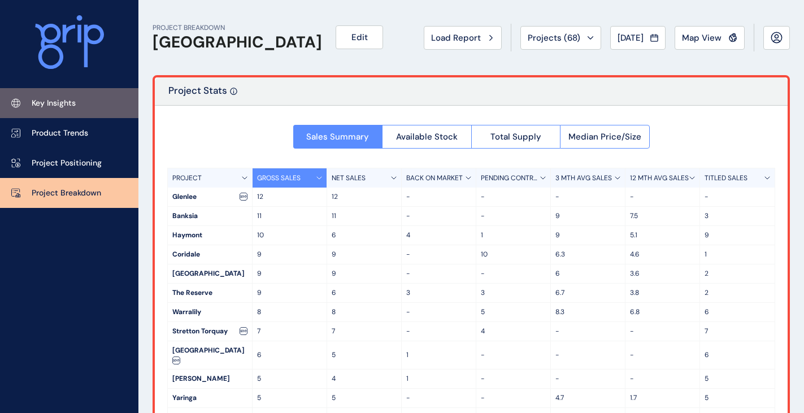
click at [95, 99] on link "Key Insights" at bounding box center [69, 103] width 139 height 30
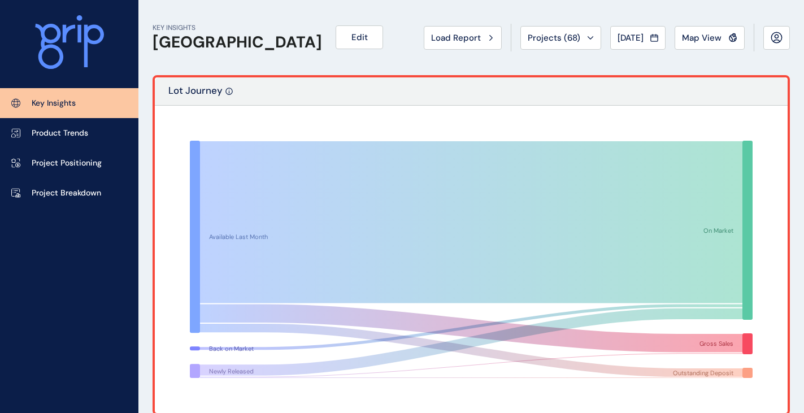
scroll to position [339, 0]
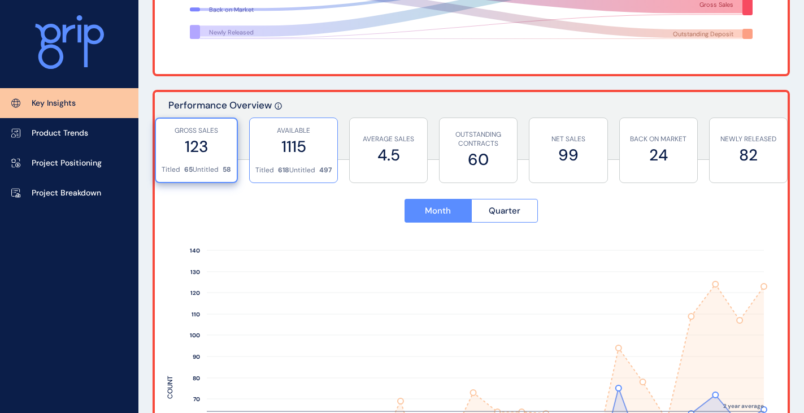
click at [289, 166] on p "Untitled" at bounding box center [302, 171] width 26 height 10
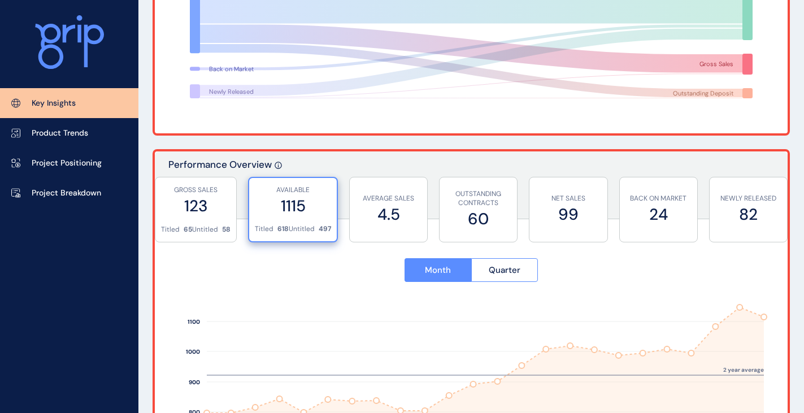
scroll to position [226, 0]
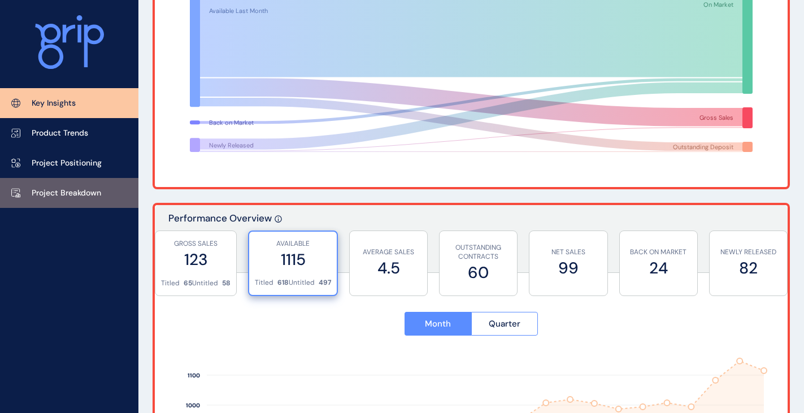
click at [102, 193] on link "Project Breakdown" at bounding box center [69, 193] width 139 height 30
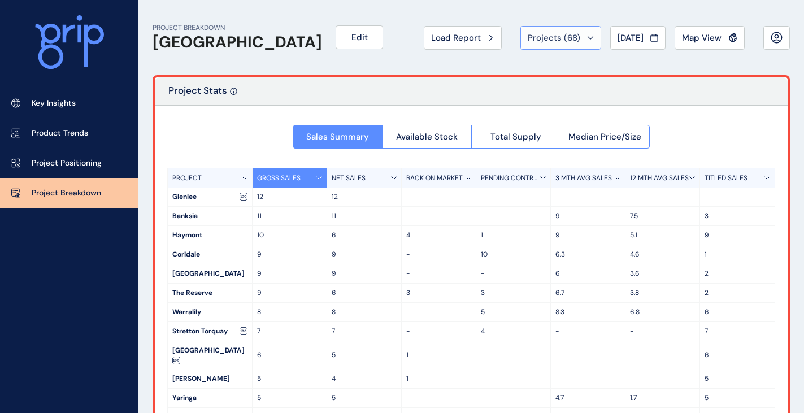
click at [539, 40] on span "Projects ( 68 )" at bounding box center [554, 37] width 53 height 11
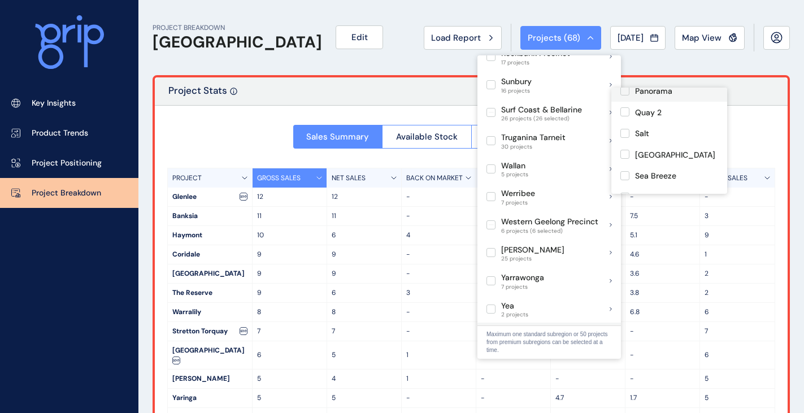
scroll to position [339, 0]
click at [371, 35] on div "PROJECT BREAKDOWN Greater Geelong Edit Load Report Projects ( 68 ) Aug 2025 202…" at bounding box center [472, 37] width 638 height 75
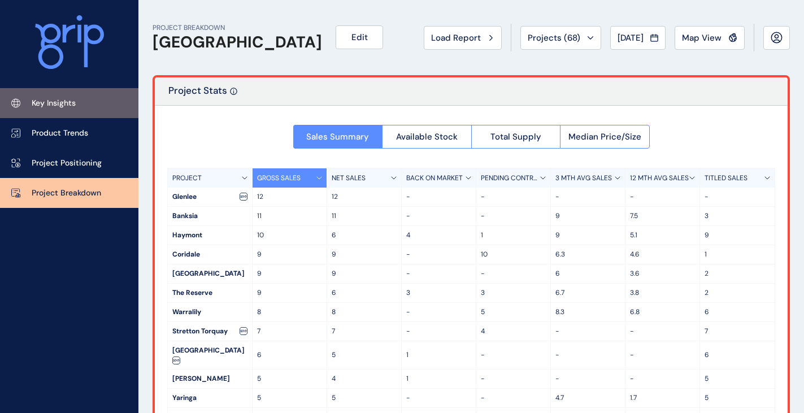
click at [51, 106] on p "Key Insights" at bounding box center [54, 103] width 44 height 11
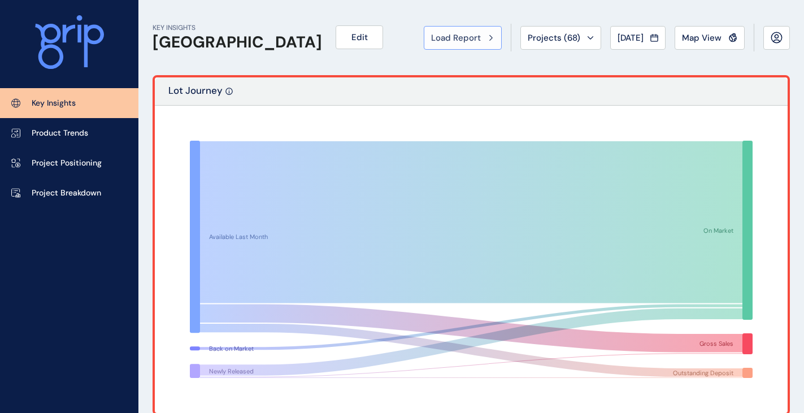
click at [461, 29] on button "Load Report" at bounding box center [463, 38] width 78 height 24
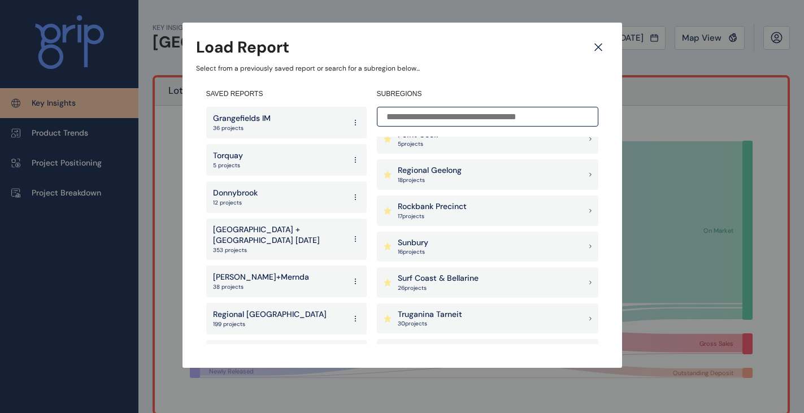
scroll to position [1018, 0]
click at [465, 252] on p "26 project s" at bounding box center [438, 254] width 81 height 8
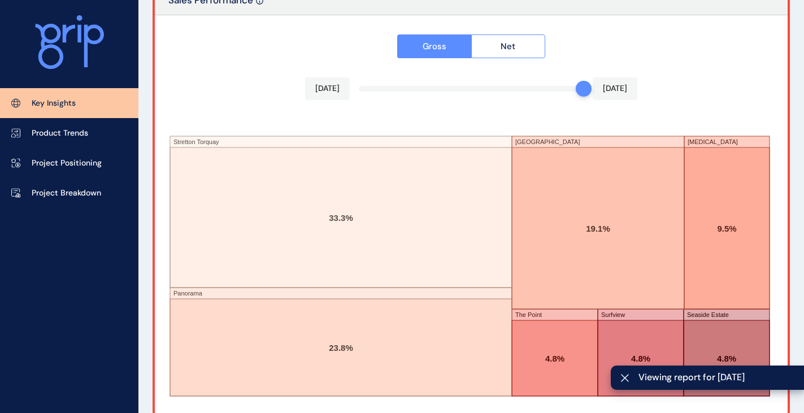
scroll to position [1984, 0]
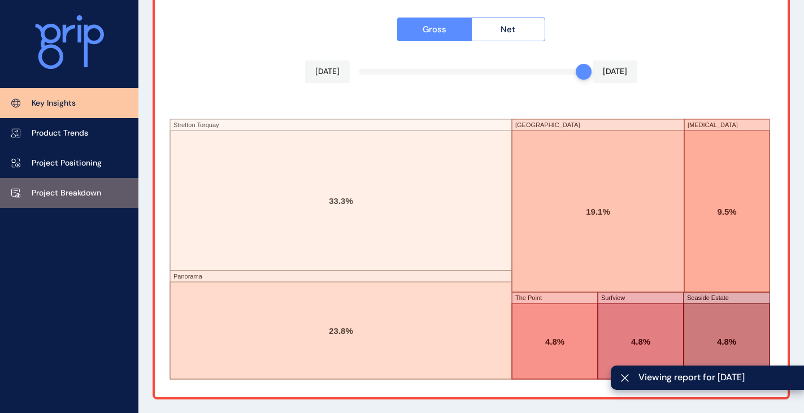
click at [60, 198] on link "Project Breakdown" at bounding box center [69, 193] width 139 height 30
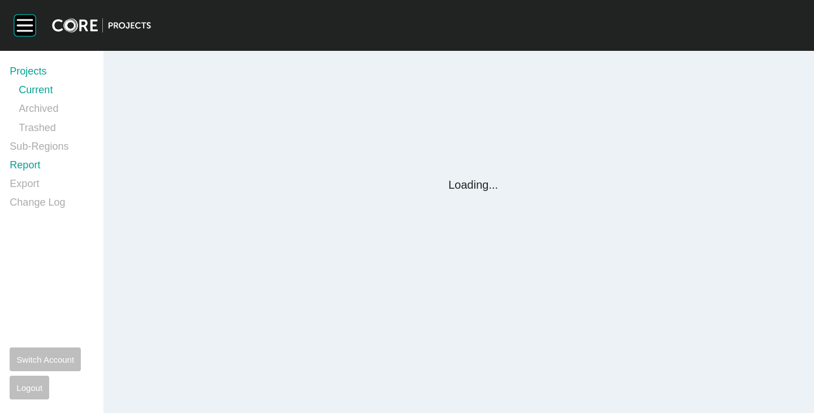
click at [35, 161] on link "Report" at bounding box center [50, 167] width 80 height 19
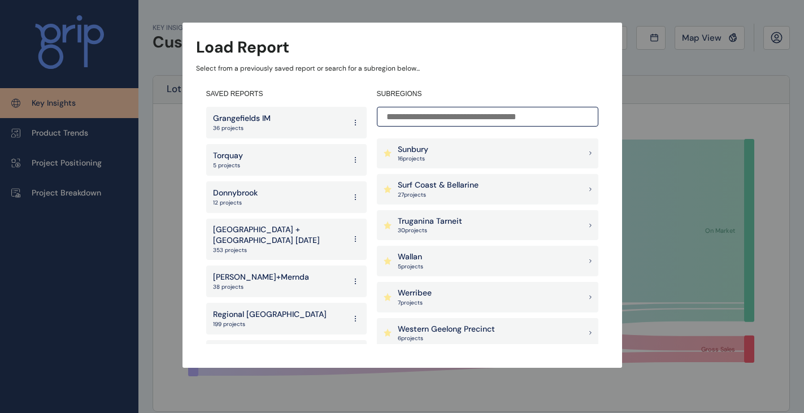
scroll to position [1055, 0]
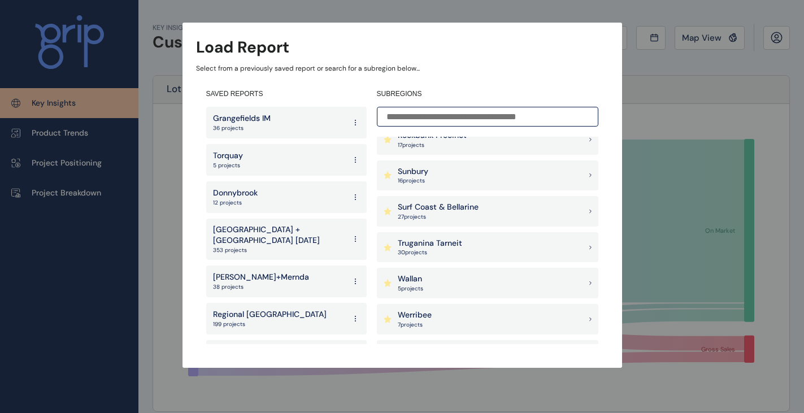
click at [450, 210] on p "Surf Coast & Bellarine" at bounding box center [438, 207] width 81 height 11
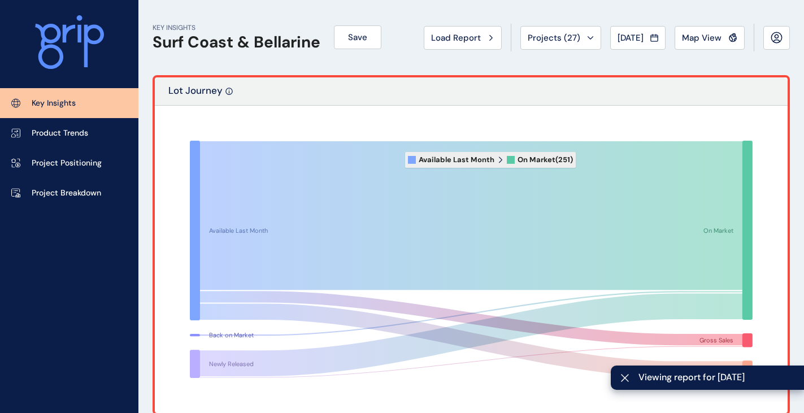
scroll to position [339, 0]
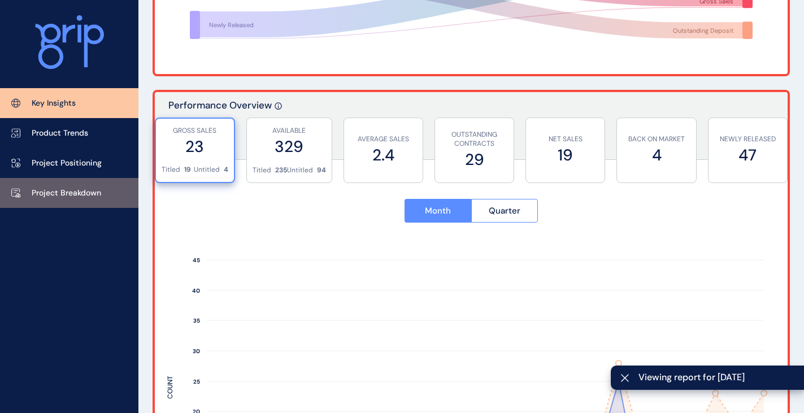
click at [97, 190] on p "Project Breakdown" at bounding box center [67, 193] width 70 height 11
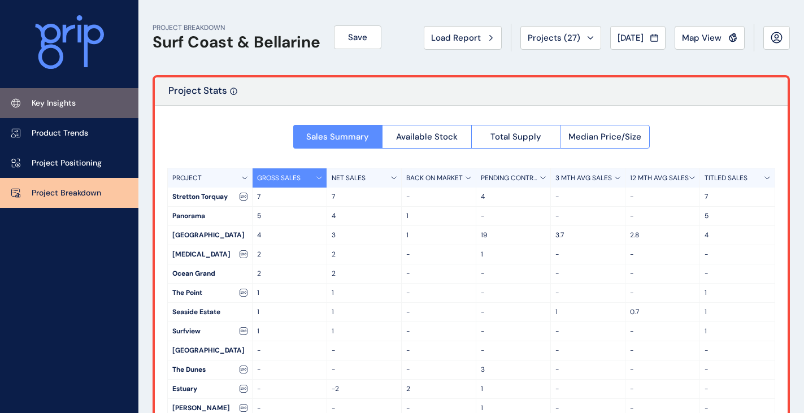
click at [81, 106] on link "Key Insights" at bounding box center [69, 103] width 139 height 30
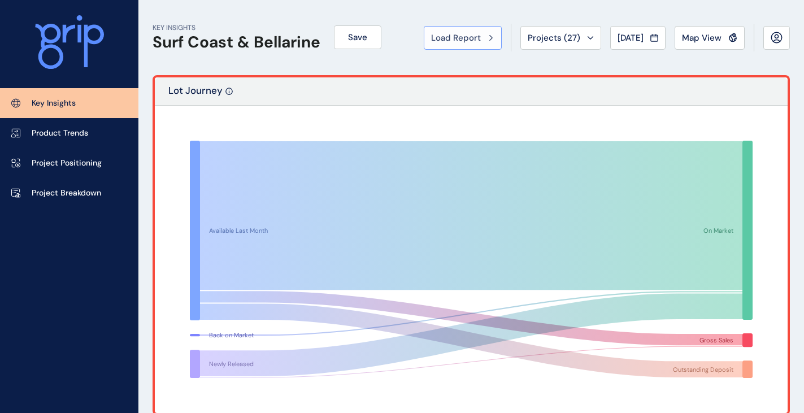
click at [468, 43] on span "Load Report" at bounding box center [456, 37] width 50 height 11
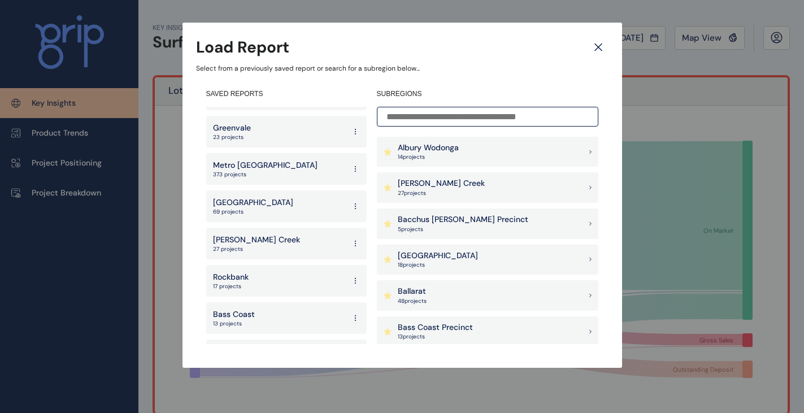
scroll to position [1753, 0]
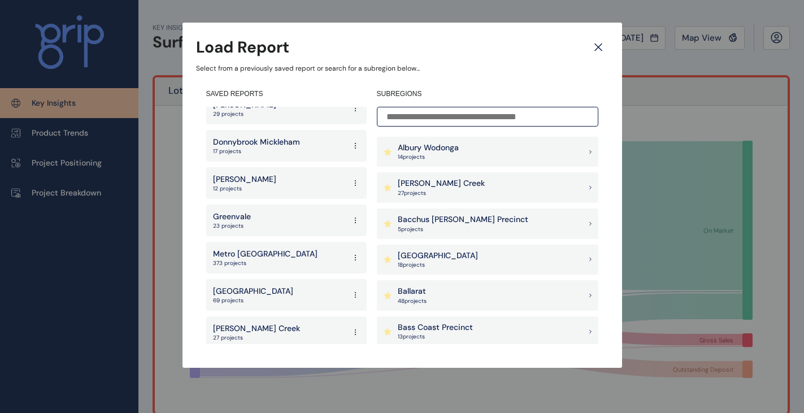
click at [270, 286] on p "[GEOGRAPHIC_DATA]" at bounding box center [253, 291] width 80 height 11
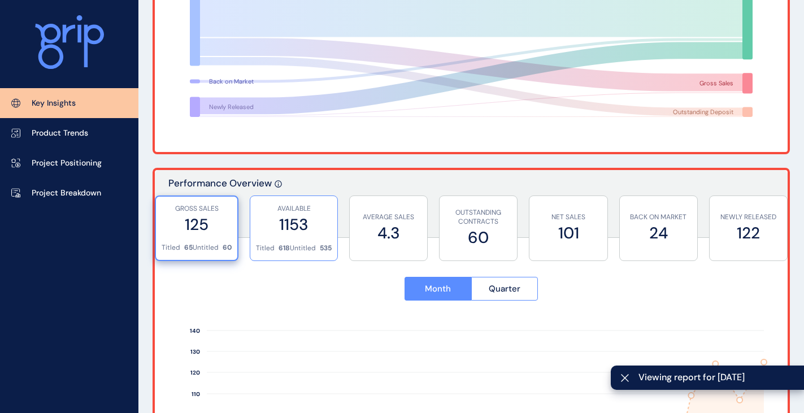
scroll to position [283, 0]
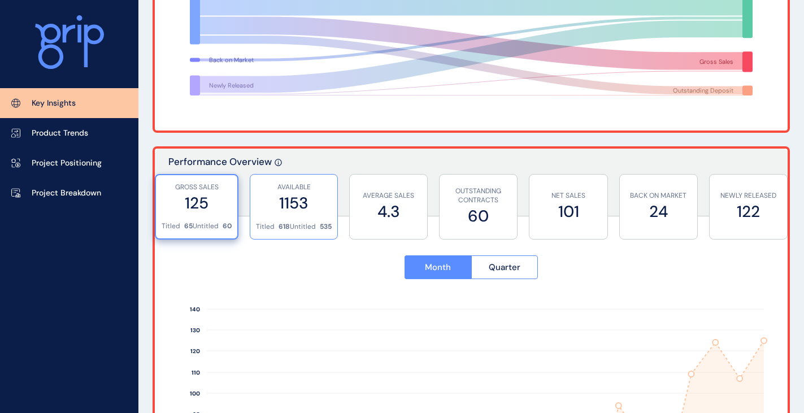
click at [292, 204] on label "1153" at bounding box center [294, 203] width 76 height 22
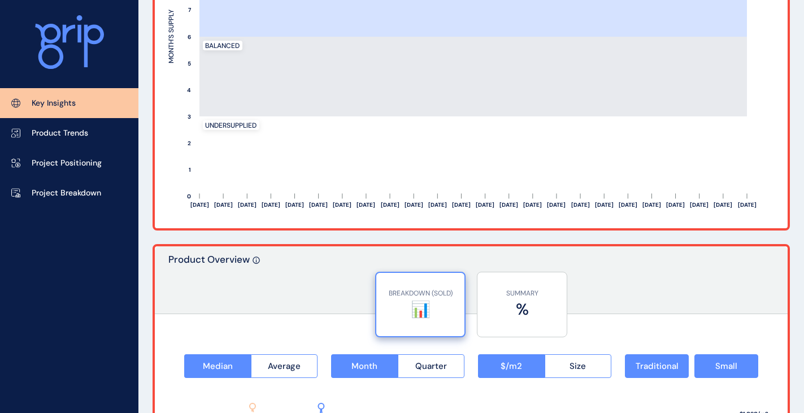
scroll to position [1244, 0]
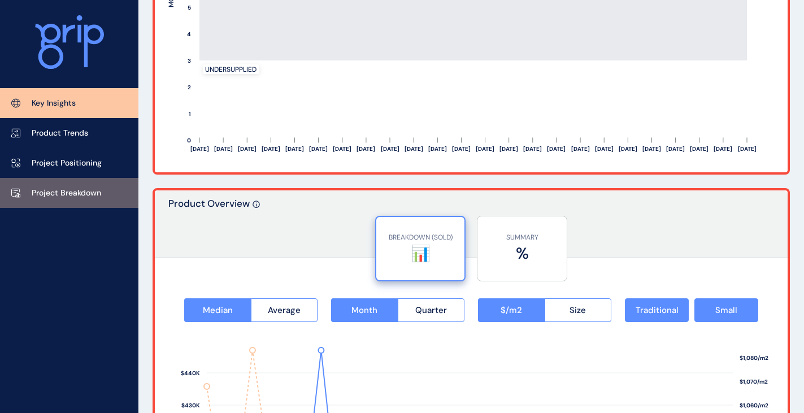
click at [85, 183] on link "Project Breakdown" at bounding box center [69, 193] width 139 height 30
